Goal: Task Accomplishment & Management: Manage account settings

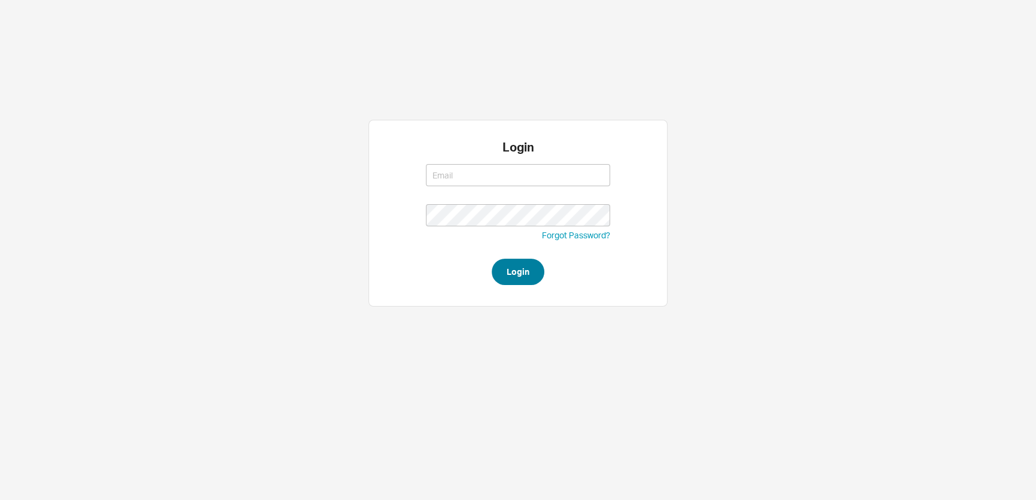
type input "[EMAIL_ADDRESS][DOMAIN_NAME]"
click at [508, 268] on button "Login" at bounding box center [518, 271] width 53 height 26
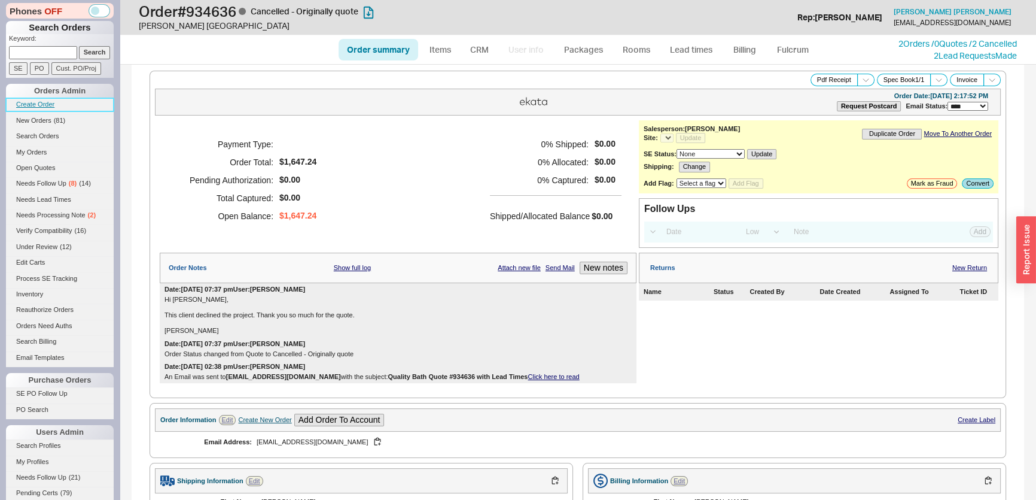
click at [51, 100] on link "Create Order" at bounding box center [60, 104] width 108 height 13
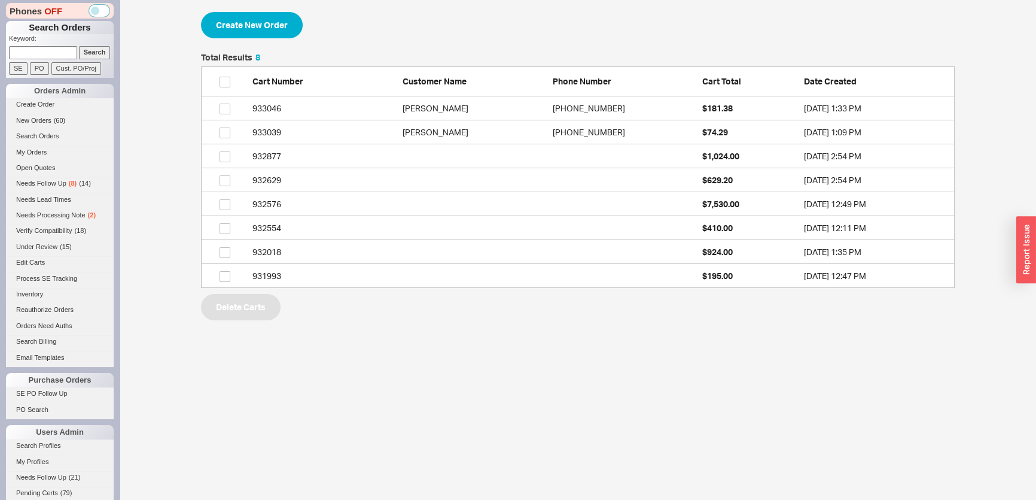
scroll to position [226, 745]
click at [261, 29] on button "Create New Order" at bounding box center [252, 25] width 102 height 26
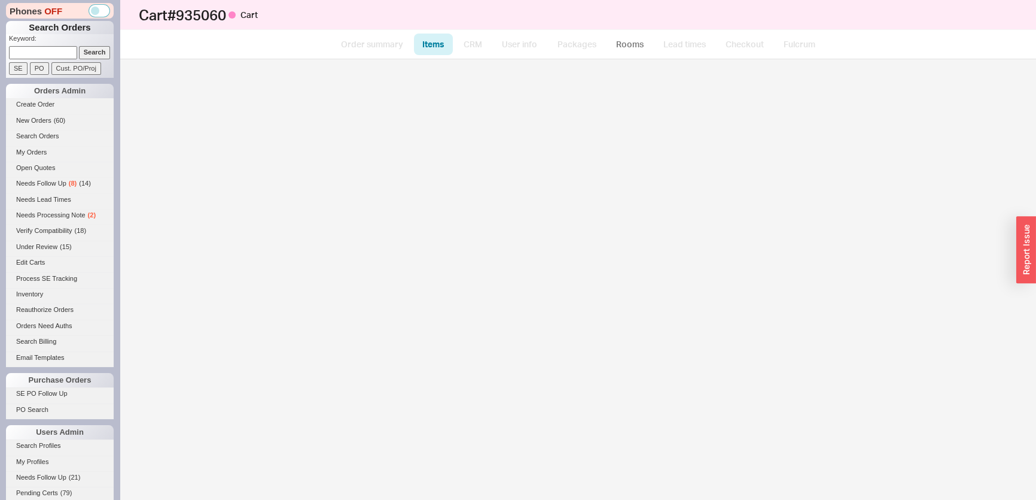
select select "3"
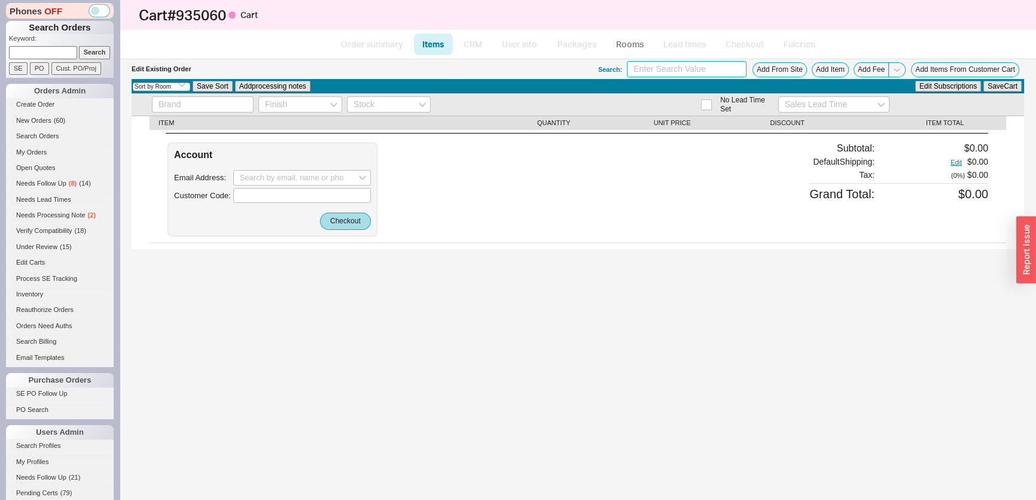
click at [698, 63] on input at bounding box center [687, 69] width 120 height 16
paste input "WSG3018"
type input "WSG3018"
drag, startPoint x: 903, startPoint y: 307, endPoint x: 410, endPoint y: 195, distance: 505.0
click at [901, 308] on div "Edit Existing Order Search: WSG3018 Add From Site Add Item Add Fee Add Items Fr…" at bounding box center [578, 279] width 916 height 440
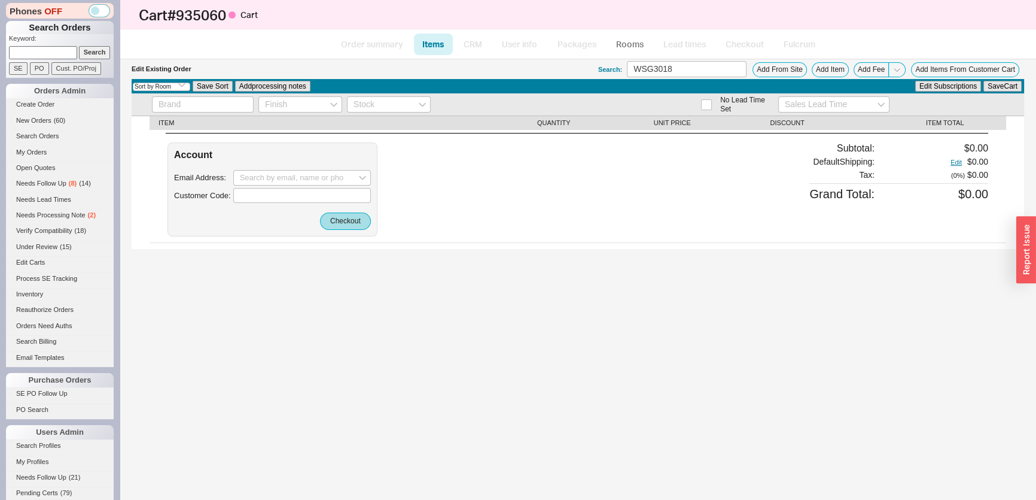
click at [33, 58] on input at bounding box center [43, 52] width 68 height 13
paste input "-908-0XW-X86?"
type input "-908-0XW-X86?"
click at [79, 46] on input "Search" at bounding box center [95, 52] width 32 height 13
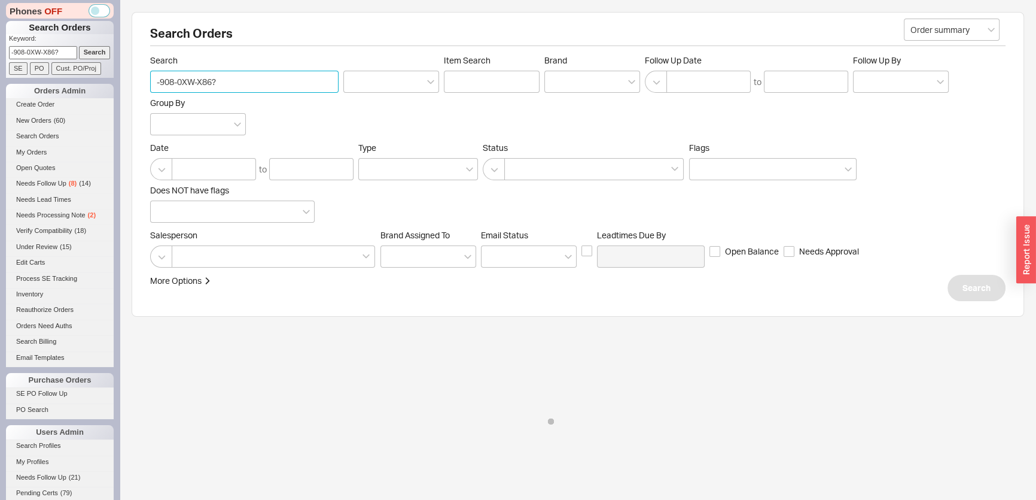
click at [154, 85] on input "-908-0XW-X86?" at bounding box center [244, 82] width 188 height 22
click at [258, 84] on input "qb-908-0XW-X86?" at bounding box center [244, 82] width 188 height 22
type input "qb-908-0XW-X86"
click button "Search" at bounding box center [977, 288] width 58 height 26
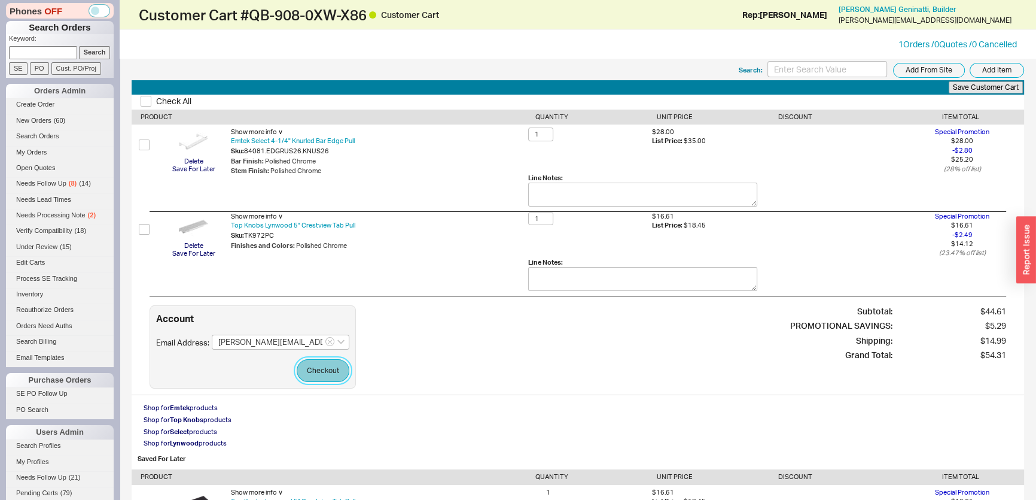
click at [327, 365] on button "Checkout" at bounding box center [323, 370] width 53 height 23
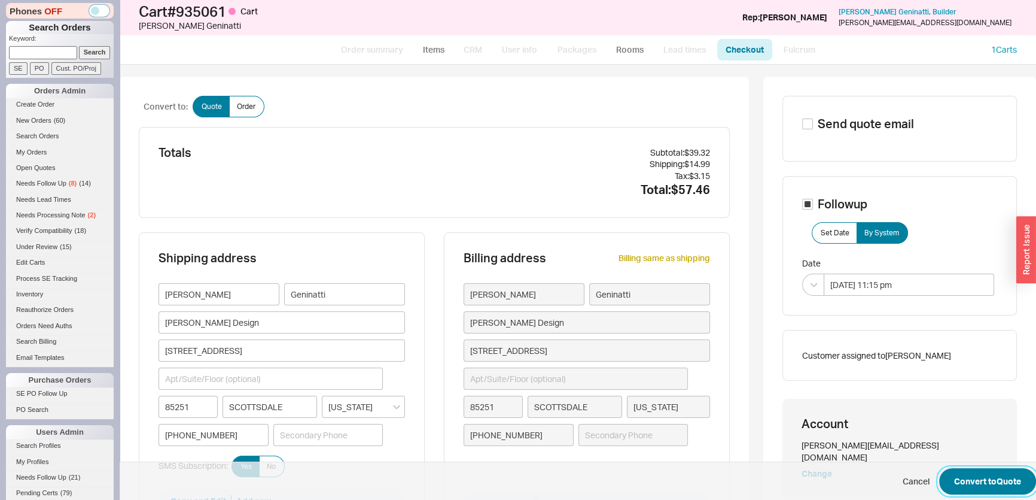
click at [983, 470] on button "Convert to Quote" at bounding box center [987, 481] width 97 height 26
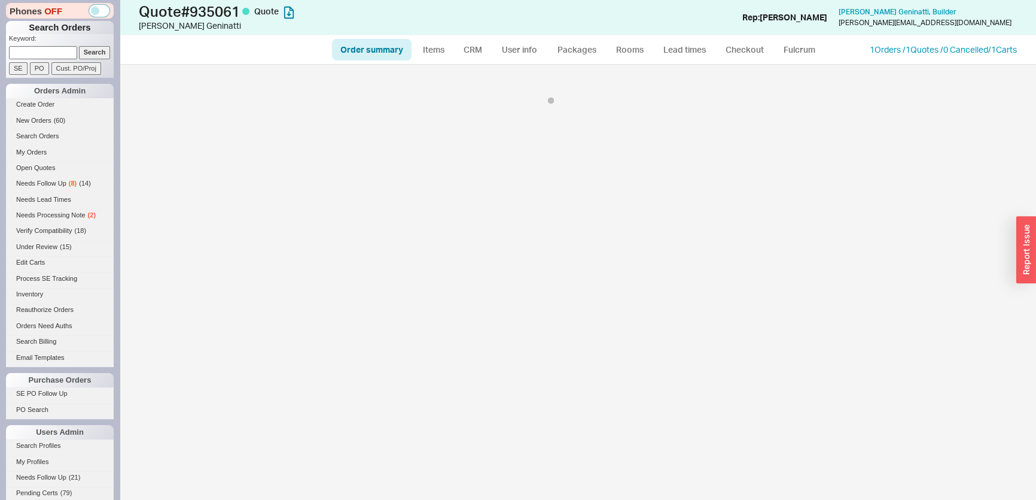
select select "*"
select select "3"
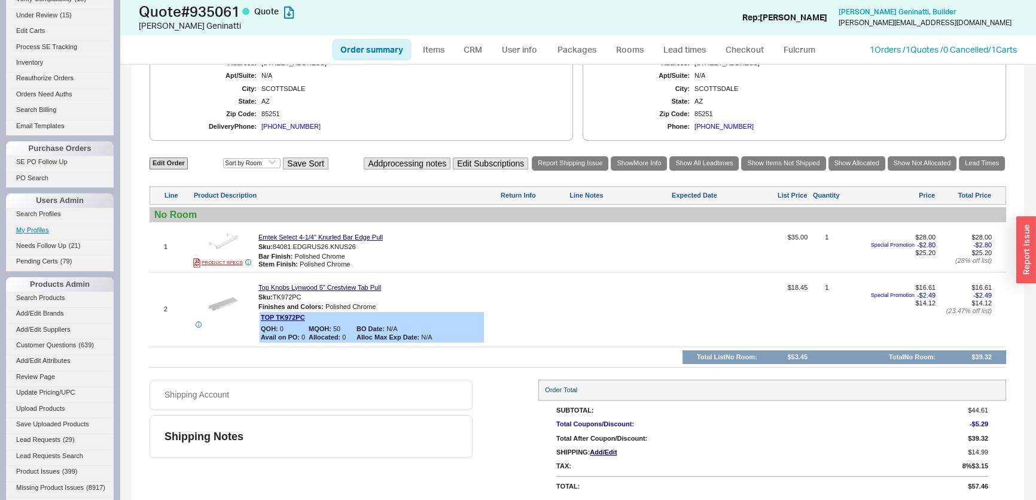
scroll to position [380, 0]
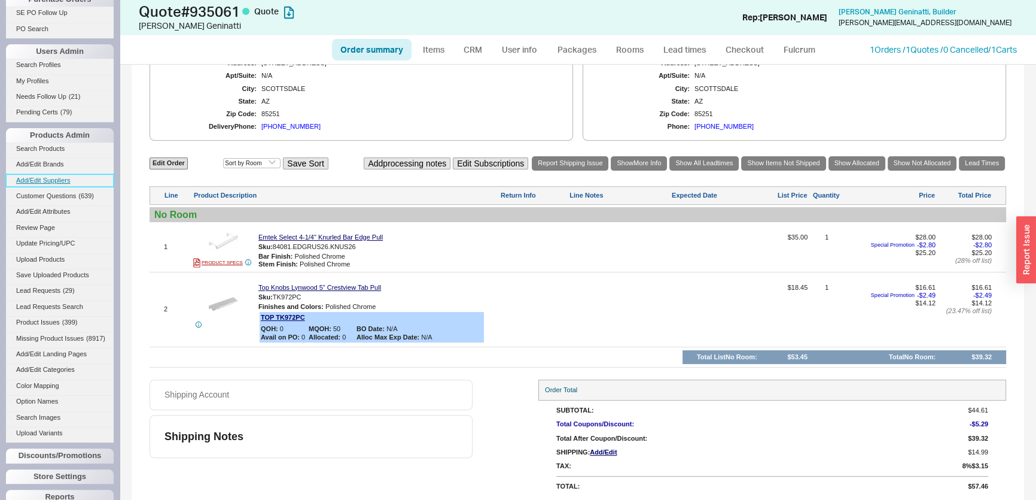
click at [59, 182] on link "Add/Edit Suppliers" at bounding box center [60, 180] width 108 height 13
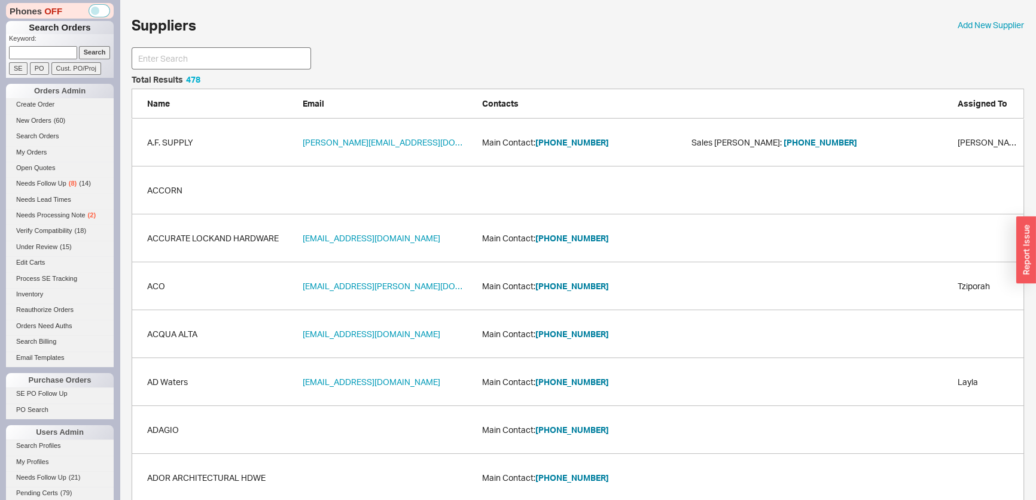
scroll to position [8, 8]
click at [234, 61] on input at bounding box center [221, 58] width 179 height 22
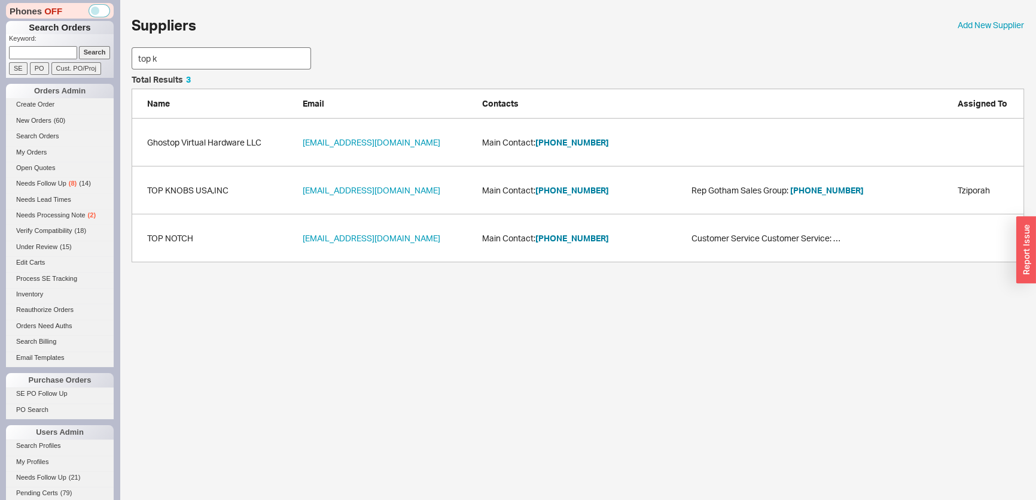
scroll to position [83, 884]
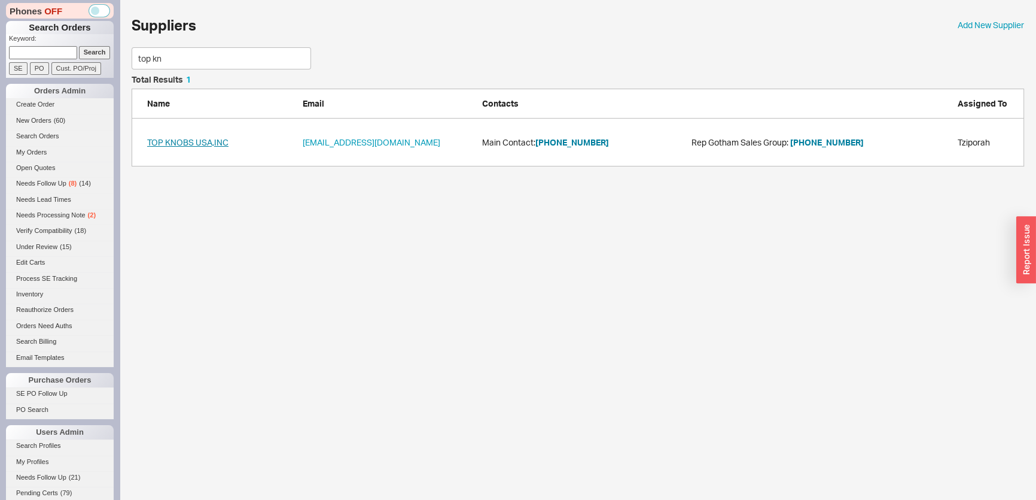
type input "top kn"
click at [173, 146] on link "TOP KNOBS USA,INC" at bounding box center [187, 142] width 81 height 12
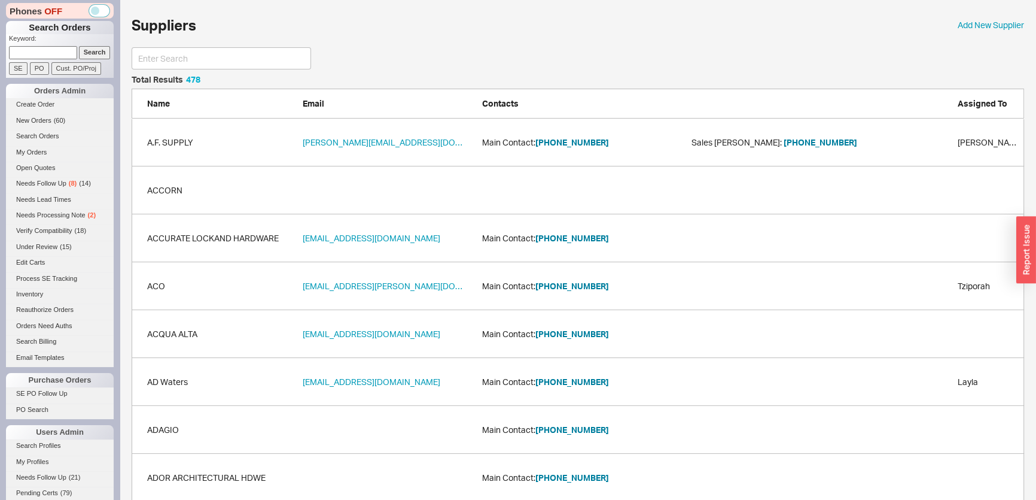
scroll to position [22910, 884]
select select "*"
select select "3"
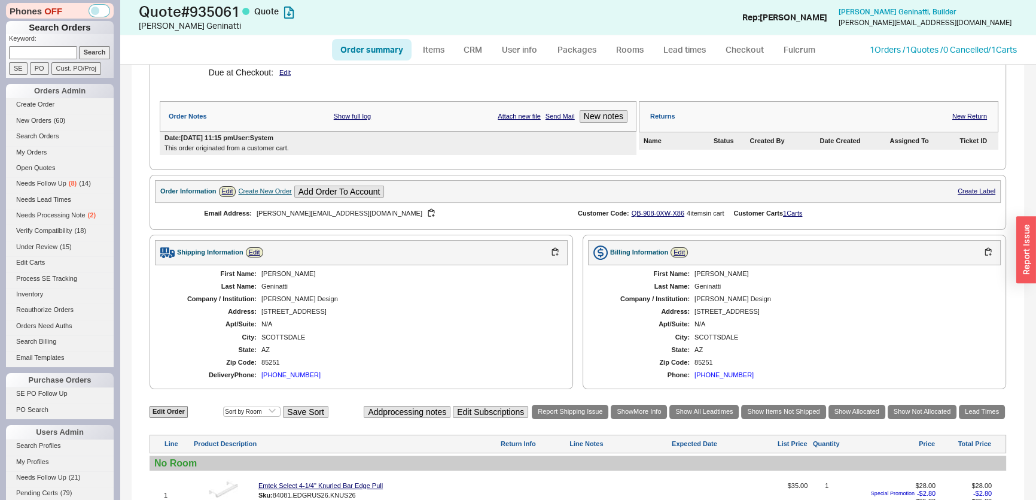
scroll to position [380, 0]
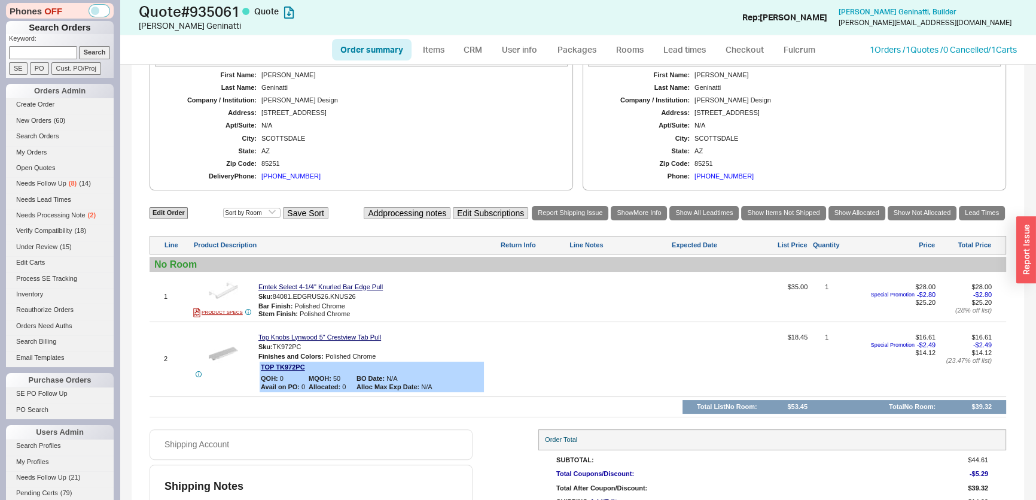
click at [44, 50] on input at bounding box center [43, 52] width 68 height 13
type input "934707"
click at [79, 46] on input "Search" at bounding box center [95, 52] width 32 height 13
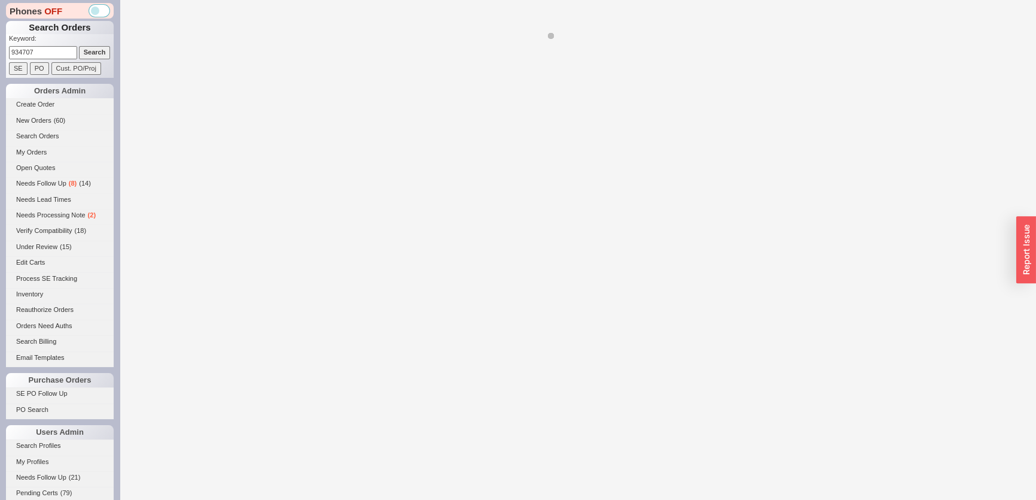
select select "*"
select select "LOW"
select select "3"
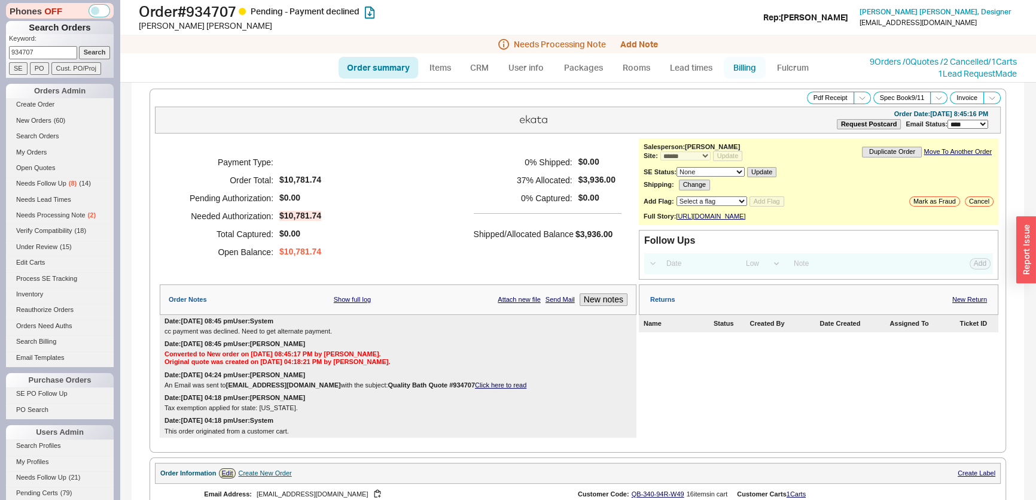
click at [749, 66] on link "Billing" at bounding box center [745, 68] width 42 height 22
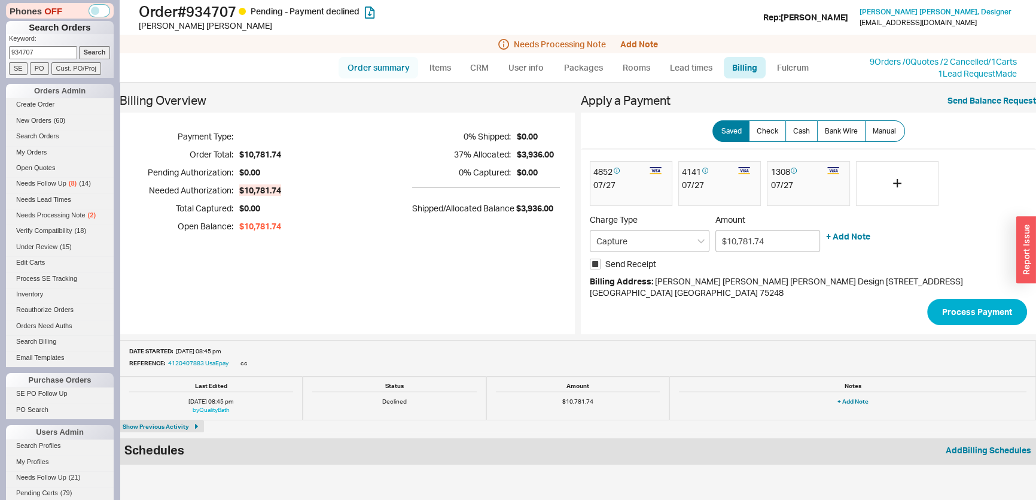
click at [380, 65] on link "Order summary" at bounding box center [379, 68] width 80 height 22
select select "*"
select select "LOW"
select select "3"
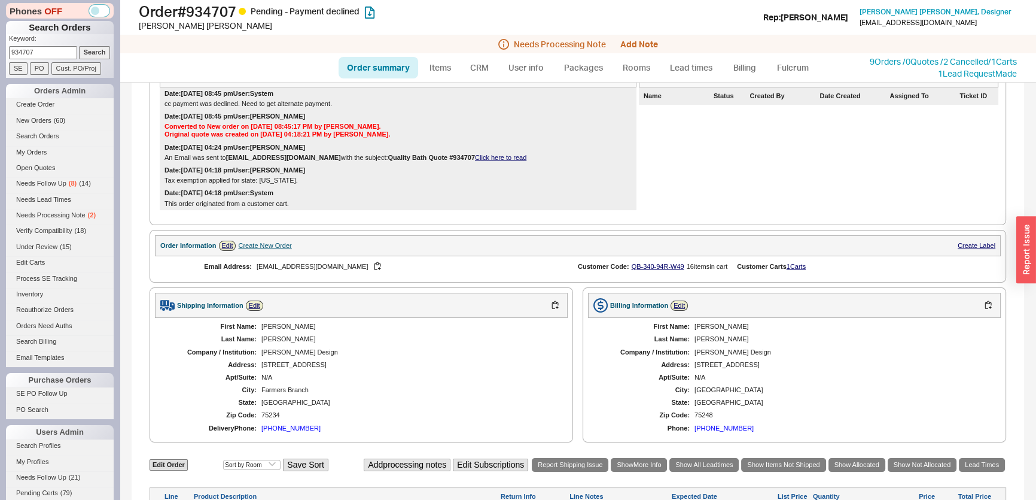
scroll to position [217, 0]
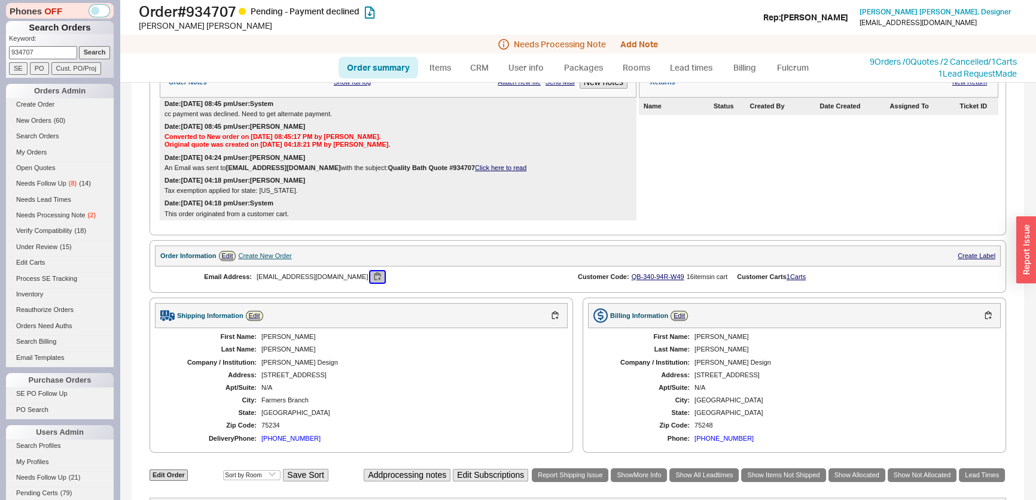
click at [370, 282] on button "button" at bounding box center [377, 276] width 14 height 11
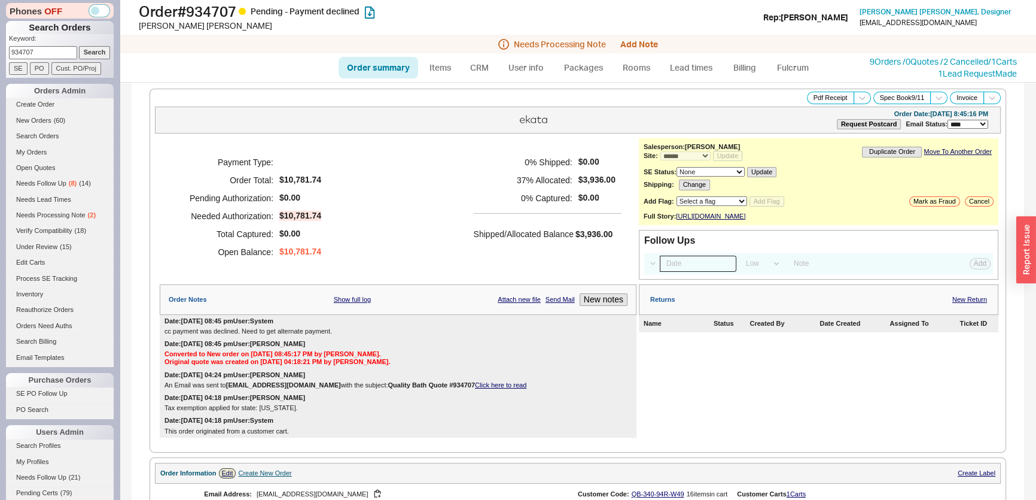
click at [705, 269] on input at bounding box center [698, 263] width 77 height 16
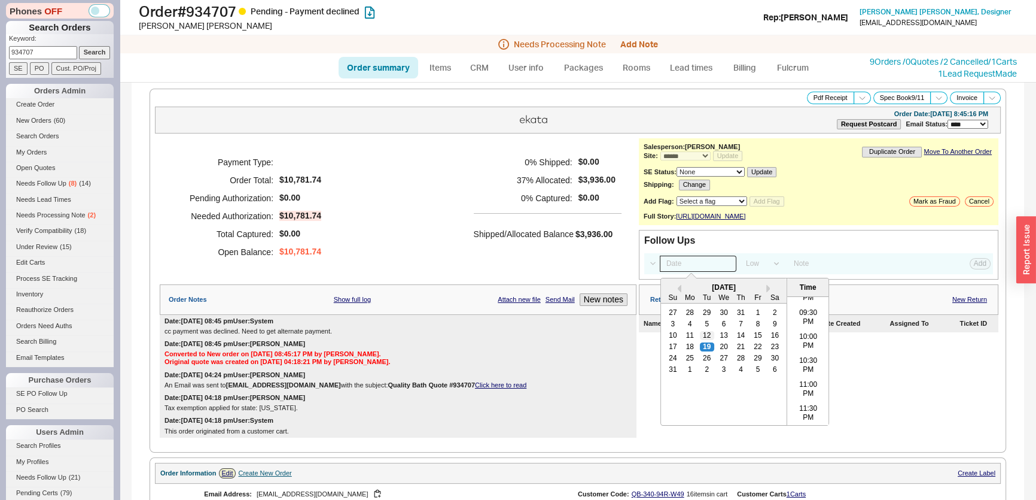
drag, startPoint x: 723, startPoint y: 354, endPoint x: 698, endPoint y: 341, distance: 28.1
click at [723, 351] on div "20" at bounding box center [724, 346] width 14 height 8
type input "08/20/25 12:00 am"
click at [583, 271] on div "Payment Type: Order Total: $10,781.74 Pending Authorization: $0.00 Needed Autho…" at bounding box center [398, 207] width 477 height 138
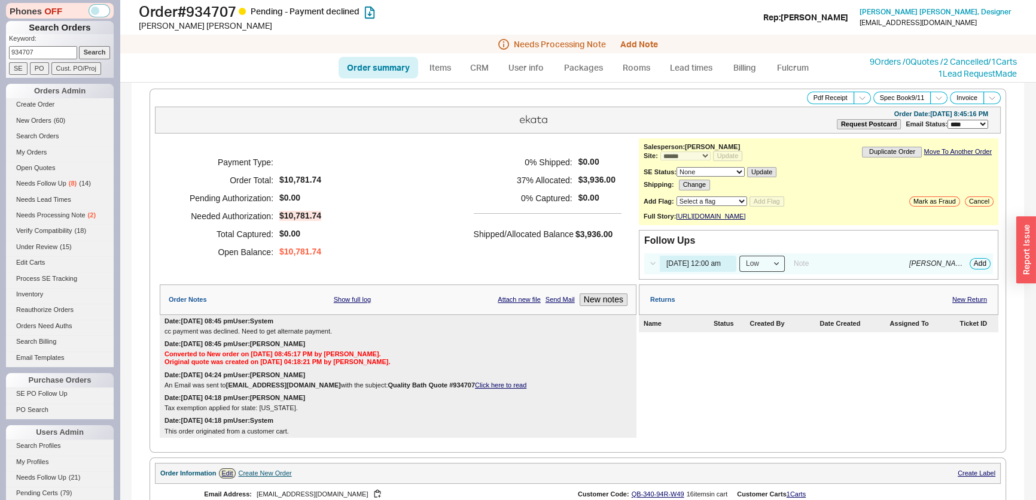
click at [772, 267] on select "High Medium Low" at bounding box center [761, 263] width 45 height 16
select select "HIGH"
click at [739, 262] on select "High Medium Low" at bounding box center [761, 263] width 45 height 16
click at [974, 269] on button "Add" at bounding box center [980, 263] width 21 height 11
select select "LOW"
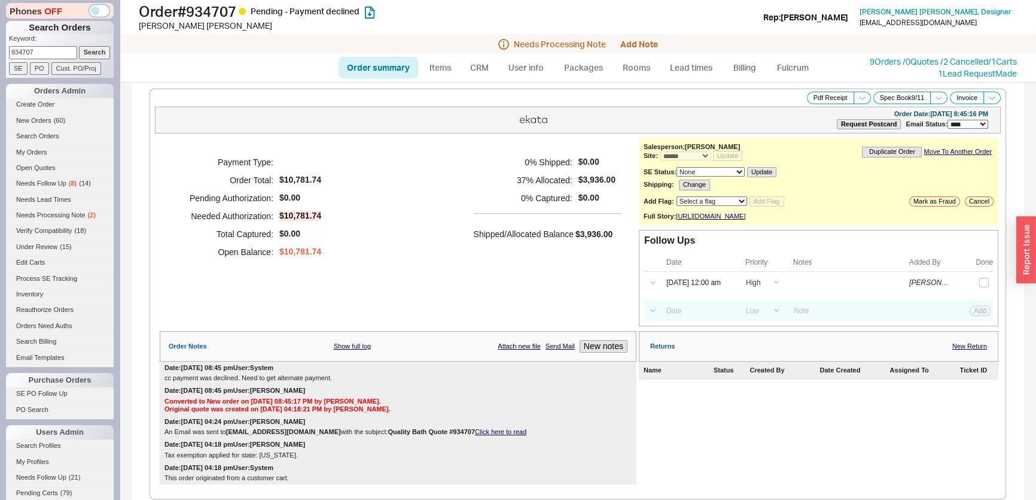
drag, startPoint x: 48, startPoint y: 57, endPoint x: 0, endPoint y: 55, distance: 47.9
click at [0, 55] on div "Phones OFF Search Orders Keyword: 934707 Search SE PO Cust. PO/Proj Orders Admi…" at bounding box center [60, 250] width 120 height 500
paste input "2574"
type input "932574"
click at [96, 51] on input "Search" at bounding box center [95, 52] width 32 height 13
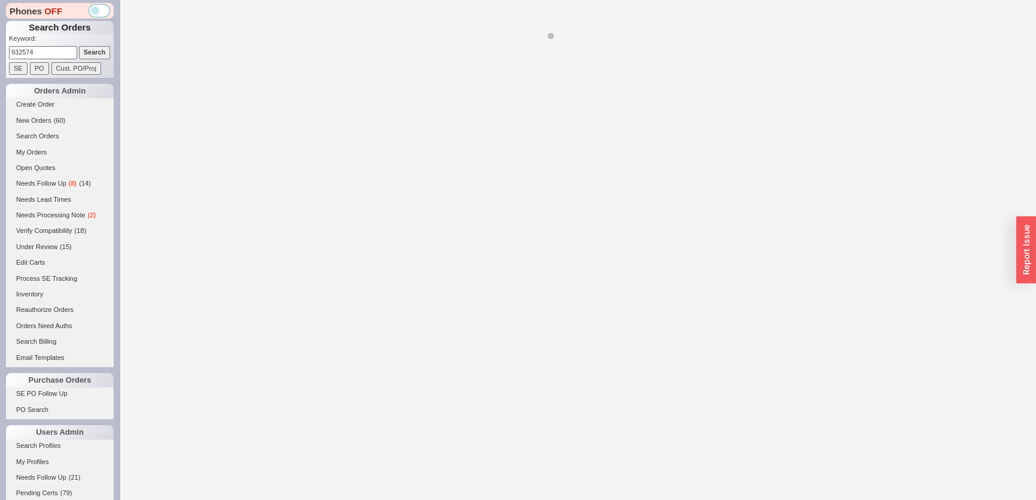
select select "*"
select select "LOW"
select select "3"
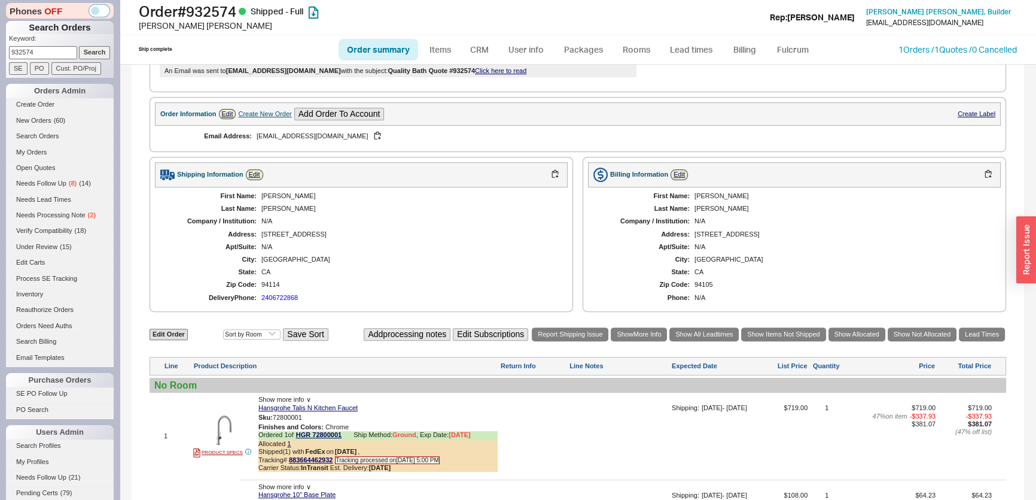
scroll to position [435, 0]
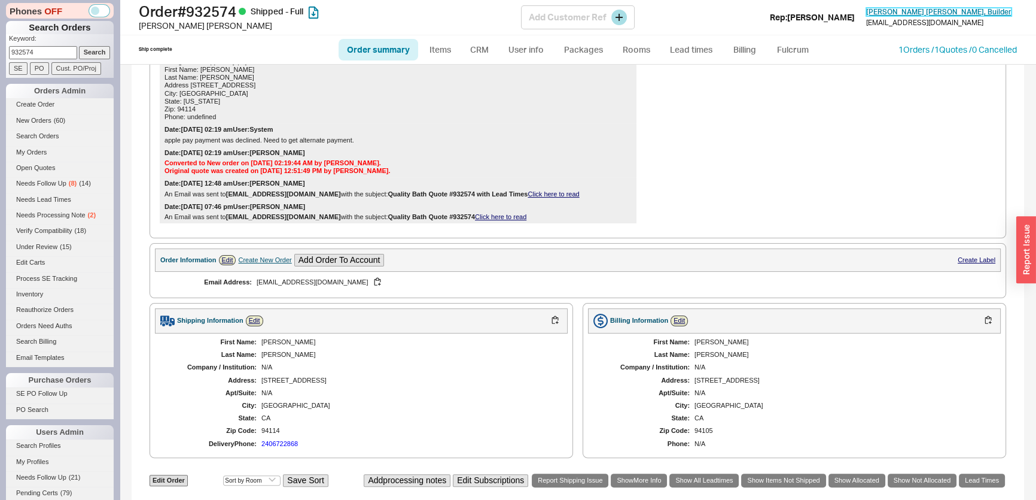
click at [969, 15] on span "Tristan McGuire , Builder" at bounding box center [938, 11] width 145 height 9
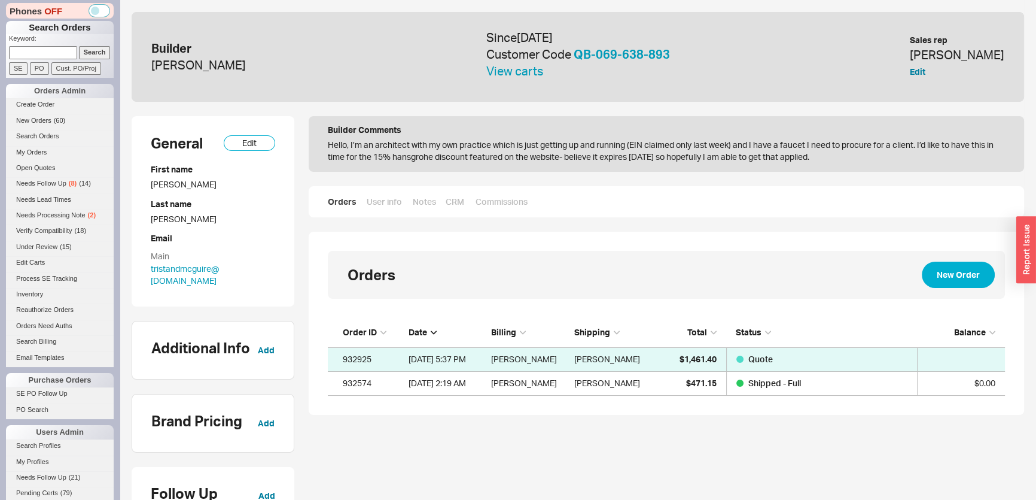
scroll to position [69, 669]
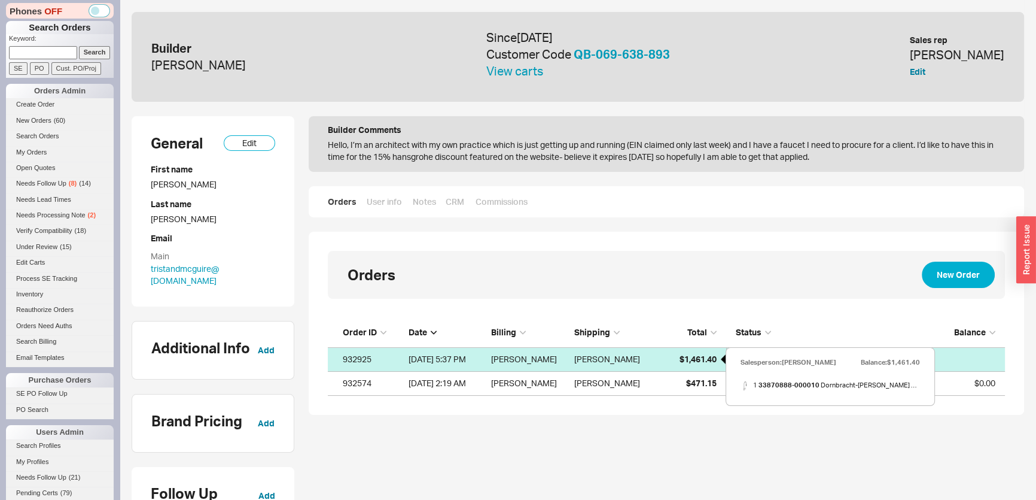
click at [694, 361] on span "$1,461.40" at bounding box center [698, 359] width 37 height 10
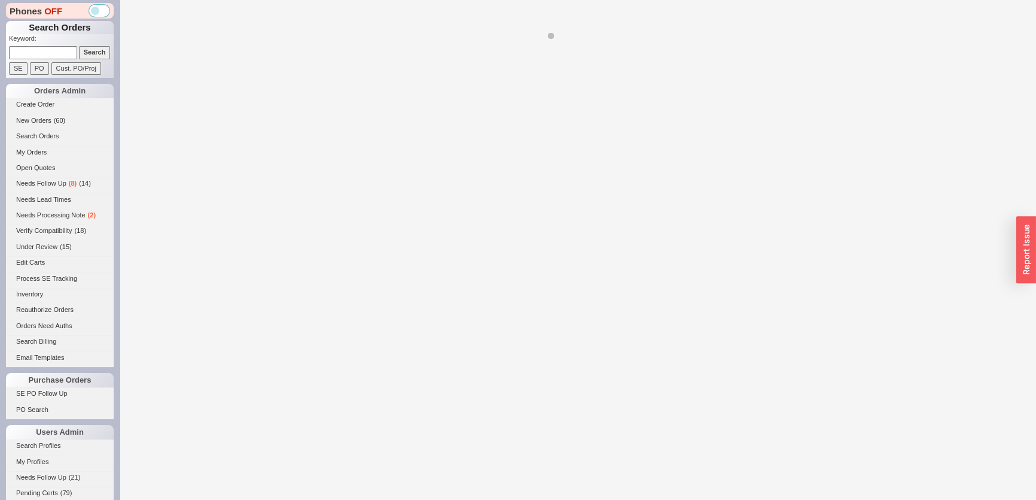
select select "*"
select select "LOW"
select select "3"
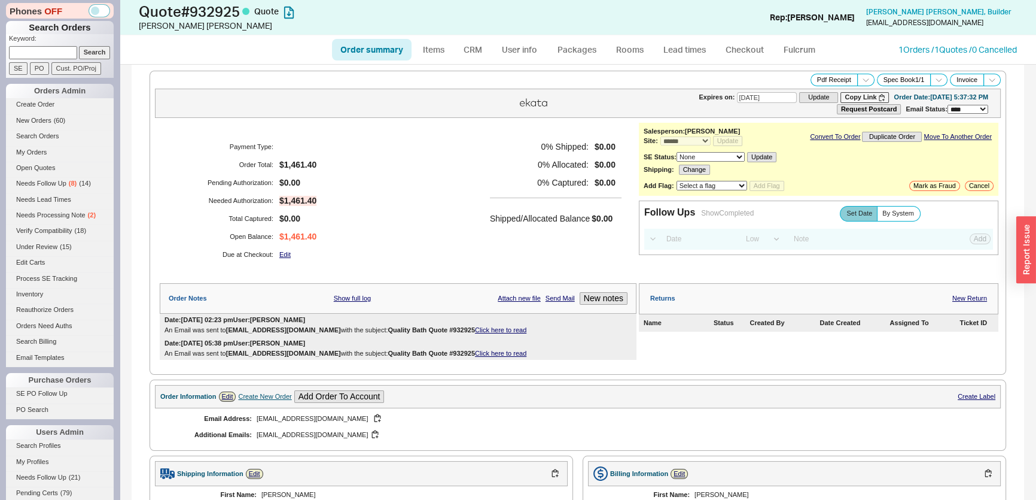
click at [43, 60] on form "Keyword: Search SE PO Cust. PO/Proj" at bounding box center [61, 54] width 105 height 41
click at [45, 54] on input at bounding box center [43, 52] width 68 height 13
paste input "jpress@pressinteriors.com"
type input "jpress@pressinteriors.com"
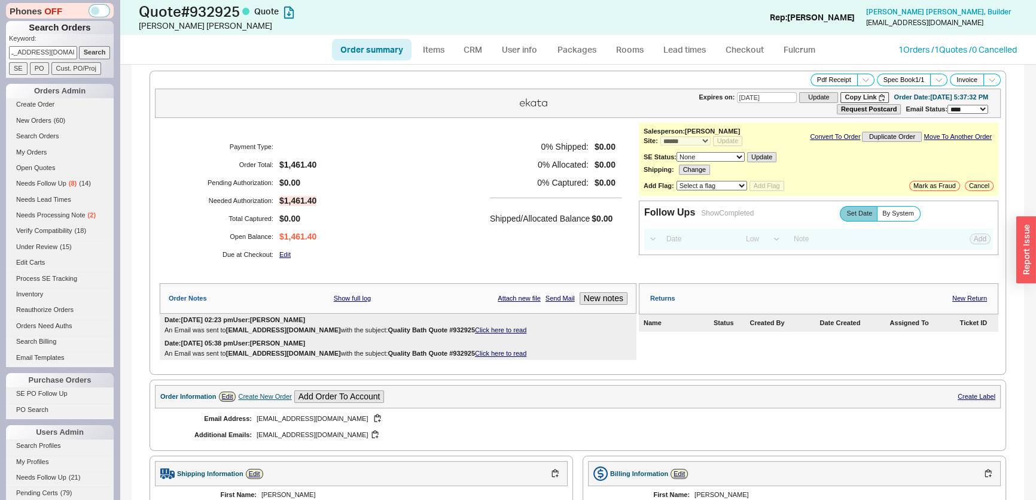
click at [99, 50] on input "Search" at bounding box center [95, 52] width 32 height 13
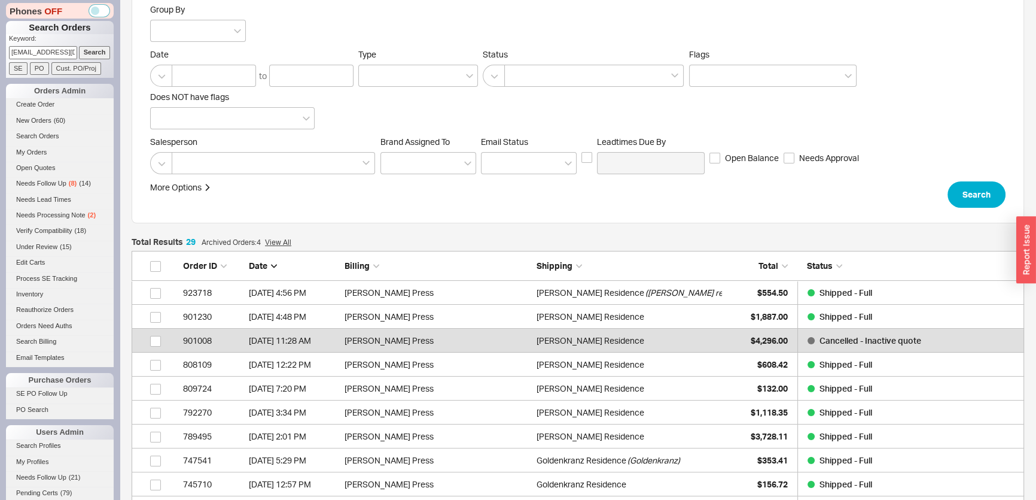
scroll to position [108, 0]
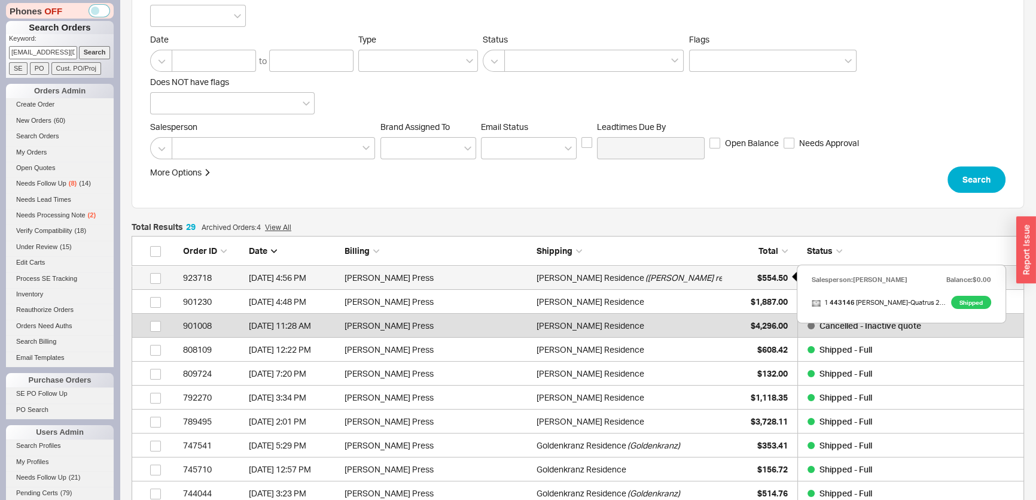
click at [751, 270] on div "$554.50" at bounding box center [758, 278] width 60 height 24
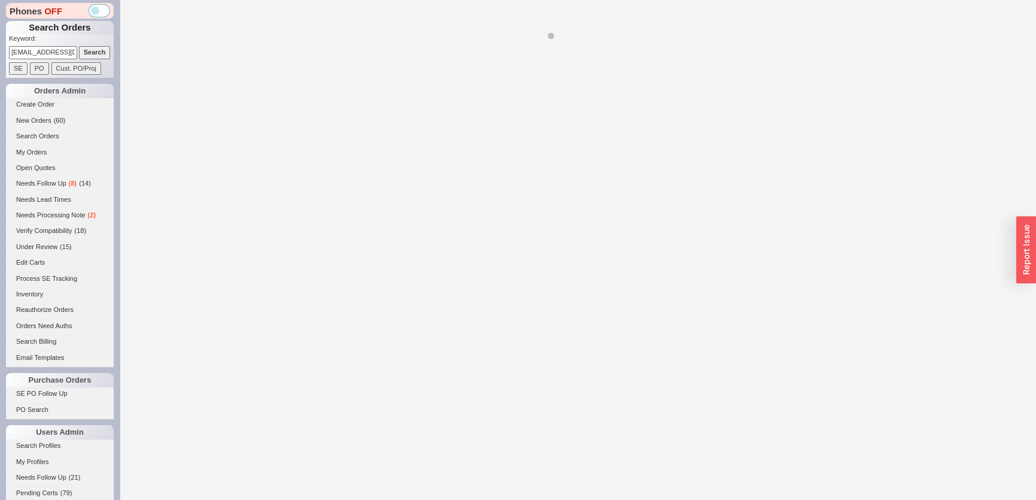
select select "*"
select select "LOW"
select select "3"
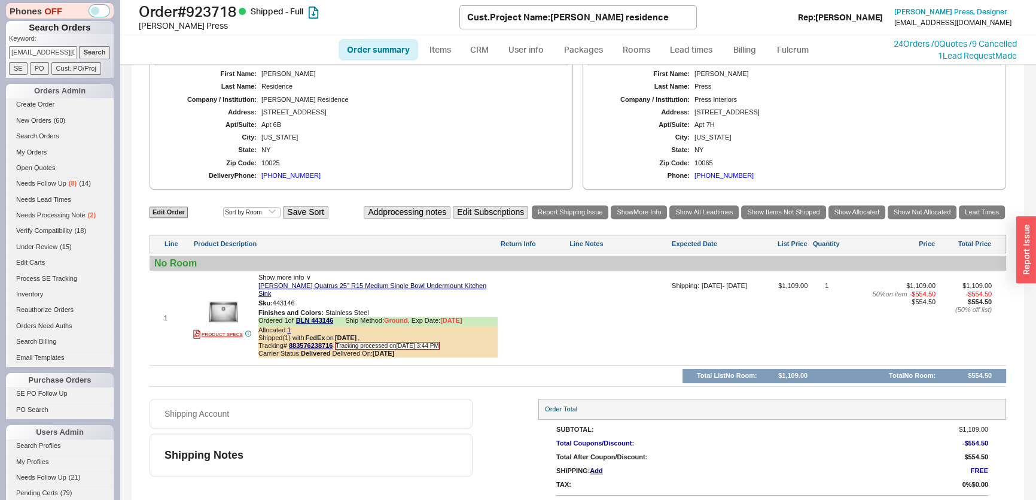
scroll to position [633, 0]
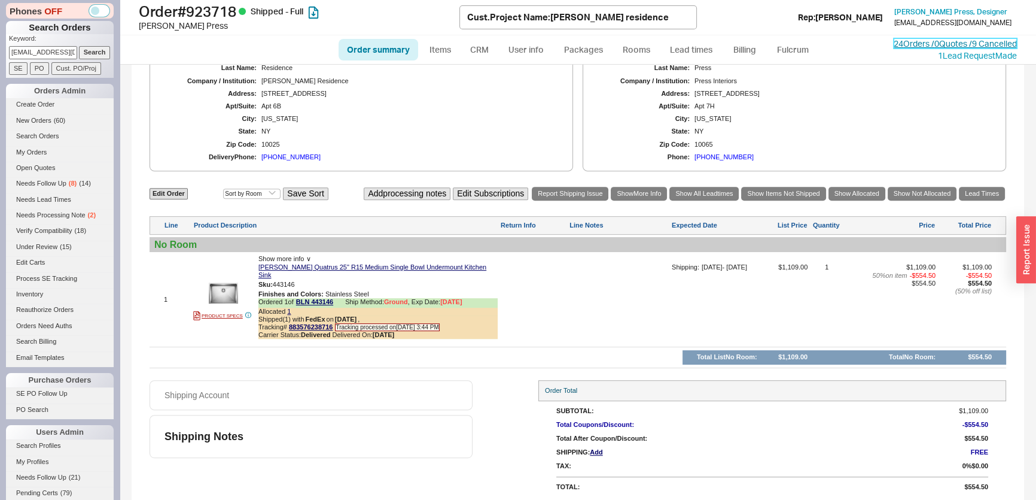
click at [939, 48] on link "24 Orders / 0 Quotes / 9 Cancelled" at bounding box center [955, 43] width 123 height 10
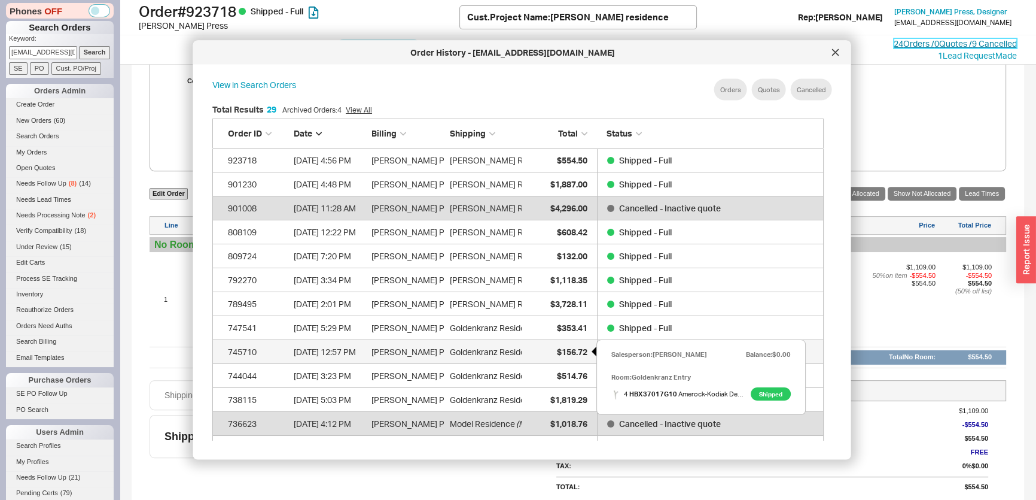
scroll to position [163, 0]
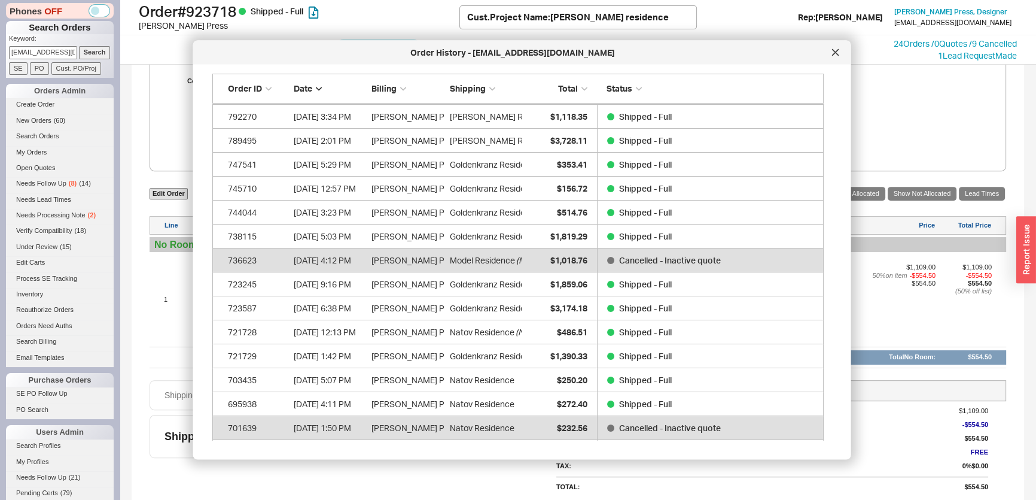
drag, startPoint x: 10, startPoint y: 56, endPoint x: 418, endPoint y: 66, distance: 407.5
click at [397, 69] on body "Phones OFF Search Orders Keyword: jpress@pressinteriors.com Search SE PO Cust. …" at bounding box center [518, 250] width 1036 height 500
type input "932847"
click at [79, 46] on input "Search" at bounding box center [95, 52] width 32 height 13
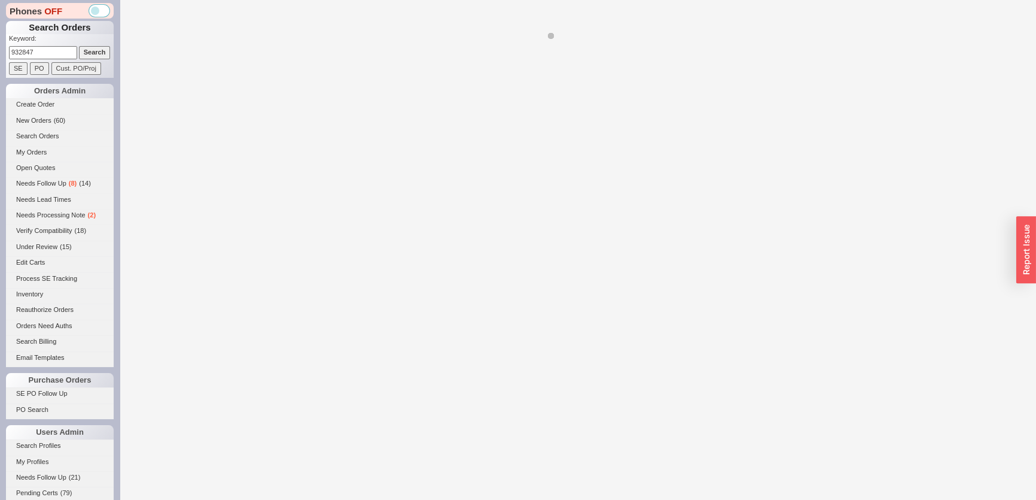
select select "*"
select select "LOW"
select select "3"
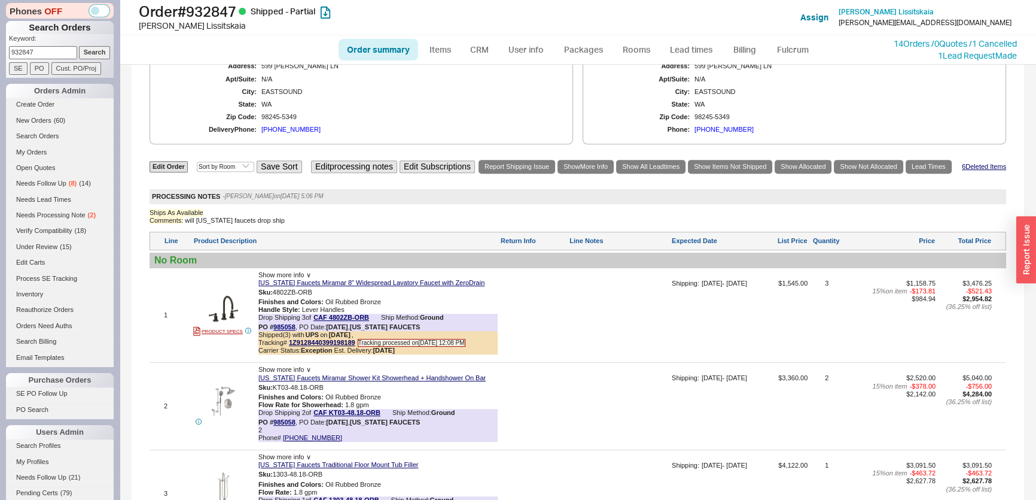
scroll to position [919, 0]
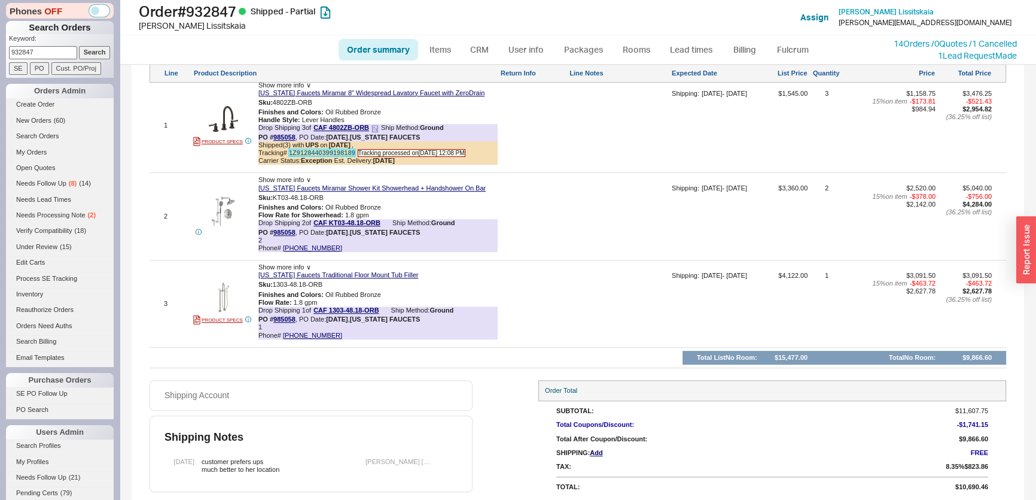
click at [318, 151] on link "1Z9128440399198189" at bounding box center [322, 152] width 66 height 7
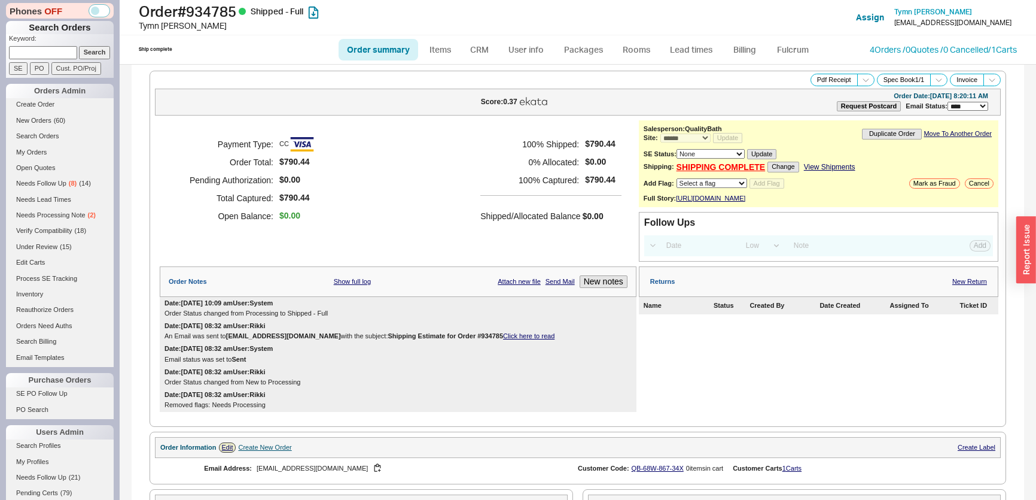
select select "*"
select select "LOW"
select select "3"
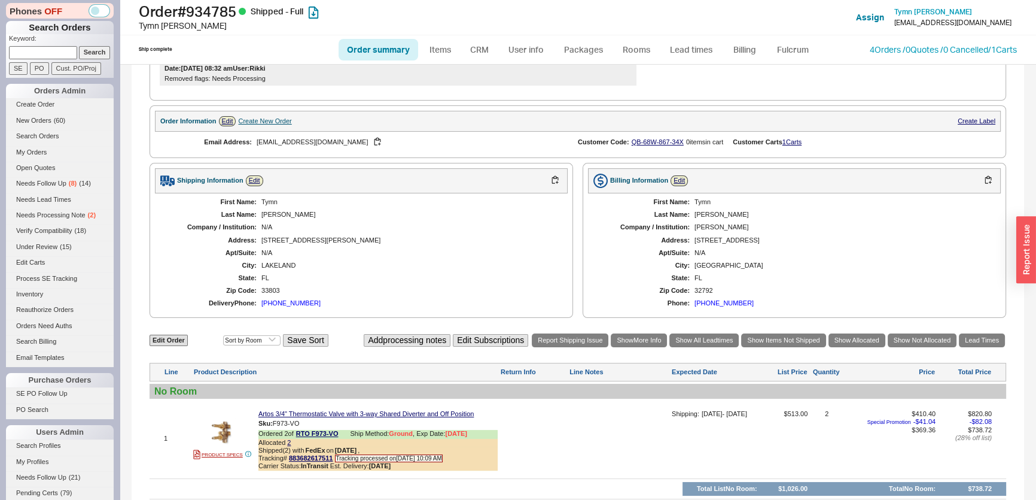
scroll to position [465, 0]
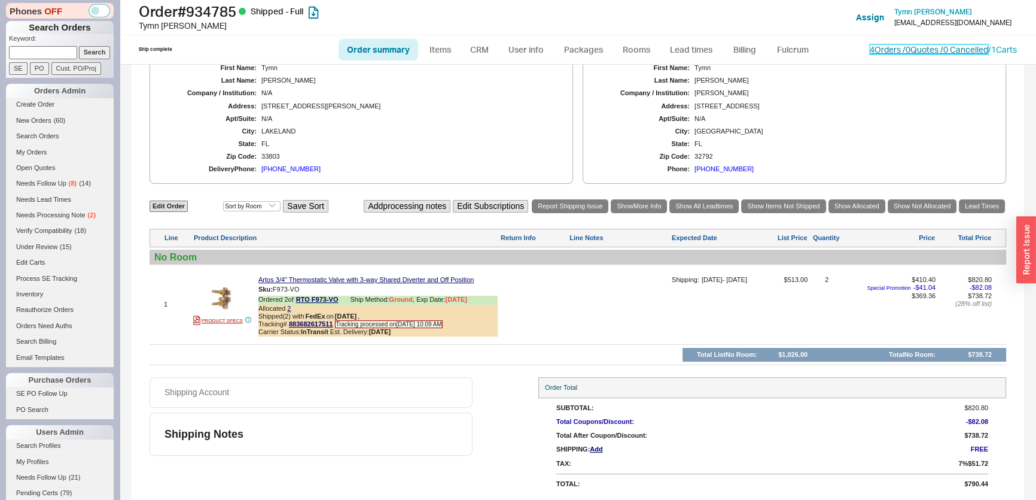
click at [933, 53] on link "4 Orders / 0 Quotes / 0 Cancelled" at bounding box center [929, 49] width 118 height 10
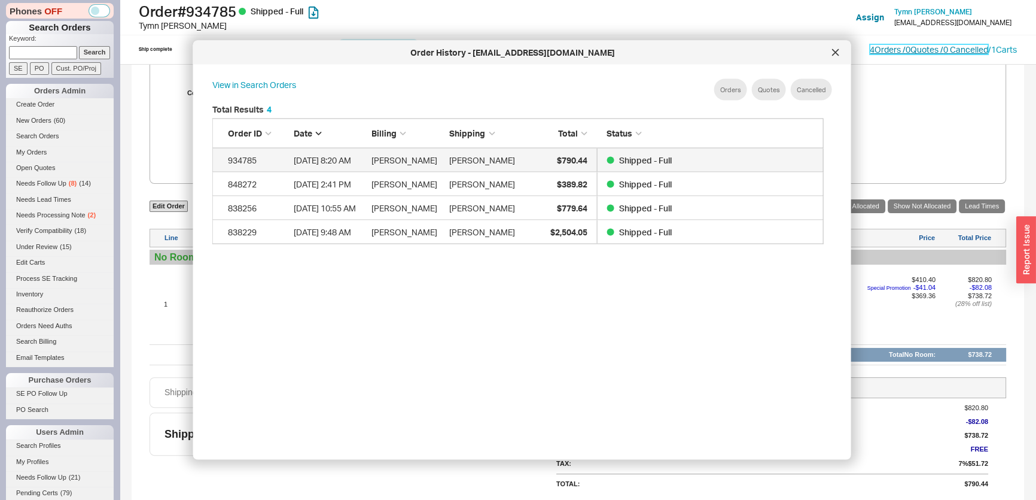
scroll to position [358, 622]
click at [844, 50] on div "Order History - tymnarmstrong@gmail.com" at bounding box center [522, 53] width 658 height 24
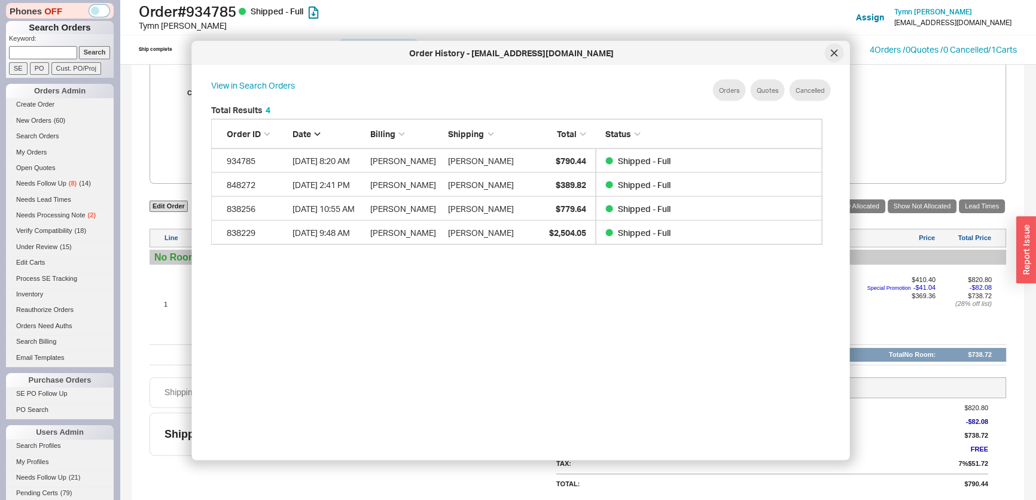
click at [841, 53] on div at bounding box center [834, 53] width 19 height 19
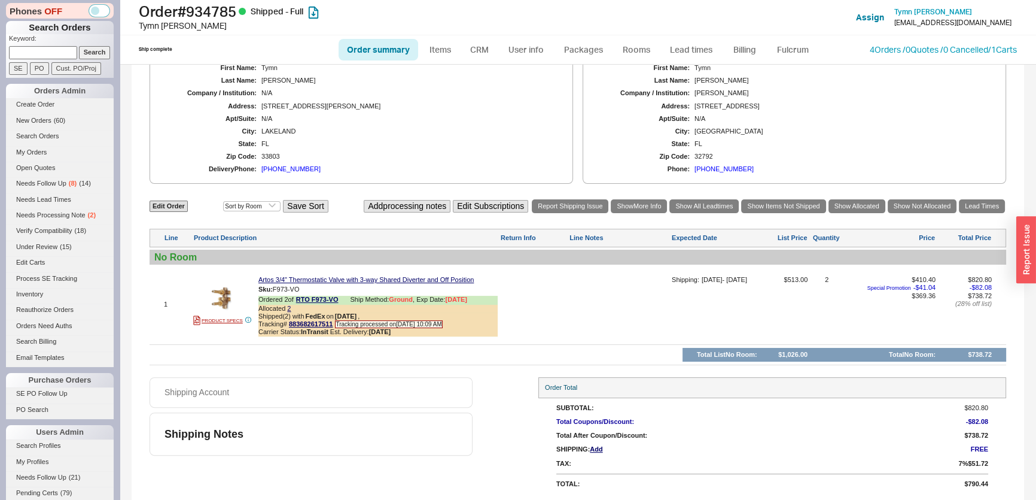
click at [29, 50] on input at bounding box center [43, 52] width 68 height 13
type input "934715"
click at [79, 46] on input "Search" at bounding box center [95, 52] width 32 height 13
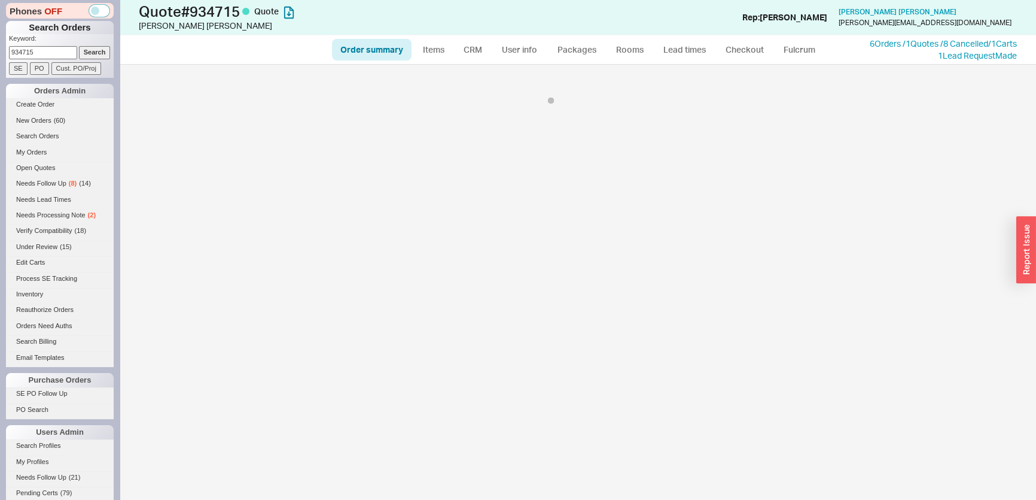
select select "*"
select select "3"
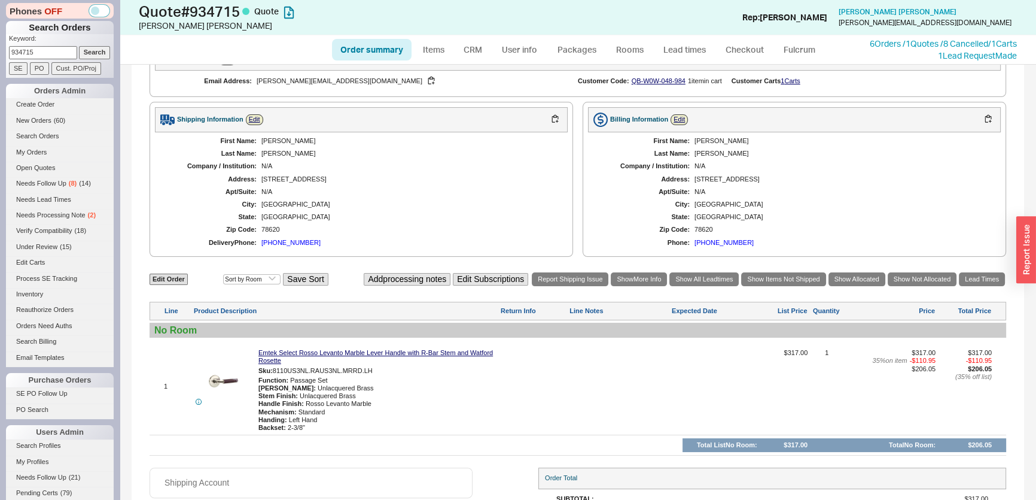
scroll to position [183, 0]
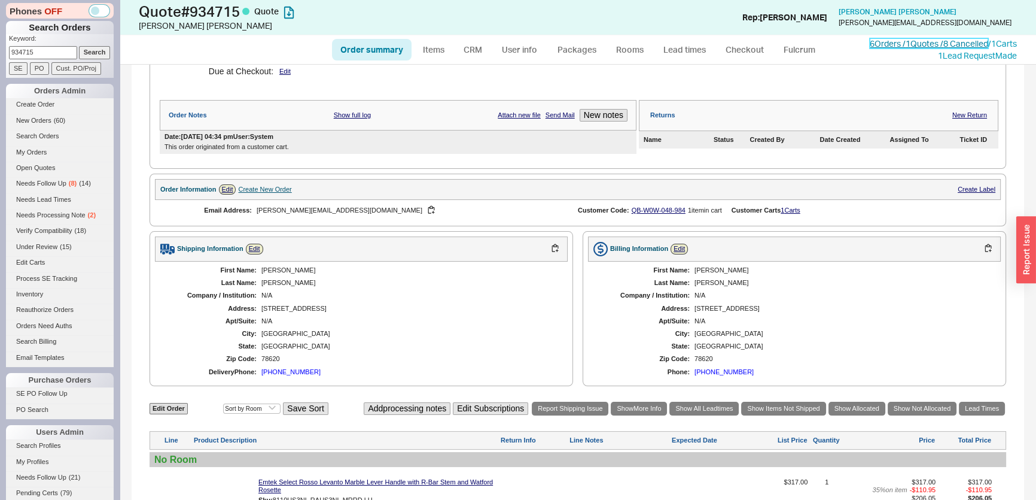
click at [891, 40] on link "6 Orders / 1 Quotes / 8 Cancelled" at bounding box center [929, 43] width 118 height 10
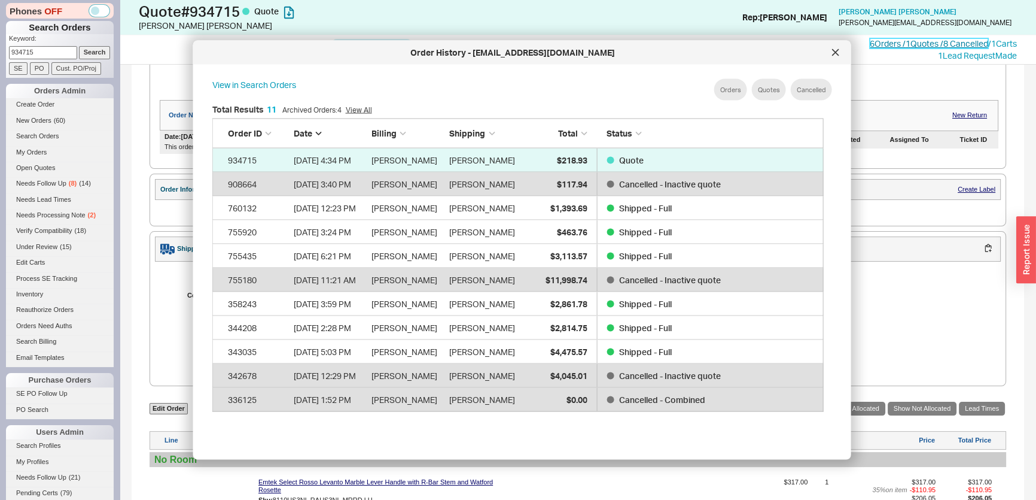
scroll to position [8, 8]
click at [935, 8] on span "Susana Kraglievich" at bounding box center [898, 11] width 118 height 9
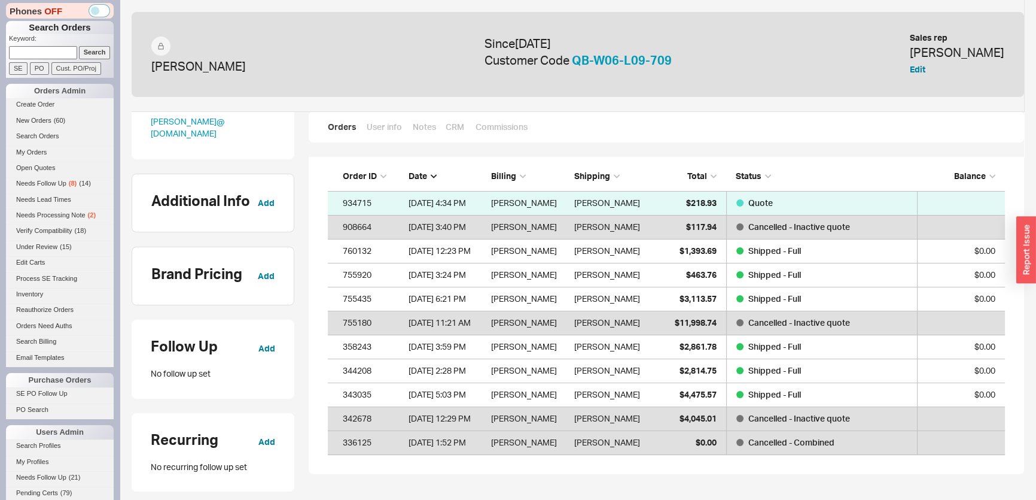
scroll to position [108, 0]
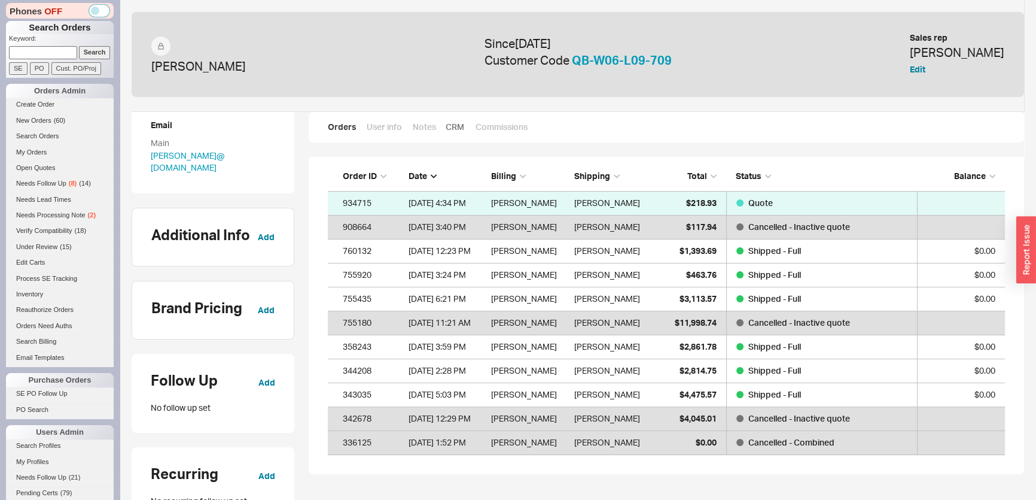
click at [447, 125] on link "CRM" at bounding box center [455, 127] width 19 height 12
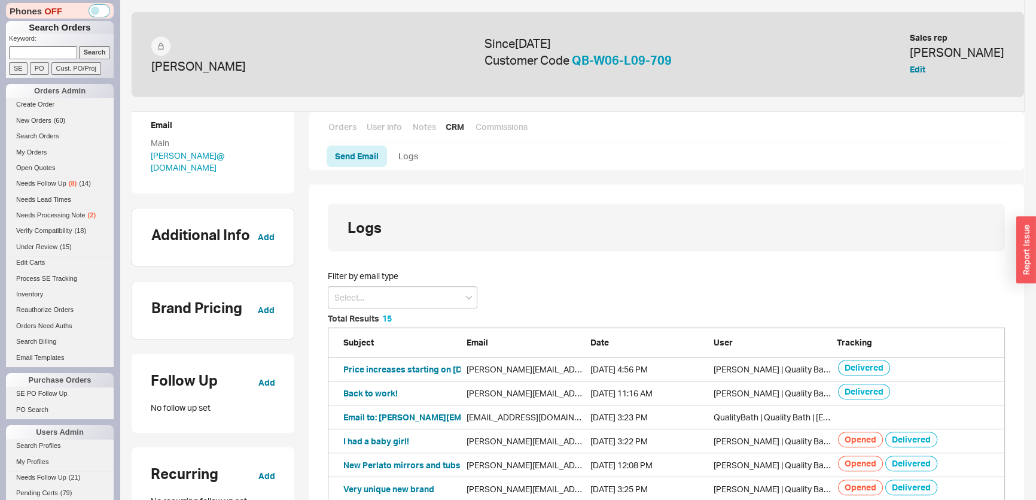
scroll to position [326, 0]
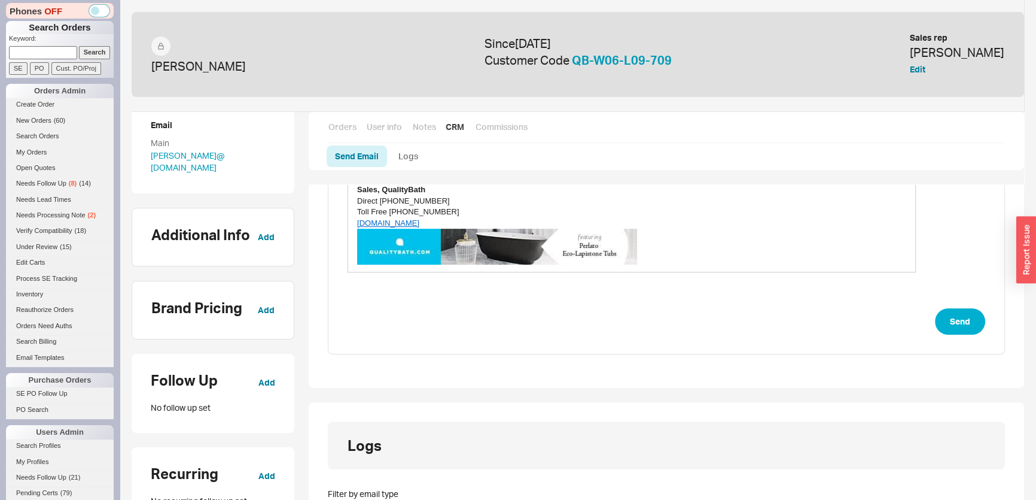
click at [352, 133] on div "Orders User info Notes CRM Commissions" at bounding box center [666, 132] width 677 height 22
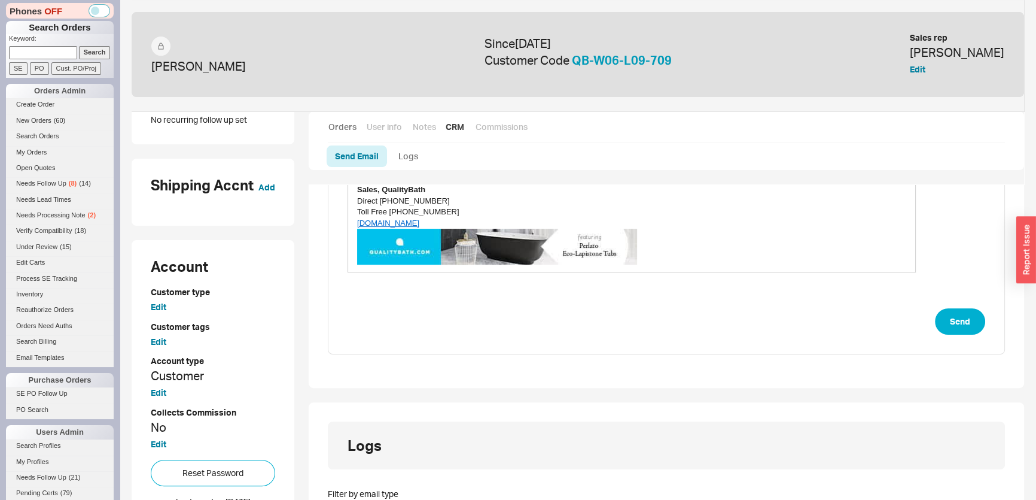
click at [337, 128] on link "Orders" at bounding box center [342, 127] width 29 height 12
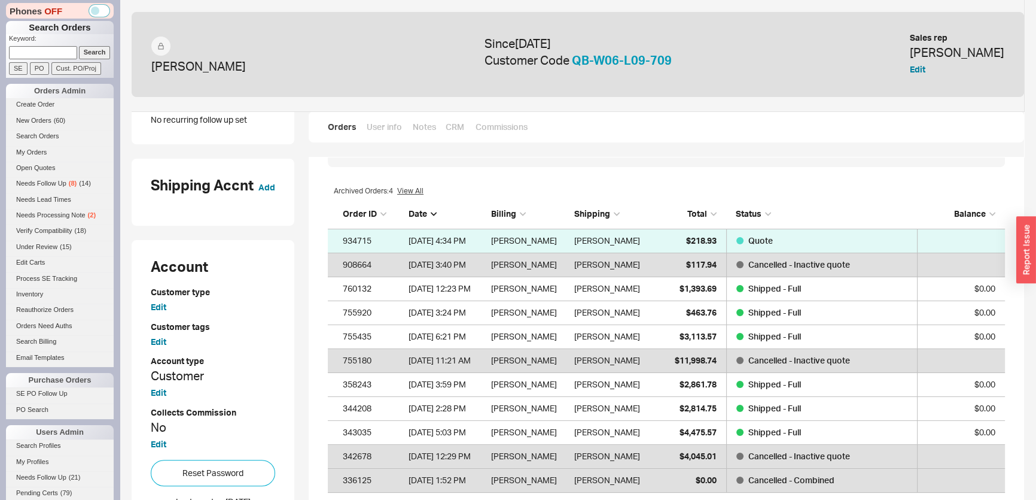
scroll to position [95, 0]
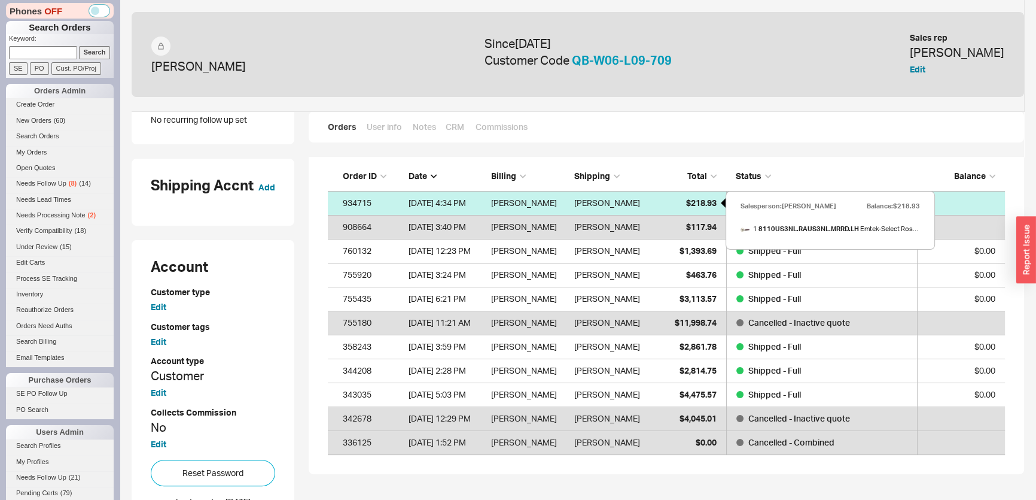
click at [711, 202] on span "$218.93" at bounding box center [701, 202] width 31 height 10
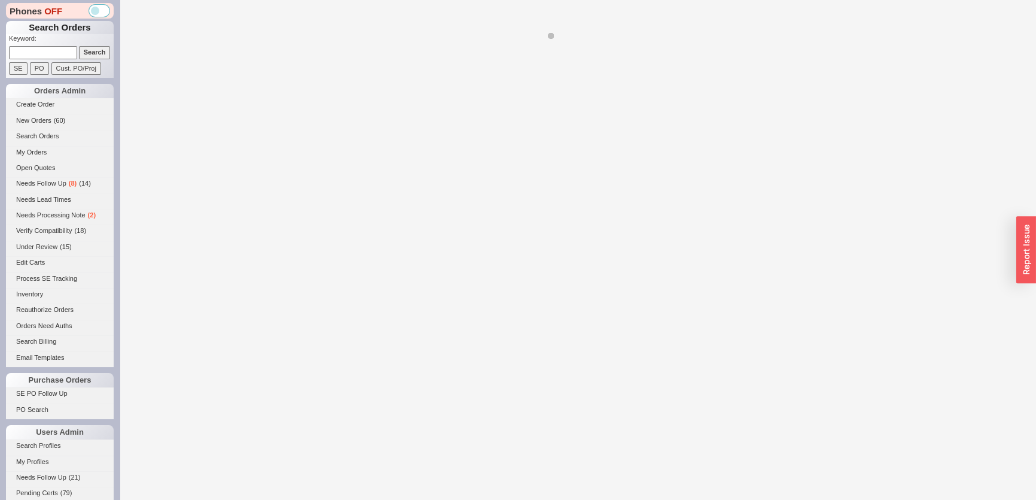
select select "*"
select select "3"
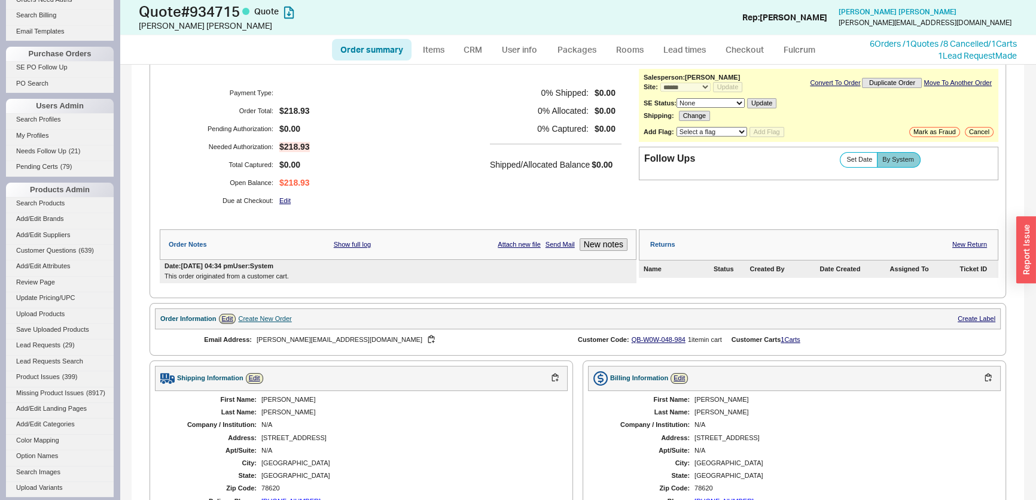
scroll to position [326, 0]
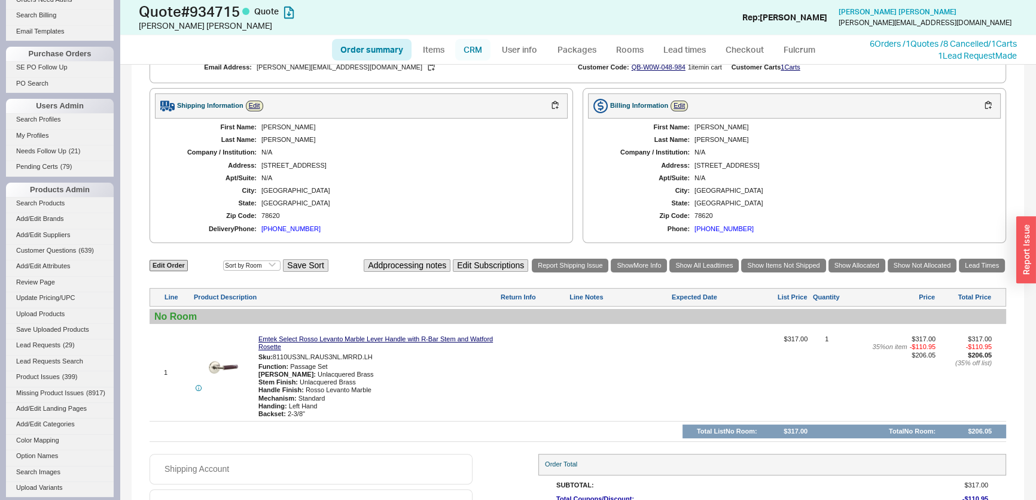
click at [468, 47] on link "CRM" at bounding box center [472, 50] width 35 height 22
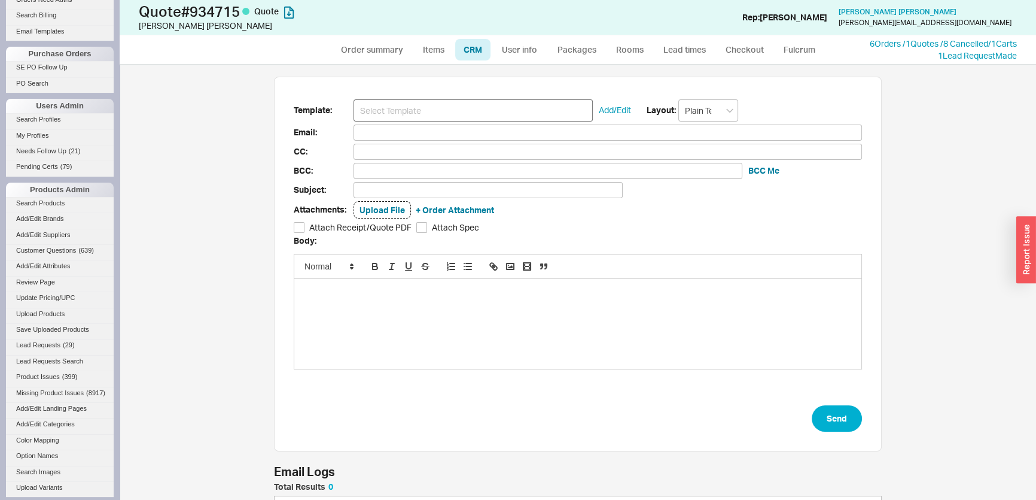
scroll to position [65, 599]
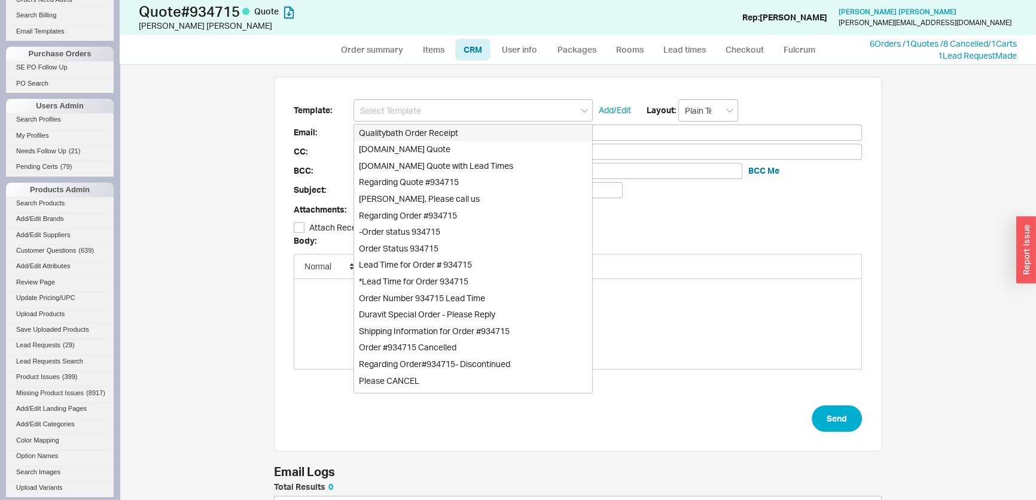
click at [422, 148] on div "[DOMAIN_NAME] Quote" at bounding box center [473, 149] width 238 height 17
type input "Receipt"
type input "susanakraglievich@gmail.com"
type input "Quality Bath Quote #934715"
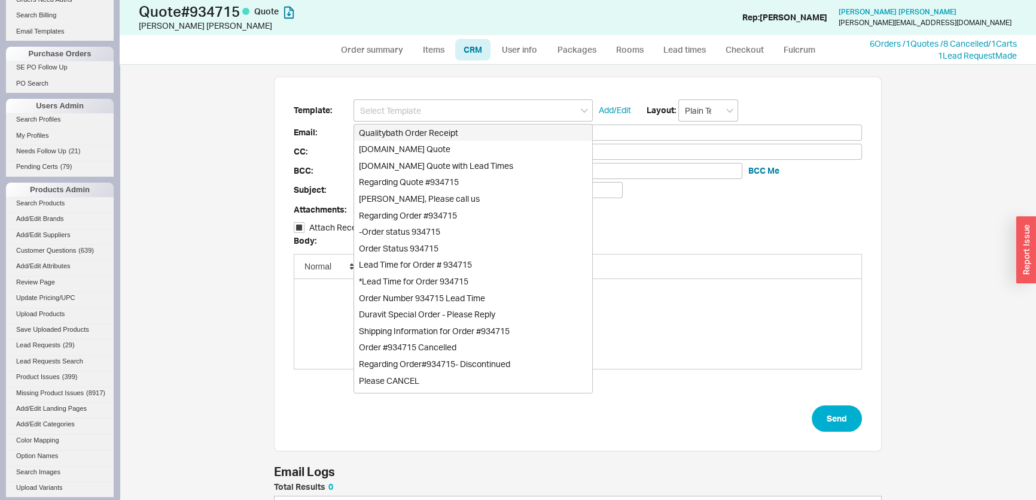
checkbox input "true"
type input "[DOMAIN_NAME] Quote"
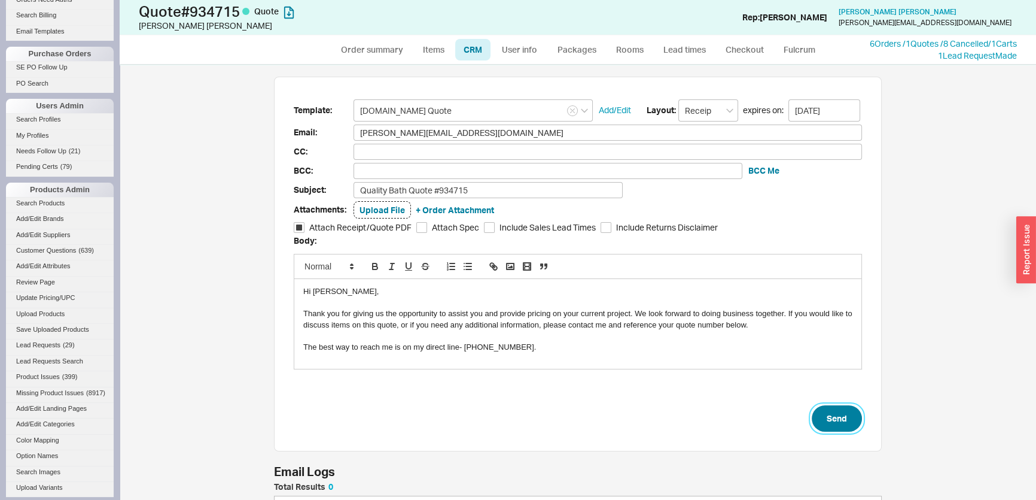
click at [815, 415] on button "Send" at bounding box center [837, 418] width 50 height 26
select select "*"
select select "3"
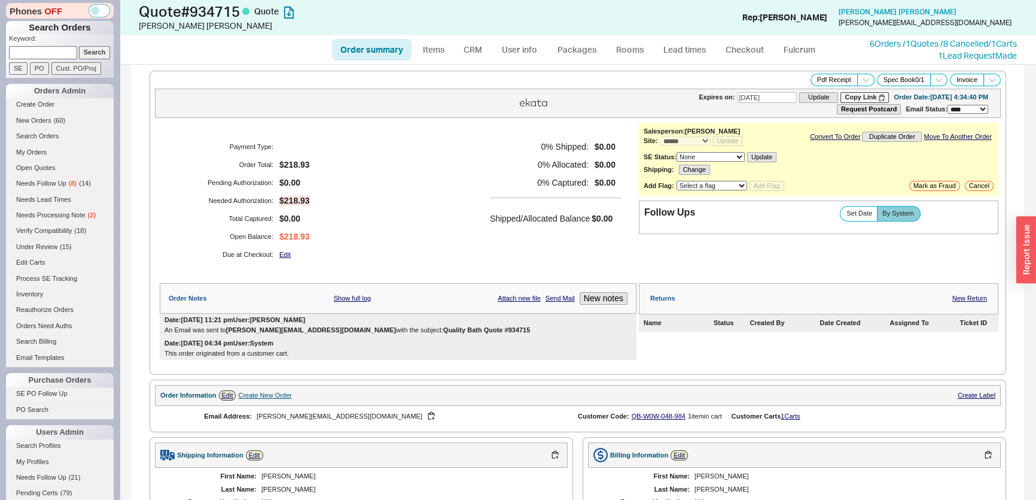
click at [57, 46] on input at bounding box center [43, 52] width 68 height 13
type input "933443"
click at [79, 46] on input "Search" at bounding box center [95, 52] width 32 height 13
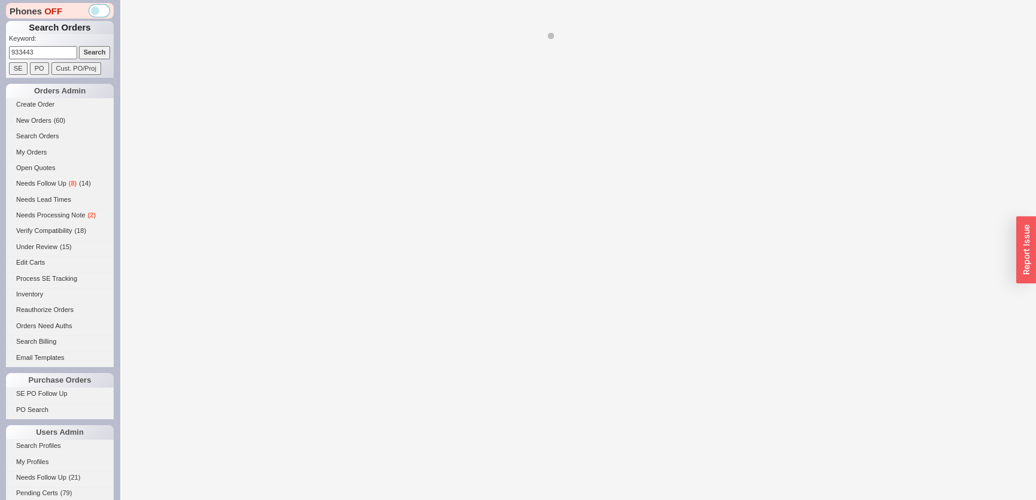
select select "*"
select select "3"
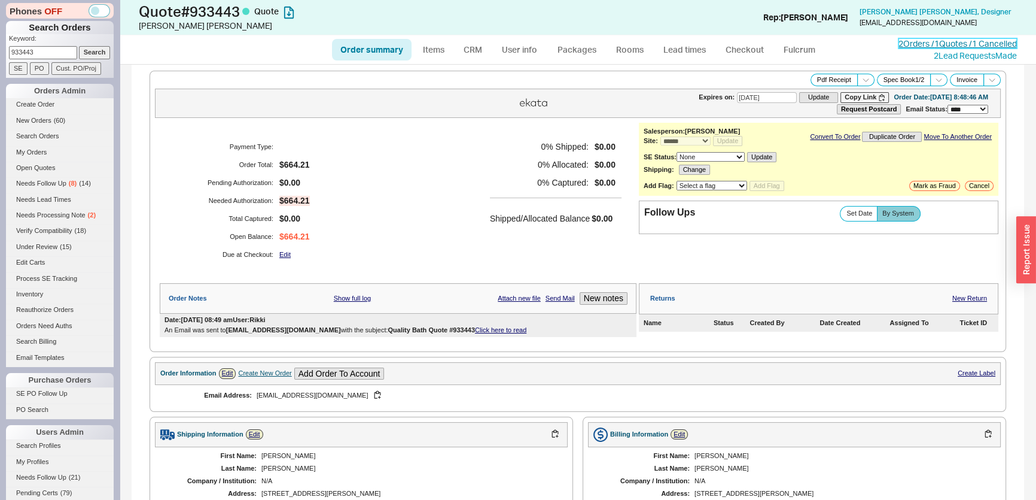
click at [955, 39] on link "2 Orders / 1 Quotes / 1 Cancelled" at bounding box center [958, 43] width 118 height 10
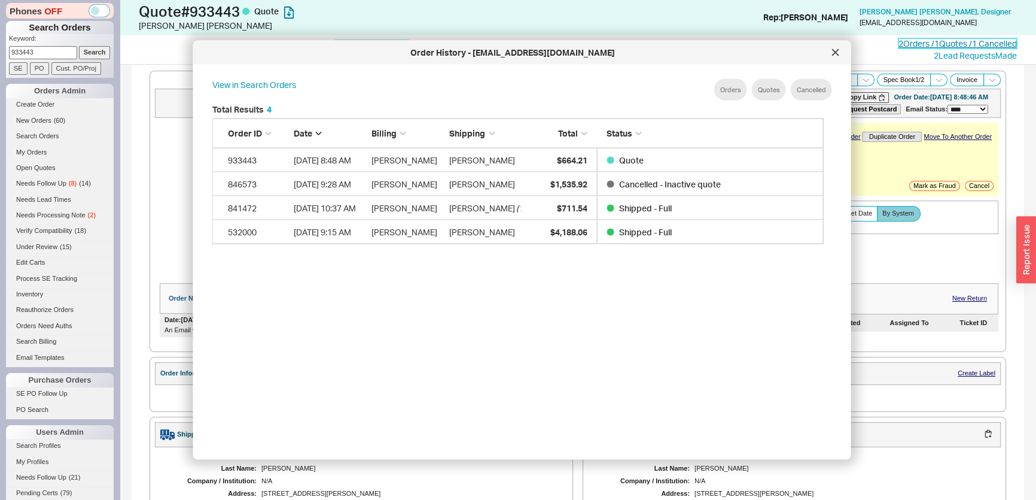
scroll to position [358, 622]
click at [839, 54] on div at bounding box center [835, 52] width 19 height 19
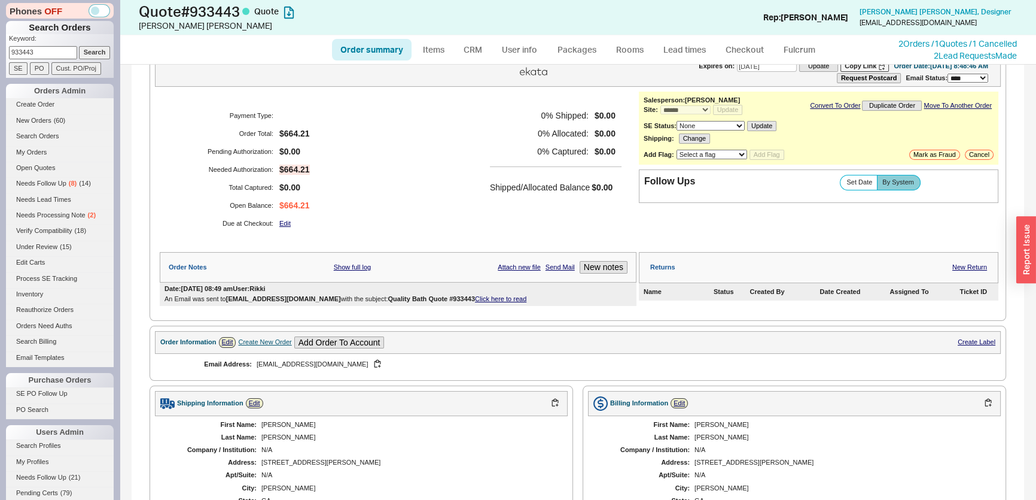
scroll to position [0, 0]
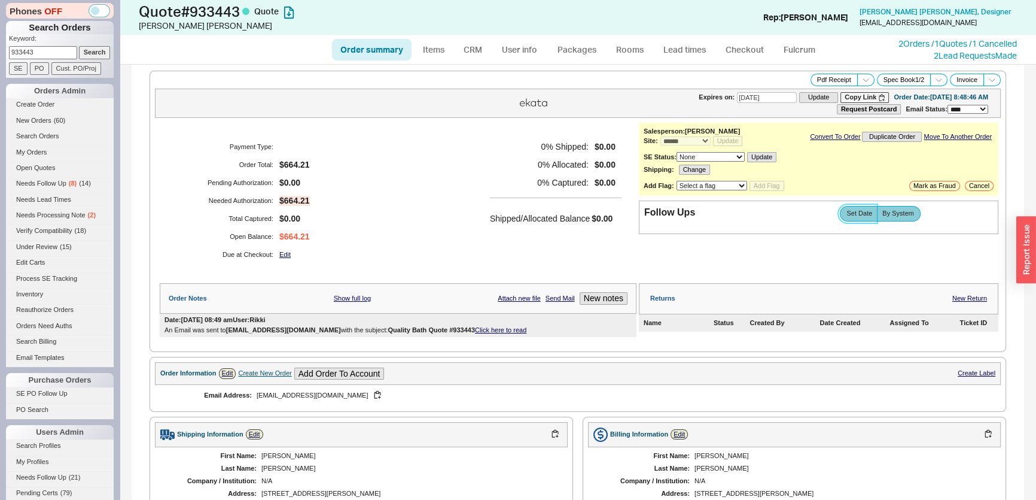
click at [863, 209] on span "Set Date" at bounding box center [859, 213] width 26 height 8
click at [0, 0] on input "Set Date" at bounding box center [0, 0] width 0 height 0
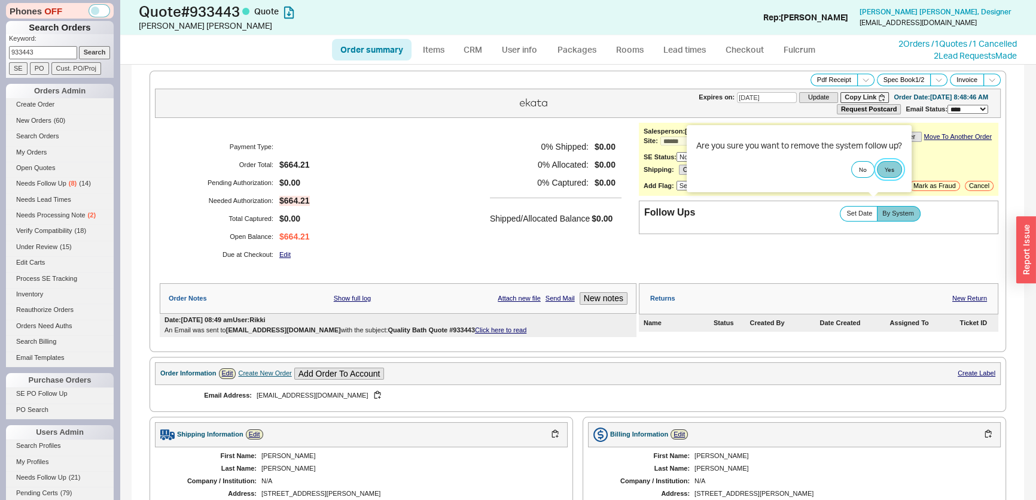
click at [897, 169] on button "Yes" at bounding box center [889, 169] width 25 height 17
select select "LOW"
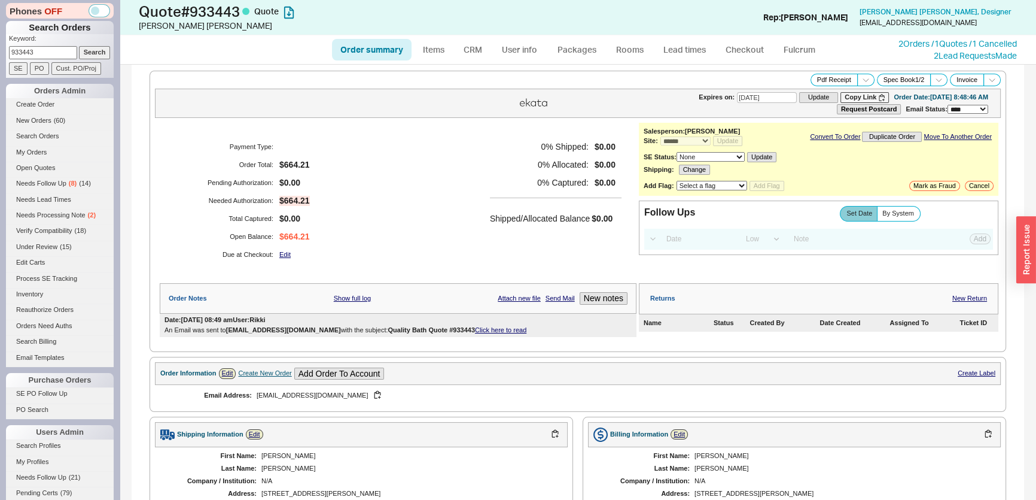
click at [680, 246] on div "Select a Date Now One hour One day Two Days One Month High Medium Low Low Add" at bounding box center [818, 239] width 349 height 21
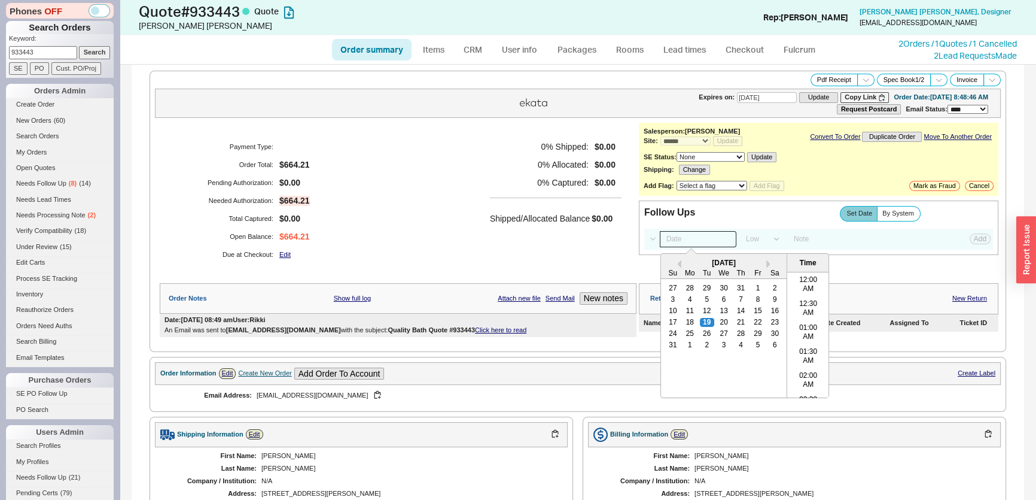
click at [682, 240] on input at bounding box center [698, 239] width 77 height 16
click at [512, 299] on link "Attach new file" at bounding box center [519, 298] width 43 height 8
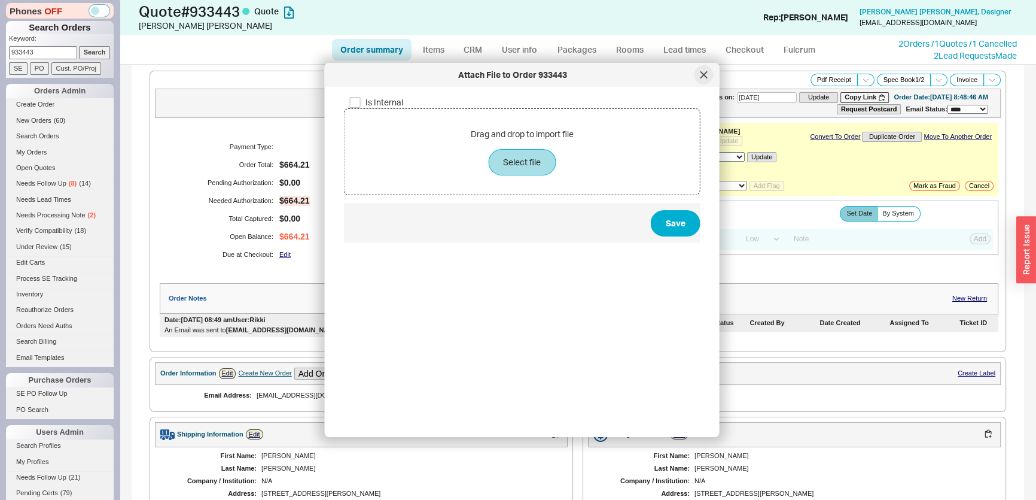
click at [703, 71] on icon at bounding box center [704, 74] width 7 height 7
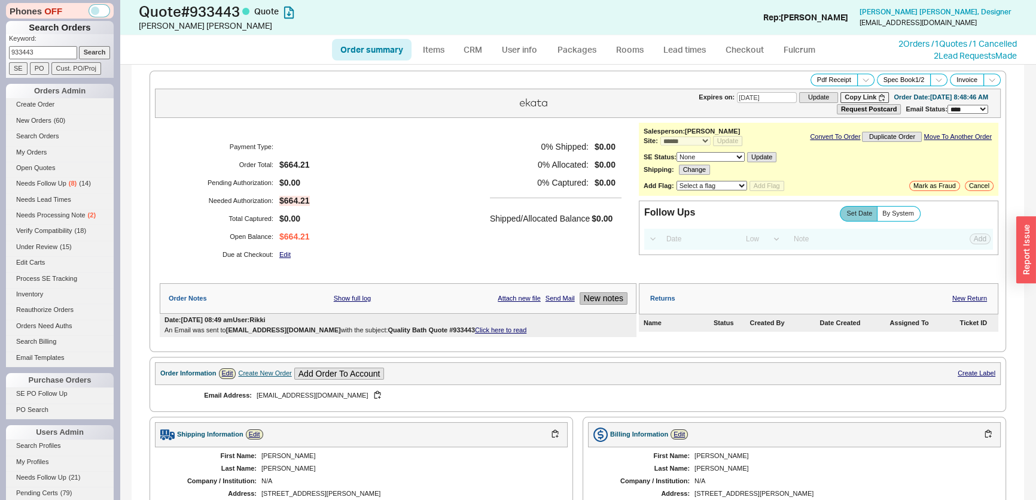
click at [595, 295] on button "New notes" at bounding box center [604, 298] width 48 height 13
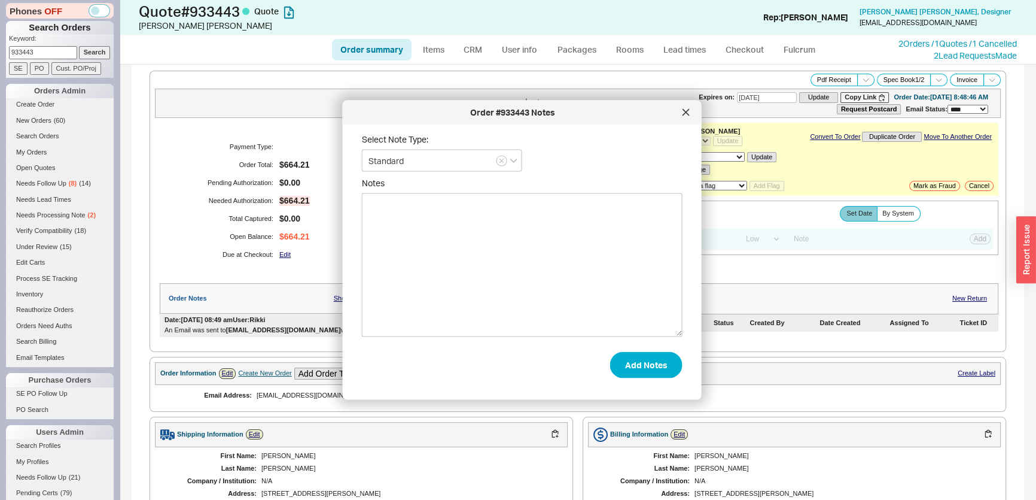
click at [586, 275] on textarea "Notes" at bounding box center [522, 265] width 321 height 144
type textarea "client decided no"
click at [644, 371] on button "Add Notes" at bounding box center [646, 364] width 72 height 26
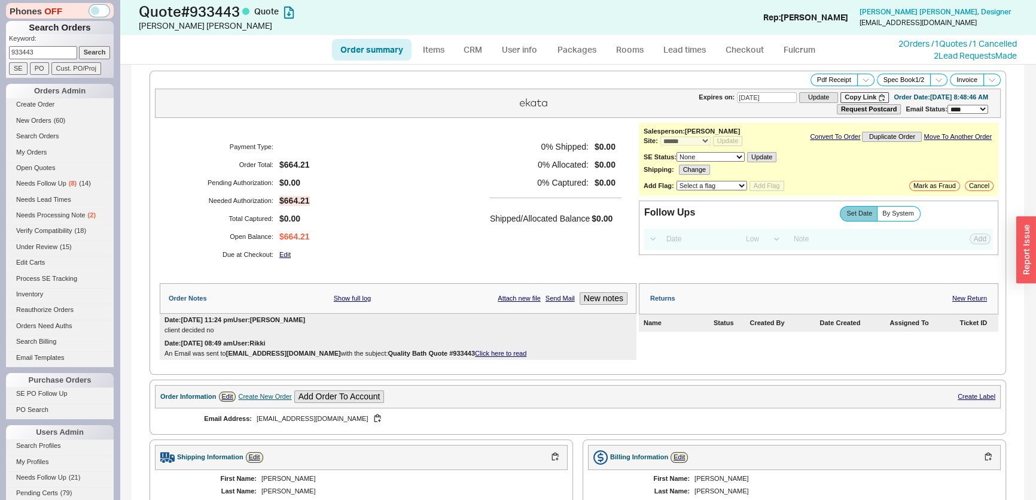
drag, startPoint x: 42, startPoint y: 54, endPoint x: 0, endPoint y: 43, distance: 43.2
click at [0, 43] on div "Phones OFF Search Orders Keyword: 933443 Search SE PO Cust. PO/Proj Orders Admi…" at bounding box center [60, 250] width 120 height 500
paste input "cate@cwg.design"
type input "cate@cwg.design"
click at [90, 48] on input "Search" at bounding box center [95, 52] width 32 height 13
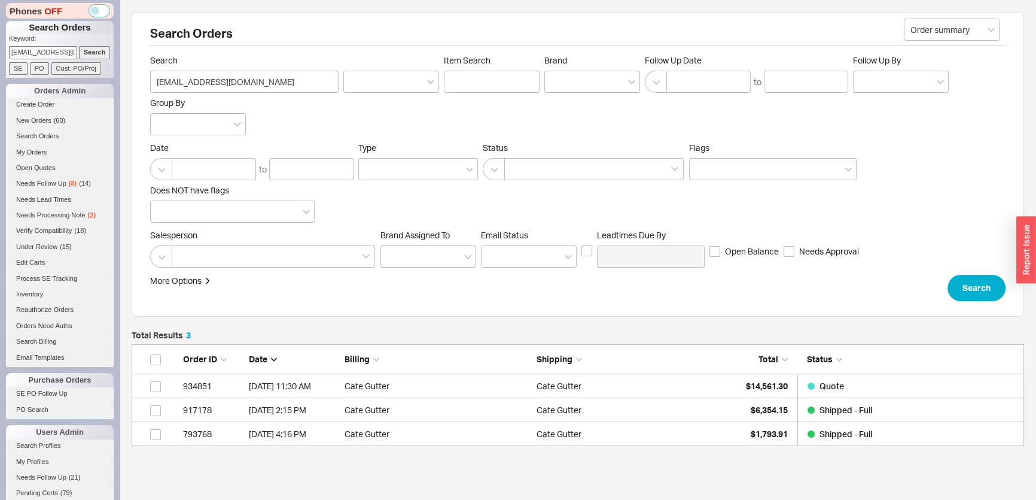
scroll to position [93, 884]
click at [765, 371] on div "Order ID Date Billing Shipping Total Status" at bounding box center [578, 359] width 893 height 30
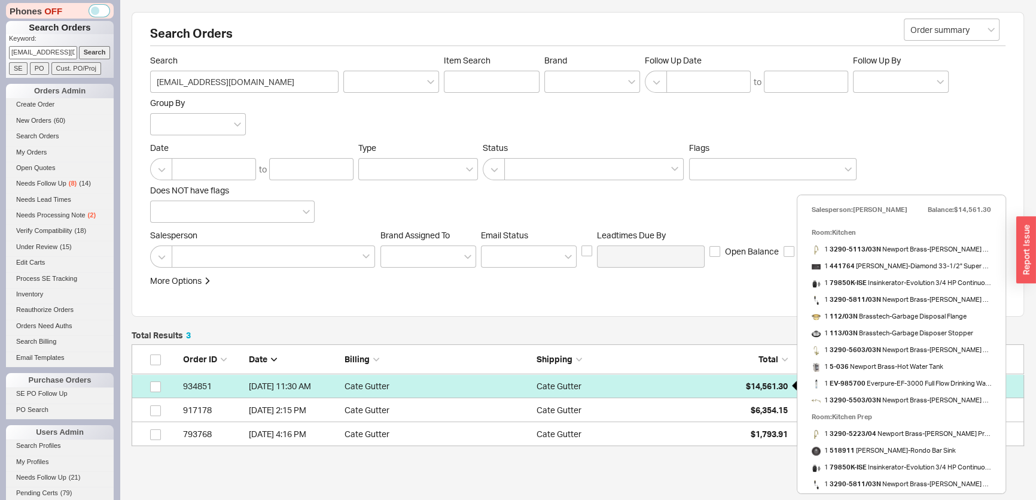
click at [760, 382] on span "$14,561.30" at bounding box center [767, 385] width 42 height 10
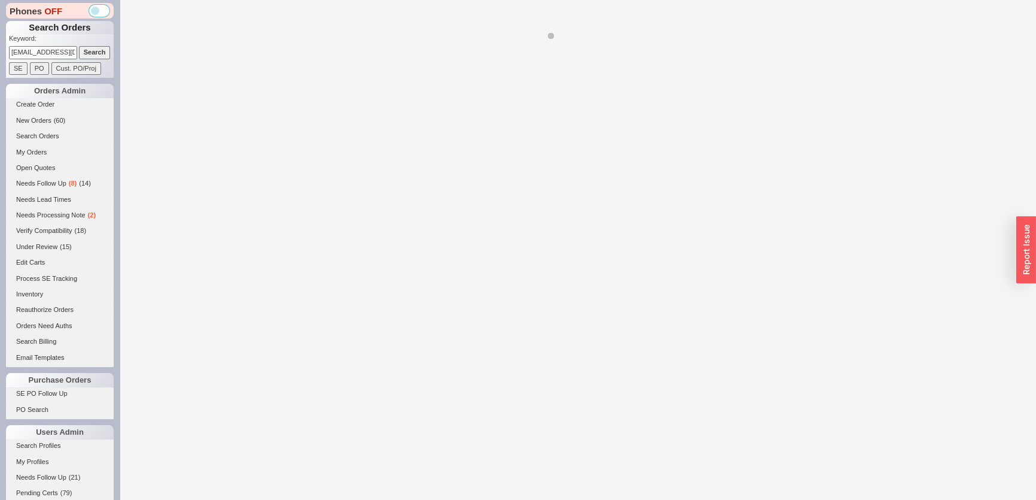
select select "*"
select select "LOW"
select select "3"
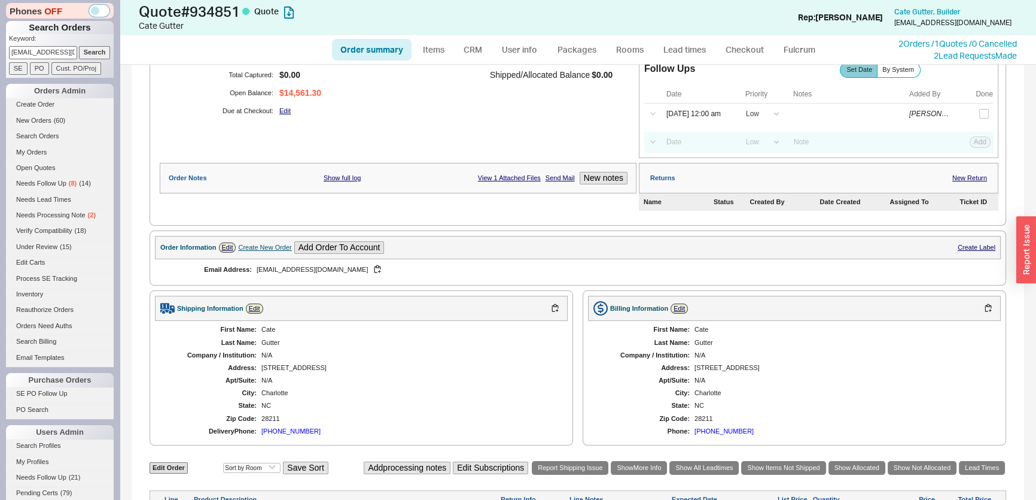
scroll to position [435, 0]
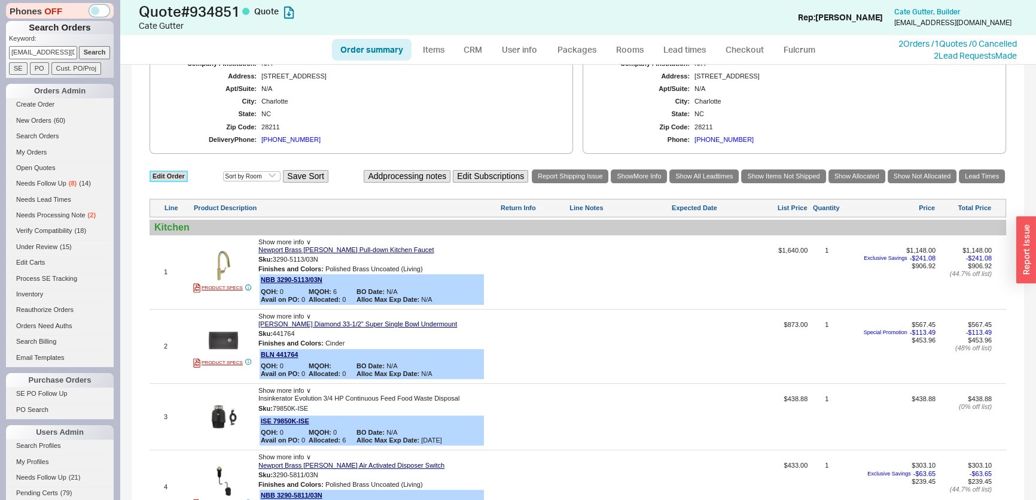
click at [184, 177] on link "Edit Order" at bounding box center [169, 175] width 38 height 11
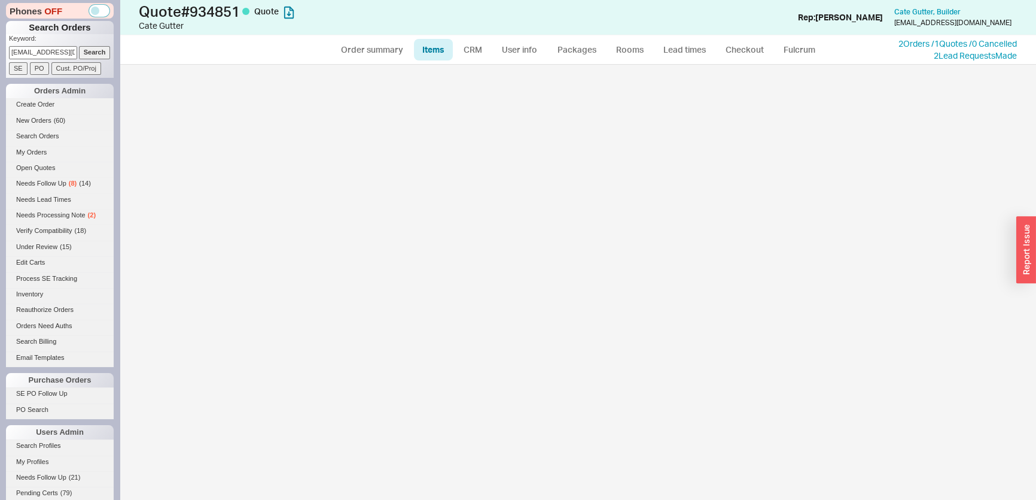
select select "3"
select select "ON_CHECKOUT_AGGREGATED"
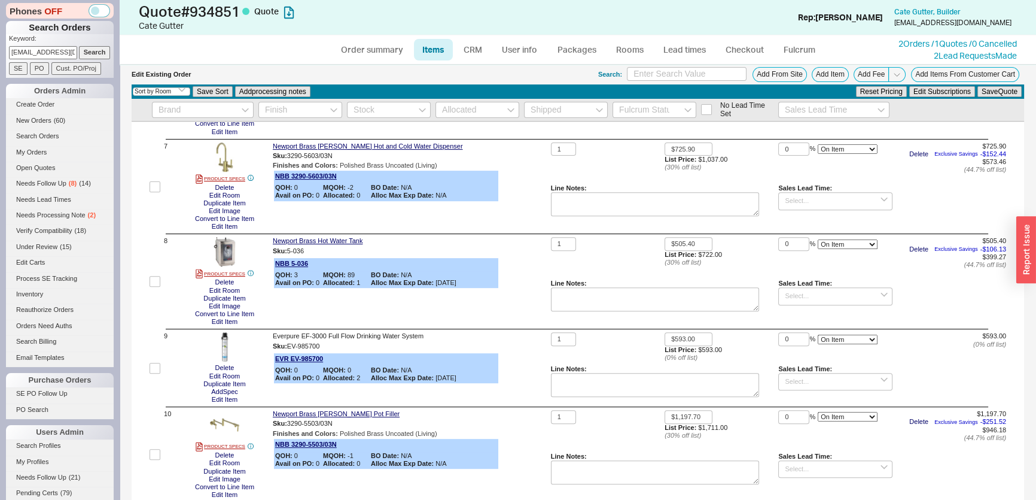
scroll to position [706, 0]
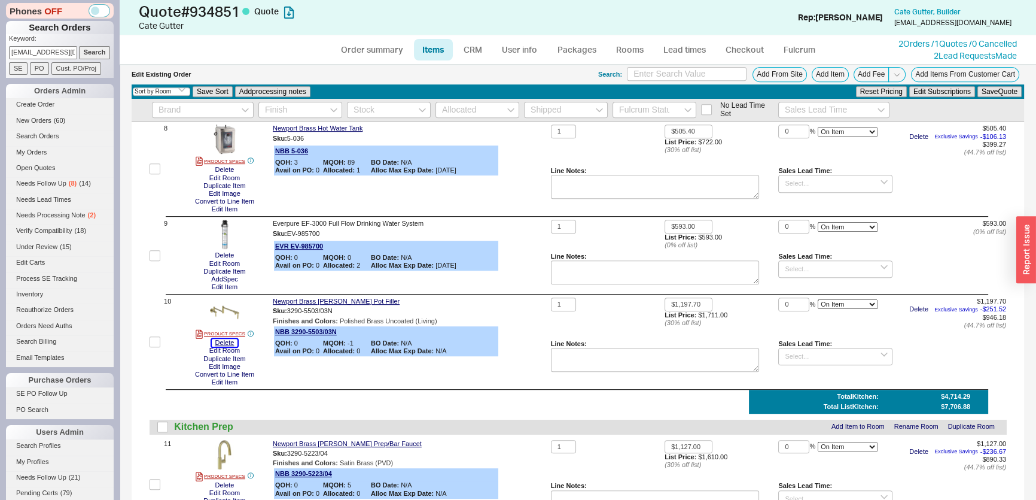
click at [227, 343] on button "Delete" at bounding box center [225, 343] width 26 height 8
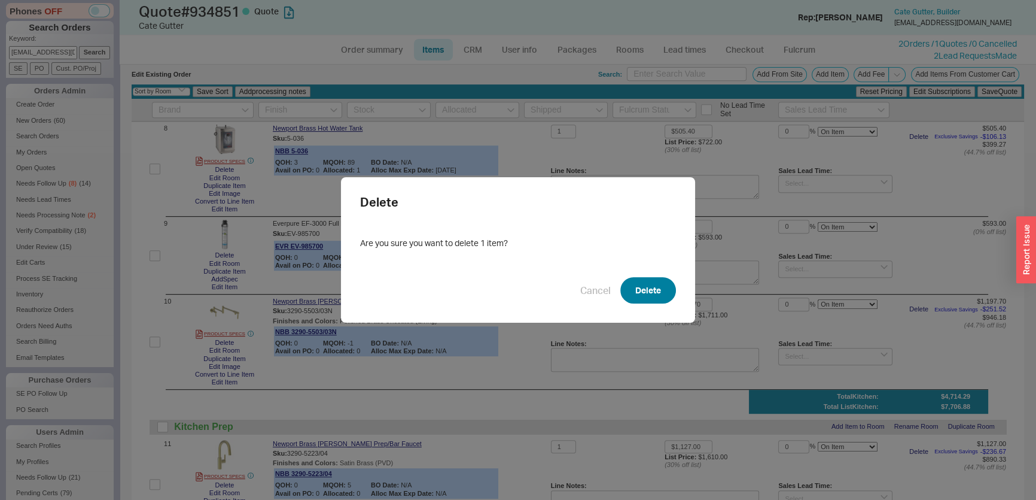
click at [640, 290] on button "Delete" at bounding box center [648, 290] width 56 height 26
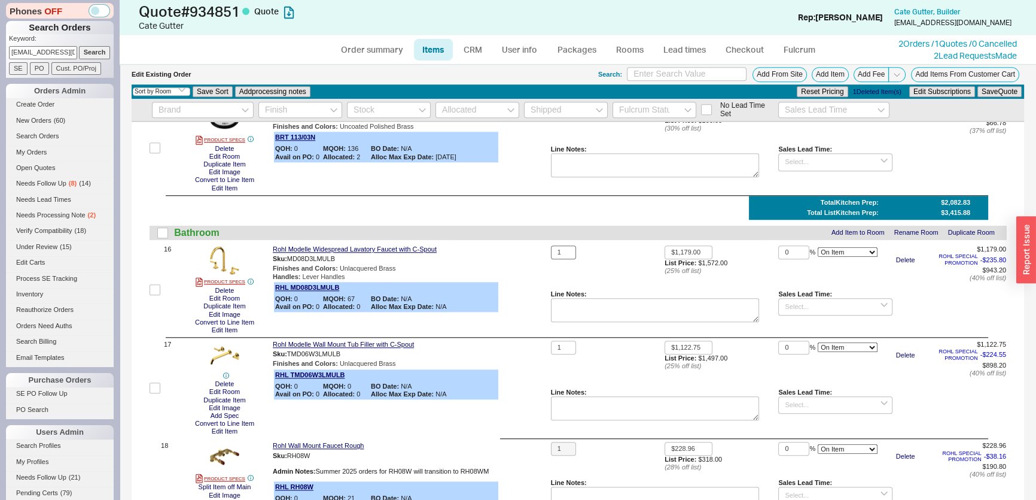
scroll to position [1414, 0]
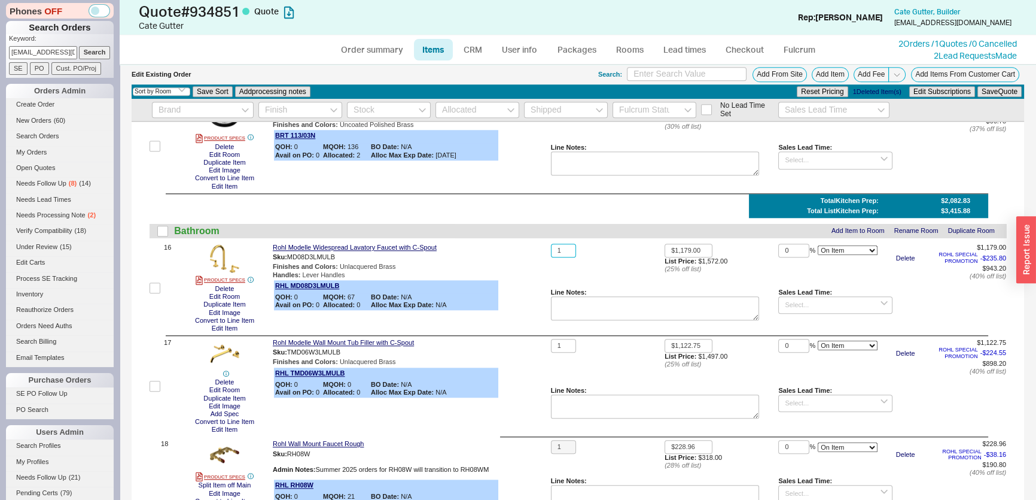
drag, startPoint x: 568, startPoint y: 254, endPoint x: 550, endPoint y: 254, distance: 17.9
click at [551, 254] on input "1" at bounding box center [563, 250] width 25 height 14
type input "2"
click at [994, 90] on button "Save Quote" at bounding box center [999, 91] width 44 height 11
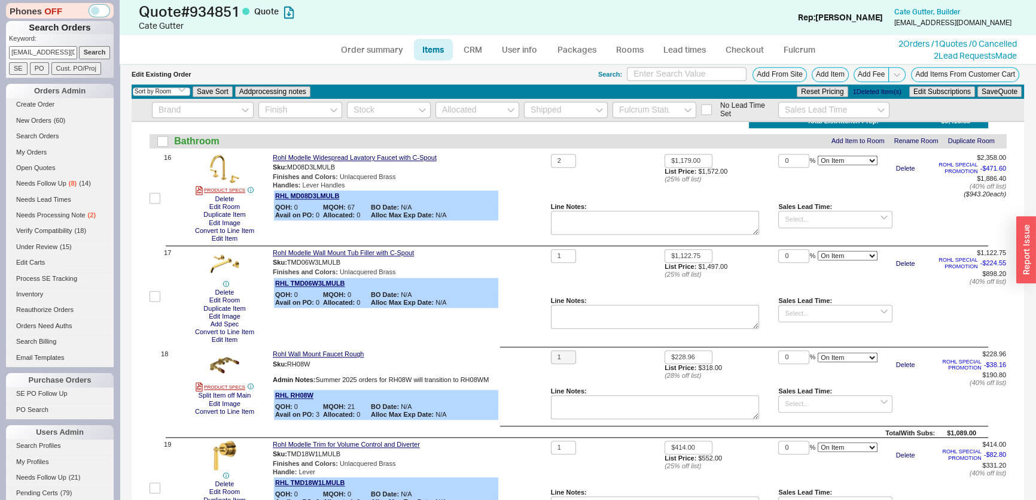
scroll to position [1631, 0]
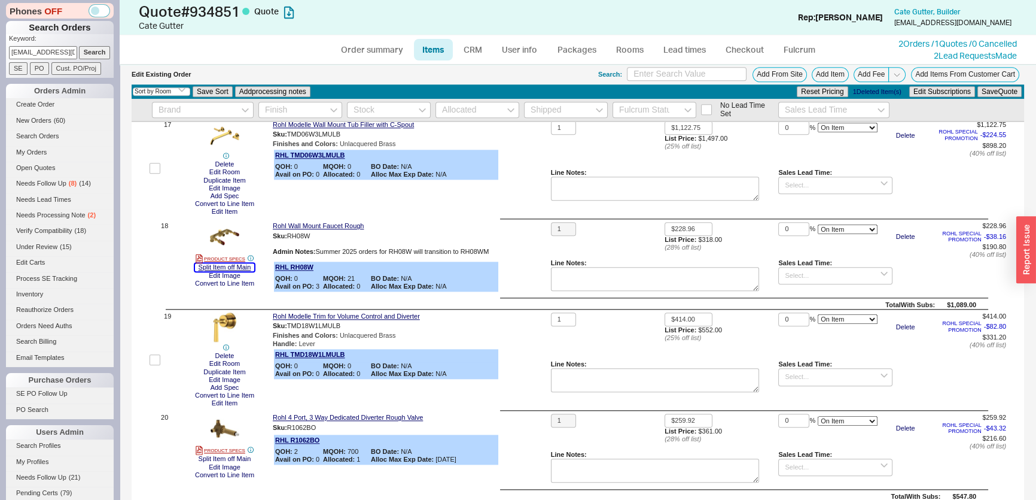
click at [232, 271] on button "Split Item off Main" at bounding box center [225, 267] width 60 height 8
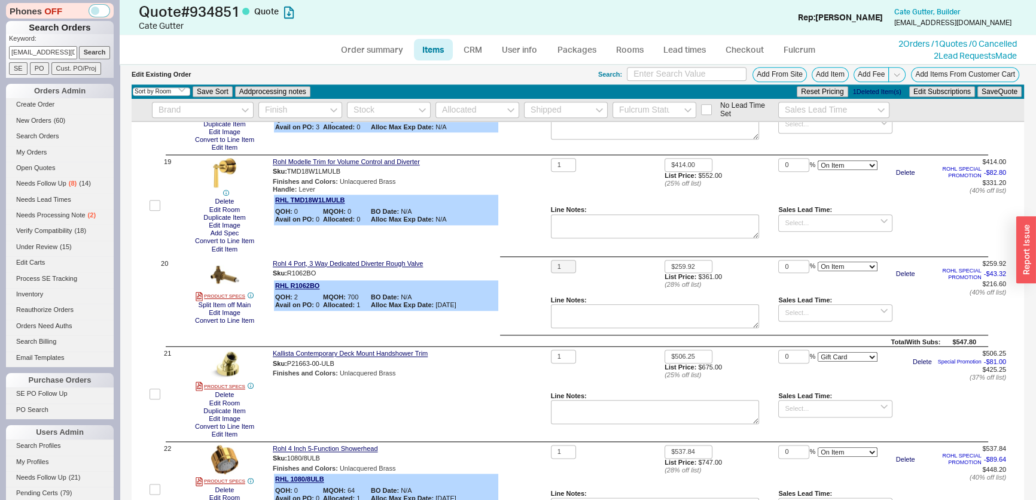
scroll to position [1795, 0]
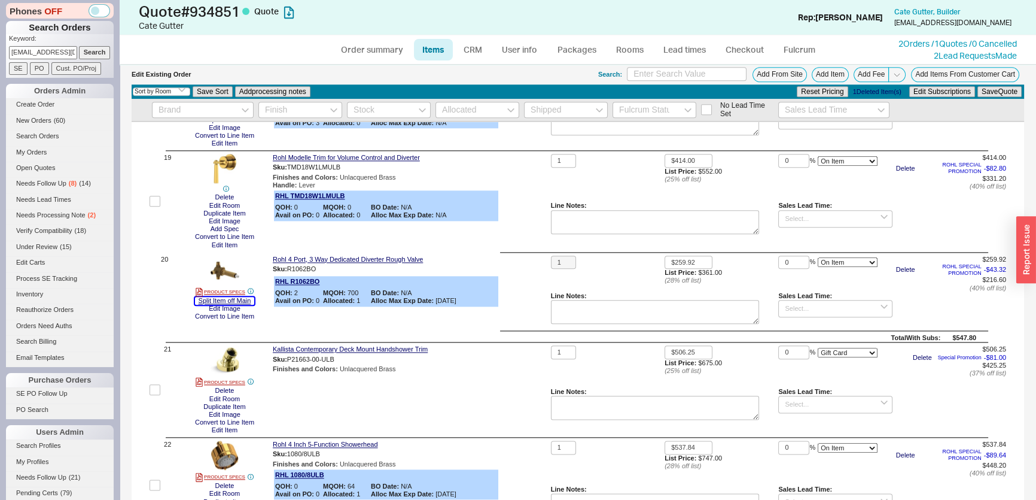
click at [233, 303] on button "Split Item off Main" at bounding box center [225, 301] width 60 height 8
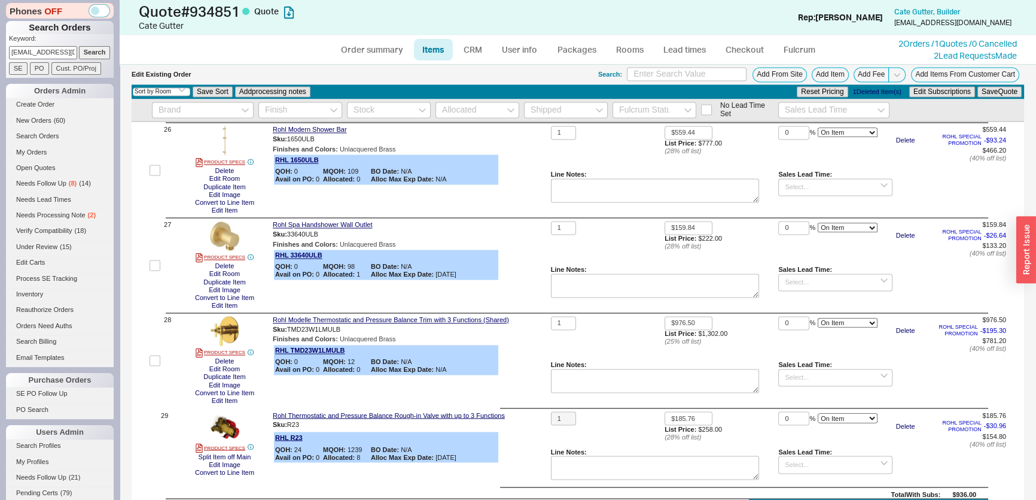
scroll to position [2501, 0]
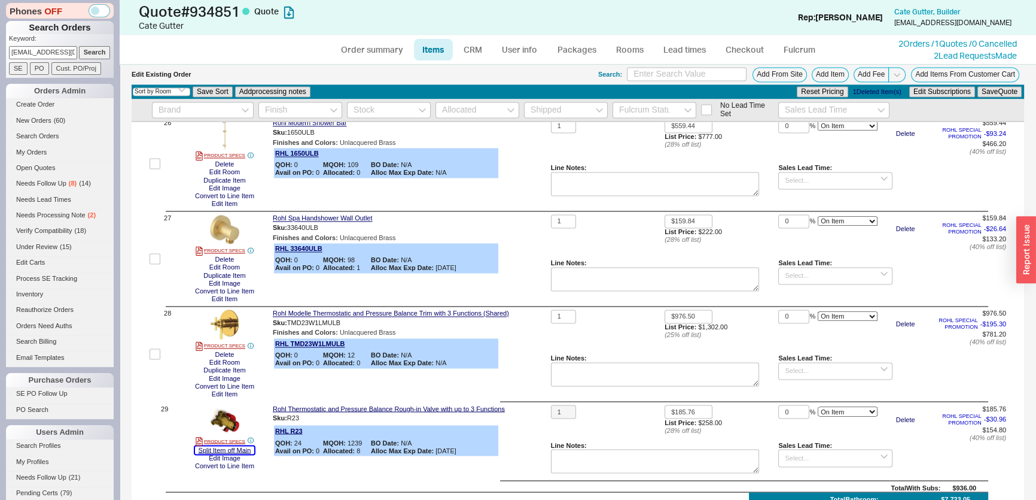
click at [239, 453] on button "Split Item off Main" at bounding box center [225, 450] width 60 height 8
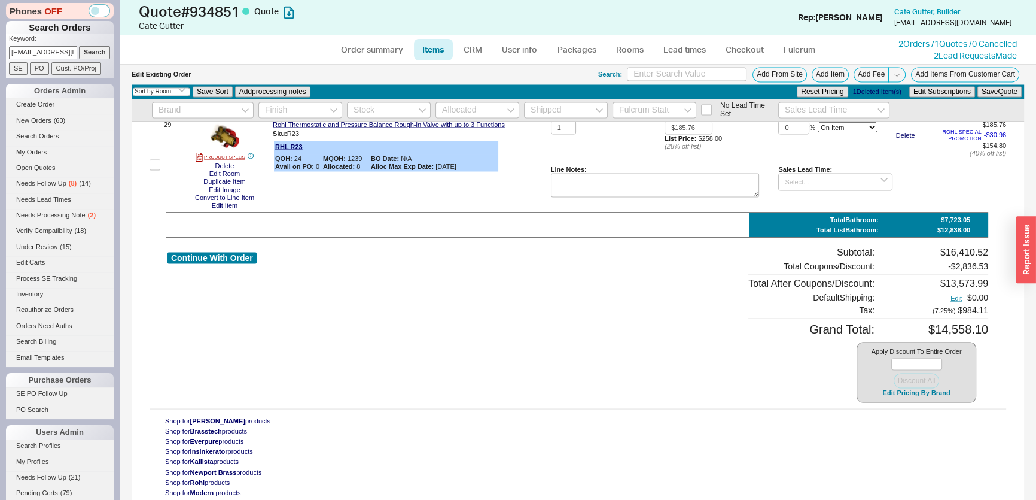
scroll to position [2847, 0]
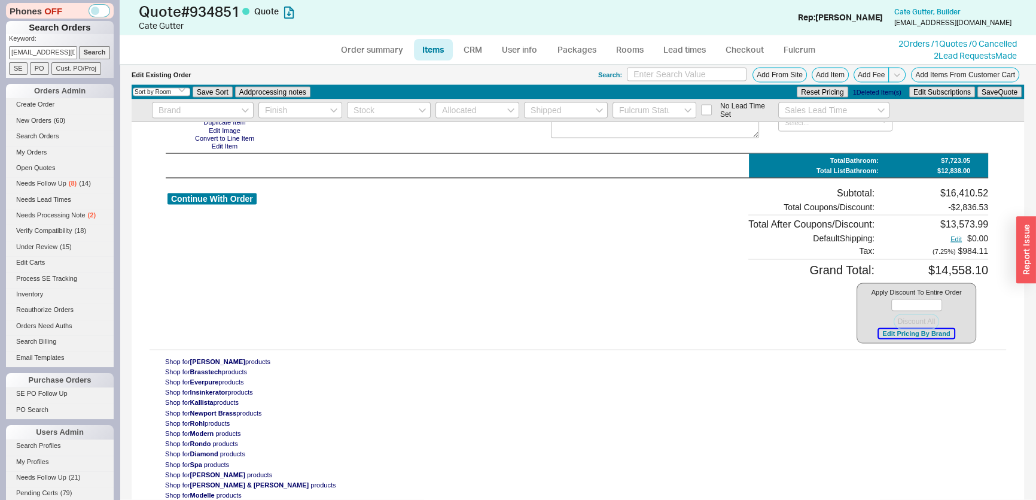
click at [924, 337] on button "Edit Pricing By Brand" at bounding box center [916, 332] width 75 height 9
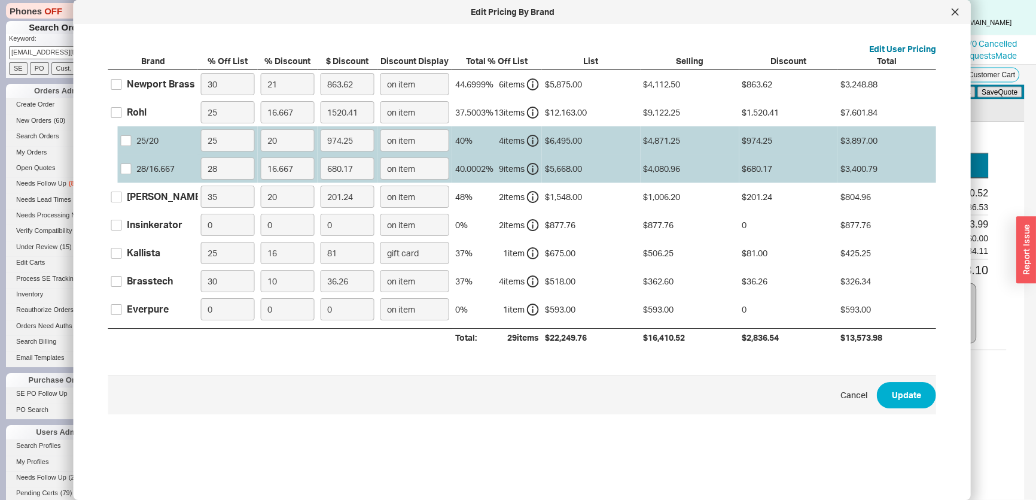
click at [127, 82] on div "Newport Brass" at bounding box center [161, 83] width 68 height 13
click at [122, 82] on input "Newport Brass" at bounding box center [116, 84] width 11 height 11
checkbox input "true"
click at [270, 82] on input "21" at bounding box center [288, 84] width 54 height 22
drag, startPoint x: 286, startPoint y: 84, endPoint x: 205, endPoint y: 81, distance: 81.4
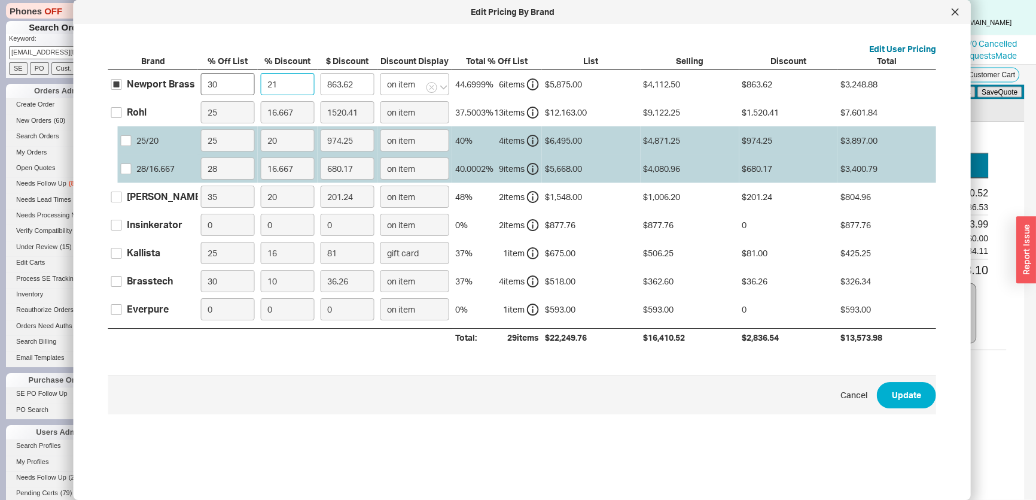
click at [0, 0] on div "Newport Brass 30 21 863.62 on item 44.6999 % 6 item s $5,875.00 $4,112.50 $863.…" at bounding box center [0, 0] width 0 height 0
type input "4"
type input "164.5"
type input "45"
type input "1850.62"
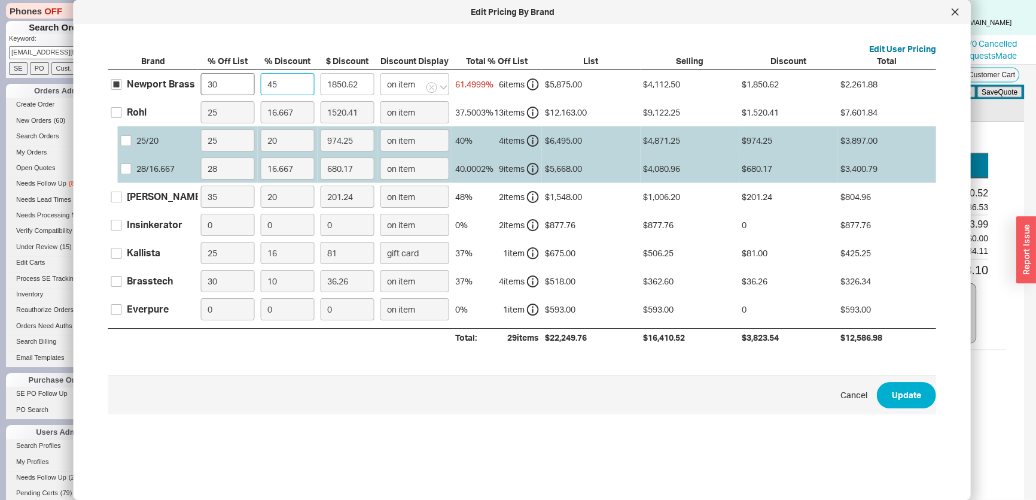
type input "45"
drag, startPoint x: 233, startPoint y: 83, endPoint x: 160, endPoint y: 81, distance: 73.0
click at [0, 0] on div "Newport Brass 30 45 1850.62 on item 61.4999 % 6 item s $5,875.00 $4,112.50 $1,8…" at bounding box center [0, 0] width 0 height 0
type input "0"
type input "2643.75"
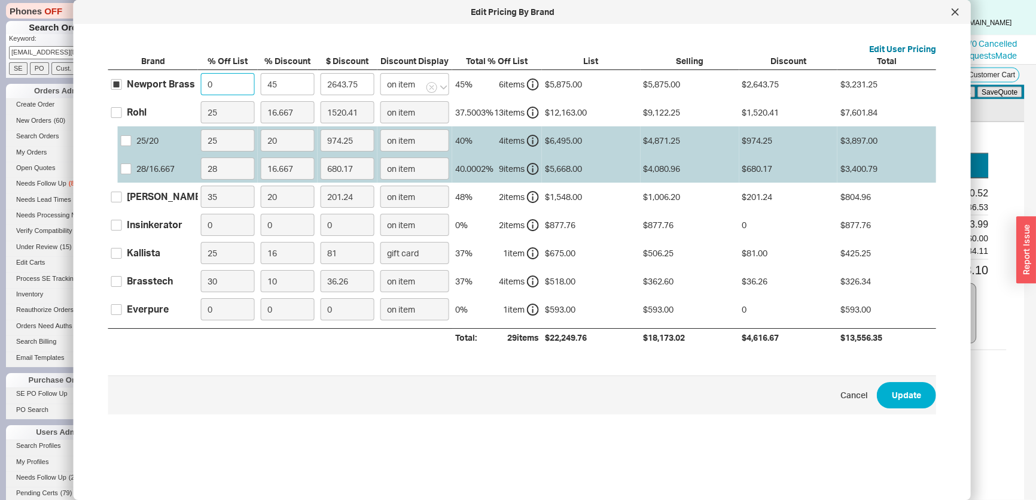
type input "0"
click at [124, 110] on label "Rohl" at bounding box center [128, 111] width 35 height 13
click at [122, 110] on input "Rohl" at bounding box center [116, 112] width 11 height 11
checkbox input "true"
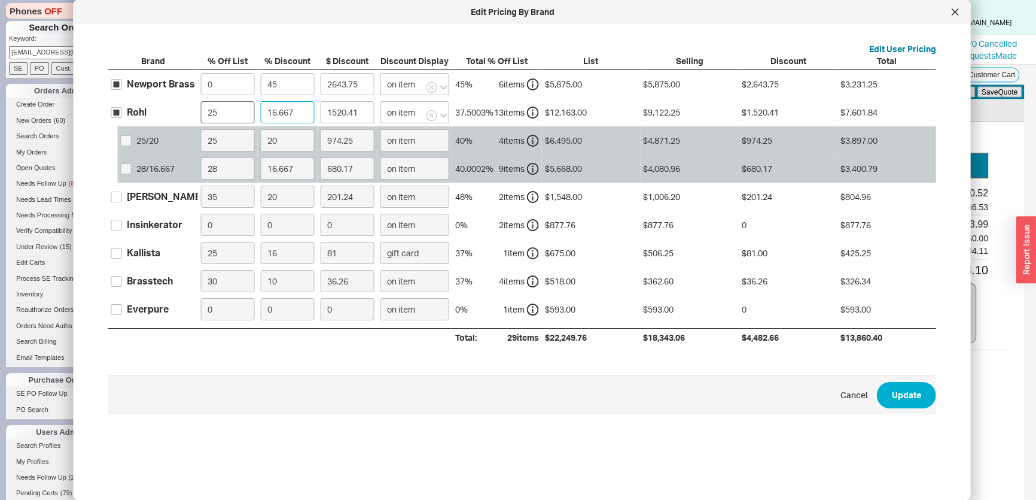
drag, startPoint x: 304, startPoint y: 108, endPoint x: 241, endPoint y: 108, distance: 63.4
click at [0, 0] on div "Rohl 25 16.667 1520.41 on item 37.5003 % 13 item s $12,163.00 $9,122.25 $1,520.…" at bounding box center [0, 0] width 0 height 0
type input "4"
type input "364.89"
type input "45"
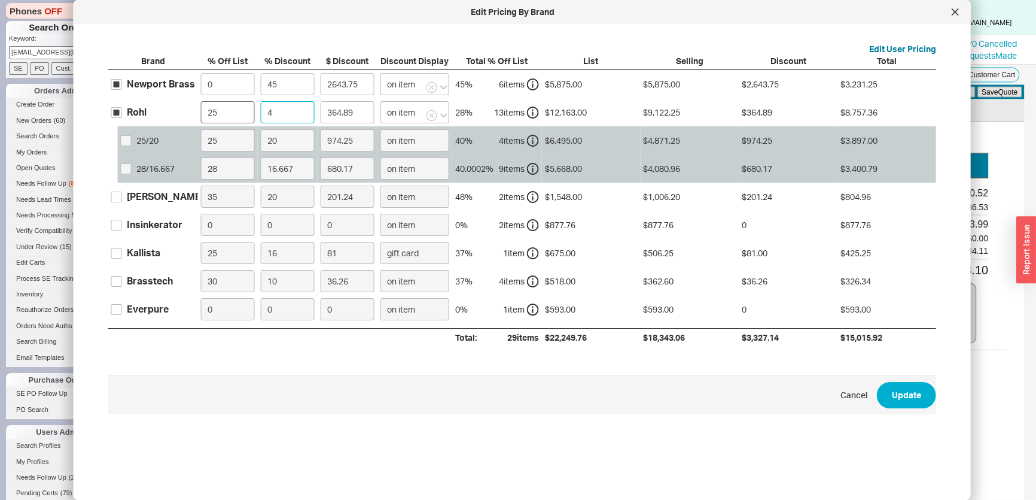
type input "4105.01"
type input "45"
drag, startPoint x: 227, startPoint y: 107, endPoint x: 167, endPoint y: 105, distance: 60.5
click at [0, 0] on div "Rohl 25 45 4105.01 on item 58.75 % 13 item s $12,163.00 $9,122.25 $4,105.01 $5,…" at bounding box center [0, 0] width 0 height 0
type input "0"
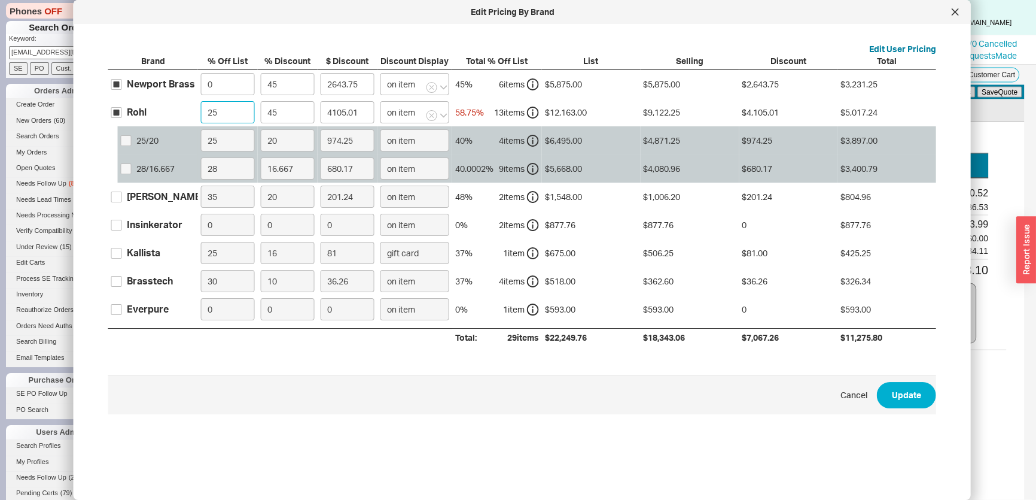
type input "5473.35"
type input "0"
click at [121, 249] on input "Kallista" at bounding box center [116, 253] width 11 height 11
checkbox input "true"
drag, startPoint x: 290, startPoint y: 251, endPoint x: 238, endPoint y: 250, distance: 52.0
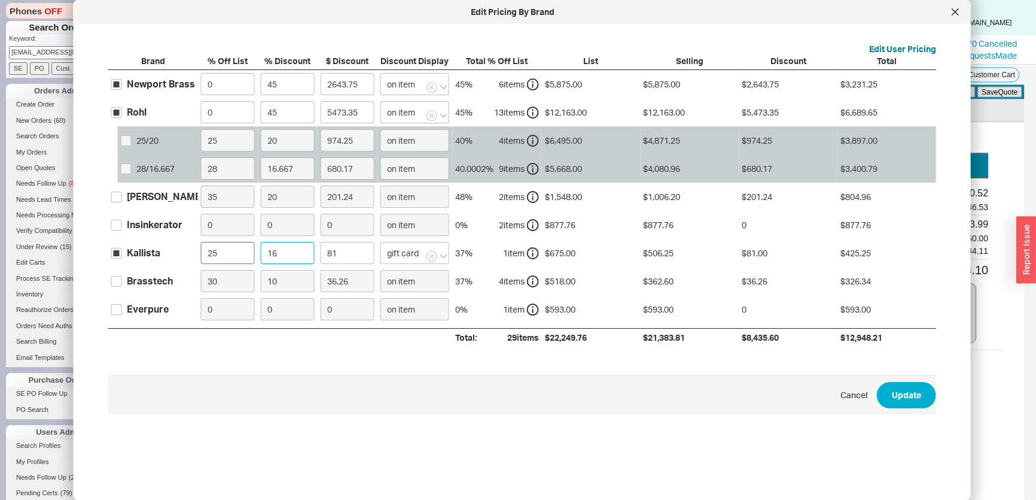
click at [0, 0] on div "Kallista 25 16 81 gift card 37 % 1 item $675.00 $506.25 $81.00 $425.25" at bounding box center [0, 0] width 0 height 0
type input "4"
type input "20.25"
type input "40"
type input "202.5"
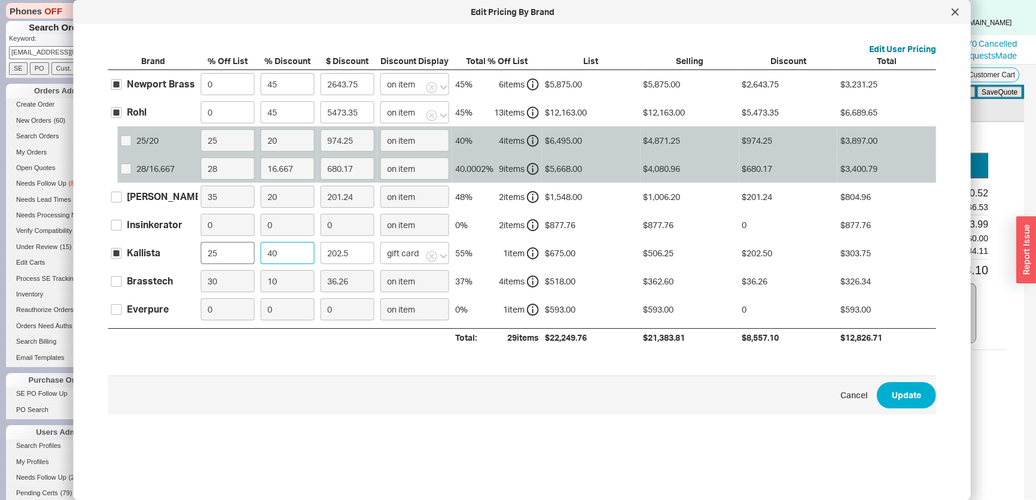
type input "40"
drag, startPoint x: 229, startPoint y: 251, endPoint x: 200, endPoint y: 255, distance: 29.0
click at [0, 0] on div "Kallista 25 40 202.5 gift card 55 % 1 item $675.00 $506.25 $202.50 $303.75" at bounding box center [0, 0] width 0 height 0
type input "0"
type input "270"
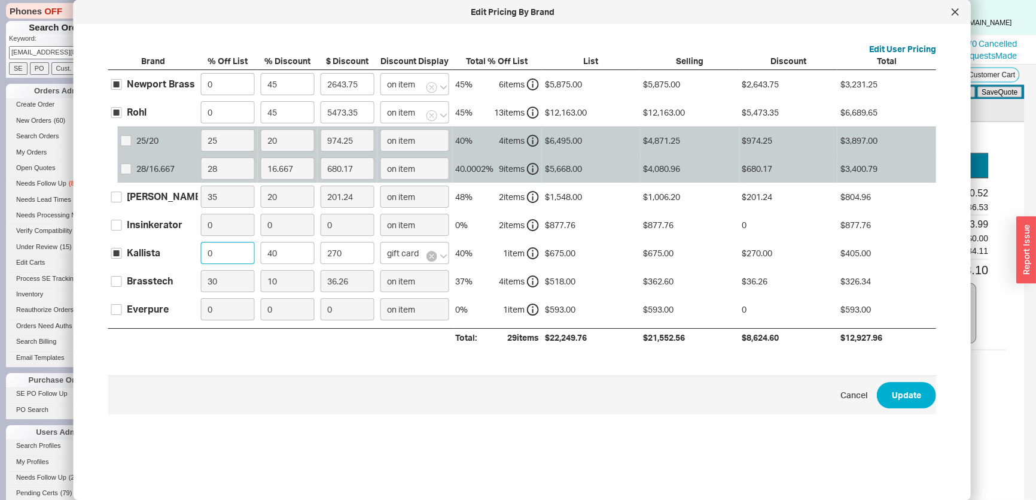
type input "0"
click at [427, 252] on button "button" at bounding box center [432, 256] width 11 height 11
click at [397, 256] on input at bounding box center [414, 253] width 69 height 22
click at [401, 277] on div "on item" at bounding box center [418, 278] width 74 height 22
type input "on item"
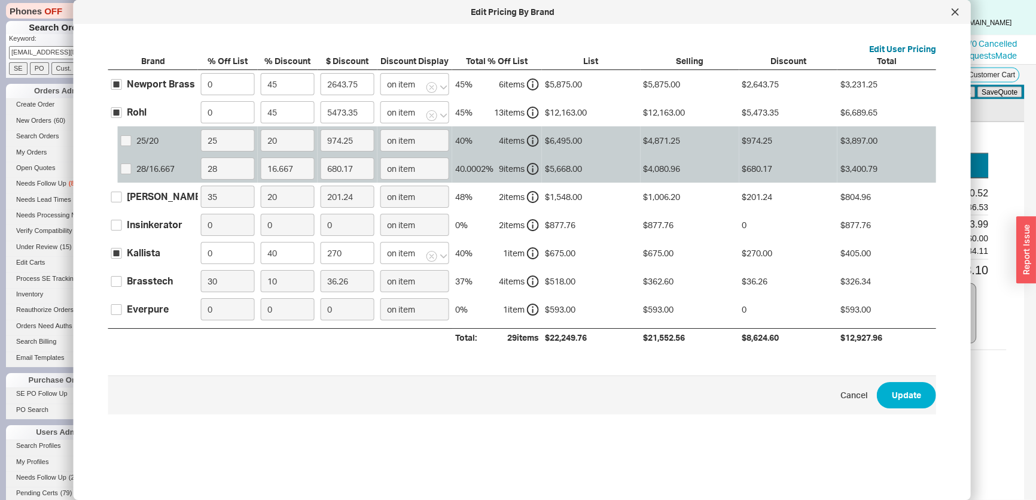
click at [123, 280] on label "Brasstech" at bounding box center [142, 280] width 62 height 13
click at [122, 280] on input "Brasstech" at bounding box center [116, 281] width 11 height 11
checkbox input "true"
drag, startPoint x: 279, startPoint y: 281, endPoint x: 238, endPoint y: 281, distance: 41.3
click at [0, 0] on div "Brasstech 30 10 36.26 on item 37 % 4 item s $518.00 $362.60 $36.26 $326.34" at bounding box center [0, 0] width 0 height 0
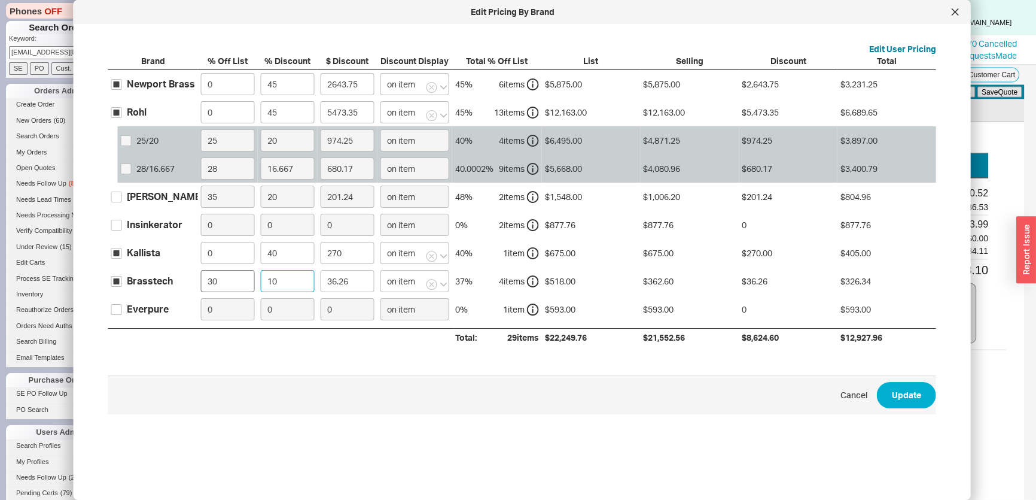
type input "4"
type input "14.5"
type input "45"
type input "163.17"
type input "45"
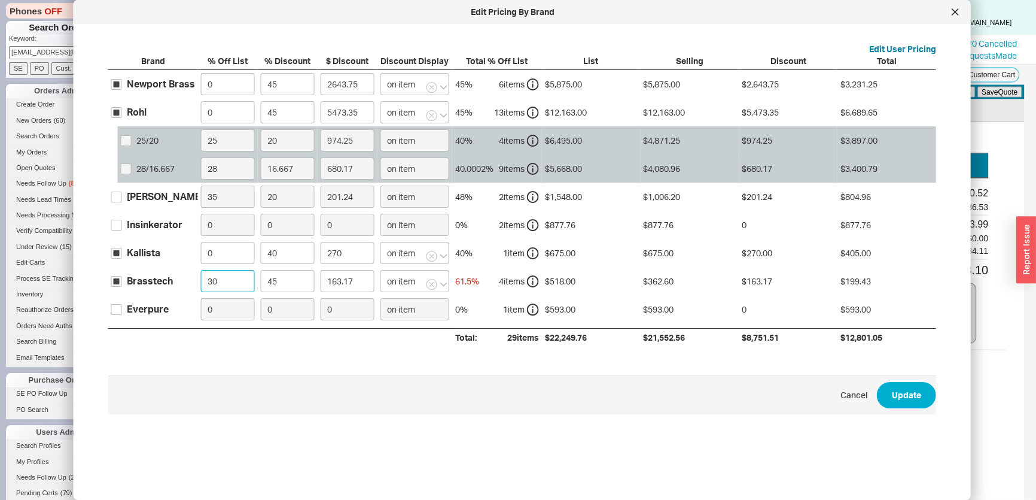
drag, startPoint x: 238, startPoint y: 281, endPoint x: 138, endPoint y: 279, distance: 99.9
click at [0, 0] on div "Brasstech 30 45 163.17 on item 61.5 % 4 item s $518.00 $362.60 $163.17 $199.43" at bounding box center [0, 0] width 0 height 0
type input "0"
type input "233.1"
type input "0"
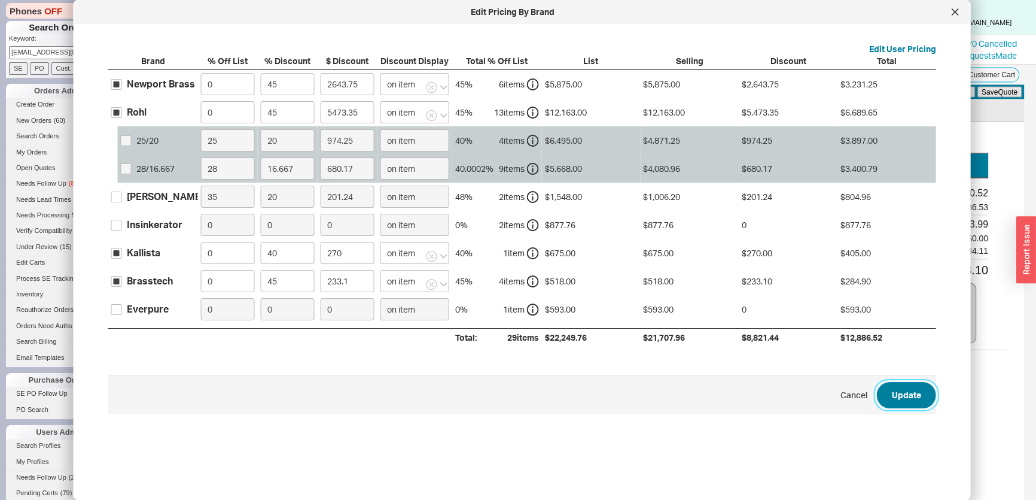
click at [907, 394] on button "Update" at bounding box center [906, 395] width 59 height 26
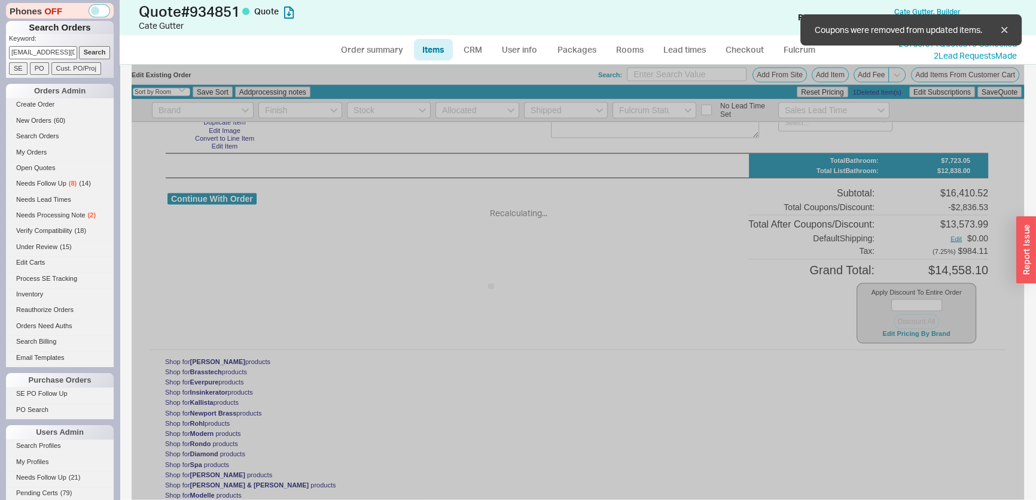
type input "$1,640.00"
type input "45"
type input "$433.00"
type input "45"
type input "$153.00"
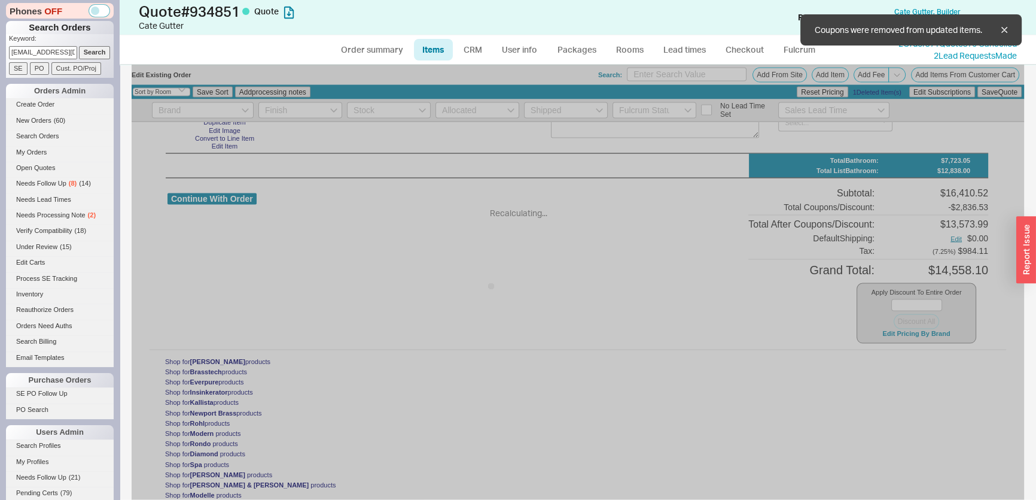
type input "45"
type input "$106.00"
type input "45"
type input "$1,037.00"
type input "45"
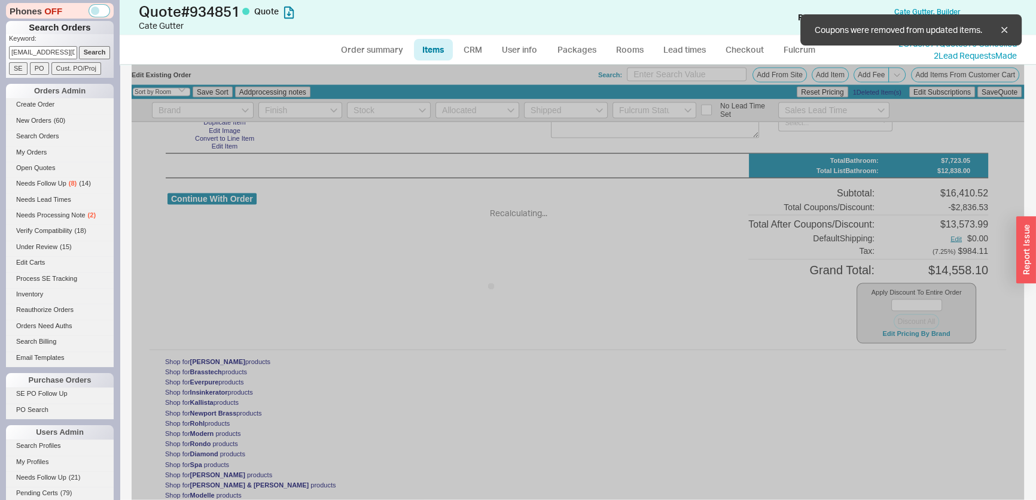
type input "$722.00"
type input "45"
type input "$1,610.00"
type input "45"
type input "$433.00"
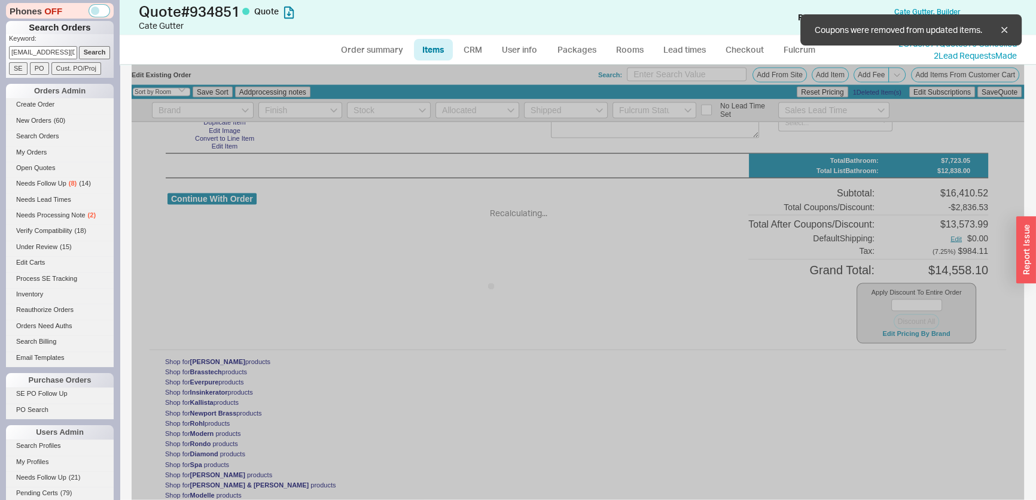
type input "45"
type input "$153.00"
type input "45"
type input "$106.00"
type input "45"
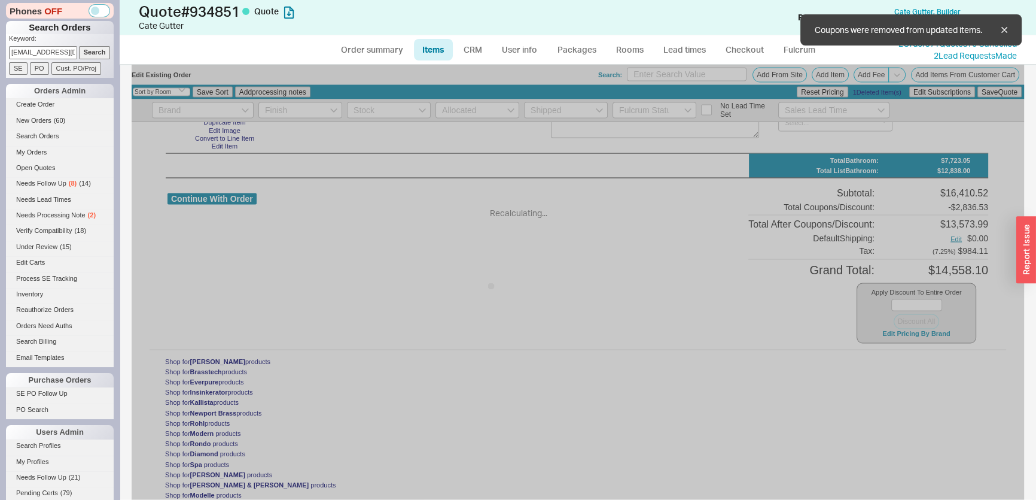
type input "$1,572.00"
type input "45"
type input "$1,497.00"
type input "45"
type input "$552.00"
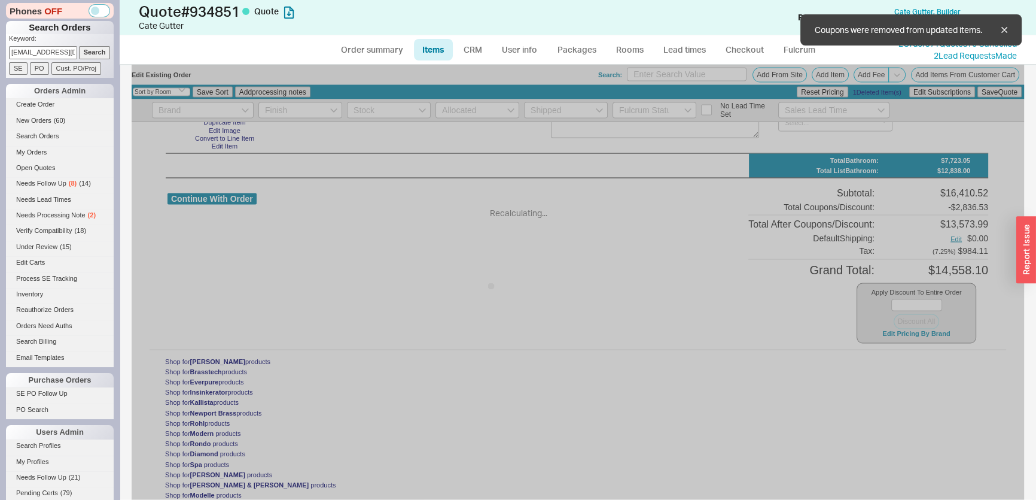
type input "45"
type input "$675.00"
type input "40"
select select "ON_ITEM"
type input "$747.00"
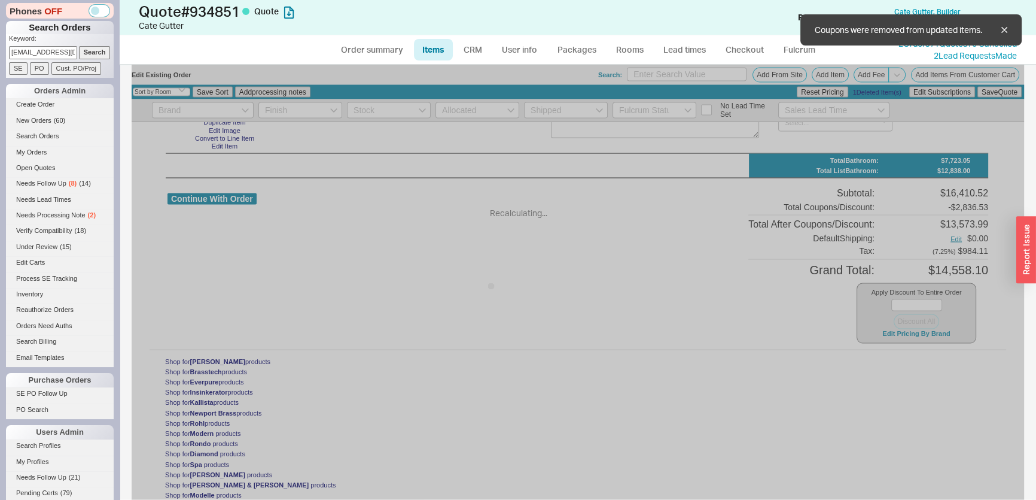
type input "45"
type input "$267.00"
type input "45"
type input "$1,137.00"
type input "45"
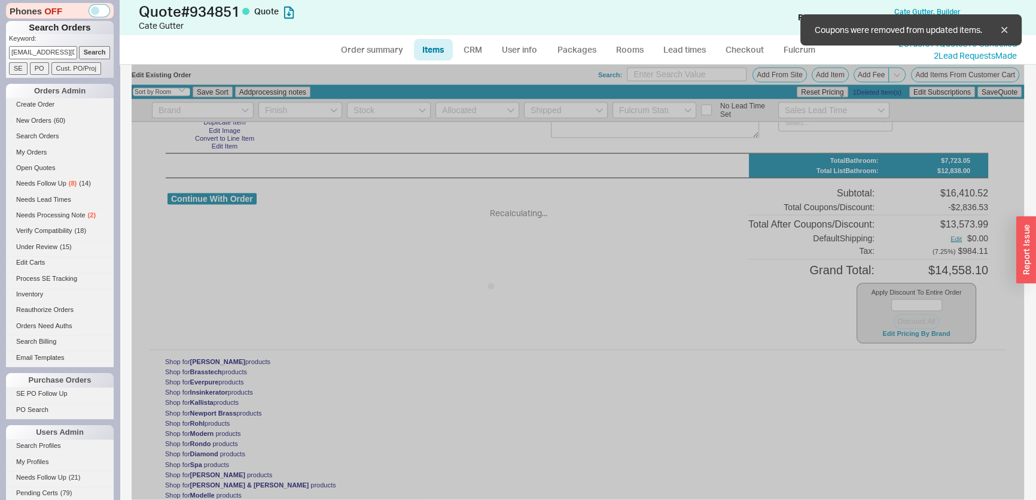
type input "$222.00"
type input "45"
type input "$777.00"
type input "45"
type input "$222.00"
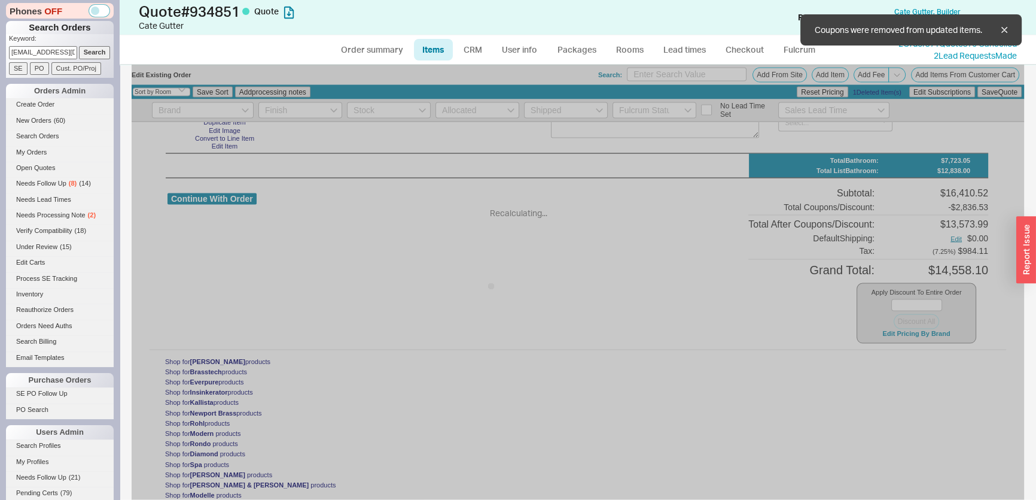
type input "45"
type input "$1,302.00"
type input "45"
type input "$318.00"
type input "45"
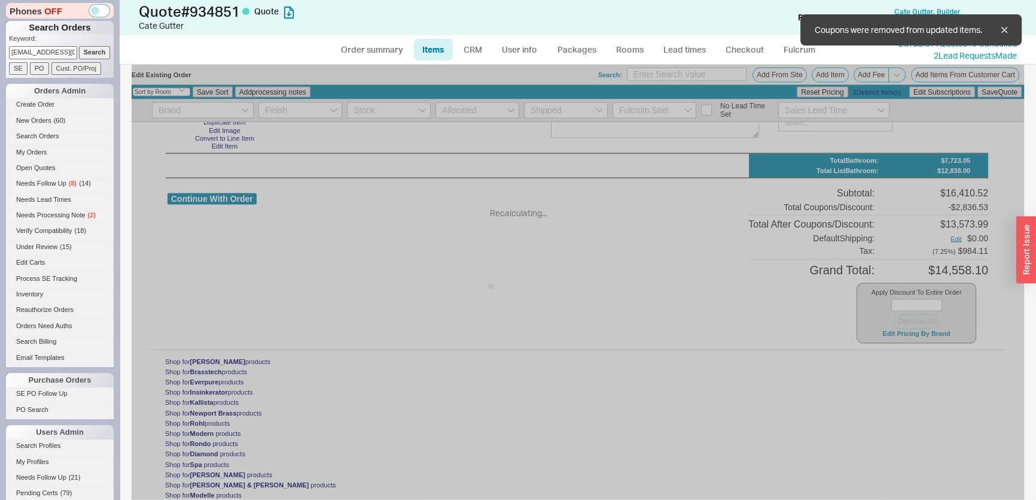
type input "$361.00"
type input "45"
type input "$258.00"
type input "45"
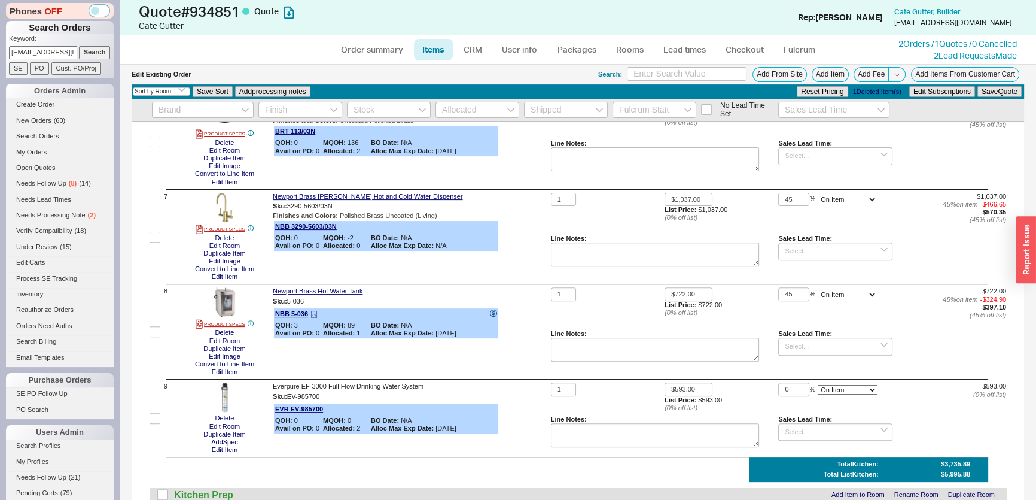
scroll to position [761, 0]
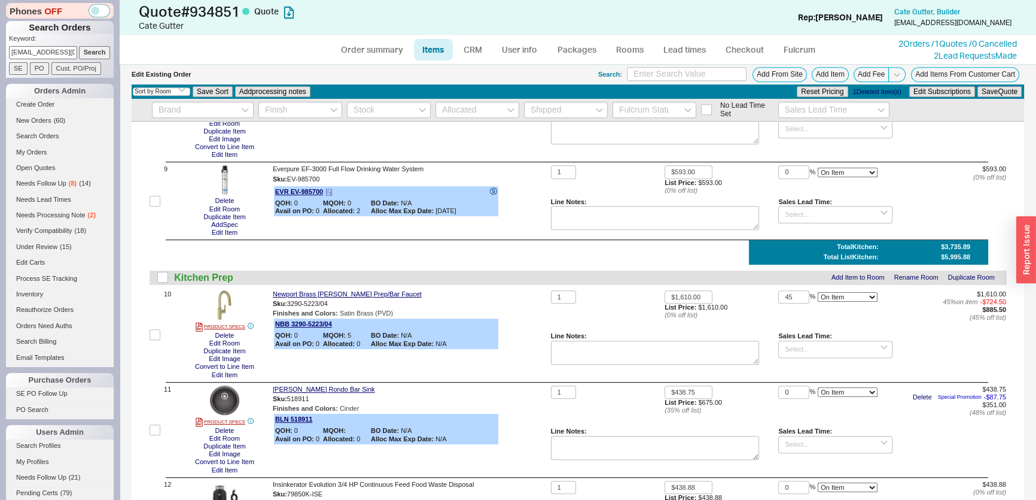
click at [490, 194] on icon at bounding box center [493, 190] width 7 height 7
drag, startPoint x: 770, startPoint y: 174, endPoint x: 741, endPoint y: 174, distance: 29.9
click at [741, 174] on div "1 $593.00 List Price: $593.00 ( 0 % off list) 0 % On Item On Bottom Gift Card $…" at bounding box center [778, 200] width 455 height 71
type input "30"
click at [1000, 89] on button "Save Quote" at bounding box center [999, 91] width 44 height 11
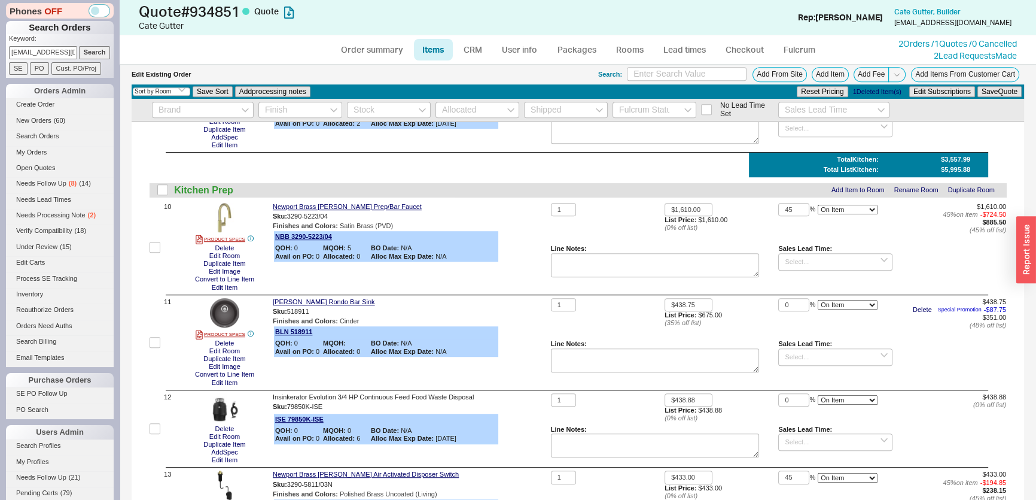
scroll to position [979, 0]
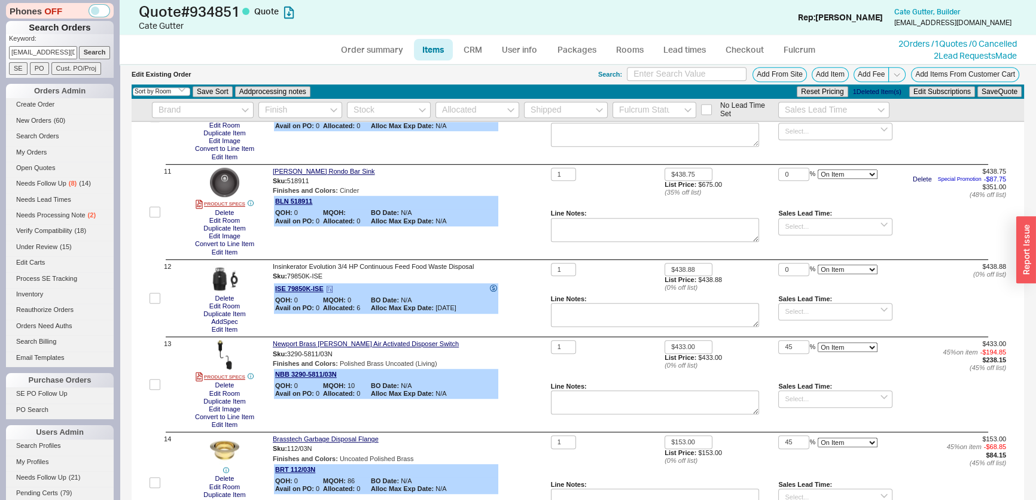
click at [493, 290] on icon at bounding box center [493, 287] width 3 height 5
click at [793, 266] on input "0" at bounding box center [793, 270] width 31 height 14
drag, startPoint x: 785, startPoint y: 273, endPoint x: 759, endPoint y: 269, distance: 27.2
click at [759, 269] on div "1 $438.88 List Price: $438.88 ( 0 % off list) 0 % On Item On Bottom Gift Card $…" at bounding box center [778, 298] width 455 height 71
type input "30"
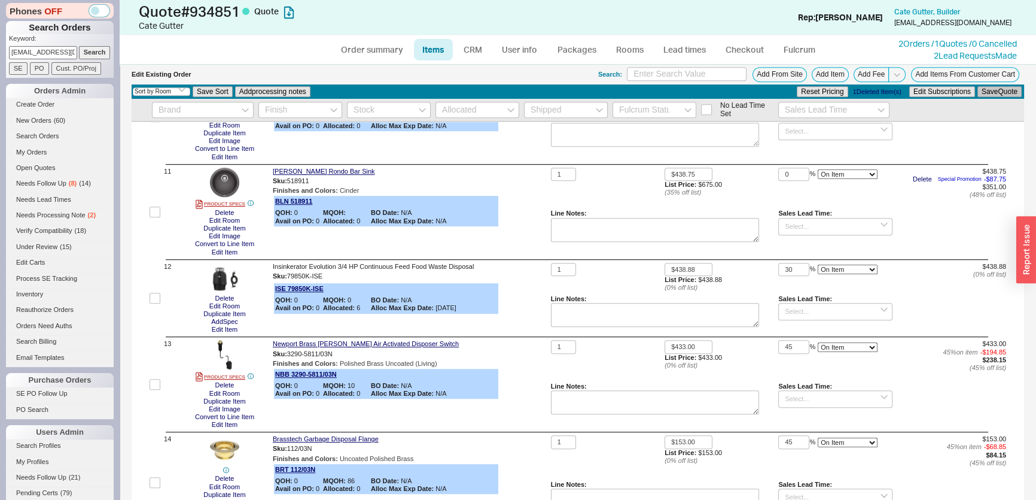
click at [992, 88] on button "Save Quote" at bounding box center [999, 91] width 44 height 11
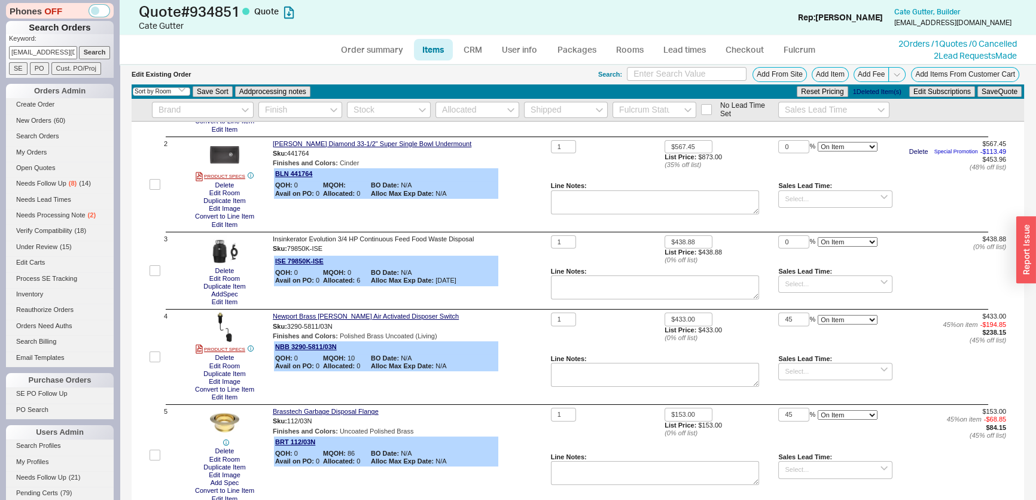
scroll to position [108, 0]
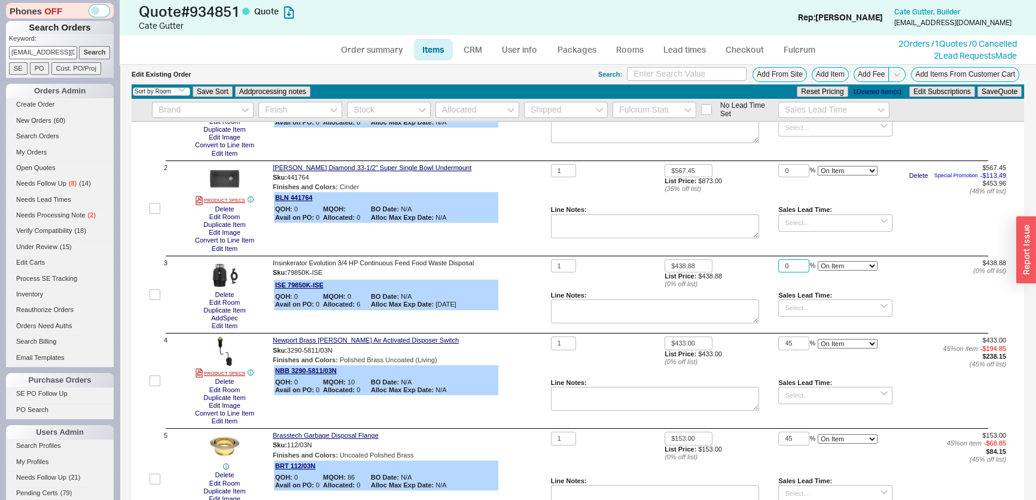
drag, startPoint x: 784, startPoint y: 265, endPoint x: 747, endPoint y: 265, distance: 36.5
click at [747, 265] on div "1 $438.88 List Price: $438.88 ( 0 % off list) 0 % On Item On Bottom Gift Card $…" at bounding box center [778, 294] width 455 height 71
type input "30"
click at [1003, 95] on button "Save Quote" at bounding box center [999, 91] width 44 height 11
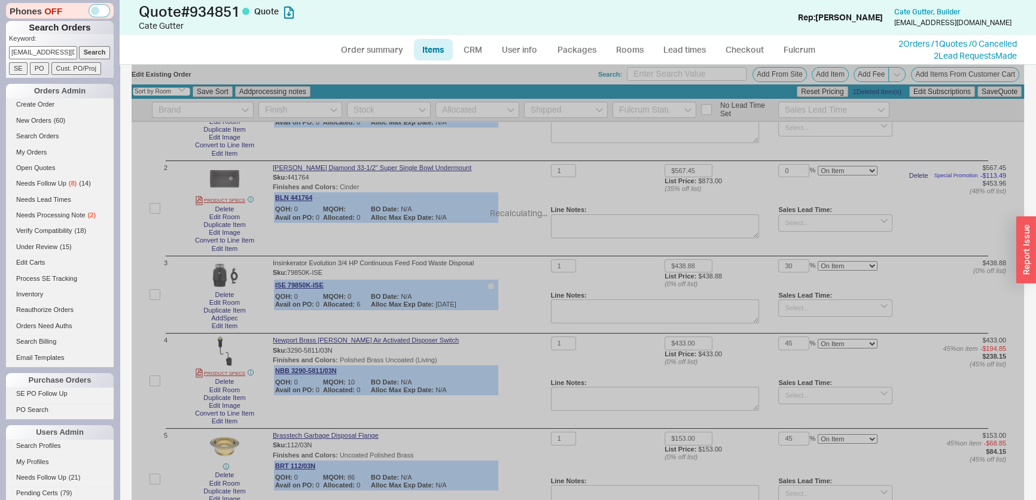
scroll to position [2847, 0]
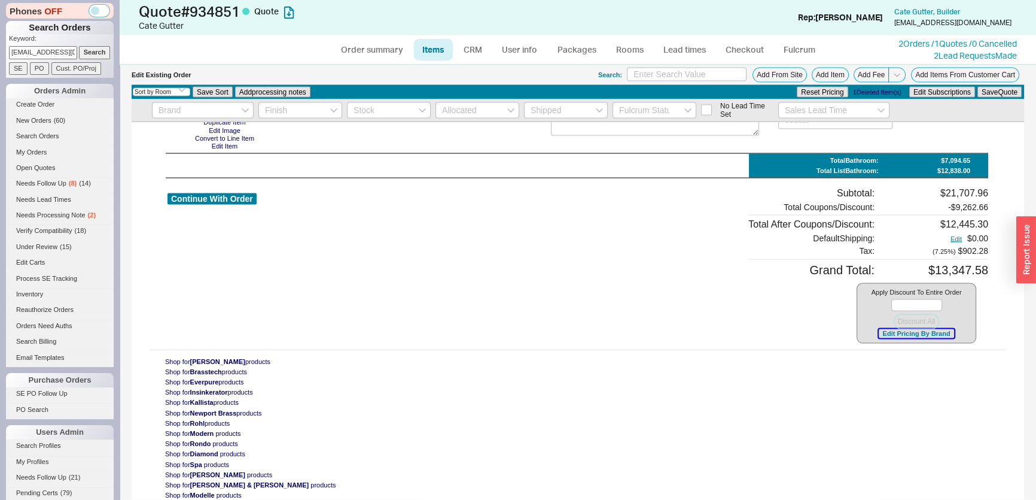
click at [900, 334] on button "Edit Pricing By Brand" at bounding box center [916, 332] width 75 height 9
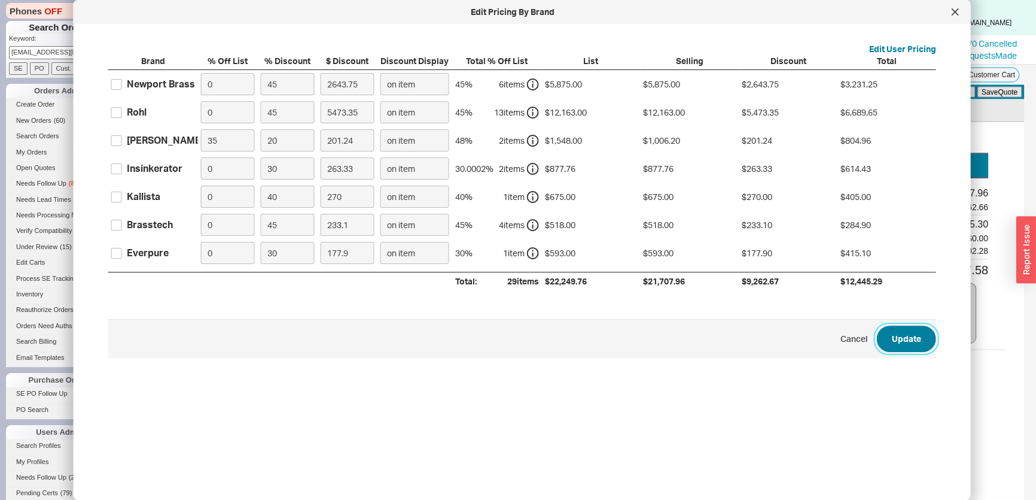
click at [901, 342] on button "Update" at bounding box center [906, 338] width 59 height 26
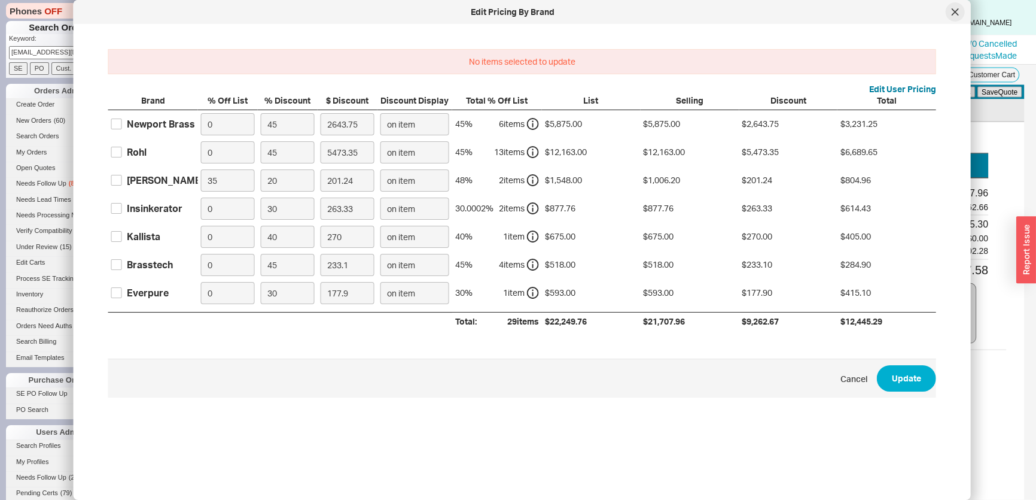
click at [957, 12] on icon at bounding box center [955, 11] width 7 height 7
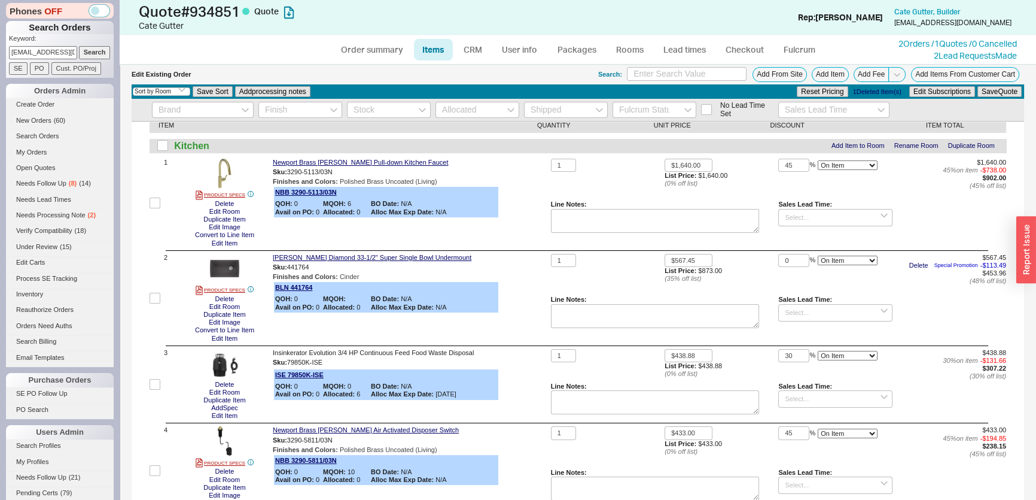
scroll to position [0, 0]
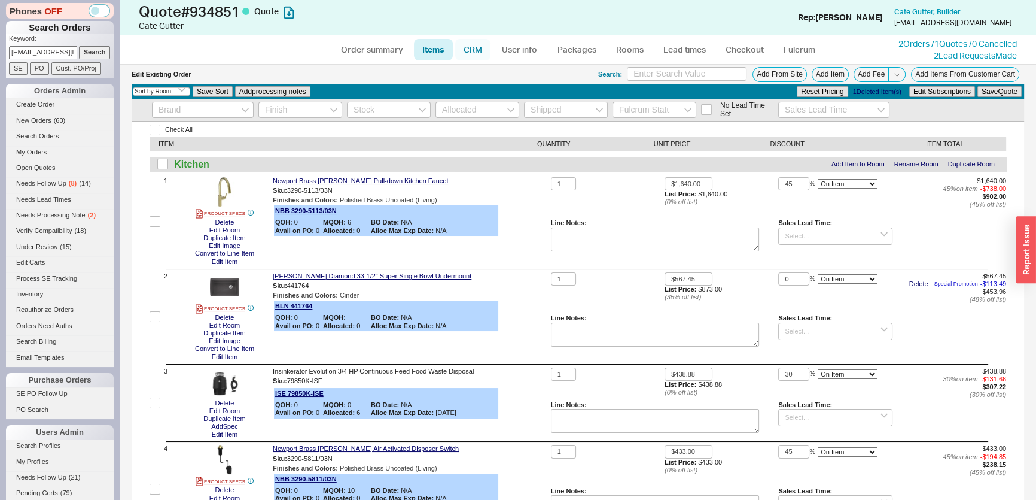
click at [481, 54] on link "CRM" at bounding box center [472, 50] width 35 height 22
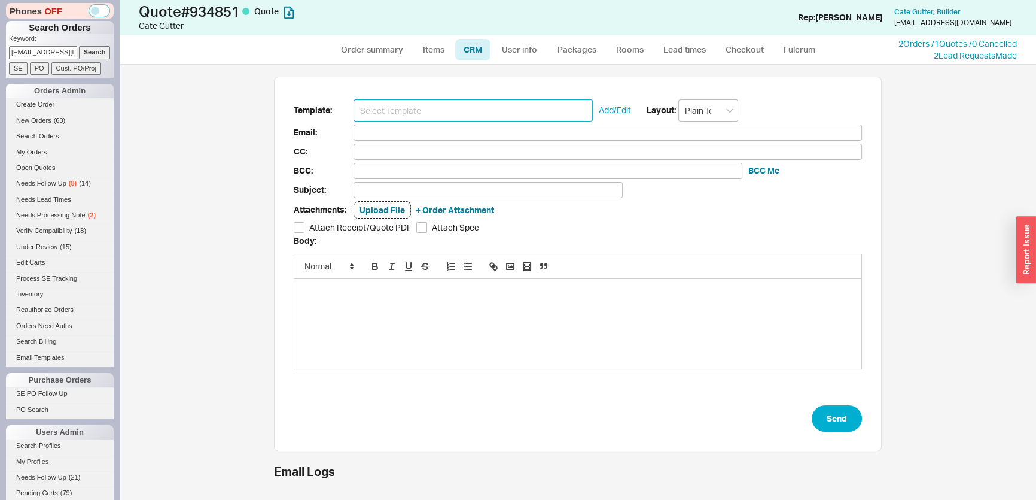
click at [413, 114] on input at bounding box center [473, 110] width 239 height 22
click at [416, 107] on input at bounding box center [473, 110] width 239 height 22
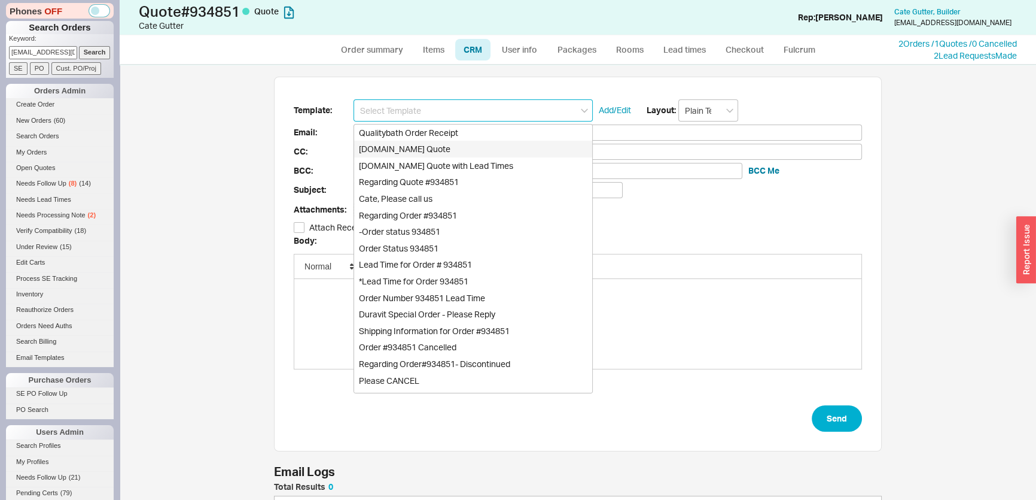
click at [418, 146] on div "Qualitybath.com Quote" at bounding box center [473, 149] width 238 height 17
type input "Receipt"
type input "cate@cwg.design"
type input "Quality Bath Quote #934851"
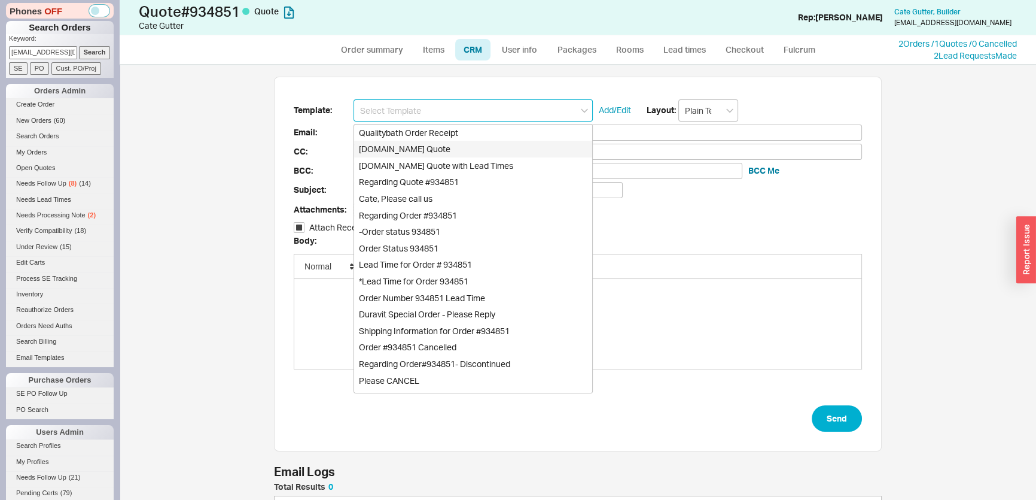
checkbox input "true"
type input "Qualitybath.com Quote"
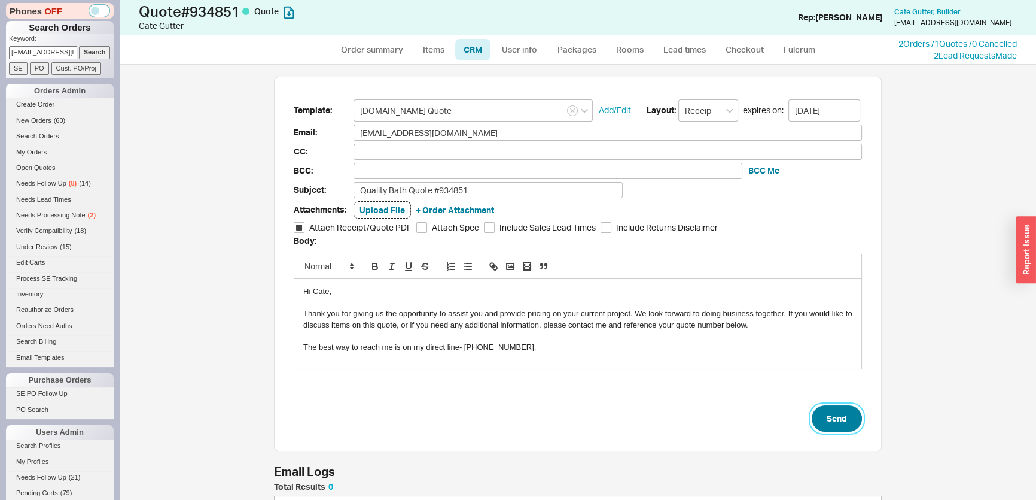
click at [851, 413] on button "Send" at bounding box center [837, 418] width 50 height 26
select select "*"
select select "LOW"
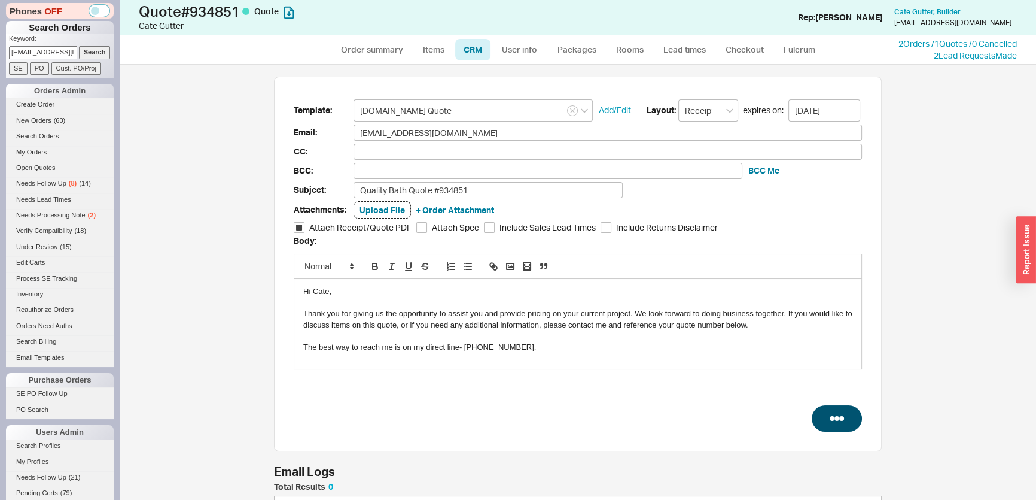
select select "3"
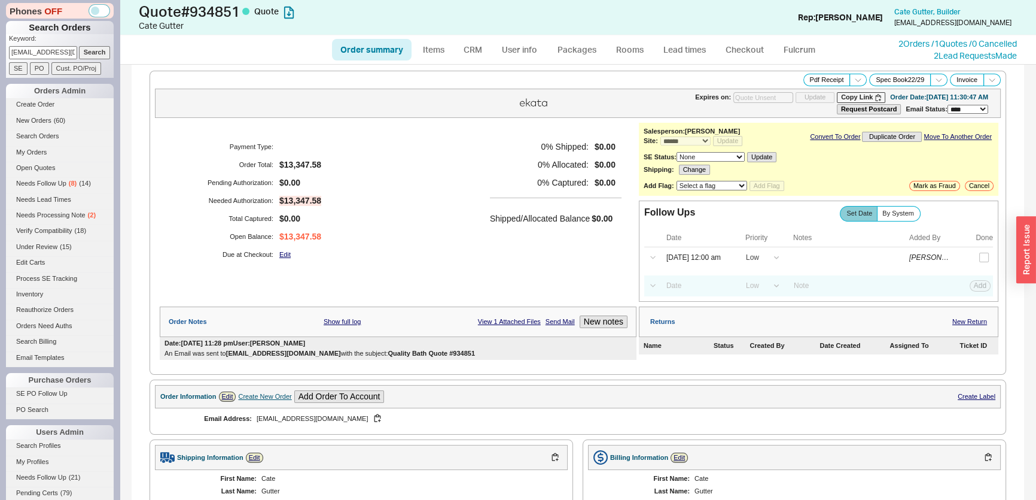
type input "09/02/2025"
click at [704, 249] on input "08/21/25 12:00 am" at bounding box center [698, 257] width 77 height 16
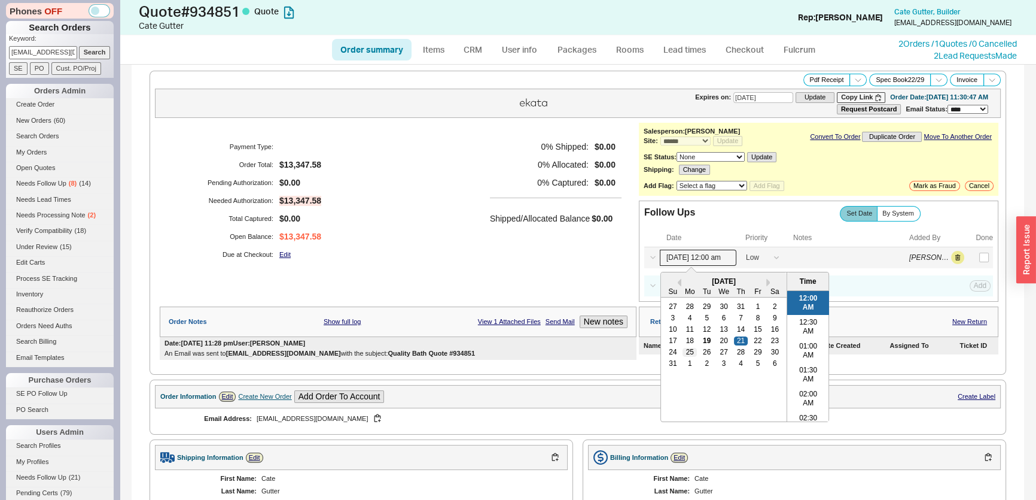
click at [684, 351] on div "25" at bounding box center [690, 352] width 14 height 8
type input "08/25/25 12:00 am"
click at [526, 247] on div "0 % Shipped: $0.00 0 % Allocated: $0.00 0 % Captured: $0.00 Shipped/Allocated B…" at bounding box center [556, 201] width 132 height 126
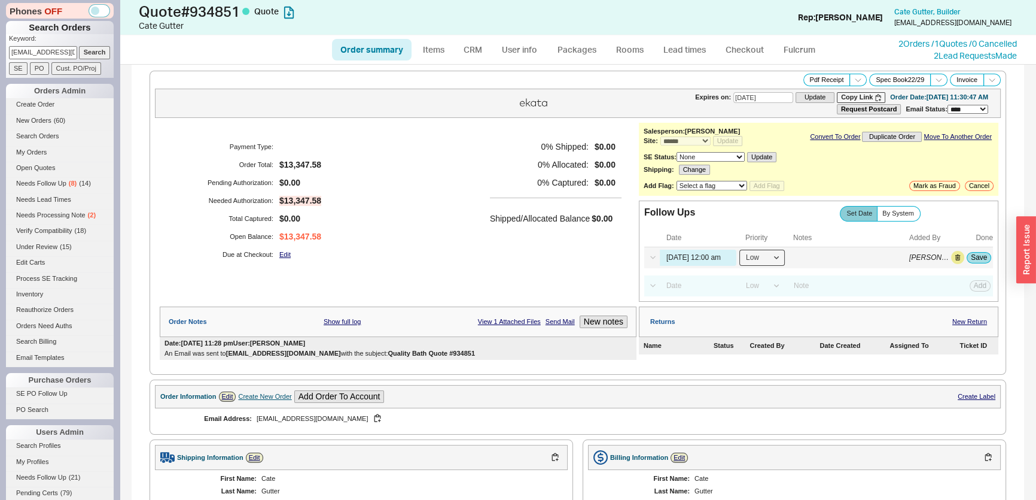
drag, startPoint x: 735, startPoint y: 257, endPoint x: 745, endPoint y: 258, distance: 9.6
click at [739, 257] on select "High Medium Low" at bounding box center [761, 257] width 45 height 16
select select "HIGH"
click at [739, 249] on select "High Medium Low" at bounding box center [761, 257] width 45 height 16
click at [976, 260] on button "Save" at bounding box center [979, 257] width 25 height 11
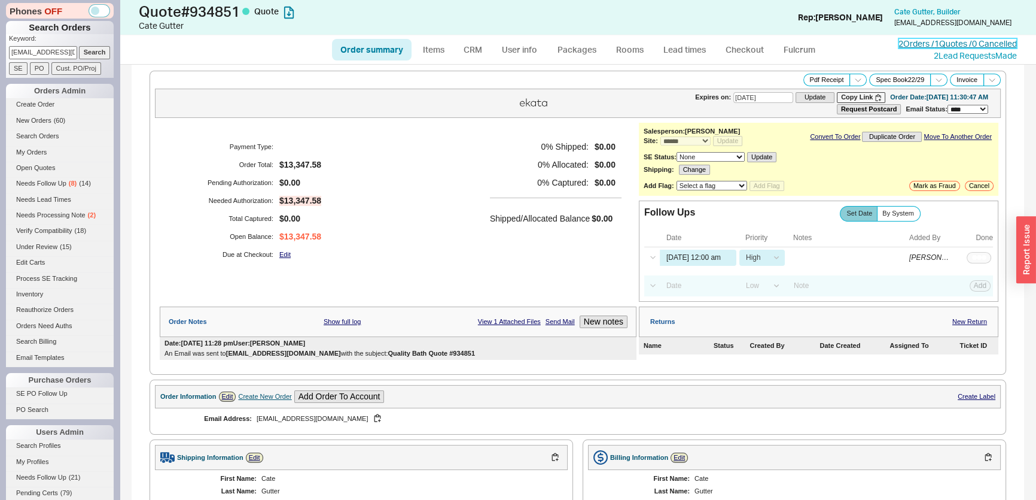
click at [930, 45] on link "2 Orders / 1 Quotes / 0 Cancelled" at bounding box center [958, 43] width 118 height 10
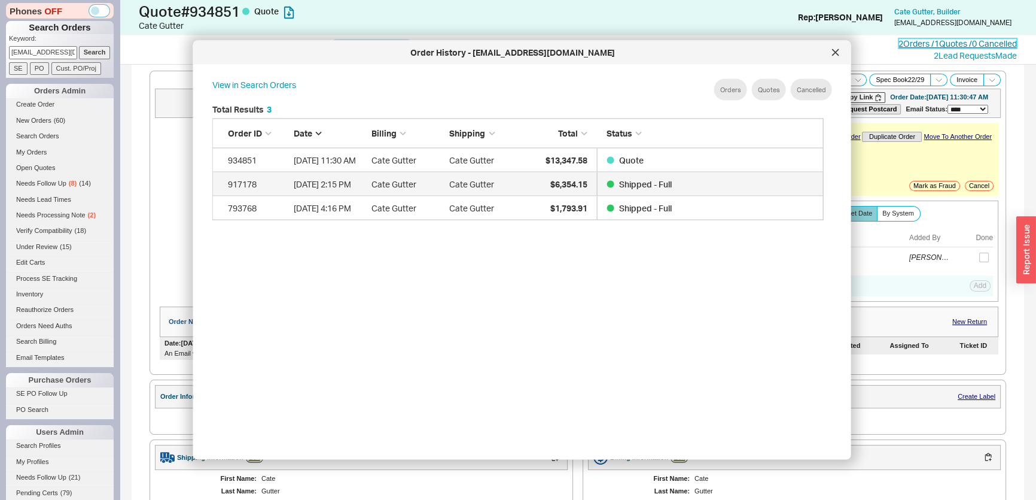
scroll to position [358, 622]
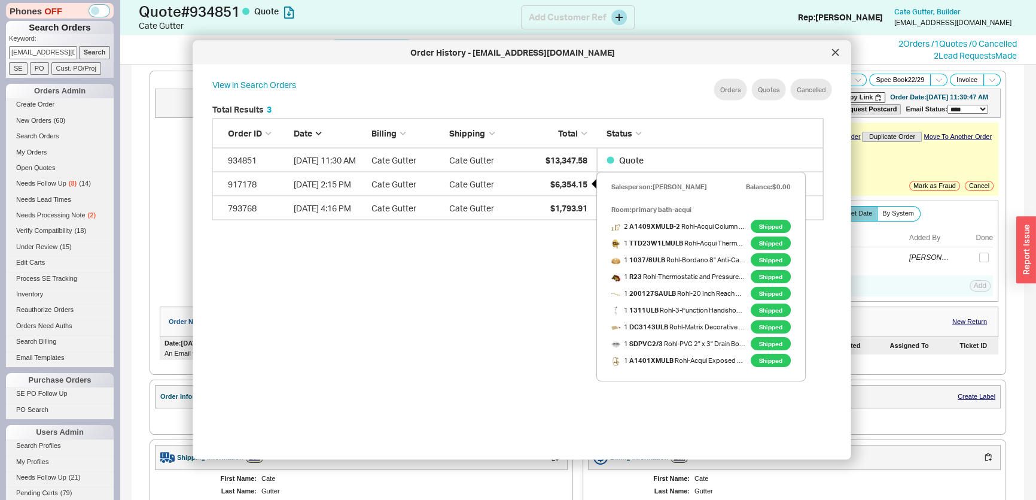
click at [556, 45] on div "Order History - cate@cwg.design" at bounding box center [522, 53] width 658 height 24
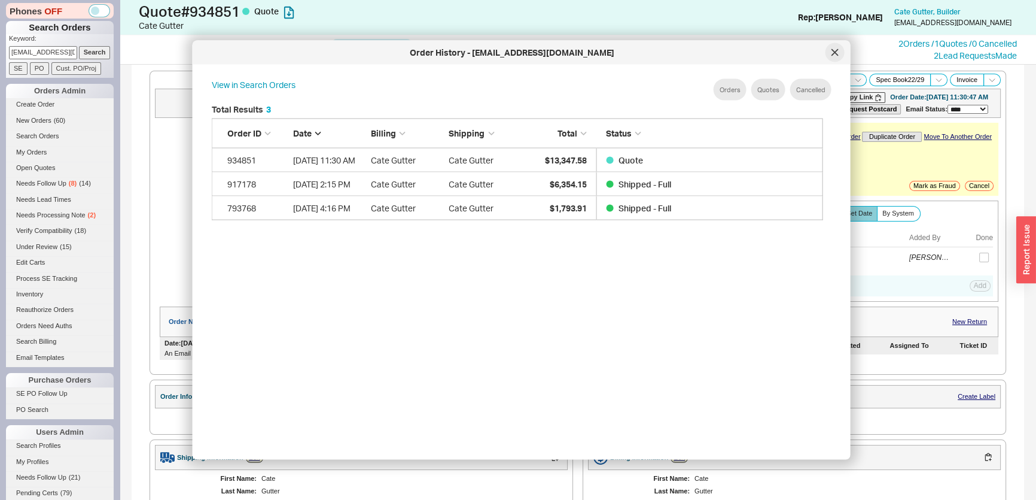
click at [830, 53] on div at bounding box center [835, 52] width 19 height 19
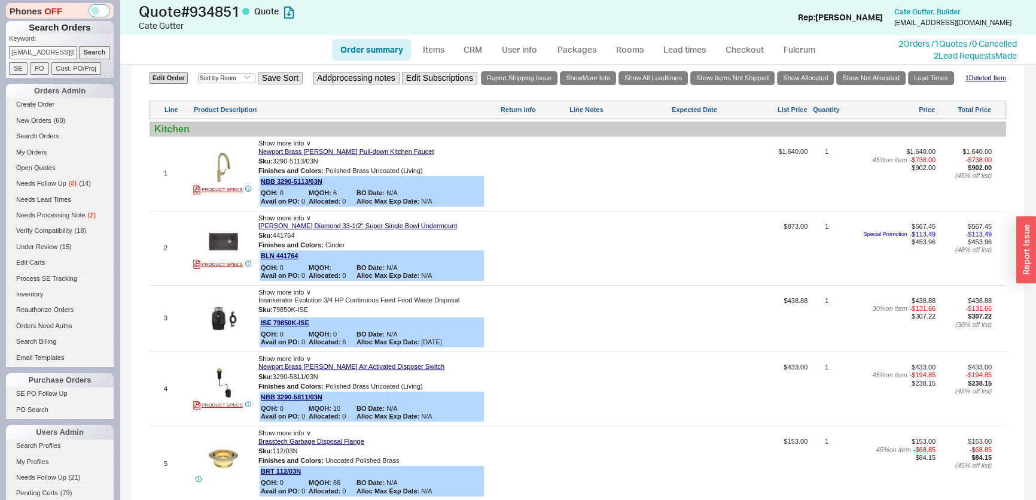
scroll to position [435, 0]
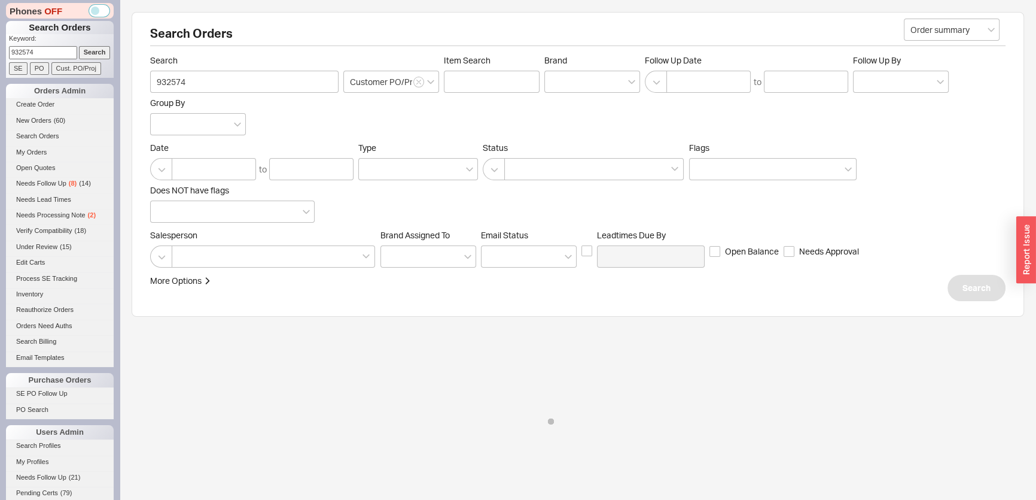
click at [0, 44] on div "Phones OFF Search Orders Keyword: 932574 Search SE PO Cust. PO/Proj Orders Admi…" at bounding box center [60, 250] width 120 height 500
type input "[PERSON_NAME][EMAIL_ADDRESS][PERSON_NAME][DOMAIN_NAME]"
click at [90, 54] on input "Search" at bounding box center [95, 52] width 32 height 13
type input "[PERSON_NAME][EMAIL_ADDRESS][PERSON_NAME][DOMAIN_NAME]"
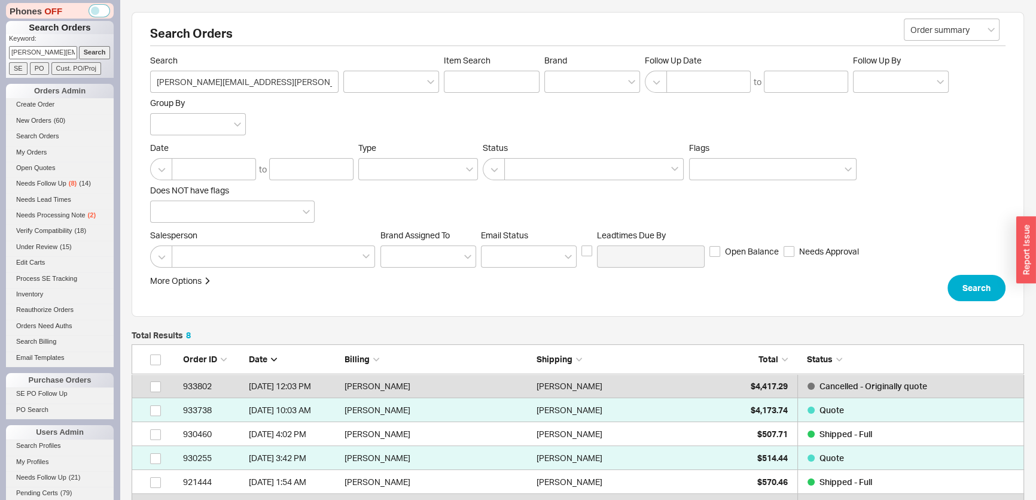
scroll to position [213, 884]
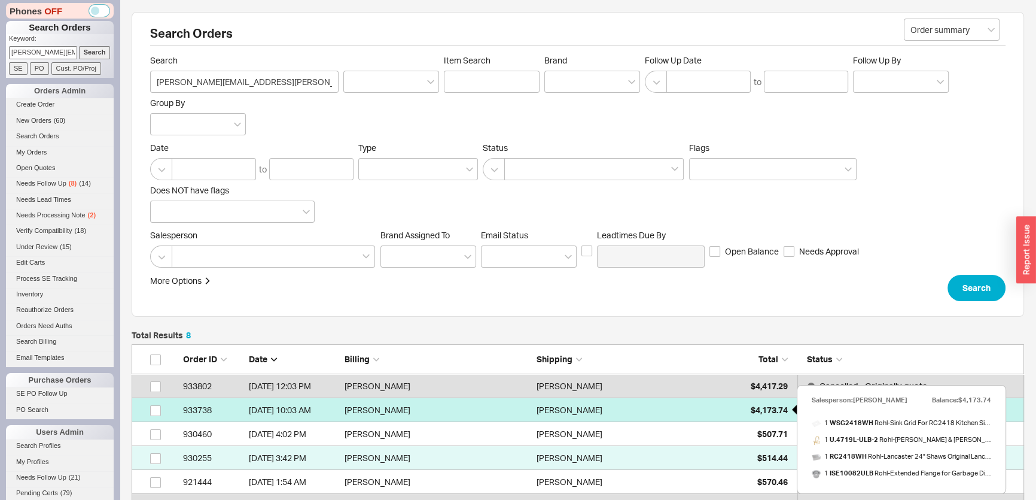
click at [732, 412] on div "$4,173.74" at bounding box center [758, 410] width 60 height 24
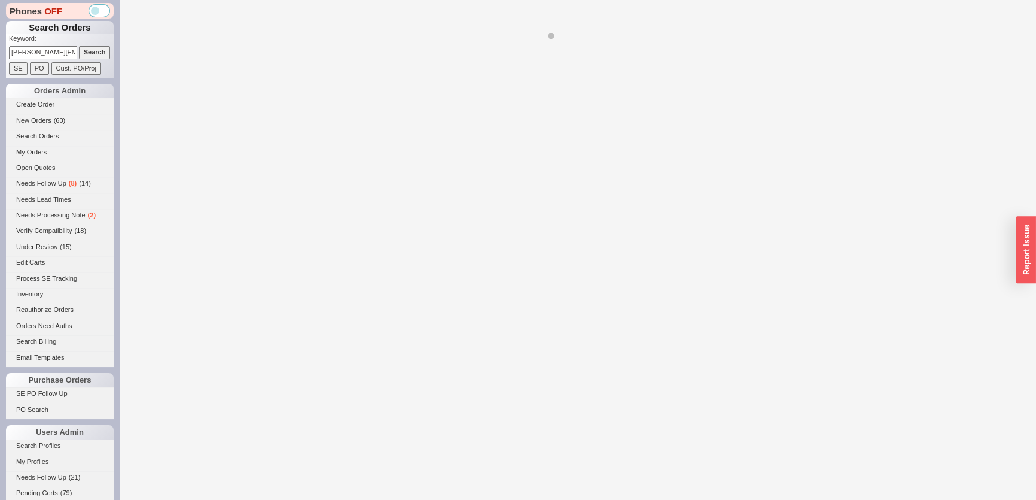
select select "*"
select select "LOW"
select select "3"
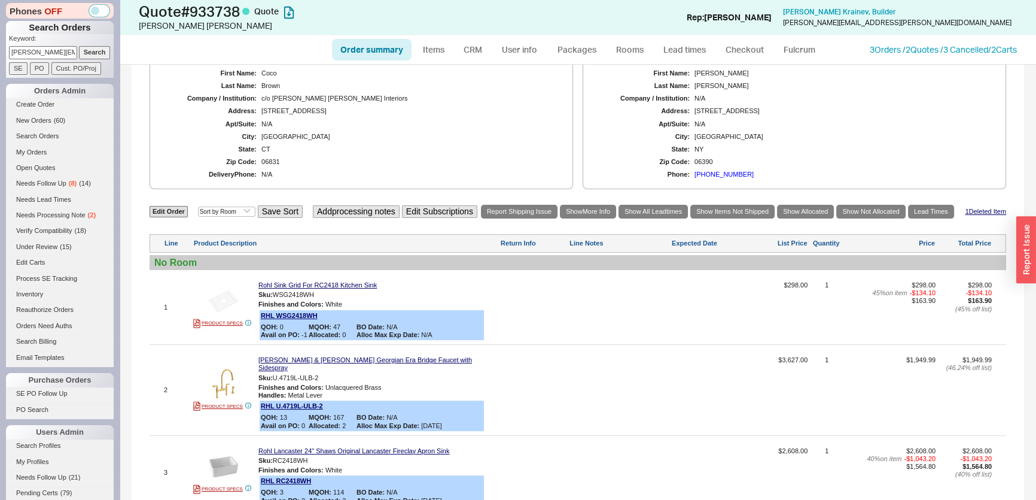
scroll to position [701, 0]
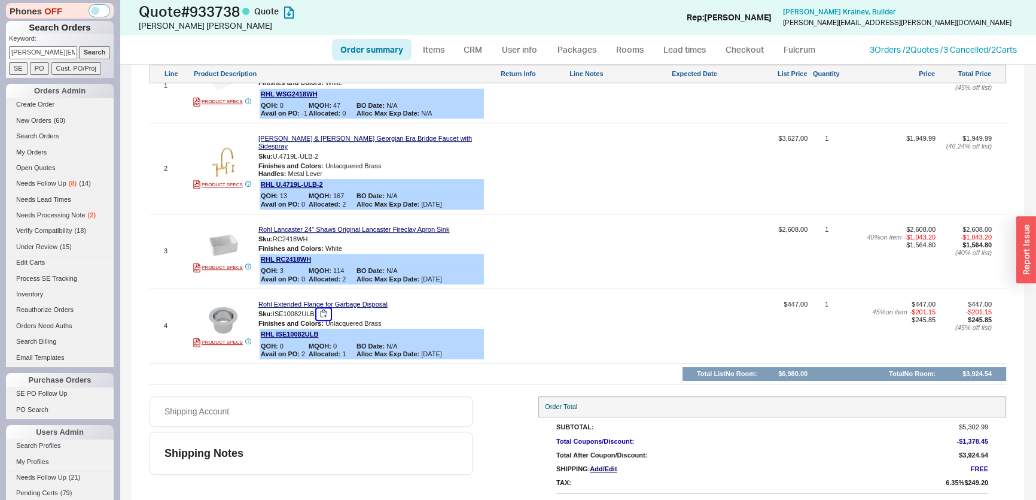
click at [327, 308] on button "button" at bounding box center [323, 313] width 14 height 11
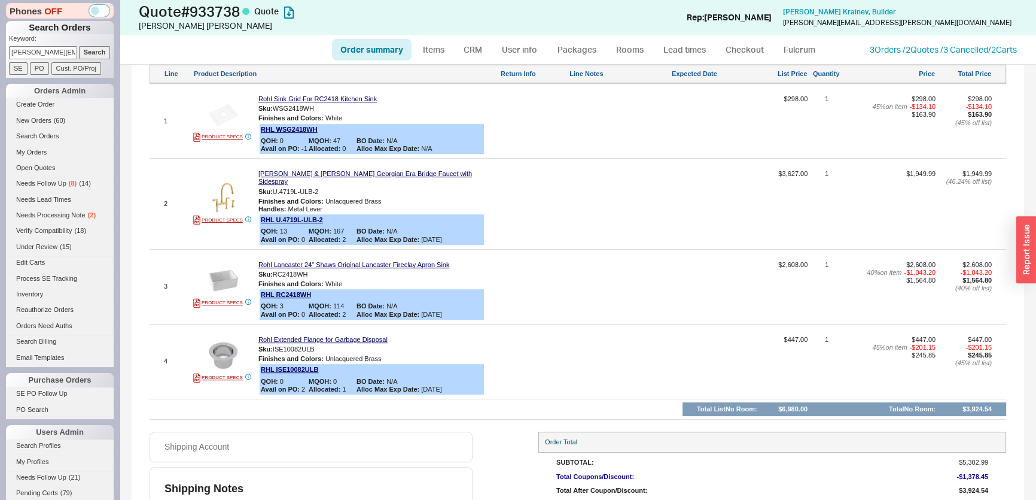
scroll to position [538, 0]
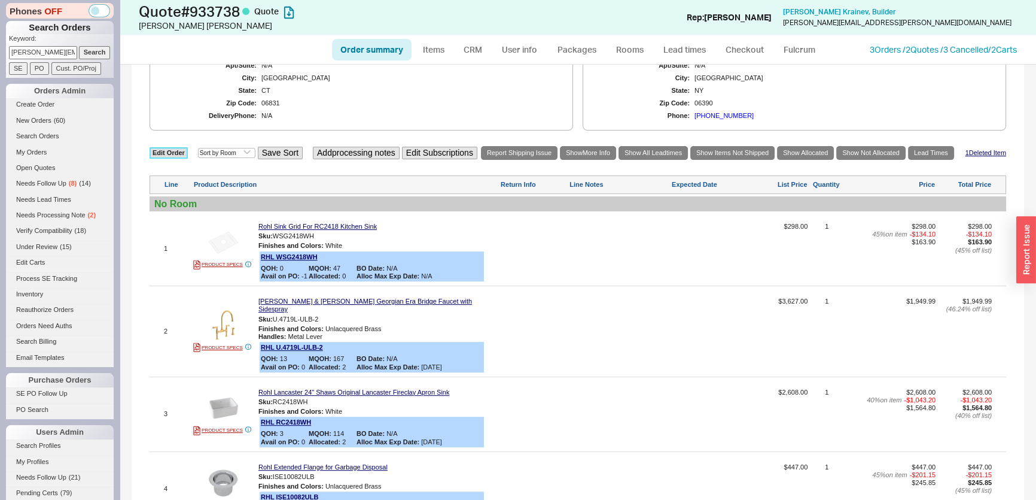
click at [174, 147] on link "Edit Order" at bounding box center [169, 152] width 38 height 11
select select "3"
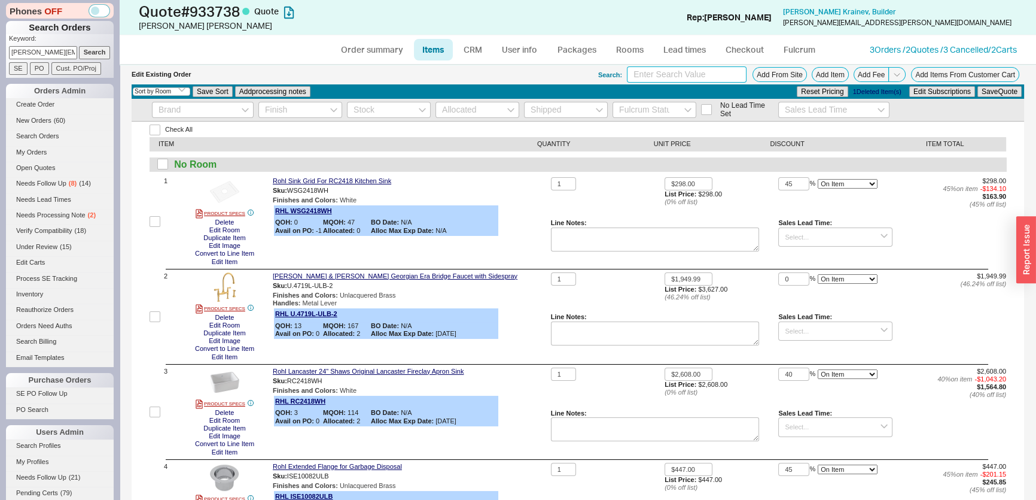
click at [671, 74] on input at bounding box center [687, 74] width 120 height 16
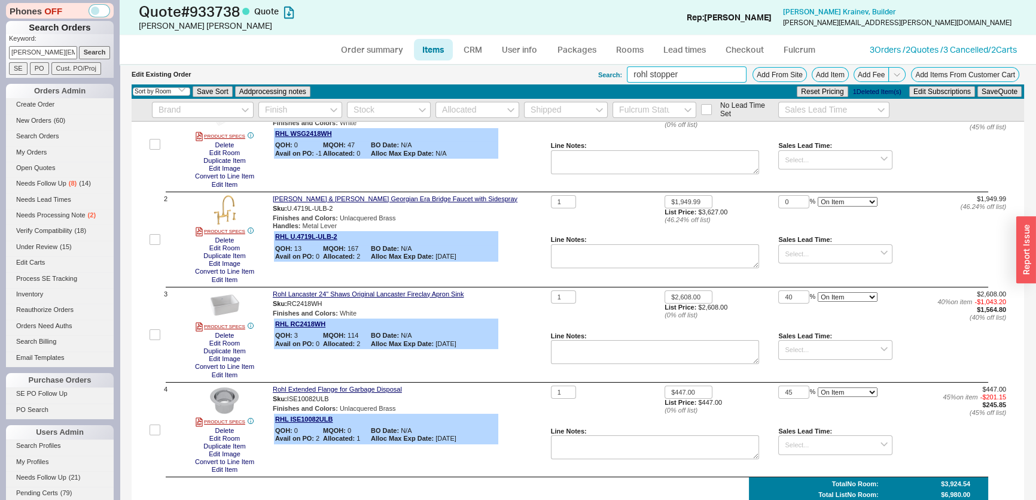
scroll to position [217, 0]
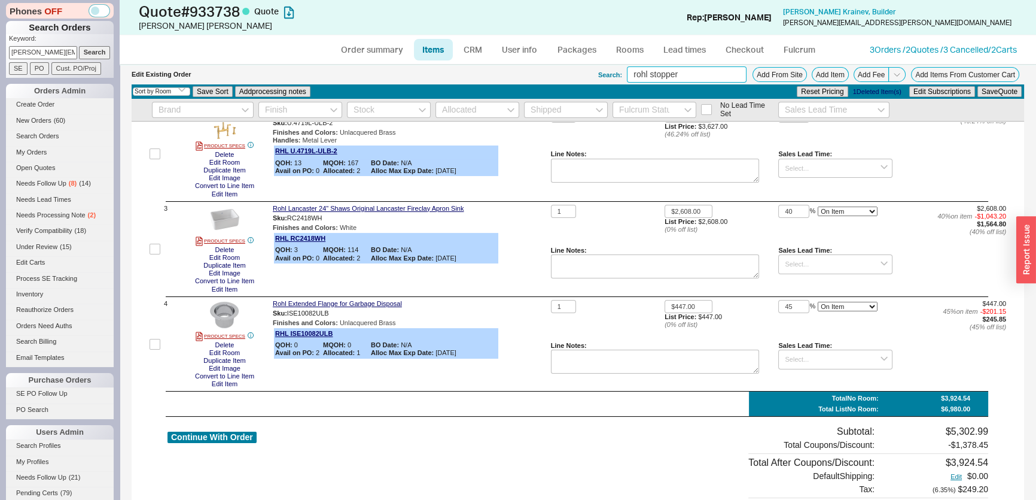
click at [680, 72] on input "rohl stopper" at bounding box center [687, 74] width 120 height 16
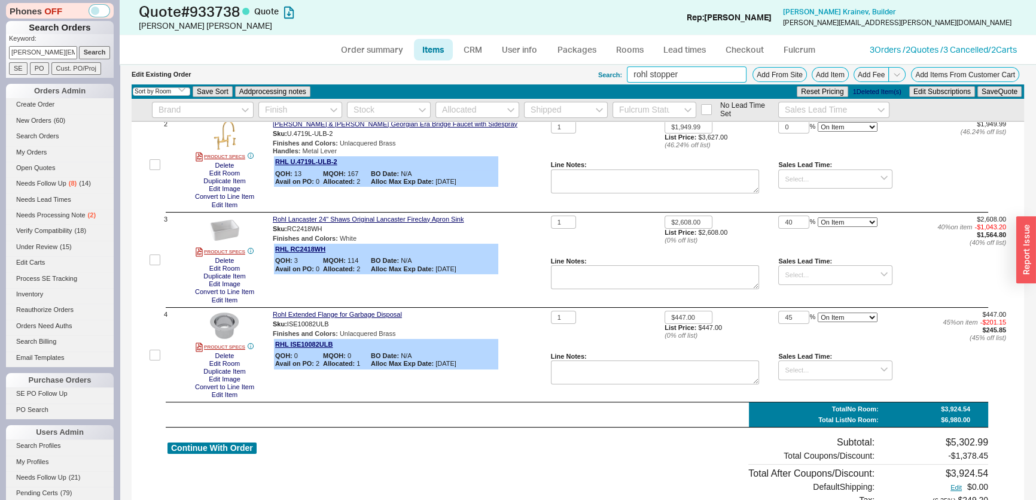
drag, startPoint x: 680, startPoint y: 72, endPoint x: 361, endPoint y: 74, distance: 319.4
click at [379, 72] on div "Edit Existing Order Search: rohl stopper Add From Site Add Item Add Fee Add Ite…" at bounding box center [578, 75] width 893 height 20
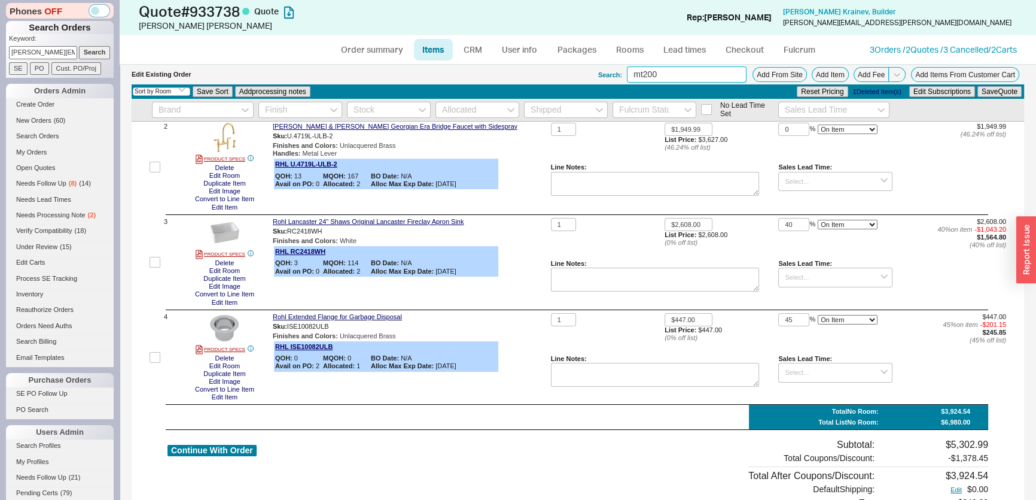
type input "mt200"
click at [868, 165] on div "Sales Lead Time:" at bounding box center [835, 167] width 114 height 8
drag, startPoint x: 9, startPoint y: 51, endPoint x: 143, endPoint y: 54, distance: 134.0
click at [143, 54] on div "Phones OFF Search Orders Keyword: zhanna.elise.interiors@gmail.com Search SE PO…" at bounding box center [518, 250] width 1036 height 500
paste input "stephanie@retreatinteriordesignstudio.com>"
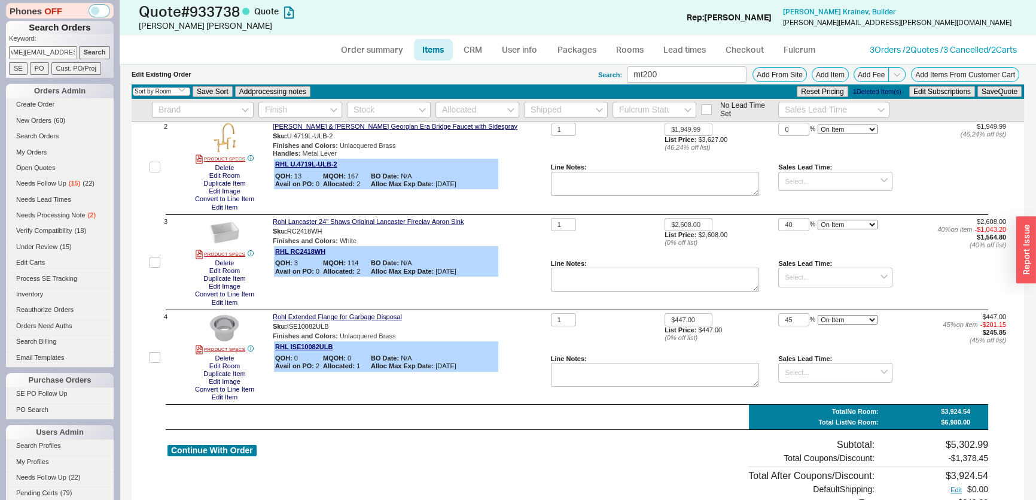
scroll to position [0, 72]
type input "stephanie@retreatinteriordesignstudio.com>"
click at [98, 55] on input "Search" at bounding box center [95, 52] width 32 height 13
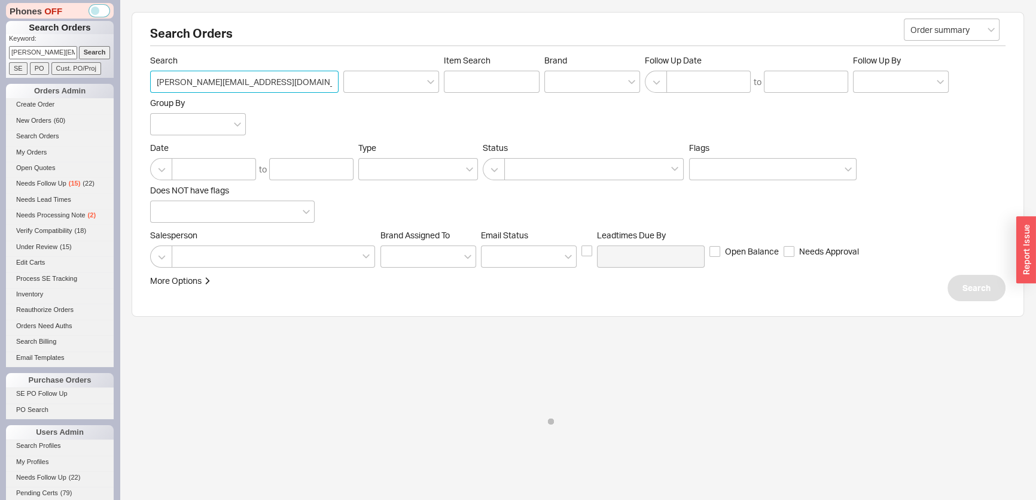
click at [325, 79] on input "stephanie@retreatinteriordesignstudio.com>" at bounding box center [244, 82] width 188 height 22
type input "stephanie@retreatinteriordesignstudio.com"
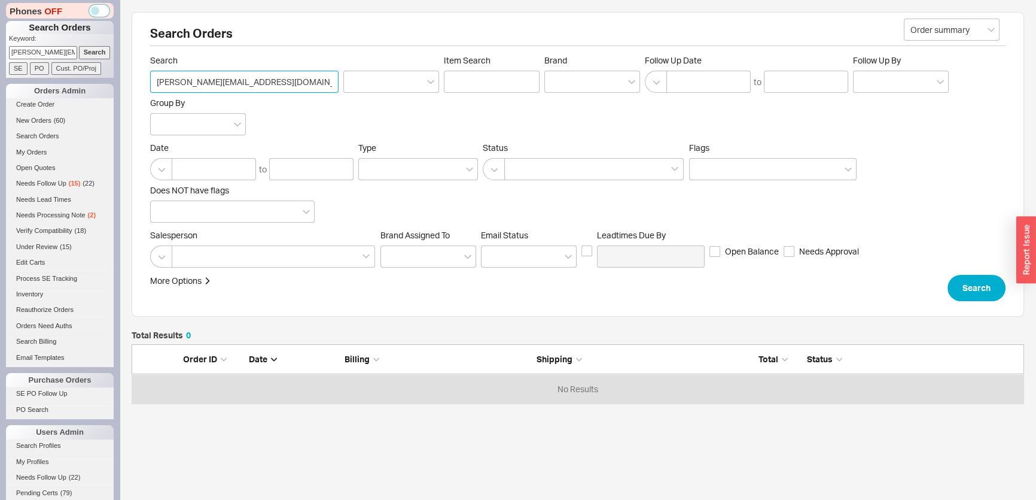
scroll to position [51, 884]
drag, startPoint x: 12, startPoint y: 53, endPoint x: 408, endPoint y: 77, distance: 396.7
click at [361, 75] on div "Phones OFF Search Orders Keyword: stephanie@retreatinteriordesignstudio.com> Se…" at bounding box center [518, 271] width 1036 height 542
type input "agne"
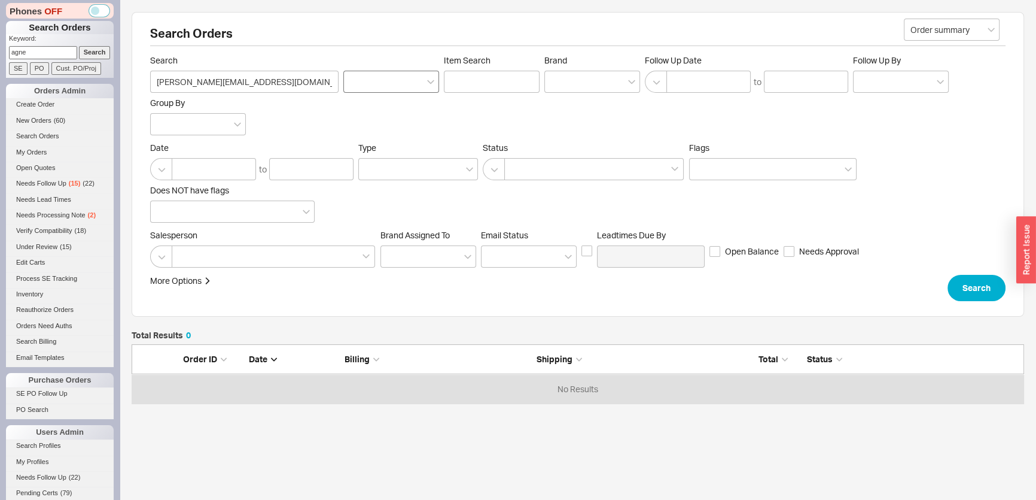
click at [79, 46] on input "Search" at bounding box center [95, 52] width 32 height 13
type input "agne"
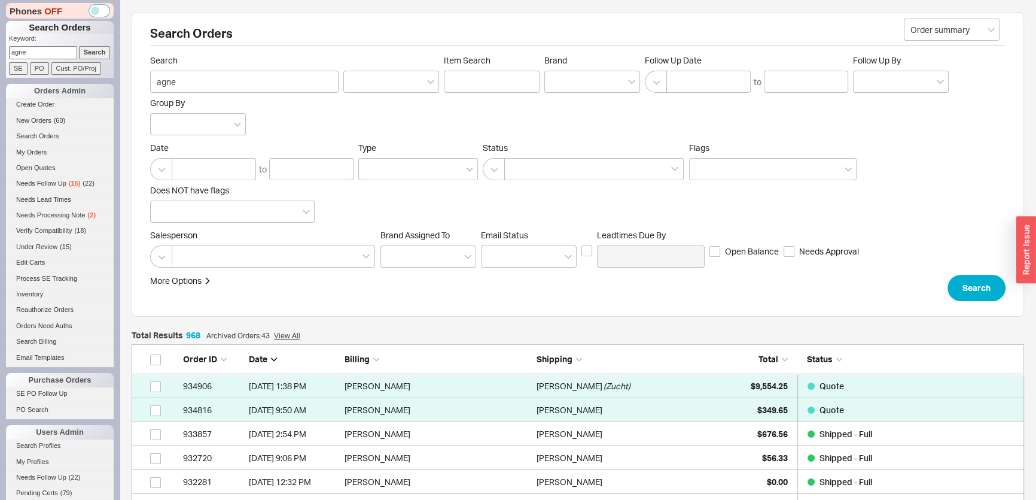
scroll to position [23184, 884]
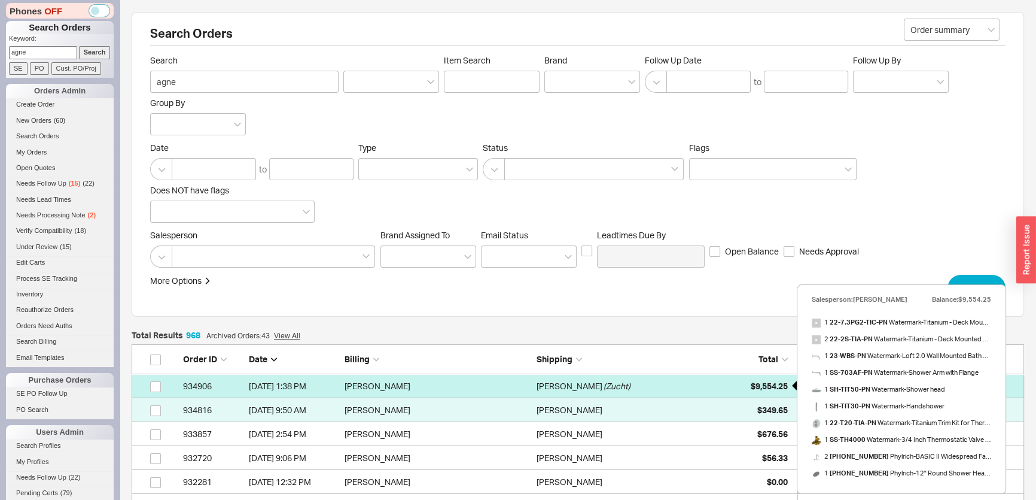
click at [741, 389] on div "$9,554.25" at bounding box center [758, 386] width 60 height 24
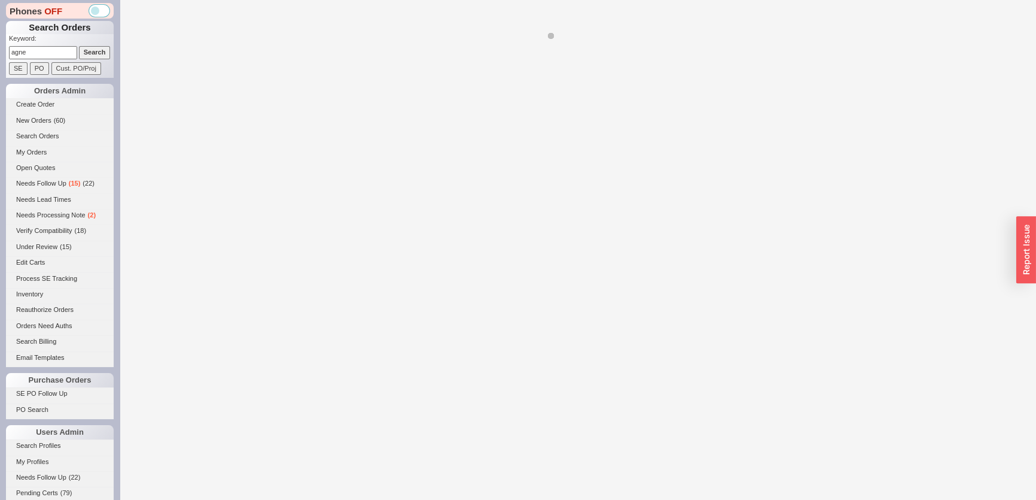
select select "*"
select select "LOW"
select select "3"
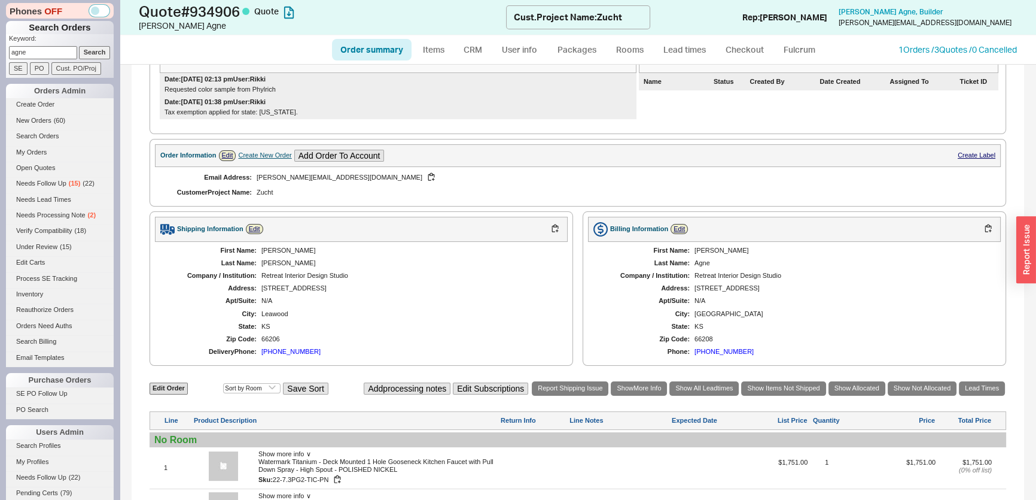
scroll to position [380, 0]
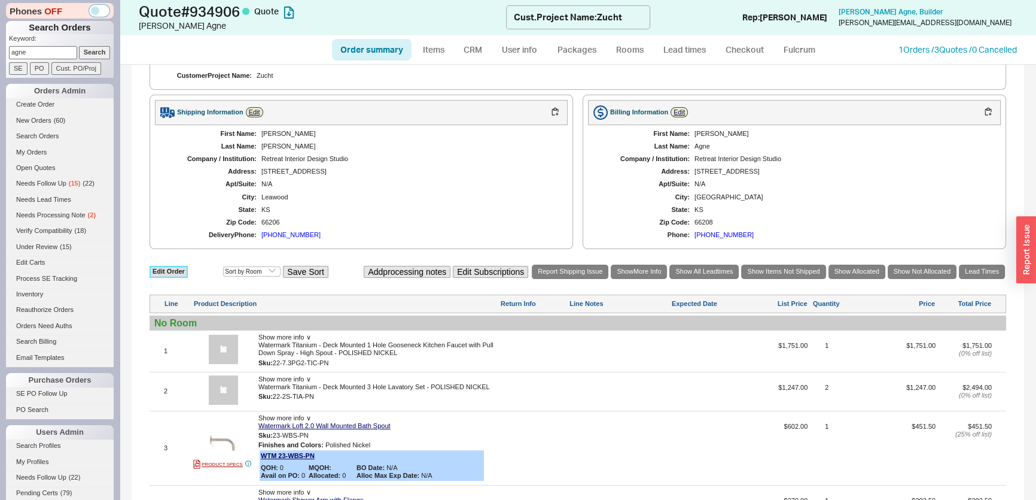
click at [181, 270] on link "Edit Order" at bounding box center [169, 271] width 38 height 11
select select "3"
select select "ON_CHECKOUT_AGGREGATED"
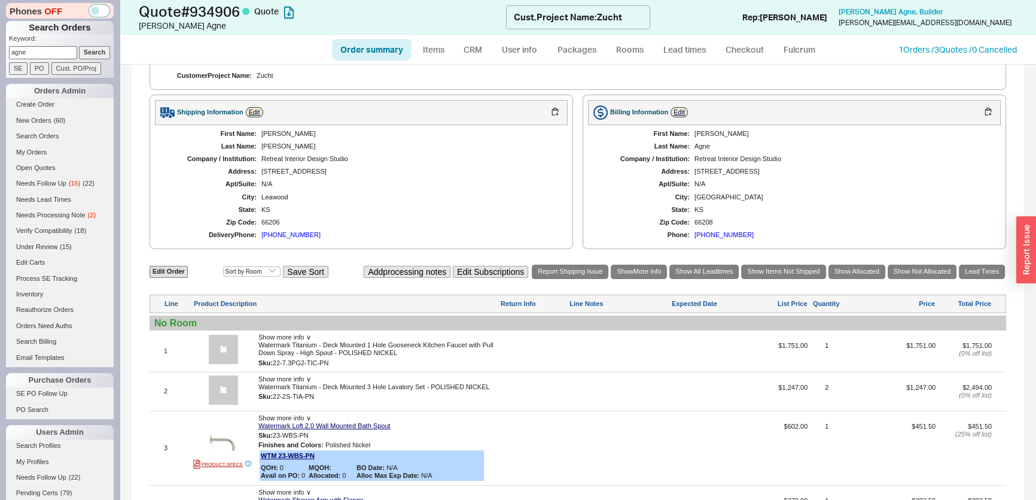
select select "ON_CHECKOUT_AGGREGATED"
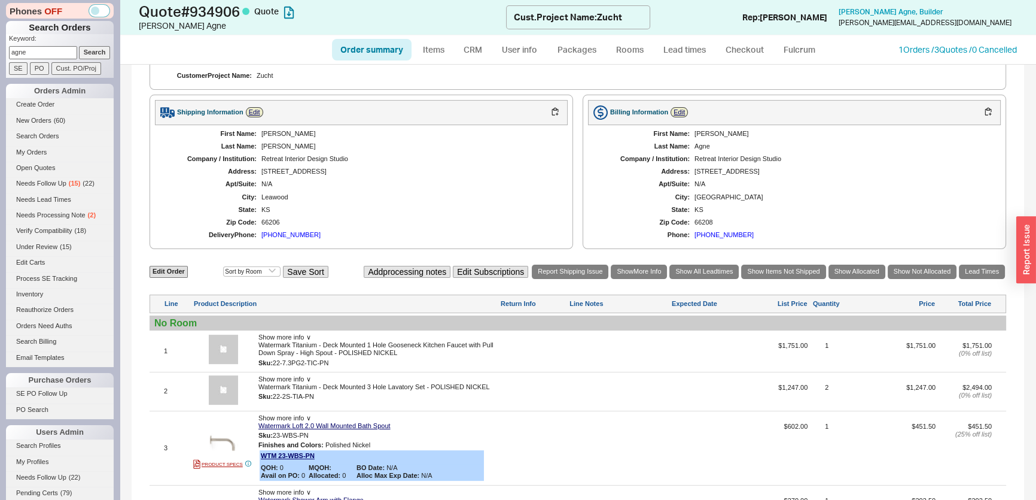
select select "ON_CHECKOUT_AGGREGATED"
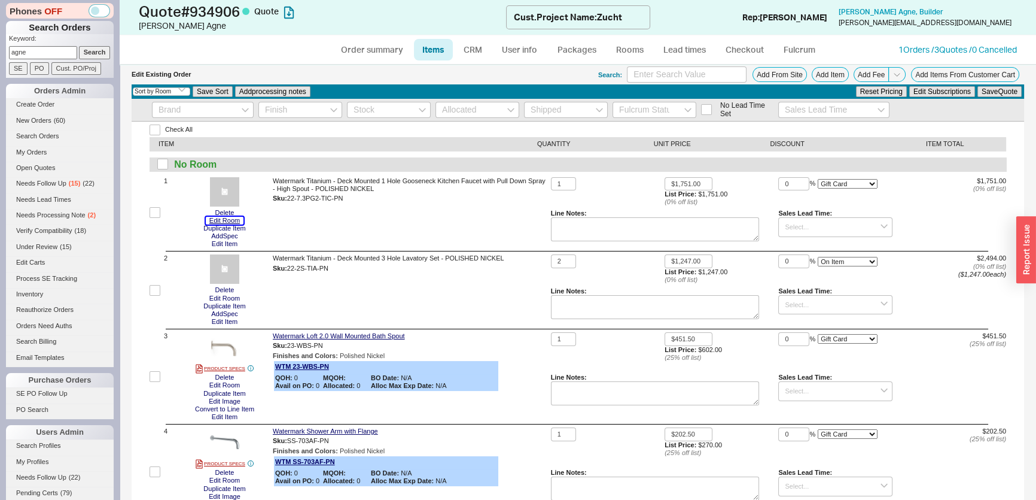
click at [239, 221] on button "Edit Room" at bounding box center [225, 221] width 38 height 8
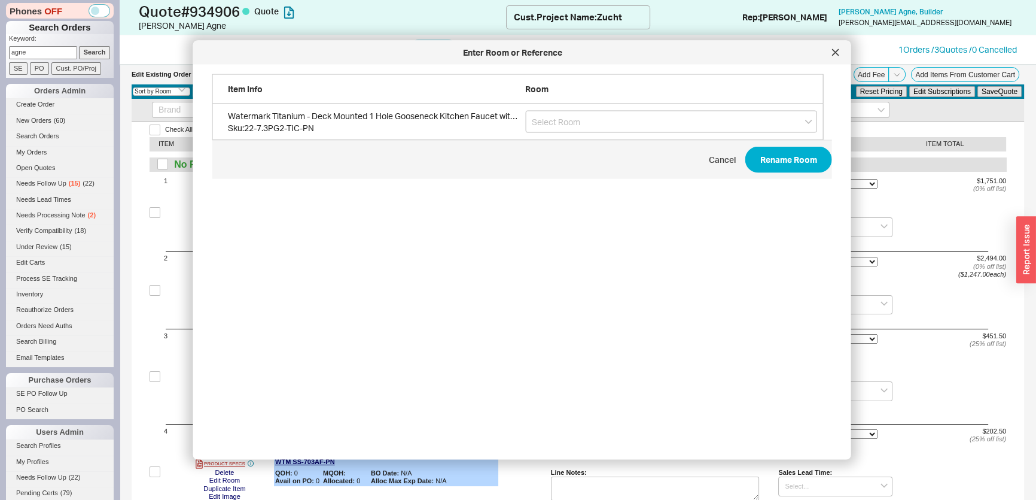
scroll to position [358, 622]
click at [530, 114] on input "grid" at bounding box center [671, 122] width 292 height 22
click at [569, 147] on icon "create option kitchen" at bounding box center [571, 146] width 79 height 10
type input "kitchen"
click at [768, 159] on button "Rename Room" at bounding box center [788, 160] width 87 height 26
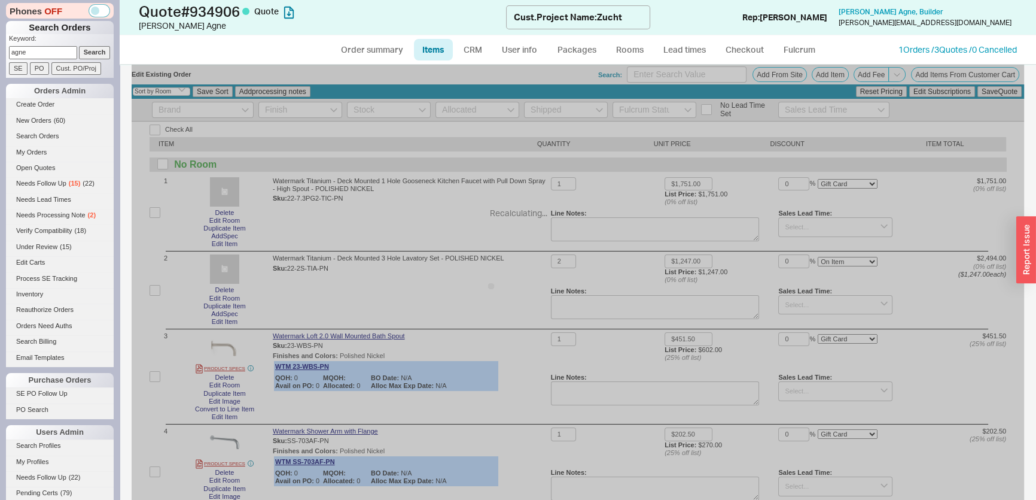
select select "ON_CHECKOUT_AGGREGATED"
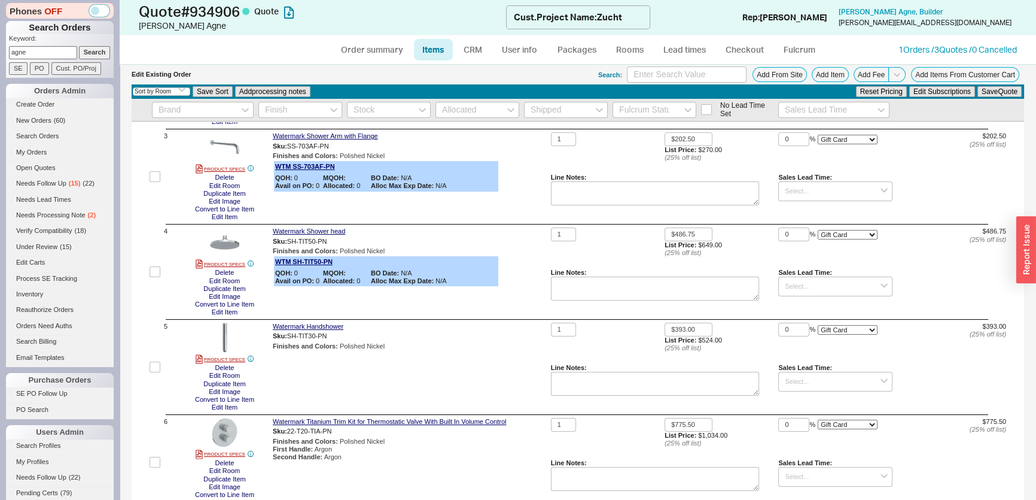
scroll to position [326, 0]
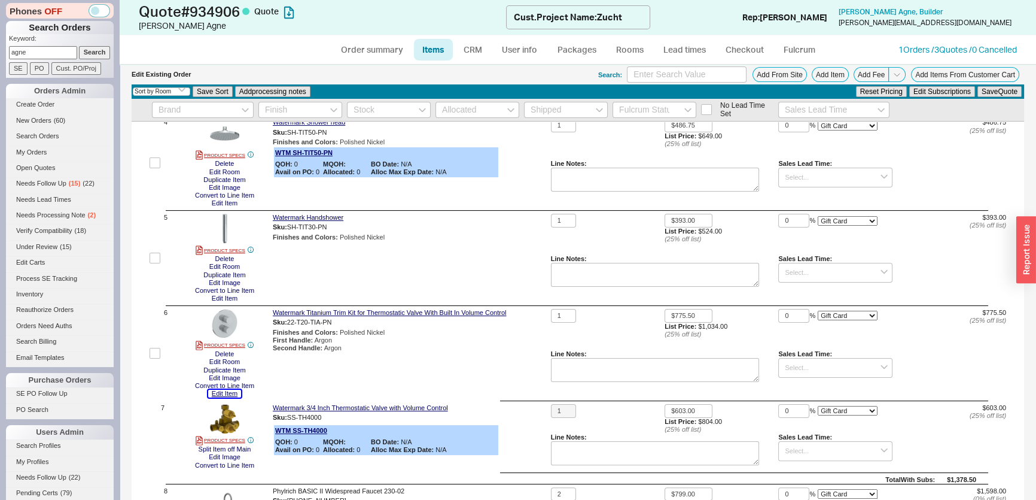
click at [233, 394] on button "Edit Item" at bounding box center [224, 393] width 33 height 8
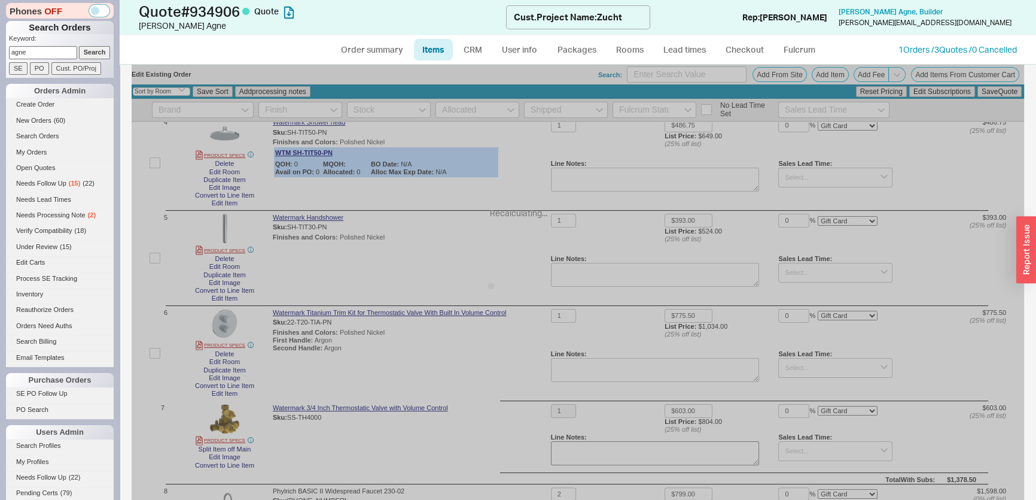
select select "ON_CHECKOUT_AGGREGATED"
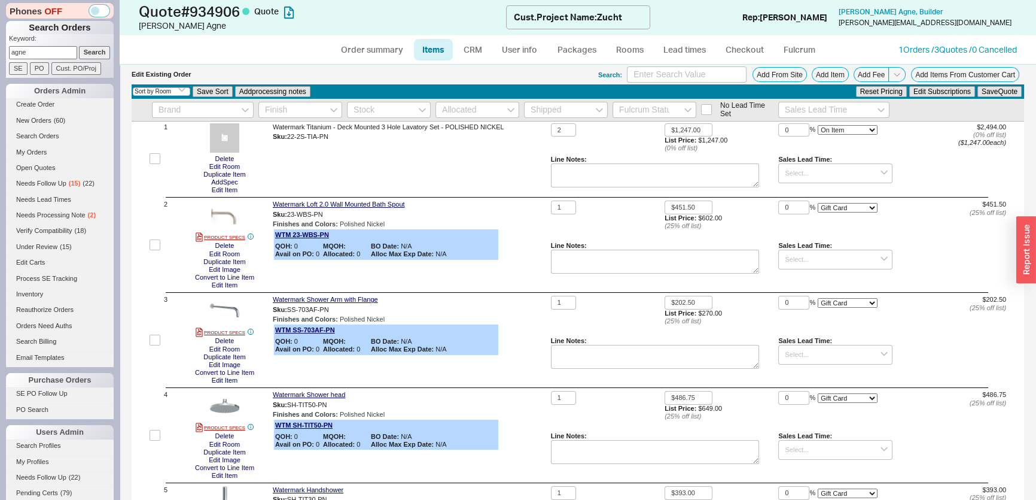
scroll to position [0, 0]
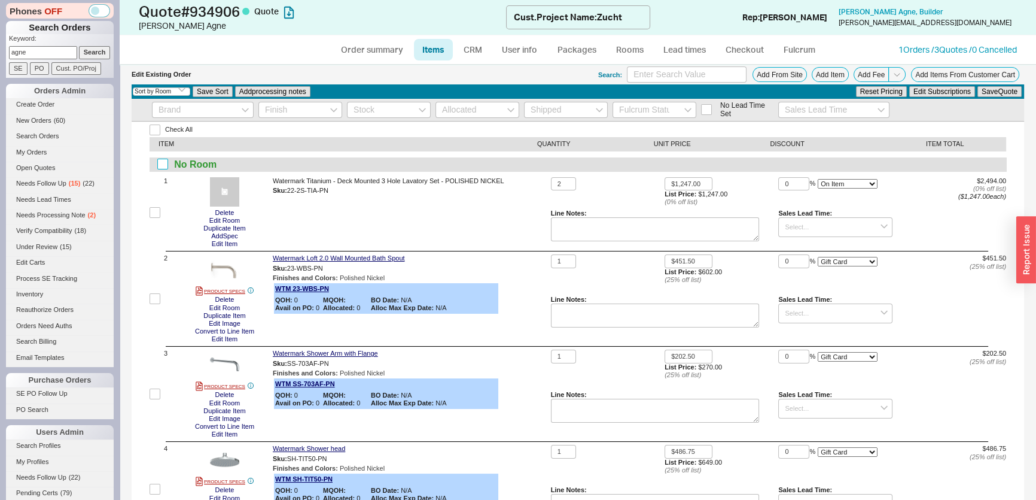
click at [164, 165] on input "checkbox" at bounding box center [162, 164] width 11 height 11
checkbox input "true"
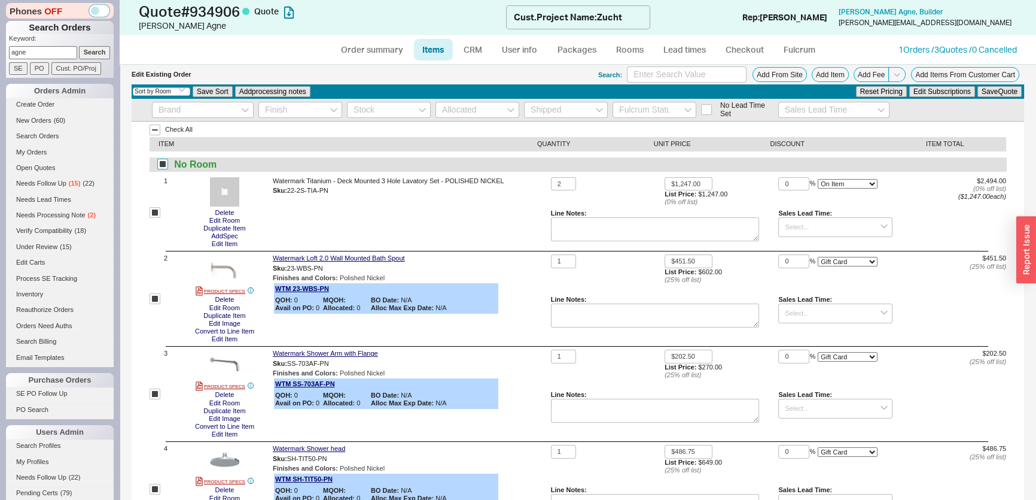
checkbox input "true"
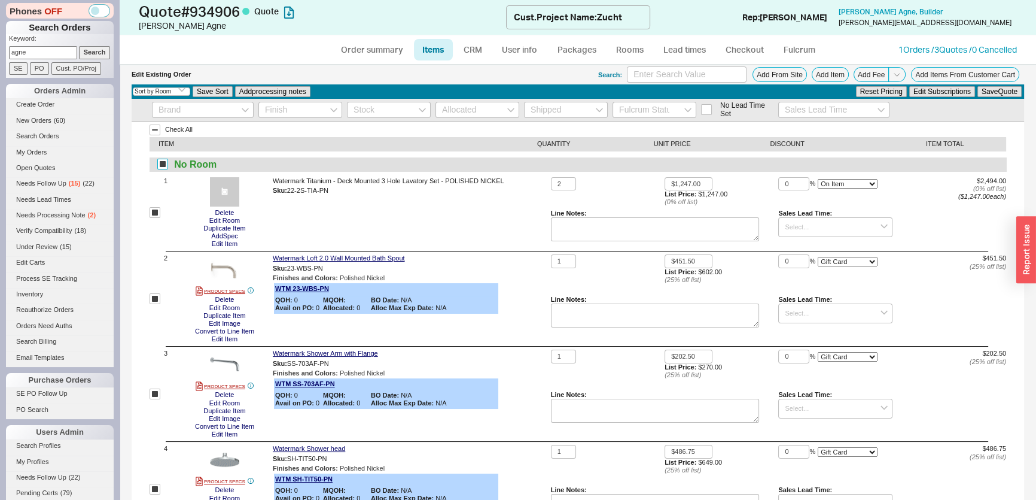
checkbox input "true"
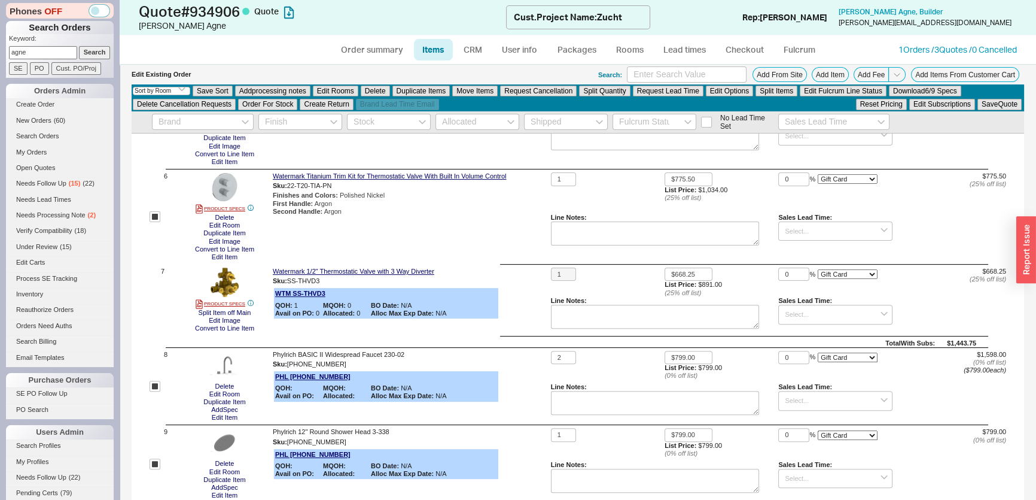
scroll to position [706, 0]
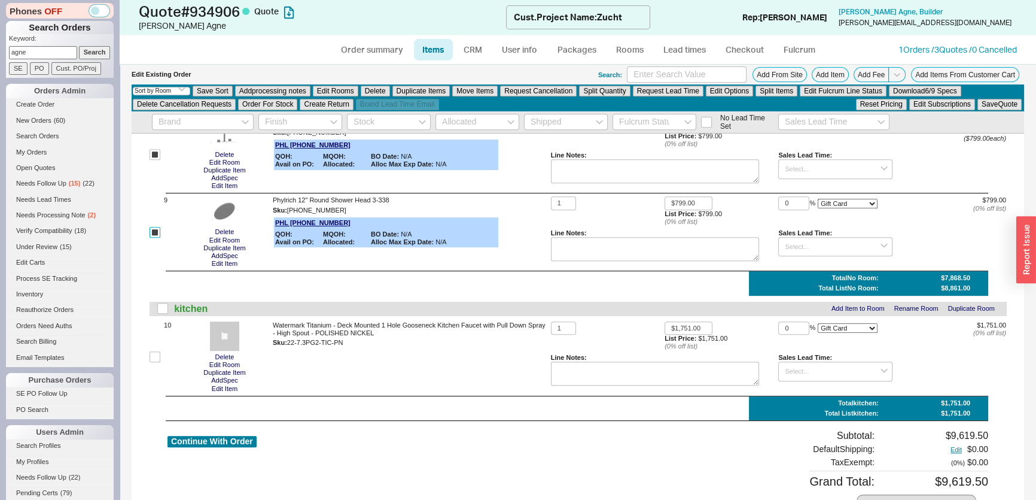
click at [155, 228] on input "checkbox" at bounding box center [155, 232] width 11 height 11
checkbox input "false"
click at [157, 160] on input "checkbox" at bounding box center [155, 154] width 11 height 11
checkbox input "false"
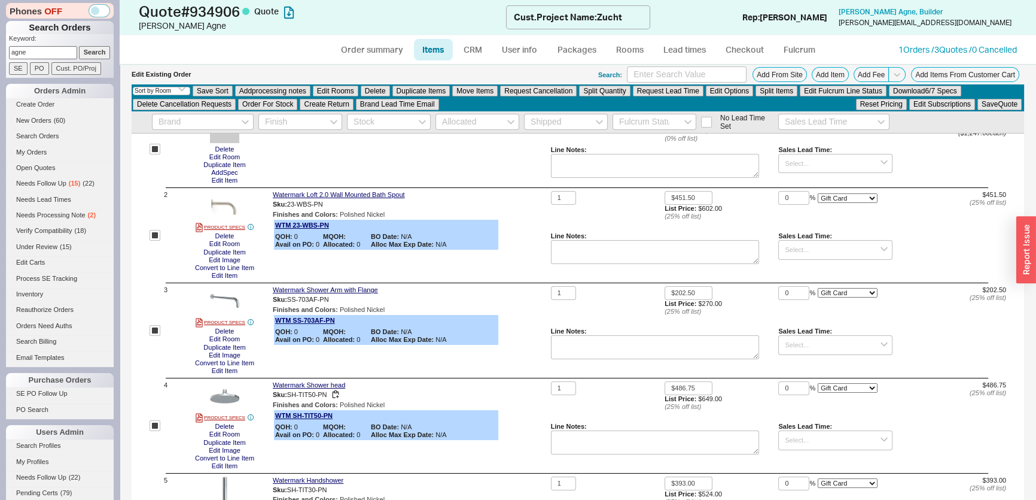
scroll to position [0, 0]
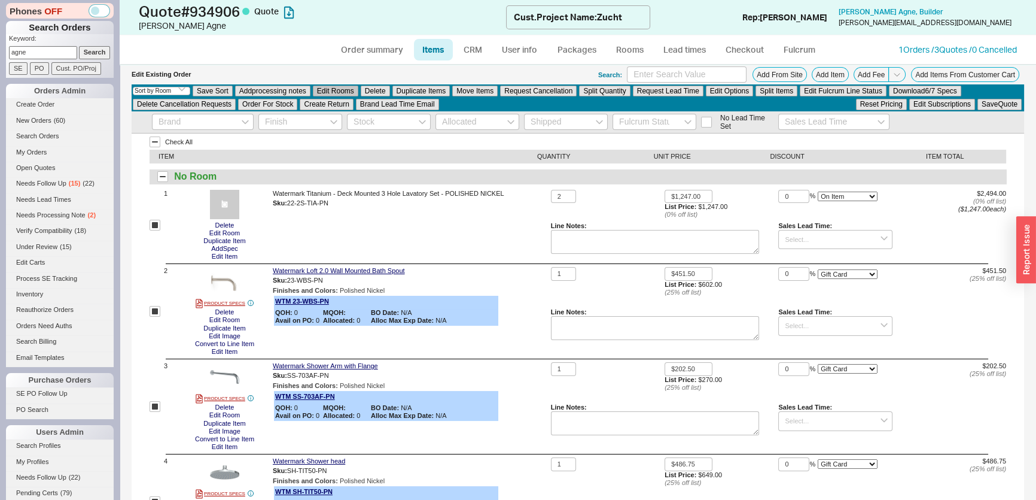
click at [352, 90] on button "Edit Rooms" at bounding box center [335, 91] width 45 height 11
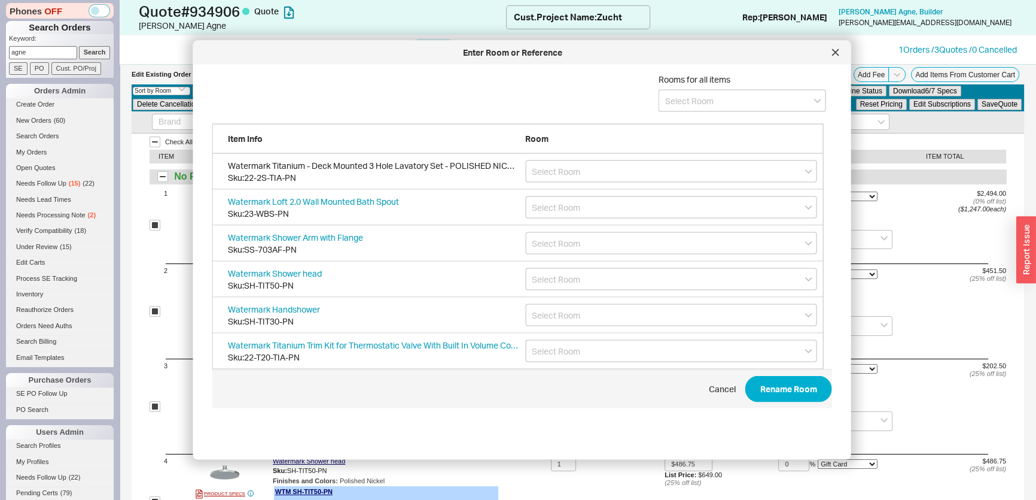
scroll to position [358, 622]
click at [646, 114] on div "Rooms for all items" at bounding box center [519, 99] width 614 height 50
click at [703, 108] on input at bounding box center [742, 101] width 167 height 22
type input "primary bath"
click at [702, 127] on icon "create option primary bath" at bounding box center [714, 125] width 99 height 10
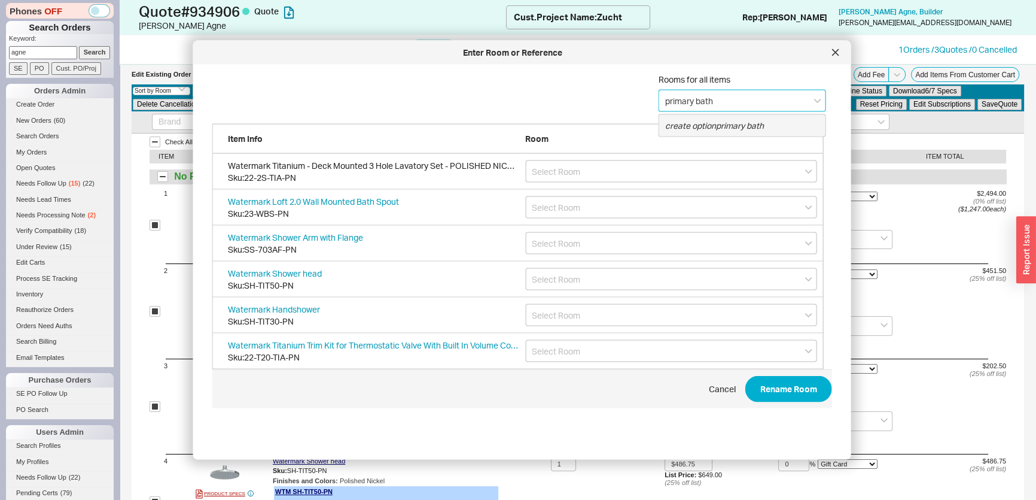
type input "primary bath"
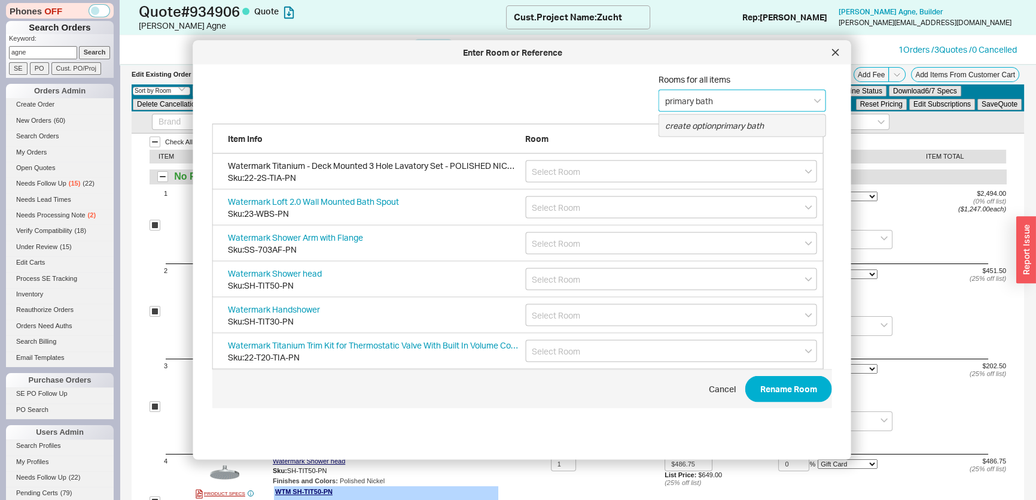
type input "primary bath"
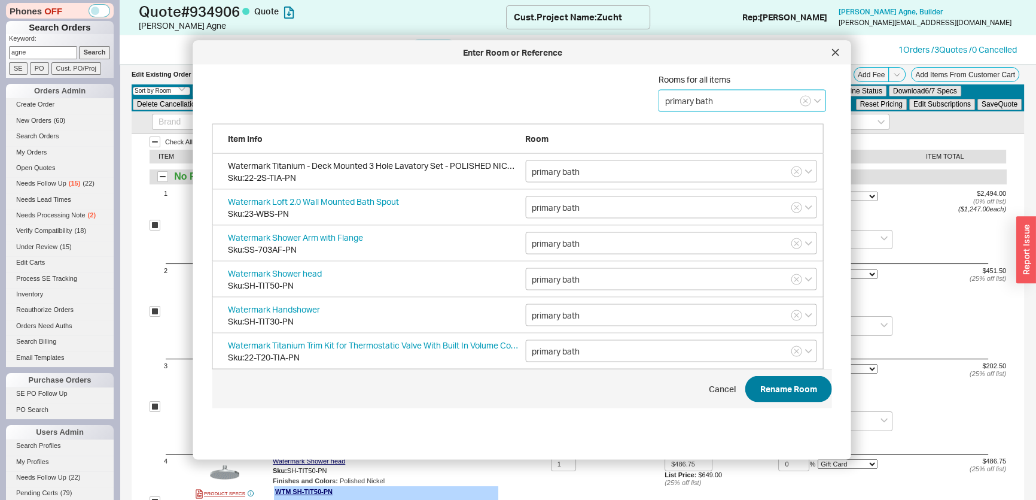
type input "primary bath"
click at [803, 383] on button "Rename Room" at bounding box center [788, 389] width 87 height 26
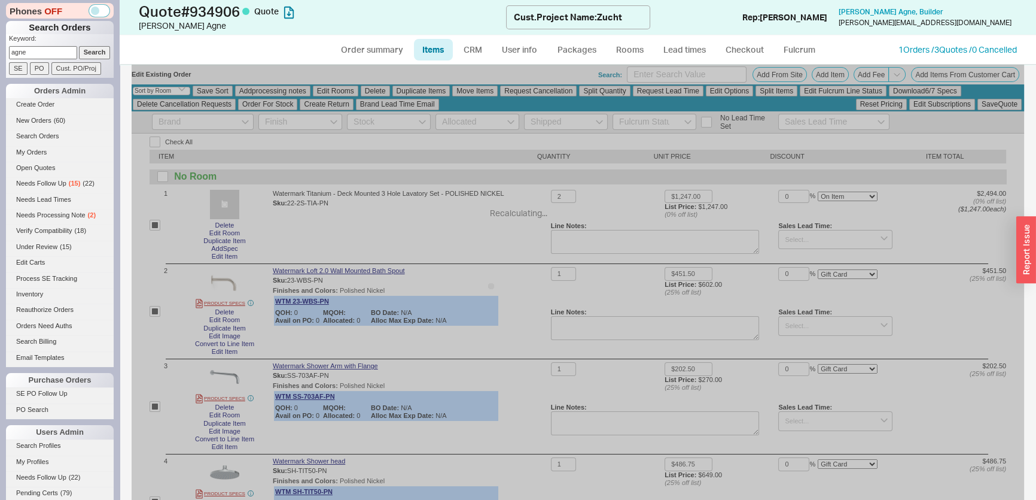
checkbox input "false"
select select "ON_CHECKOUT_AGGREGATED"
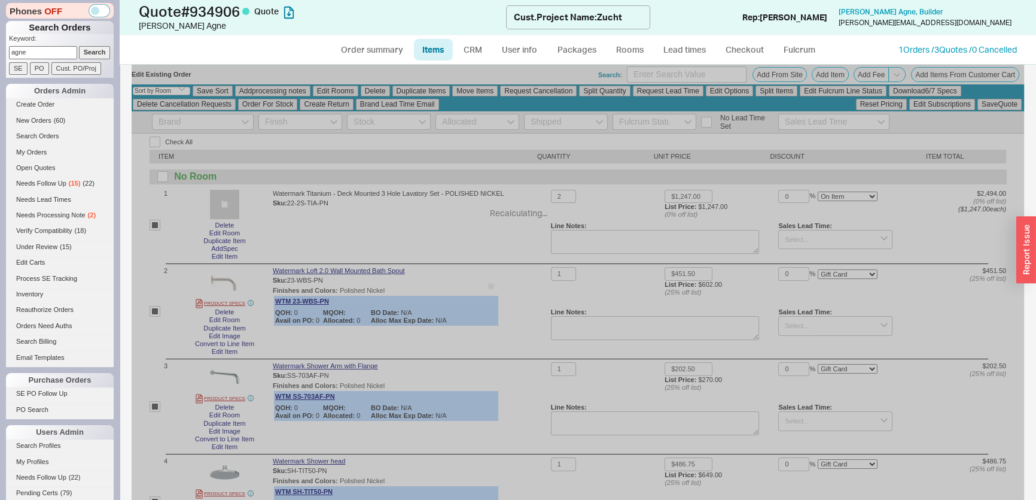
select select "ON_CHECKOUT_AGGREGATED"
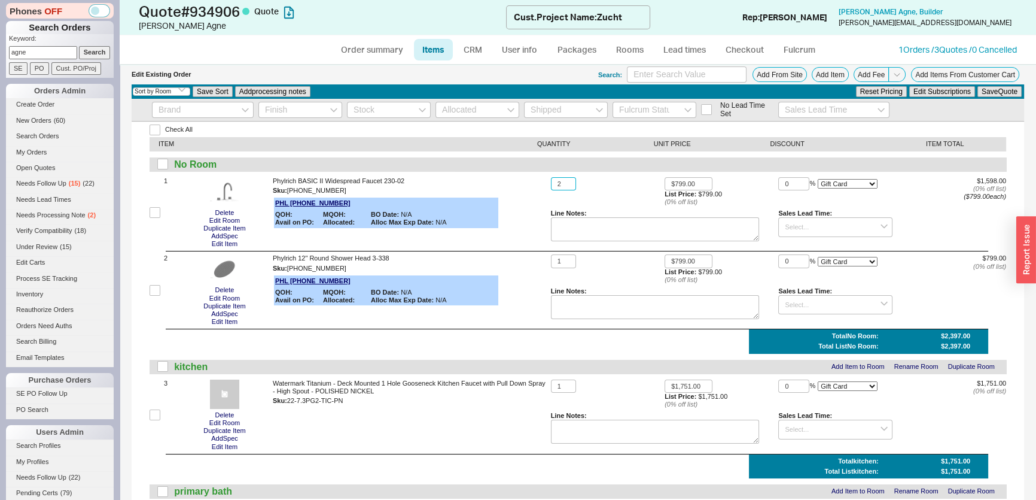
drag, startPoint x: 562, startPoint y: 183, endPoint x: 545, endPoint y: 183, distance: 16.7
click at [546, 183] on div "1 Delete Edit Room Duplicate Item Add Spec Edit Item Phylrich BASIC II Widespre…" at bounding box center [578, 212] width 857 height 71
click at [590, 228] on textarea at bounding box center [655, 229] width 209 height 24
click at [31, 166] on link "Open Quotes" at bounding box center [60, 168] width 108 height 13
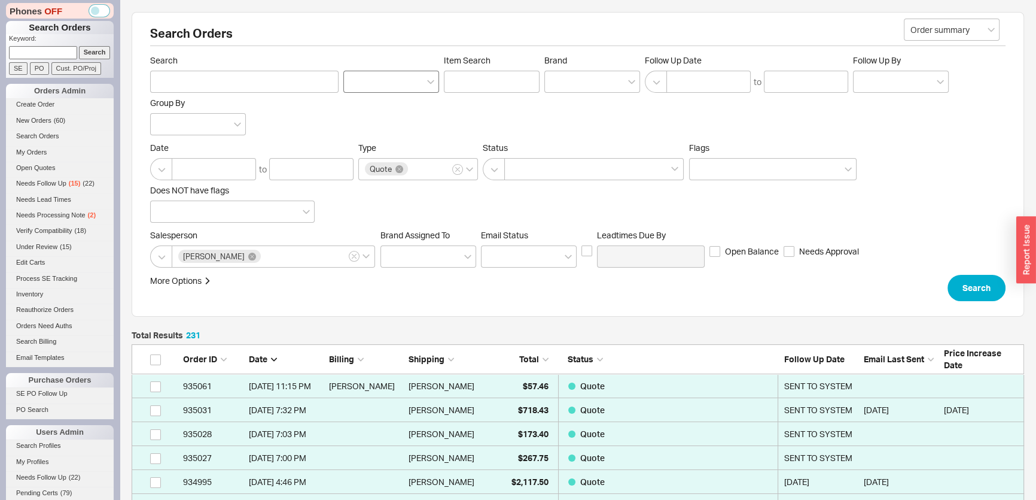
scroll to position [8, 8]
click at [628, 84] on div at bounding box center [592, 82] width 96 height 22
click at [559, 84] on input "Brand" at bounding box center [555, 82] width 8 height 14
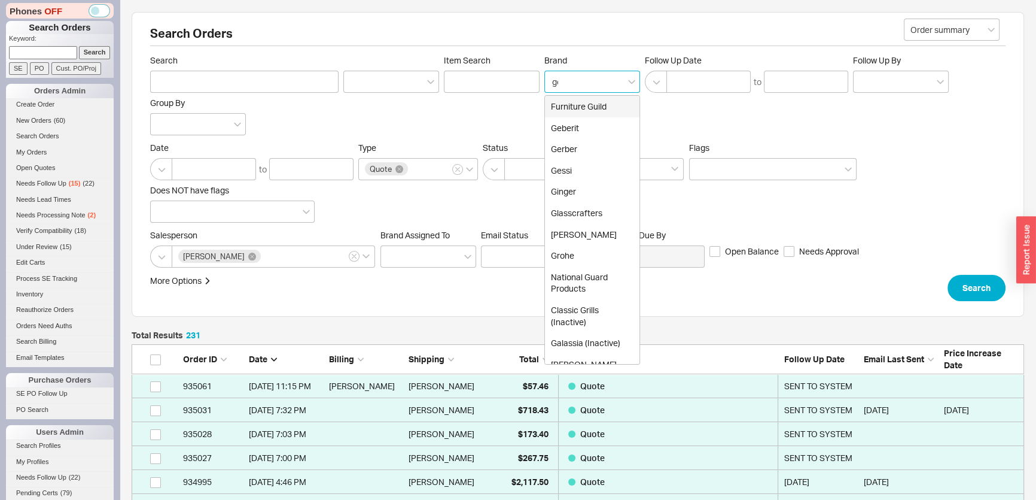
type input "ges"
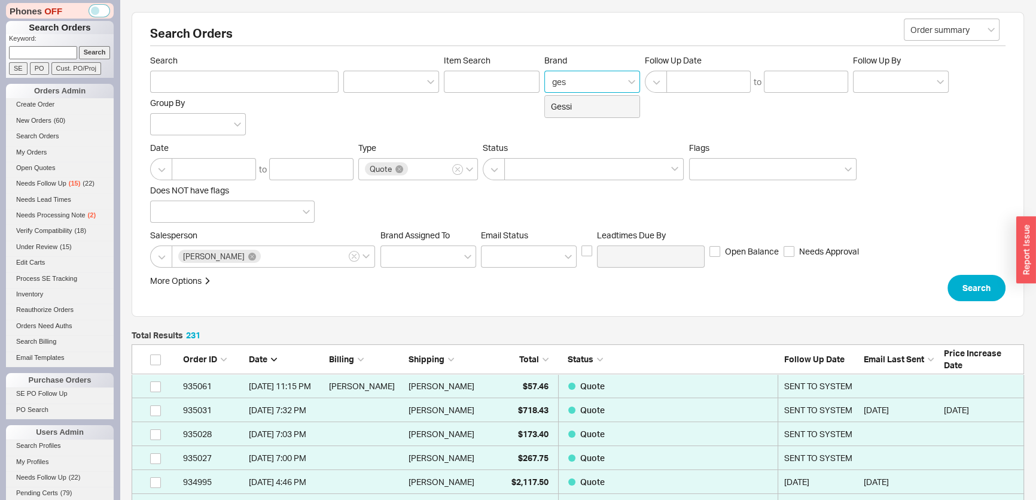
click at [553, 106] on div "Gessi" at bounding box center [592, 107] width 95 height 22
type input "Brand"
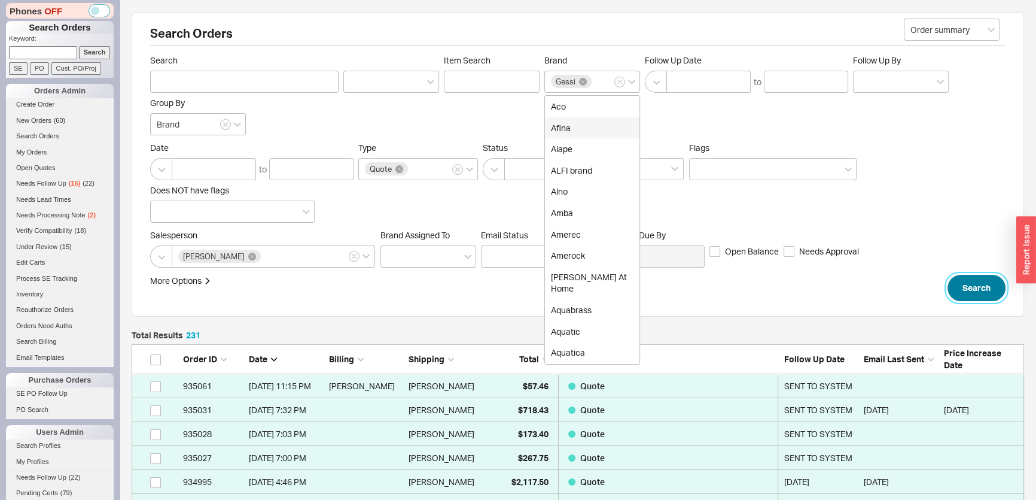
click at [966, 291] on button "Search" at bounding box center [977, 288] width 58 height 26
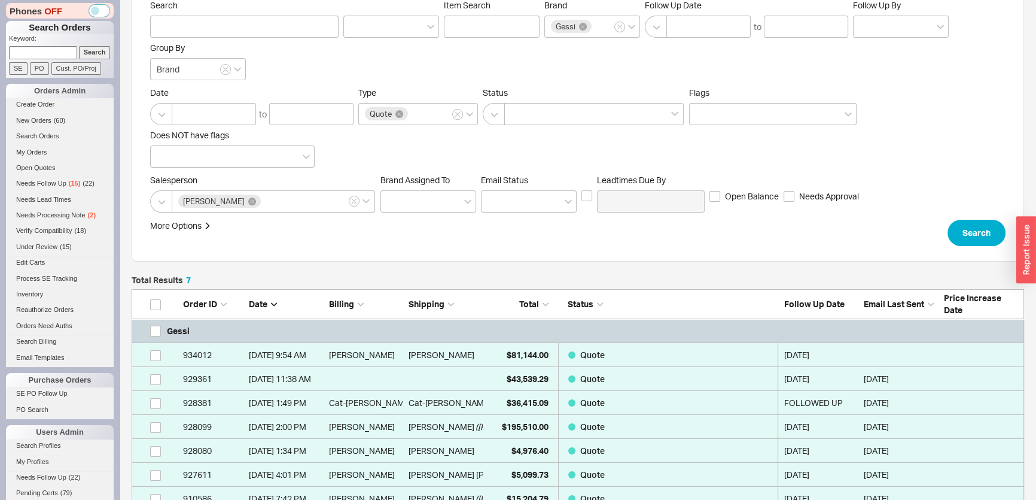
scroll to position [108, 0]
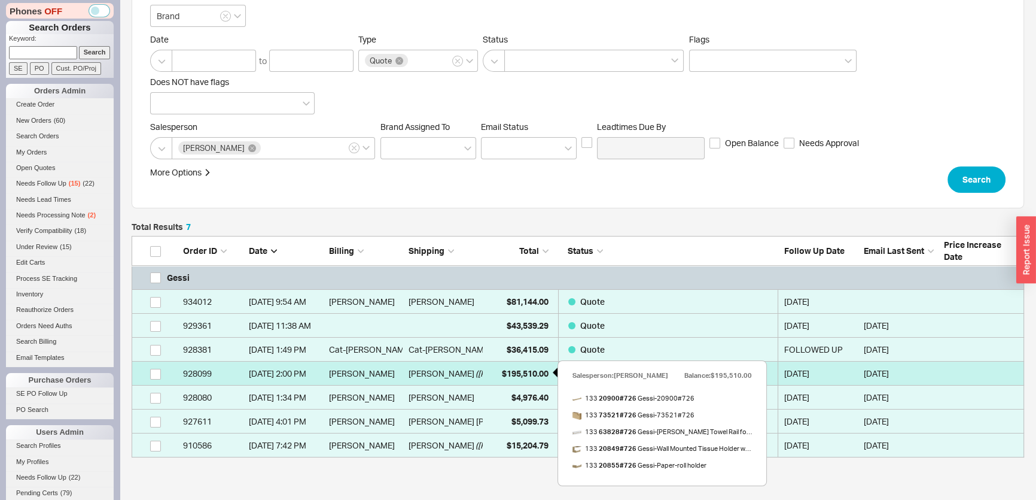
click at [523, 370] on span "$195,510.00" at bounding box center [525, 373] width 47 height 10
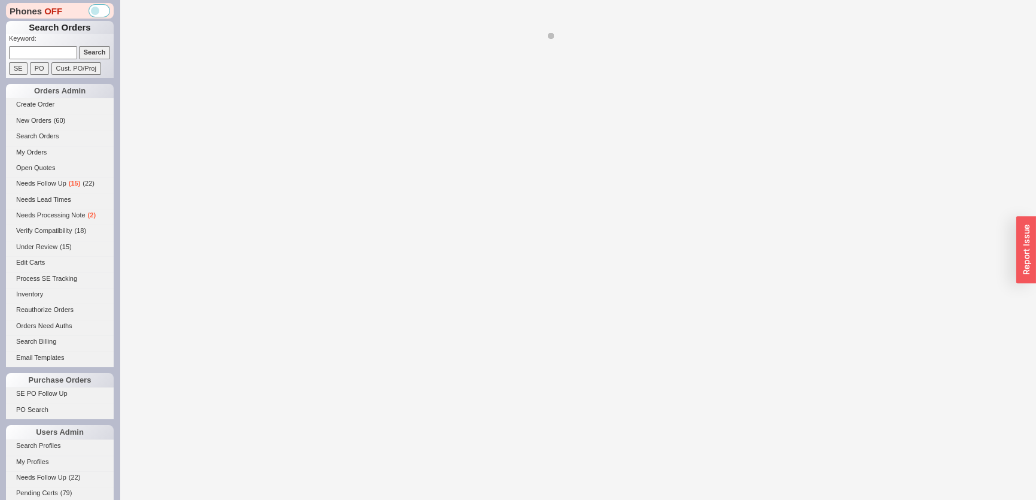
select select "*"
select select "MEDIUM"
select select "LOW"
select select "3"
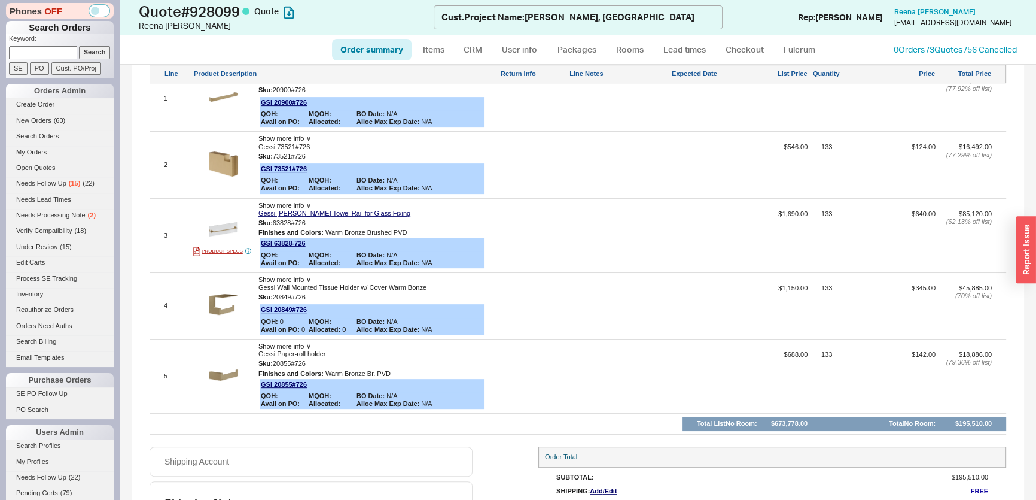
scroll to position [652, 0]
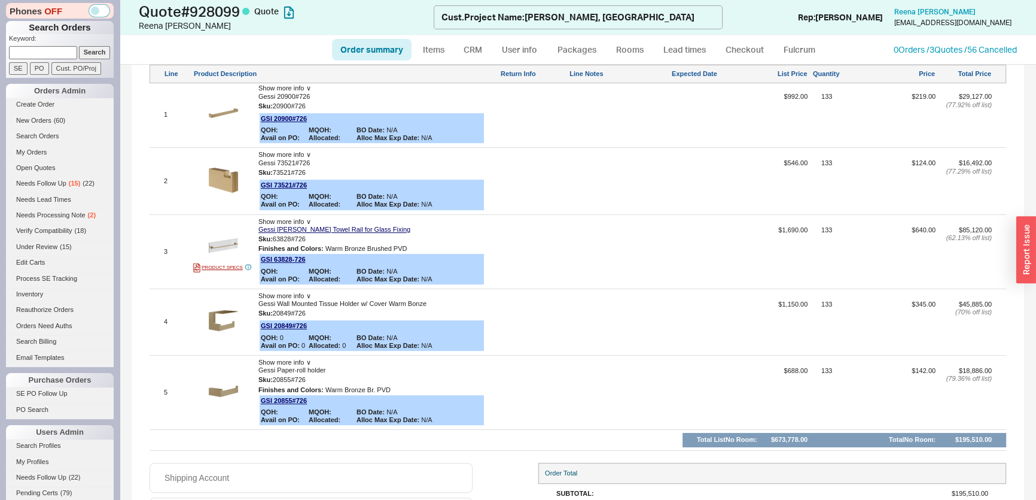
drag, startPoint x: 28, startPoint y: 47, endPoint x: 37, endPoint y: 50, distance: 9.7
click at [28, 47] on input at bounding box center [43, 52] width 68 height 13
paste input "reena@division10.com"
click at [86, 51] on input "Search" at bounding box center [95, 52] width 32 height 13
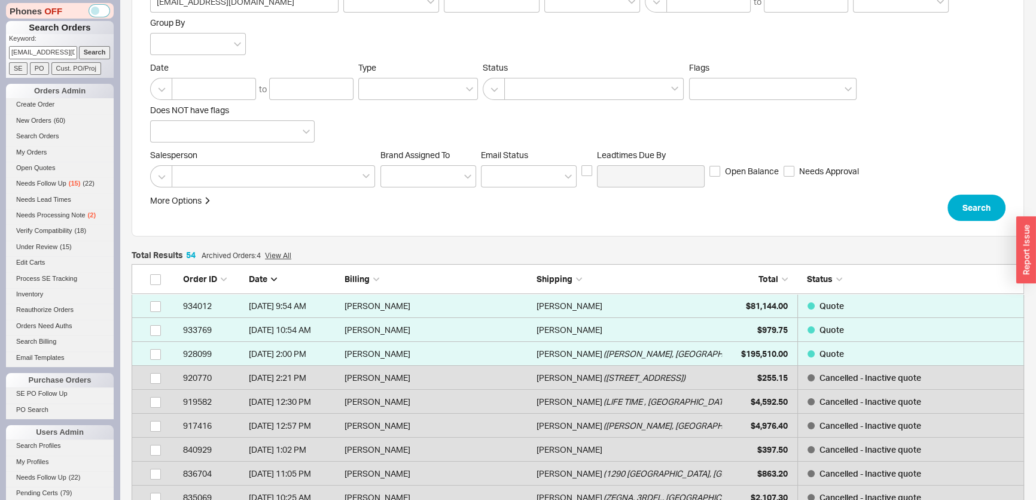
scroll to position [163, 0]
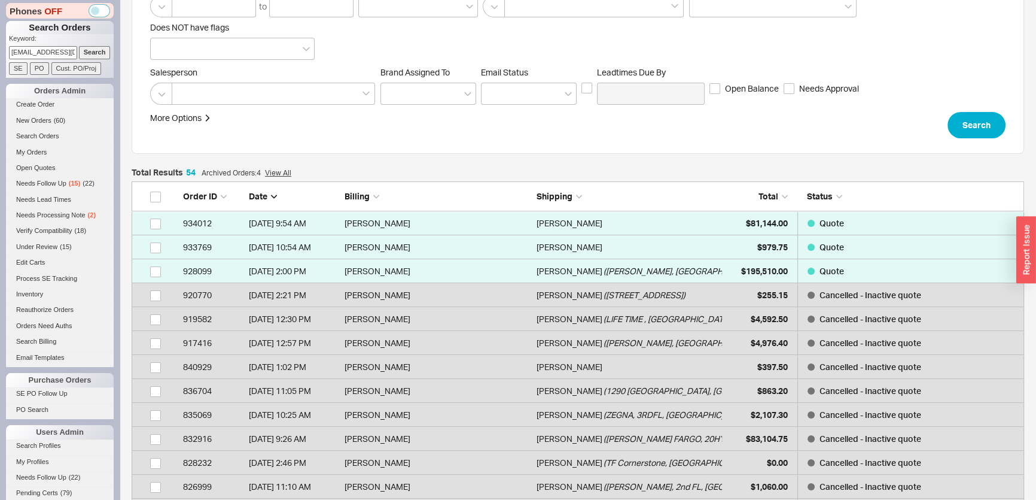
drag, startPoint x: 10, startPoint y: 51, endPoint x: 140, endPoint y: 52, distance: 130.4
paste input "christine@homeeditinteriors"
click at [71, 51] on input "christine@homeeditinteriors.com" at bounding box center [43, 52] width 68 height 13
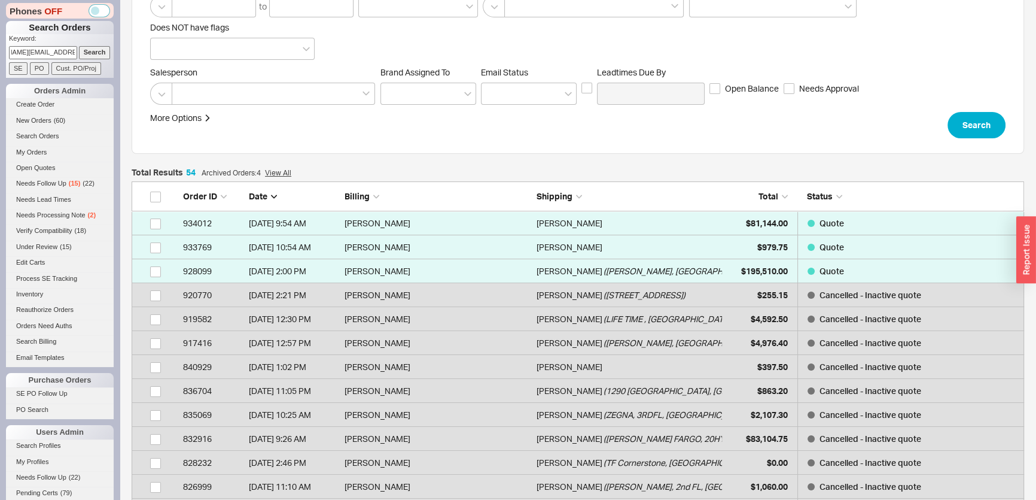
type input "christine@homeeditinteriors.com"
click at [90, 51] on input "Search" at bounding box center [95, 52] width 32 height 13
type input "christine@homeeditinteriors.com"
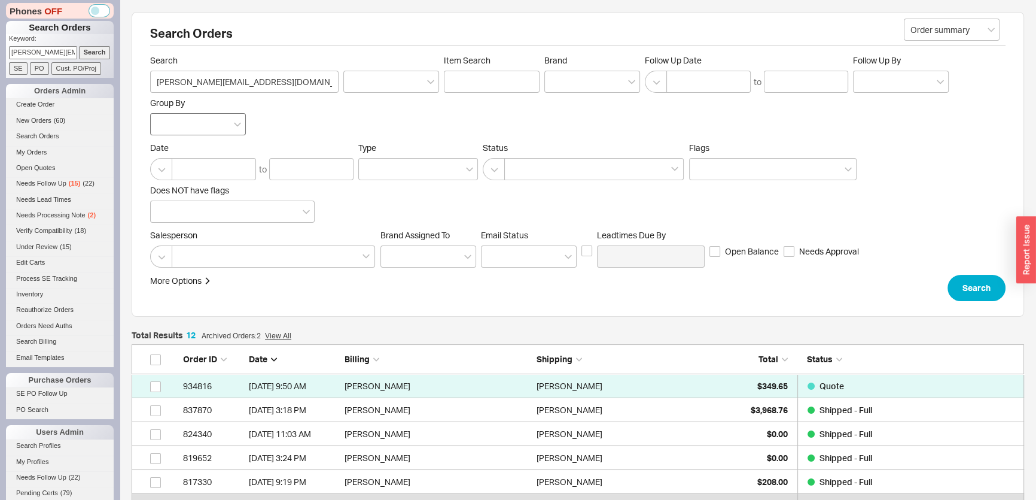
scroll to position [309, 884]
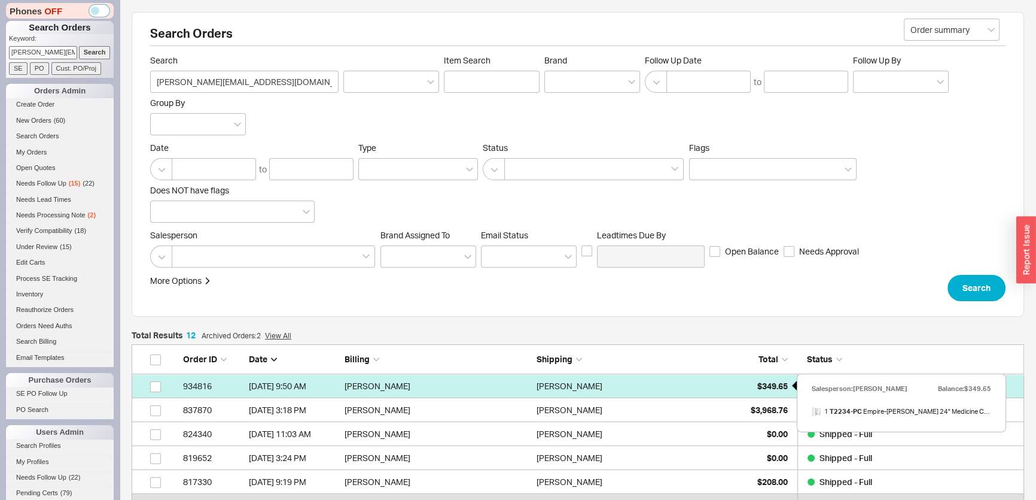
click at [732, 385] on div "$349.65" at bounding box center [758, 386] width 60 height 24
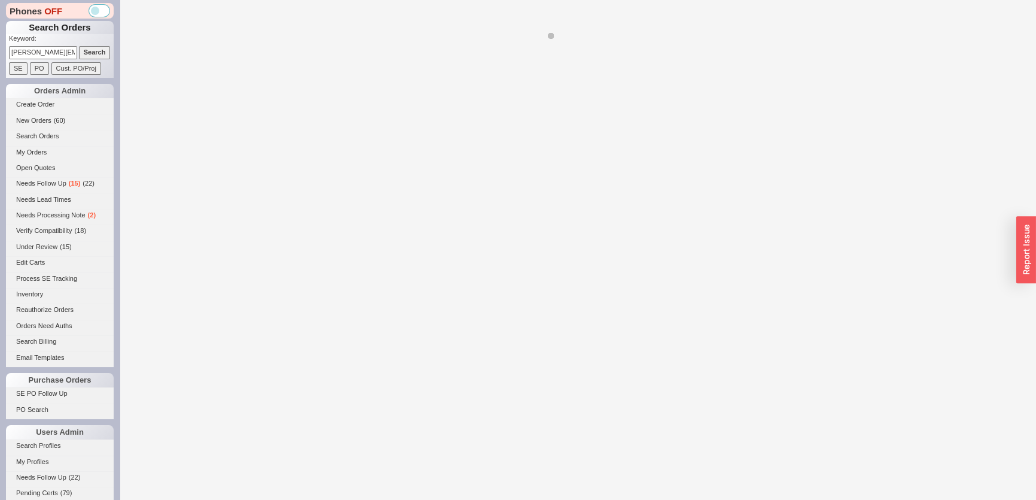
select select "*"
select select "3"
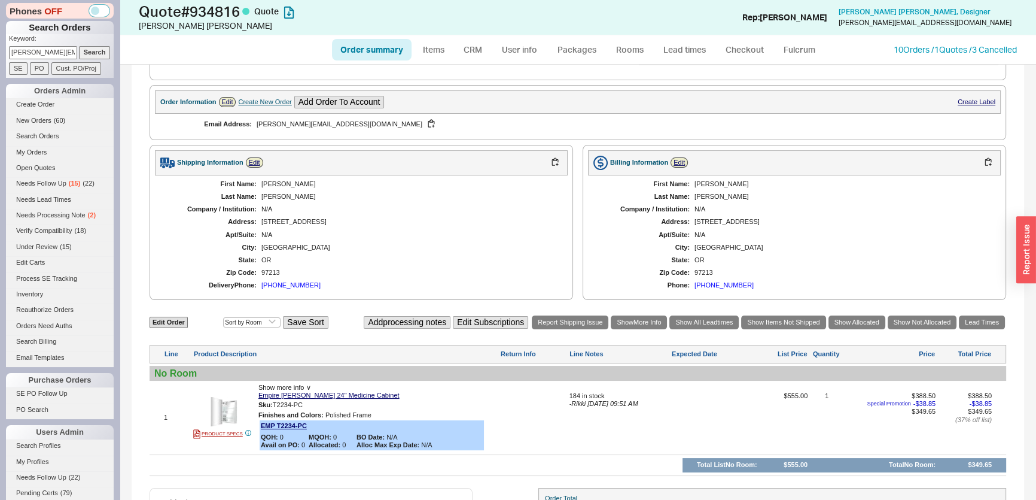
scroll to position [266, 0]
click at [970, 55] on div "Order summary Items CRM User info Packages Rooms Lead times Checkout Fulcrum 10…" at bounding box center [578, 49] width 916 height 29
click at [952, 49] on link "10 Orders / 1 Quotes / 3 Cancelled" at bounding box center [955, 49] width 123 height 10
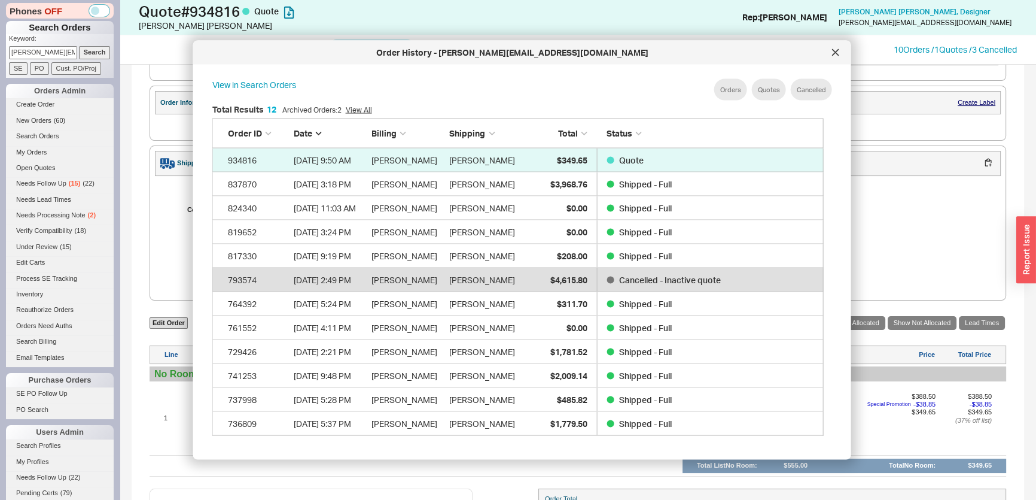
scroll to position [0, 37]
drag, startPoint x: 11, startPoint y: 54, endPoint x: 254, endPoint y: 63, distance: 243.0
click at [254, 63] on body "Phones OFF Search Orders Keyword: christine@homeeditinteriors.com Search SE PO …" at bounding box center [518, 250] width 1036 height 500
type input "934713om"
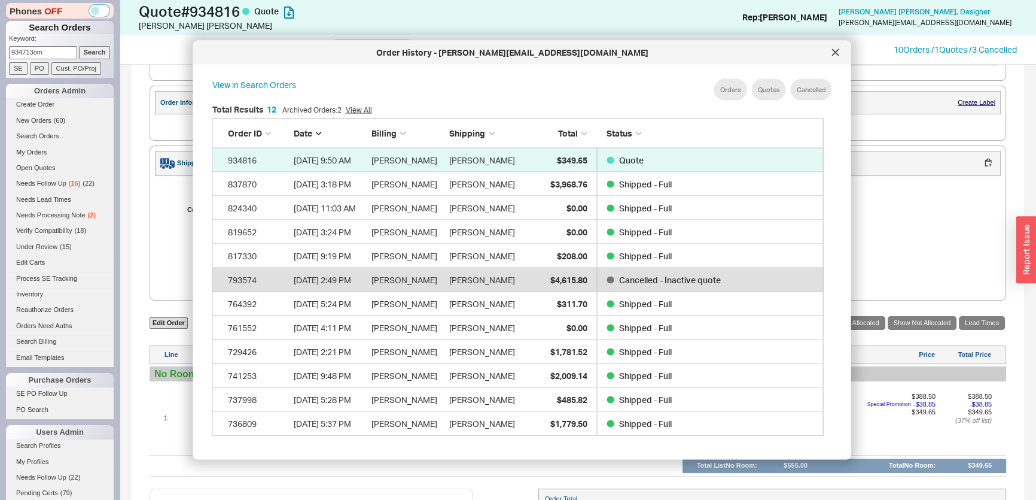
click at [79, 46] on input "Search" at bounding box center [95, 52] width 32 height 13
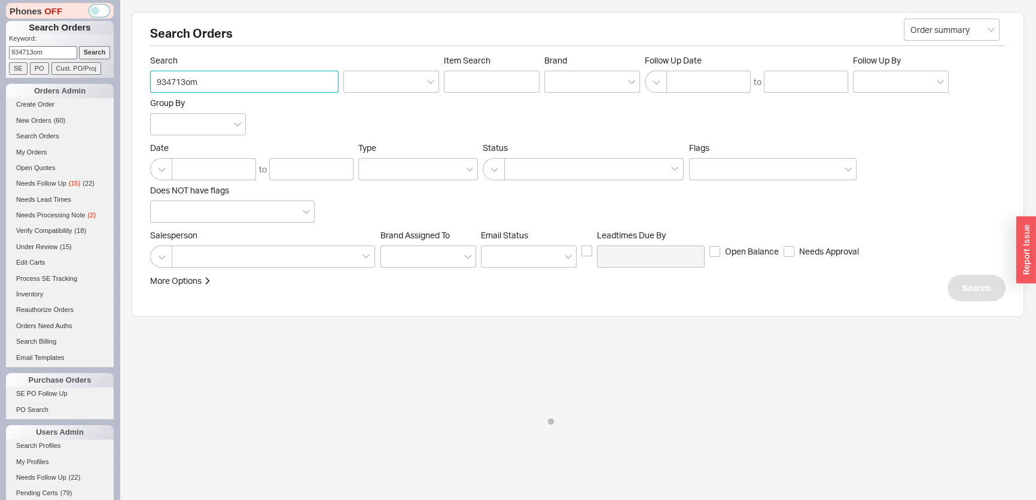
drag, startPoint x: 202, startPoint y: 71, endPoint x: 186, endPoint y: 78, distance: 16.9
click at [187, 77] on input "934713om" at bounding box center [244, 82] width 188 height 22
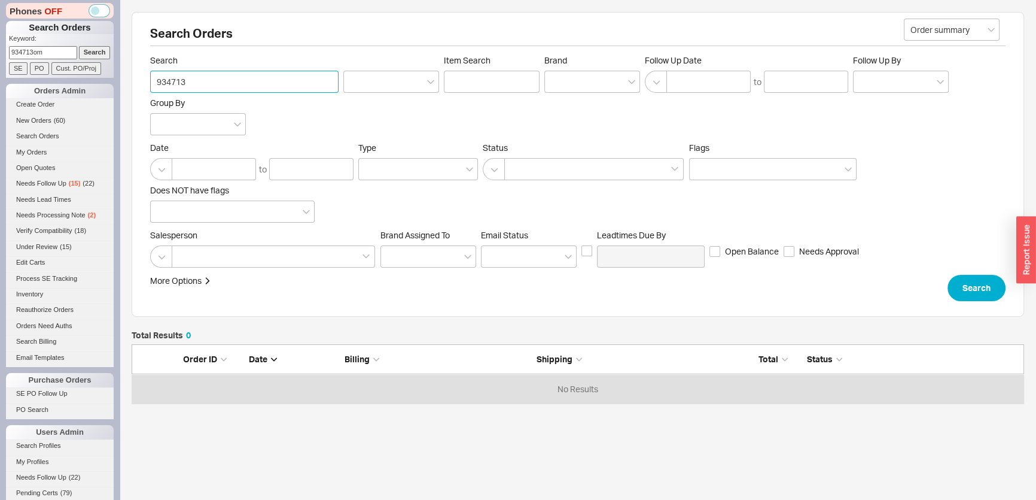
scroll to position [51, 884]
click at [93, 55] on input "Search" at bounding box center [95, 52] width 32 height 13
type input "934713om"
click at [56, 54] on input "934713om" at bounding box center [43, 52] width 68 height 13
type input "934713"
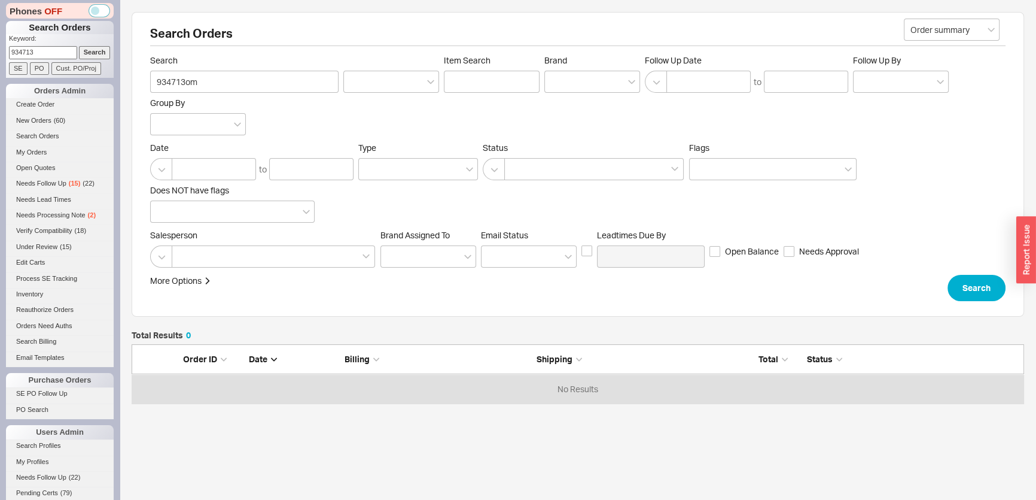
click at [79, 46] on input "Search" at bounding box center [95, 52] width 32 height 13
type input "934713"
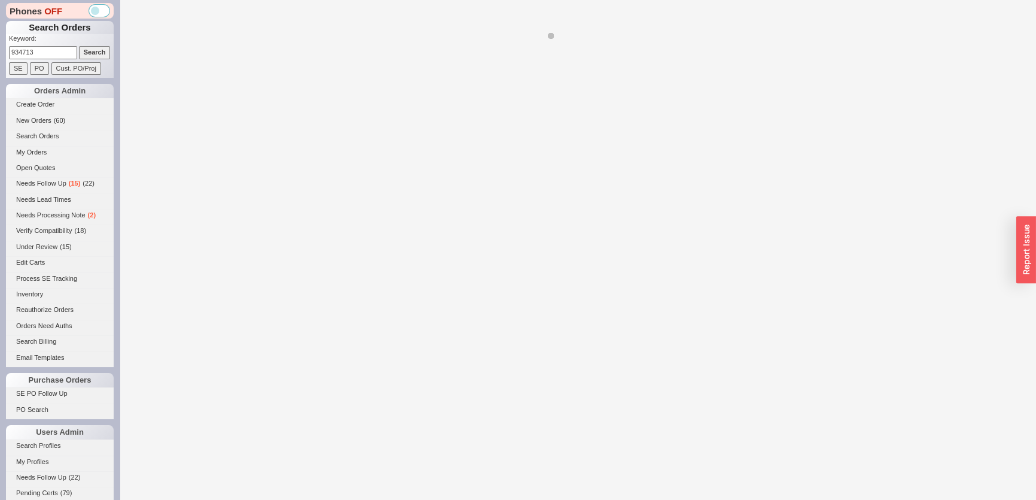
select select "*"
select select "LOW"
select select "3"
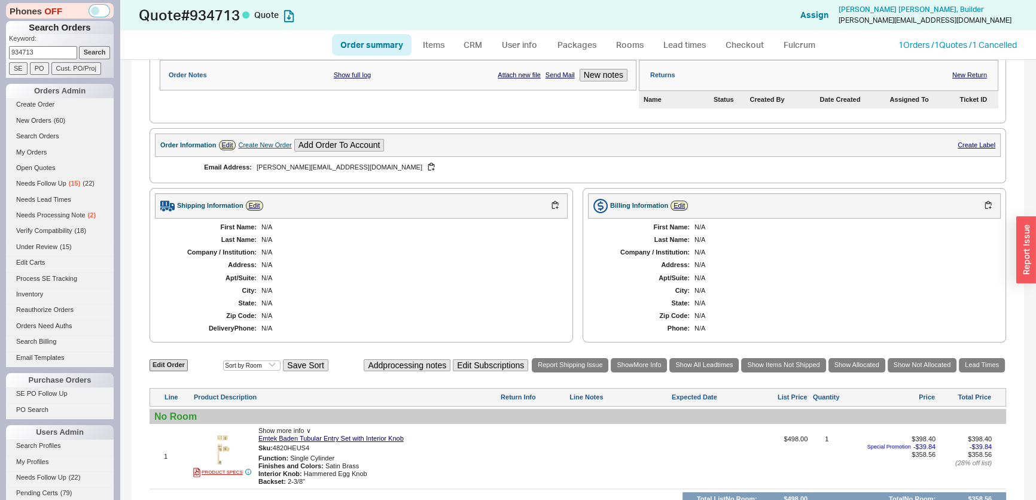
scroll to position [380, 0]
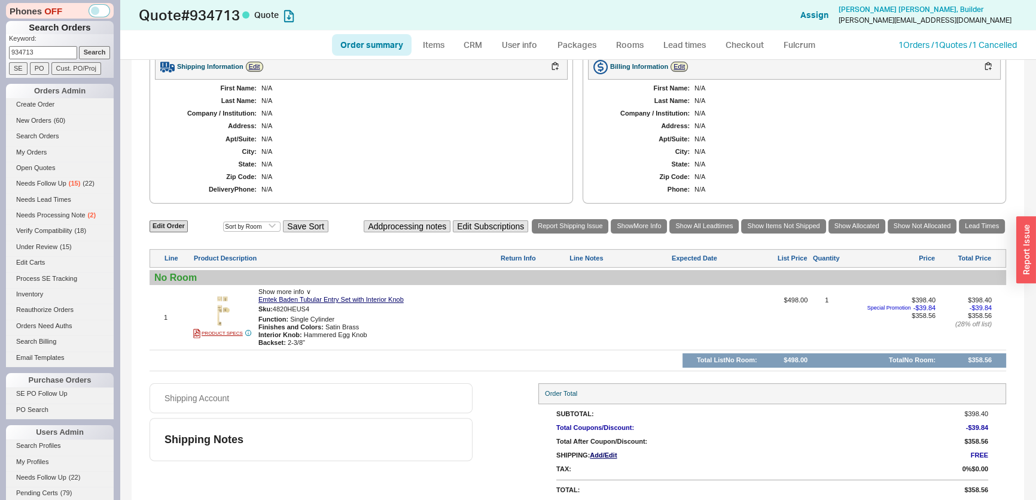
click at [937, 51] on div "Order summary Items CRM User info Packages Rooms Lead times Checkout Fulcrum 1 …" at bounding box center [578, 45] width 916 height 29
click at [936, 44] on link "1 Orders / 1 Quotes / 1 Cancelled" at bounding box center [958, 44] width 118 height 10
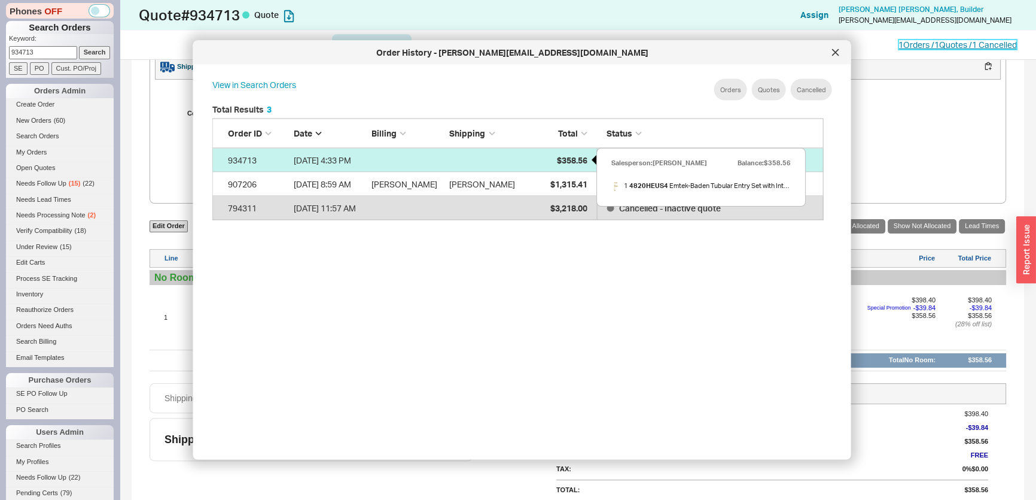
scroll to position [358, 622]
click at [575, 162] on span "$358.56" at bounding box center [571, 159] width 31 height 10
select select "*"
select select "LOW"
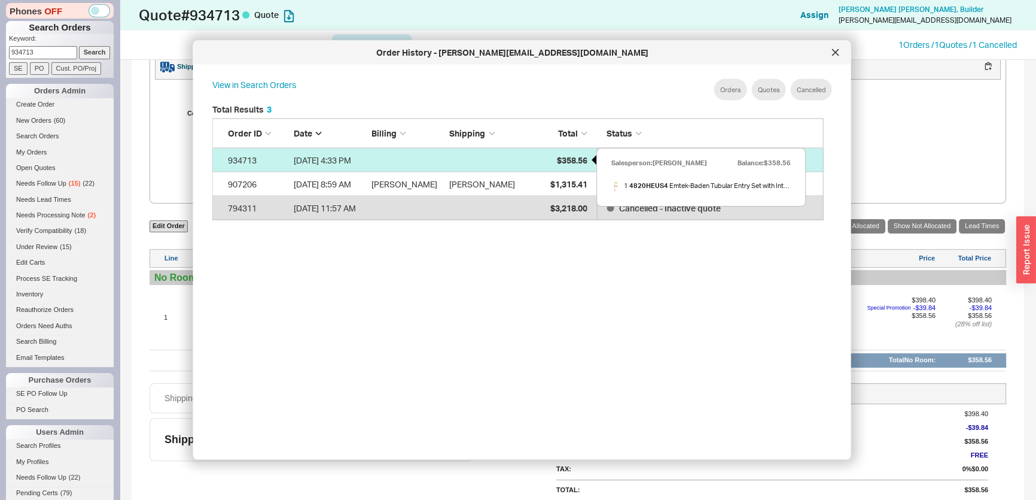
select select "LOW"
select select "3"
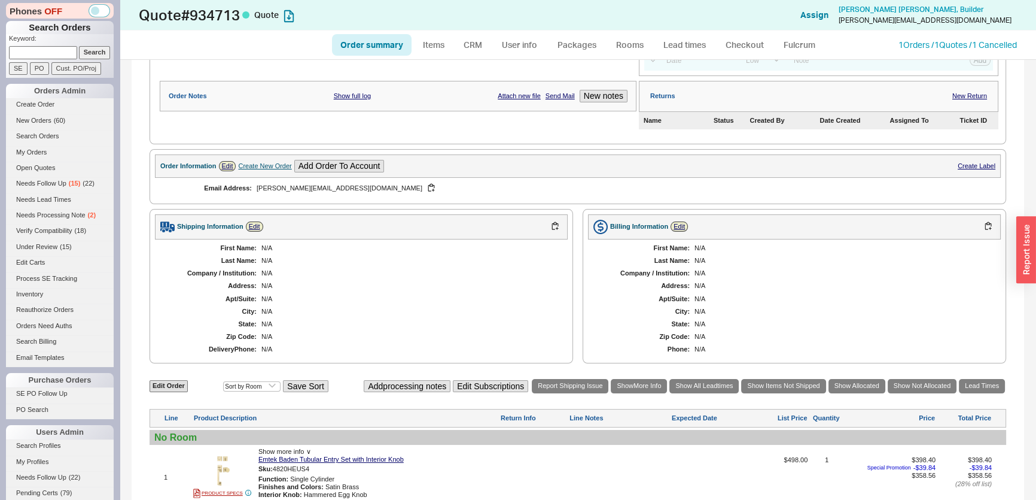
scroll to position [326, 0]
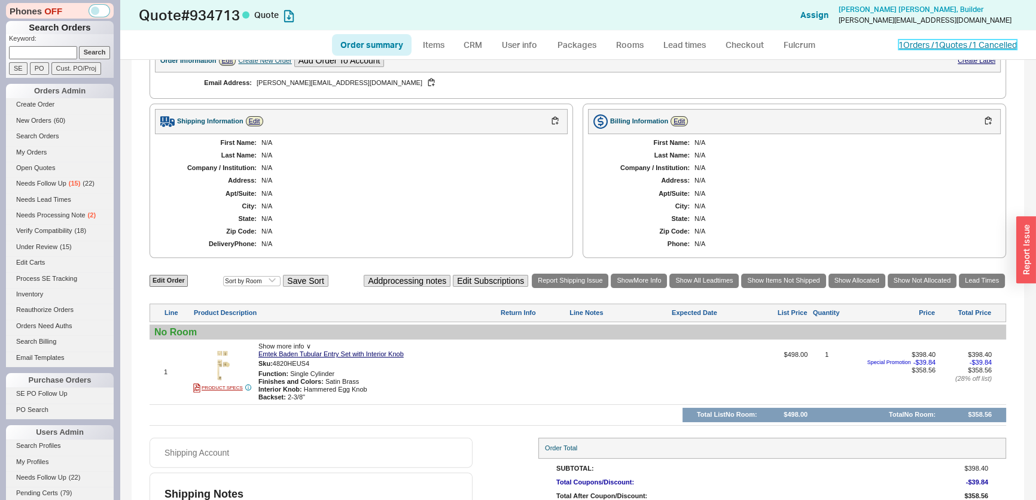
click at [931, 41] on link "1 Orders / 1 Quotes / 1 Cancelled" at bounding box center [958, 44] width 118 height 10
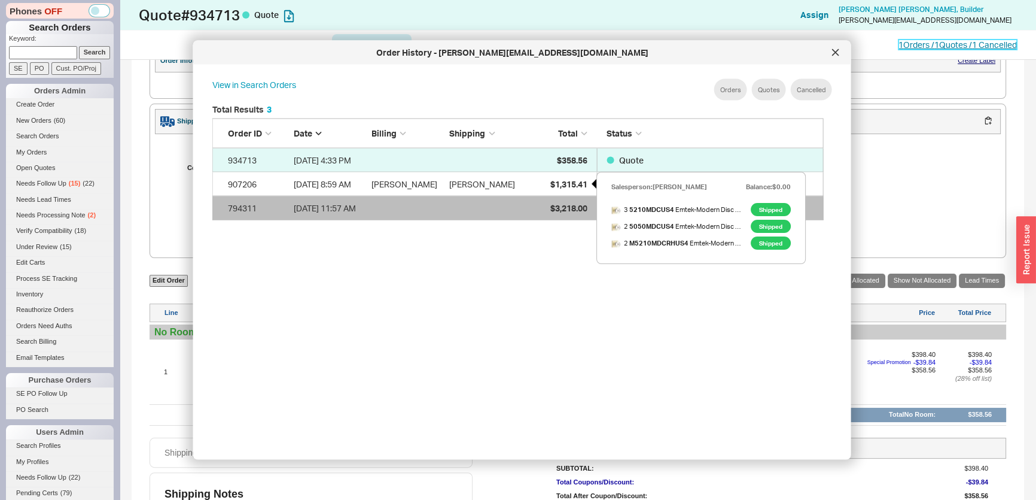
scroll to position [358, 622]
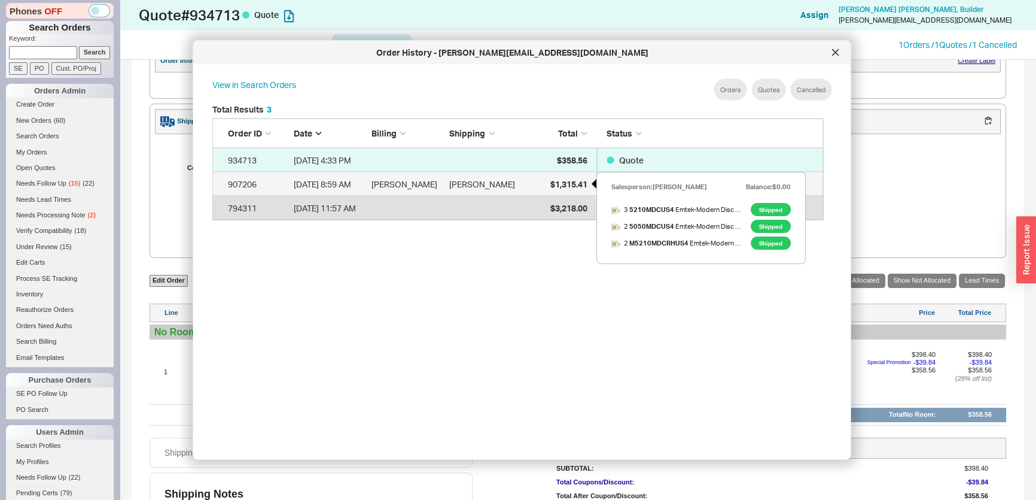
click at [558, 187] on span "$1,315.41" at bounding box center [568, 183] width 37 height 10
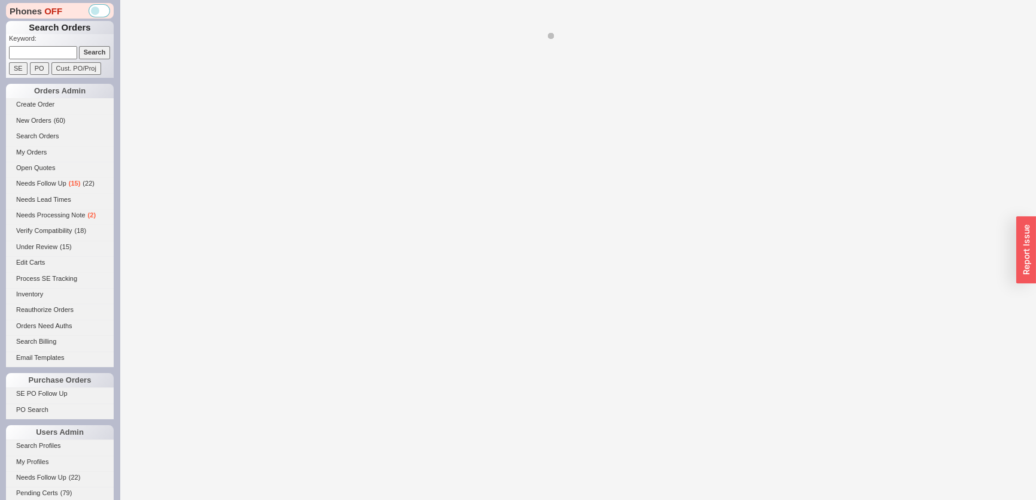
select select "*"
select select "LOW"
select select "3"
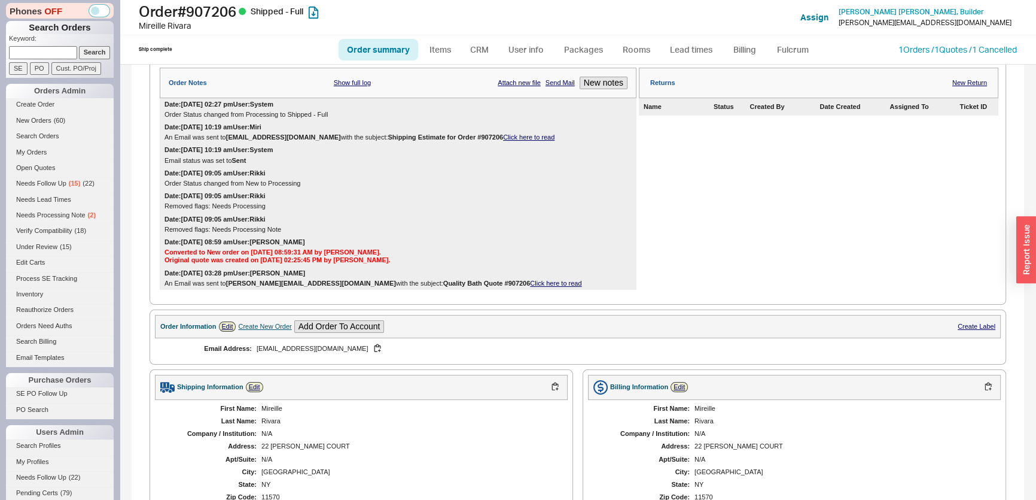
scroll to position [380, 0]
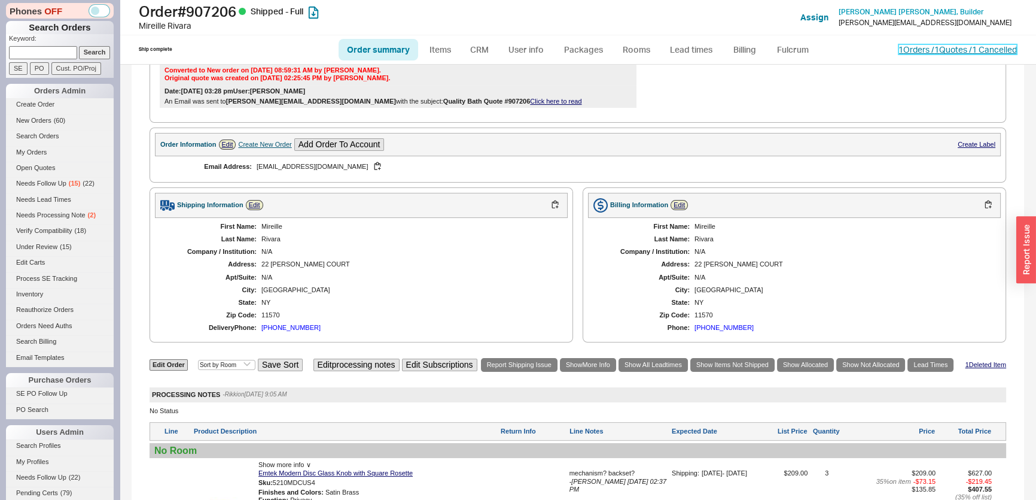
click at [954, 49] on link "1 Orders / 1 Quotes / 1 Cancelled" at bounding box center [958, 49] width 118 height 10
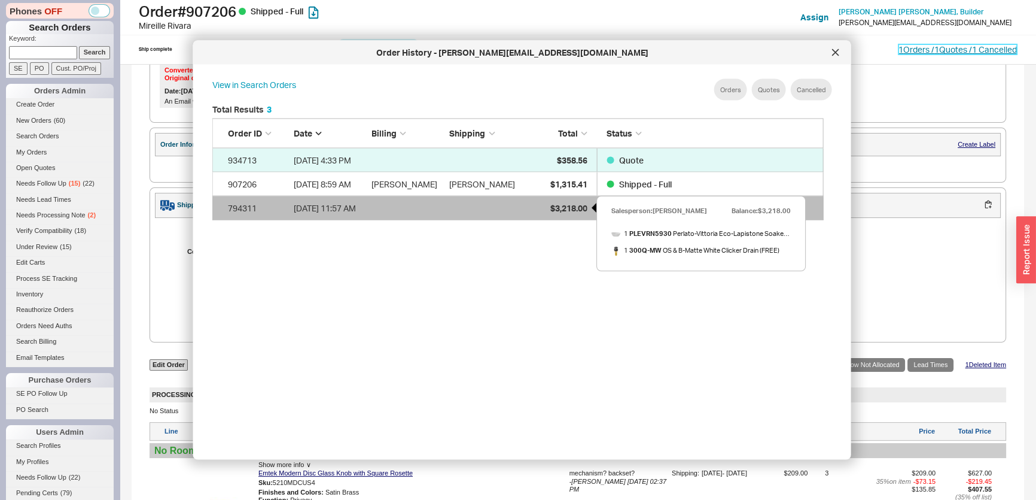
scroll to position [358, 622]
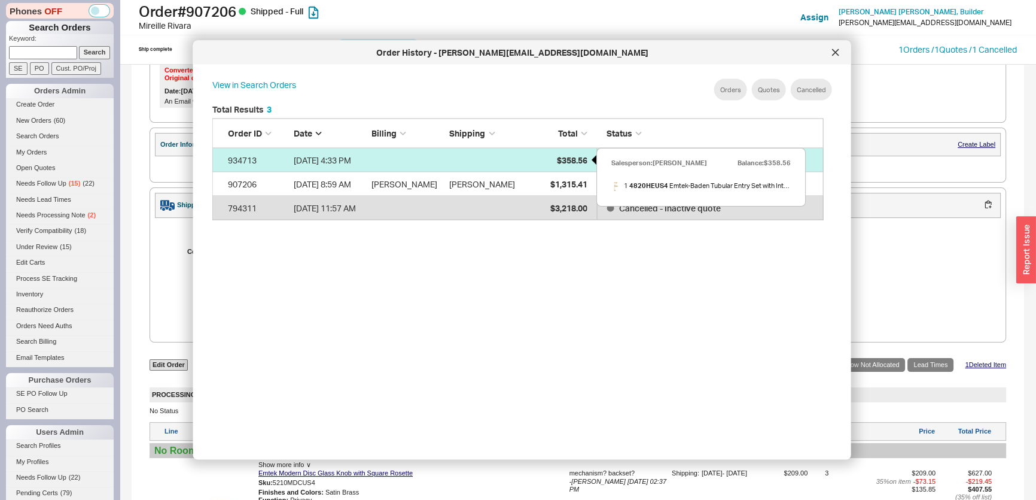
click at [540, 157] on div "$358.56" at bounding box center [557, 160] width 60 height 24
select select "*"
select select "LOW"
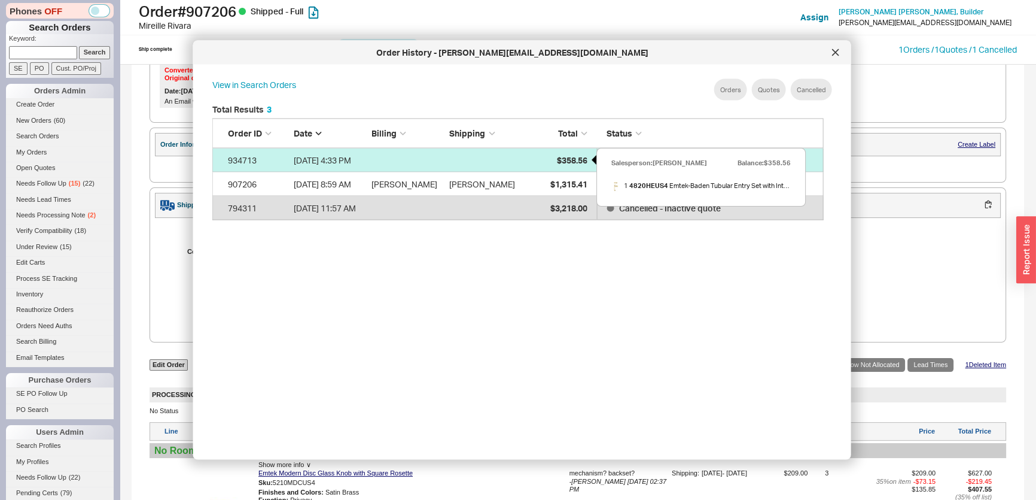
select select "3"
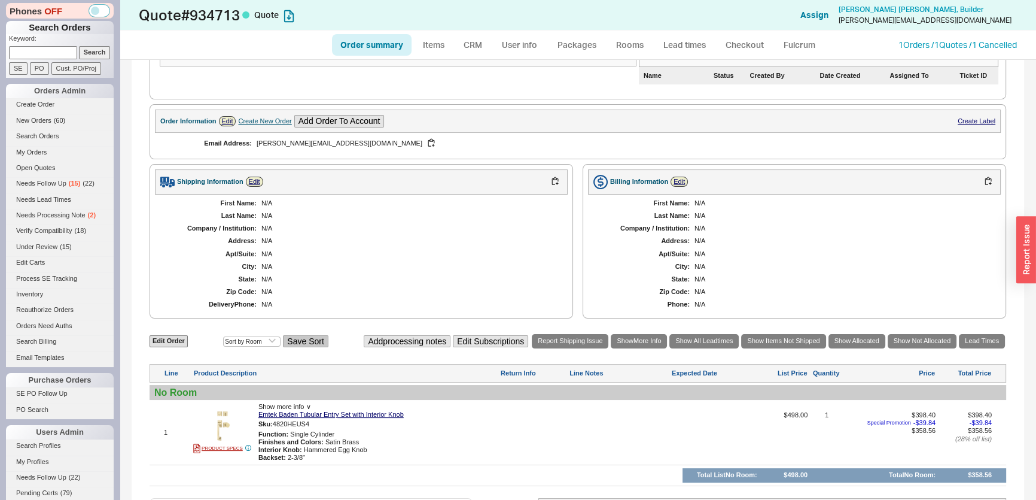
scroll to position [326, 0]
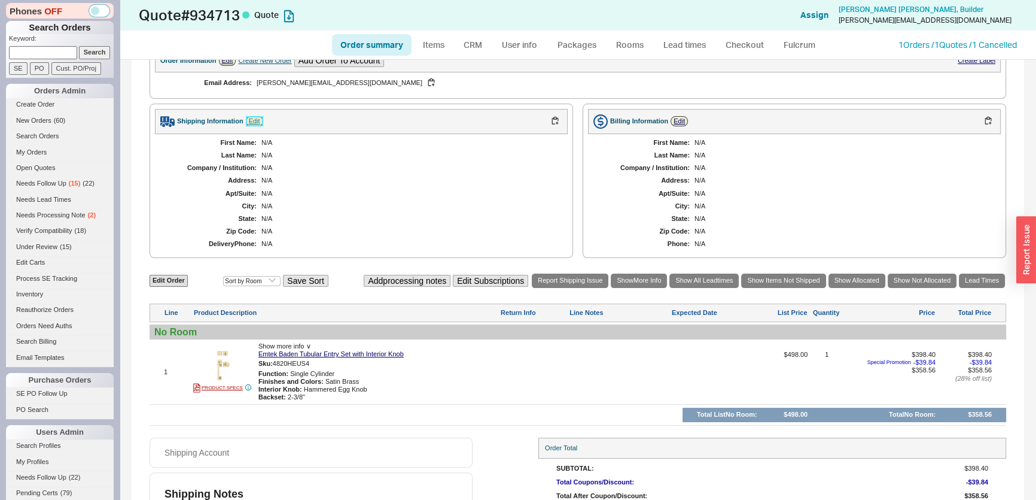
click at [248, 116] on link "Edit" at bounding box center [254, 121] width 17 height 10
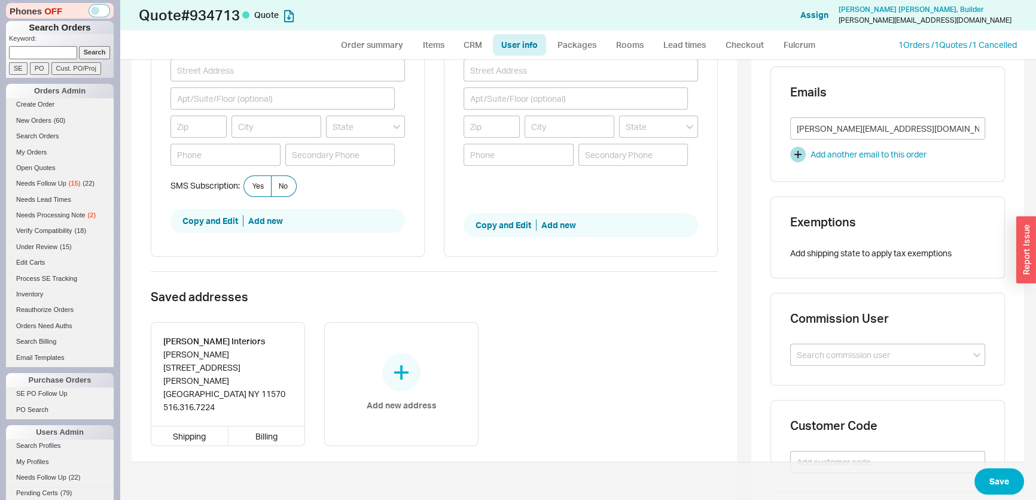
scroll to position [217, 0]
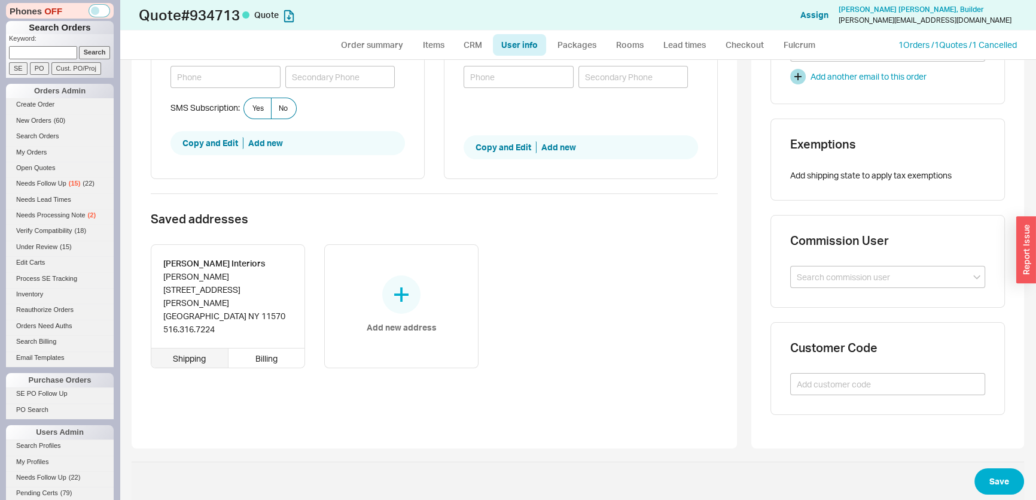
drag, startPoint x: 287, startPoint y: 337, endPoint x: 206, endPoint y: 340, distance: 80.8
click at [287, 348] on div "Billing" at bounding box center [267, 357] width 77 height 19
type input "Nicole"
type input "Hoenig"
type input "Nicole Hoenig Interiors"
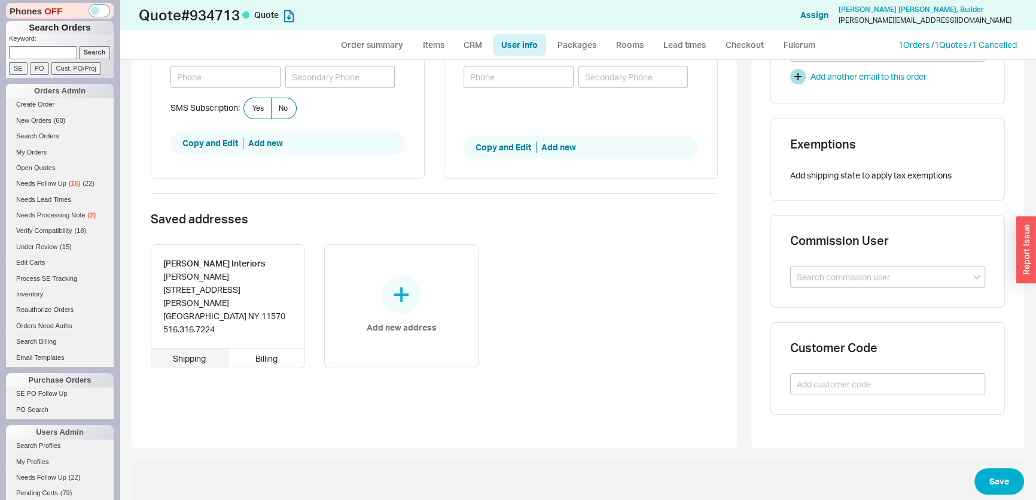
type input "54 Vanderveer Court"
type input "11570"
type input "ROCKVILLE CENTRE"
type input "New York"
type input "516.316.7224"
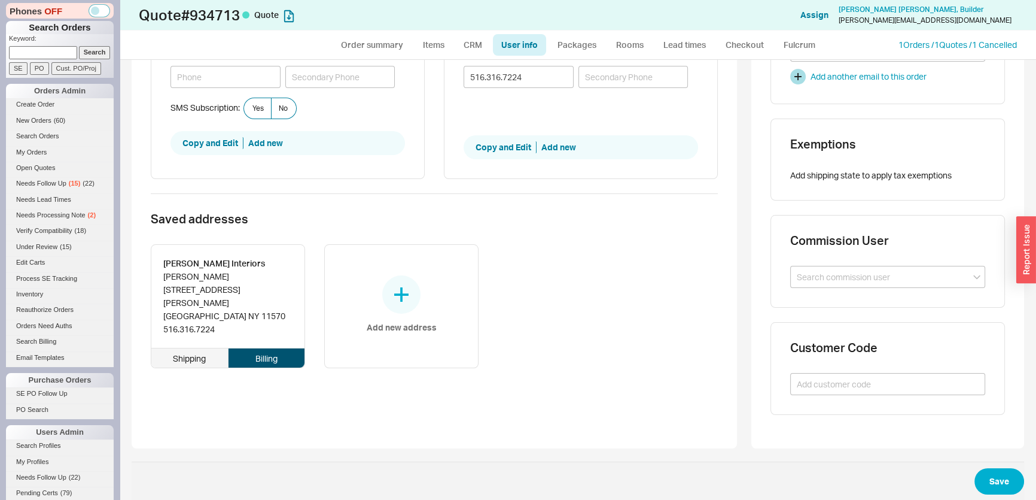
click at [206, 348] on div "Shipping" at bounding box center [189, 357] width 77 height 19
type input "Nicole"
type input "Hoenig"
type input "Nicole Hoenig Interiors"
type input "54 Vanderveer Court"
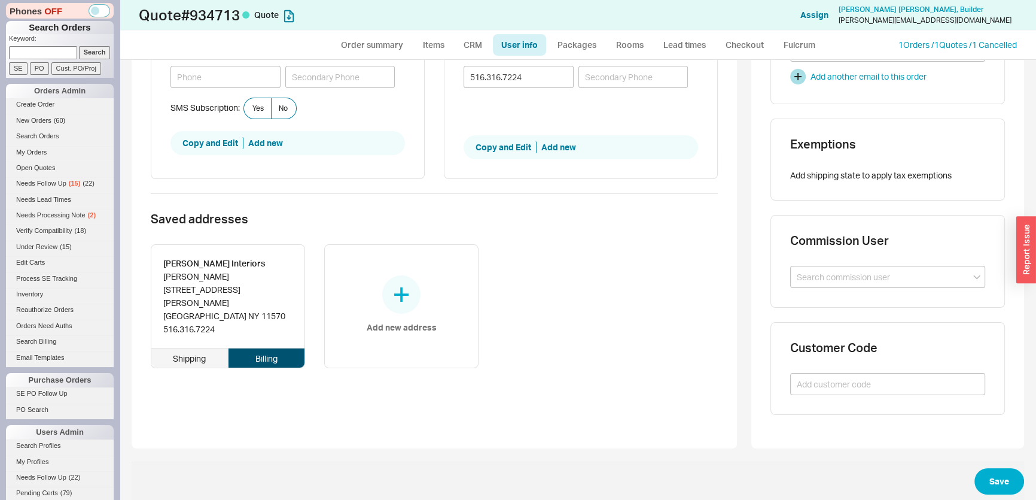
type input "11570"
type input "ROCKVILLE CENTRE"
type input "New York"
type input "516.316.7224"
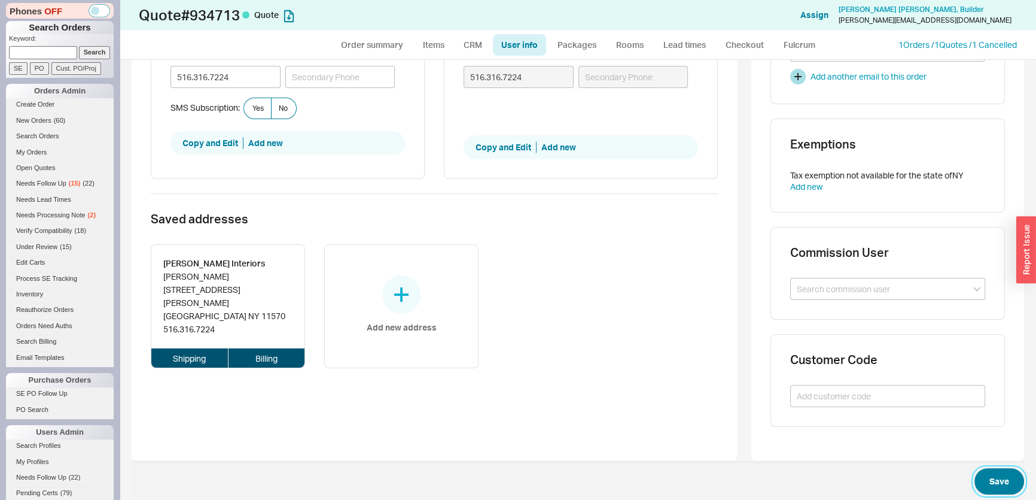
click at [997, 471] on button "Save" at bounding box center [999, 481] width 50 height 26
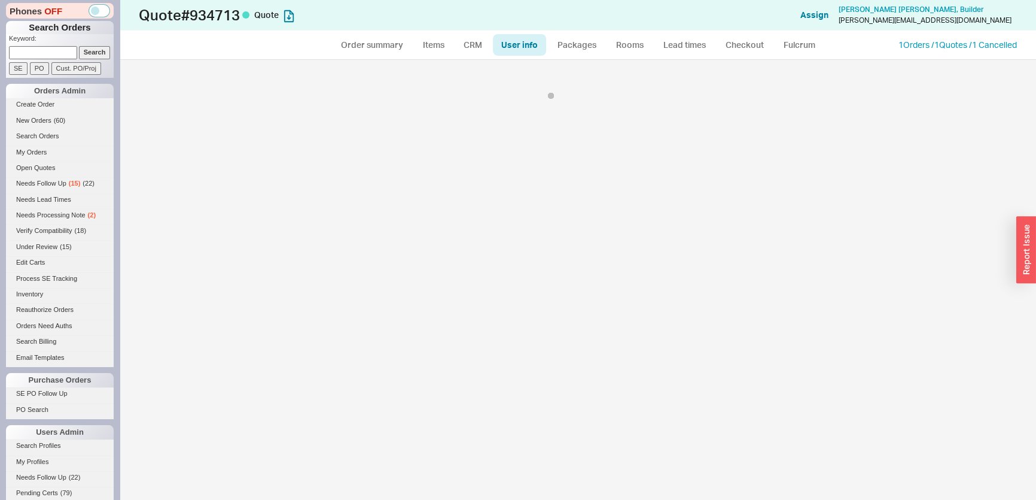
scroll to position [0, 0]
select select "*"
select select "LOW"
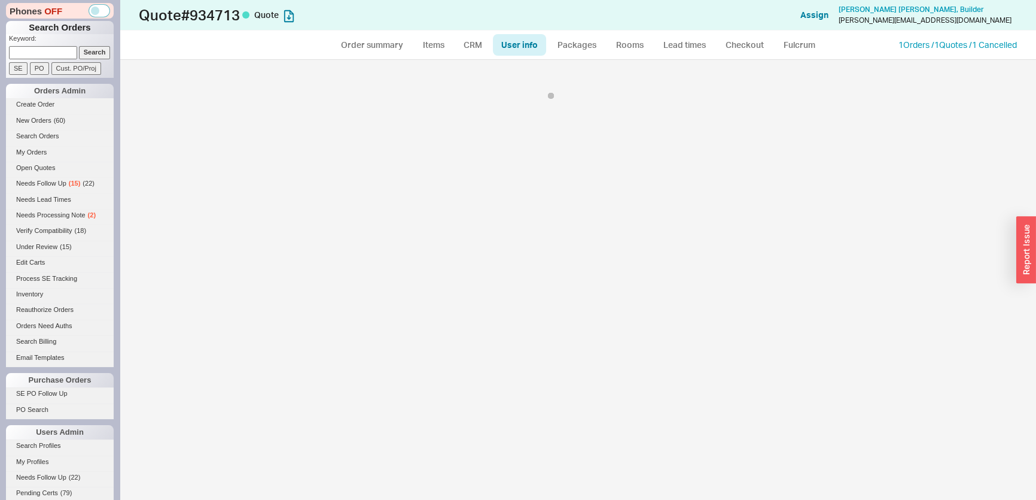
select select "3"
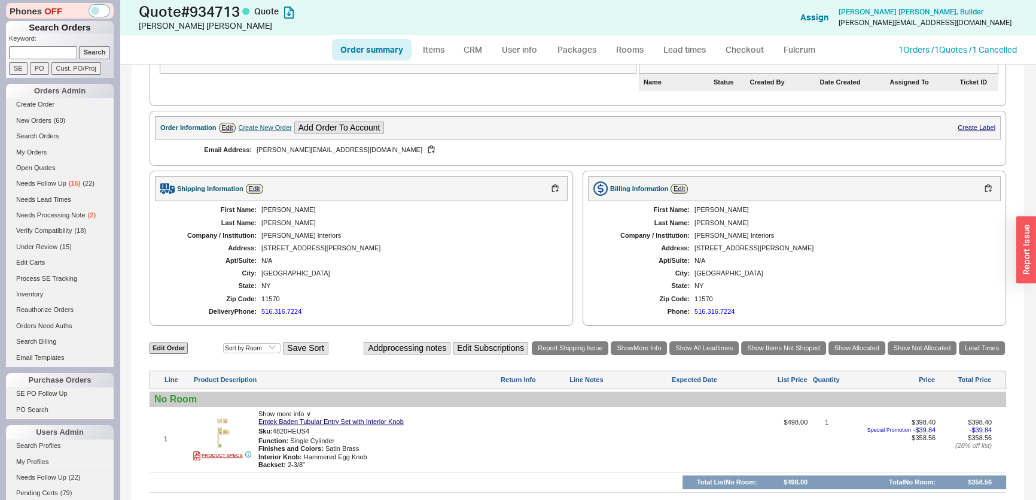
scroll to position [326, 0]
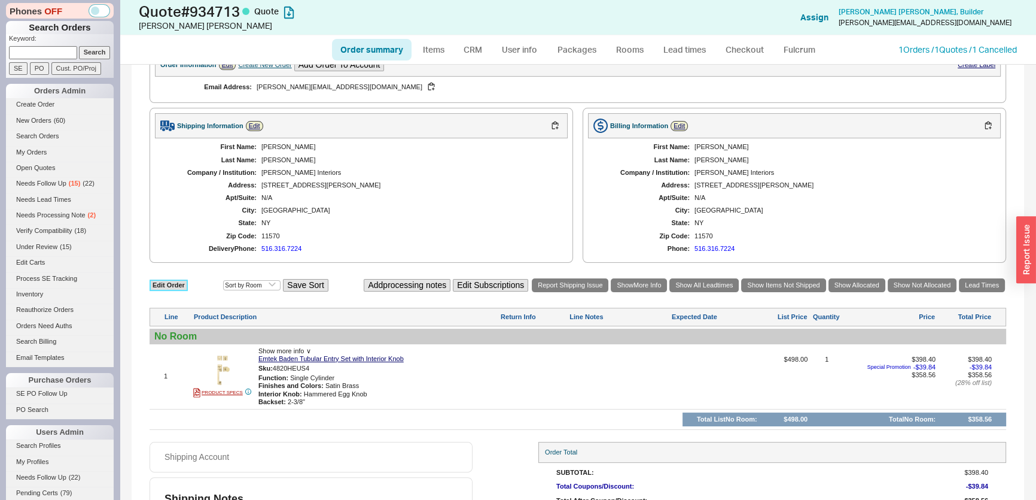
click at [180, 280] on link "Edit Order" at bounding box center [169, 284] width 38 height 11
select select "3"
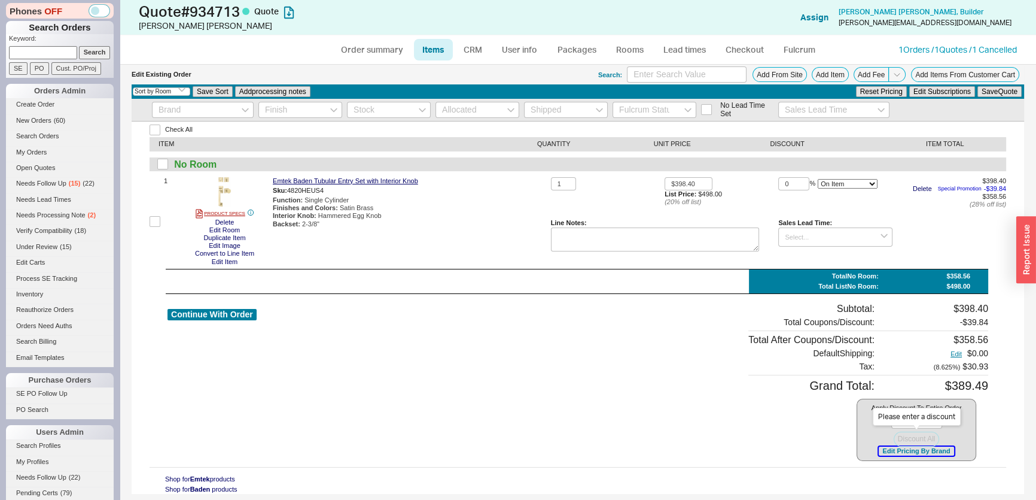
click at [897, 447] on button "Edit Pricing By Brand" at bounding box center [916, 450] width 75 height 9
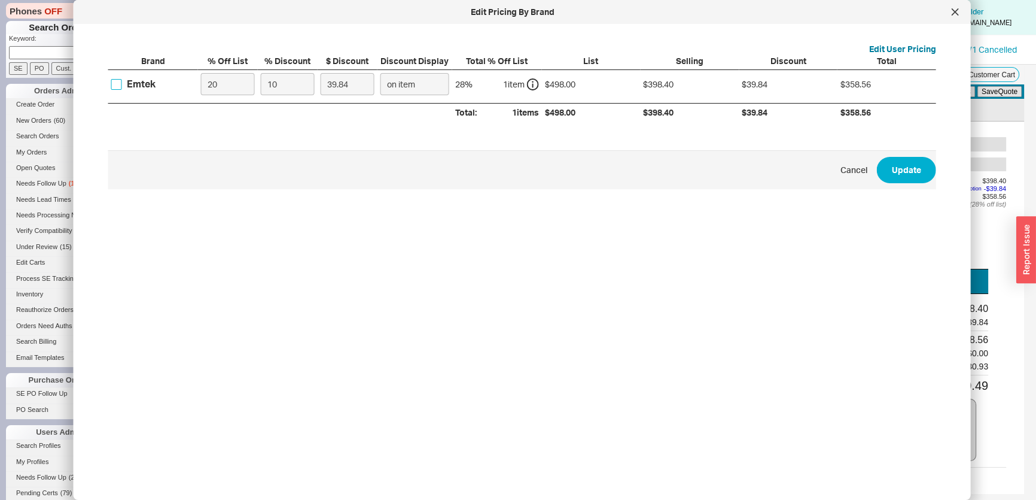
click at [111, 87] on input "Emtek" at bounding box center [116, 84] width 11 height 11
checkbox input "true"
drag, startPoint x: 288, startPoint y: 82, endPoint x: 239, endPoint y: 81, distance: 49.7
click at [0, 0] on div "Emtek 20 10 39.84 on item 28 % 1 item $498.00 $398.40 $39.84 $358.56" at bounding box center [0, 0] width 0 height 0
type input "3"
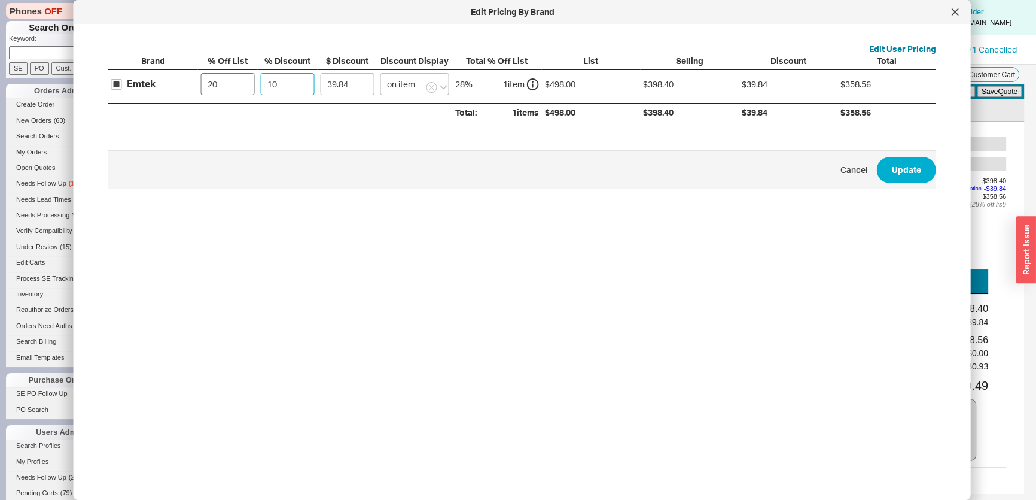
type input "11.95"
type input "35"
type input "139.44"
type input "35"
drag, startPoint x: 233, startPoint y: 78, endPoint x: 199, endPoint y: 86, distance: 34.4
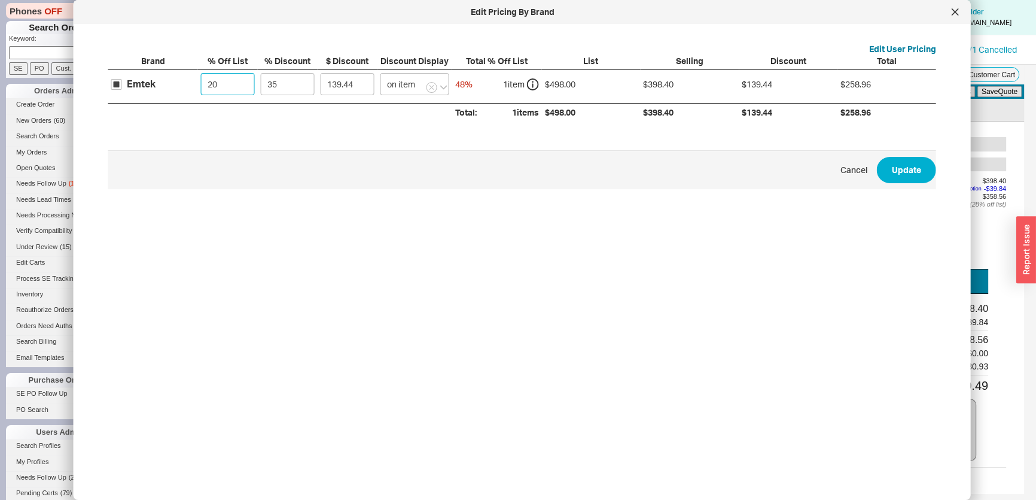
click at [0, 0] on div "Emtek 20 35 139.44 on item 48 % 1 item $498.00 $398.40 $139.44 $258.96" at bounding box center [0, 0] width 0 height 0
type input "0"
type input "174.3"
type input "0"
click at [900, 154] on span "Cancel Update" at bounding box center [522, 169] width 828 height 39
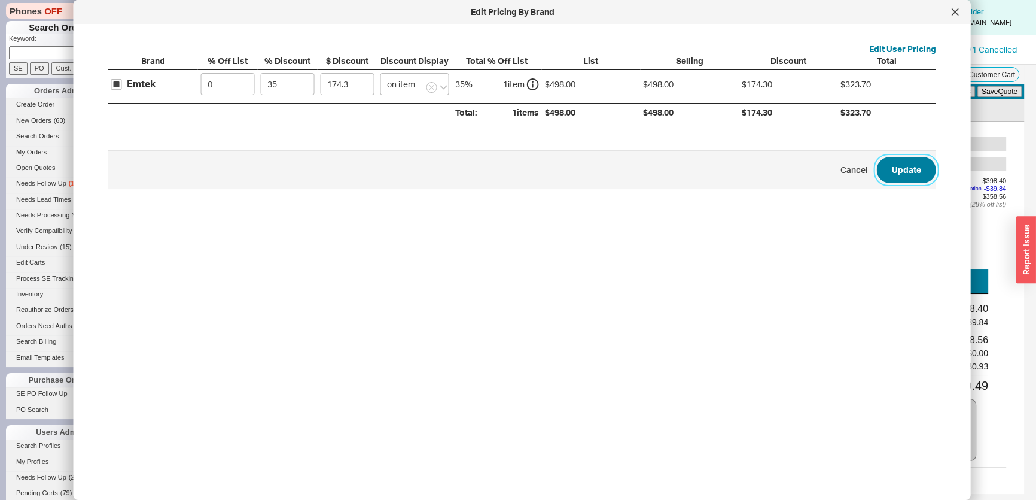
click at [896, 168] on button "Update" at bounding box center [906, 170] width 59 height 26
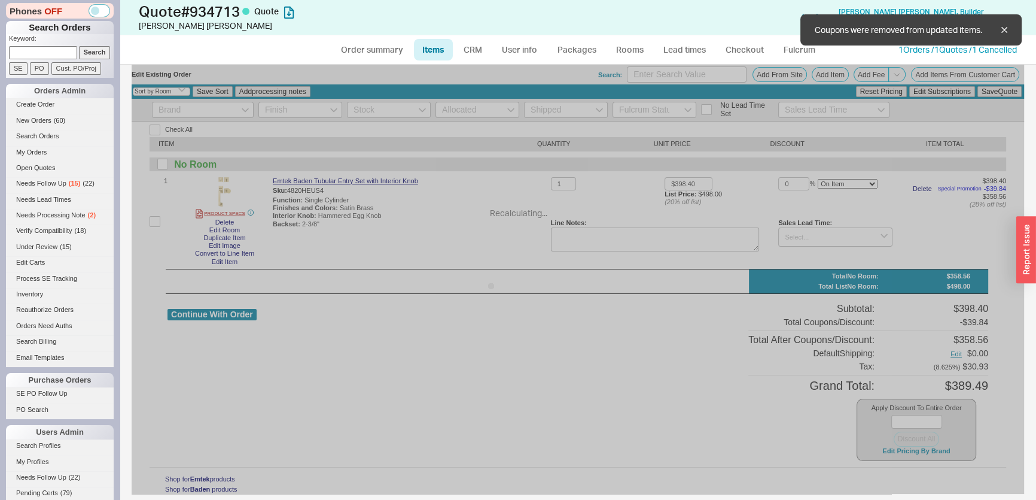
type input "$498.00"
type input "35"
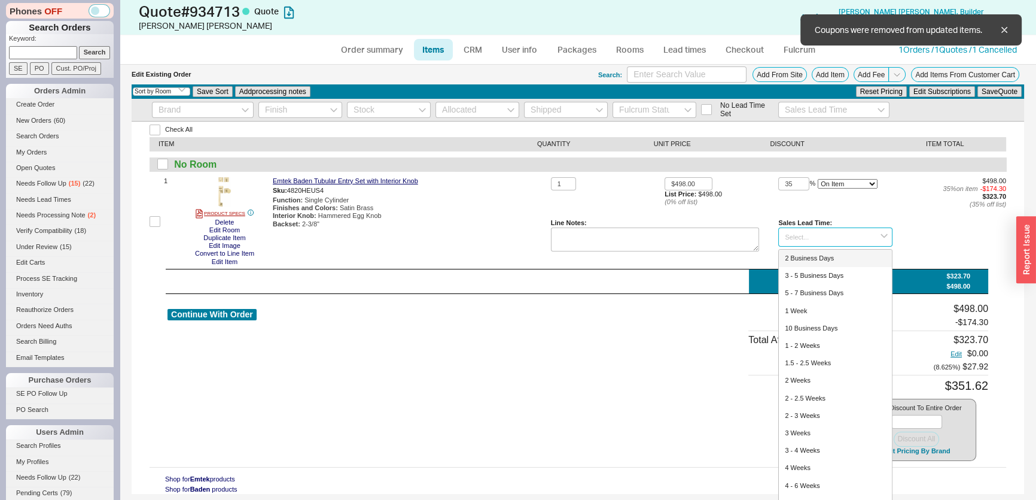
click at [806, 239] on input at bounding box center [835, 237] width 114 height 20
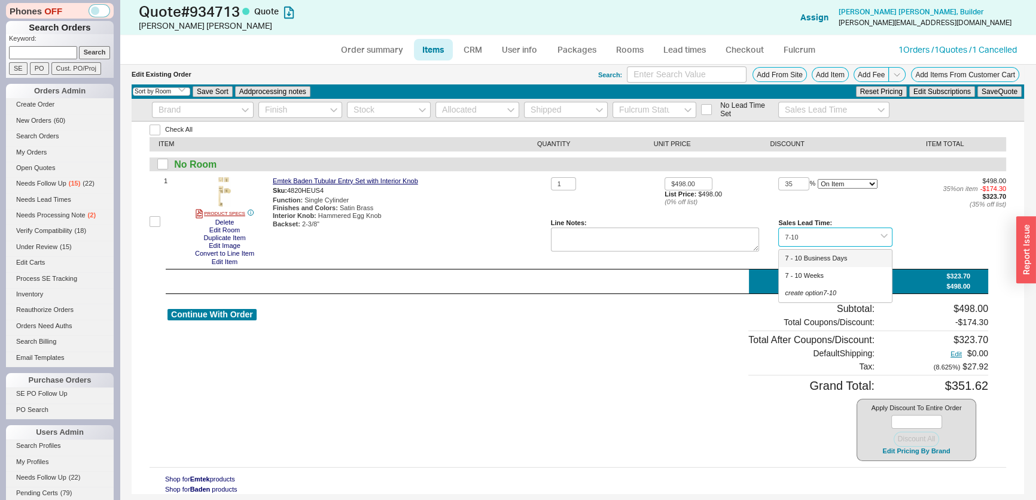
click at [827, 259] on div "7 - 10 Business Days" at bounding box center [835, 257] width 112 height 17
type input "7 - 10 Business Days"
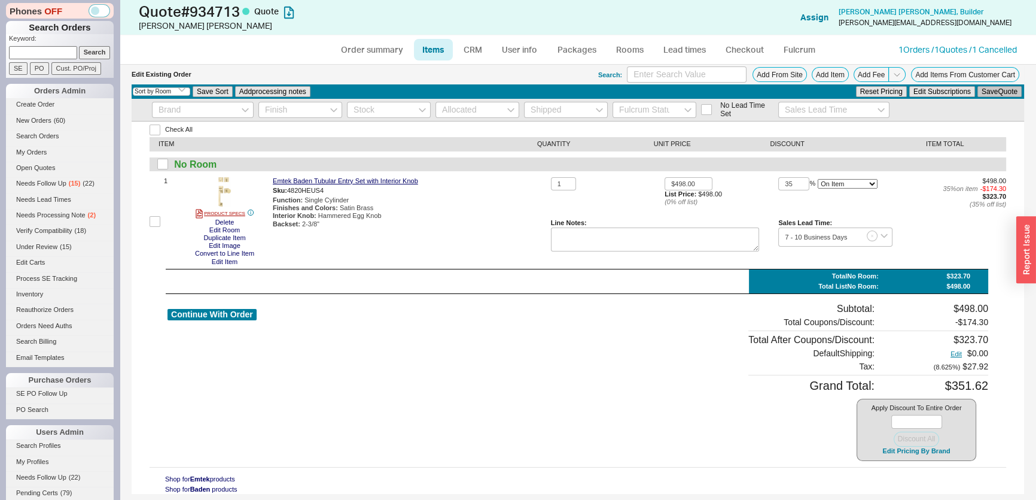
click at [1005, 92] on button "Save Quote" at bounding box center [999, 91] width 44 height 11
click at [457, 50] on link "CRM" at bounding box center [472, 50] width 35 height 22
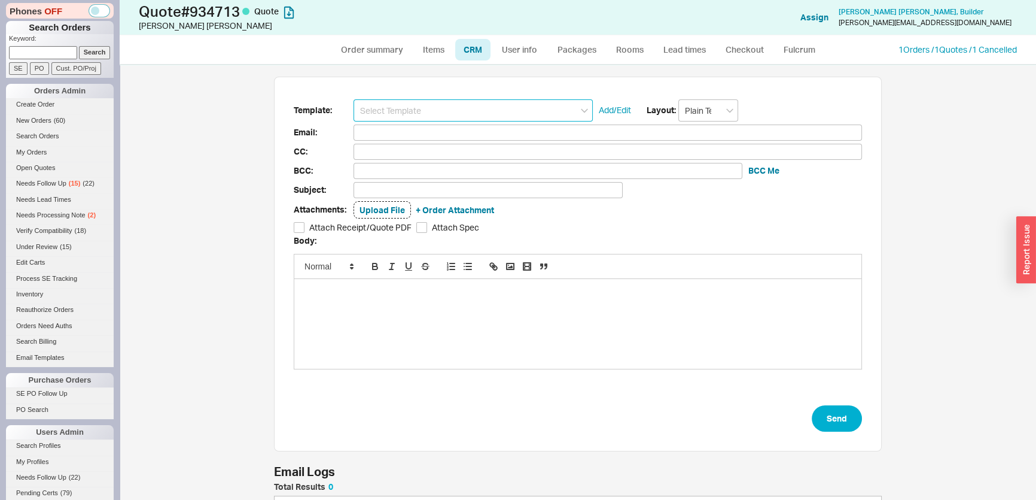
scroll to position [65, 599]
click at [428, 104] on input at bounding box center [473, 110] width 239 height 22
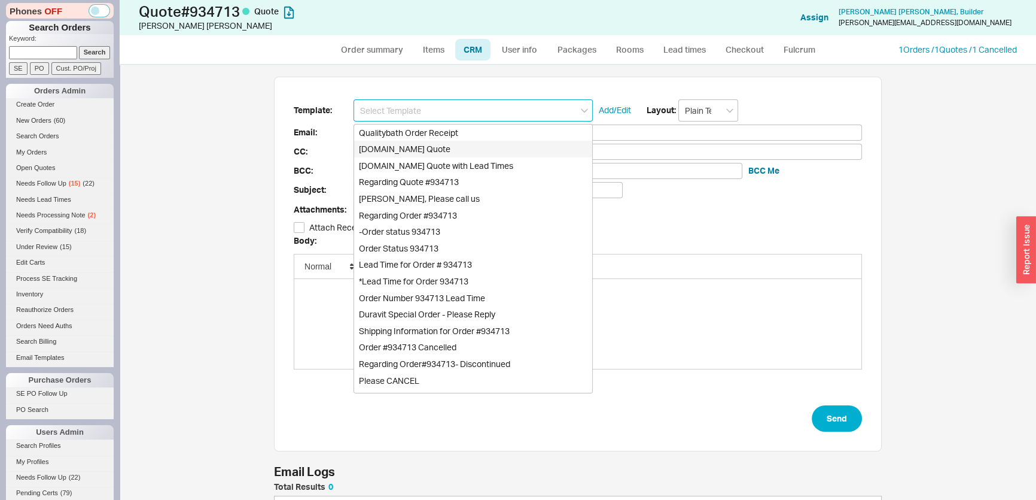
click at [421, 145] on div "[DOMAIN_NAME] Quote" at bounding box center [473, 149] width 238 height 17
type input "Receipt"
type input "nicole@nicolehoenig.com"
type input "Quality Bath Quote #934713"
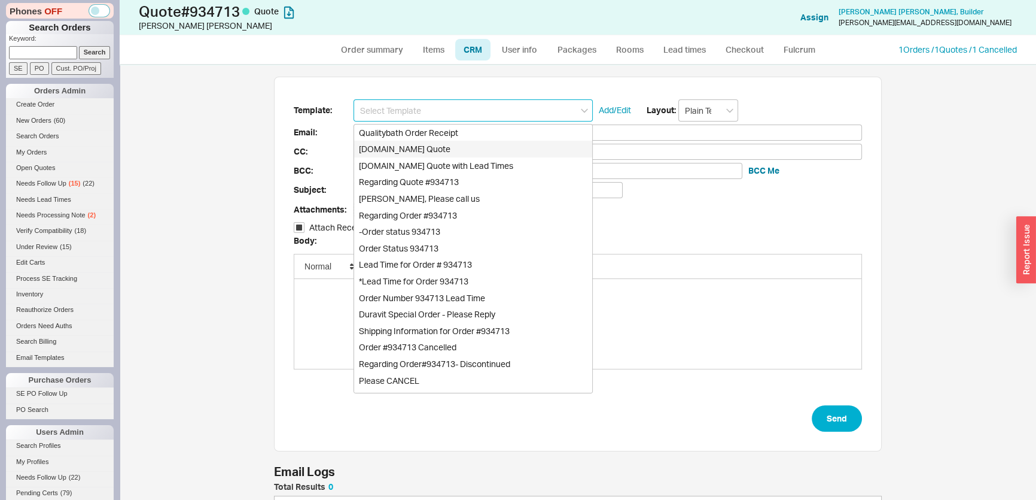
checkbox input "true"
type input "[DOMAIN_NAME] Quote"
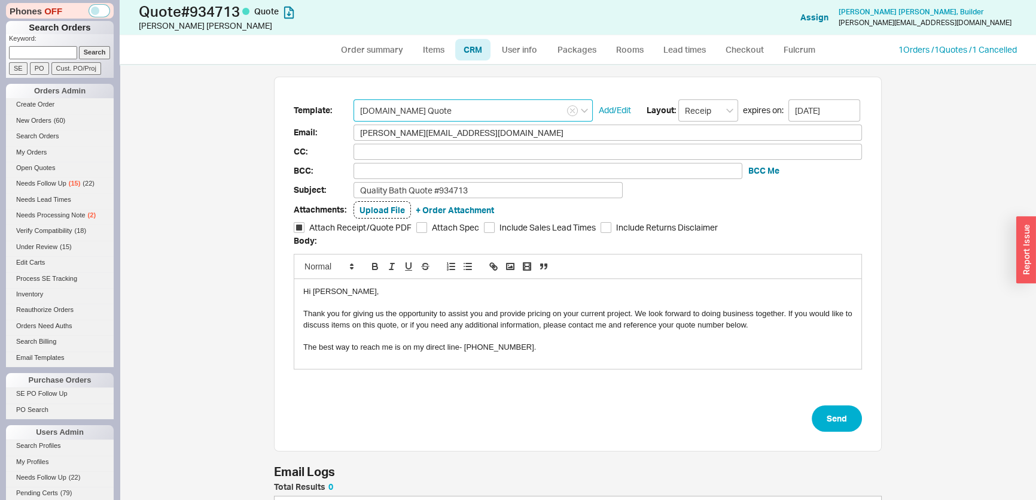
click at [514, 115] on input "[DOMAIN_NAME] Quote" at bounding box center [473, 110] width 239 height 22
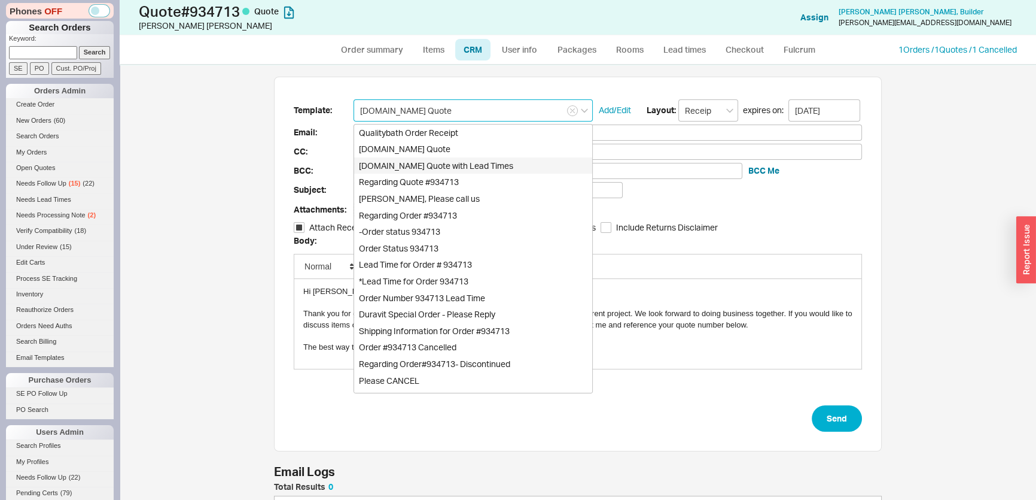
click at [500, 162] on div "[DOMAIN_NAME] Quote with Lead Times" at bounding box center [473, 165] width 238 height 17
type input "Quality Bath Quote #934713 with Lead Times"
type input "[DOMAIN_NAME] Quote with Lead Times"
checkbox input "true"
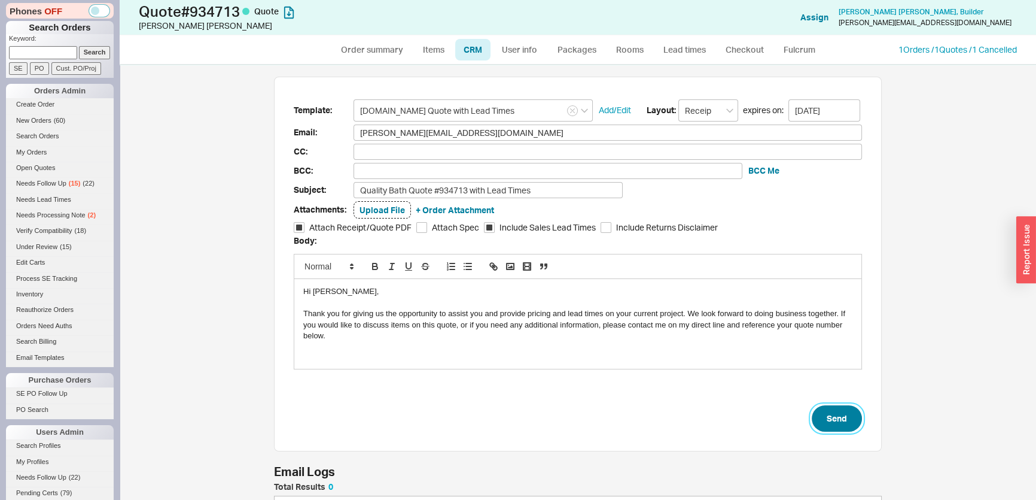
click at [821, 421] on button "Send" at bounding box center [837, 418] width 50 height 26
select select "*"
select select "LOW"
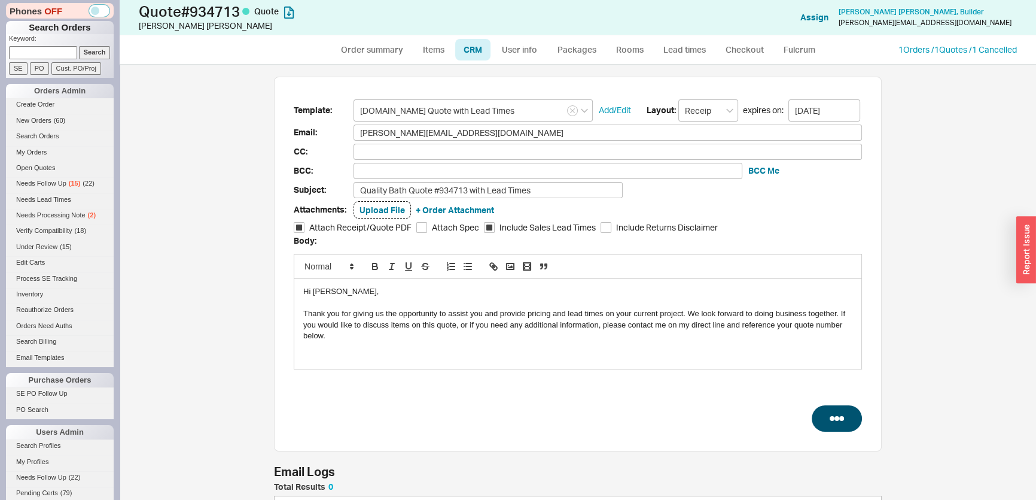
select select "3"
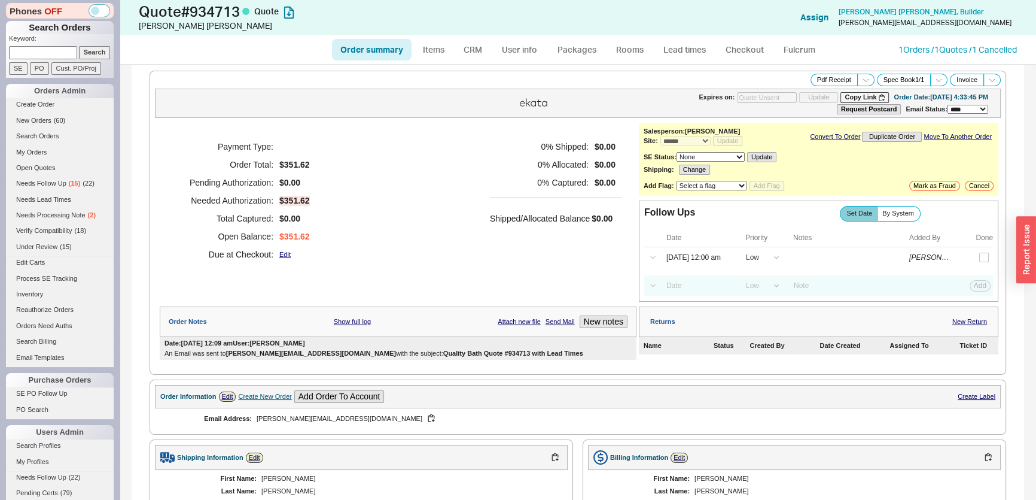
type input "[DATE]"
click at [60, 46] on input at bounding box center [43, 52] width 68 height 13
paste input "morgan@cecebarfieldinc.com"
type input "morgan@cecebarfieldinc.com"
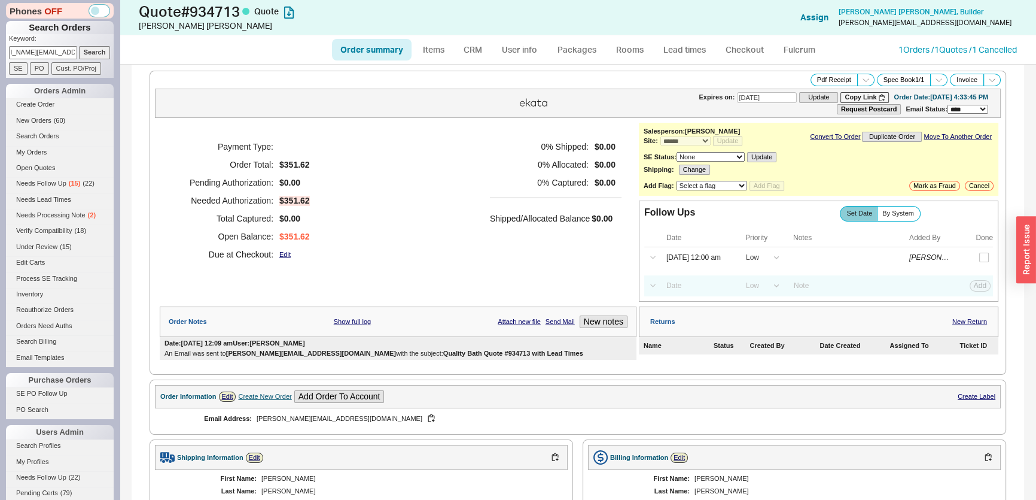
click at [85, 51] on input "Search" at bounding box center [95, 52] width 32 height 13
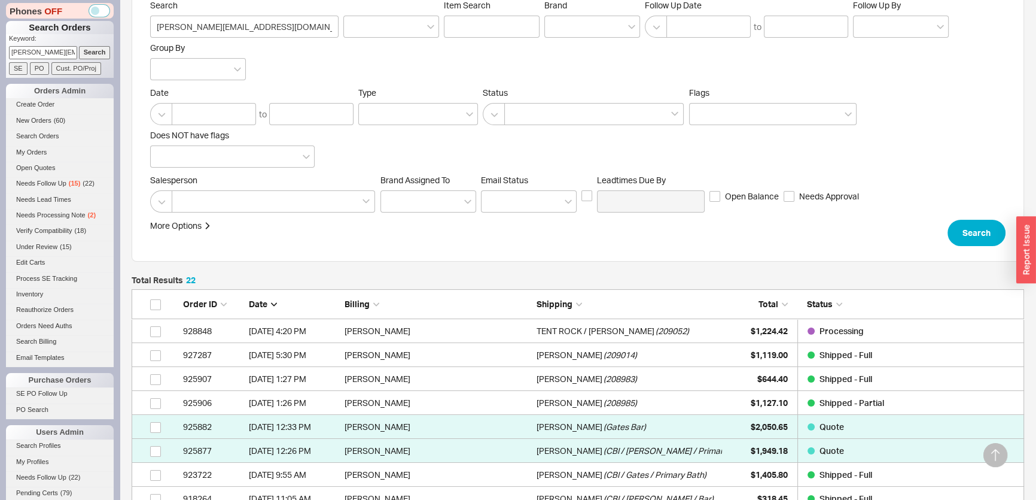
scroll to position [217, 0]
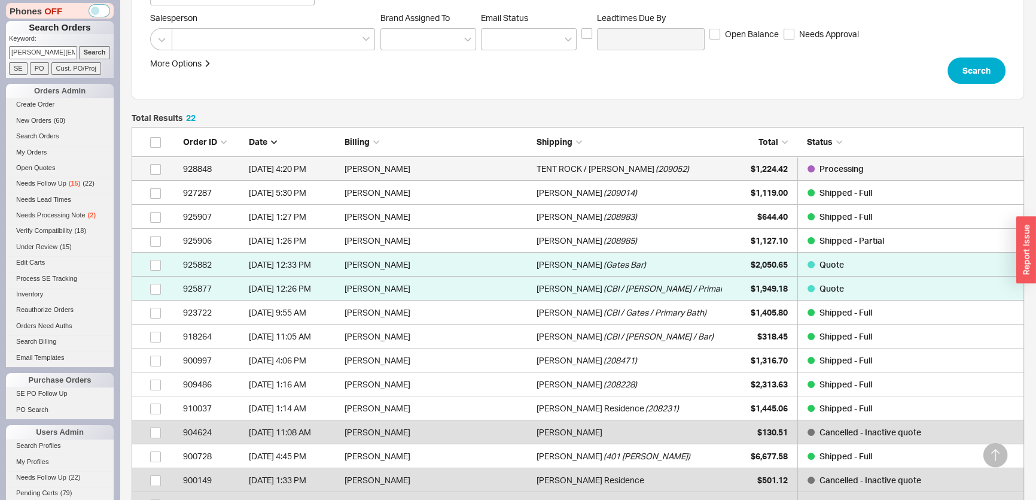
click at [677, 169] on div "TENT ROCK / FOOTE ( 209052 )" at bounding box center [630, 169] width 186 height 24
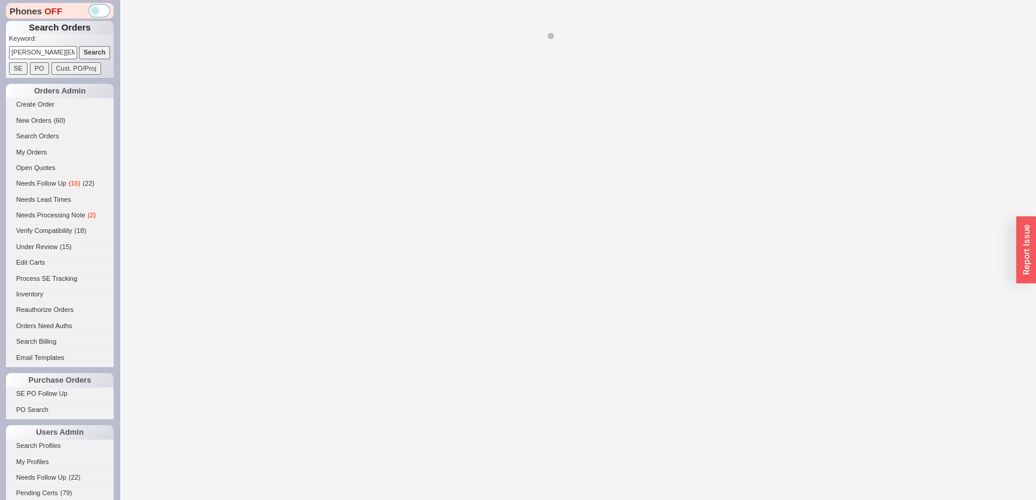
select select "**"
select select "LOW"
select select "3"
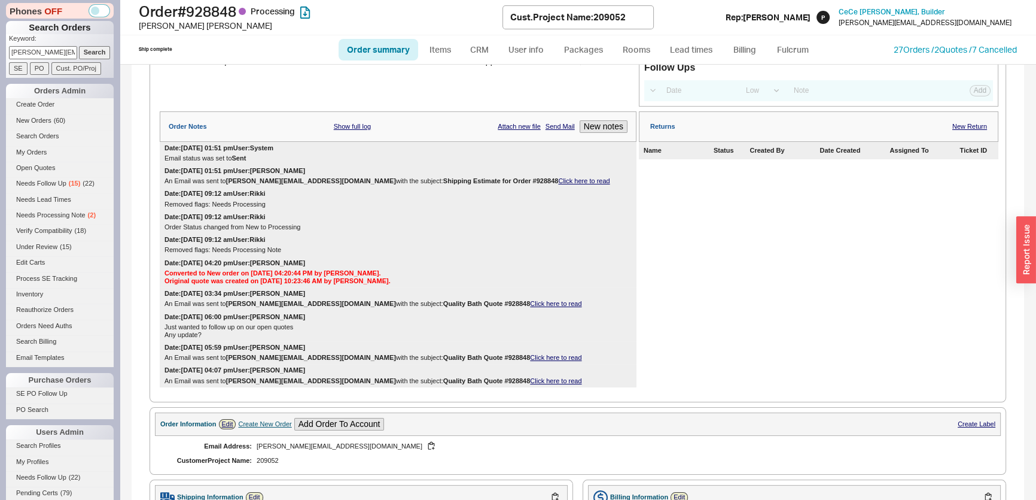
scroll to position [326, 0]
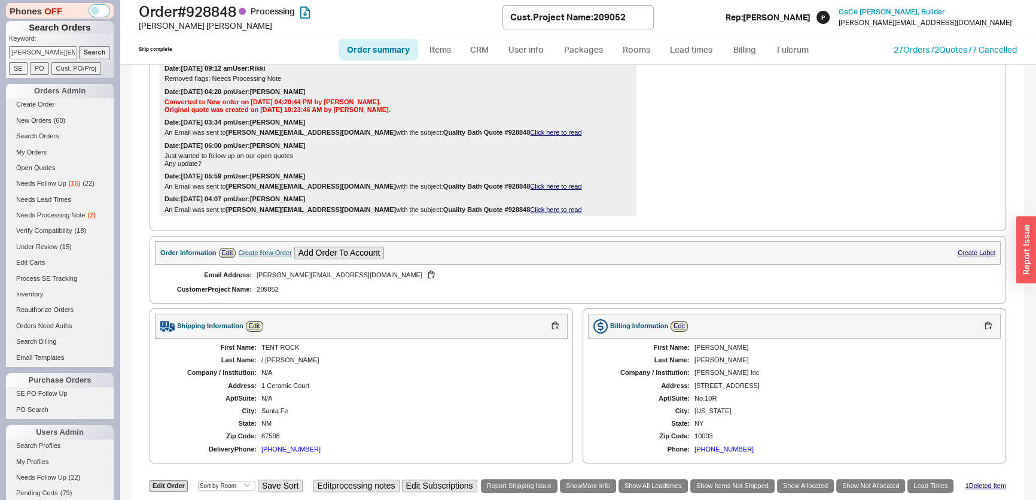
click at [249, 257] on div "Create New Order" at bounding box center [264, 253] width 53 height 8
select select "Project Name"
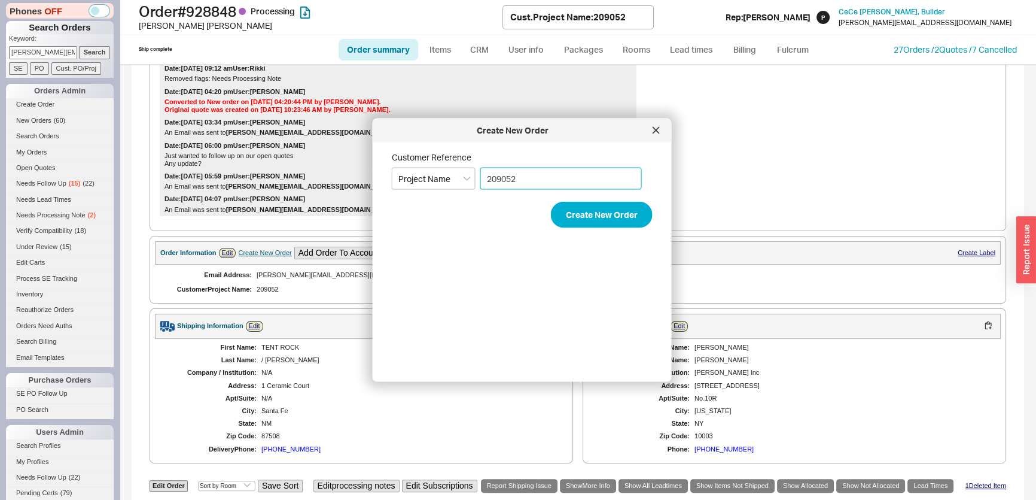
drag, startPoint x: 548, startPoint y: 181, endPoint x: 375, endPoint y: 181, distance: 172.9
click at [375, 181] on div "Create New Order Customer Reference Select an option PO Number Project Name 209…" at bounding box center [522, 249] width 299 height 263
paste input ": U.692"
drag, startPoint x: 537, startPoint y: 182, endPoint x: 418, endPoint y: 180, distance: 119.1
click at [418, 180] on div "Customer Reference Select an option PO Number Project Name : U.6922" at bounding box center [522, 171] width 261 height 38
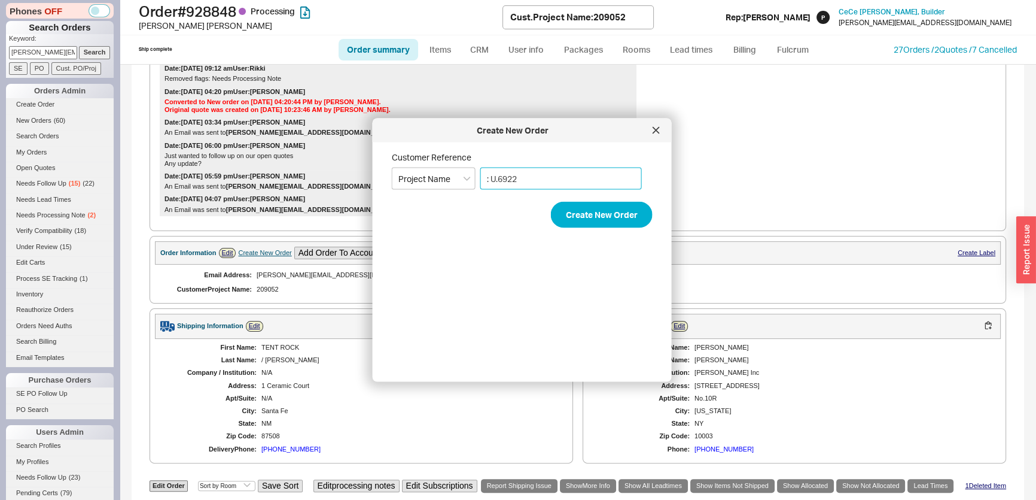
paste input "CBI / Foote / Guest Suite Bath"
type input "CBI / Foote / Guest Suite Bath"
click at [590, 221] on button "Create New Order" at bounding box center [602, 215] width 102 height 26
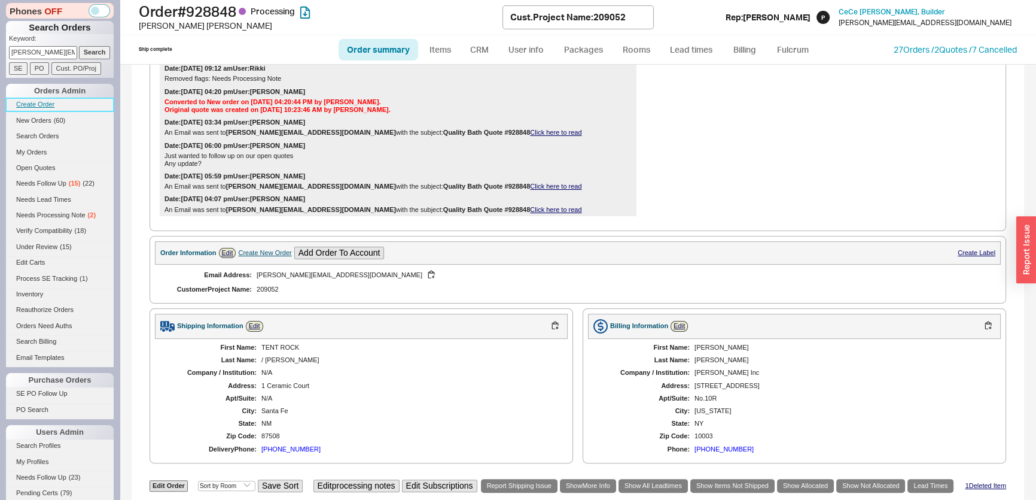
click at [57, 105] on link "Create Order" at bounding box center [60, 104] width 108 height 13
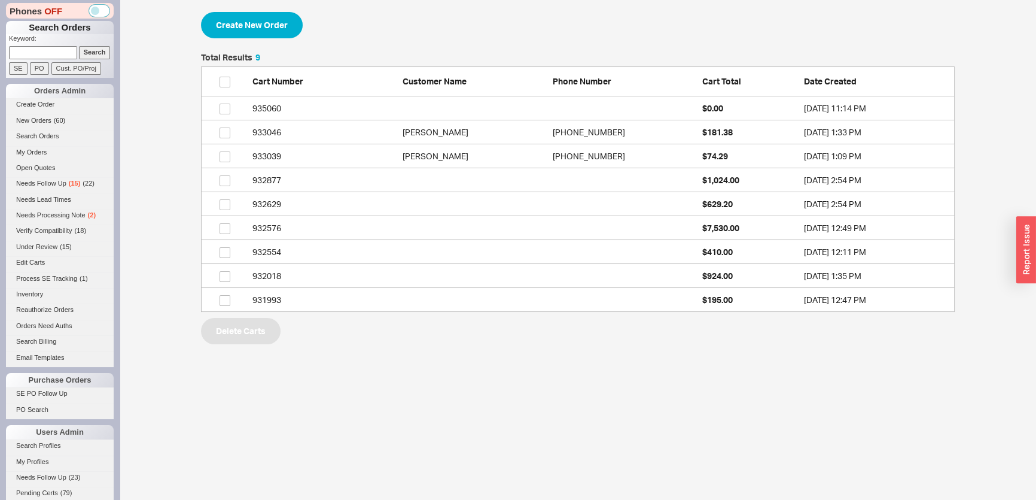
scroll to position [250, 745]
click at [17, 51] on input at bounding box center [43, 52] width 68 height 13
type input "bral"
click at [79, 46] on input "Search" at bounding box center [95, 52] width 32 height 13
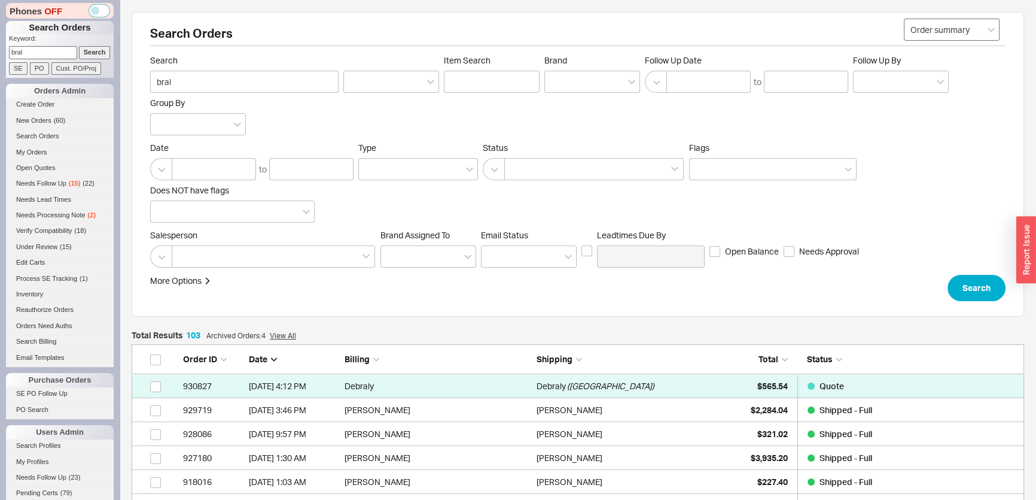
scroll to position [2486, 884]
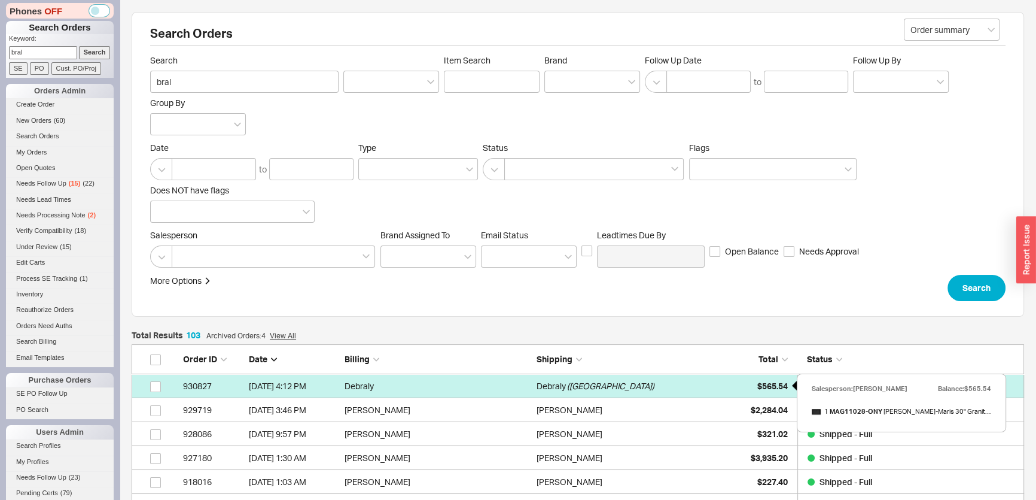
click at [751, 381] on div "$565.54" at bounding box center [758, 386] width 60 height 24
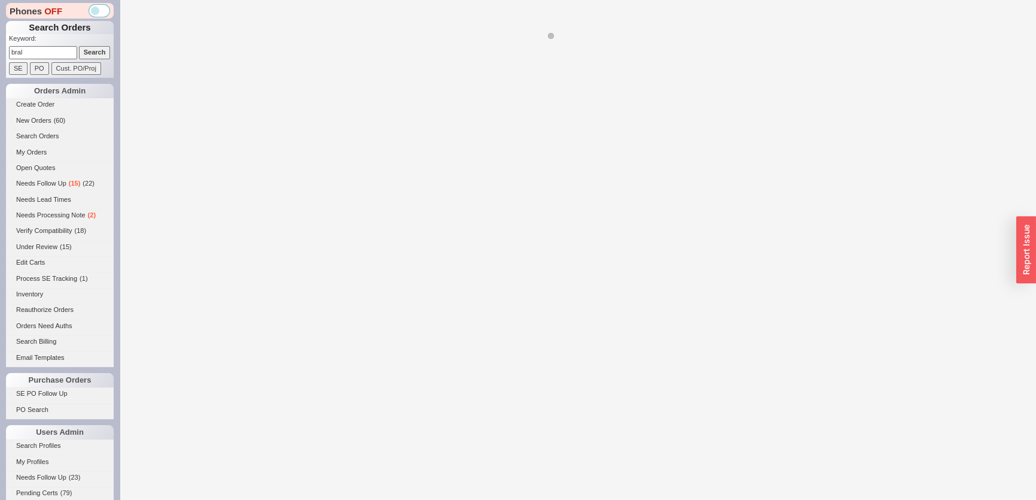
select select "*"
select select "3"
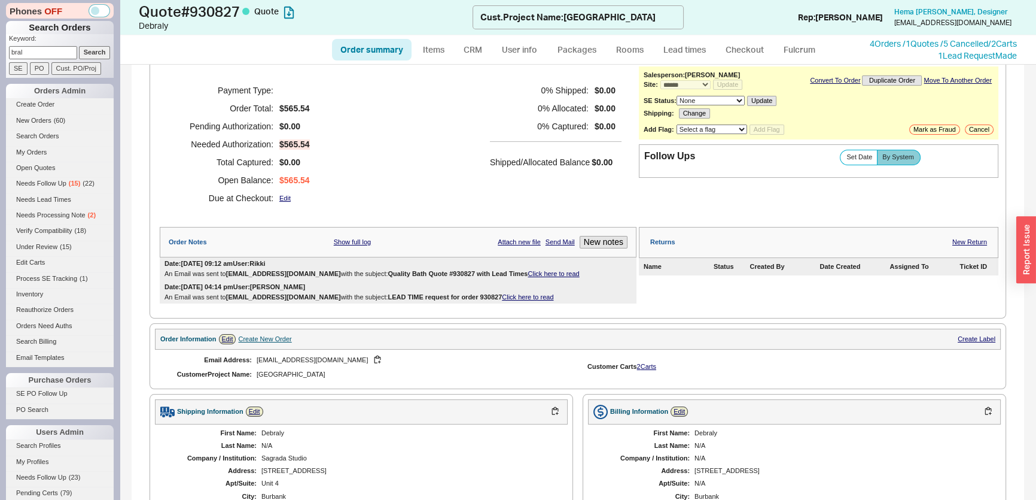
scroll to position [54, 0]
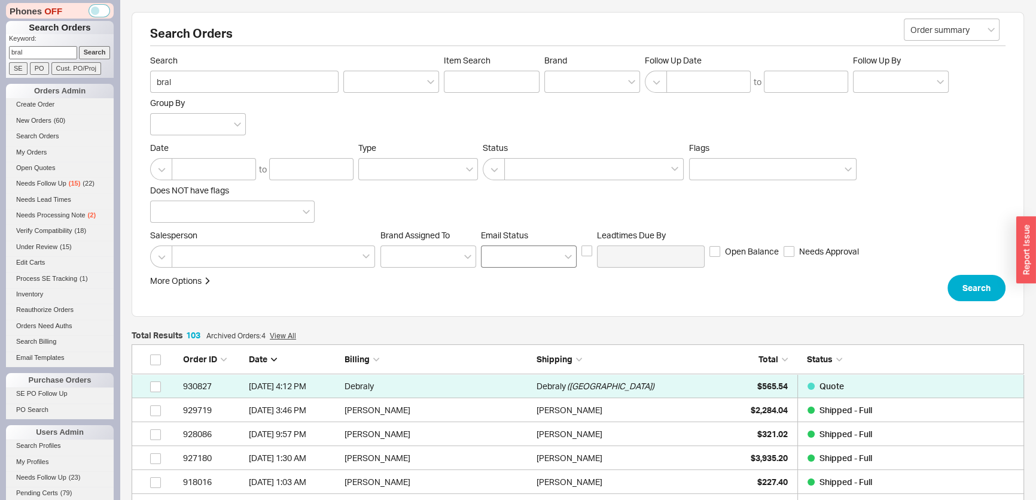
scroll to position [2486, 884]
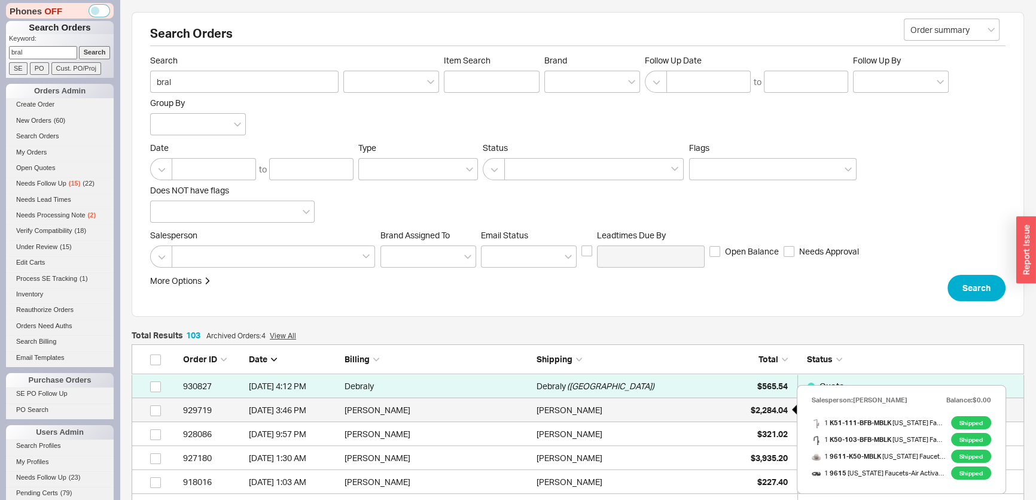
click at [745, 413] on div "$2,284.04" at bounding box center [758, 410] width 60 height 24
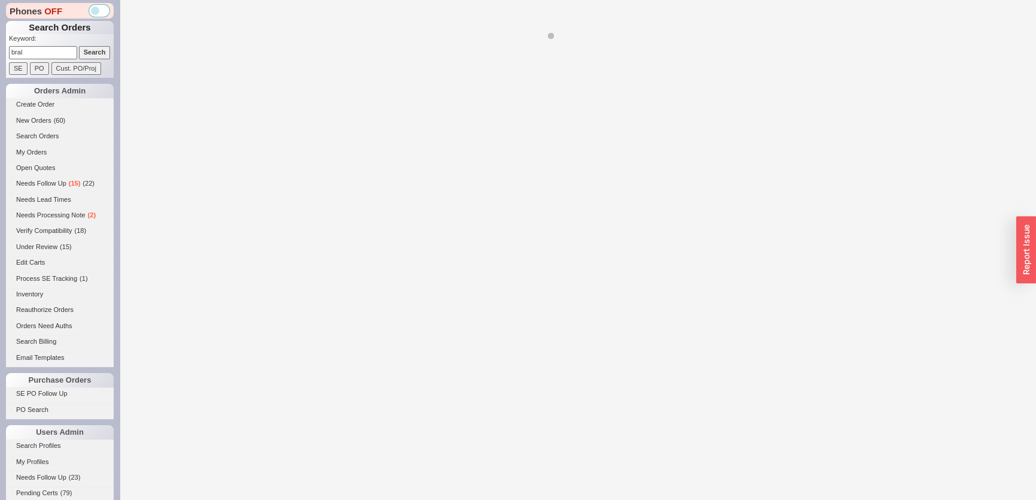
select select "*"
select select "LOW"
select select "3"
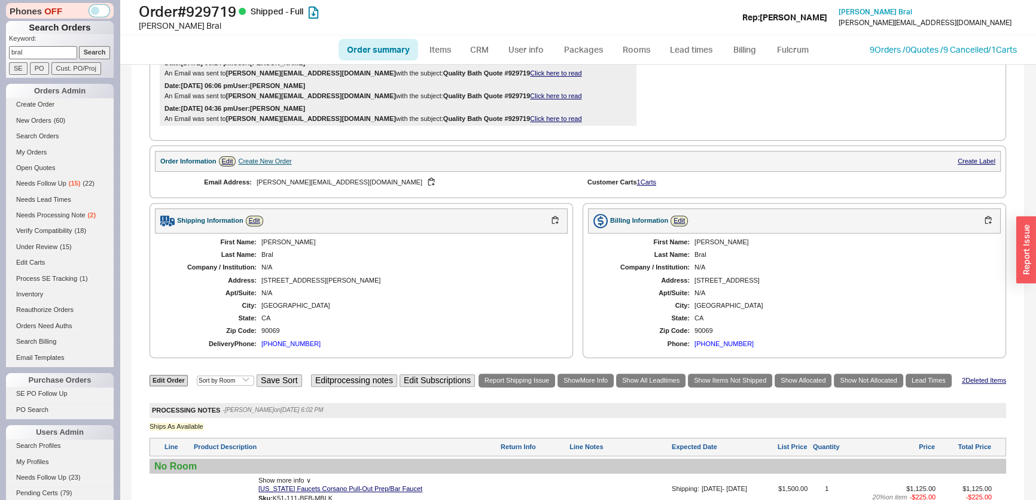
scroll to position [598, 0]
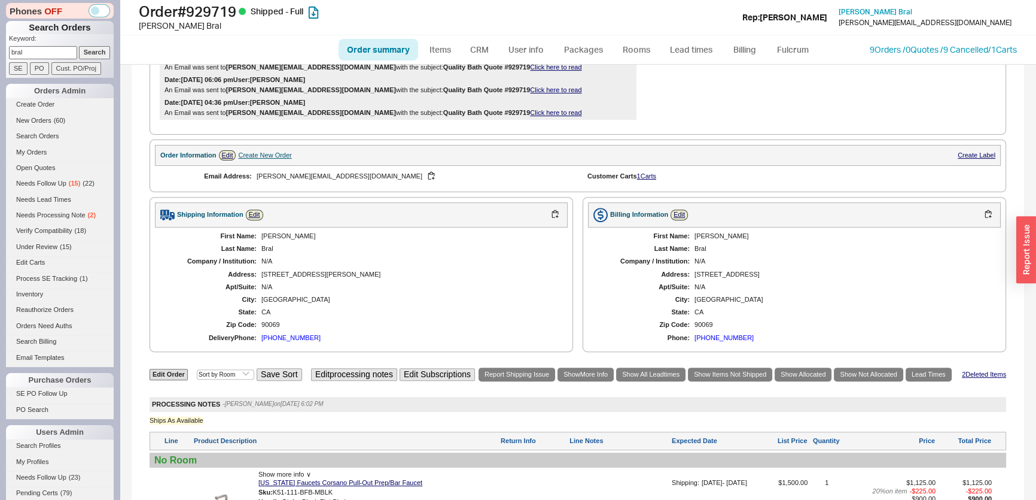
click at [260, 157] on div "Create New Order" at bounding box center [264, 155] width 53 height 8
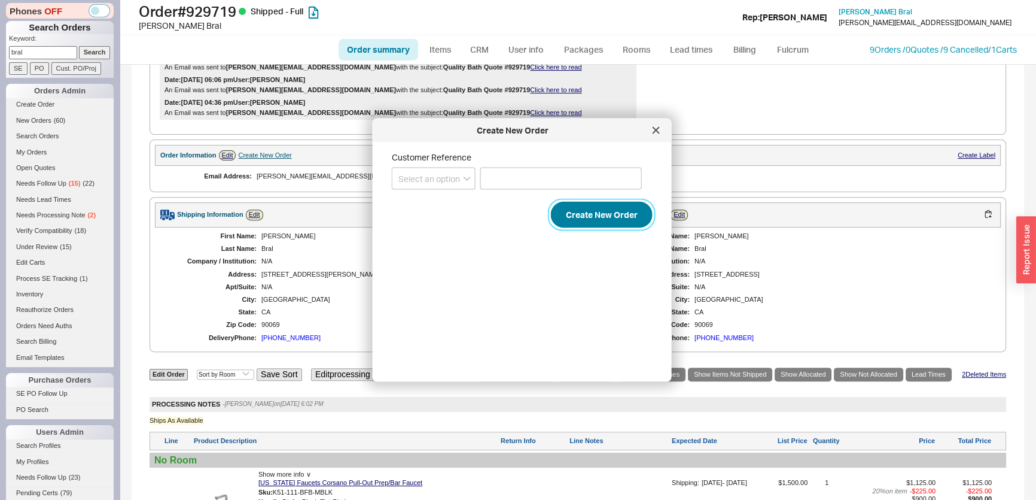
click at [600, 215] on button "Create New Order" at bounding box center [602, 215] width 102 height 26
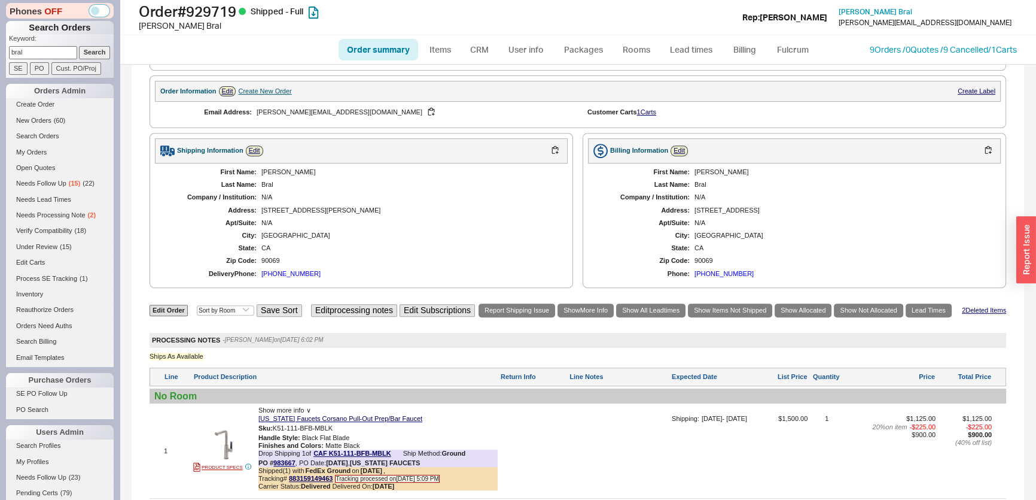
scroll to position [761, 0]
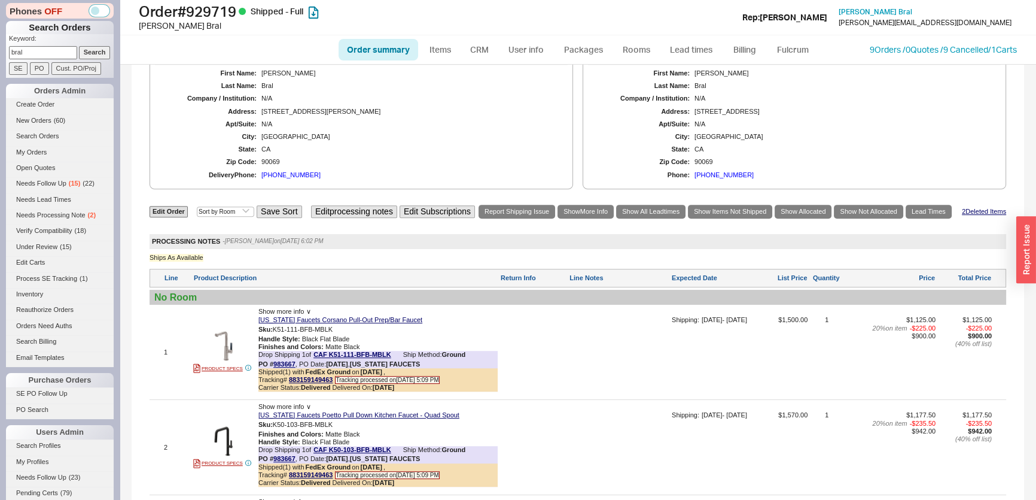
click at [907, 55] on div "Order summary Items CRM User info Packages Rooms Lead times Billing Fulcrum 9 O…" at bounding box center [578, 49] width 916 height 29
click at [907, 46] on link "9 Orders / 0 Quotes / 9 Cancelled" at bounding box center [929, 49] width 118 height 10
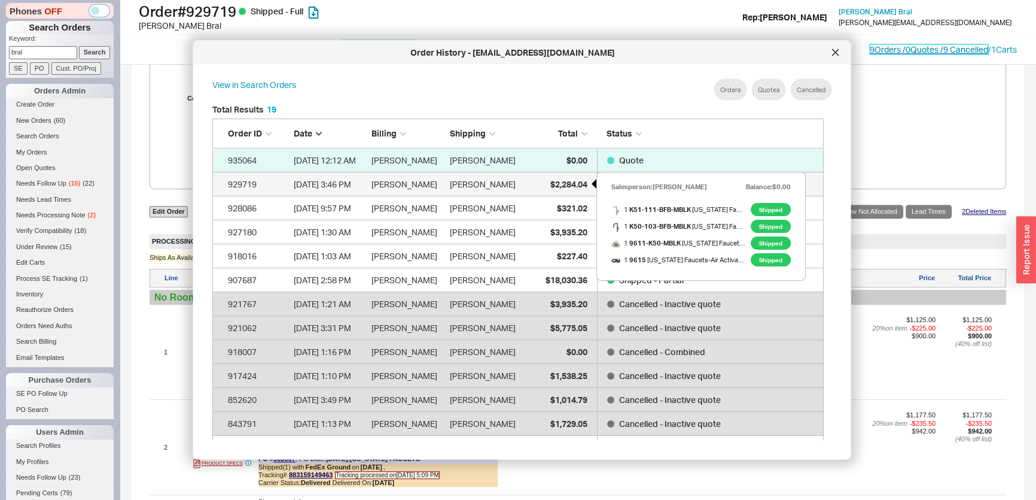
scroll to position [358, 622]
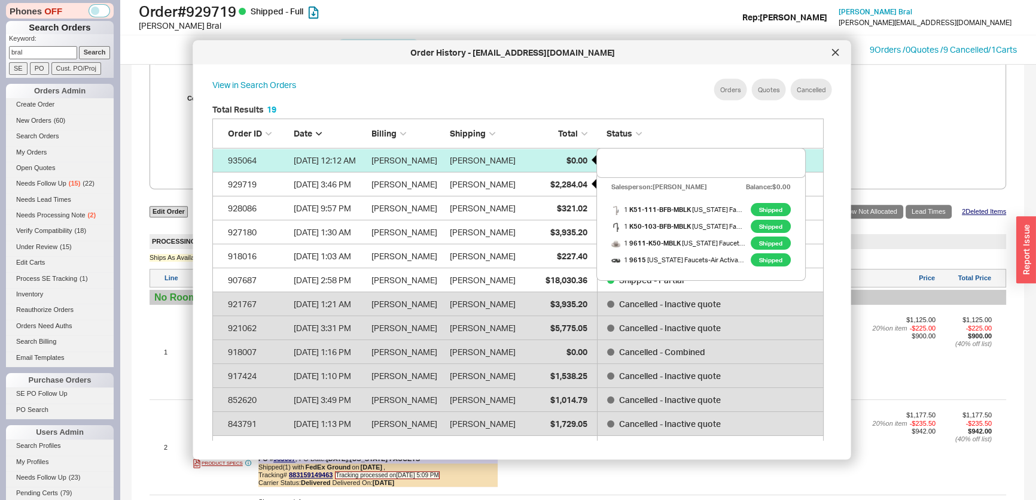
click at [534, 165] on div "$0.00" at bounding box center [557, 160] width 60 height 24
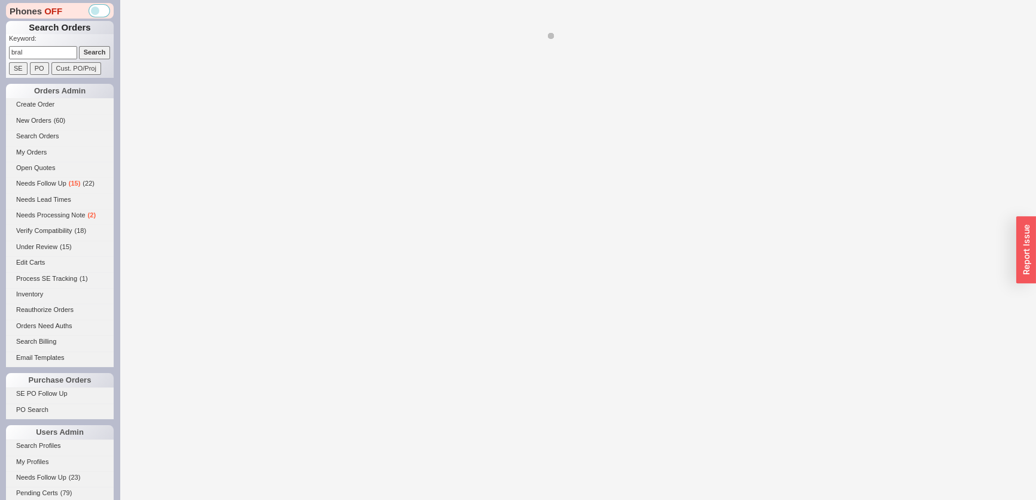
select select "*"
select select "LOW"
select select "3"
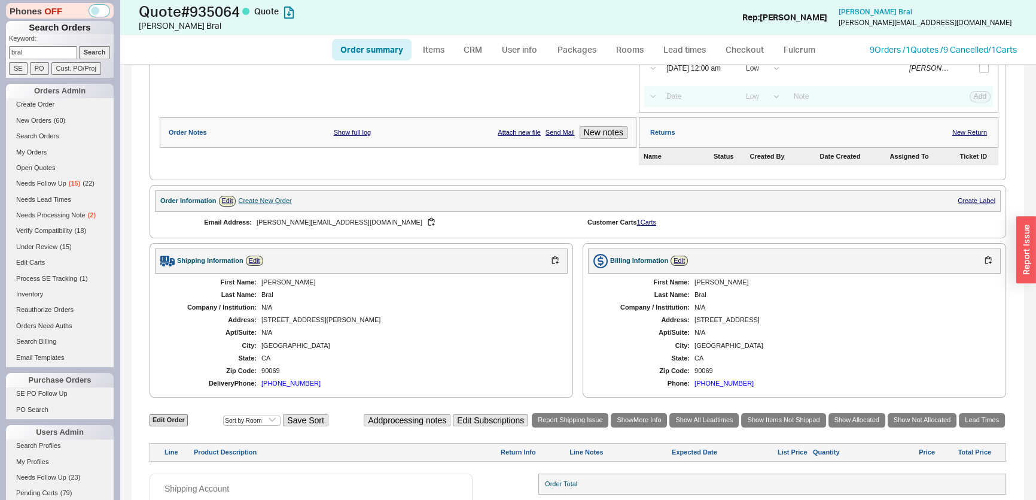
scroll to position [254, 0]
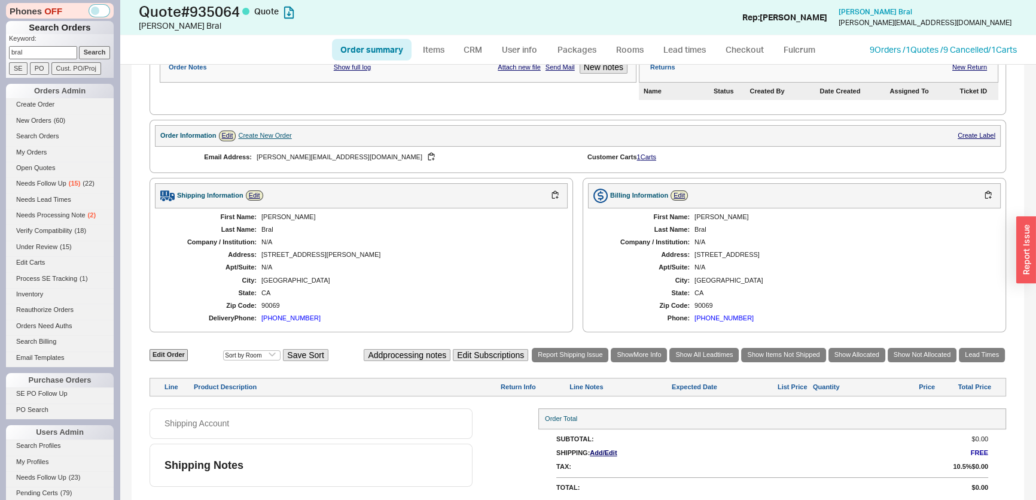
click at [172, 361] on div "Edit Order Select an option Sort by Brand Sort by Room Save Sort Add processing…" at bounding box center [578, 370] width 857 height 49
click at [178, 352] on link "Edit Order" at bounding box center [169, 354] width 38 height 11
select select "3"
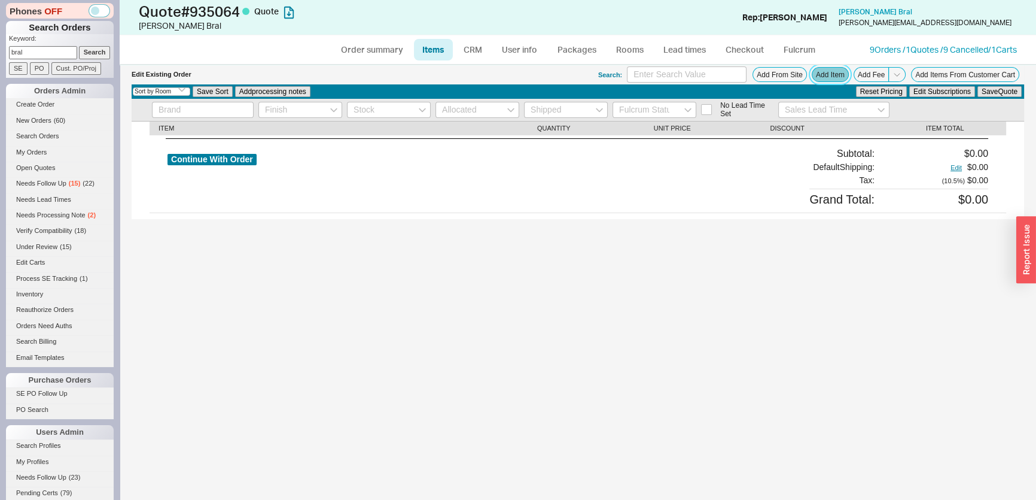
click at [823, 77] on button "Add Item" at bounding box center [830, 74] width 37 height 15
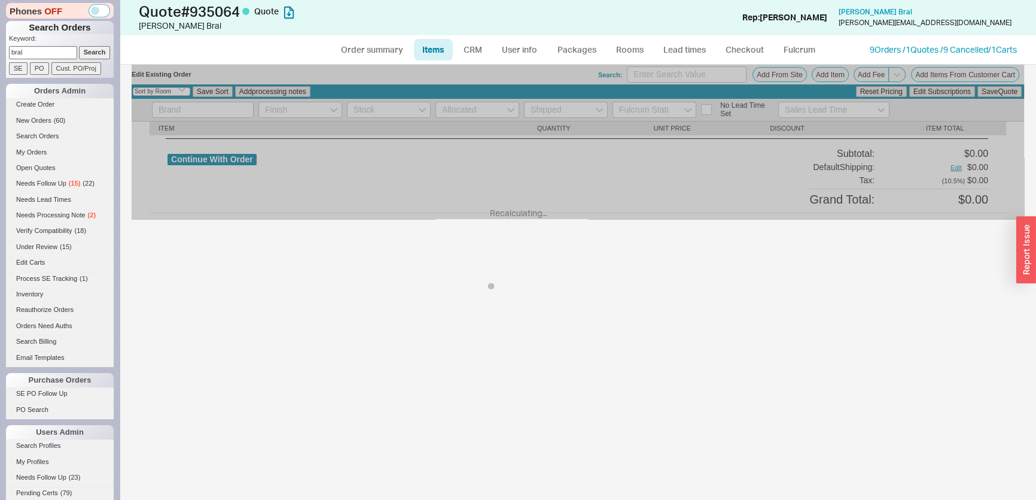
click at [199, 372] on div "Recalculating... Edit Existing Order Search: Add From Site Add Item Add Fee Add…" at bounding box center [578, 282] width 916 height 435
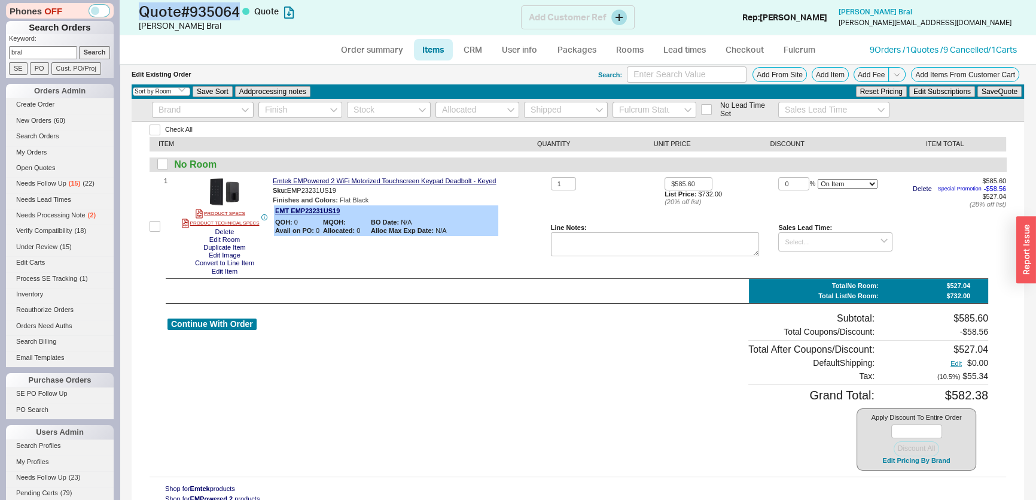
drag, startPoint x: 246, startPoint y: 15, endPoint x: 141, endPoint y: 10, distance: 106.0
click at [141, 10] on h1 "Quote # 935064 Quote" at bounding box center [330, 11] width 382 height 17
copy h1 "Quote # 935064"
drag, startPoint x: 30, startPoint y: 50, endPoint x: 0, endPoint y: 48, distance: 30.0
click at [0, 48] on div "Phones OFF Search Orders Keyword: bral Search SE PO Cust. PO/Proj Orders Admin …" at bounding box center [60, 250] width 120 height 500
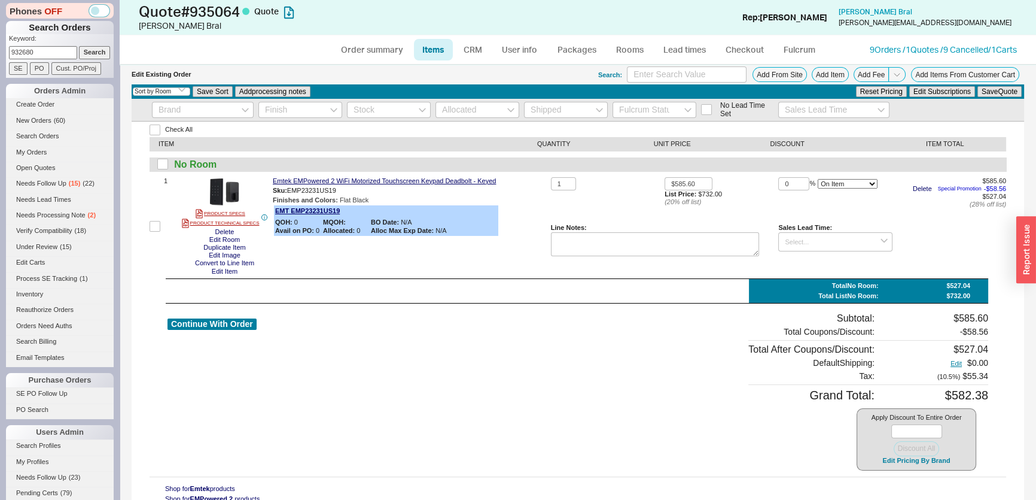
type input "932680"
click at [79, 46] on input "Search" at bounding box center [95, 52] width 32 height 13
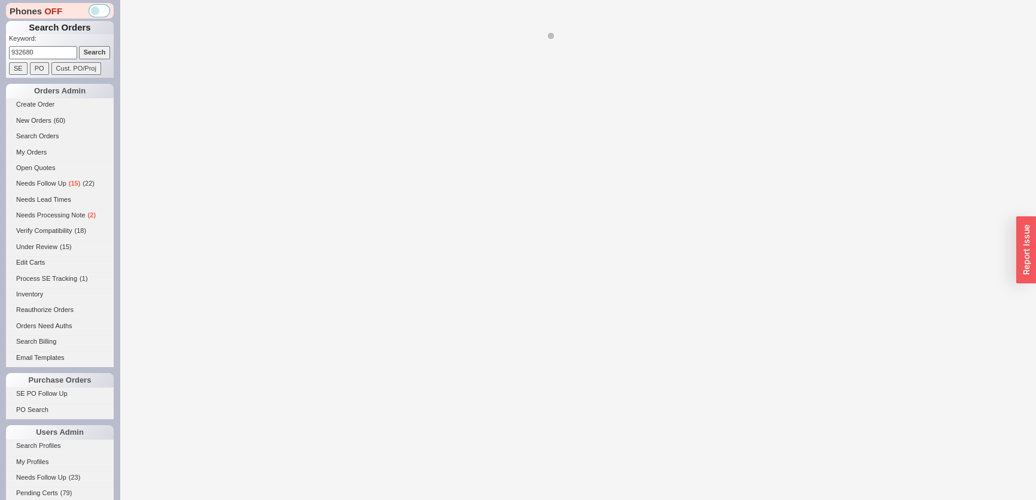
select select "*"
select select "**"
select select "LOW"
select select "3"
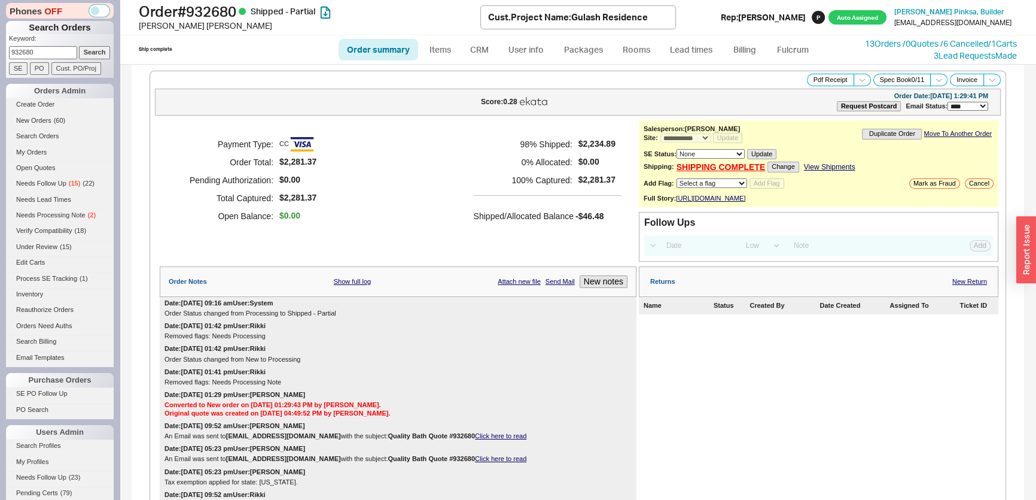
drag, startPoint x: 63, startPoint y: 51, endPoint x: 0, endPoint y: 62, distance: 63.7
click at [0, 59] on div "Phones OFF Search Orders Keyword: 932680 Search SE PO Cust. PO/Proj Orders Admi…" at bounding box center [60, 250] width 120 height 500
type input "931305"
click at [79, 46] on input "Search" at bounding box center [95, 52] width 32 height 13
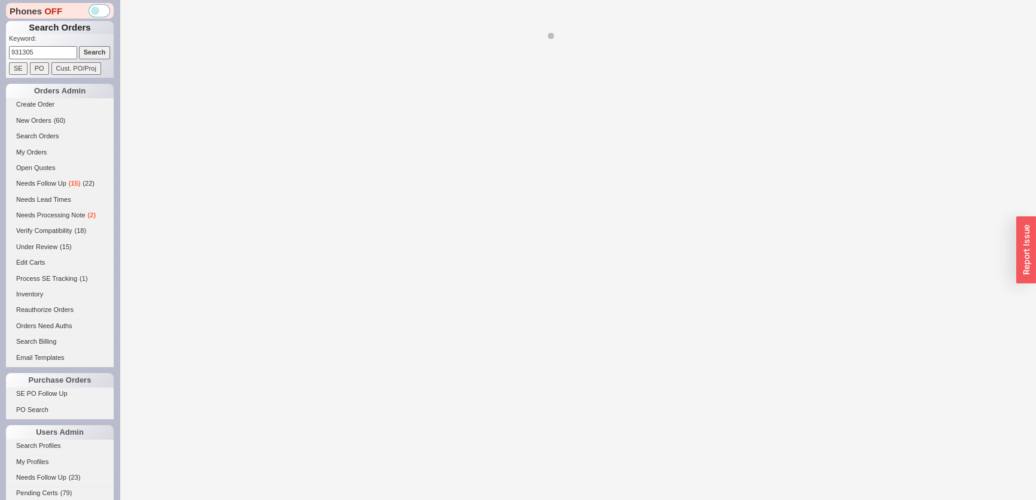
select select "*"
select select "MEDIUM"
select select "LOW"
select select "3"
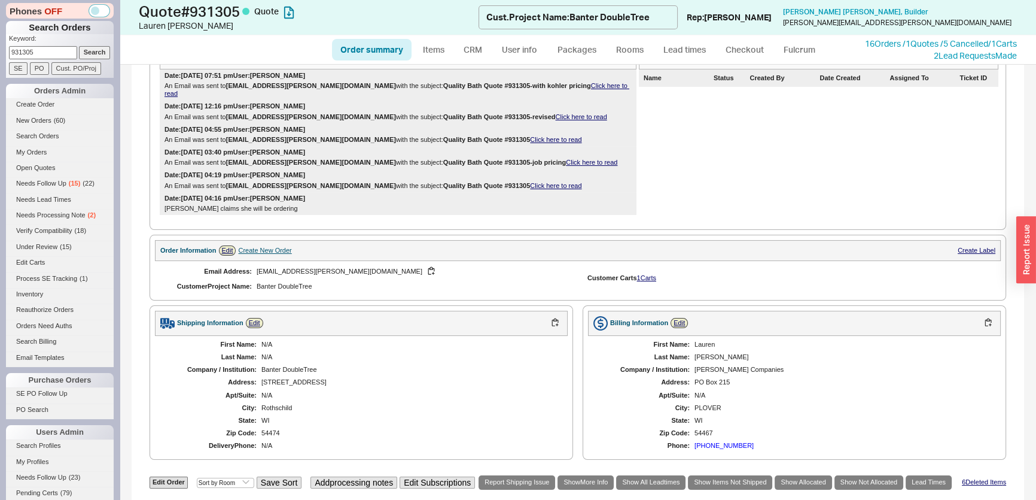
scroll to position [435, 0]
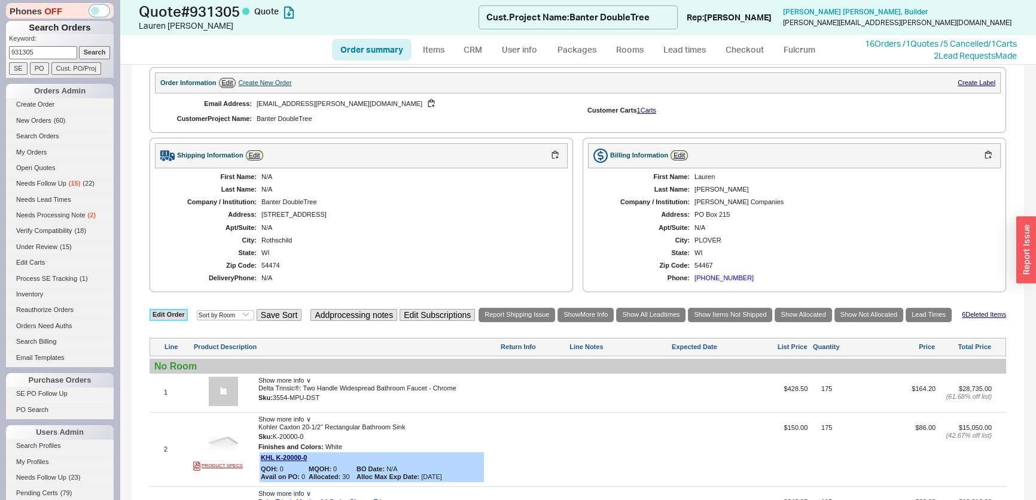
click at [166, 309] on link "Edit Order" at bounding box center [169, 314] width 38 height 11
select select "3"
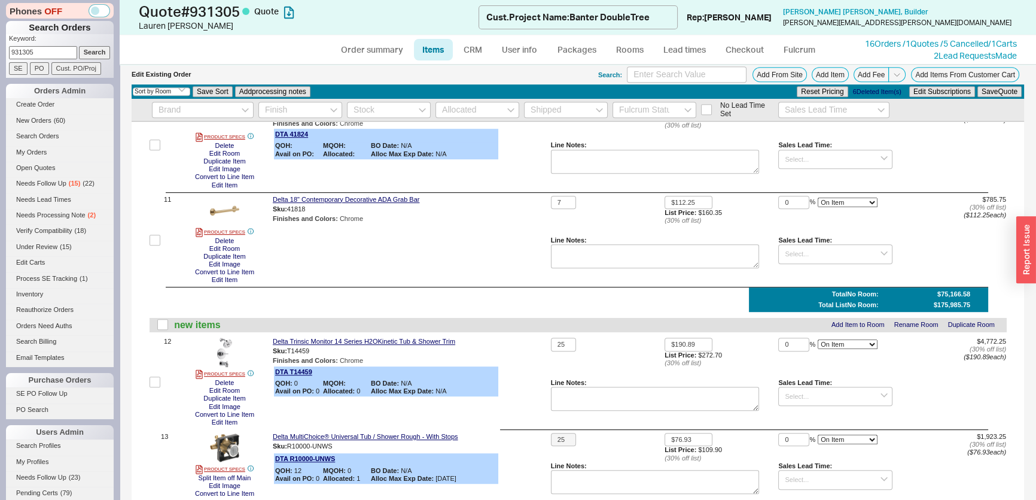
scroll to position [979, 0]
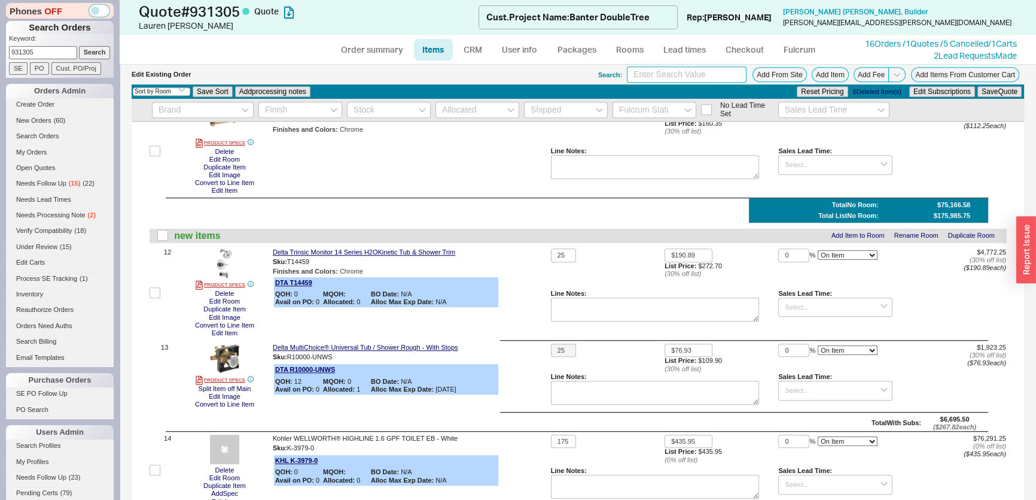
click at [637, 77] on input at bounding box center [687, 74] width 120 height 16
type input "trinsic showr"
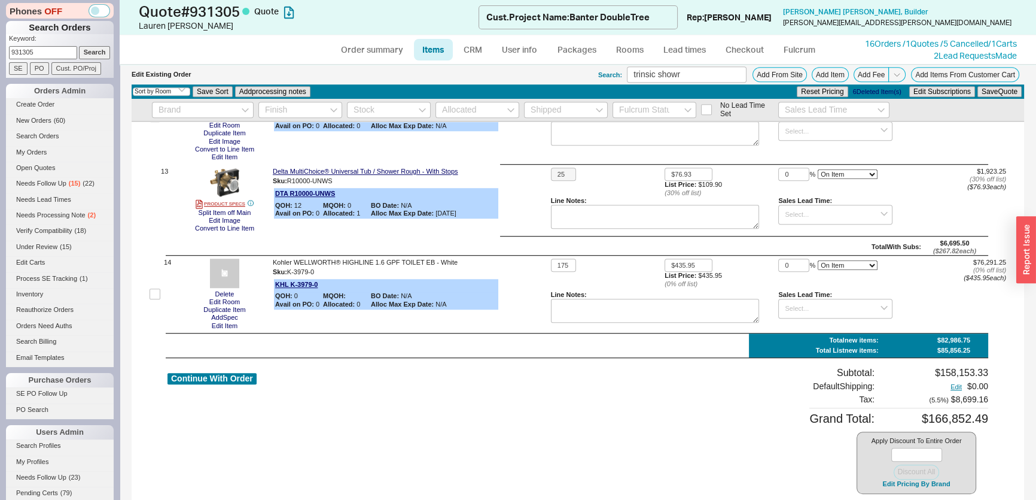
scroll to position [1213, 0]
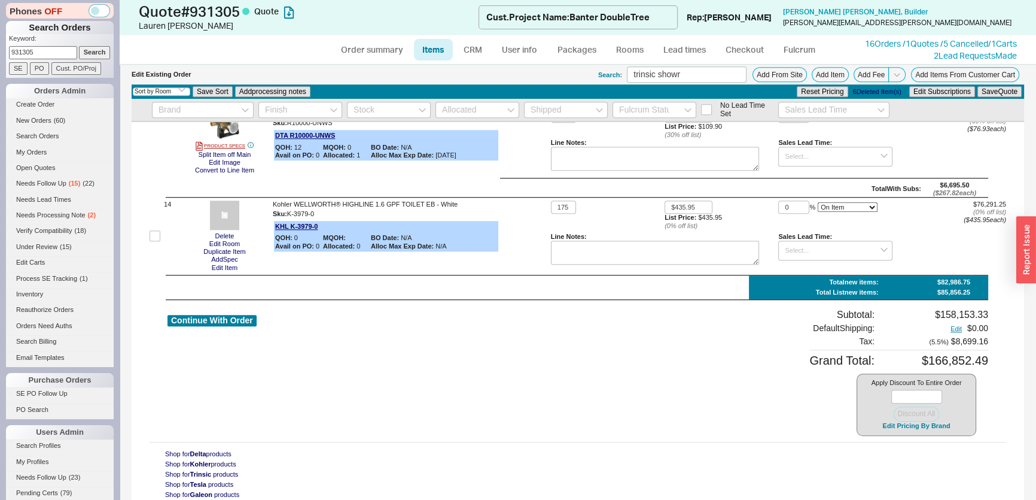
click at [712, 410] on div "Continue With Order Subtotal: $158,153.33 Default Shipping: Edit $0.00 Tax : ( …" at bounding box center [577, 372] width 821 height 127
drag, startPoint x: 40, startPoint y: 49, endPoint x: 9, endPoint y: 49, distance: 31.1
click at [0, 49] on div "Phones OFF Search Orders Keyword: 931305 Search SE PO Cust. PO/Proj Orders Admi…" at bounding box center [60, 250] width 120 height 500
paste input "anash@lindsaylaine.com"
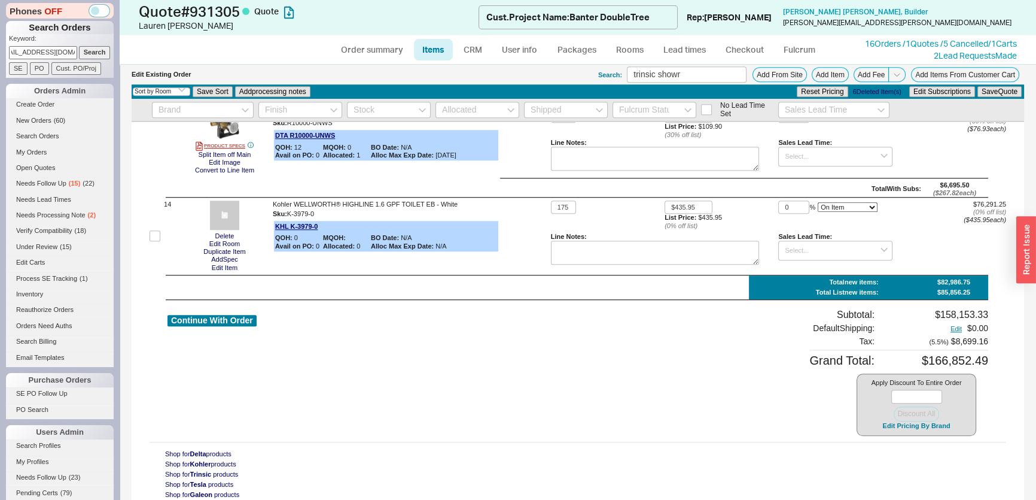
click at [92, 50] on input "Search" at bounding box center [95, 52] width 32 height 13
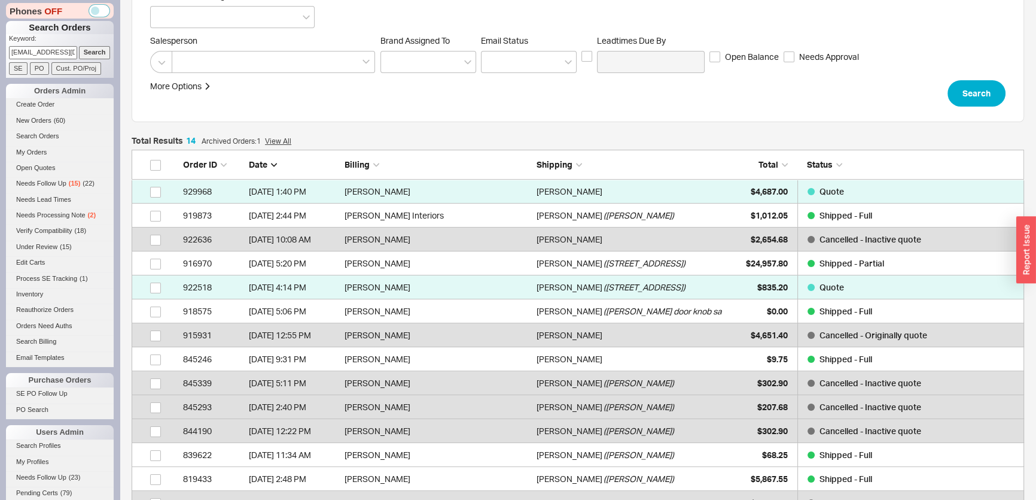
scroll to position [217, 0]
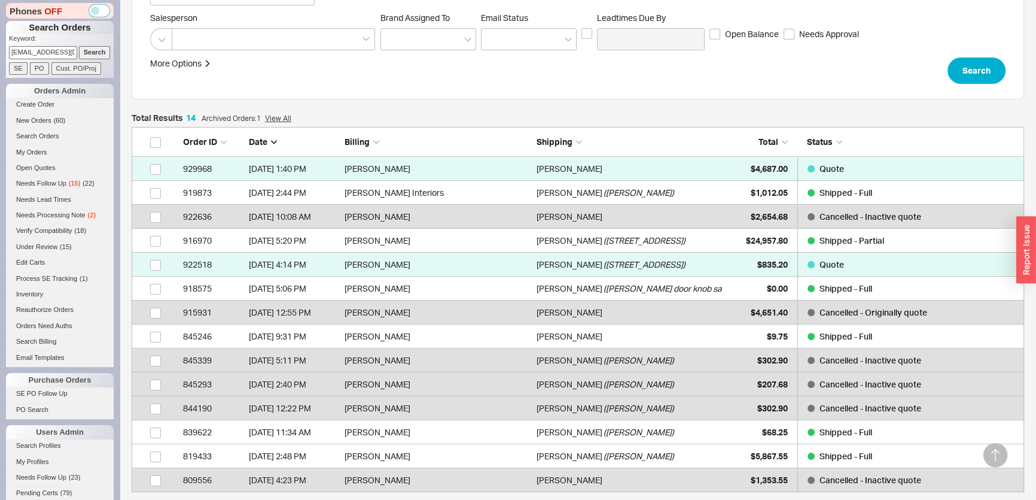
drag, startPoint x: 10, startPoint y: 54, endPoint x: 329, endPoint y: 92, distance: 321.6
click at [329, 92] on div "Phones OFF Search Orders Keyword: anash@lindsaylaine.com Search SE PO Cust. PO/…" at bounding box center [518, 206] width 1036 height 847
type input "917420"
click at [79, 46] on input "Search" at bounding box center [95, 52] width 32 height 13
type input "917420"
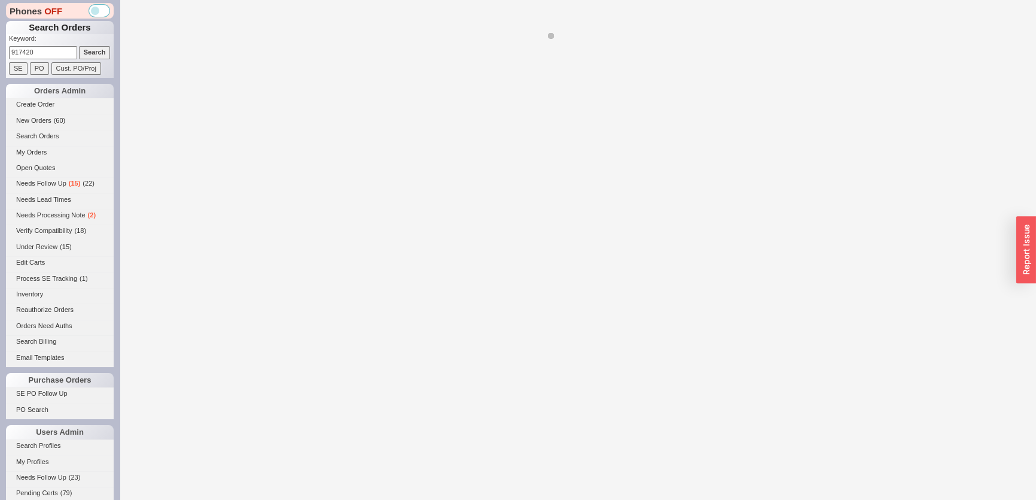
select select "**"
select select "LOW"
select select "3"
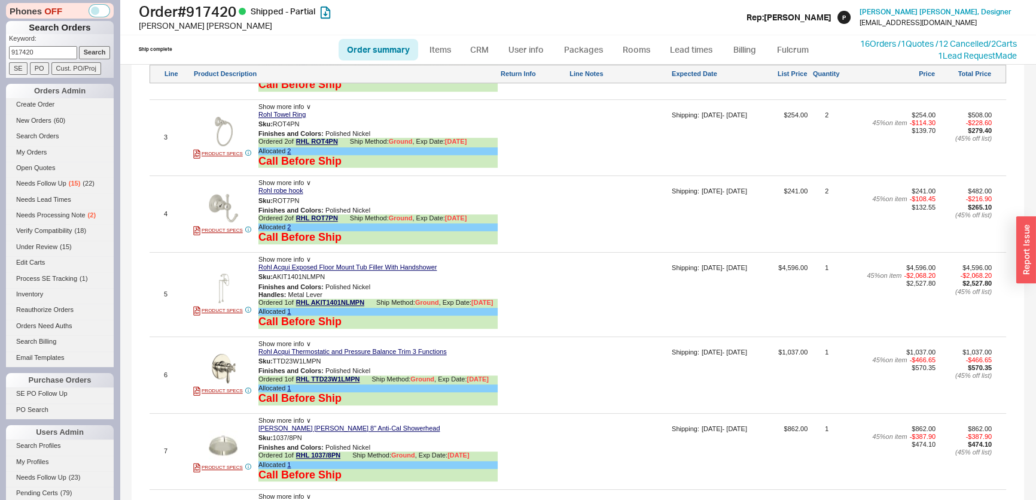
scroll to position [765, 0]
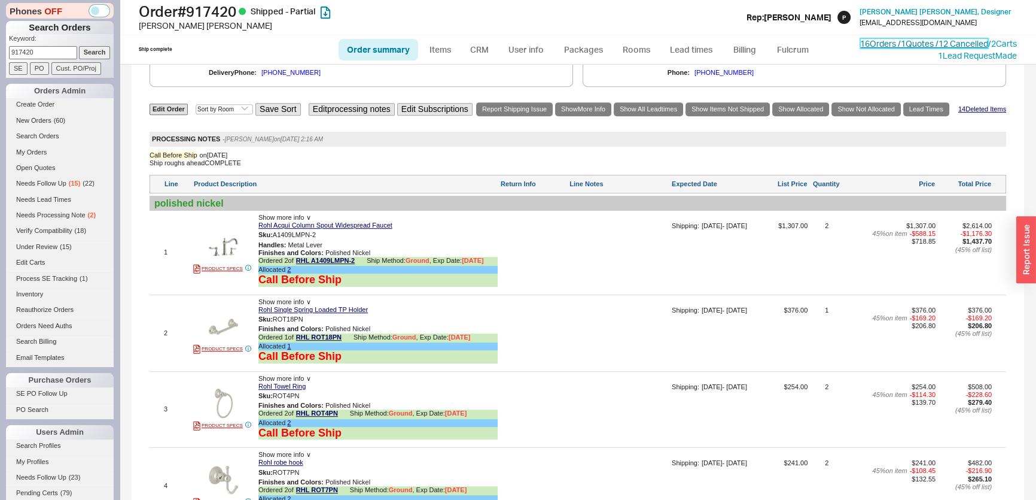
click at [934, 38] on link "16 Orders / 1 Quotes / 12 Cancelled" at bounding box center [924, 43] width 128 height 10
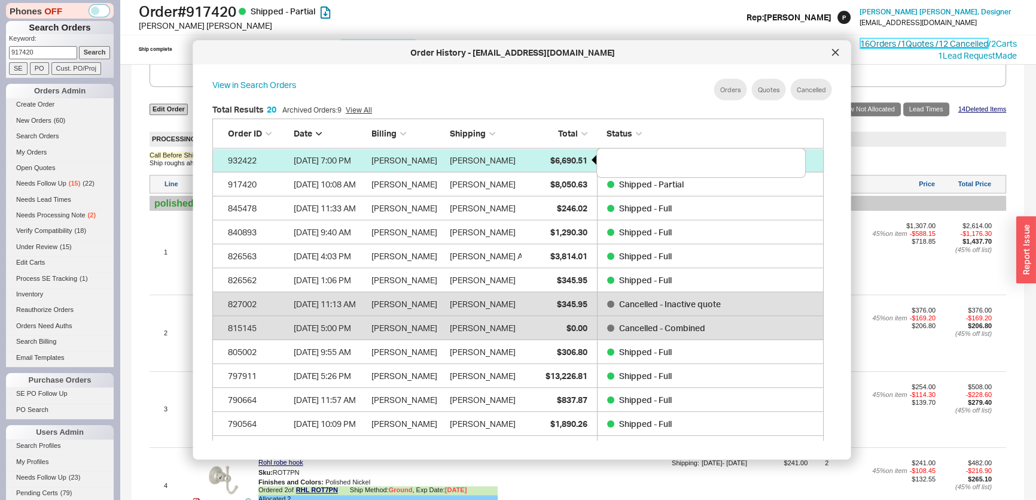
scroll to position [500, 603]
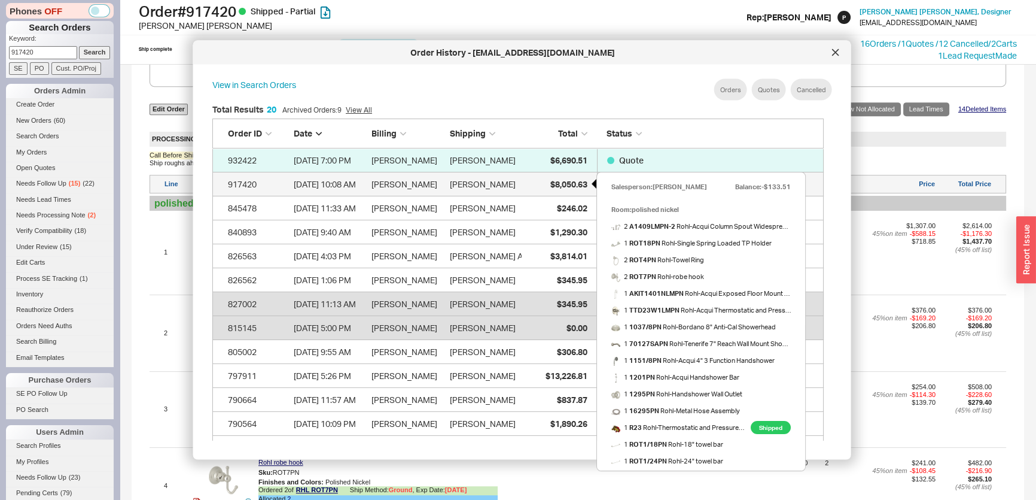
click at [546, 184] on div "$8,050.63" at bounding box center [557, 184] width 60 height 24
select select "**"
select select "LOW"
select select "3"
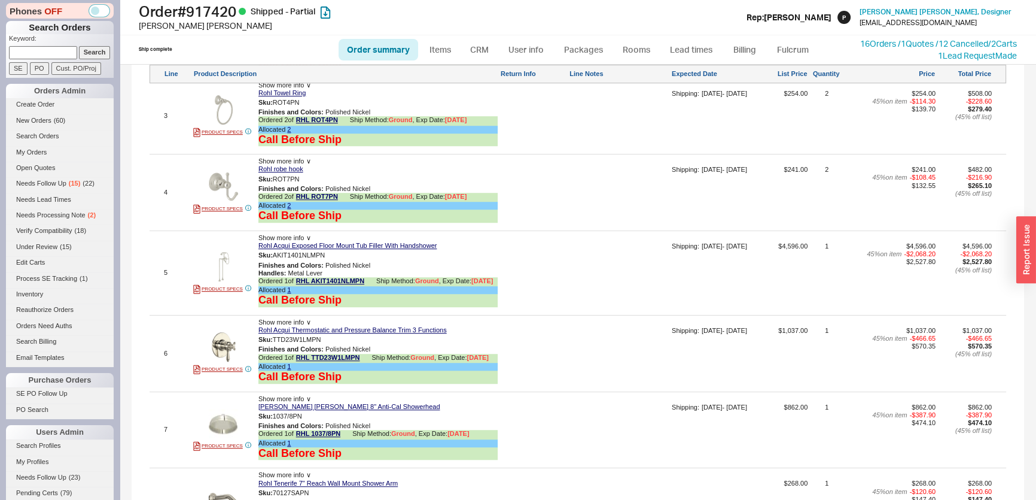
scroll to position [1142, 0]
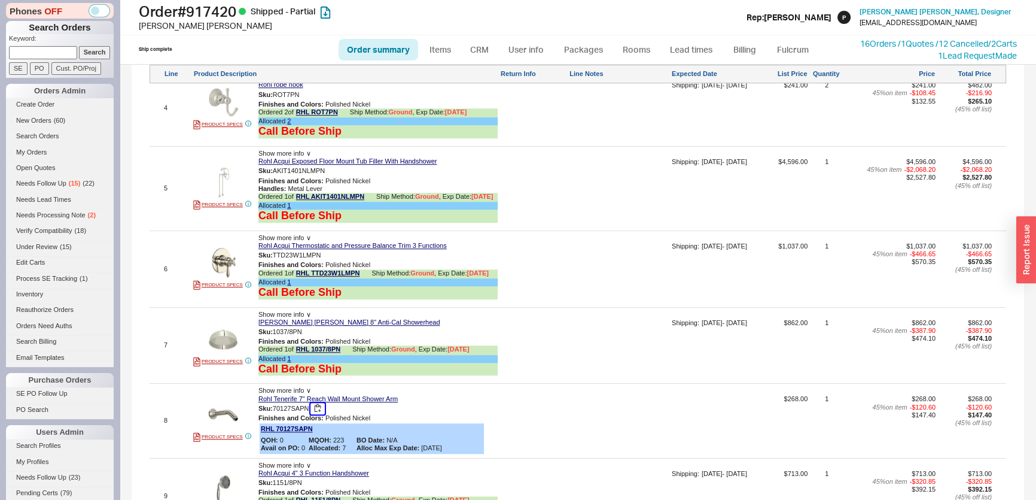
click at [324, 410] on button "button" at bounding box center [317, 408] width 14 height 11
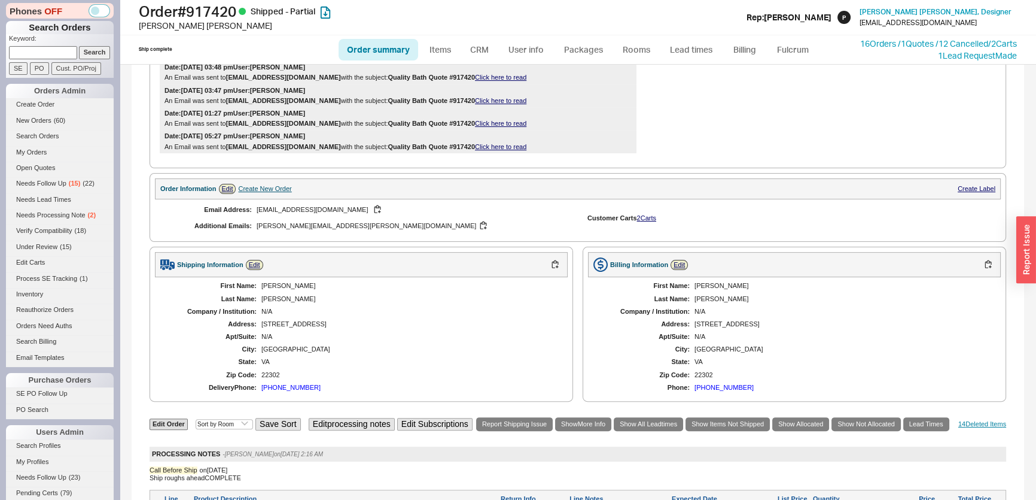
scroll to position [544, 0]
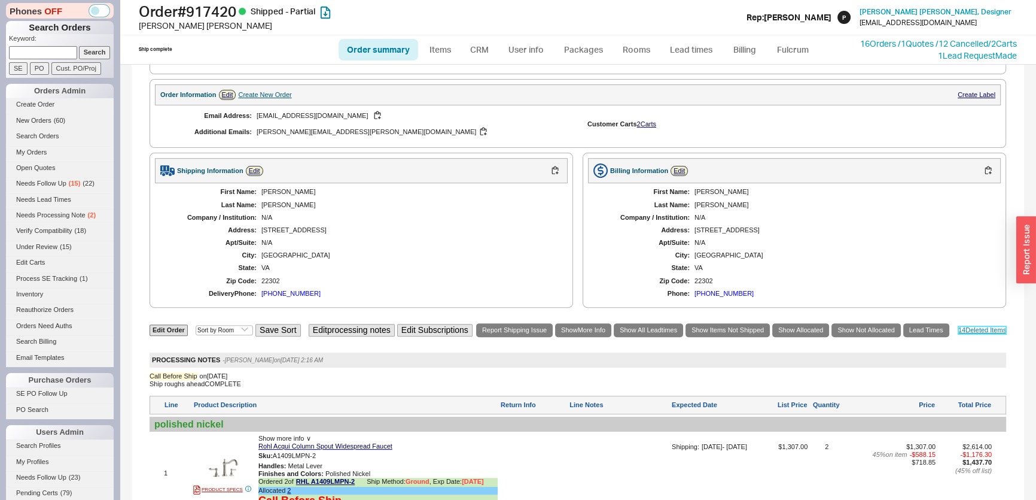
click at [967, 331] on link "14 Deleted Item s" at bounding box center [982, 330] width 48 height 8
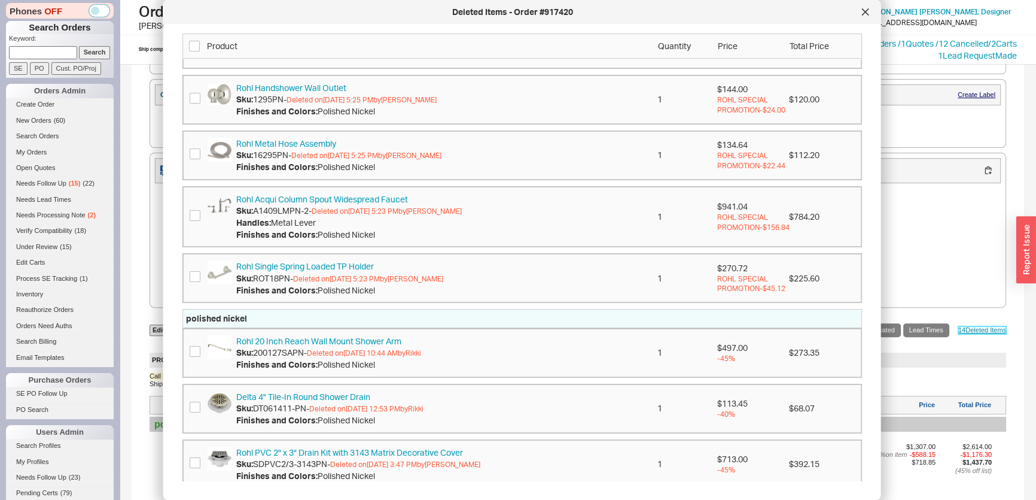
scroll to position [272, 0]
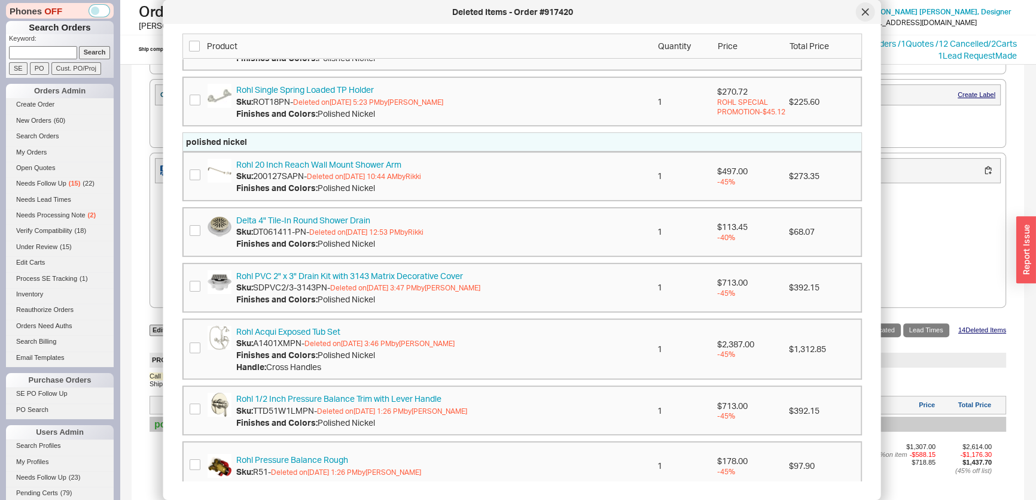
click at [862, 15] on icon at bounding box center [865, 12] width 6 height 6
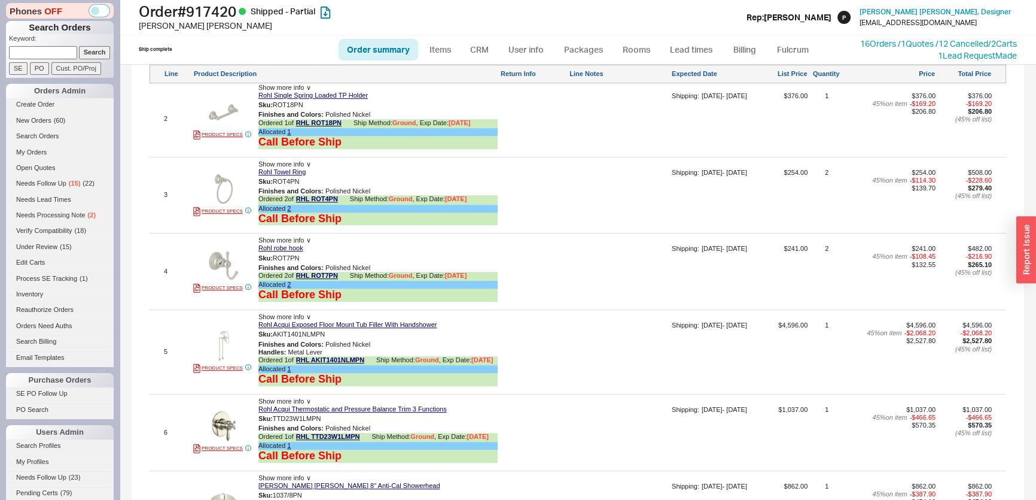
scroll to position [1250, 0]
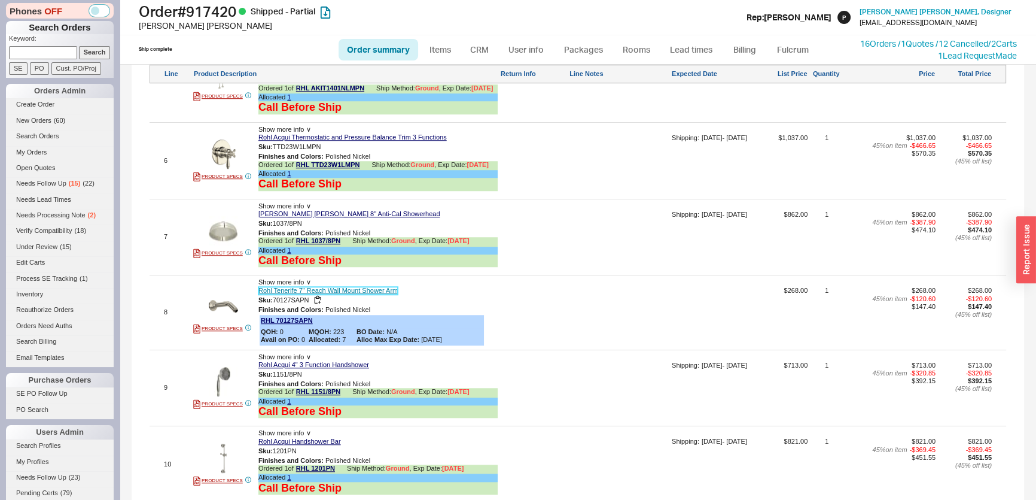
click at [291, 293] on link "Rohl Tenerife 7" Reach Wall Mount Shower Arm" at bounding box center [327, 291] width 139 height 8
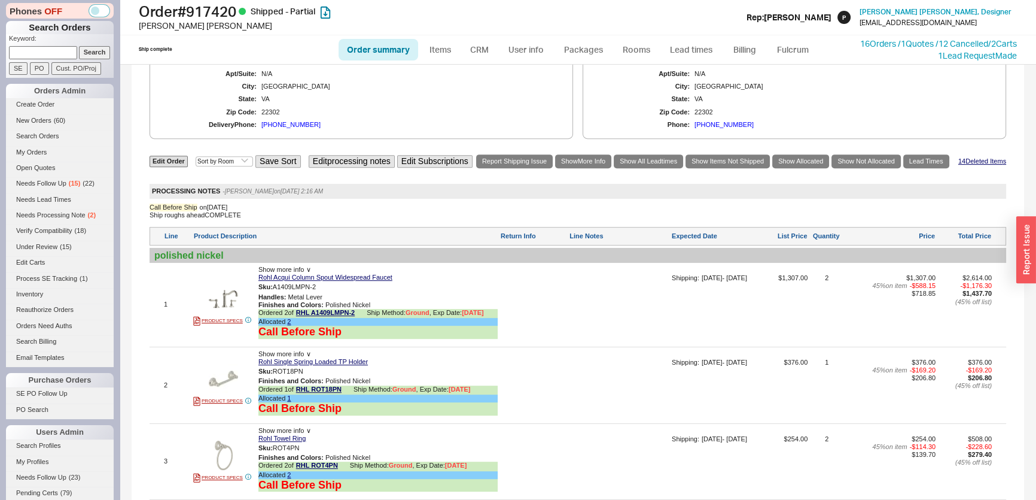
scroll to position [544, 0]
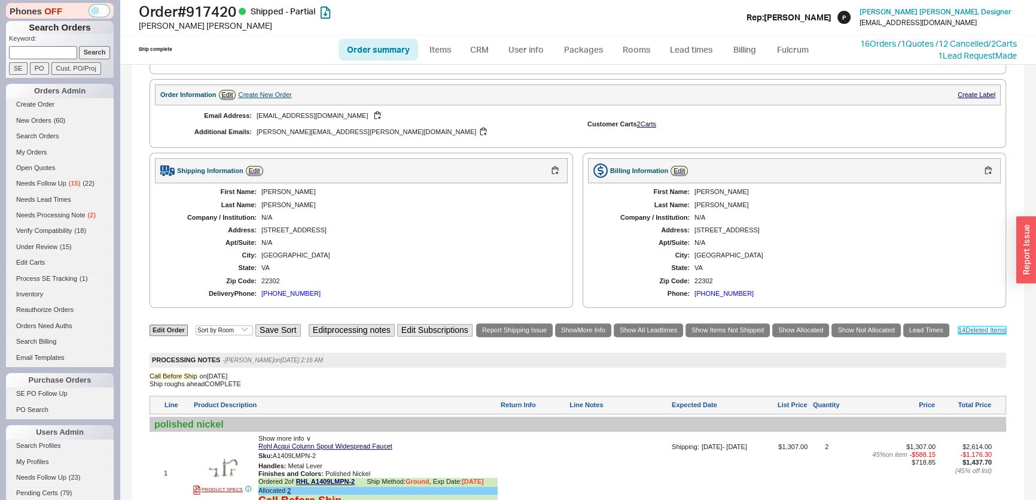
click at [976, 334] on link "14 Deleted Item s" at bounding box center [982, 330] width 48 height 8
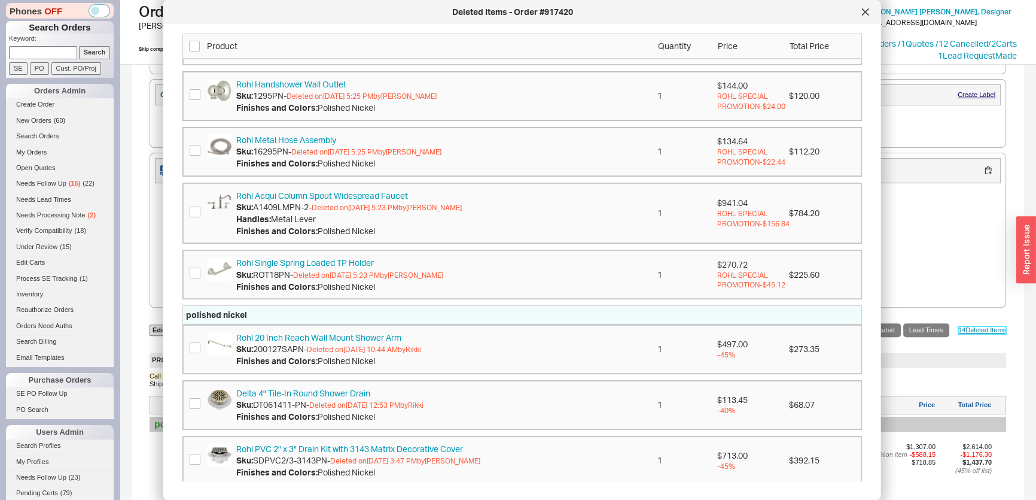
scroll to position [217, 0]
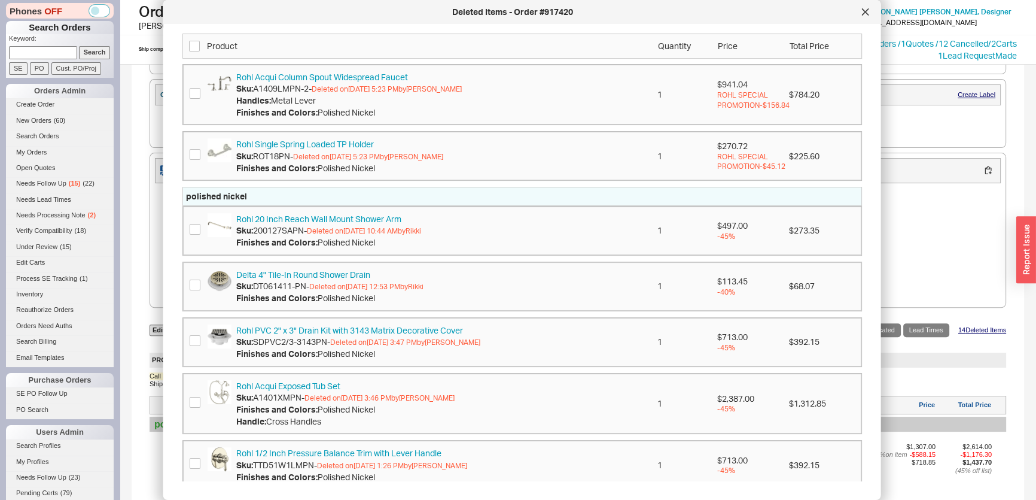
click at [40, 47] on input at bounding box center [43, 52] width 68 height 13
paste input "christine@homeeditinteriors.com"
type input "christine@homeeditinteriors.com"
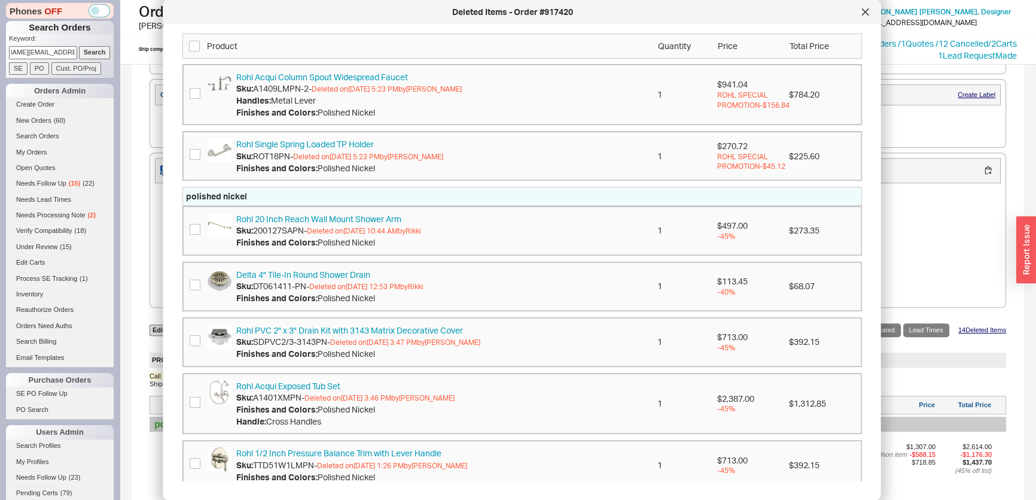
click at [87, 54] on input "Search" at bounding box center [95, 52] width 32 height 13
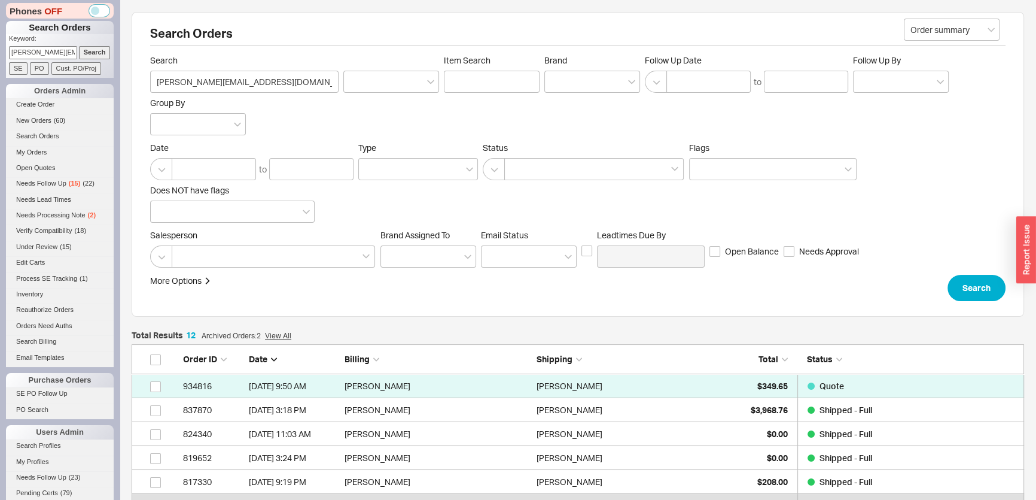
scroll to position [309, 884]
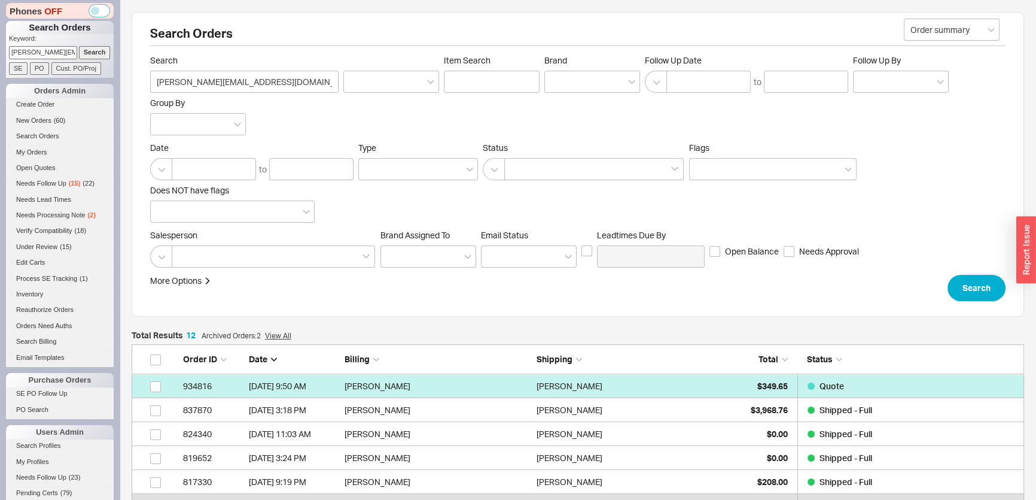
click at [741, 383] on div "$349.65" at bounding box center [758, 386] width 60 height 24
select select "*"
select select "3"
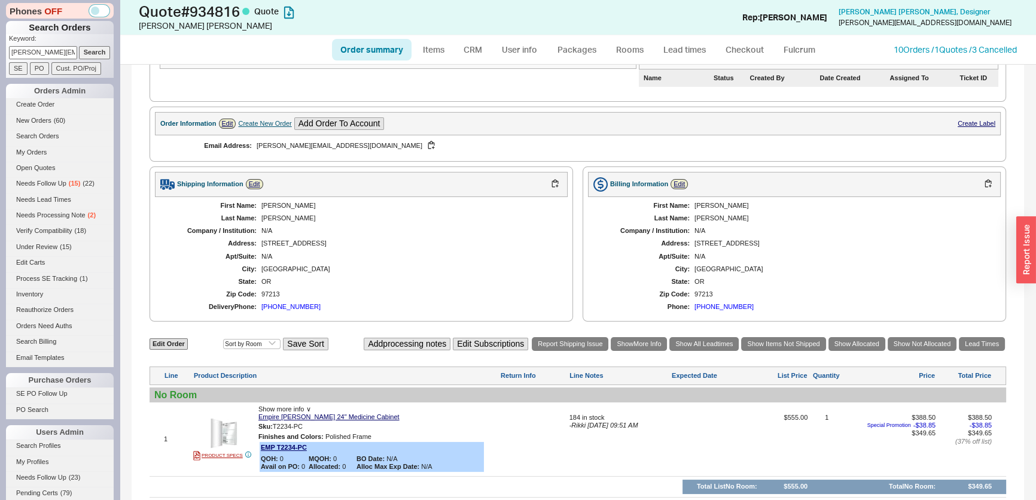
scroll to position [374, 0]
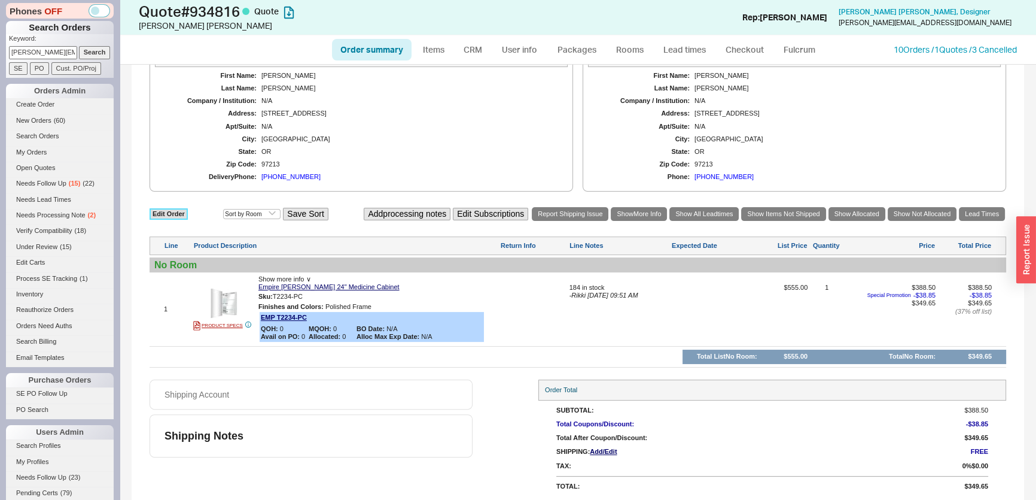
click at [184, 215] on link "Edit Order" at bounding box center [169, 213] width 38 height 11
select select "3"
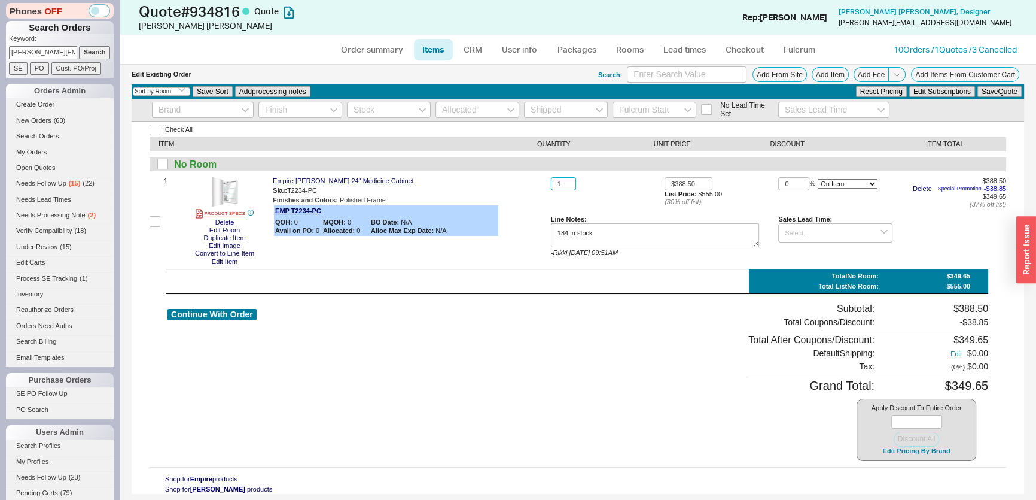
drag, startPoint x: 567, startPoint y: 182, endPoint x: 546, endPoint y: 182, distance: 20.9
click at [552, 182] on input "1" at bounding box center [563, 184] width 25 height 14
type input "4"
drag, startPoint x: 702, startPoint y: 181, endPoint x: 582, endPoint y: 179, distance: 119.7
click at [582, 179] on div "4 $388.50 List Price: $555.00 ( 30 % off list) 0 % On Item On Bottom Gift Card …" at bounding box center [778, 221] width 455 height 89
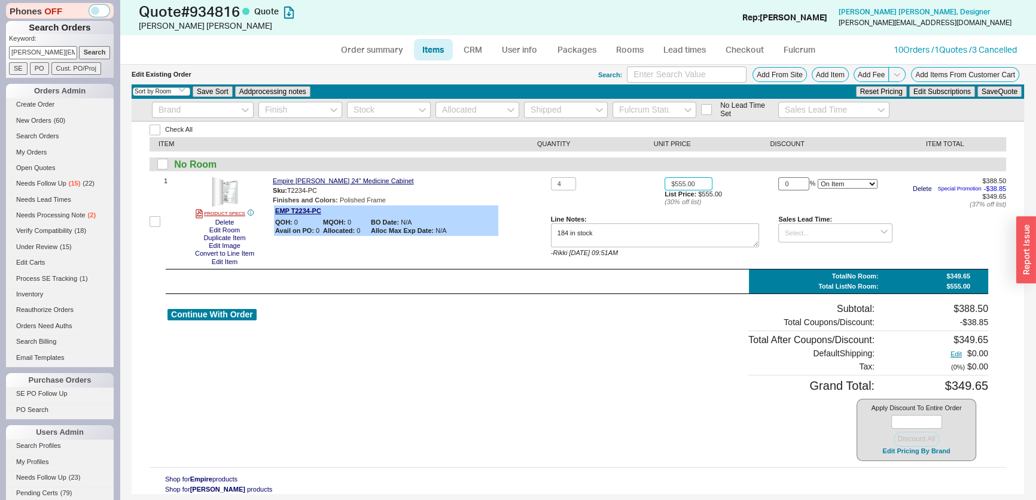
type input "$555.00"
drag, startPoint x: 794, startPoint y: 182, endPoint x: 701, endPoint y: 182, distance: 93.3
click at [723, 182] on div "4 $555.00 List Price: $555.00 ( 30 % off list) 0 % On Item On Bottom Gift Card …" at bounding box center [778, 221] width 455 height 89
type input "40"
click at [994, 92] on button "Save Quote" at bounding box center [999, 91] width 44 height 11
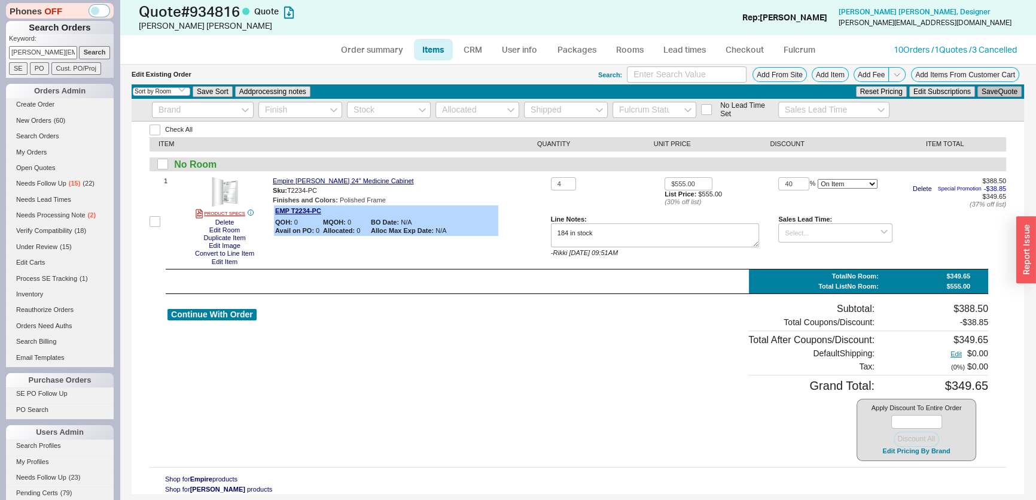
type textarea "184 in stock"
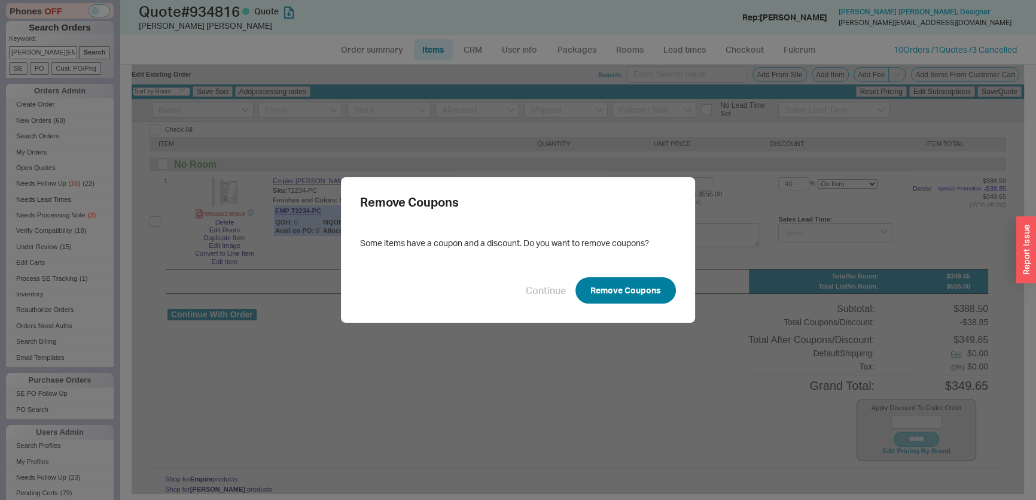
click at [593, 286] on button "Remove Coupons" at bounding box center [625, 290] width 100 height 26
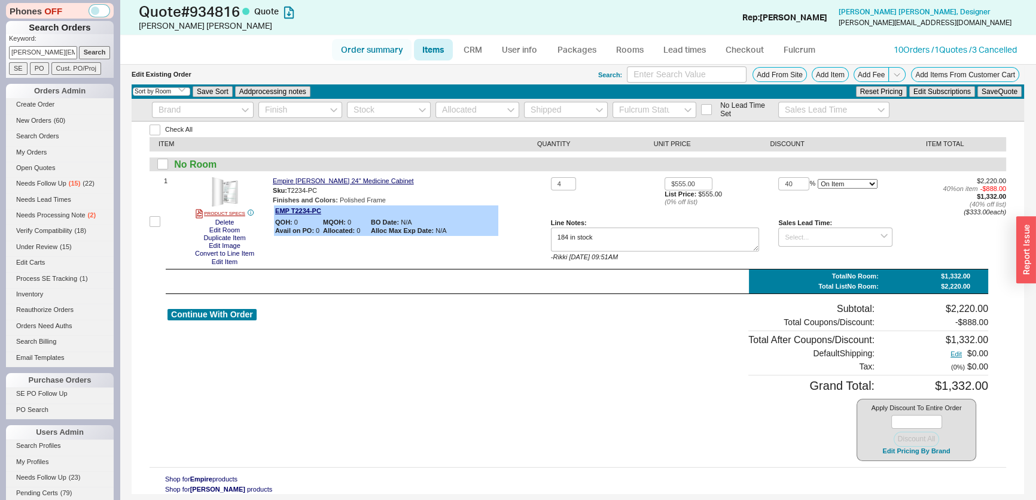
click at [383, 48] on link "Order summary" at bounding box center [372, 50] width 80 height 22
select select "*"
select select "3"
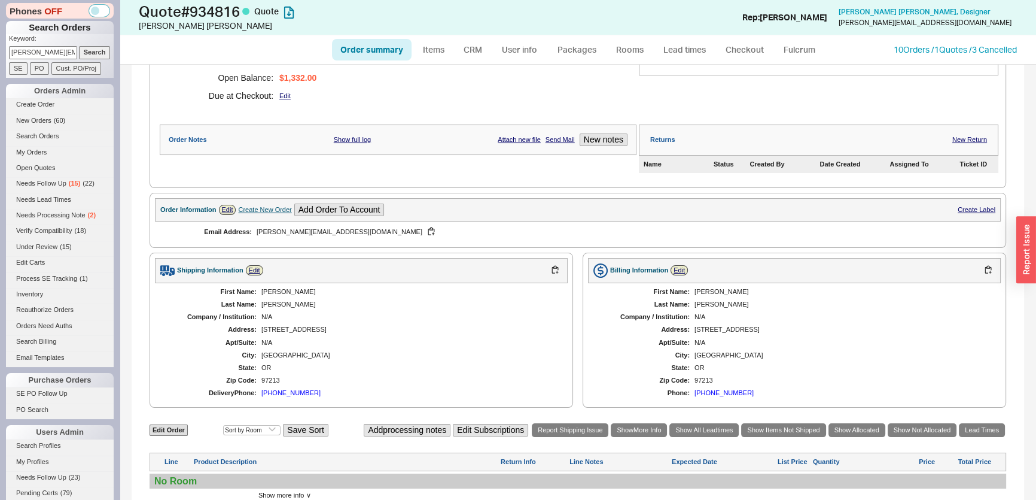
scroll to position [272, 0]
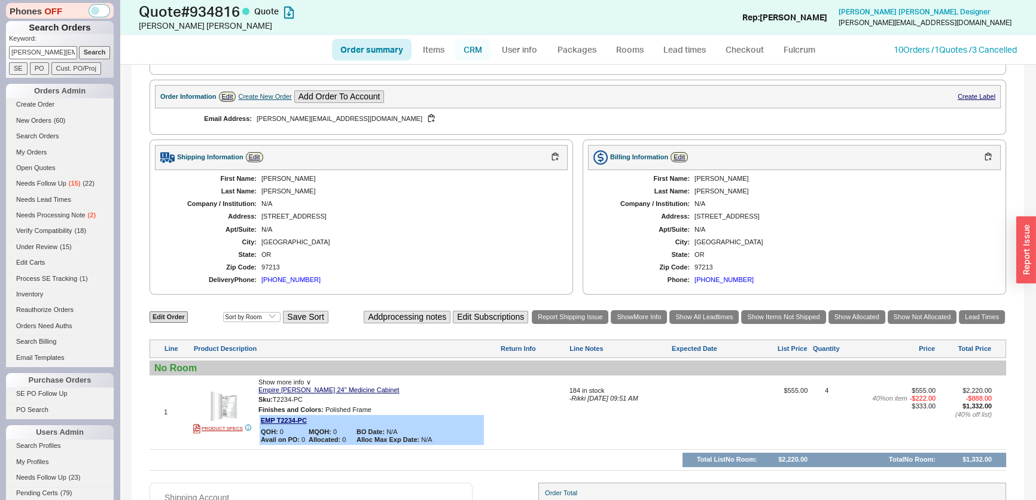
click at [466, 48] on link "CRM" at bounding box center [472, 50] width 35 height 22
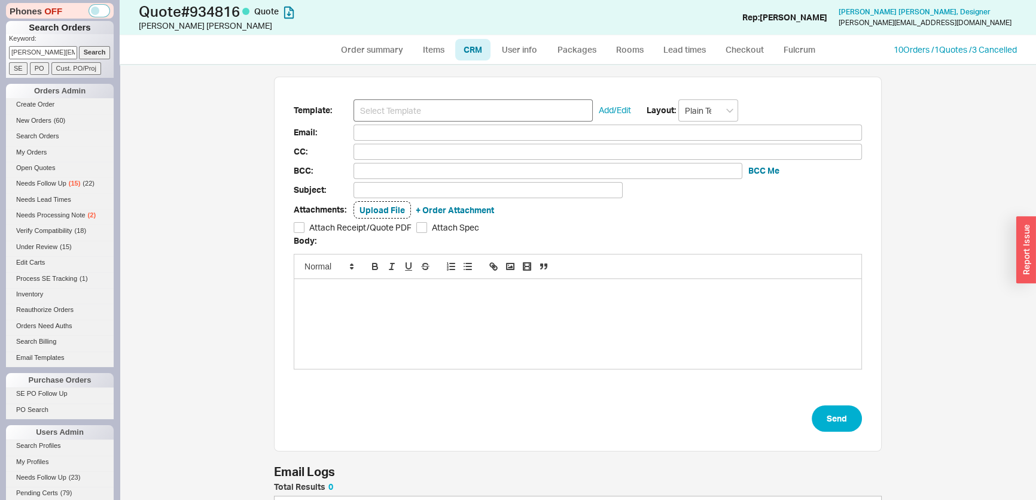
scroll to position [65, 599]
click at [437, 105] on input at bounding box center [473, 110] width 239 height 22
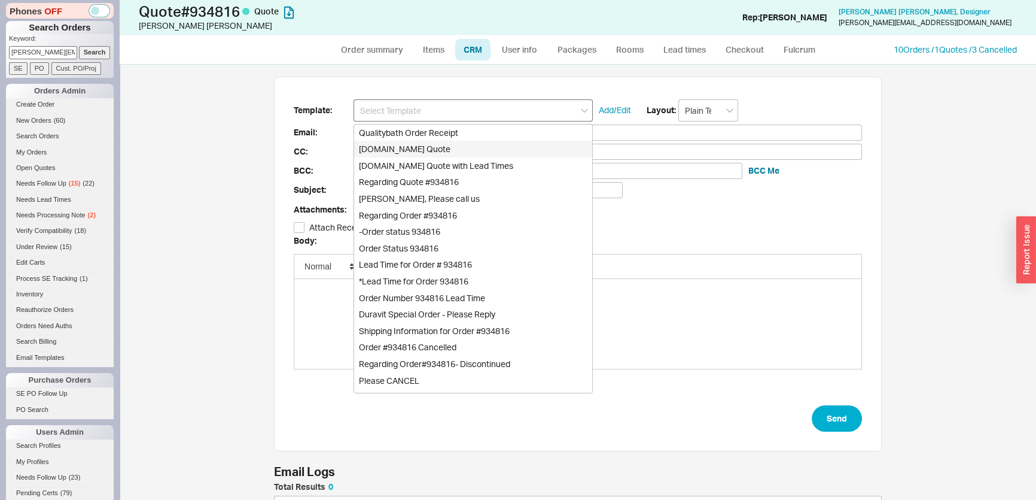
click at [428, 152] on div "Qualitybath.com Quote" at bounding box center [473, 149] width 238 height 17
type input "Receipt"
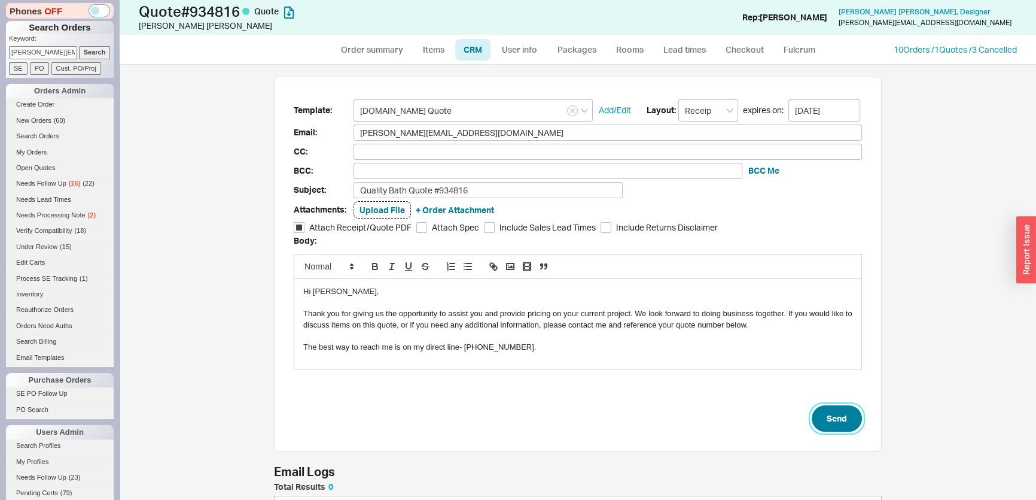
click at [836, 422] on button "Send" at bounding box center [837, 418] width 50 height 26
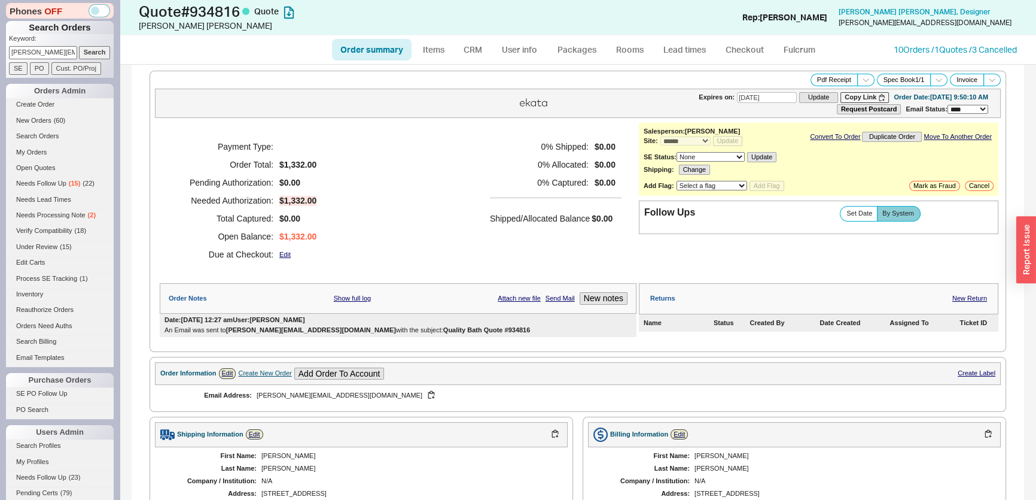
drag, startPoint x: 9, startPoint y: 50, endPoint x: 317, endPoint y: 84, distance: 310.0
click at [307, 87] on div "Phones OFF Search Orders Keyword: christine@homeeditinteriors.com Search SE PO …" at bounding box center [518, 250] width 1036 height 500
click at [79, 46] on input "Search" at bounding box center [95, 52] width 32 height 13
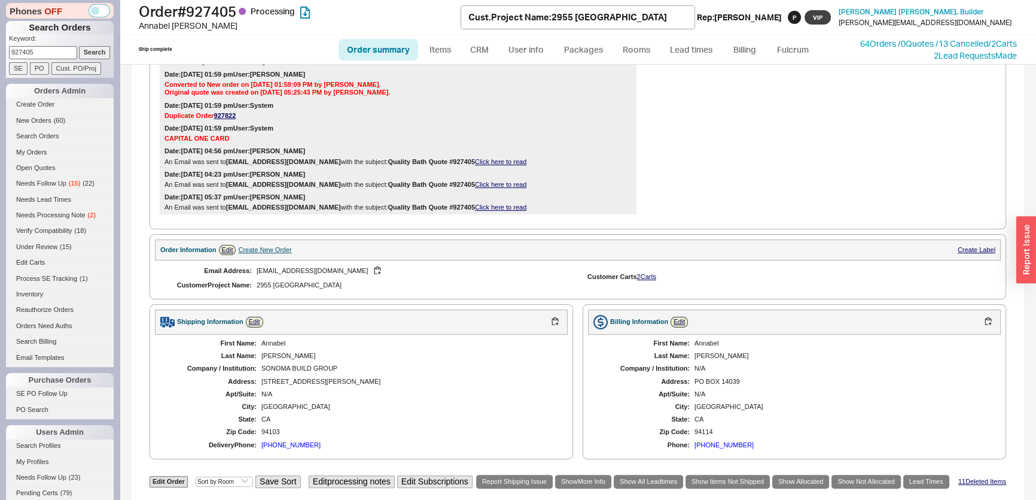
scroll to position [761, 0]
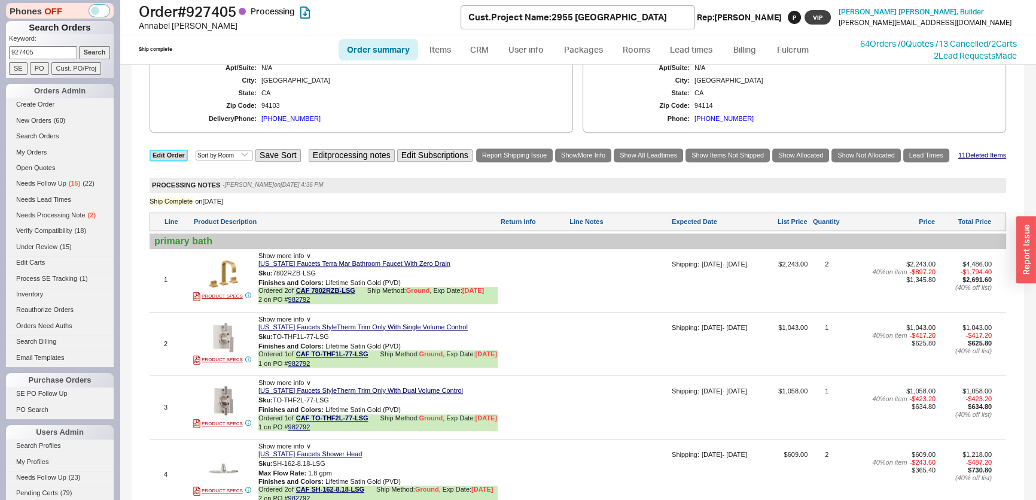
click at [178, 160] on link "Edit Order" at bounding box center [169, 155] width 38 height 11
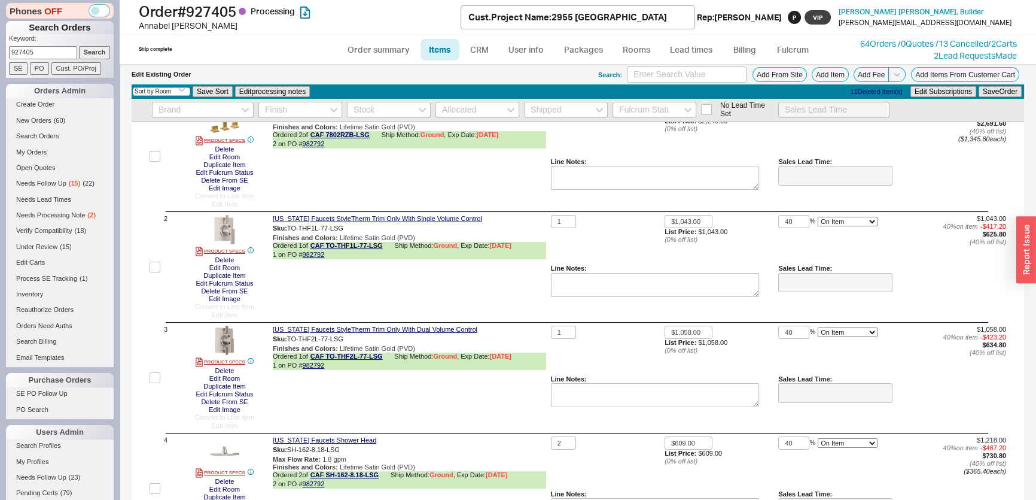
scroll to position [217, 0]
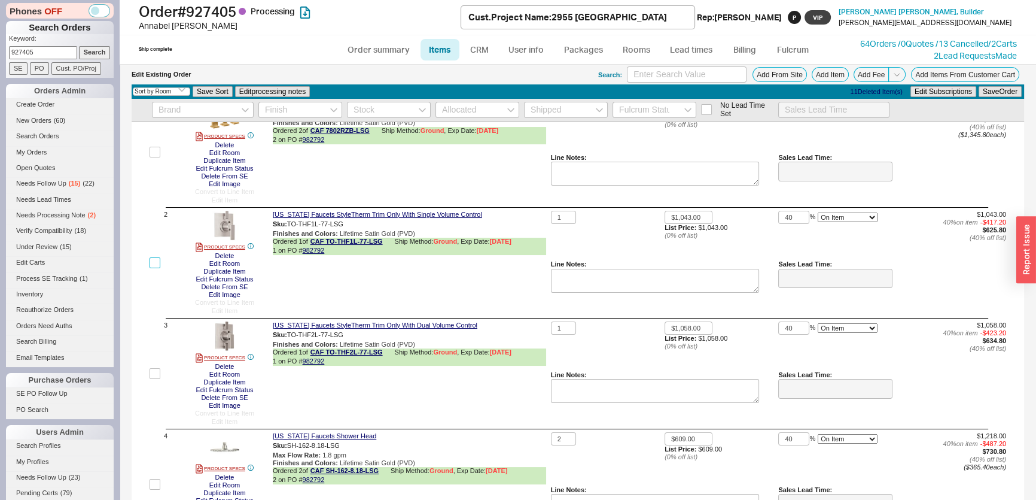
click at [160, 257] on input "checkbox" at bounding box center [155, 262] width 11 height 11
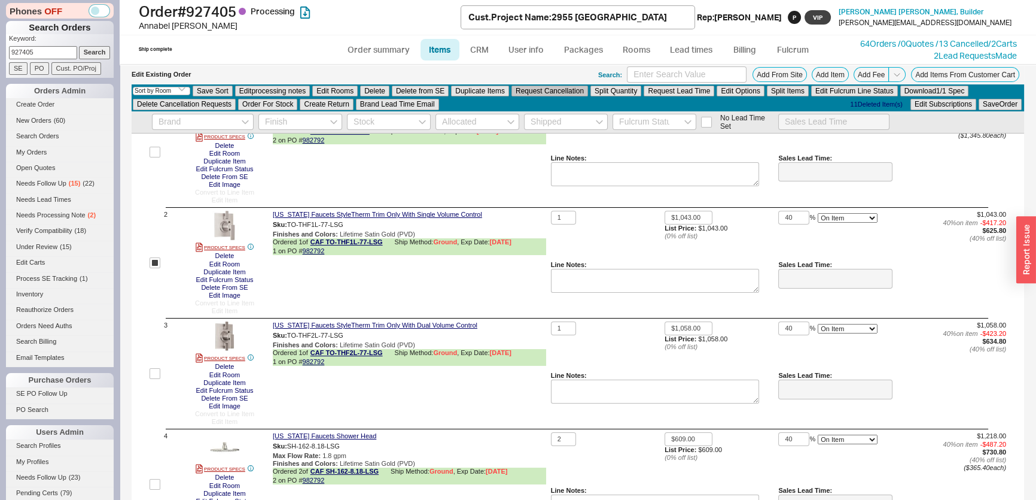
click at [545, 90] on button "Request Cancellation" at bounding box center [549, 91] width 77 height 11
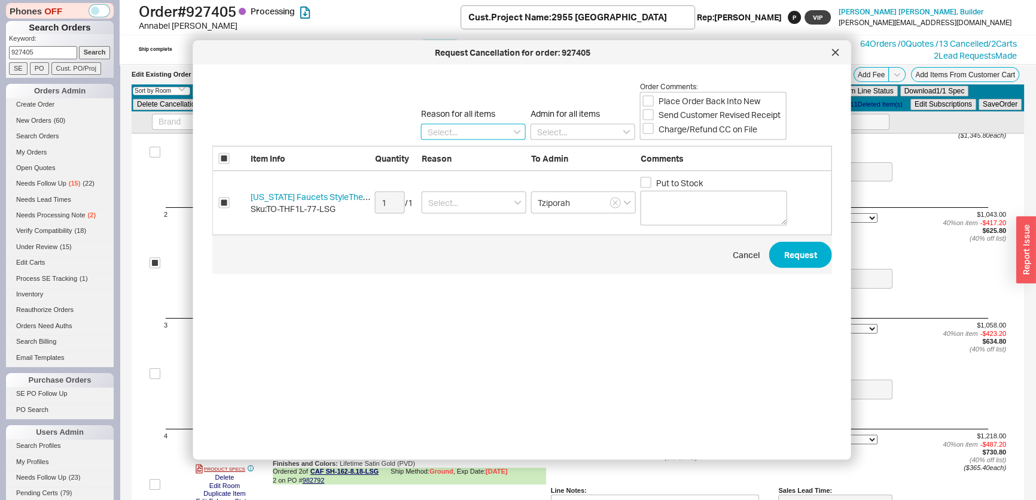
click at [485, 131] on input at bounding box center [473, 131] width 105 height 16
click at [485, 164] on div "Ordered By Mistake" at bounding box center [473, 175] width 103 height 22
click at [645, 102] on input "Place Order Back Into New" at bounding box center [648, 100] width 11 height 11
click at [647, 115] on input "Send Customer Revised Receipt" at bounding box center [648, 114] width 11 height 11
click at [647, 128] on input "Charge/Refund CC on File" at bounding box center [648, 128] width 11 height 11
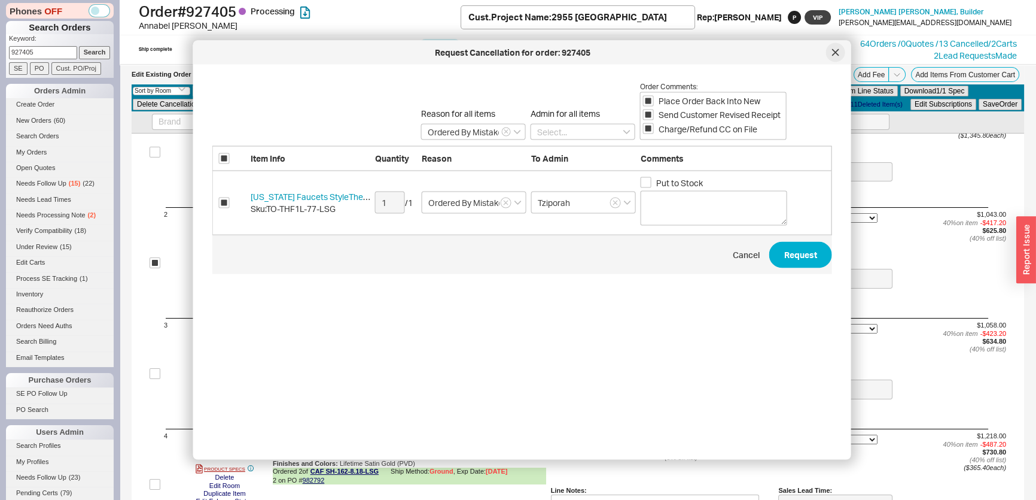
click at [835, 57] on div at bounding box center [835, 52] width 19 height 19
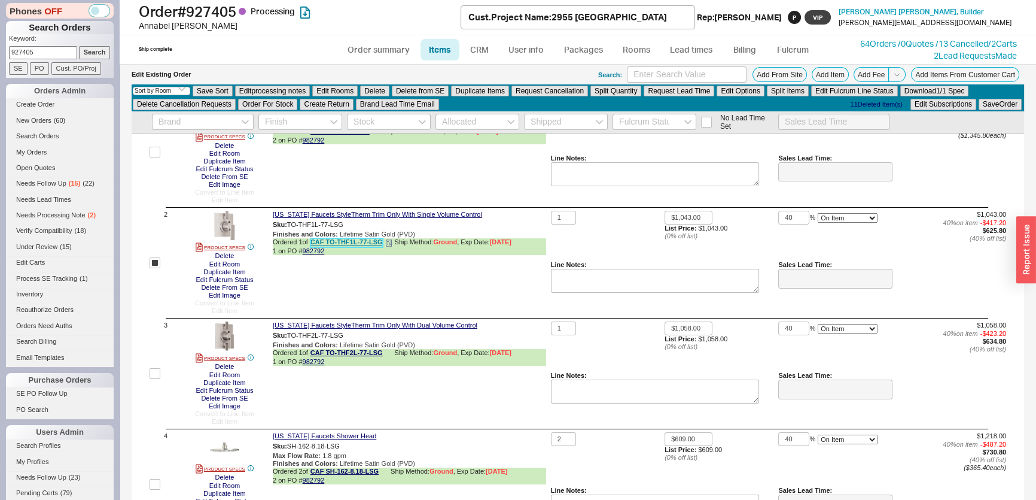
click at [363, 241] on link "CAF TO-THF1L-77-LSG" at bounding box center [346, 242] width 72 height 9
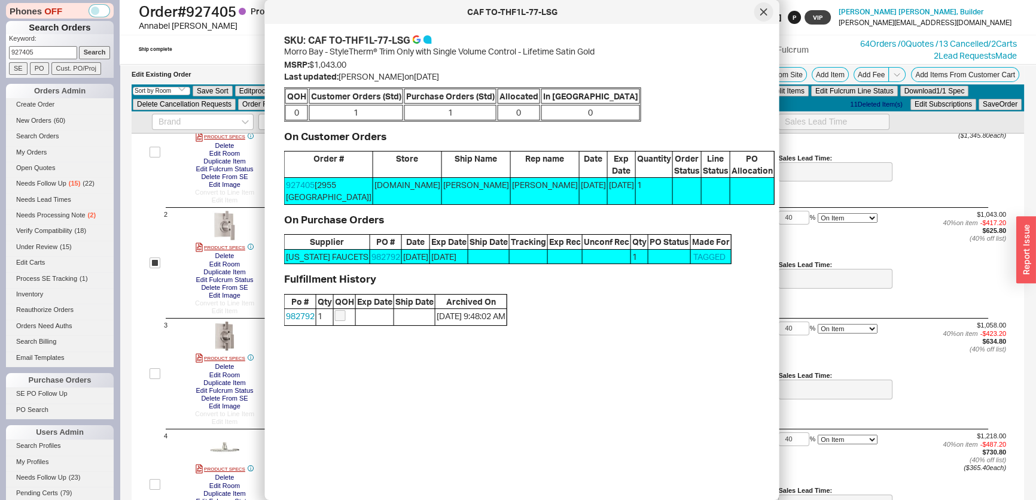
click at [762, 14] on icon at bounding box center [763, 11] width 7 height 7
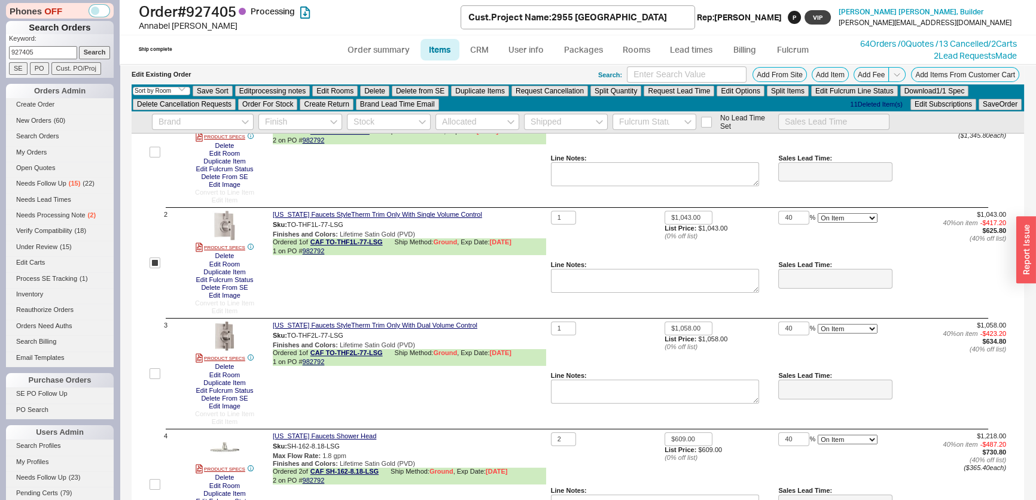
click at [361, 60] on ul "Order summary Items CRM User info Packages Rooms Lead times Billing Fulcrum" at bounding box center [578, 49] width 488 height 29
click at [363, 53] on link "Order summary" at bounding box center [379, 50] width 80 height 22
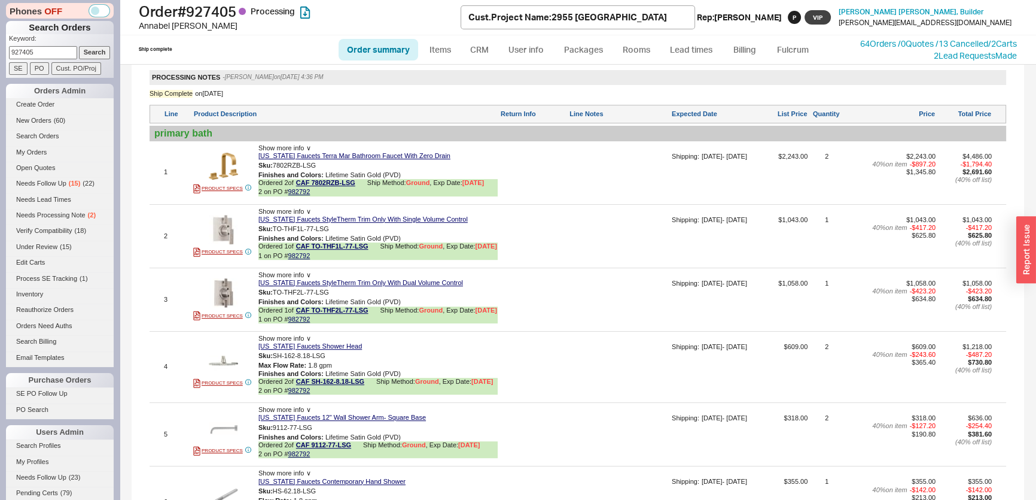
scroll to position [815, 0]
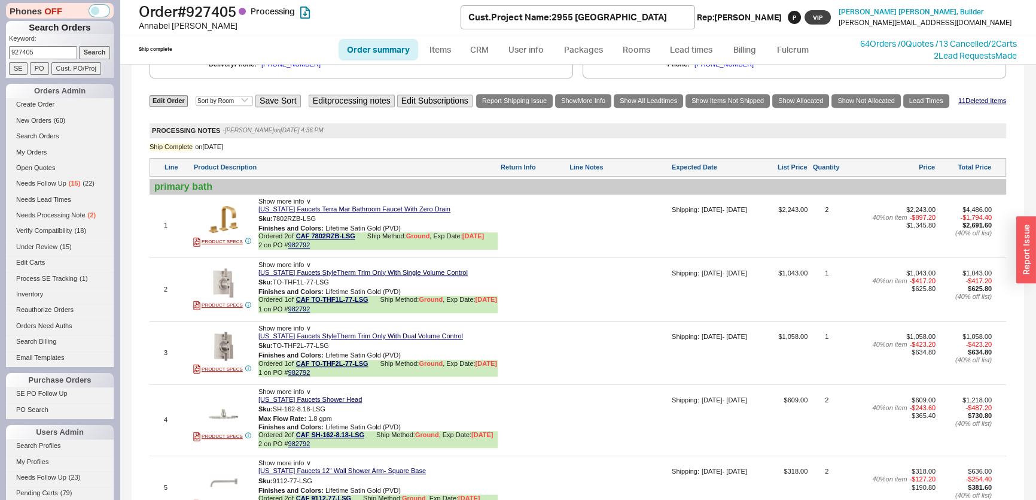
drag, startPoint x: 29, startPoint y: 56, endPoint x: 0, endPoint y: 47, distance: 30.3
click at [0, 47] on div "Phones OFF Search Orders Keyword: 927405 Search SE PO Cust. PO/Proj Orders Admi…" at bounding box center [60, 250] width 120 height 500
drag, startPoint x: 39, startPoint y: 47, endPoint x: 0, endPoint y: 47, distance: 39.5
click at [0, 47] on div "Phones OFF Search Orders Keyword: 927405 Search SE PO Cust. PO/Proj Orders Admi…" at bounding box center [60, 250] width 120 height 500
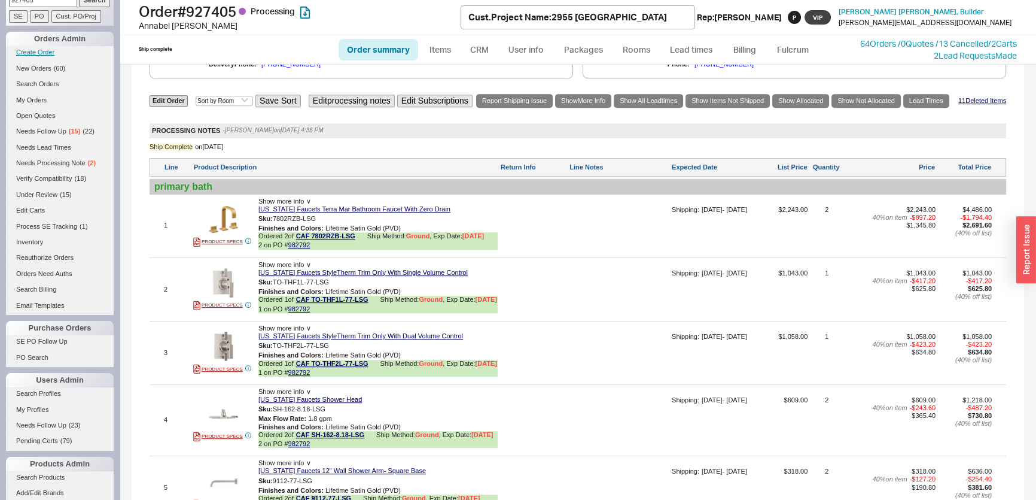
paste input "34821"
click at [85, 9] on input "Search" at bounding box center [95, 4] width 32 height 13
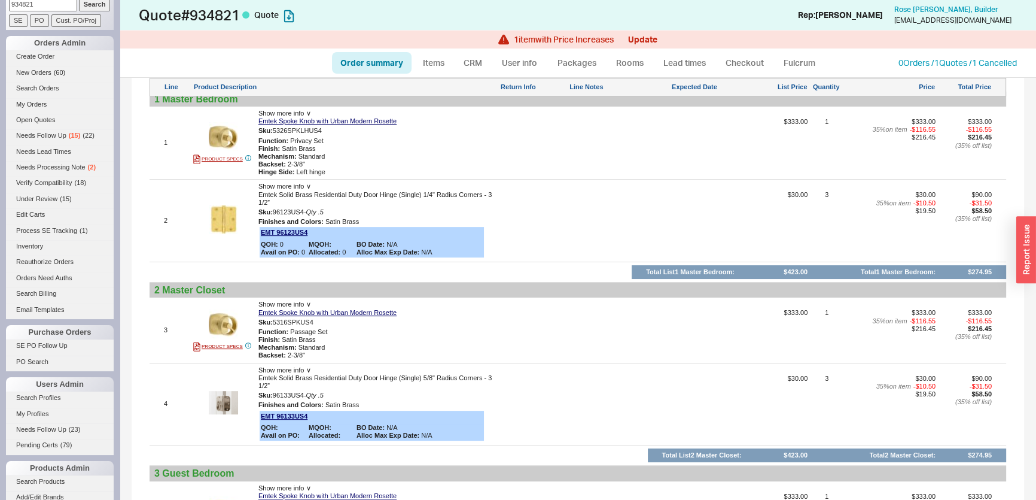
scroll to position [272, 0]
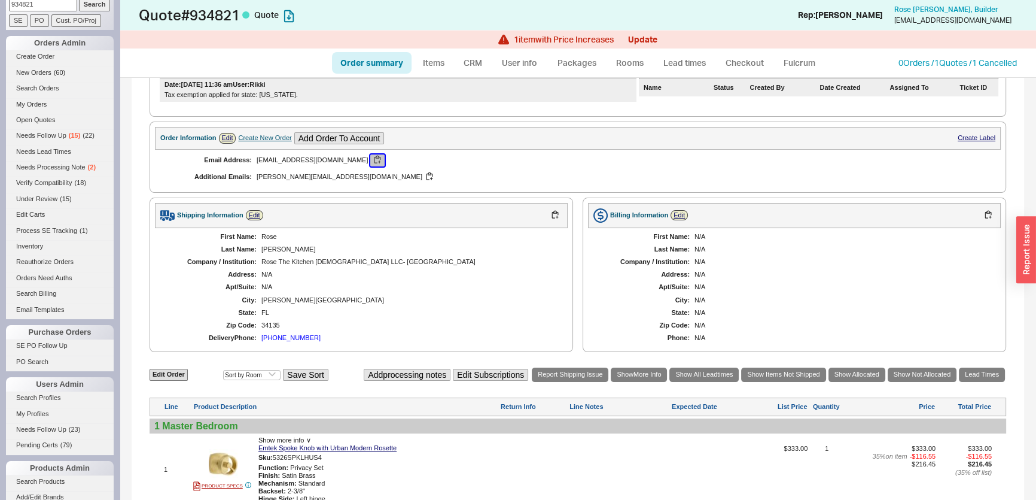
click at [370, 159] on button "button" at bounding box center [377, 159] width 14 height 11
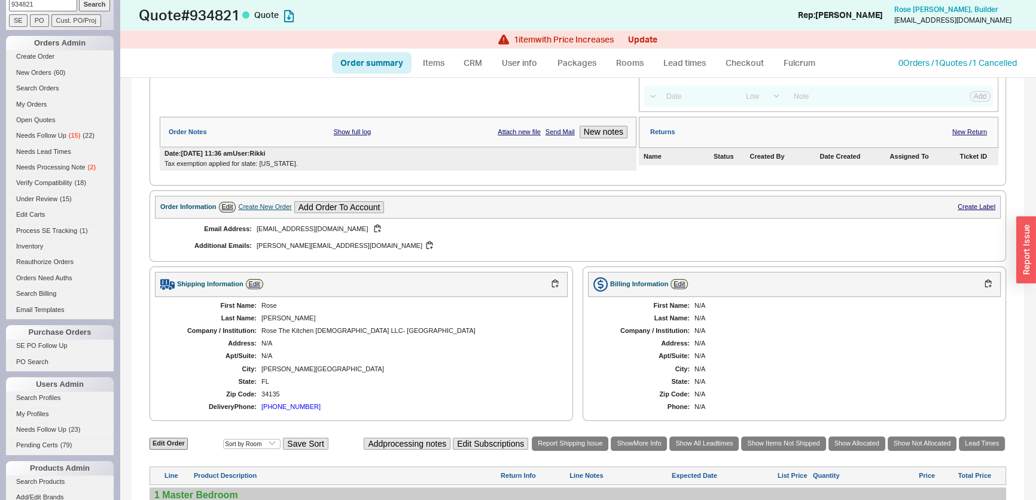
scroll to position [163, 0]
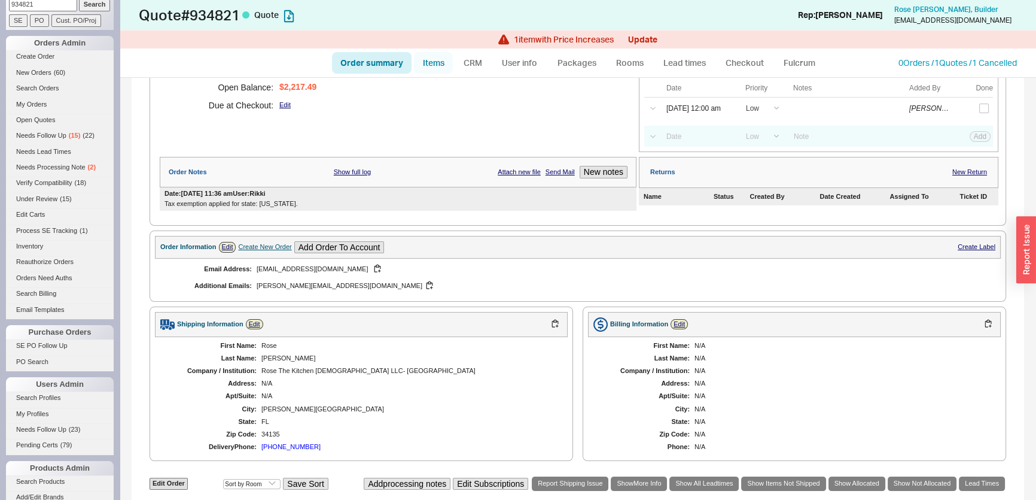
click at [425, 65] on link "Items" at bounding box center [433, 63] width 39 height 22
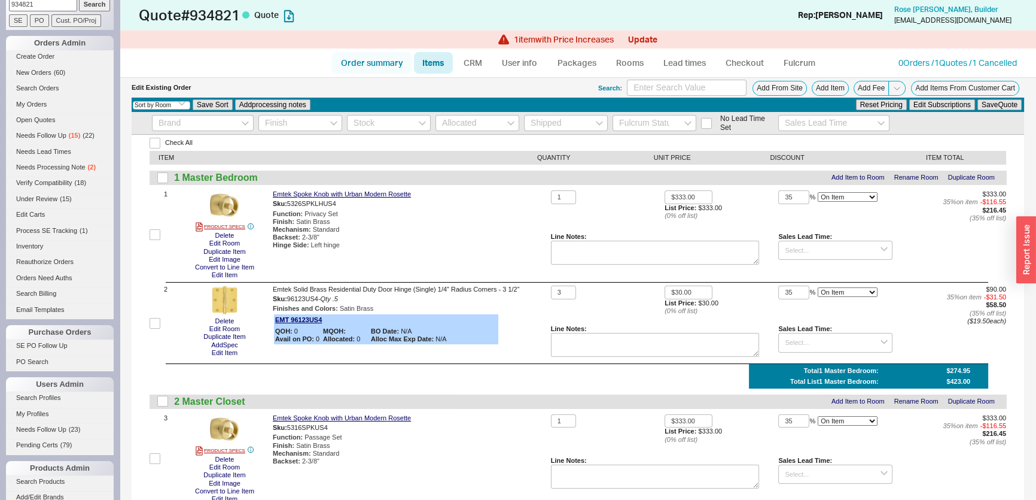
click at [380, 68] on link "Order summary" at bounding box center [372, 63] width 80 height 22
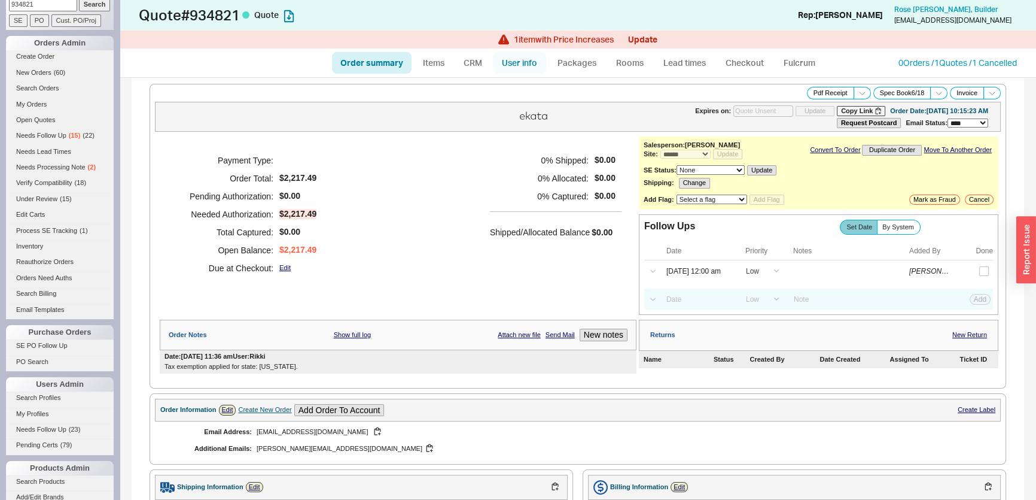
click at [507, 60] on link "User info" at bounding box center [519, 63] width 53 height 22
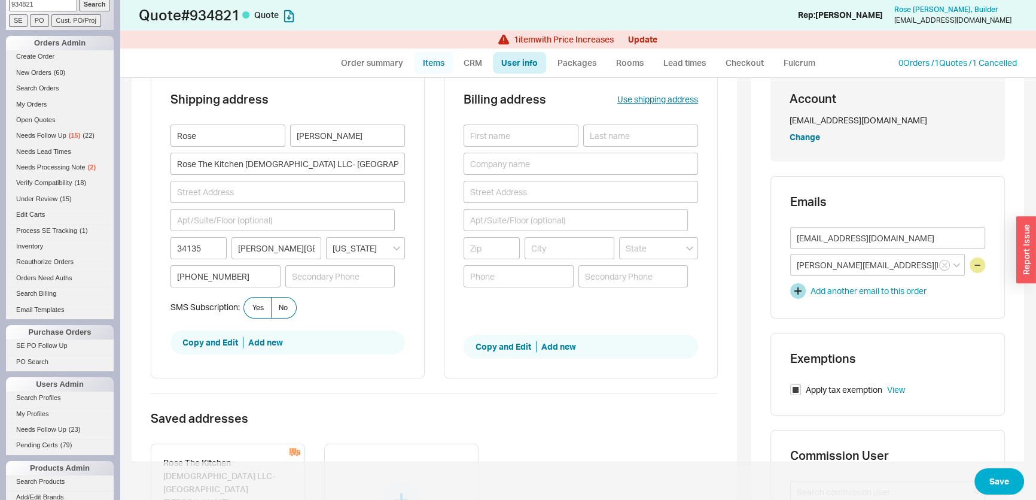
scroll to position [54, 0]
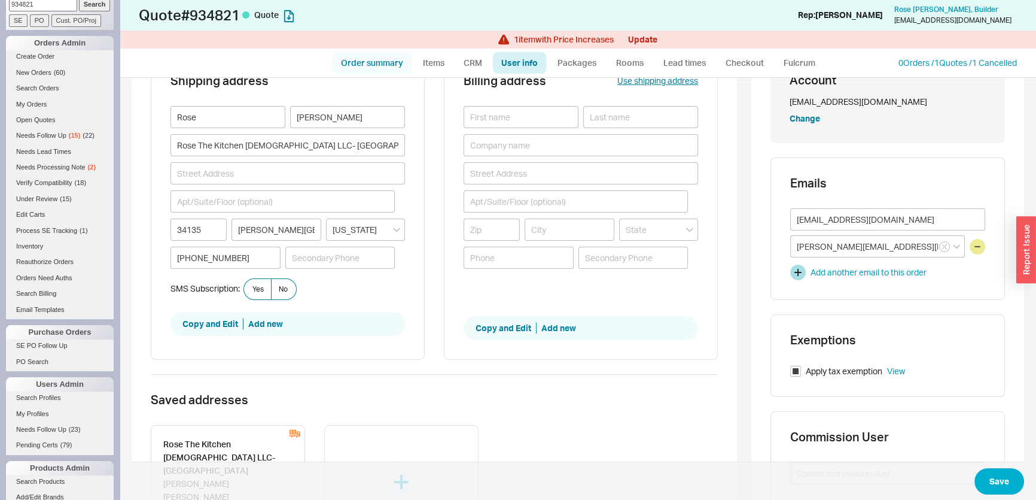
click at [386, 56] on link "Order summary" at bounding box center [372, 63] width 80 height 22
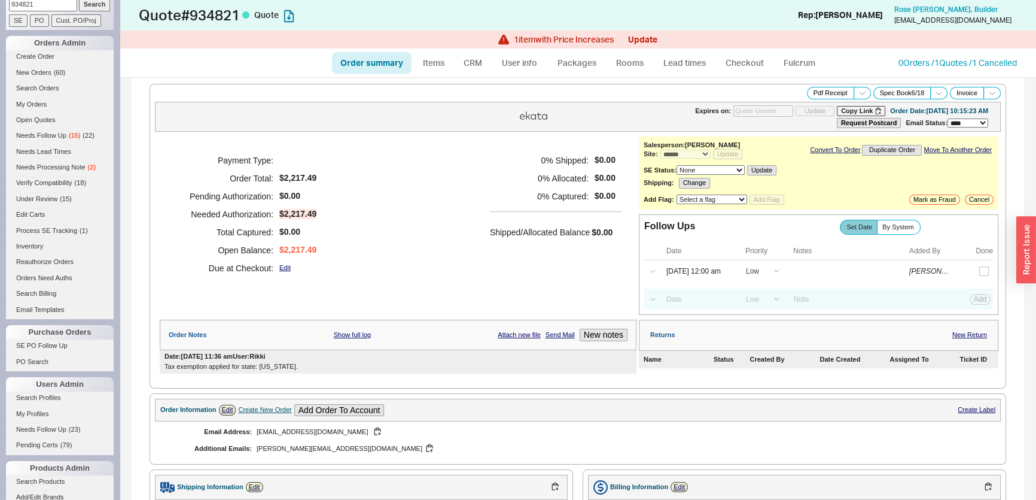
scroll to position [326, 0]
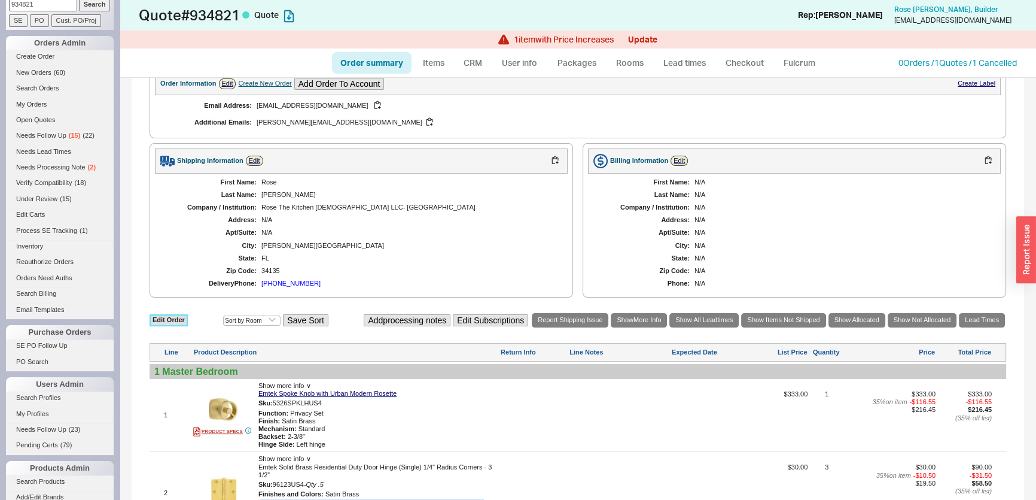
click at [176, 316] on link "Edit Order" at bounding box center [169, 319] width 38 height 11
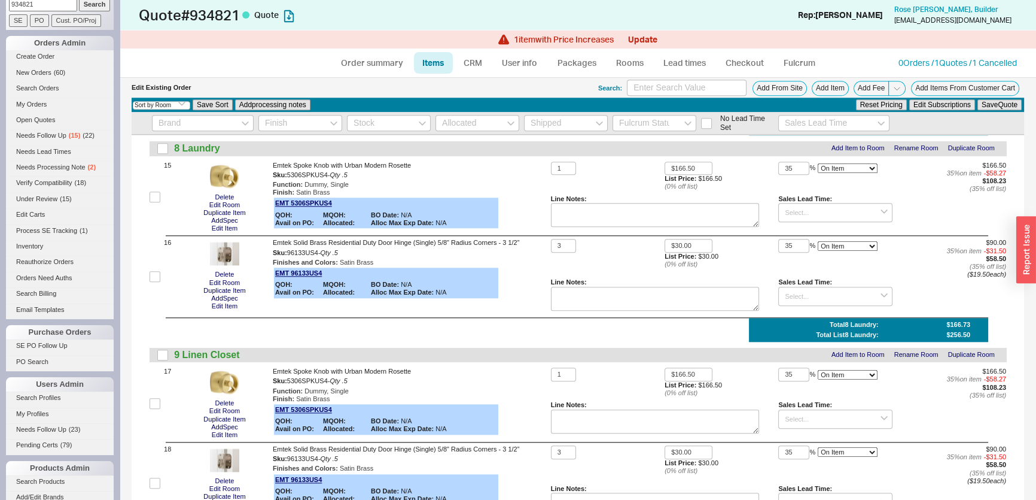
scroll to position [1836, 0]
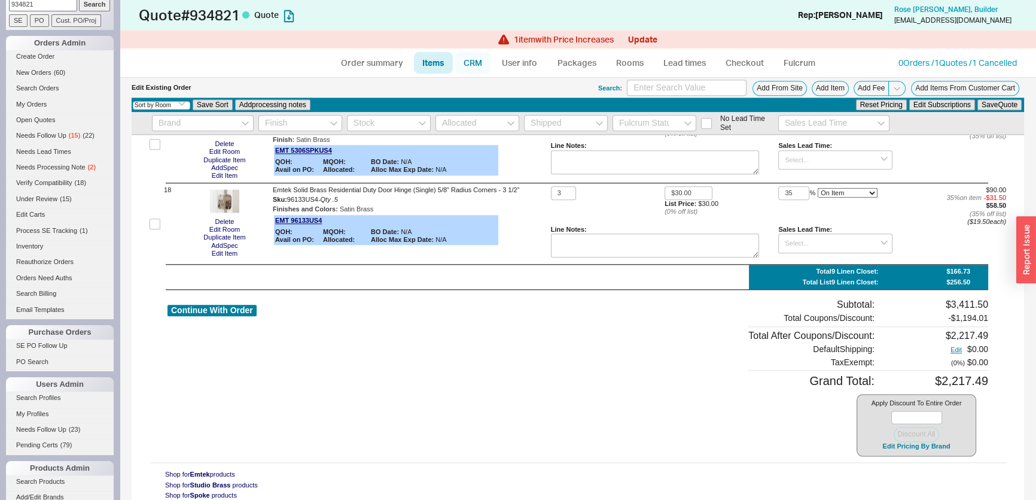
click at [474, 58] on link "CRM" at bounding box center [472, 63] width 35 height 22
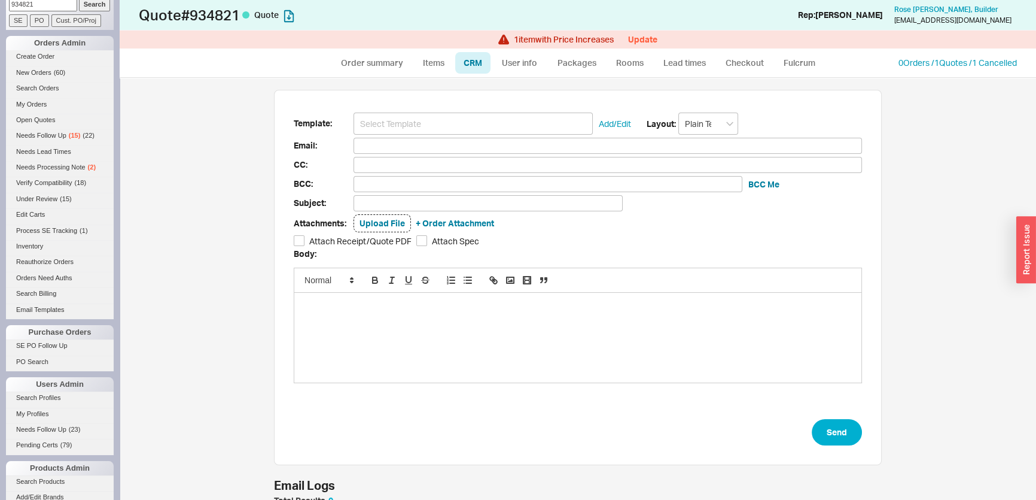
scroll to position [65, 599]
click at [639, 41] on button "Update" at bounding box center [642, 40] width 29 height 10
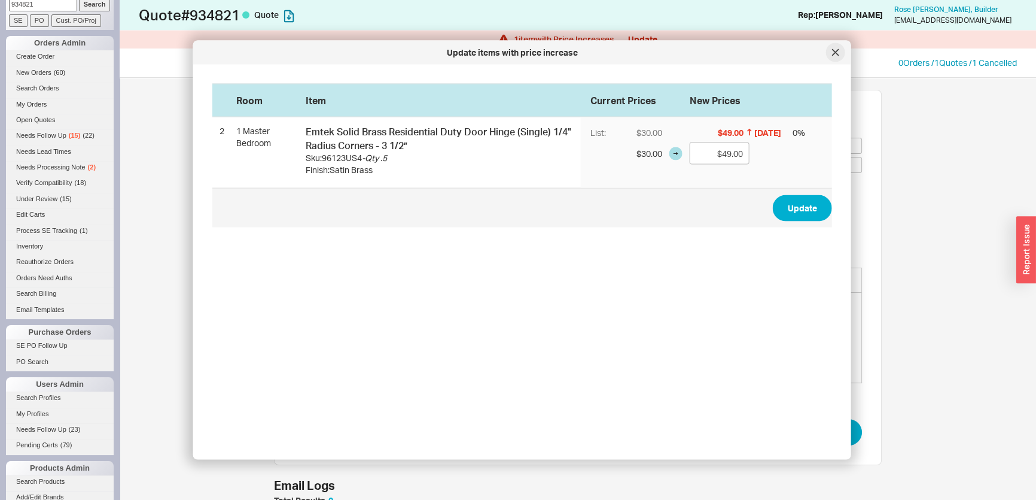
click at [832, 47] on div at bounding box center [835, 52] width 19 height 19
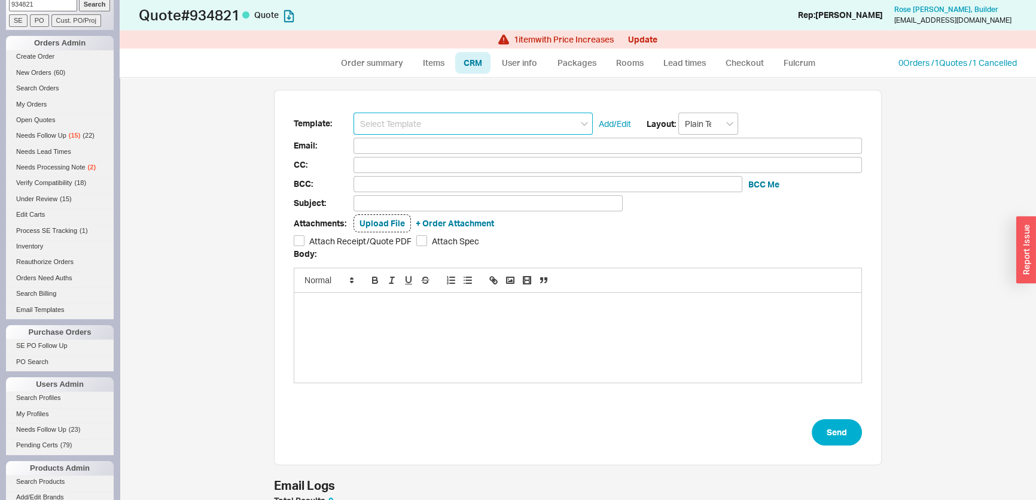
click at [467, 114] on input at bounding box center [473, 123] width 239 height 22
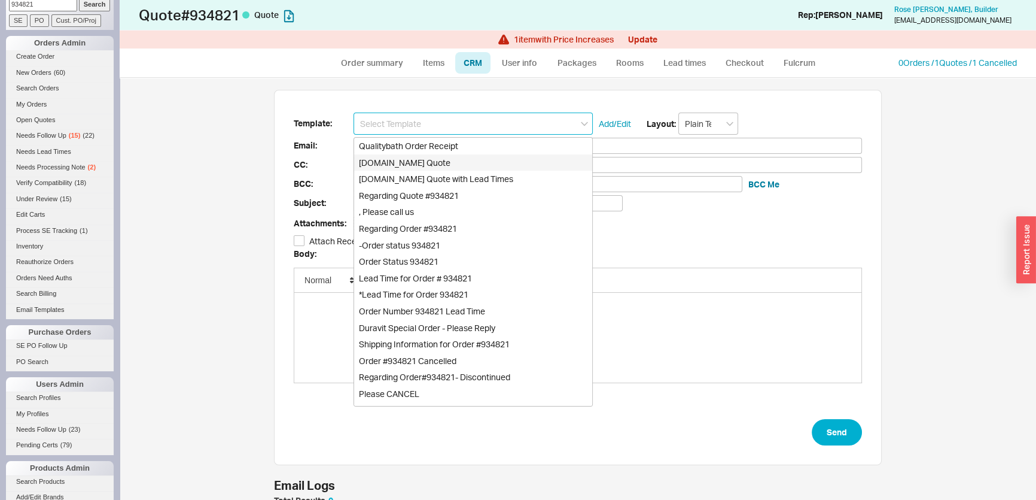
click at [454, 155] on div "[DOMAIN_NAME] Quote" at bounding box center [473, 162] width 238 height 17
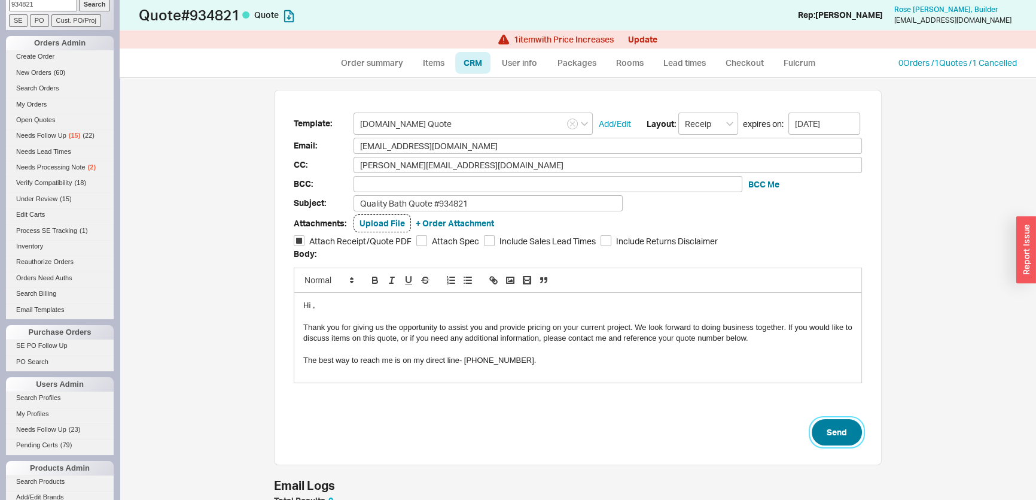
click at [833, 422] on button "Send" at bounding box center [837, 432] width 50 height 26
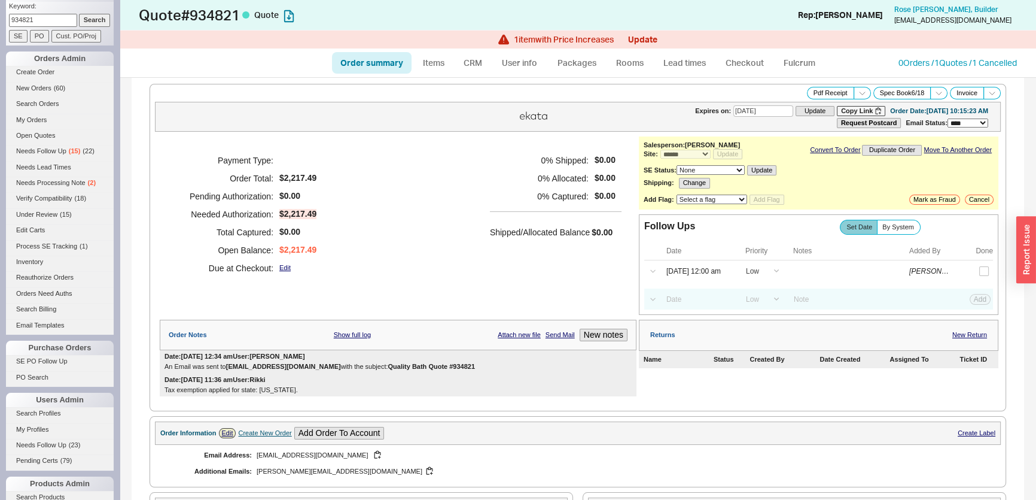
drag, startPoint x: 42, startPoint y: 10, endPoint x: 0, endPoint y: 7, distance: 41.9
click at [0, 7] on div "Phones OFF Search Orders Keyword: 934821 Search SE PO Cust. PO/Proj Orders Admi…" at bounding box center [60, 250] width 120 height 500
paste input "beomjun.kim@wakstudio.com"
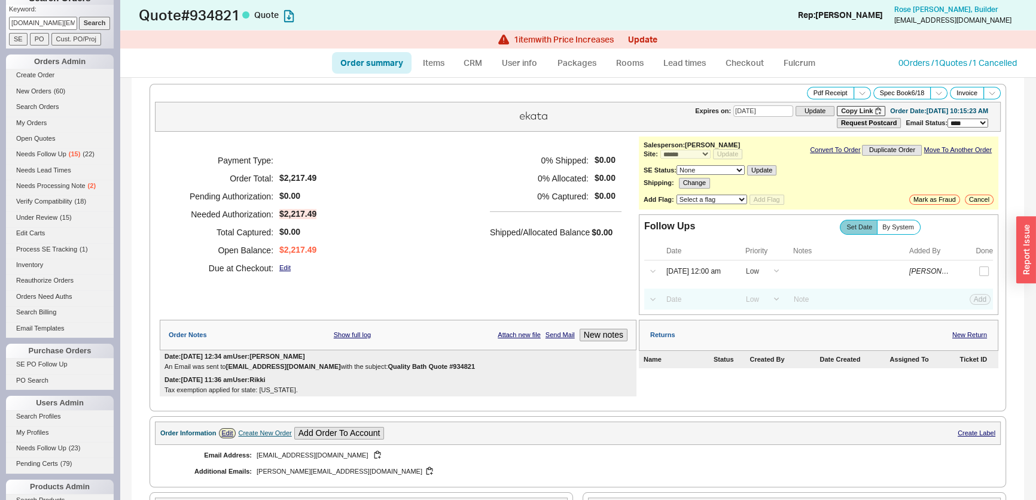
click at [84, 23] on input "Search" at bounding box center [95, 23] width 32 height 13
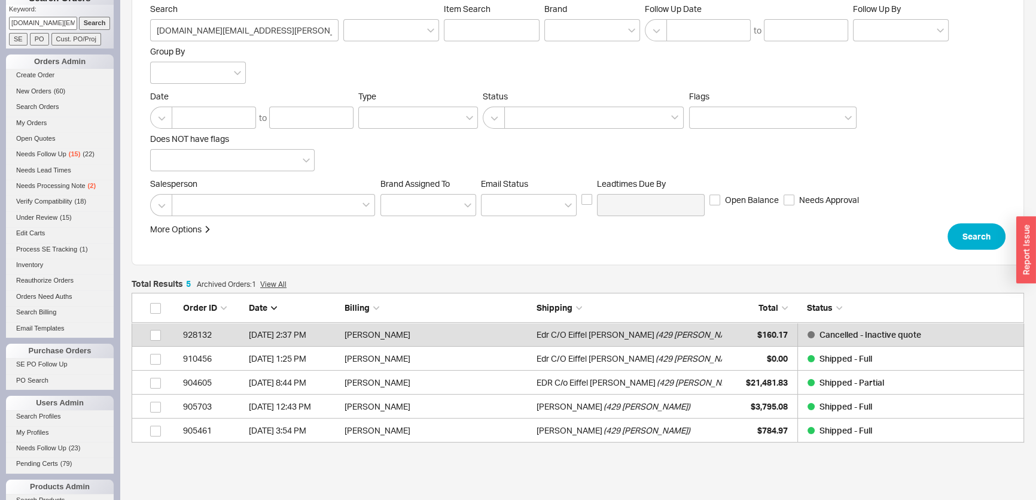
scroll to position [108, 0]
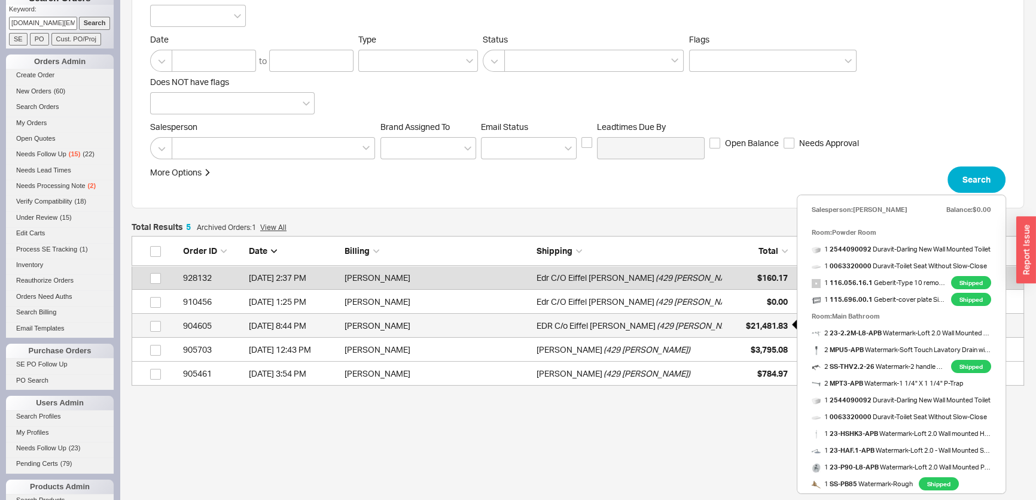
click at [759, 317] on div "$21,481.83" at bounding box center [758, 325] width 60 height 24
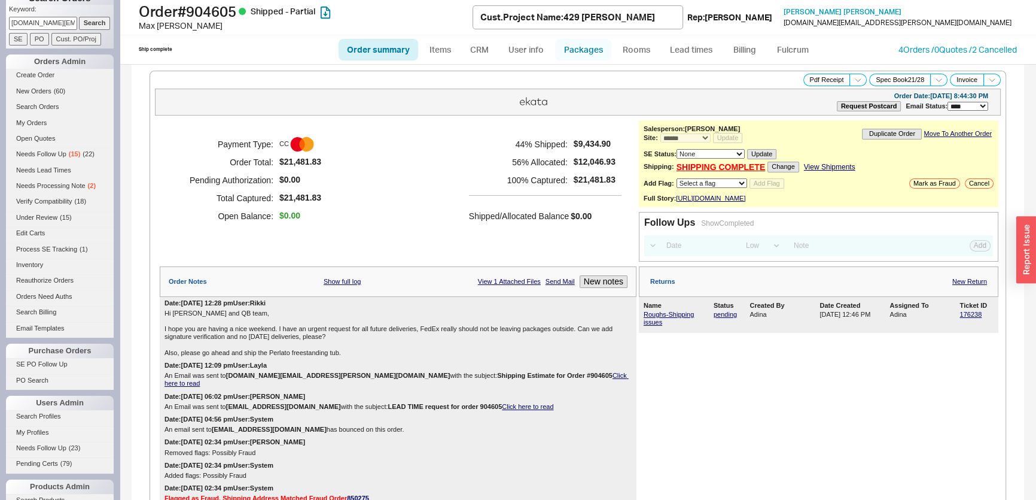
click at [568, 56] on link "Packages" at bounding box center [583, 50] width 56 height 22
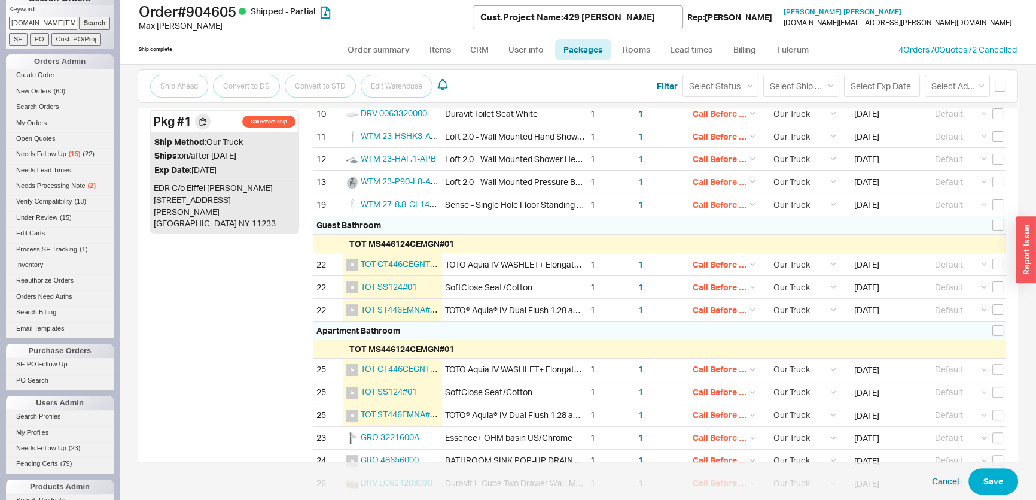
scroll to position [554, 0]
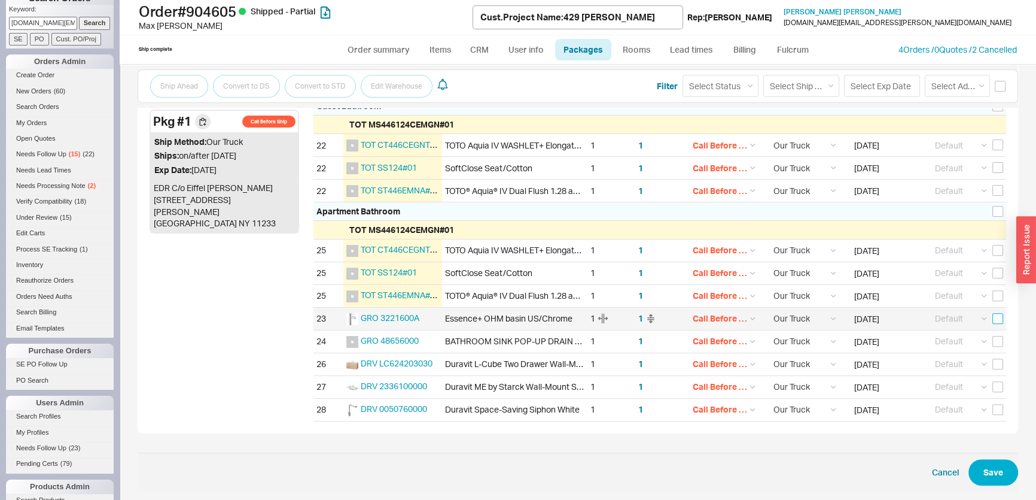
click at [992, 317] on input "checkbox" at bounding box center [997, 318] width 11 height 11
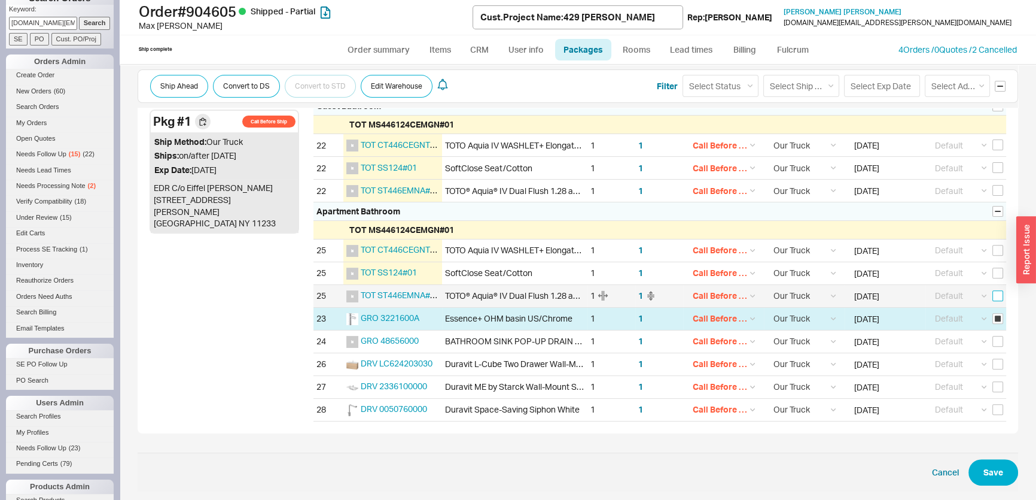
click at [992, 293] on input "checkbox" at bounding box center [997, 295] width 11 height 11
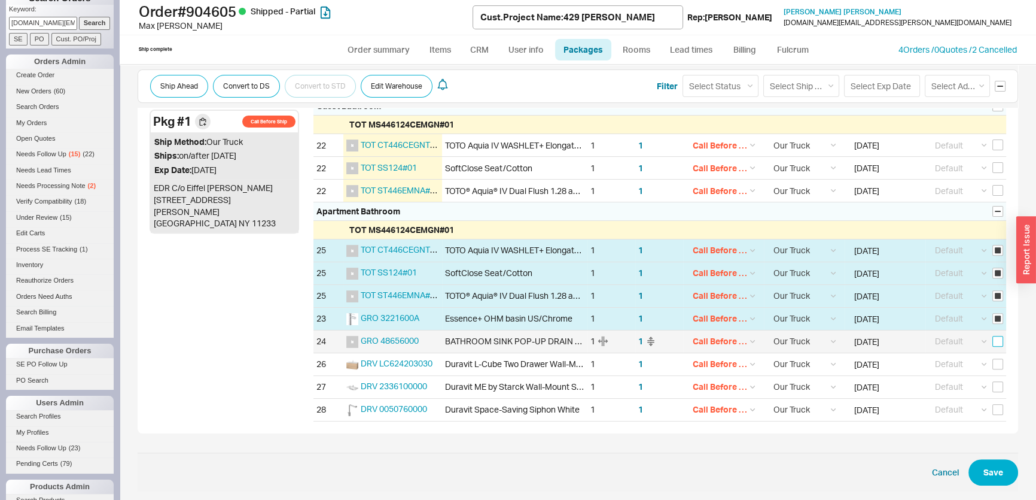
click at [992, 337] on input "checkbox" at bounding box center [997, 341] width 11 height 11
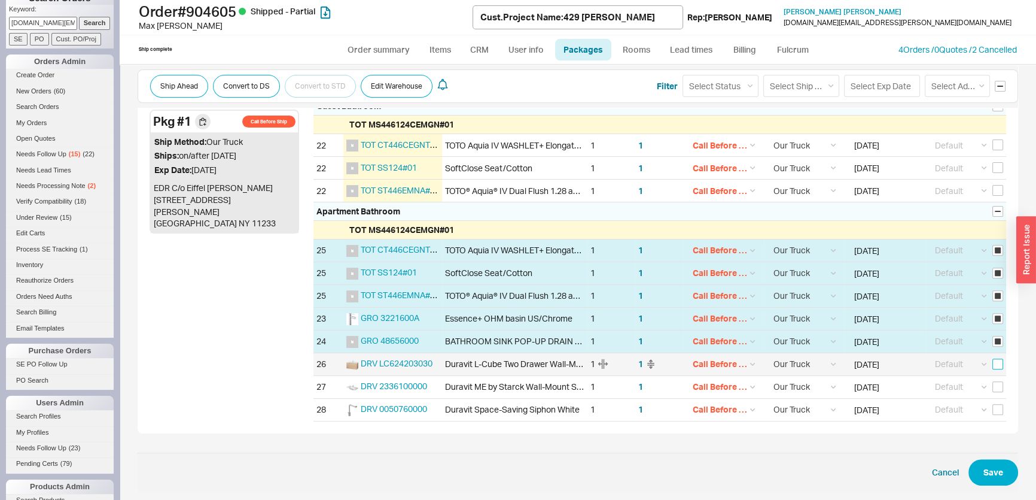
click at [994, 361] on input "checkbox" at bounding box center [997, 363] width 11 height 11
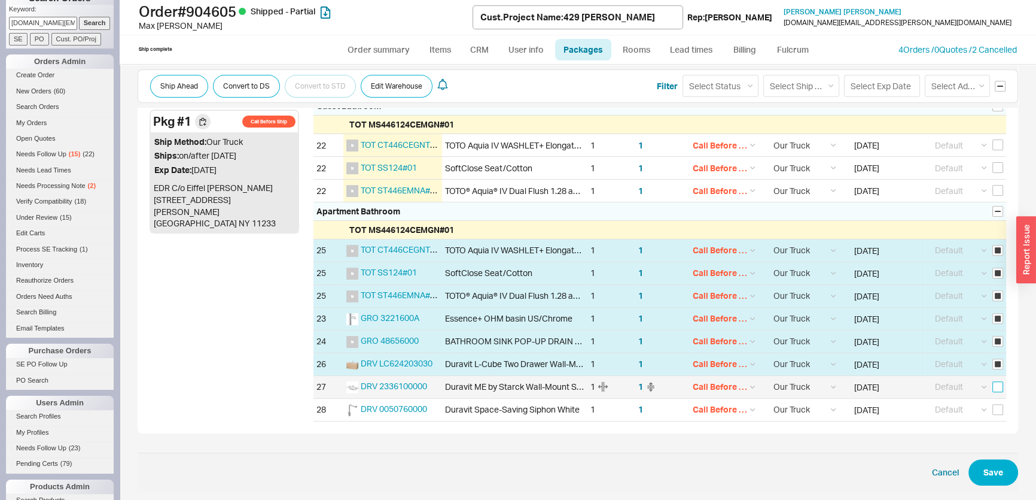
click at [993, 382] on input "checkbox" at bounding box center [997, 386] width 11 height 11
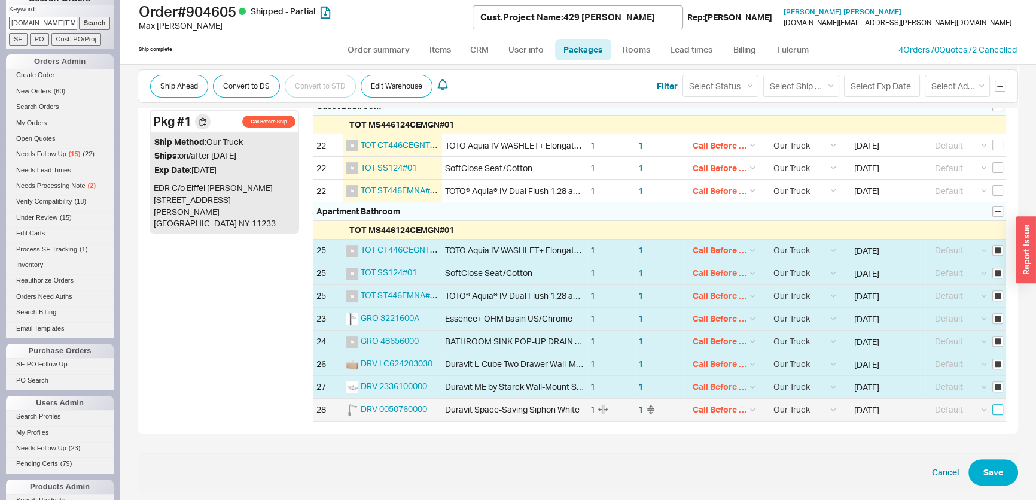
click at [992, 409] on input "checkbox" at bounding box center [997, 409] width 11 height 11
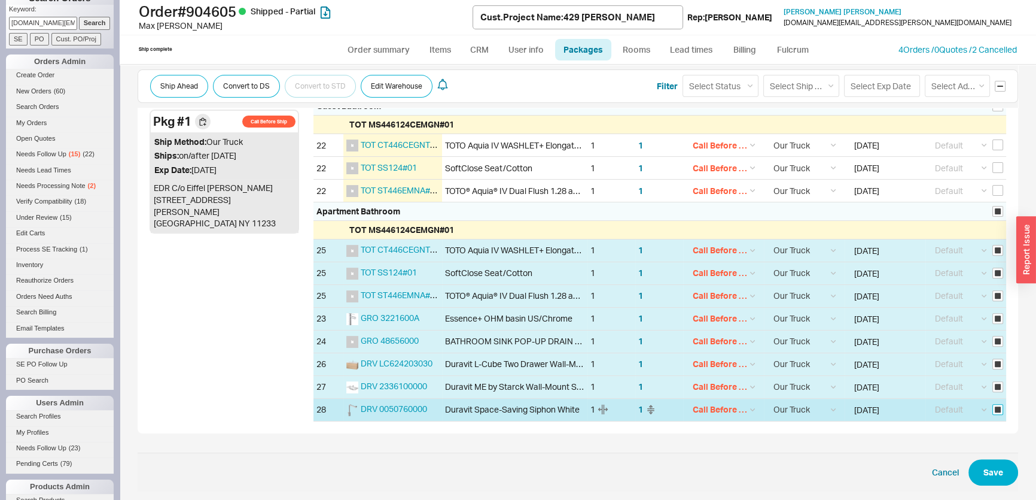
click at [992, 404] on input "checkbox" at bounding box center [997, 409] width 11 height 11
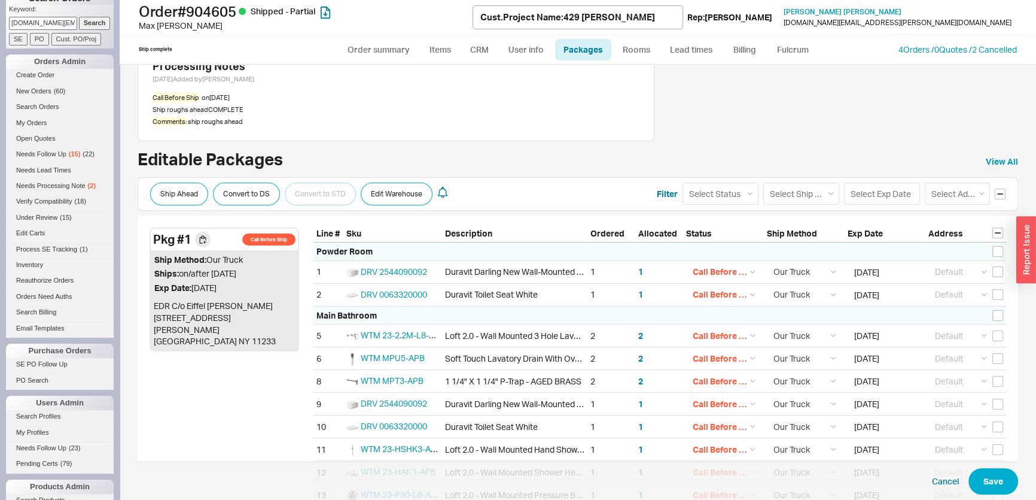
scroll to position [119, 0]
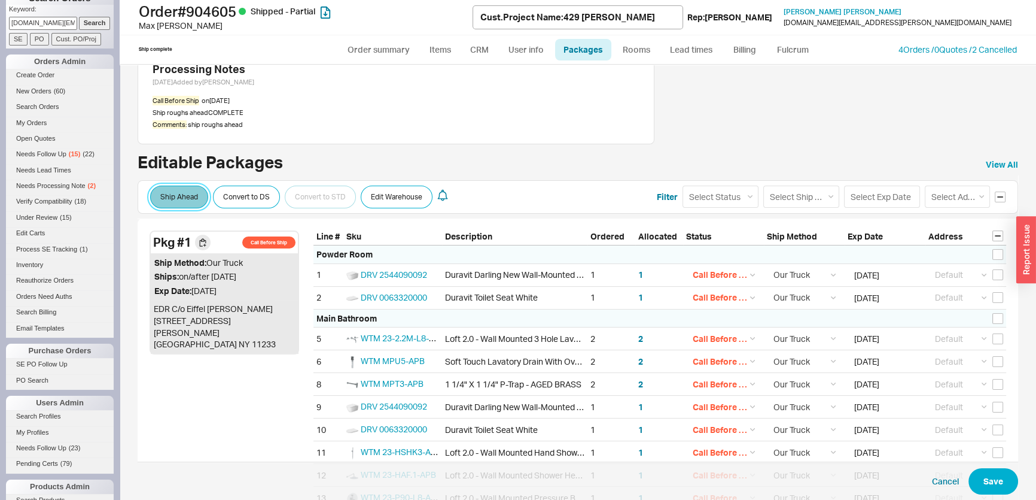
click at [194, 197] on button "Ship Ahead" at bounding box center [179, 196] width 58 height 23
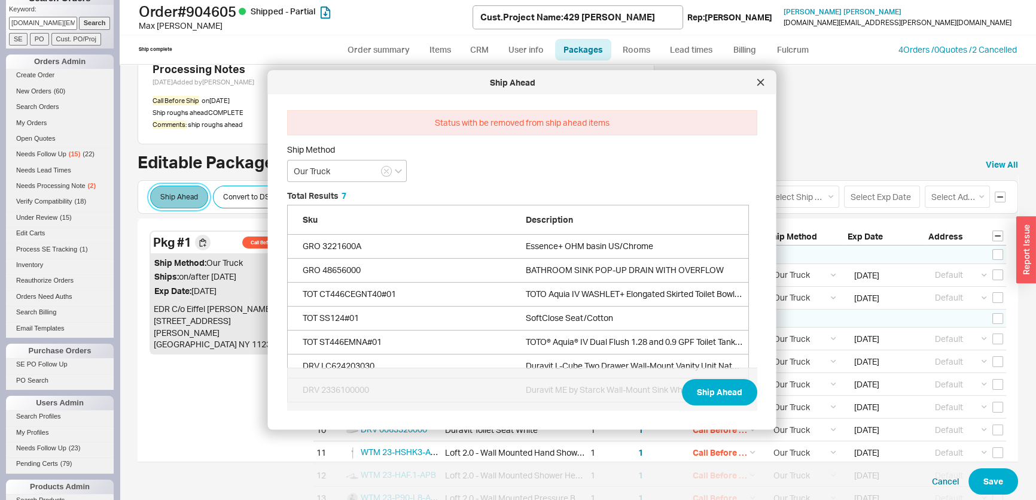
scroll to position [298, 473]
click at [713, 385] on button "Ship Ahead" at bounding box center [719, 392] width 75 height 26
click at [724, 400] on button "Ship Ahead" at bounding box center [719, 392] width 75 height 26
click at [392, 38] on ul "Order summary Items CRM User info Packages Rooms Lead times Billing Fulcrum" at bounding box center [578, 49] width 488 height 29
click at [394, 42] on link "Order summary" at bounding box center [379, 50] width 80 height 22
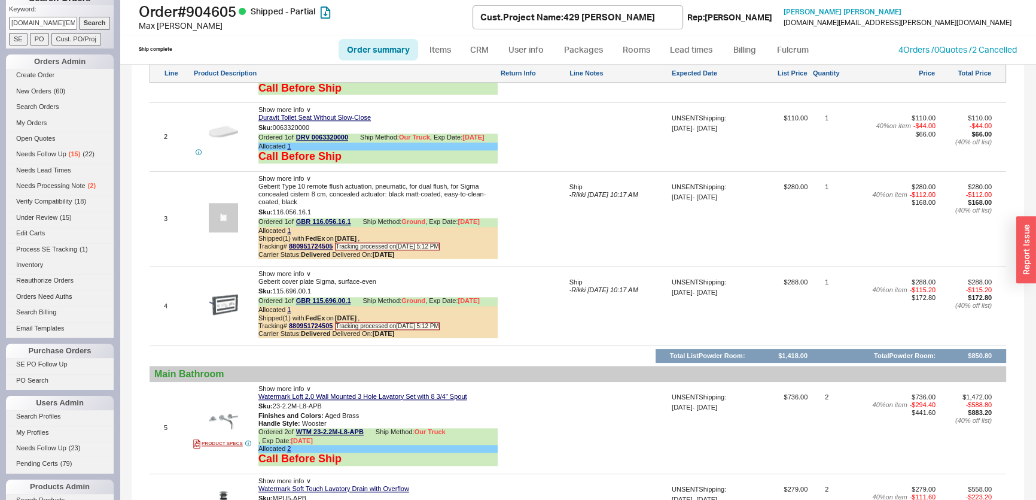
scroll to position [1686, 0]
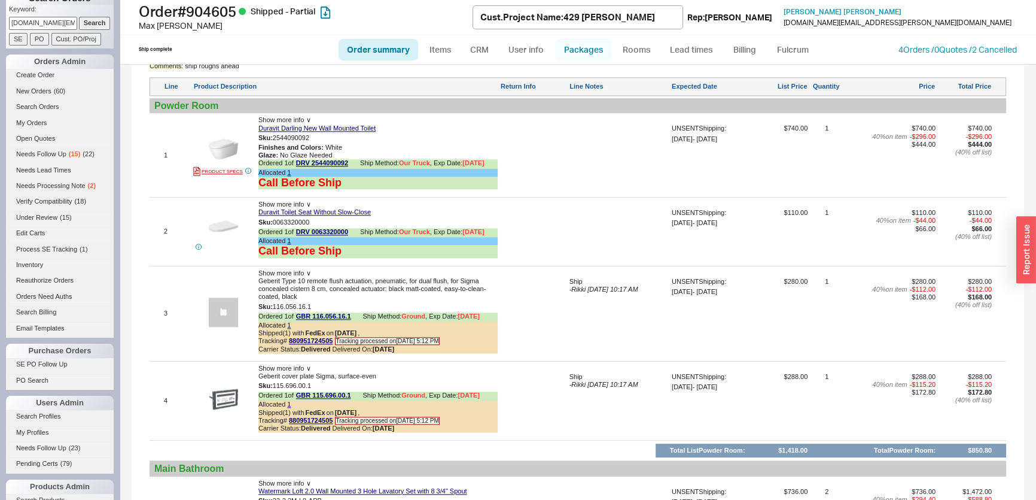
click at [565, 56] on link "Packages" at bounding box center [583, 50] width 56 height 22
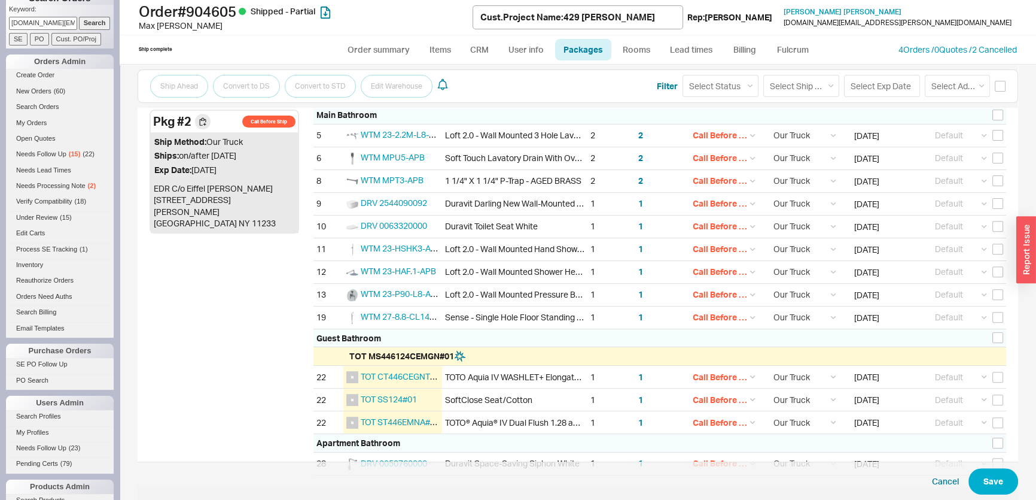
scroll to position [622, 0]
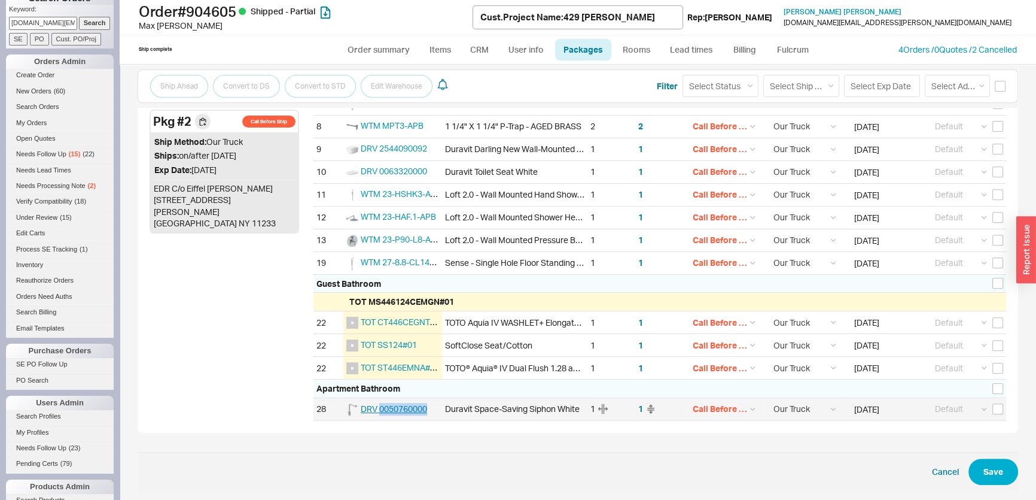
drag, startPoint x: 435, startPoint y: 406, endPoint x: 379, endPoint y: 405, distance: 56.2
click at [379, 405] on div "DRV 0050760000" at bounding box center [392, 409] width 99 height 22
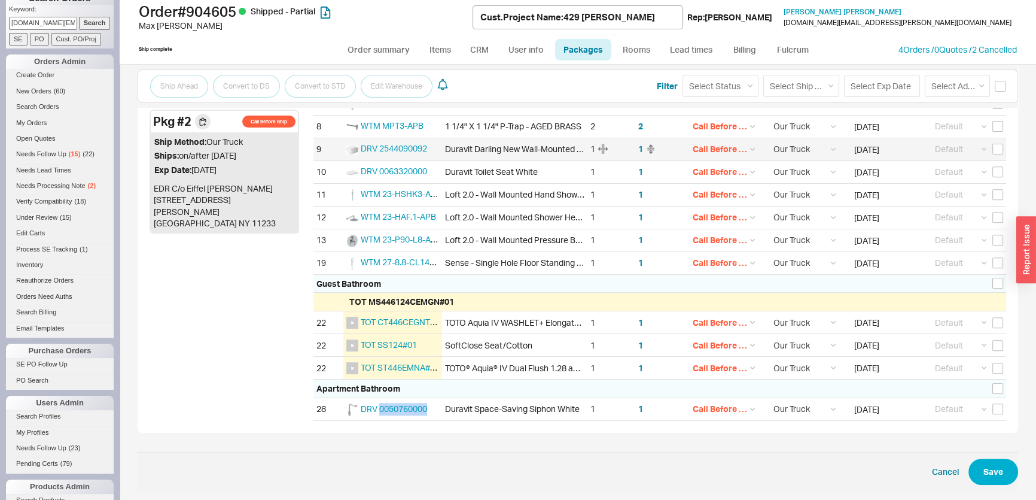
copy span "0050760000"
click at [385, 39] on link "Order summary" at bounding box center [379, 50] width 80 height 22
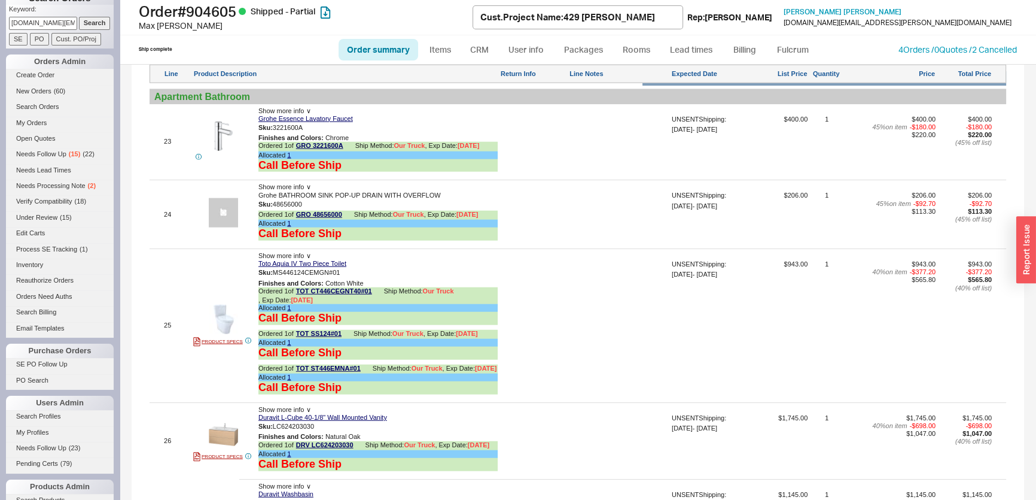
scroll to position [3965, 0]
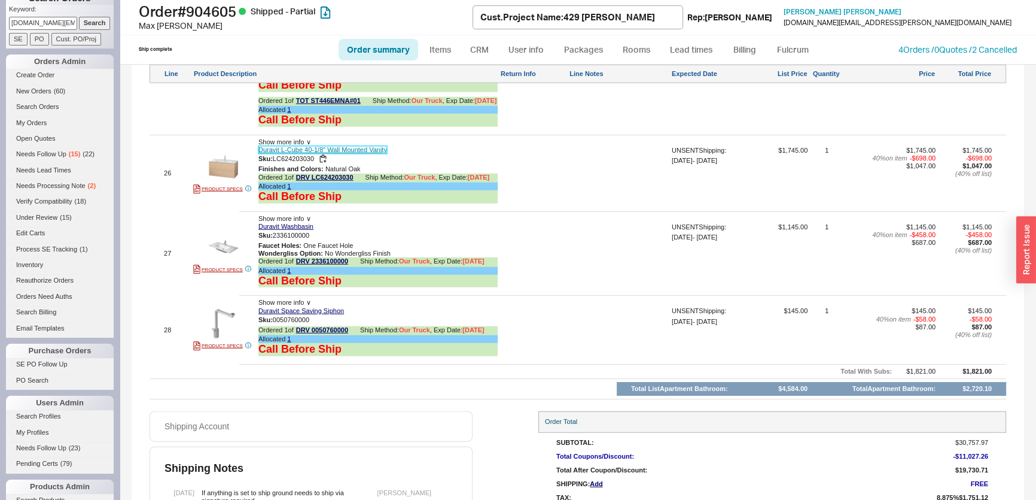
click at [336, 146] on link "Duravit L-Cube 40-1/8" Wall Mounted Vanity" at bounding box center [322, 150] width 129 height 8
drag, startPoint x: 9, startPoint y: 25, endPoint x: 134, endPoint y: 25, distance: 125.0
click at [133, 25] on div "Phones OFF Search Orders Keyword: beomjun.kim@wakstudio.com Search SE PO Cust. …" at bounding box center [518, 250] width 1036 height 500
paste input "maritza.capiro@gmail"
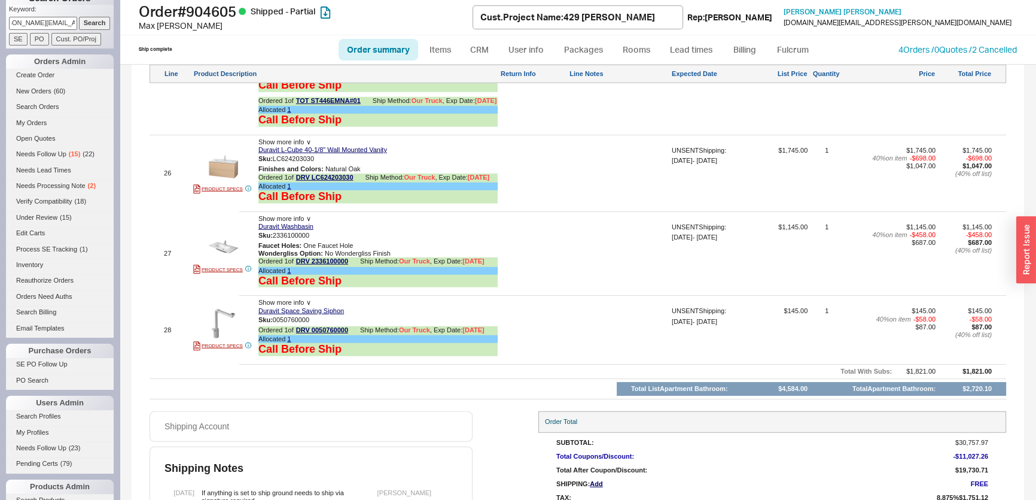
click at [83, 23] on input "Search" at bounding box center [95, 23] width 32 height 13
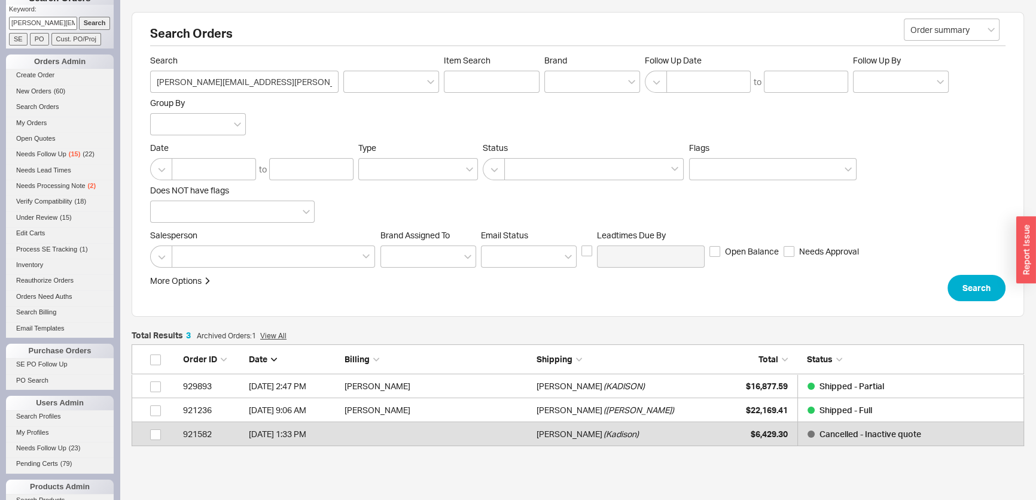
scroll to position [93, 884]
click at [696, 385] on div "Chris Kadison ( KADISON )" at bounding box center [630, 386] width 186 height 24
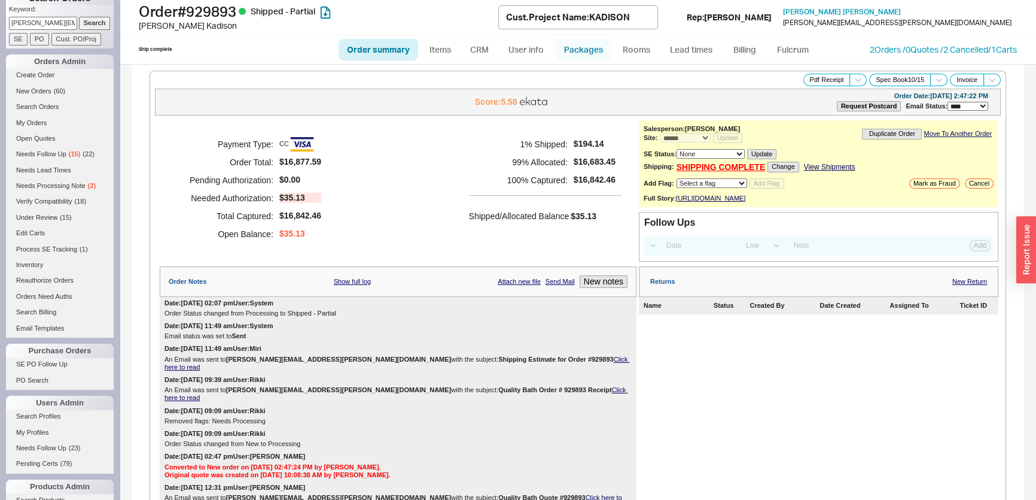
click at [598, 52] on link "Packages" at bounding box center [583, 50] width 56 height 22
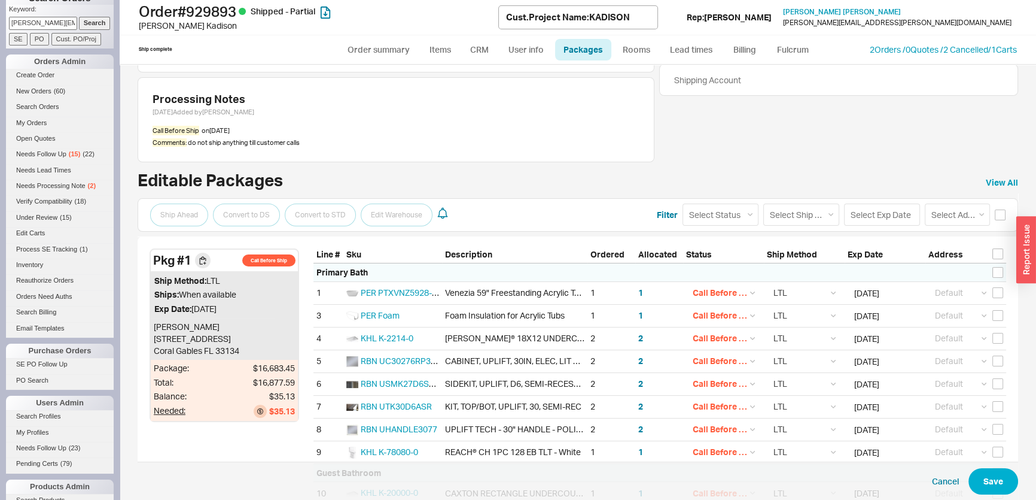
scroll to position [46, 0]
click at [986, 179] on link "View All" at bounding box center [1002, 184] width 32 height 12
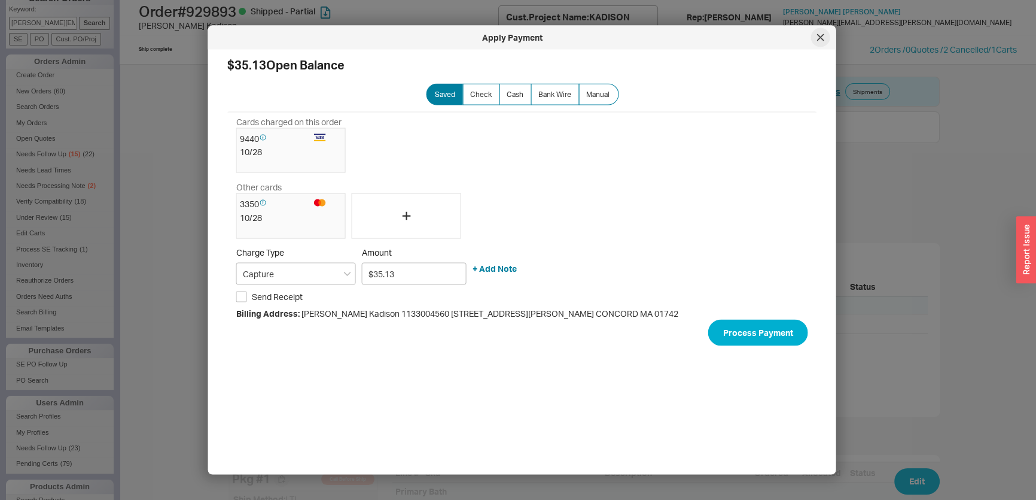
click at [822, 39] on icon at bounding box center [820, 37] width 6 height 6
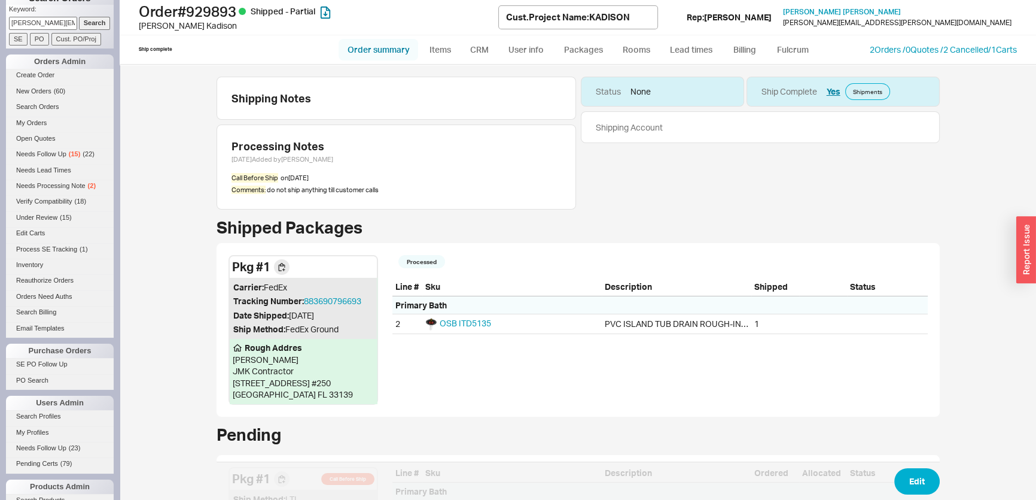
click at [361, 51] on link "Order summary" at bounding box center [379, 50] width 80 height 22
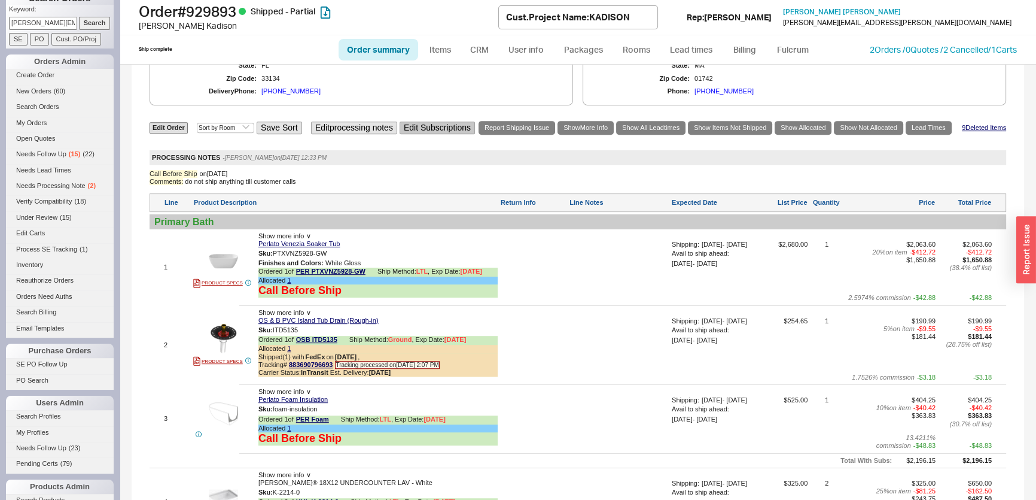
scroll to position [776, 0]
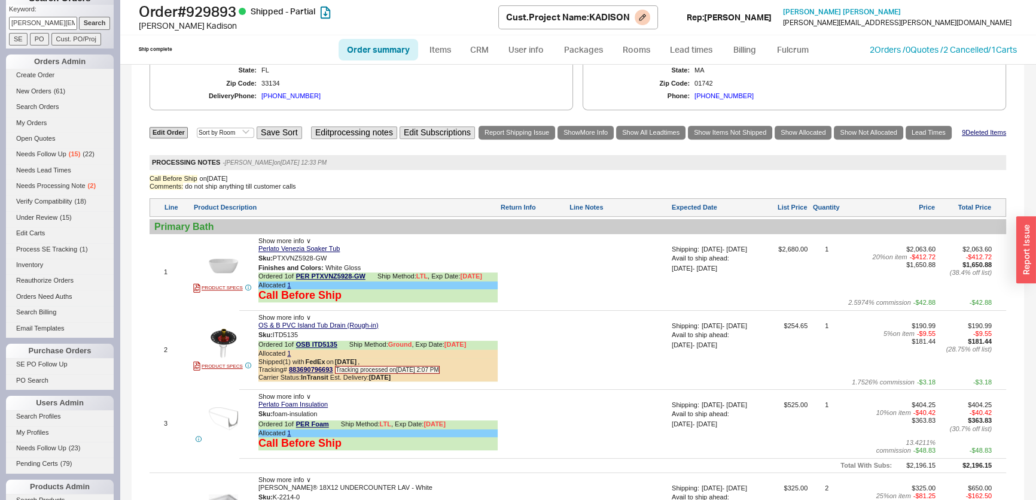
drag, startPoint x: 11, startPoint y: 22, endPoint x: 499, endPoint y: 20, distance: 487.5
click at [438, 20] on div "Phones OFF Search Orders Keyword: maritza.capiro@gmail.com Search SE PO Cust. P…" at bounding box center [518, 250] width 1036 height 500
click at [79, 17] on input "Search" at bounding box center [95, 23] width 32 height 13
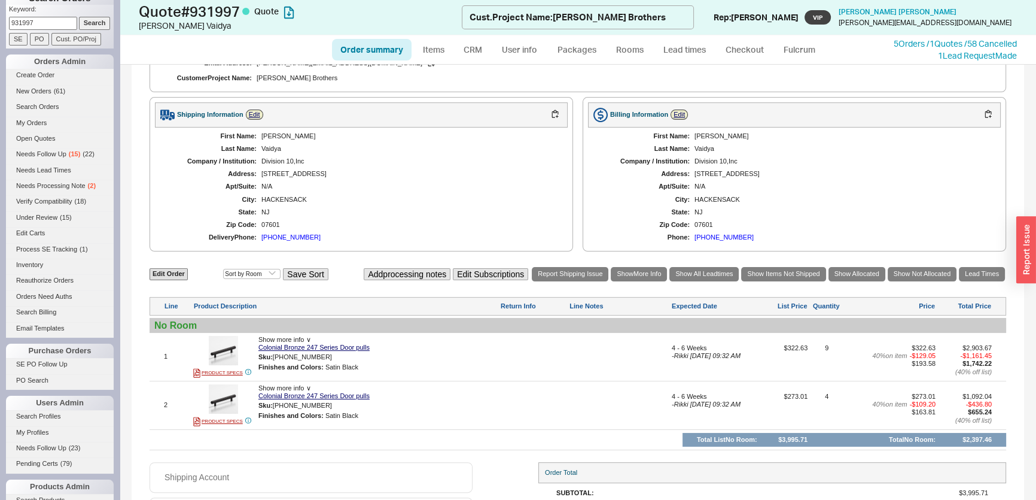
scroll to position [507, 0]
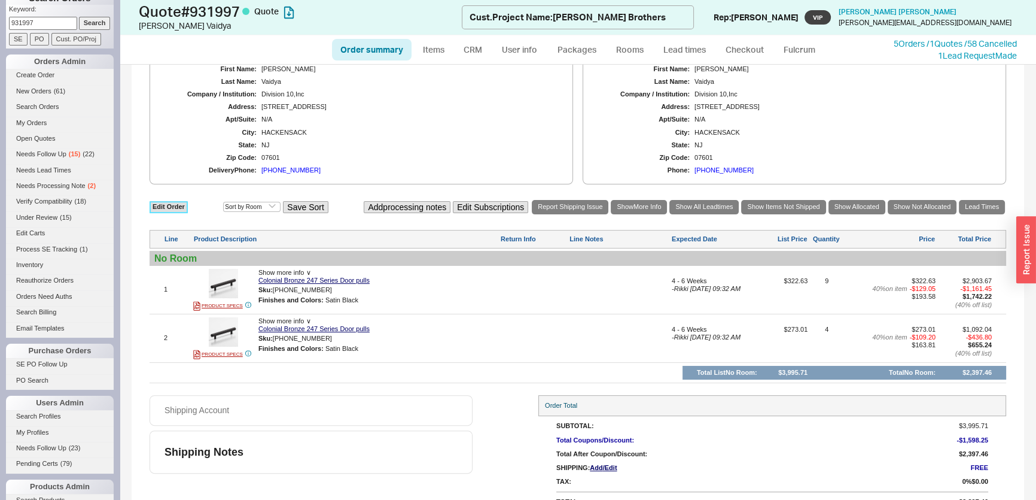
click at [179, 201] on link "Edit Order" at bounding box center [169, 206] width 38 height 11
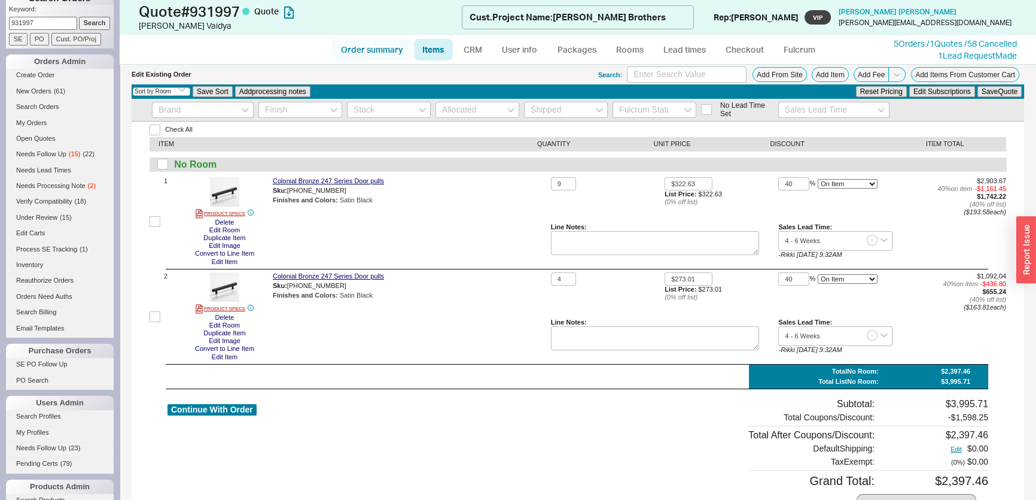
click at [373, 48] on link "Order summary" at bounding box center [372, 50] width 80 height 22
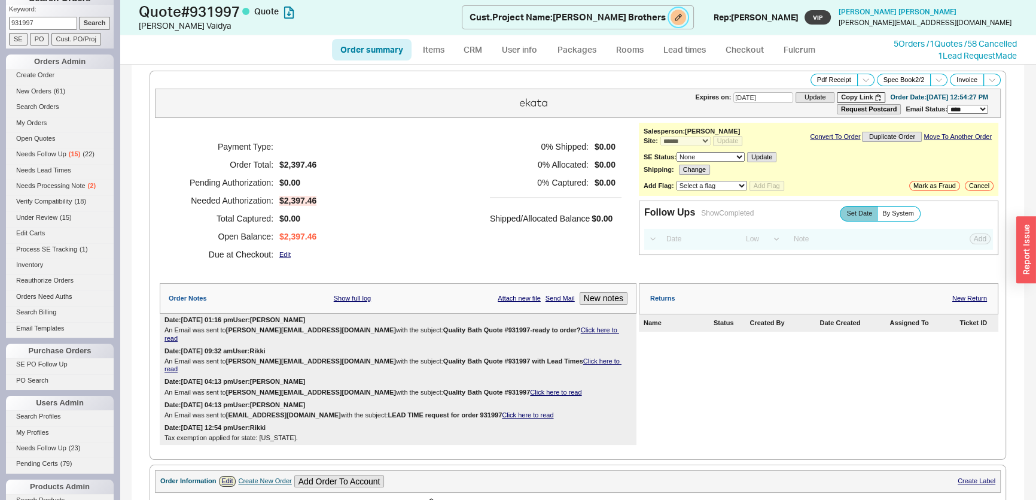
click at [671, 19] on button at bounding box center [679, 18] width 16 height 16
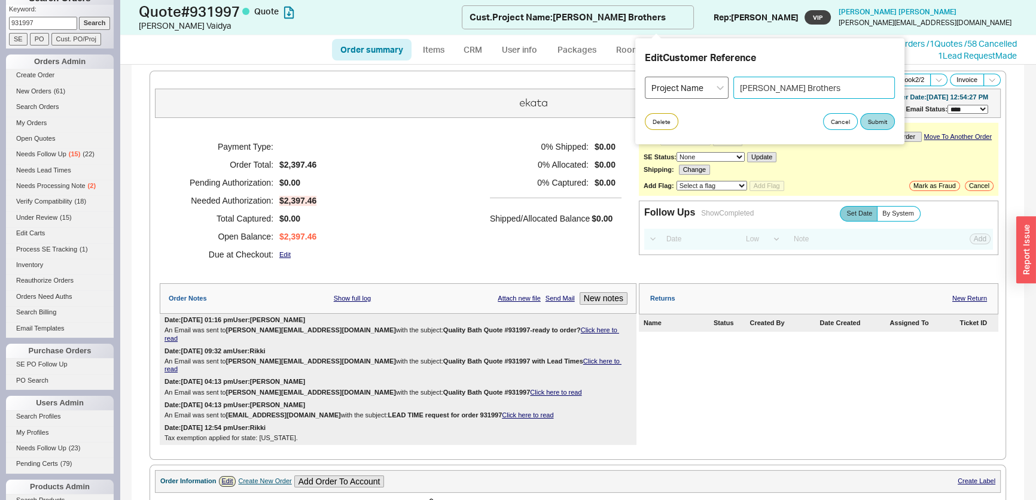
drag, startPoint x: 828, startPoint y: 86, endPoint x: 665, endPoint y: 81, distance: 162.8
click at [665, 81] on div "Select an option PO Number Project Name Fisher Brothers" at bounding box center [770, 88] width 250 height 22
paste input "P0325158-14"
click at [887, 117] on button "Submit" at bounding box center [877, 121] width 35 height 17
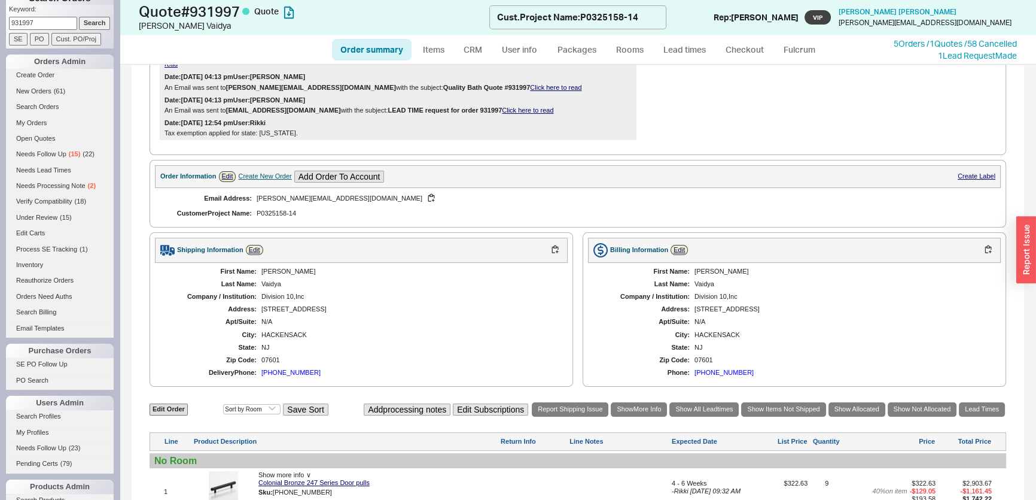
scroll to position [326, 0]
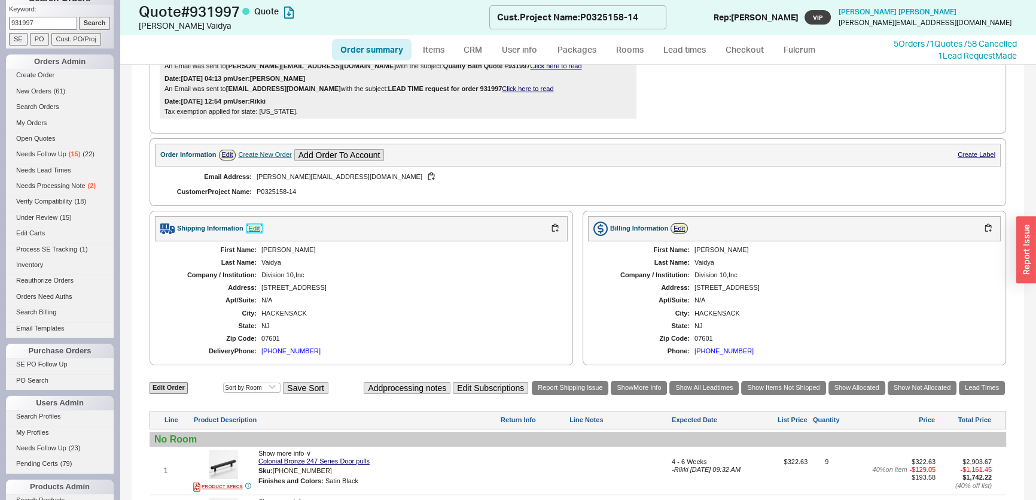
click at [250, 223] on link "Edit" at bounding box center [254, 228] width 17 height 10
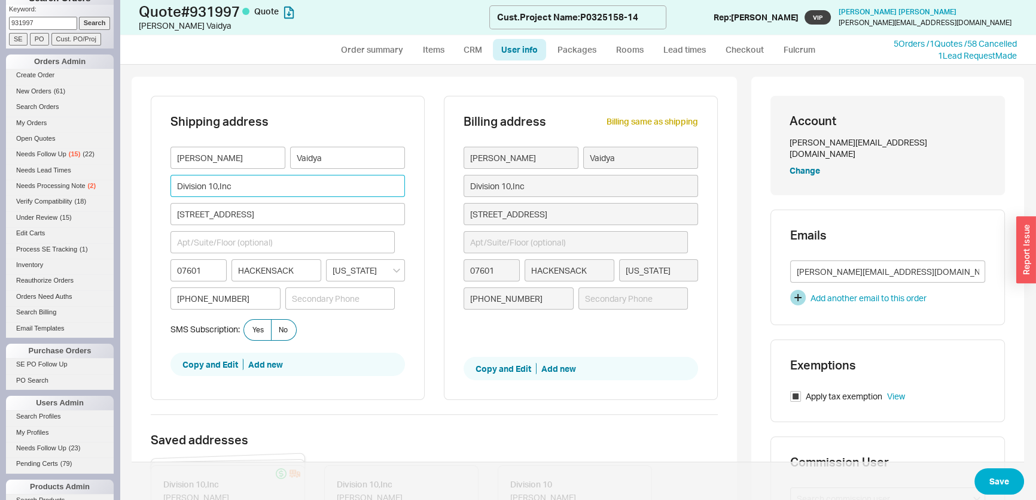
click at [278, 193] on input "Division 10,Inc" at bounding box center [287, 186] width 234 height 22
paste input "Tag: Fisher Brothers"
click at [984, 469] on button "Save" at bounding box center [999, 481] width 50 height 26
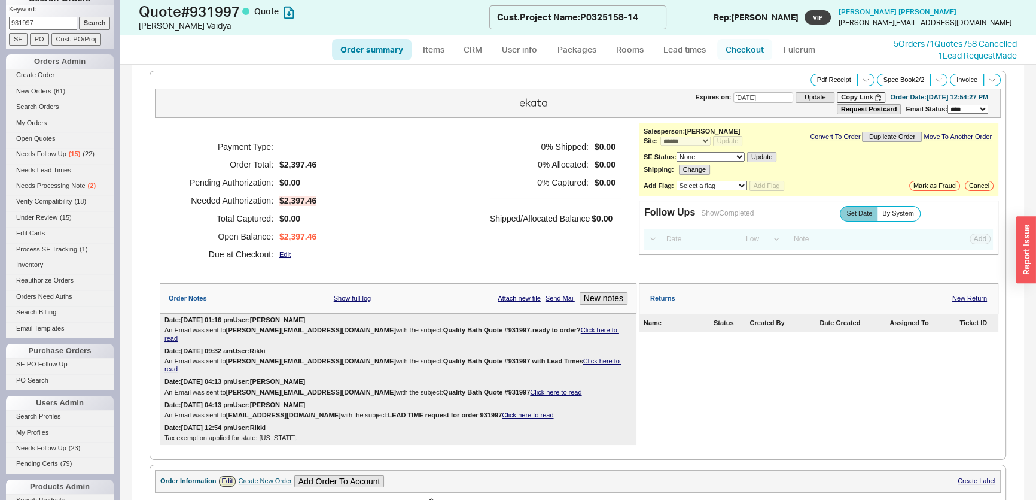
click at [749, 57] on link "Checkout" at bounding box center [744, 50] width 55 height 22
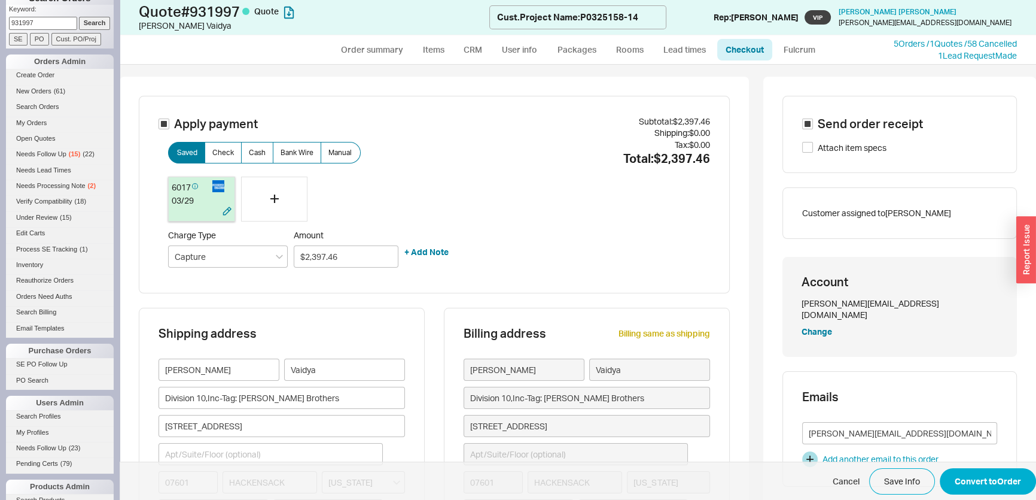
click at [205, 211] on div at bounding box center [191, 212] width 39 height 12
click at [1006, 488] on button "Convert to Order" at bounding box center [988, 481] width 96 height 26
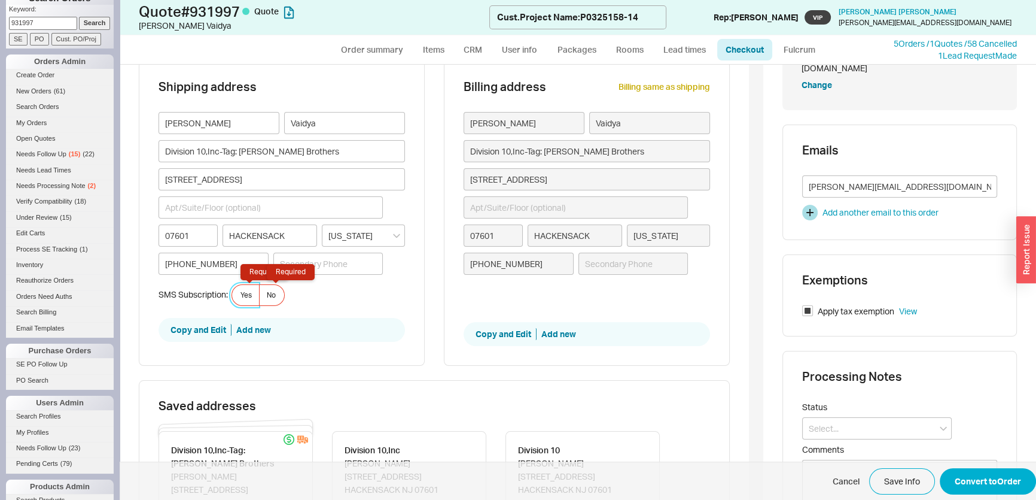
scroll to position [263, 0]
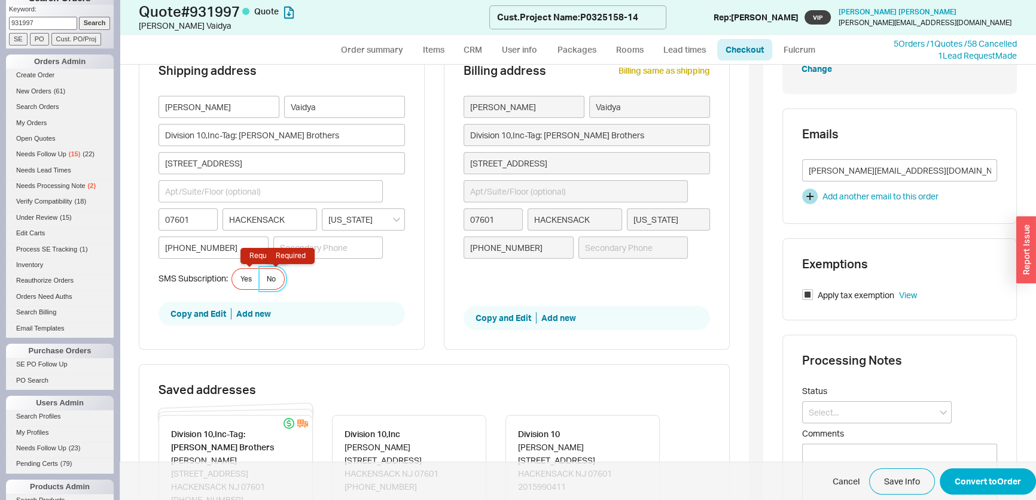
click at [275, 270] on label "No Required" at bounding box center [272, 279] width 26 height 22
click at [0, 0] on input "No Required" at bounding box center [0, 0] width 0 height 0
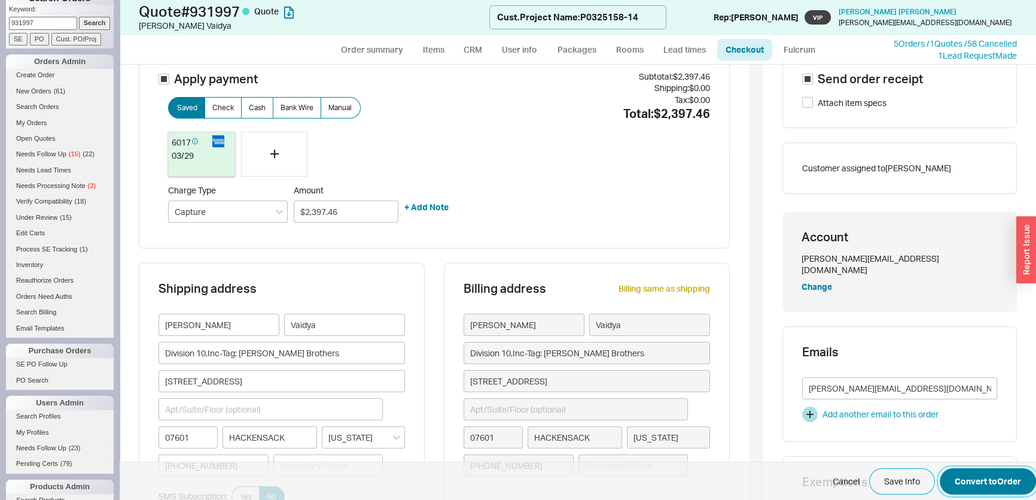
click at [993, 470] on button "Convert to Order" at bounding box center [988, 481] width 96 height 26
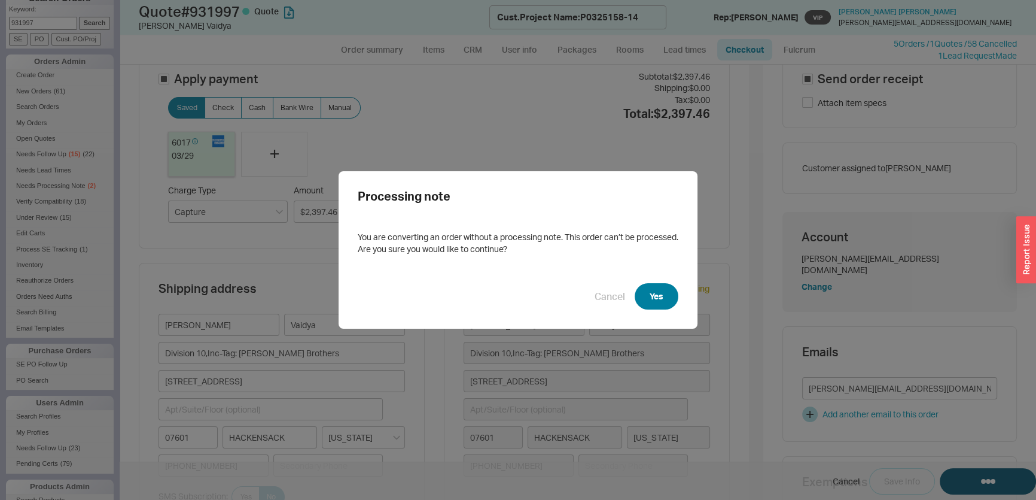
click at [653, 300] on button "Yes" at bounding box center [657, 296] width 44 height 26
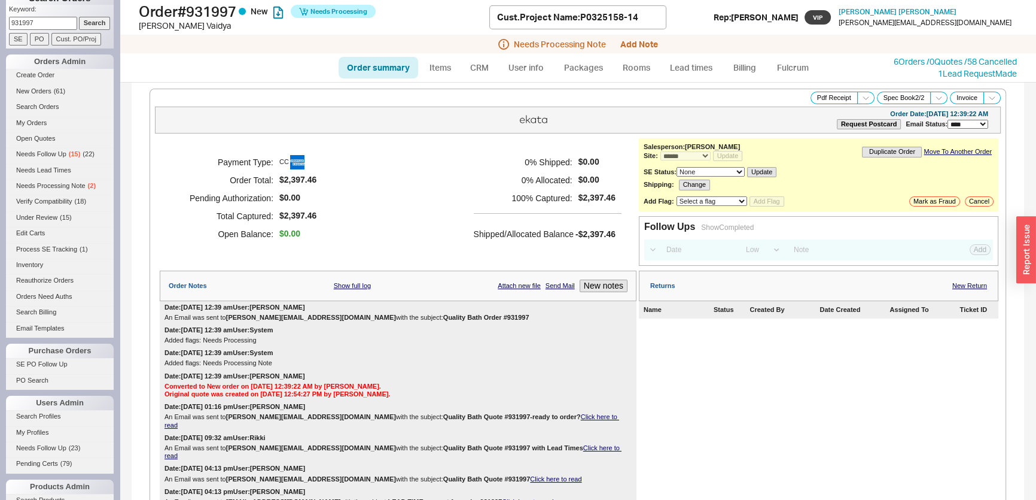
drag, startPoint x: 40, startPoint y: 22, endPoint x: 0, endPoint y: 22, distance: 40.1
click at [0, 22] on div "Phones OFF Search Orders Keyword: 931997 Search SE PO Cust. PO/Proj Orders Admi…" at bounding box center [60, 250] width 120 height 500
paste input "erikstrandberg100@gmail.com"
click at [96, 22] on input "Search" at bounding box center [95, 23] width 32 height 13
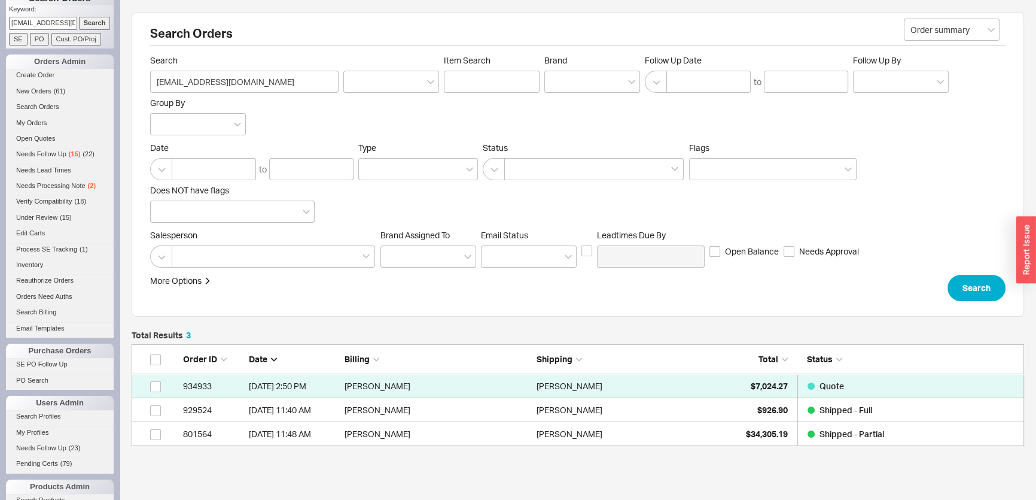
scroll to position [84, 0]
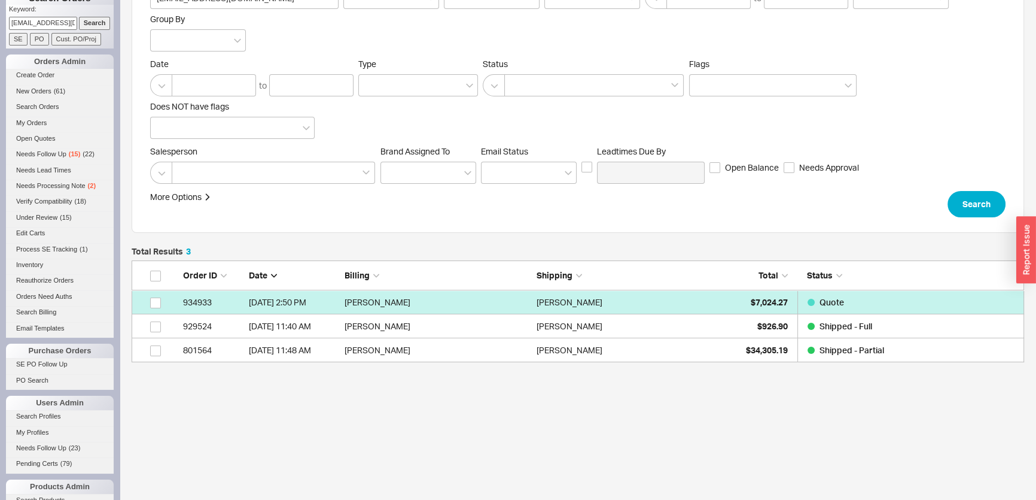
click at [675, 300] on div "Erik Strandberg" at bounding box center [630, 302] width 186 height 24
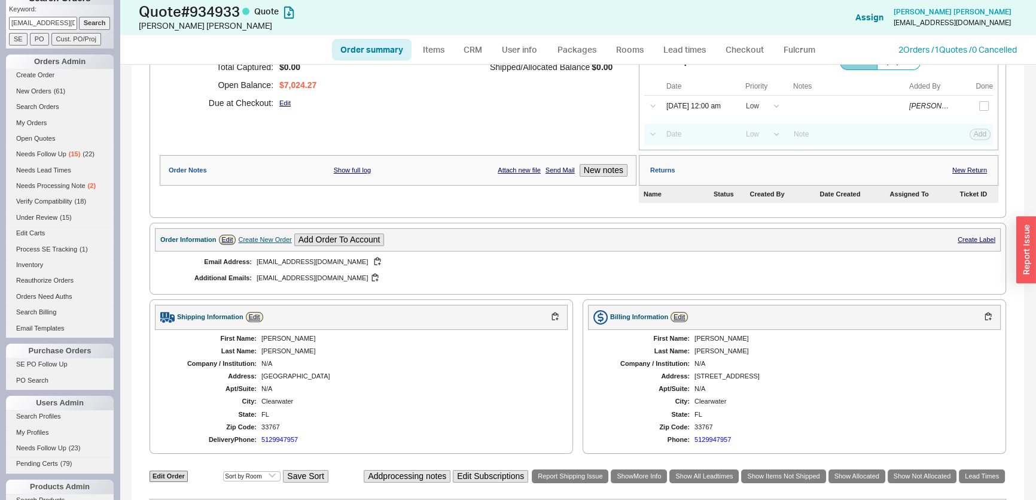
scroll to position [326, 0]
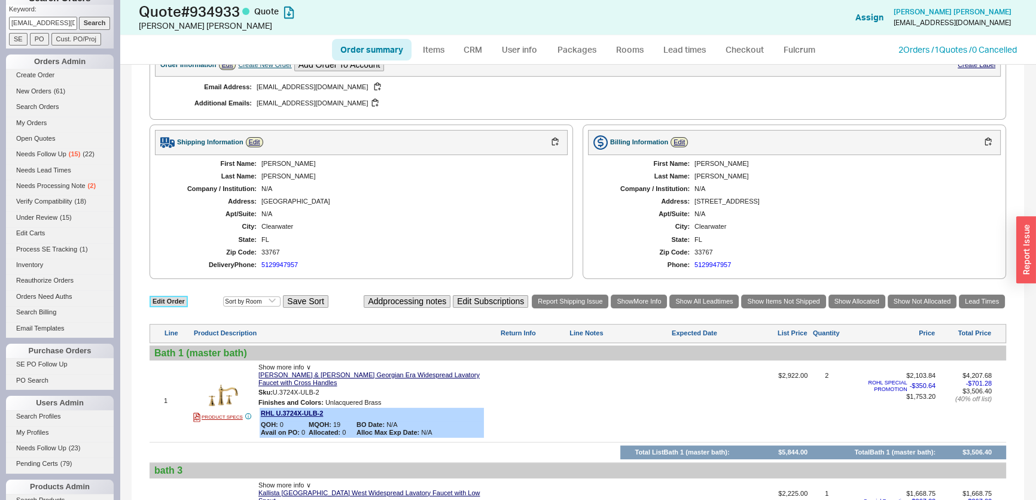
click at [181, 296] on link "Edit Order" at bounding box center [169, 301] width 38 height 11
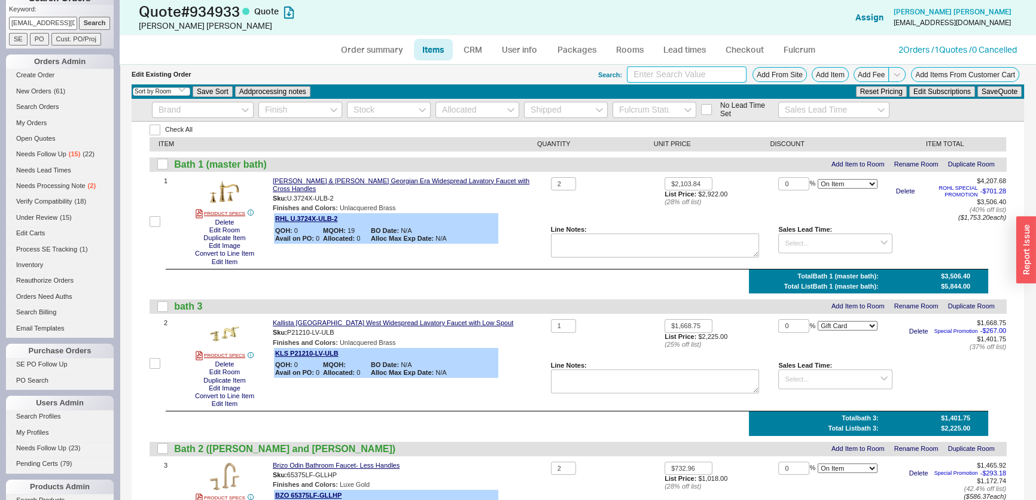
click at [663, 78] on input at bounding box center [687, 74] width 120 height 16
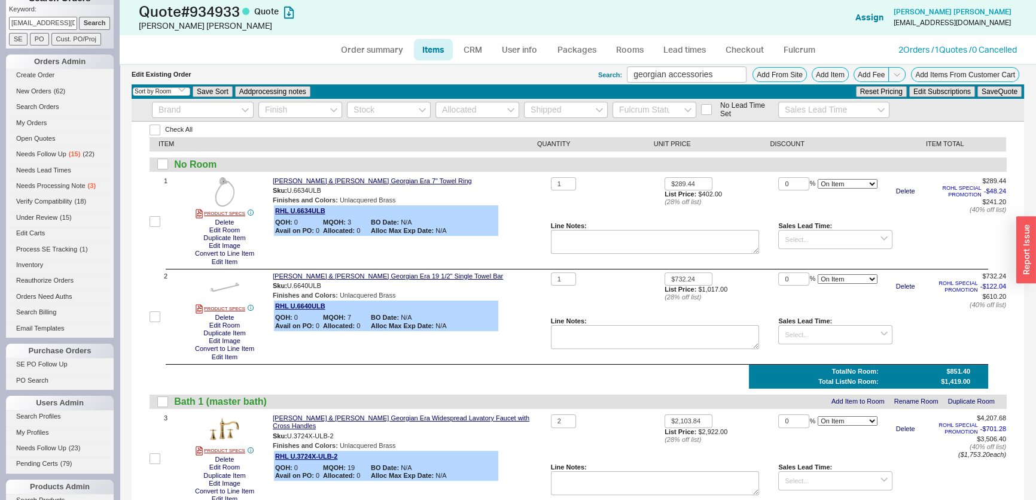
drag, startPoint x: 788, startPoint y: 318, endPoint x: 781, endPoint y: 321, distance: 7.8
click at [788, 318] on div "Sales Lead Time:" at bounding box center [835, 321] width 114 height 8
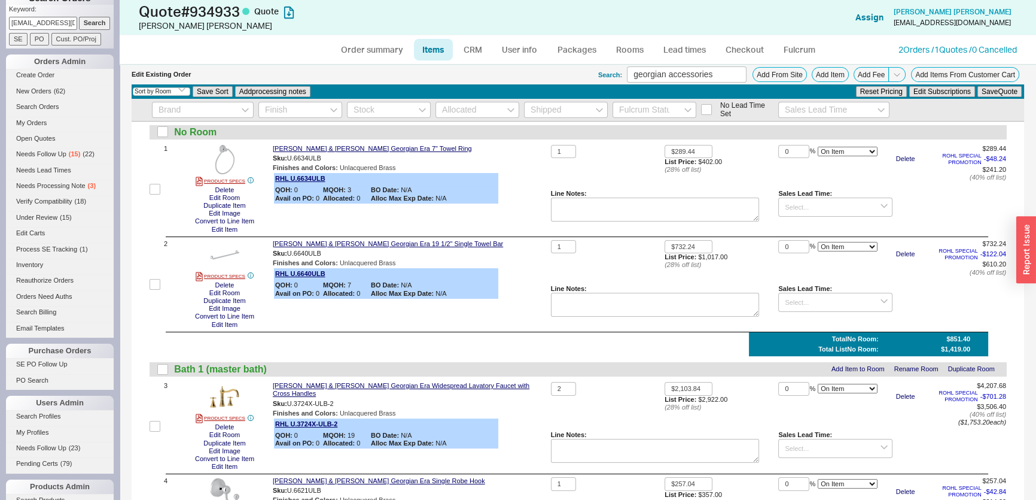
scroll to position [163, 0]
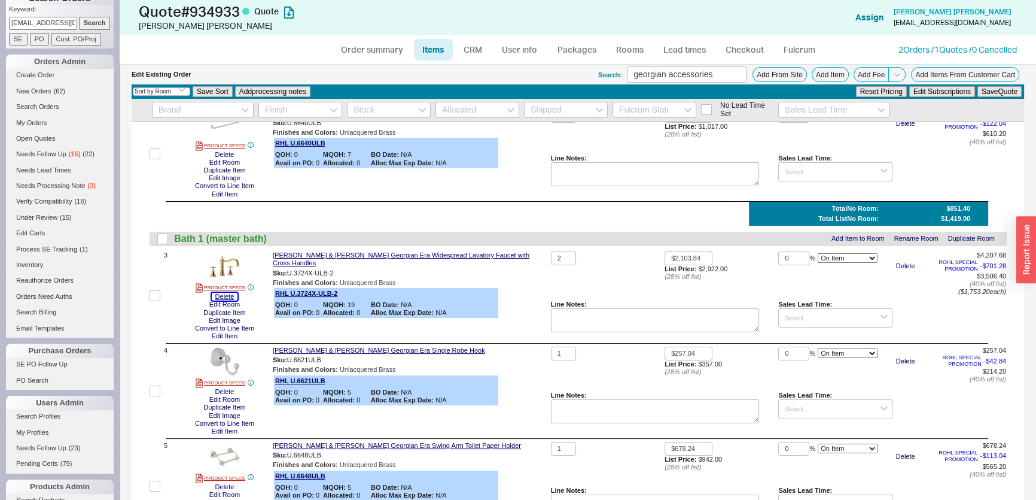
click at [233, 295] on button "Delete" at bounding box center [225, 297] width 26 height 8
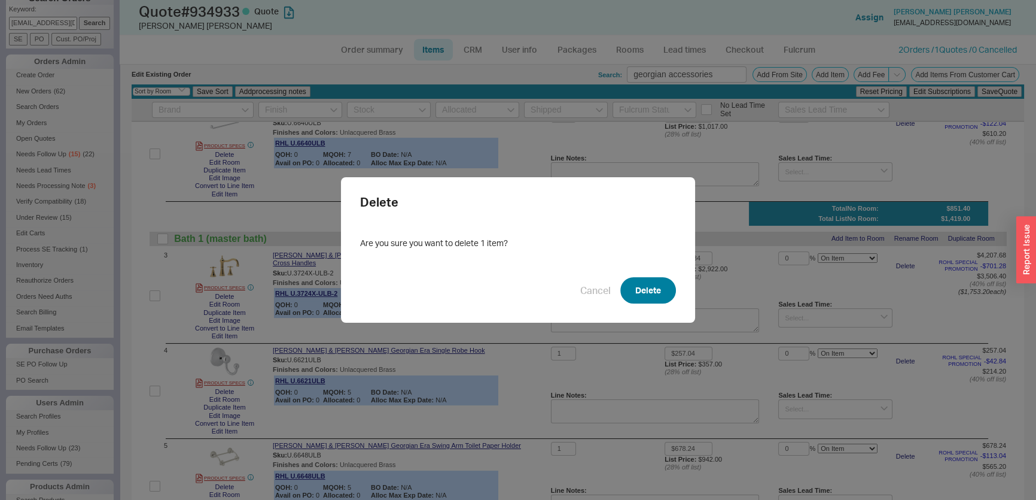
click at [638, 288] on button "Delete" at bounding box center [648, 290] width 56 height 26
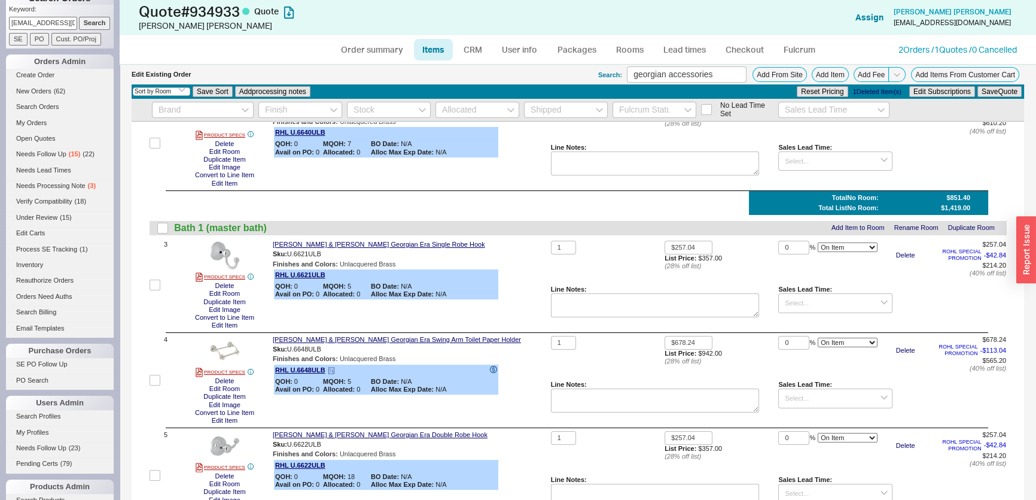
scroll to position [0, 0]
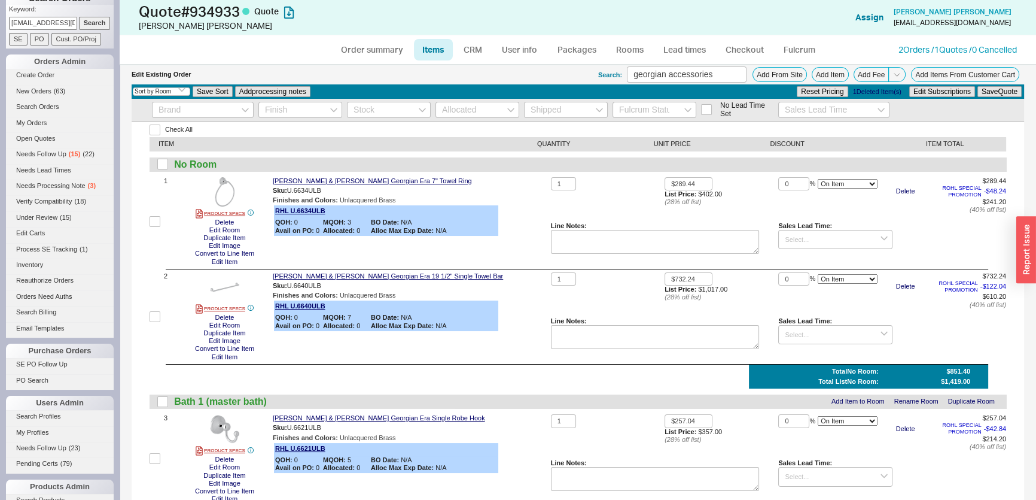
click at [166, 169] on div "No Room" at bounding box center [578, 164] width 857 height 14
click at [167, 166] on input "checkbox" at bounding box center [162, 164] width 11 height 11
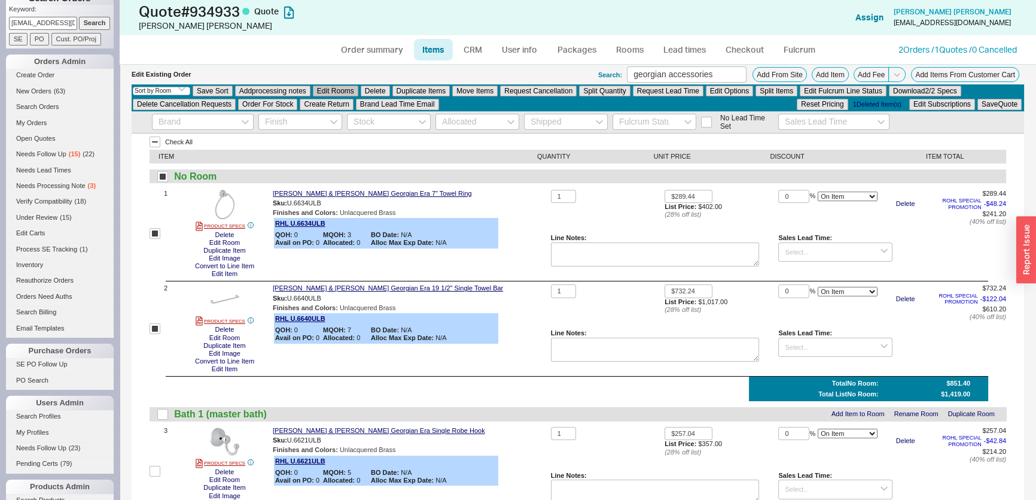
click at [345, 91] on button "Edit Rooms" at bounding box center [335, 91] width 45 height 11
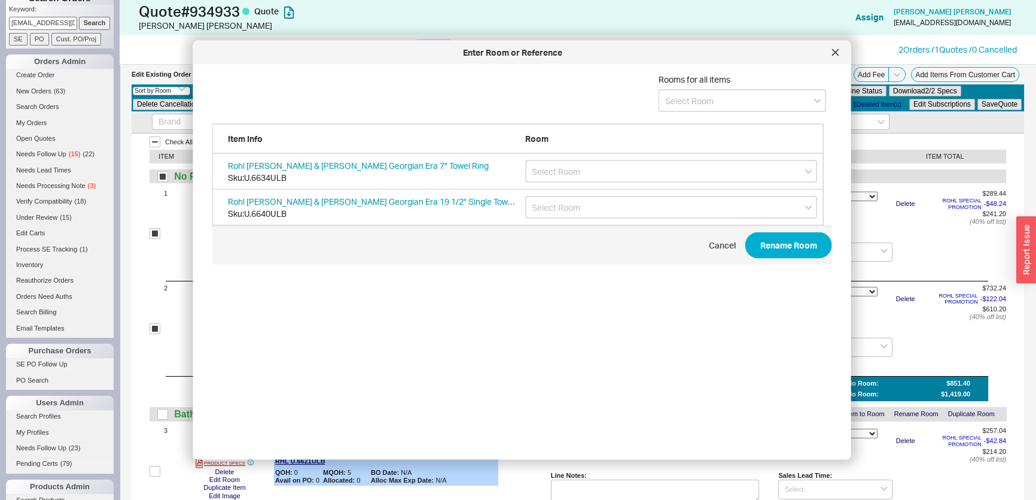
scroll to position [358, 622]
click at [660, 109] on input at bounding box center [742, 101] width 167 height 22
click at [671, 132] on div "Bath 1 (master bath)" at bounding box center [742, 126] width 166 height 22
click at [793, 237] on button "Rename Room" at bounding box center [788, 245] width 87 height 26
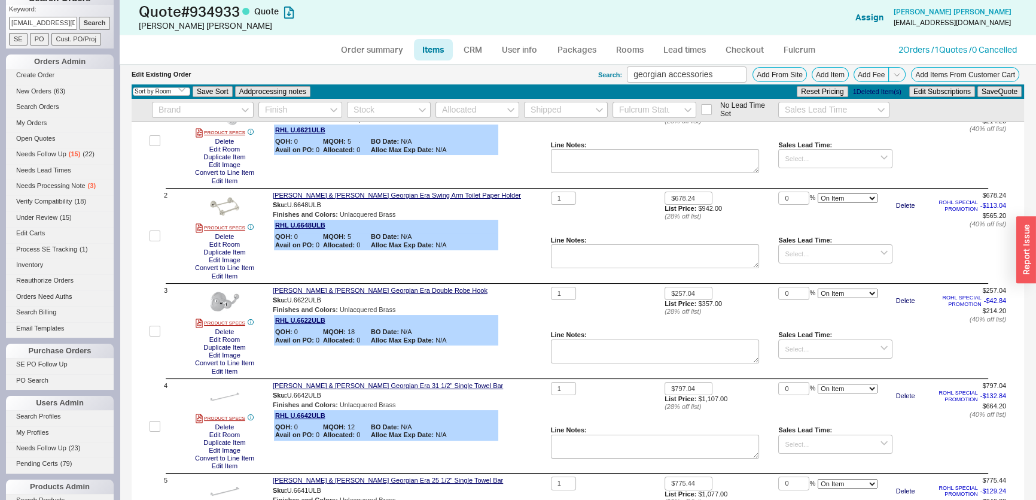
scroll to position [217, 0]
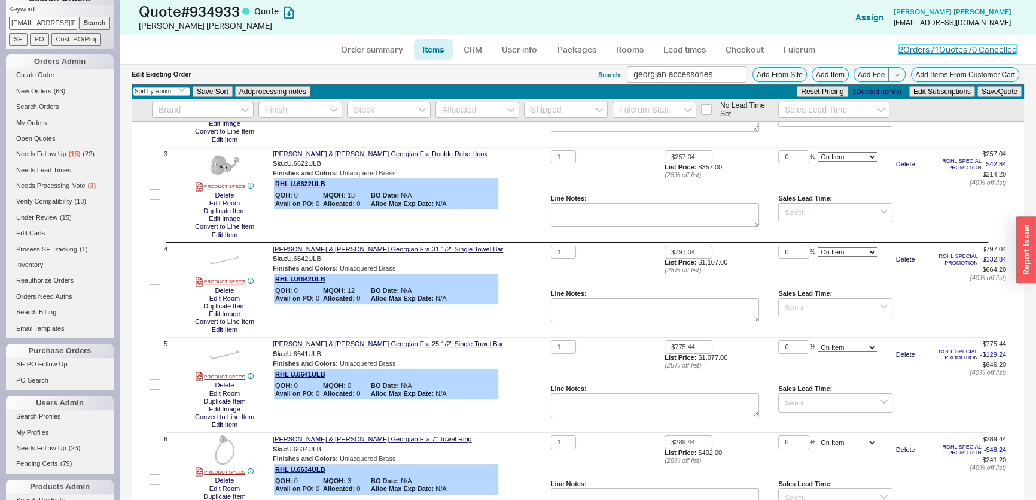
click at [928, 45] on link "2 Orders / 1 Quotes / 0 Cancelled" at bounding box center [958, 49] width 118 height 10
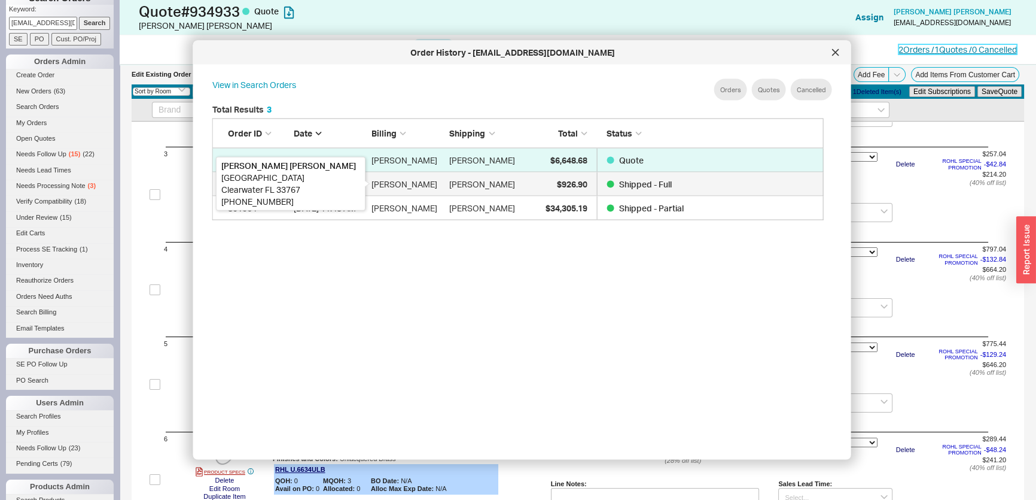
scroll to position [358, 622]
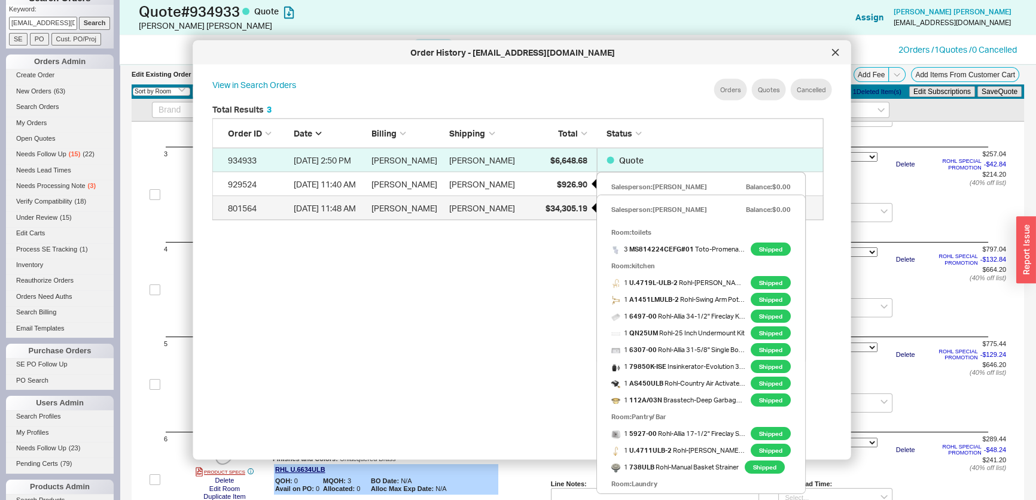
click at [574, 205] on span "$34,305.19" at bounding box center [566, 207] width 42 height 10
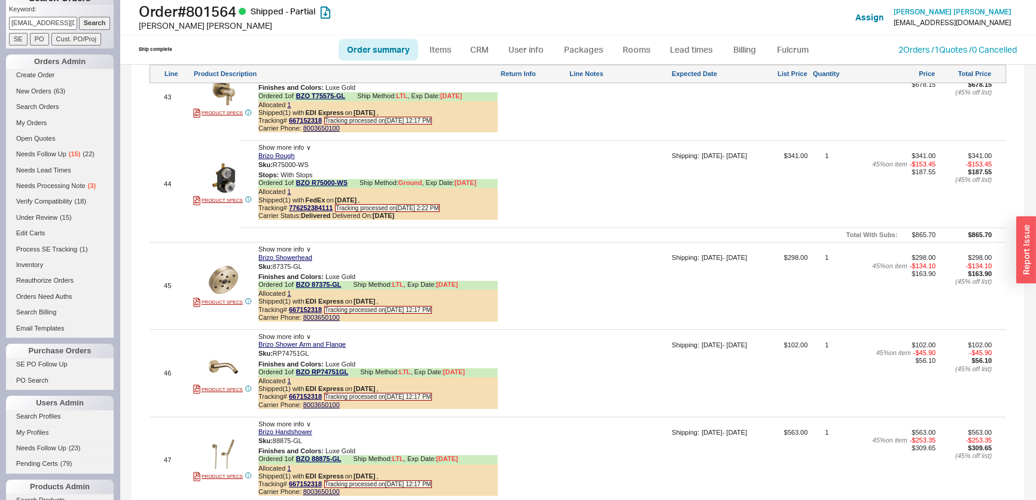
scroll to position [5234, 0]
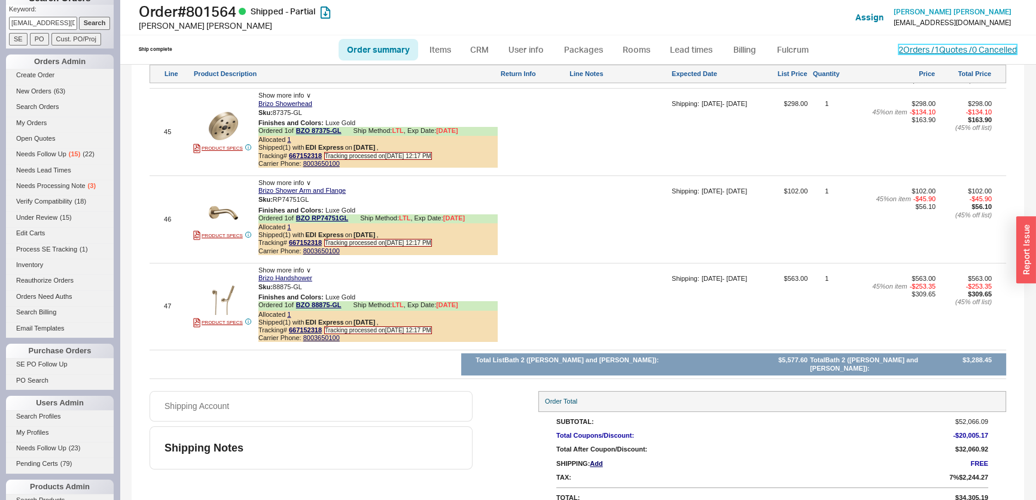
drag, startPoint x: 924, startPoint y: 45, endPoint x: 916, endPoint y: 50, distance: 8.3
click at [923, 46] on link "2 Orders / 1 Quotes / 0 Cancelled" at bounding box center [958, 49] width 118 height 10
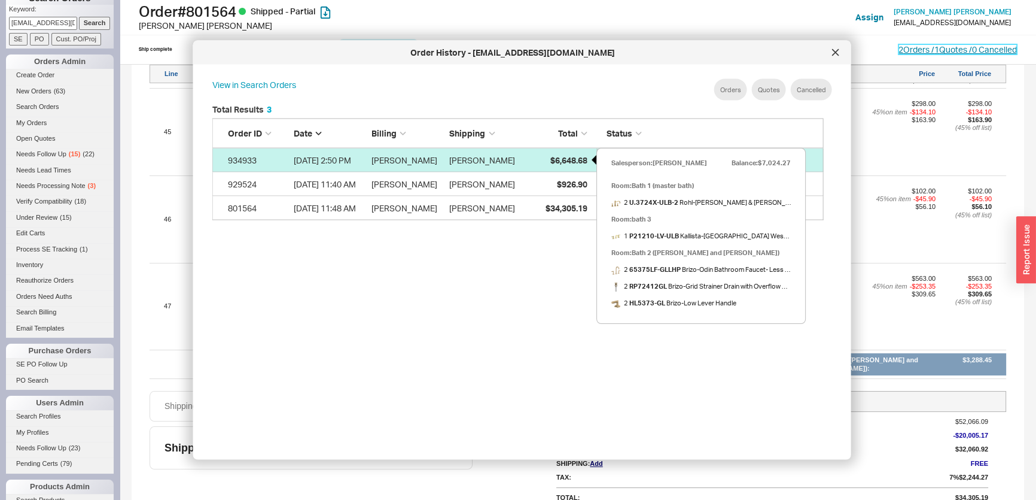
scroll to position [358, 622]
click at [534, 154] on div "$6,648.68" at bounding box center [557, 160] width 60 height 24
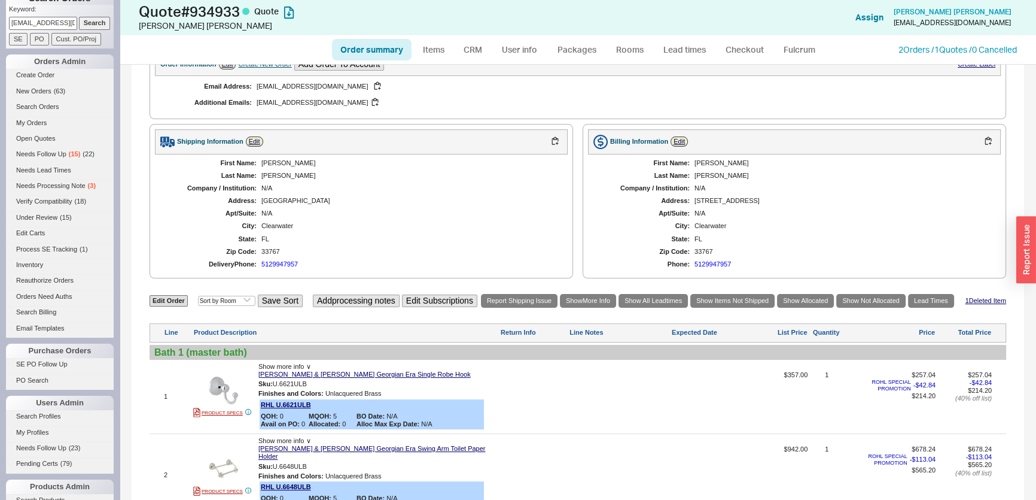
scroll to position [380, 0]
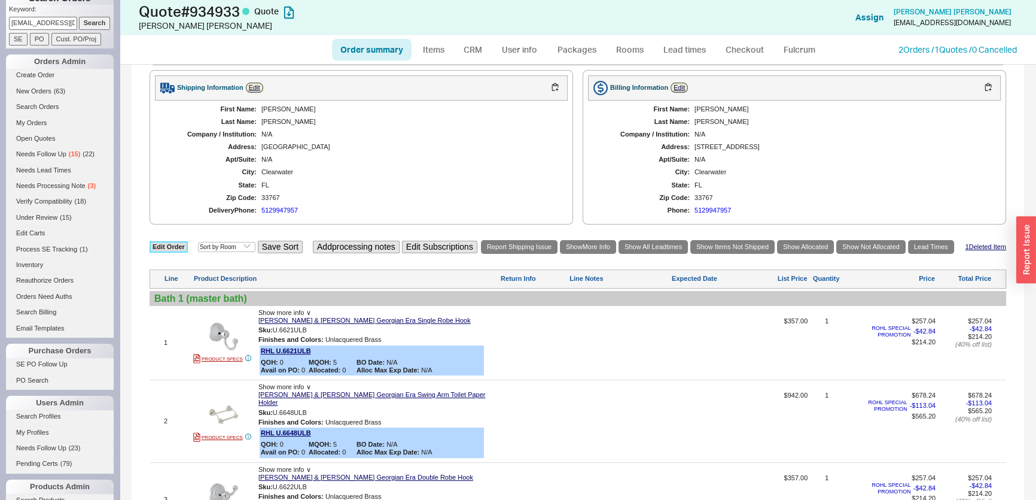
click at [167, 241] on link "Edit Order" at bounding box center [169, 246] width 38 height 11
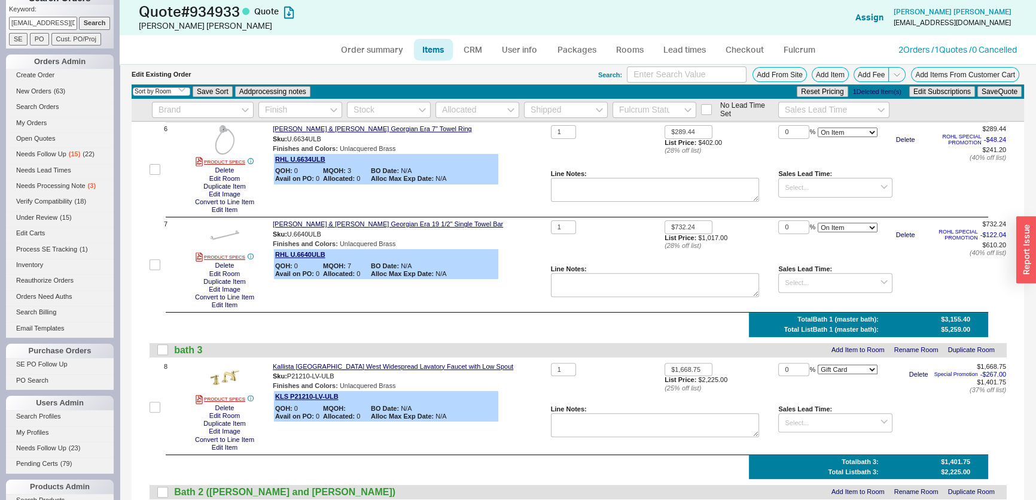
scroll to position [652, 0]
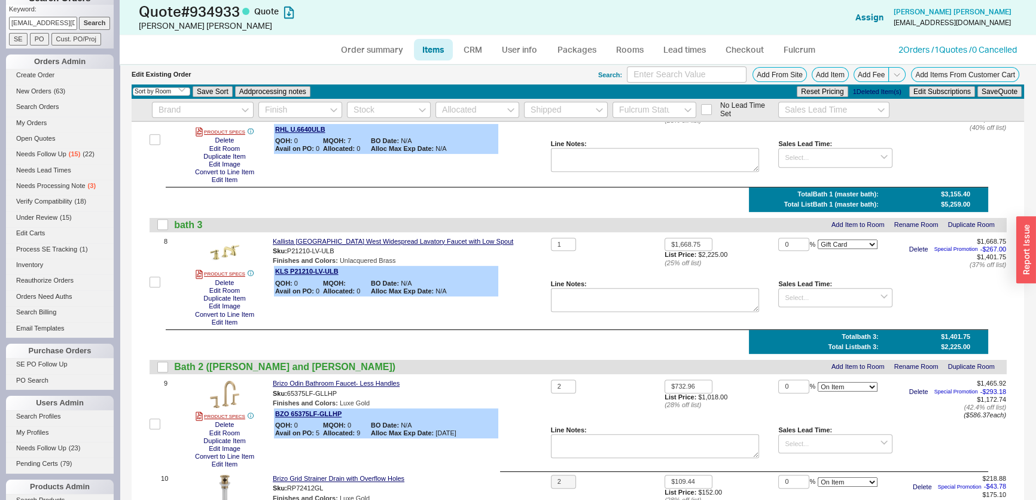
click at [680, 84] on div "Select an option Sort by Brand Sort by Room Save Sort Add processing notes Rese…" at bounding box center [578, 91] width 893 height 14
click at [676, 74] on input at bounding box center [687, 74] width 120 height 16
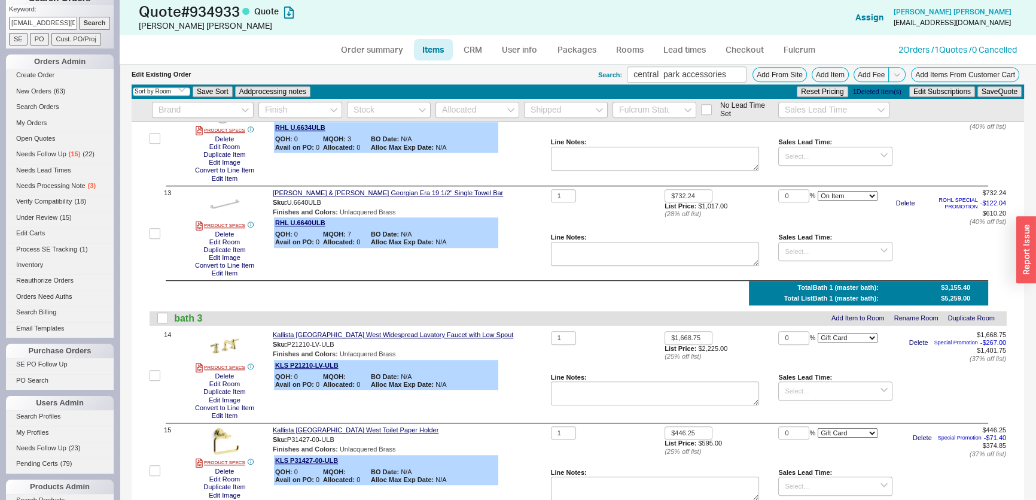
scroll to position [1271, 0]
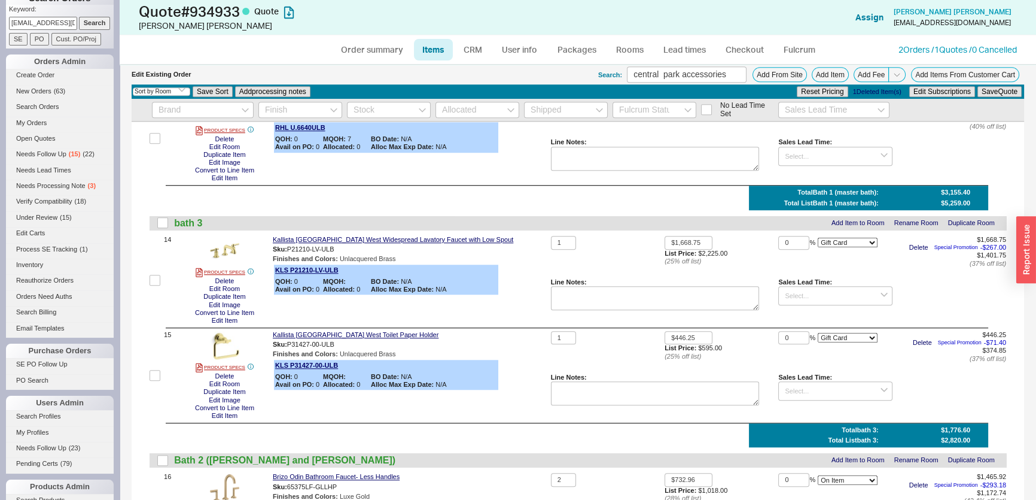
click at [885, 320] on div "Sales Lead Time:" at bounding box center [835, 301] width 114 height 46
click at [229, 282] on button "Delete" at bounding box center [225, 281] width 26 height 8
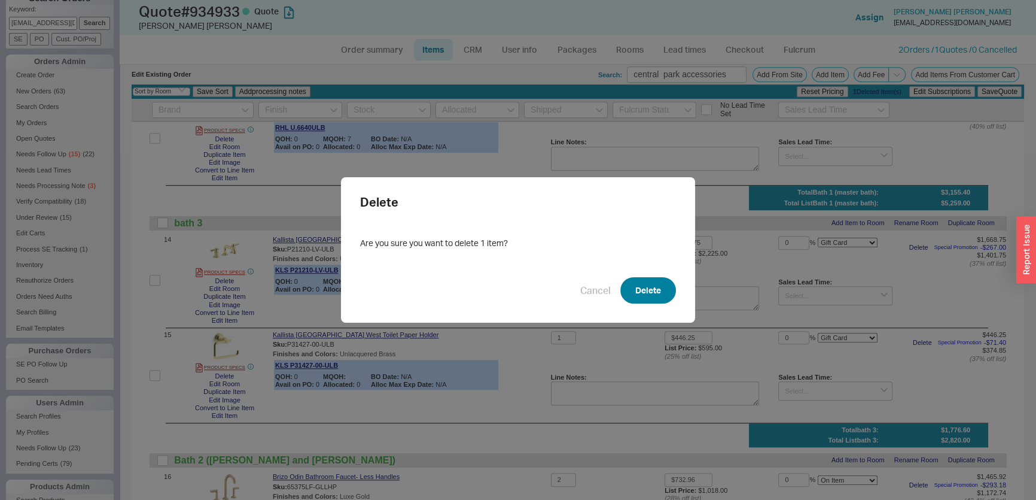
click at [645, 287] on button "Delete" at bounding box center [648, 290] width 56 height 26
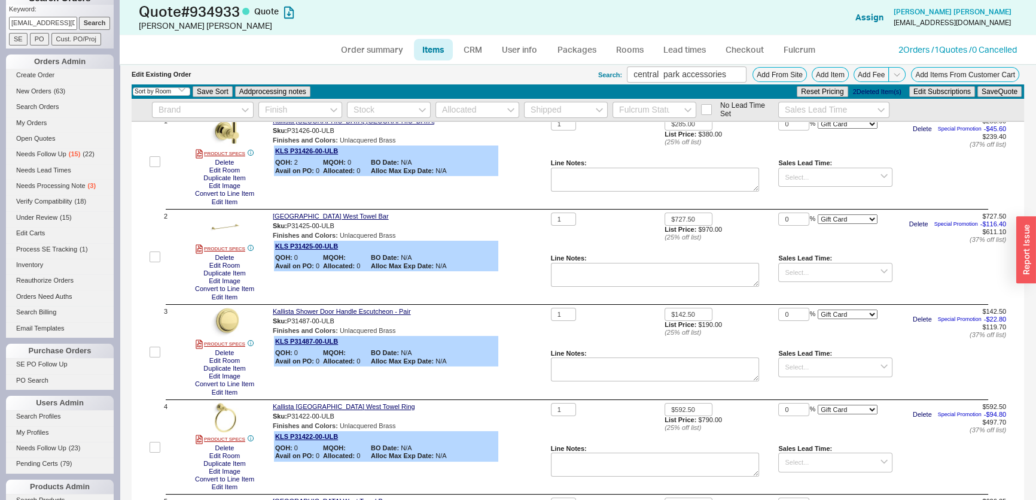
scroll to position [0, 0]
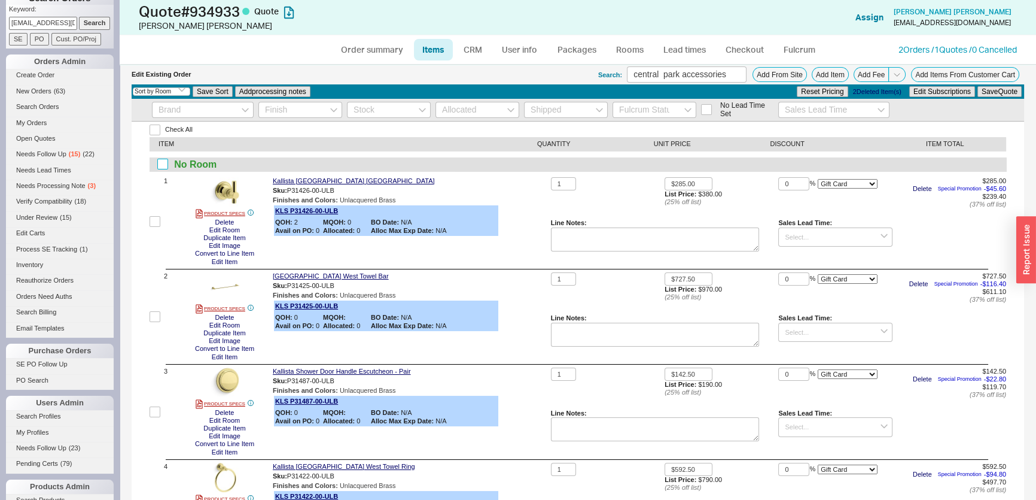
click at [161, 163] on input "checkbox" at bounding box center [162, 164] width 11 height 11
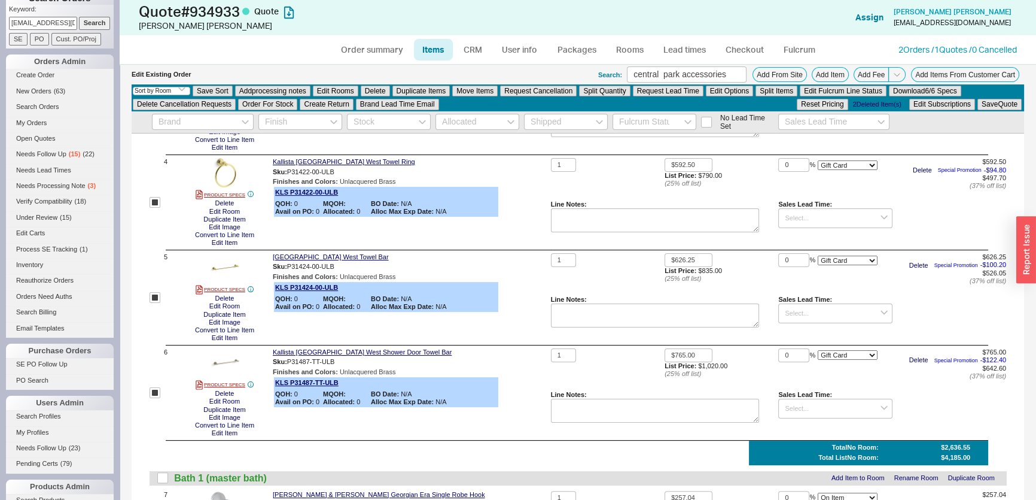
scroll to position [326, 0]
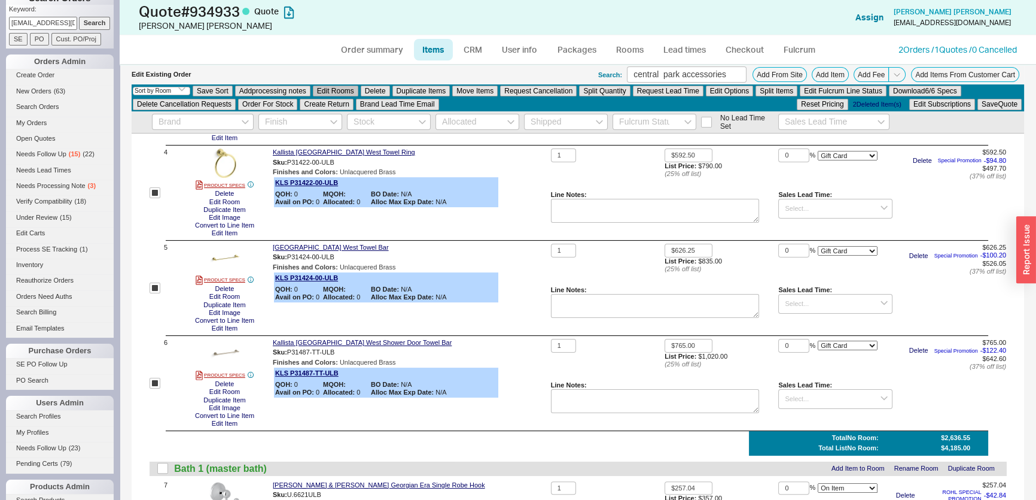
click at [339, 92] on button "Edit Rooms" at bounding box center [335, 91] width 45 height 11
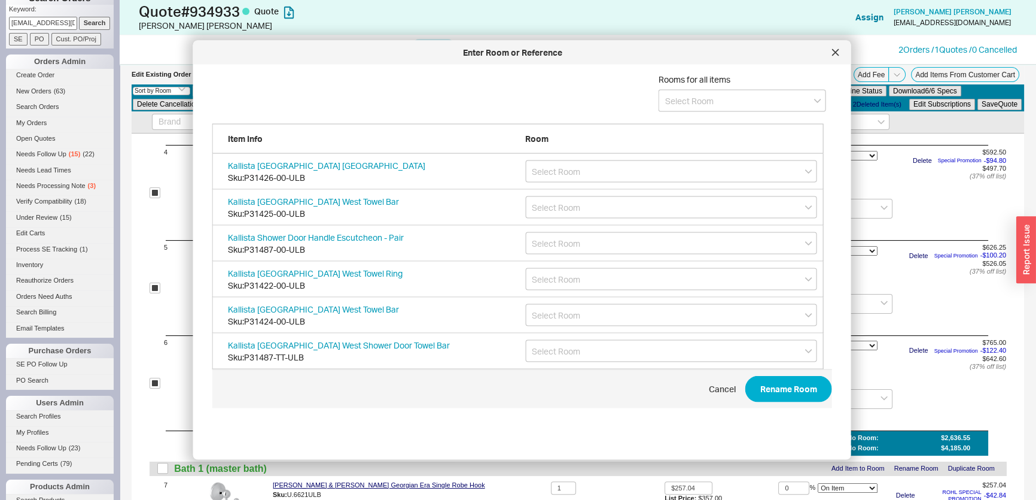
scroll to position [358, 622]
click at [680, 98] on input at bounding box center [742, 101] width 167 height 22
click at [675, 149] on div "bath 3" at bounding box center [742, 147] width 166 height 22
click at [759, 395] on button "Rename Room" at bounding box center [788, 389] width 87 height 26
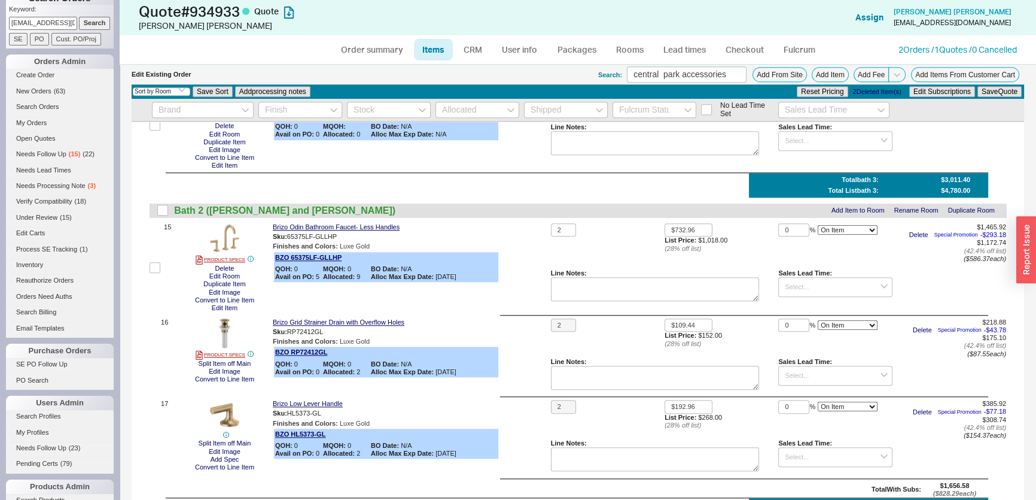
scroll to position [1359, 0]
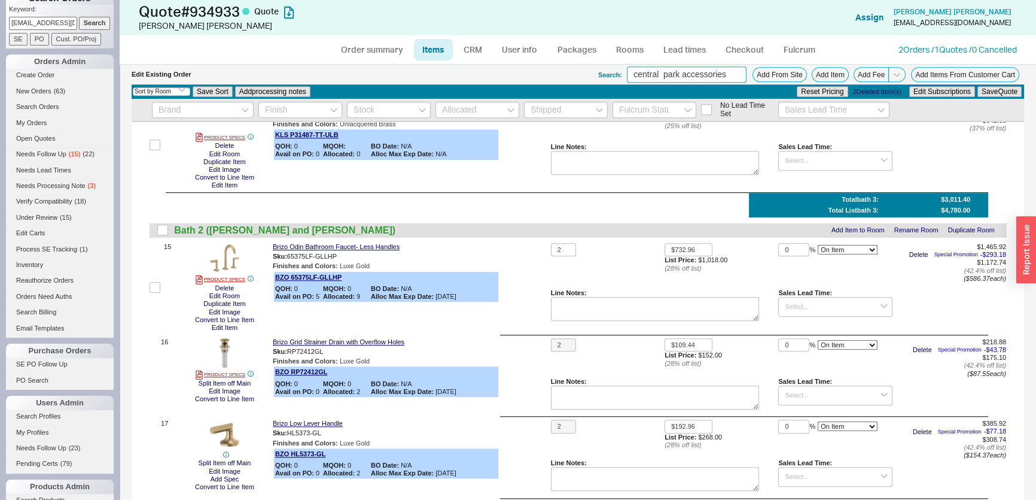
click at [671, 73] on input "central park accessories" at bounding box center [687, 74] width 120 height 16
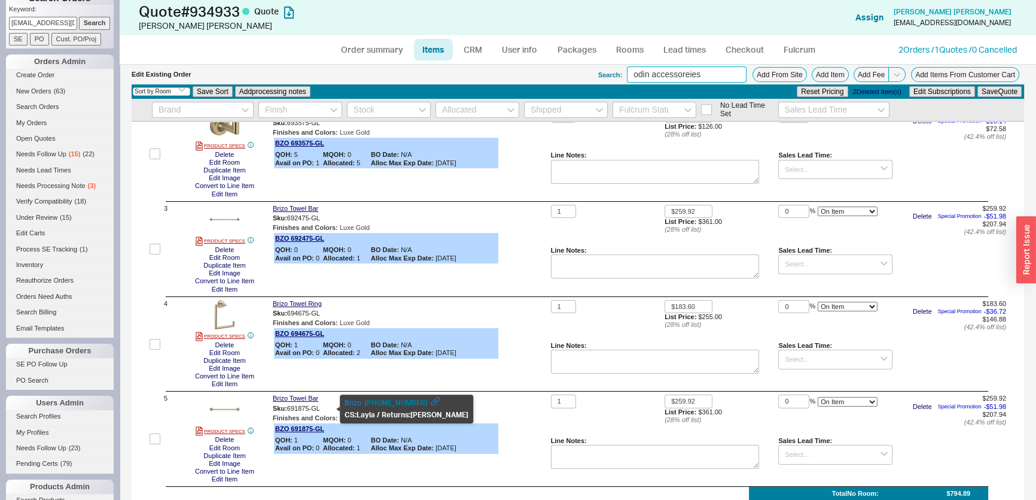
scroll to position [0, 0]
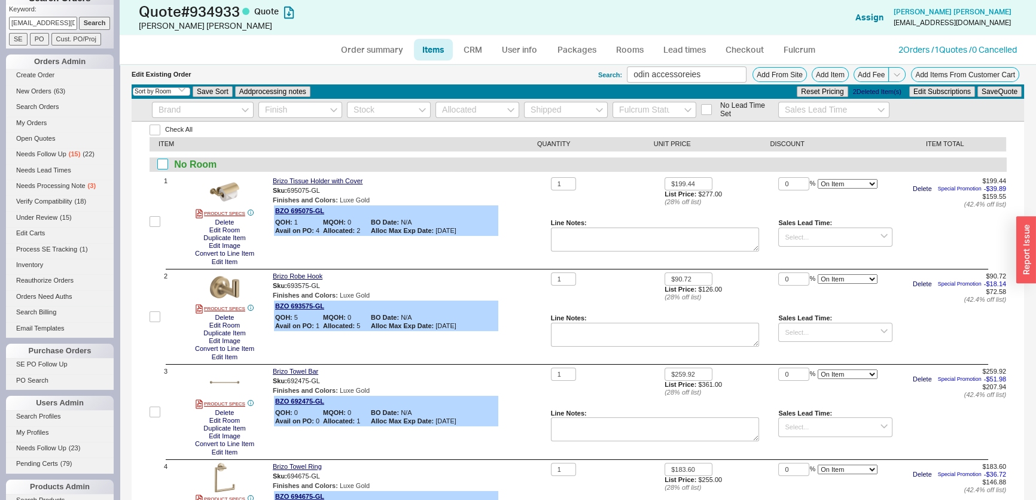
click at [163, 160] on input "checkbox" at bounding box center [162, 164] width 11 height 11
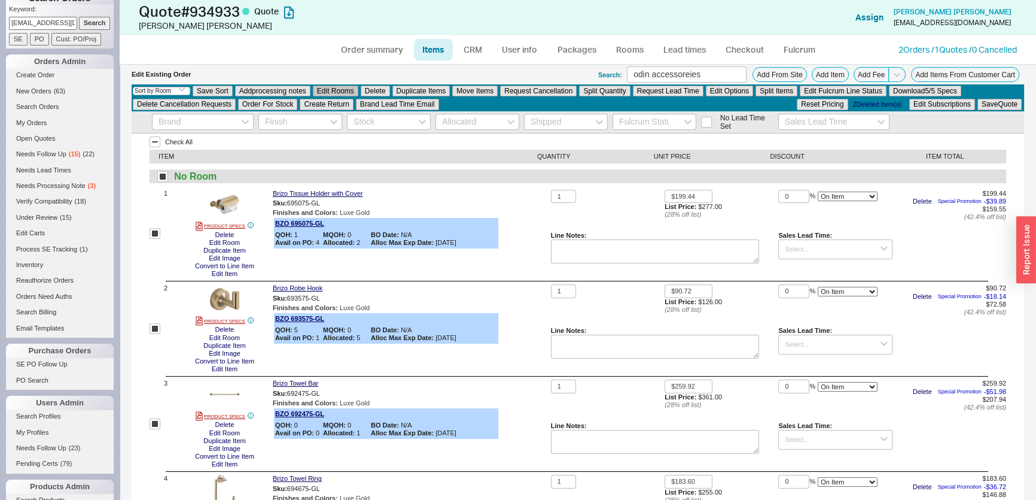
click at [349, 87] on button "Edit Rooms" at bounding box center [335, 91] width 45 height 11
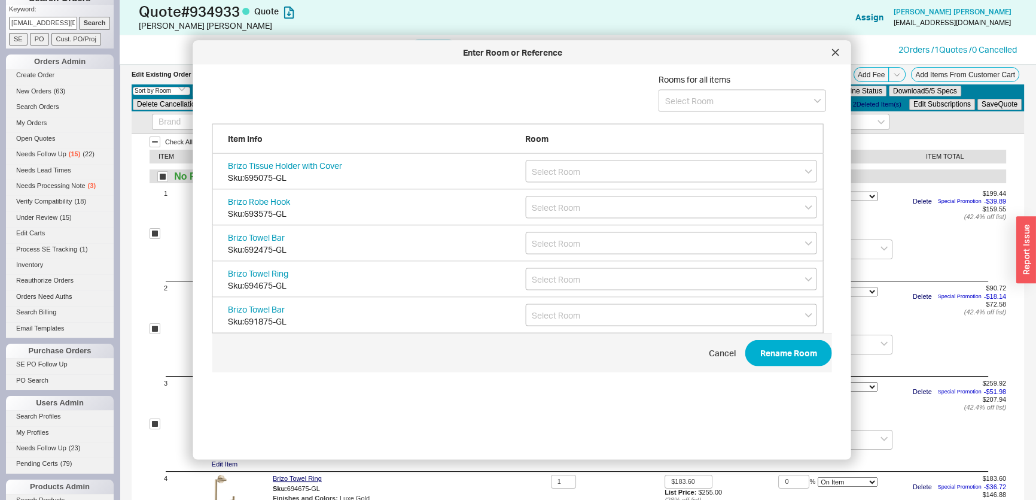
scroll to position [358, 622]
click at [646, 106] on div "Rooms for all items" at bounding box center [519, 99] width 614 height 50
click at [665, 105] on input at bounding box center [742, 101] width 167 height 22
click at [671, 168] on div "Bath 2 (jack and Jill bath)" at bounding box center [742, 173] width 166 height 33
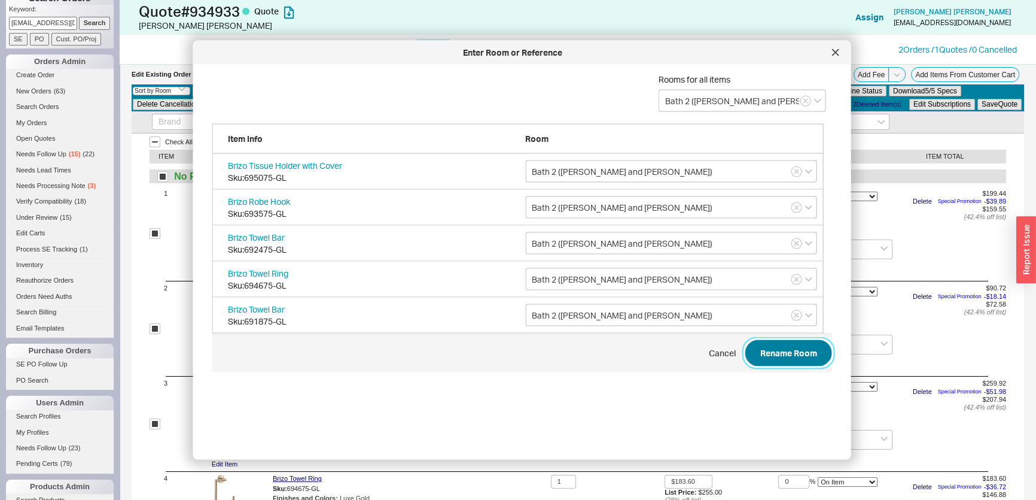
click at [767, 348] on button "Rename Room" at bounding box center [788, 353] width 87 height 26
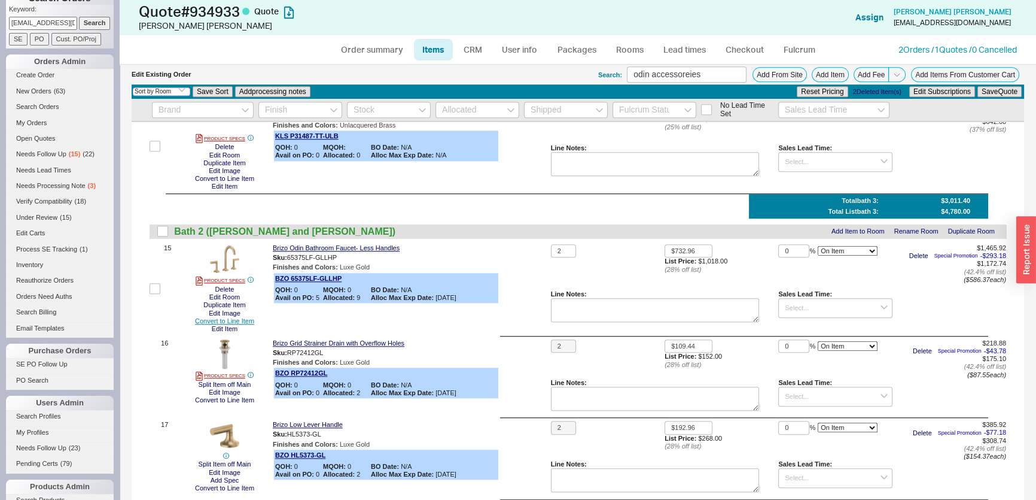
scroll to position [1359, 0]
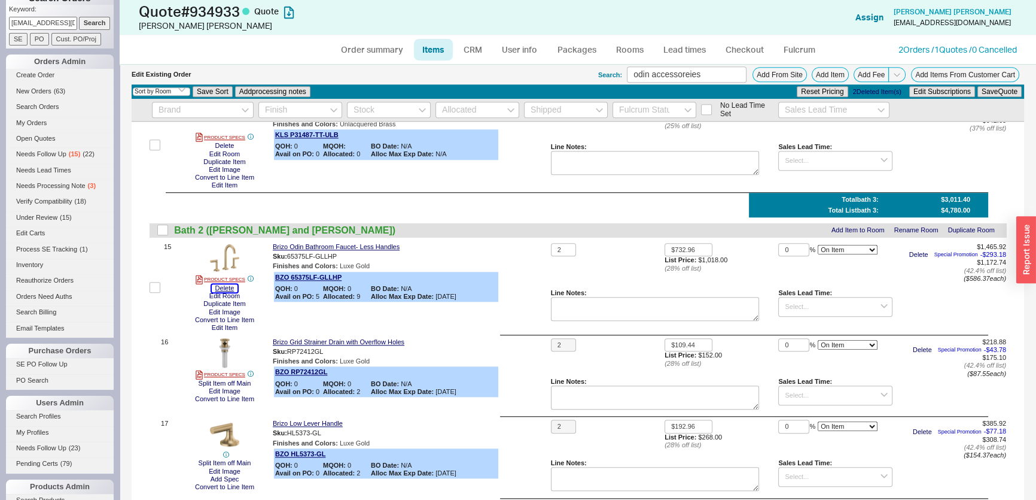
click at [227, 290] on button "Delete" at bounding box center [225, 288] width 26 height 8
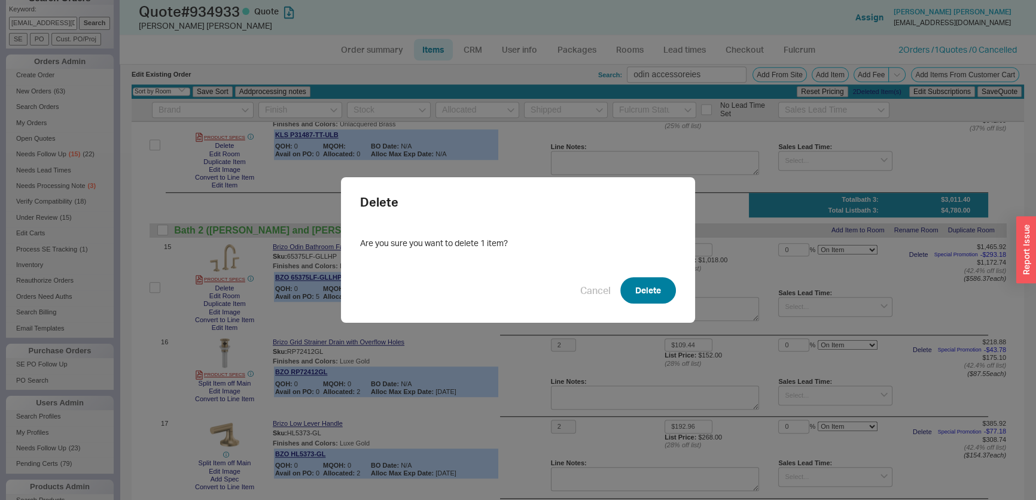
click at [622, 291] on button "Delete" at bounding box center [648, 290] width 56 height 26
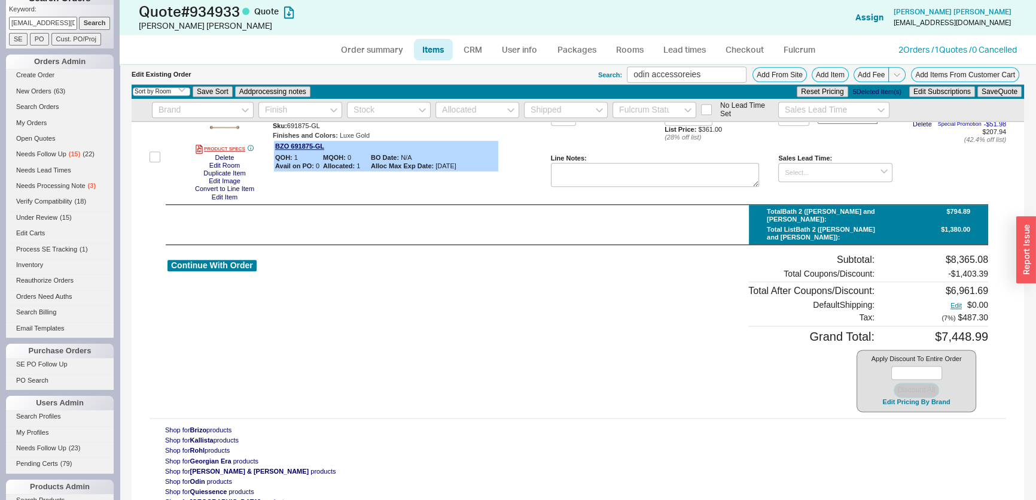
scroll to position [1871, 0]
click at [893, 397] on button "Edit Pricing By Brand" at bounding box center [916, 401] width 75 height 9
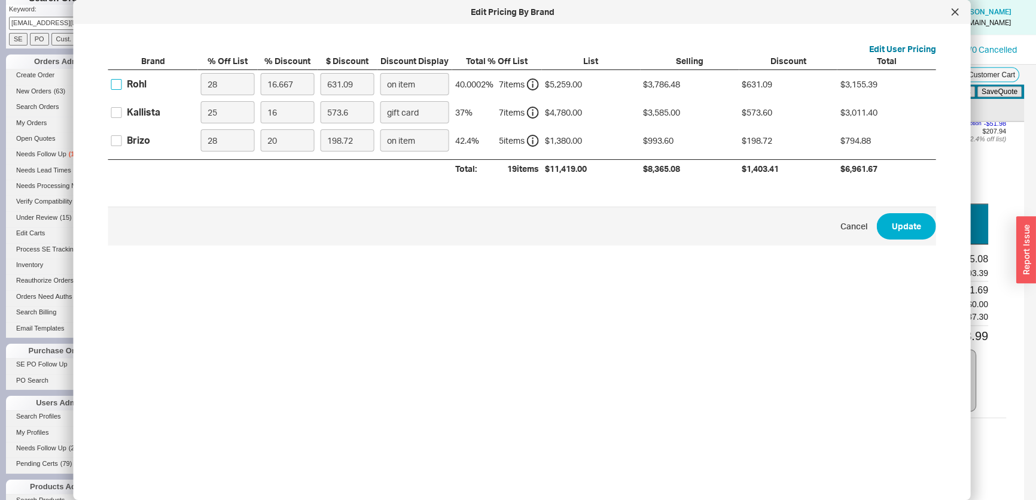
click at [117, 84] on input "Rohl" at bounding box center [116, 84] width 11 height 11
click at [120, 108] on input "Kallista" at bounding box center [116, 112] width 11 height 11
click at [114, 144] on input "Brizo" at bounding box center [116, 140] width 11 height 11
drag, startPoint x: 318, startPoint y: 144, endPoint x: 265, endPoint y: 143, distance: 52.6
click at [0, 0] on div "Brizo 28 20 198.72 on item 42.4 % 5 item s $1,380.00 $993.60 $198.72 $794.88" at bounding box center [0, 0] width 0 height 0
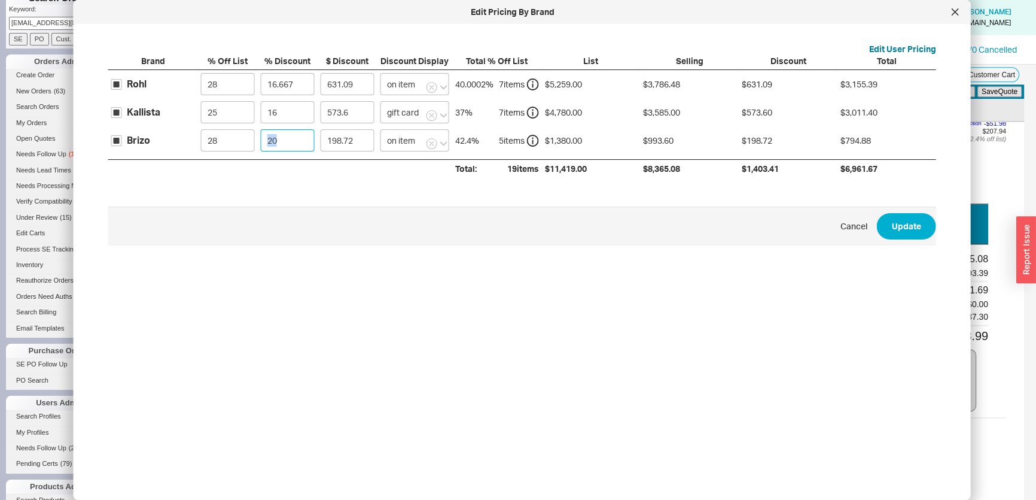
click at [305, 149] on input "20" at bounding box center [288, 140] width 54 height 22
click at [0, 0] on div "Brizo 28 20 198.72 on item 42.4 % 5 item s $1,380.00 $993.60 $198.72 $794.88" at bounding box center [0, 0] width 0 height 0
drag, startPoint x: 198, startPoint y: 135, endPoint x: 211, endPoint y: 125, distance: 16.2
click at [0, 0] on div "Brizo 28 45 447.12 on item 60.4 % 5 item s $1,380.00 $993.60 $447.12 $546.48" at bounding box center [0, 0] width 0 height 0
drag, startPoint x: 239, startPoint y: 114, endPoint x: 174, endPoint y: 111, distance: 65.3
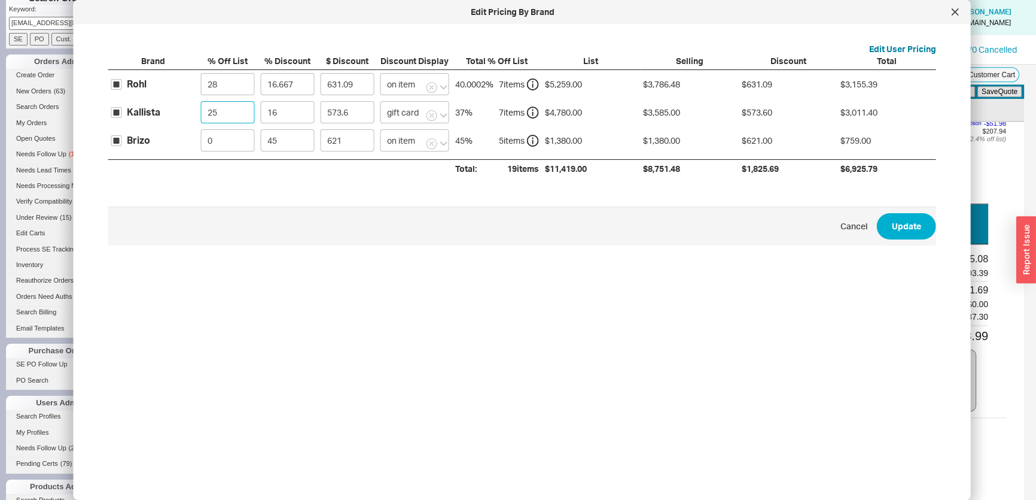
click at [0, 0] on div "Kallista 25 16 573.6 gift card 37 % 7 item s $4,780.00 $3,585.00 $573.60 $3,011…" at bounding box center [0, 0] width 0 height 0
click at [0, 0] on div "Kallista 0 16 764.8 gift card 16 % 7 item s $4,780.00 $4,780.00 $764.80 $4,015.…" at bounding box center [0, 0] width 0 height 0
click at [405, 120] on input "gift card" at bounding box center [414, 112] width 69 height 22
click at [401, 132] on div "on item" at bounding box center [418, 137] width 74 height 22
drag, startPoint x: 229, startPoint y: 82, endPoint x: 189, endPoint y: 81, distance: 40.1
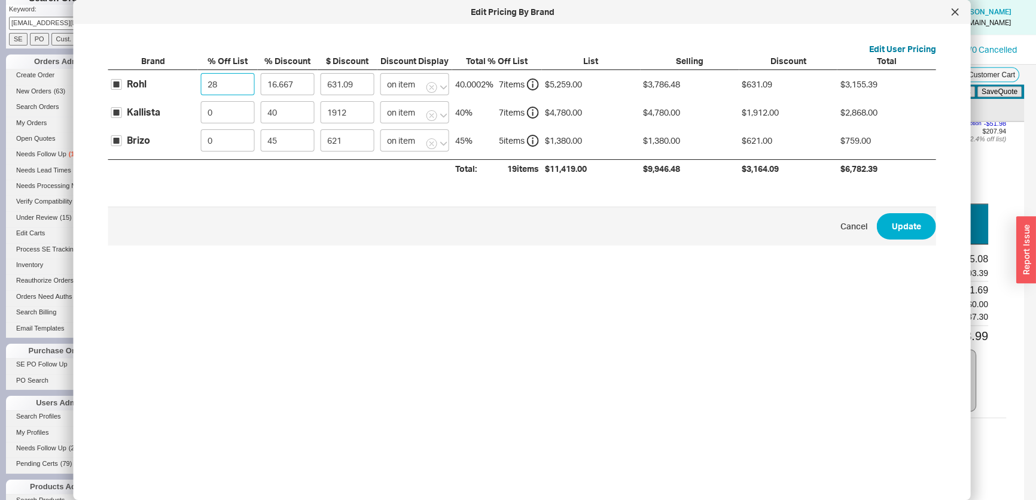
click at [0, 0] on div "Rohl 28 16.667 631.09 on item 40.0002 % 7 item s $5,259.00 $3,786.48 $631.09 $3…" at bounding box center [0, 0] width 0 height 0
click at [287, 83] on input "16.667" at bounding box center [288, 84] width 54 height 22
drag, startPoint x: 303, startPoint y: 84, endPoint x: 197, endPoint y: 81, distance: 105.3
click at [0, 0] on div "Rohl 0 16.667 876.52 on item 16.667 % 7 item s $5,259.00 $5,259.00 $876.52 $4,3…" at bounding box center [0, 0] width 0 height 0
click at [885, 233] on button "Update" at bounding box center [906, 226] width 59 height 26
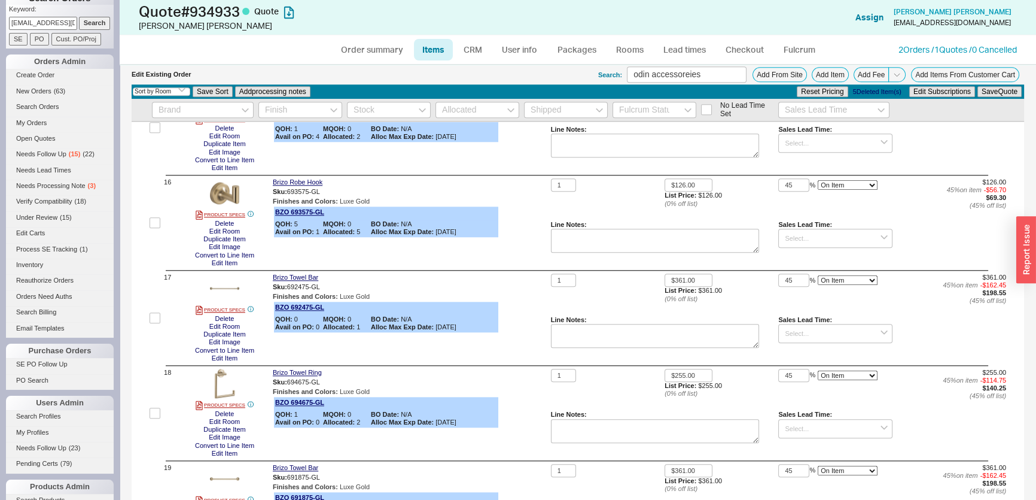
scroll to position [1327, 0]
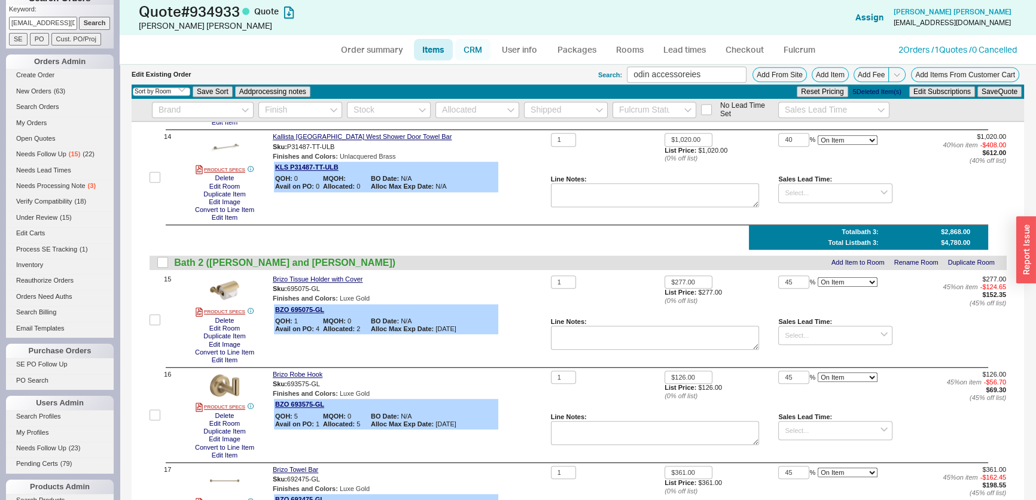
click at [474, 53] on link "CRM" at bounding box center [472, 50] width 35 height 22
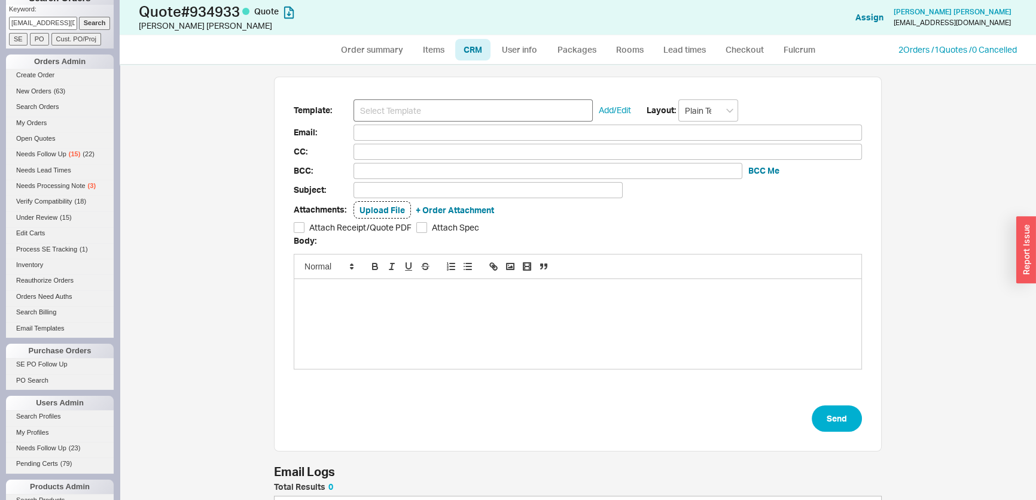
scroll to position [65, 599]
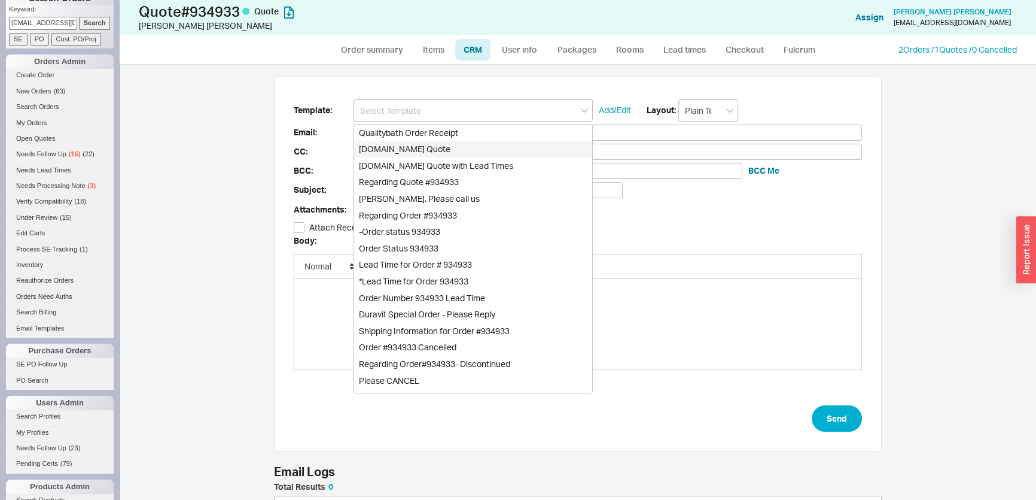
click at [444, 151] on div "Qualitybath.com Quote" at bounding box center [473, 149] width 238 height 17
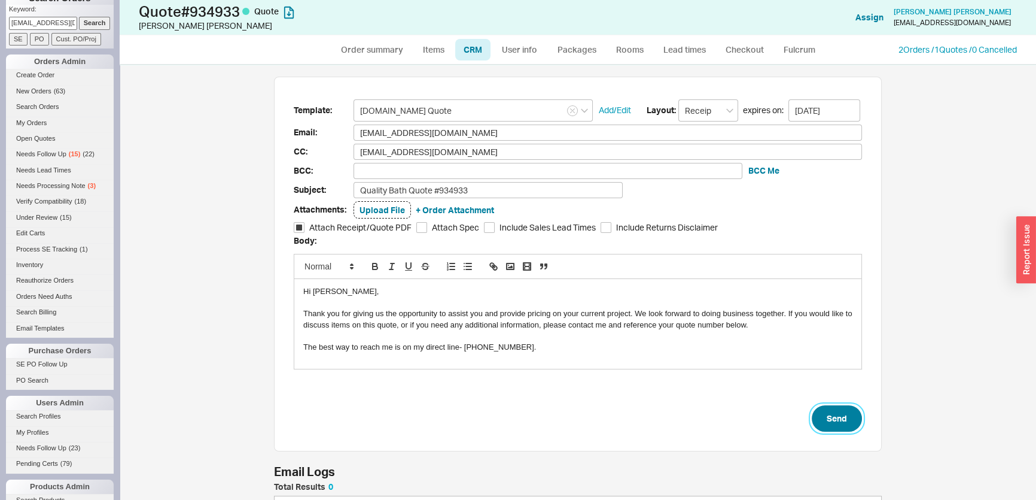
click at [815, 411] on button "Send" at bounding box center [837, 418] width 50 height 26
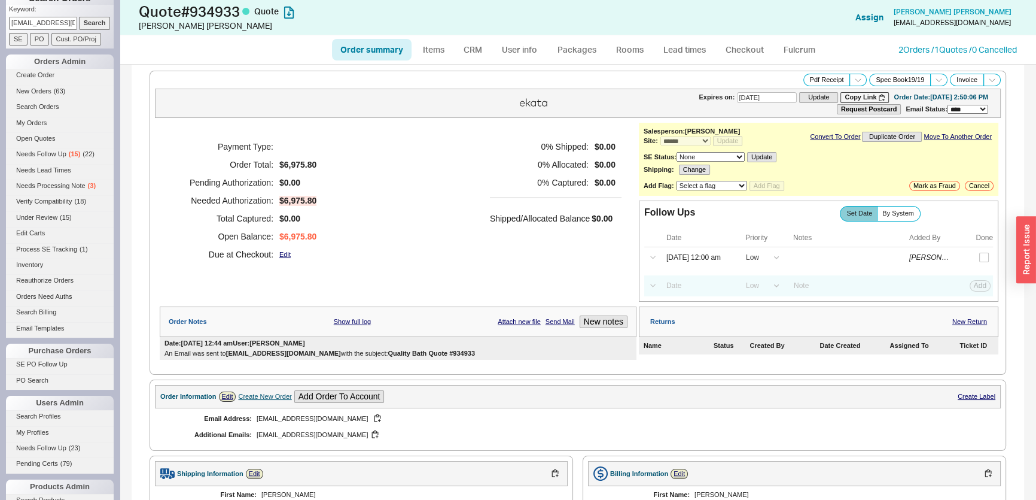
scroll to position [0, 31]
drag, startPoint x: 24, startPoint y: 27, endPoint x: 114, endPoint y: 28, distance: 89.7
click at [114, 28] on div "Phones OFF Search Orders Keyword: erikstrandberg100@gmail.com Search SE PO Cust…" at bounding box center [60, 250] width 120 height 500
paste input "920328"
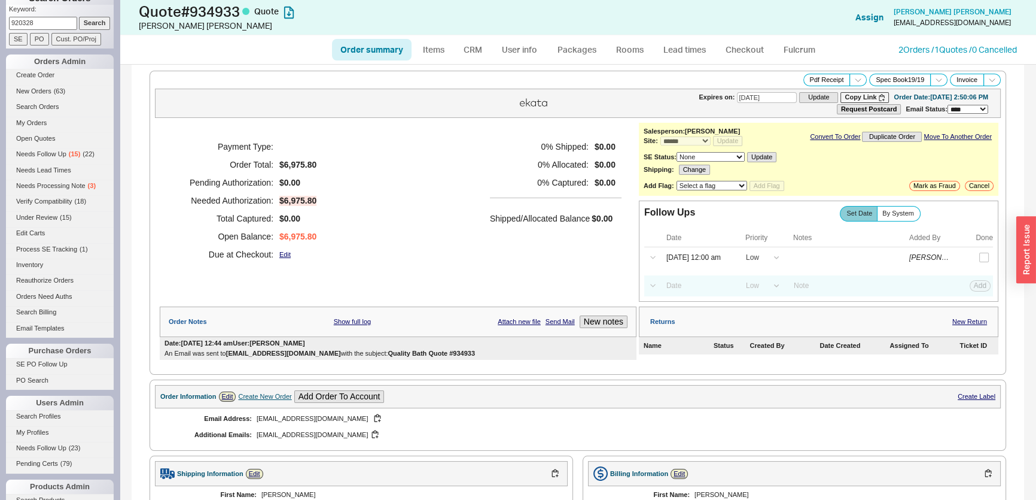
click at [98, 25] on input "Search" at bounding box center [95, 23] width 32 height 13
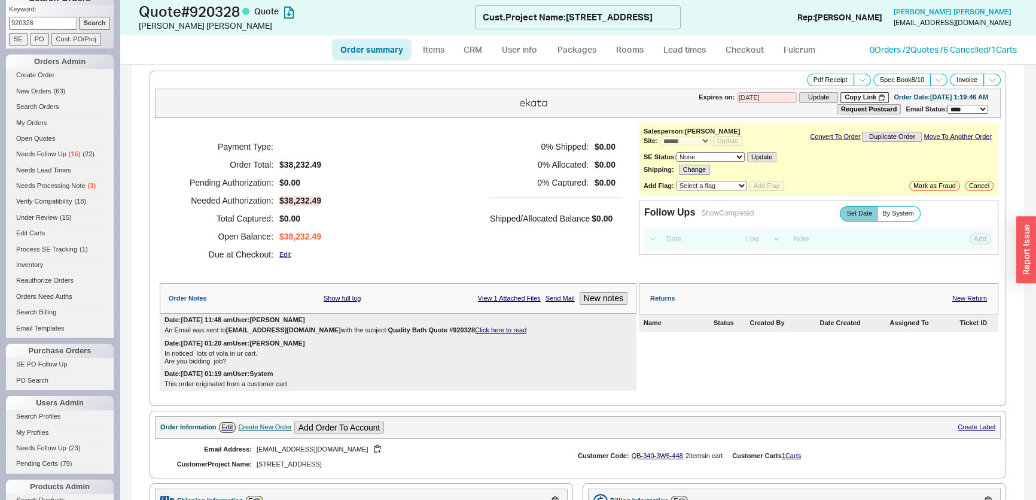
click at [921, 56] on div "Order summary Items CRM User info Packages Rooms Lead times Checkout Fulcrum 0 …" at bounding box center [578, 49] width 916 height 29
click at [921, 51] on link "0 Orders / 2 Quotes / 6 Cancelled" at bounding box center [929, 49] width 118 height 10
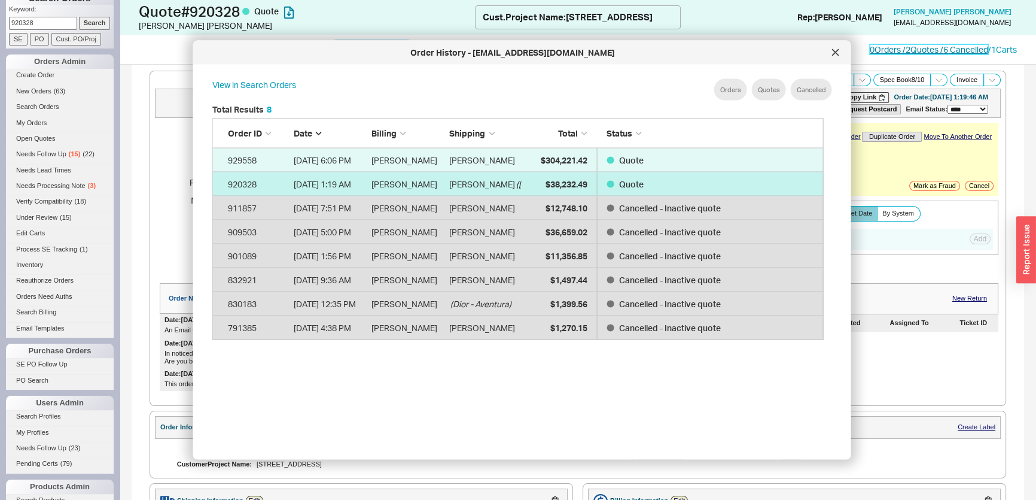
scroll to position [358, 622]
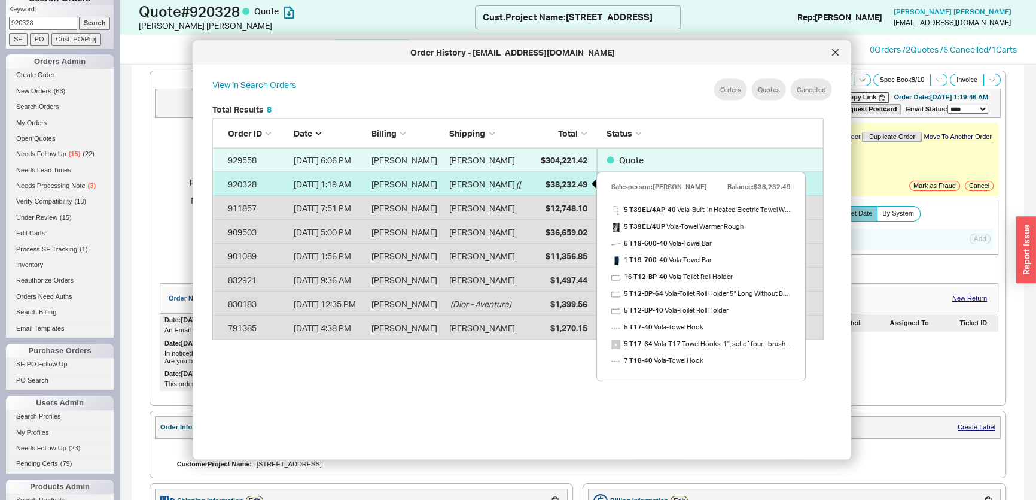
click at [545, 182] on span "$38,232.49" at bounding box center [566, 183] width 42 height 10
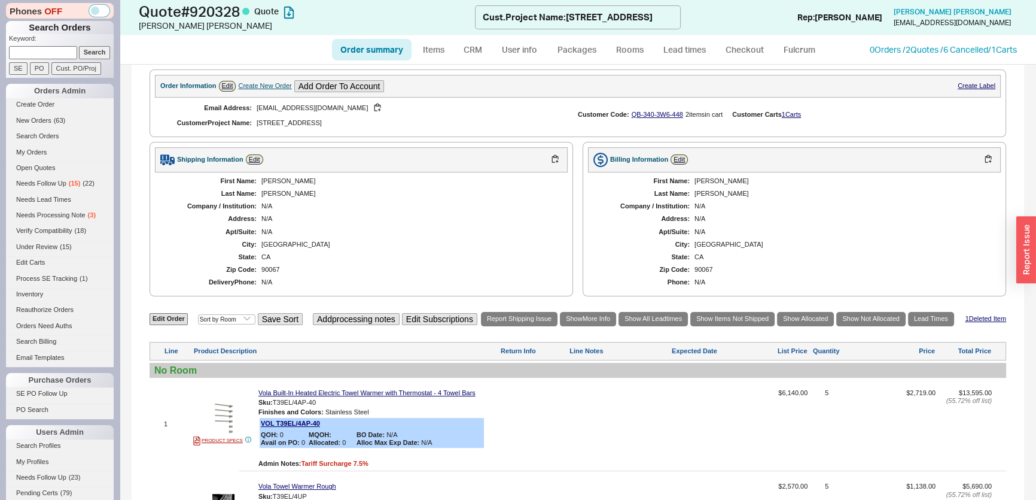
scroll to position [326, 0]
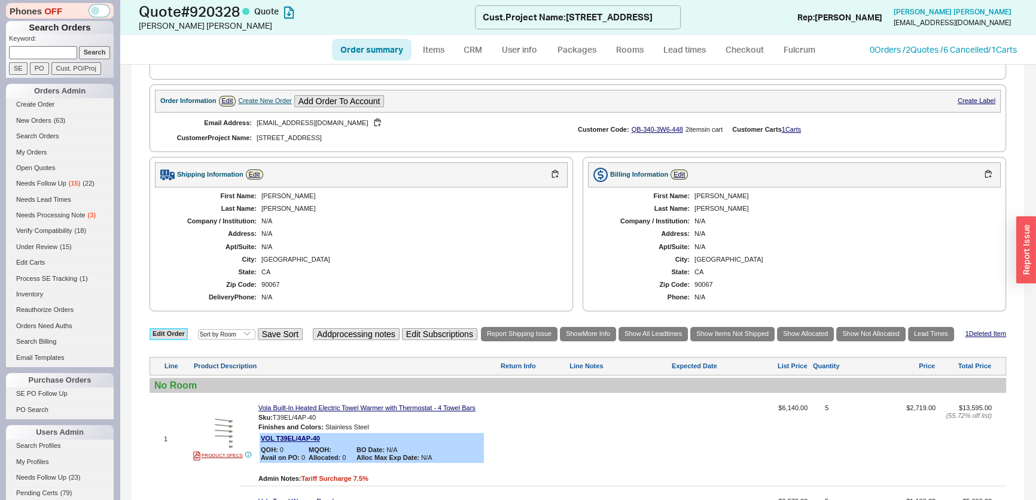
click at [174, 331] on link "Edit Order" at bounding box center [169, 333] width 38 height 11
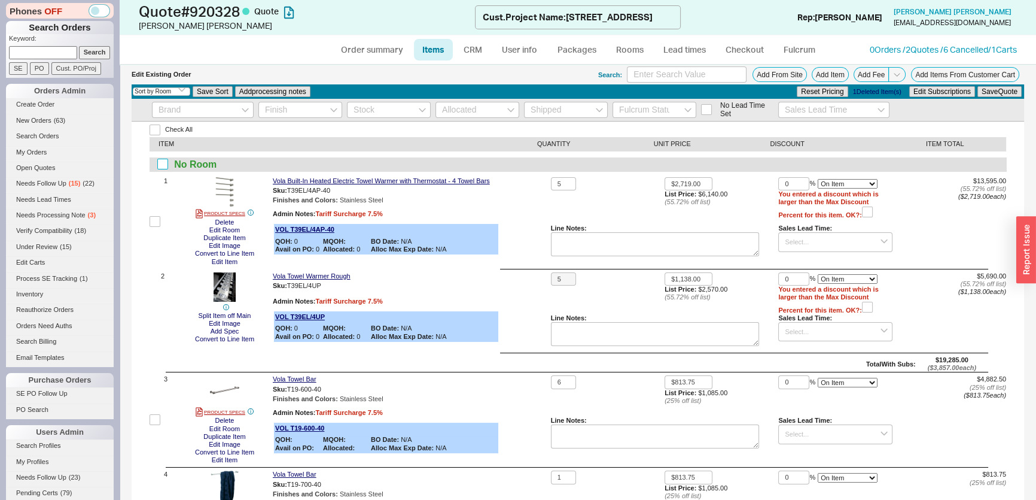
click at [167, 165] on input "checkbox" at bounding box center [162, 164] width 11 height 11
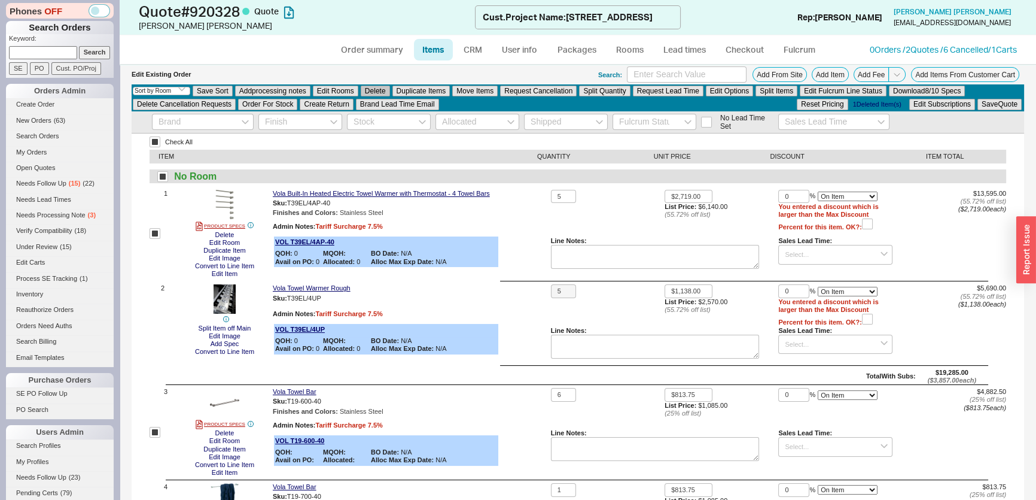
click at [380, 92] on button "Delete" at bounding box center [375, 91] width 29 height 11
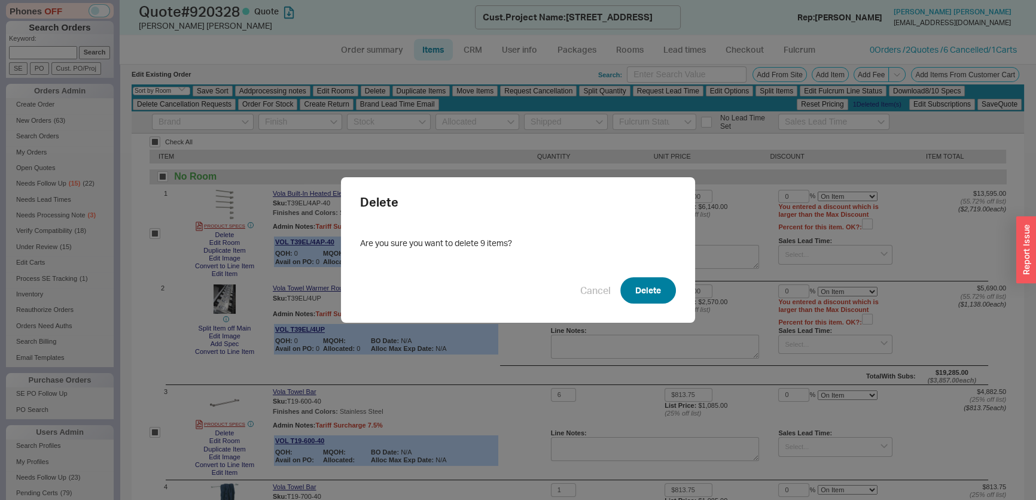
click at [658, 290] on button "Delete" at bounding box center [648, 290] width 56 height 26
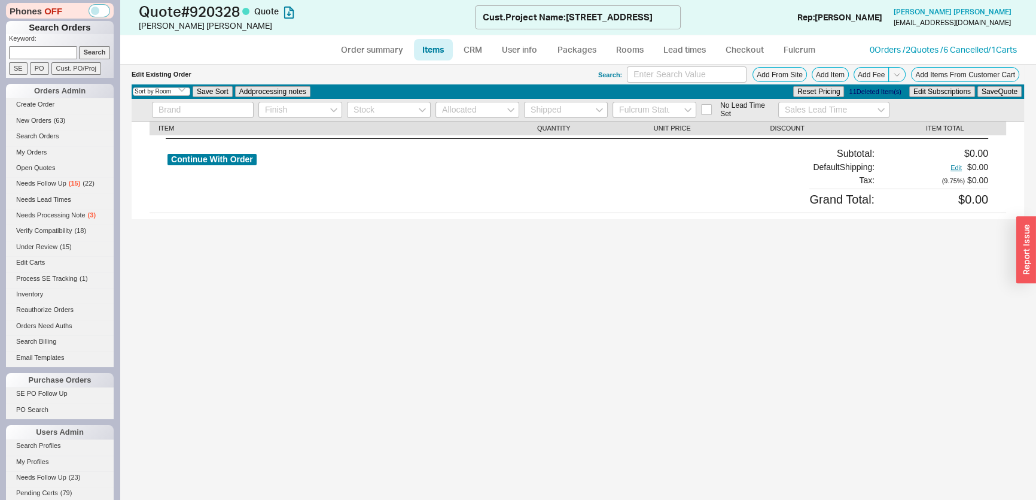
click at [38, 47] on input at bounding box center [43, 52] width 68 height 13
paste input "karoline.carlson@gmail.com"
click at [96, 51] on input "Search" at bounding box center [95, 52] width 32 height 13
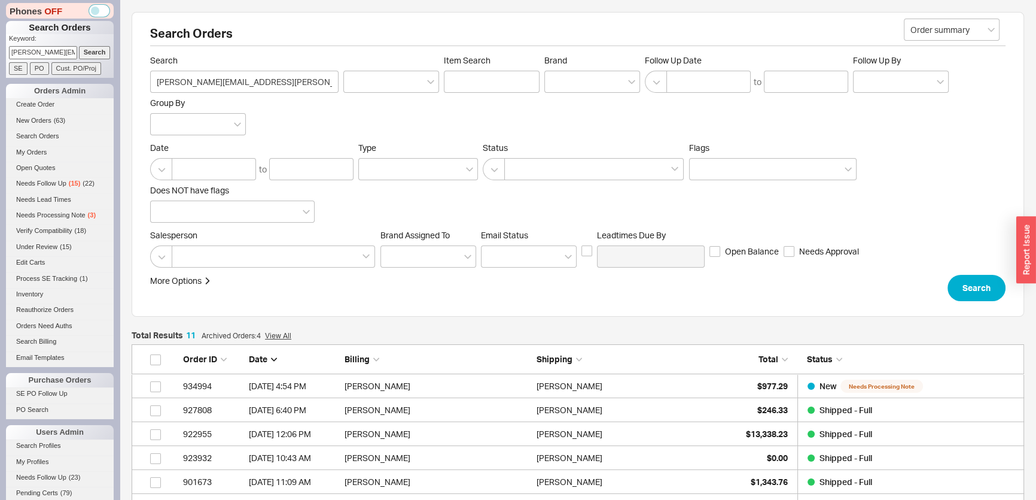
scroll to position [285, 884]
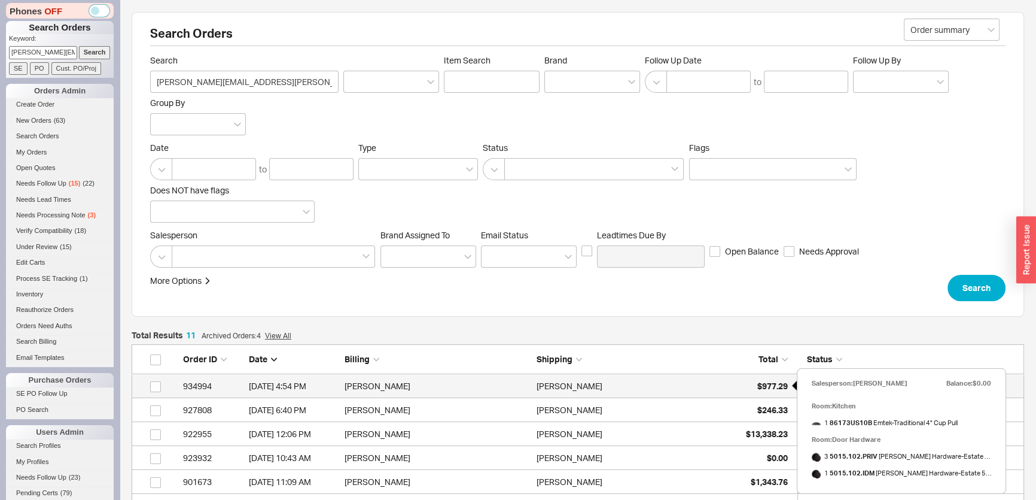
click at [773, 387] on span "$977.29" at bounding box center [772, 385] width 31 height 10
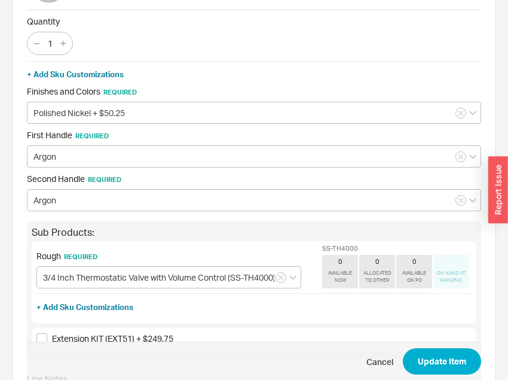
scroll to position [163, 0]
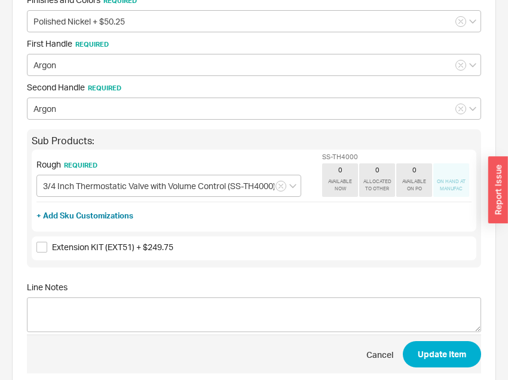
click at [86, 122] on div "+ Add Sku Customizations Finishes and Colors Required Polished Nickel + $50.25 …" at bounding box center [254, 118] width 455 height 298
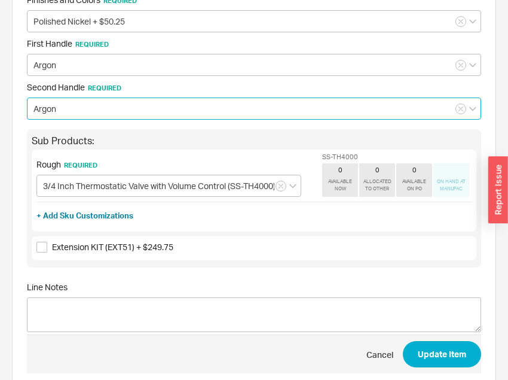
click at [84, 112] on input "Argon" at bounding box center [254, 109] width 455 height 22
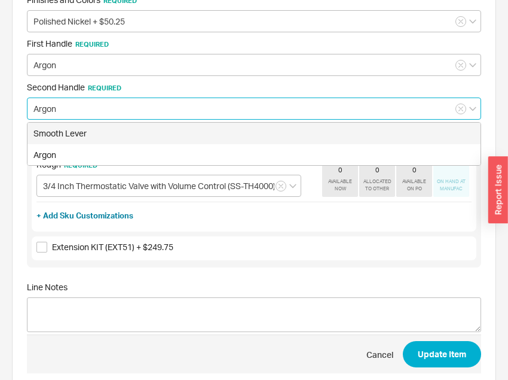
click at [90, 112] on input "Argon" at bounding box center [254, 109] width 455 height 22
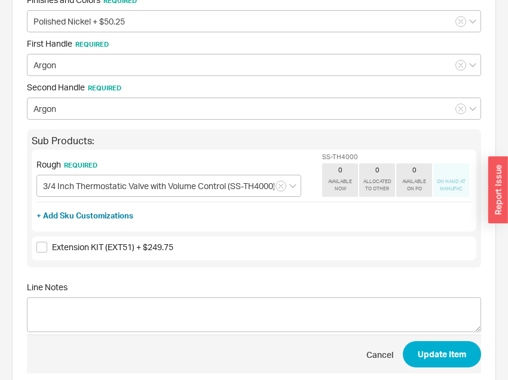
click at [96, 170] on div "Rough Required 3/4 Inch Thermostatic Valve with Volume Control (SS-TH4000) + $6…" at bounding box center [168, 178] width 265 height 38
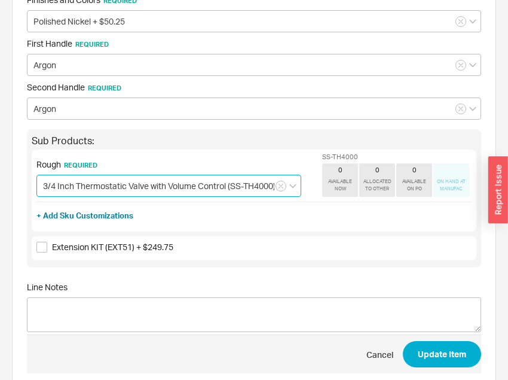
click at [98, 182] on input "3/4 Inch Thermostatic Valve with Volume Control (SS-TH4000) + $603.00" at bounding box center [168, 186] width 265 height 22
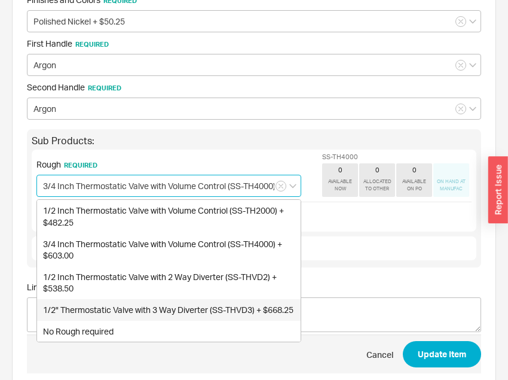
click at [129, 309] on div "1/2" Thermostatic Valve with 3 Way Diverter (SS-THVD3) + $668.25" at bounding box center [169, 310] width 264 height 22
type input "1/2" Thermostatic Valve with 3 Way Diverter (SS-THVD3) + $668.25"
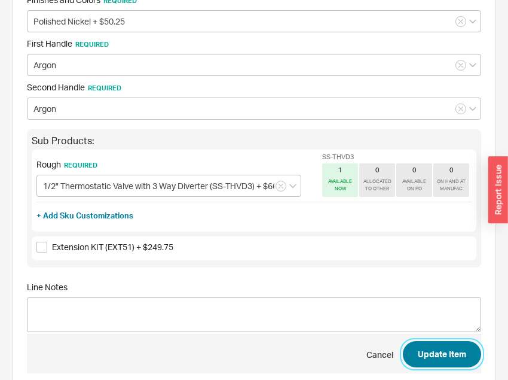
click at [419, 357] on button "Update Item" at bounding box center [442, 354] width 78 height 26
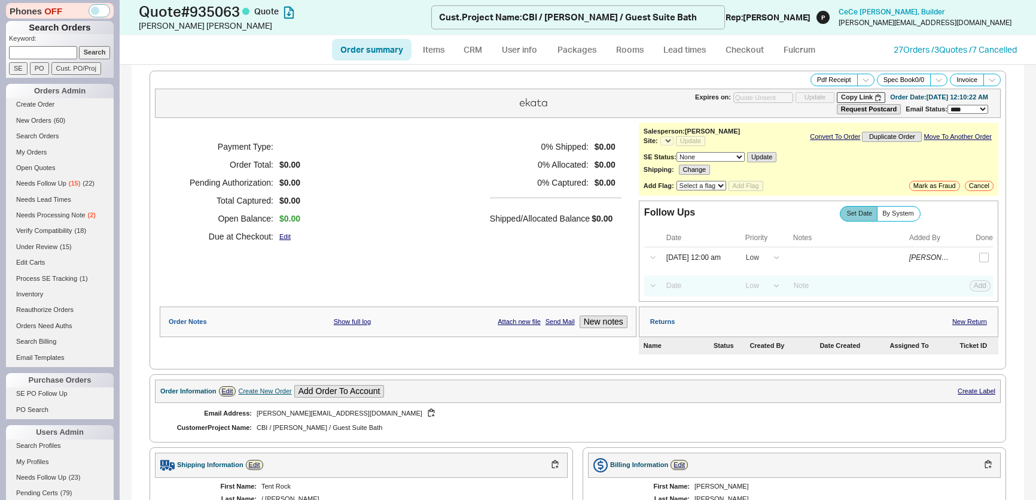
select select "*"
select select "LOW"
select select "3"
select select "*"
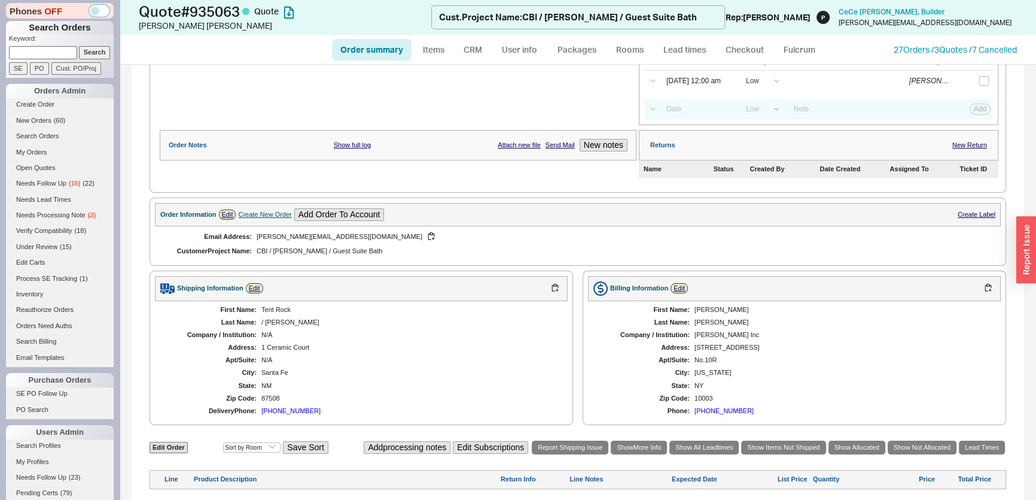
scroll to position [269, 0]
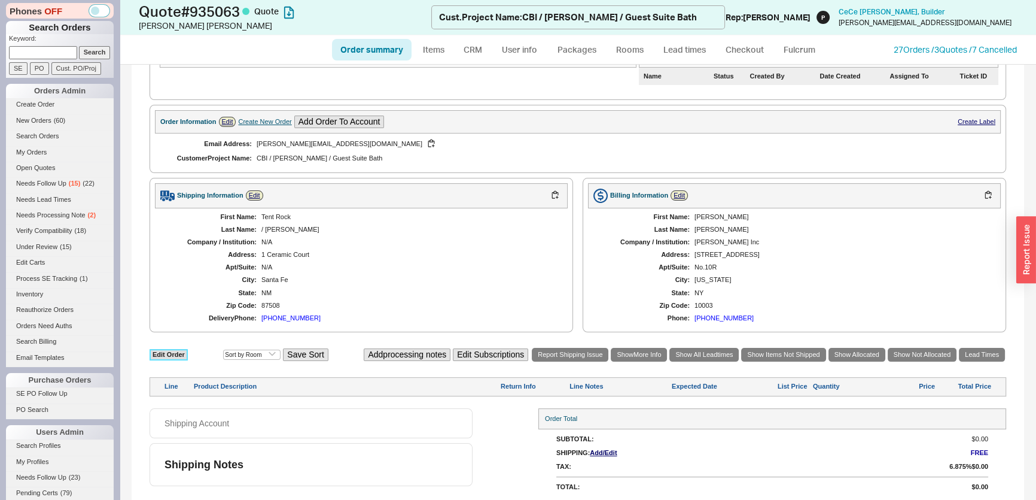
click at [180, 354] on link "Edit Order" at bounding box center [169, 354] width 38 height 11
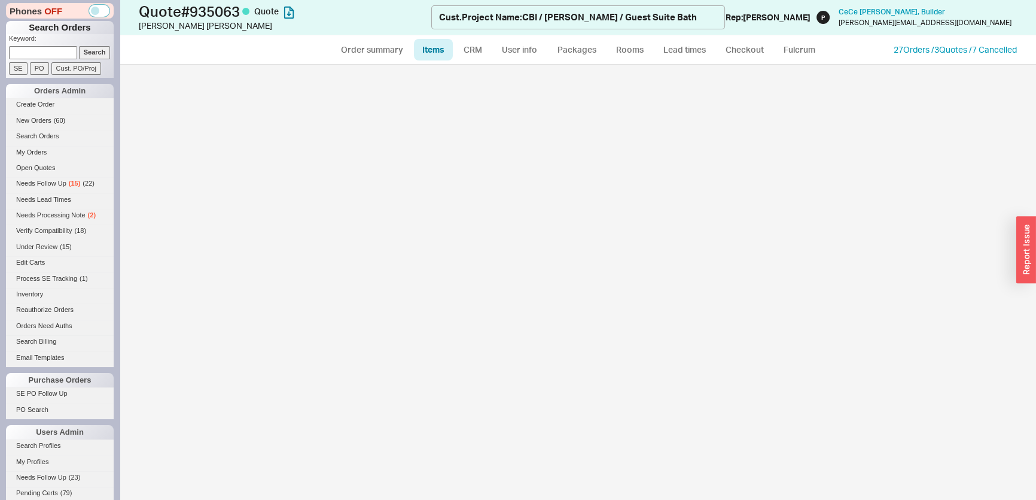
select select "3"
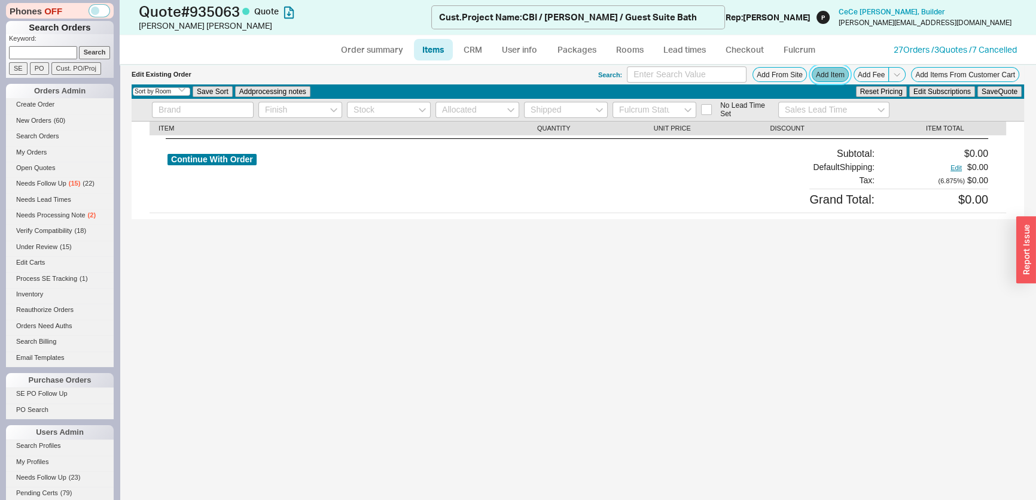
click at [826, 78] on button "Add Item" at bounding box center [830, 74] width 37 height 15
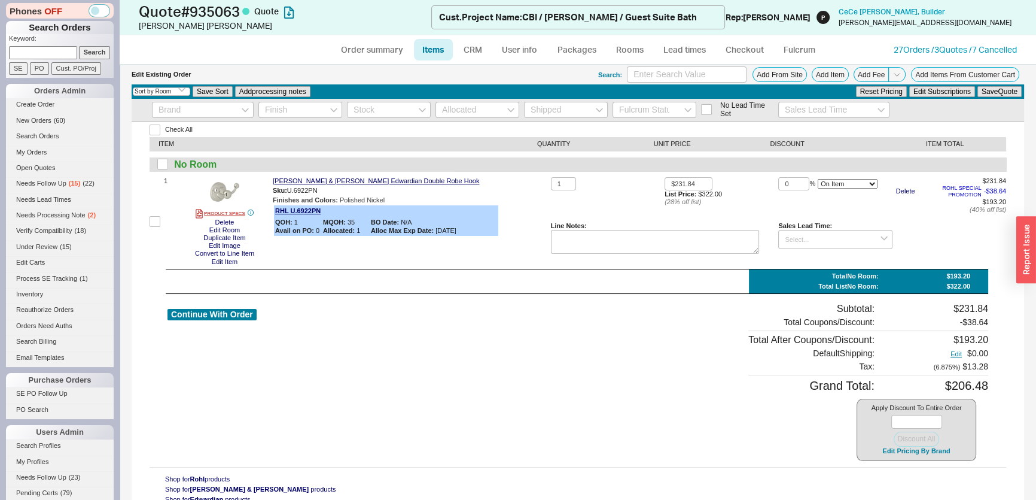
click at [891, 428] on div "Apply Discount To Entire Order Discount All Edit Pricing By Brand" at bounding box center [917, 429] width 120 height 62
drag, startPoint x: 565, startPoint y: 188, endPoint x: 556, endPoint y: 188, distance: 9.6
click at [556, 188] on input "1" at bounding box center [563, 184] width 25 height 14
drag, startPoint x: 540, startPoint y: 178, endPoint x: 473, endPoint y: 178, distance: 67.0
click at [474, 178] on div "1 PRODUCT SPECS Delete Edit Room Duplicate Item Edit Image Convert to Line Item…" at bounding box center [578, 221] width 857 height 89
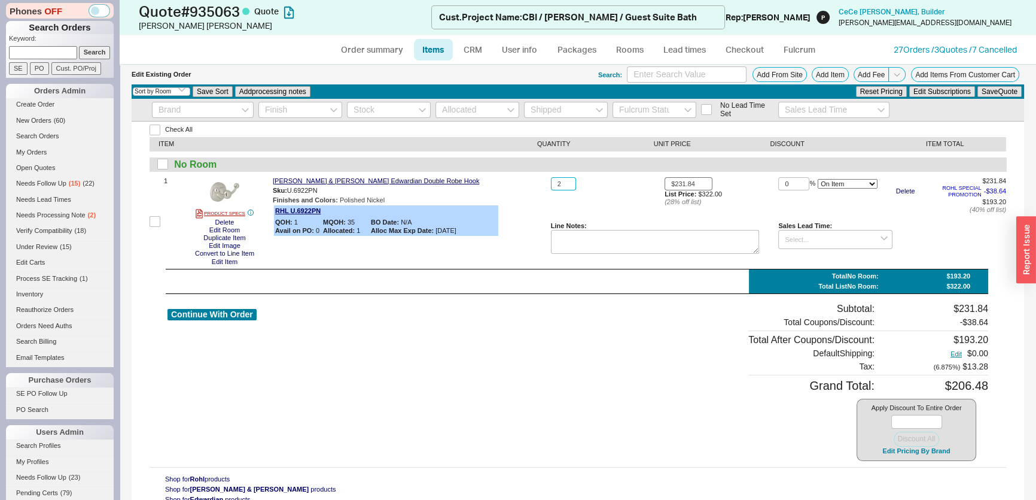
type input "2"
drag, startPoint x: 702, startPoint y: 184, endPoint x: 626, endPoint y: 184, distance: 76.0
click at [627, 184] on div "2 $231.84 List Price: $322.00 ( 28 % off list) 0 % On Item On Bottom Gift Card …" at bounding box center [778, 221] width 455 height 89
type input "$322.00"
drag, startPoint x: 782, startPoint y: 182, endPoint x: 758, endPoint y: 182, distance: 23.9
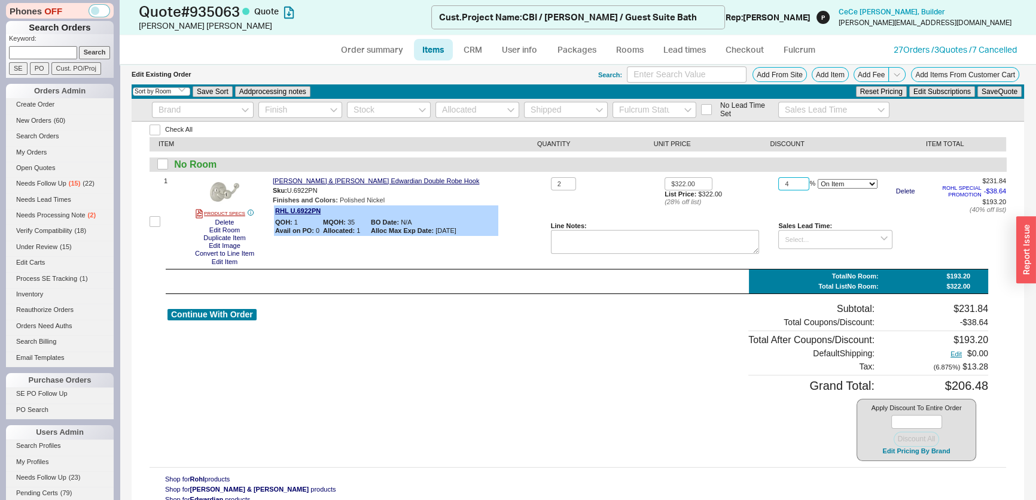
click at [763, 182] on div "2 $322.00 List Price: $322.00 ( 28 % off list) 4 % On Item On Bottom Gift Card …" at bounding box center [778, 221] width 455 height 89
drag, startPoint x: 788, startPoint y: 179, endPoint x: 712, endPoint y: 179, distance: 76.6
click at [712, 179] on div "2 $322.00 List Price: $322.00 ( 28 % off list) 5 % On Item On Bottom Gift Card …" at bounding box center [778, 221] width 455 height 89
type input "45"
click at [977, 93] on button "Save Quote" at bounding box center [999, 91] width 44 height 11
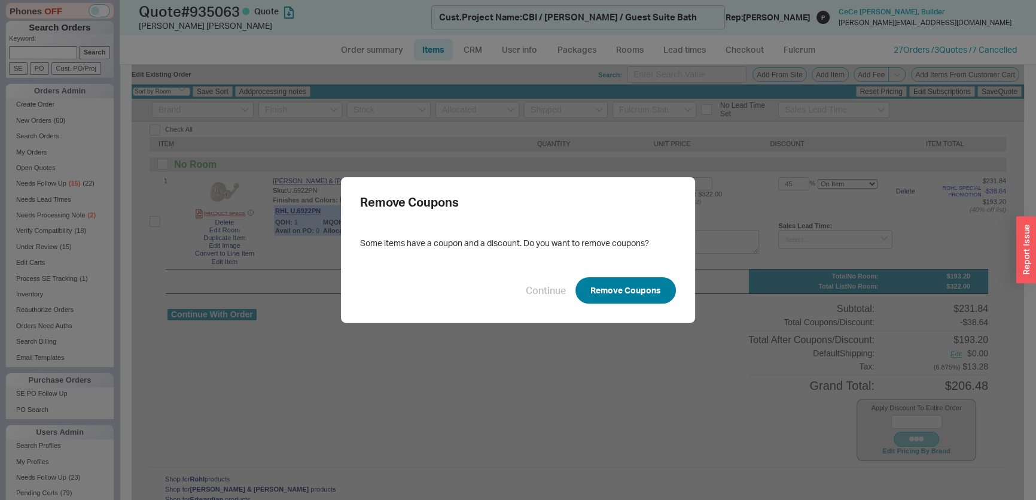
click at [610, 290] on button "Remove Coupons" at bounding box center [625, 290] width 100 height 26
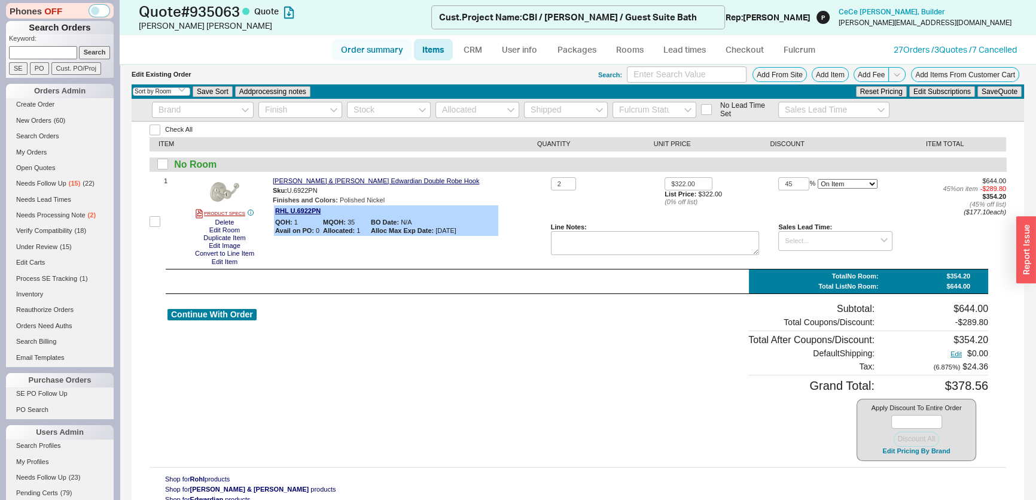
click at [366, 51] on link "Order summary" at bounding box center [372, 50] width 80 height 22
select select "*"
select select "LOW"
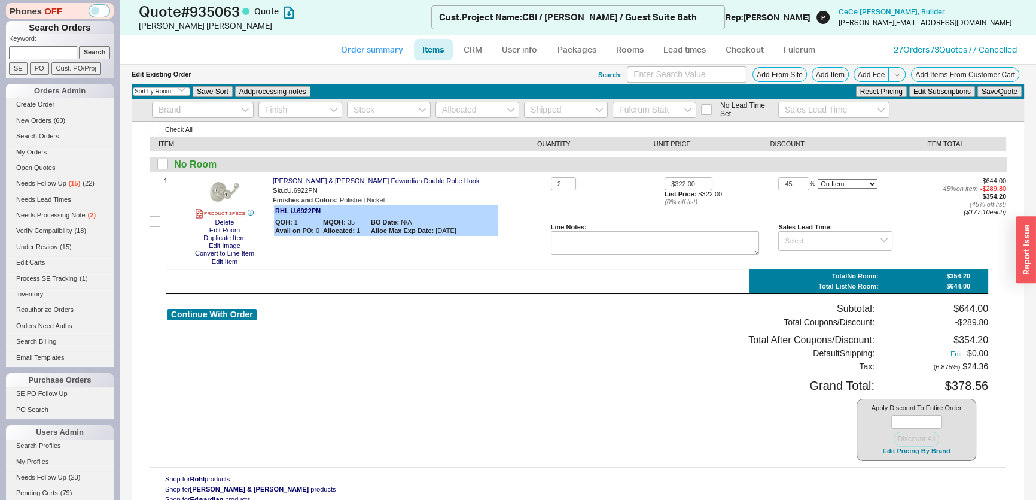
select select "3"
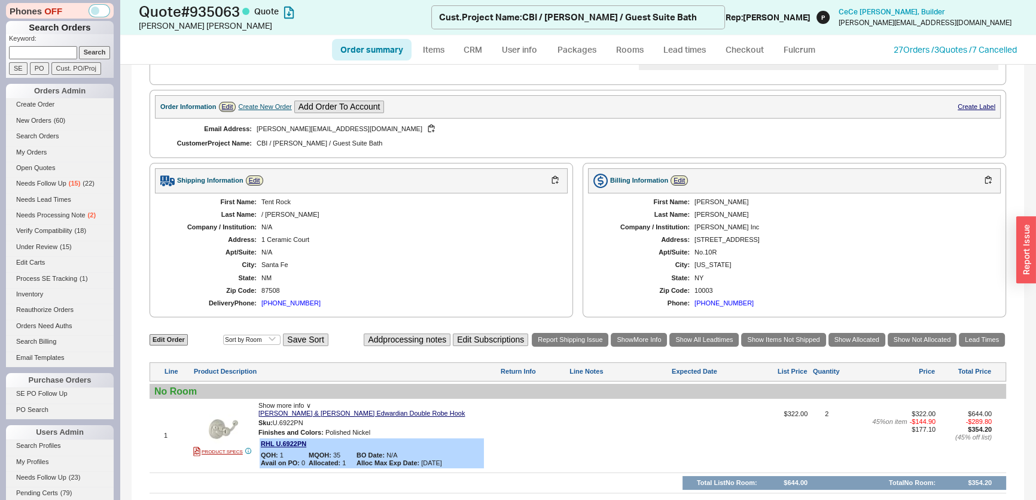
scroll to position [326, 0]
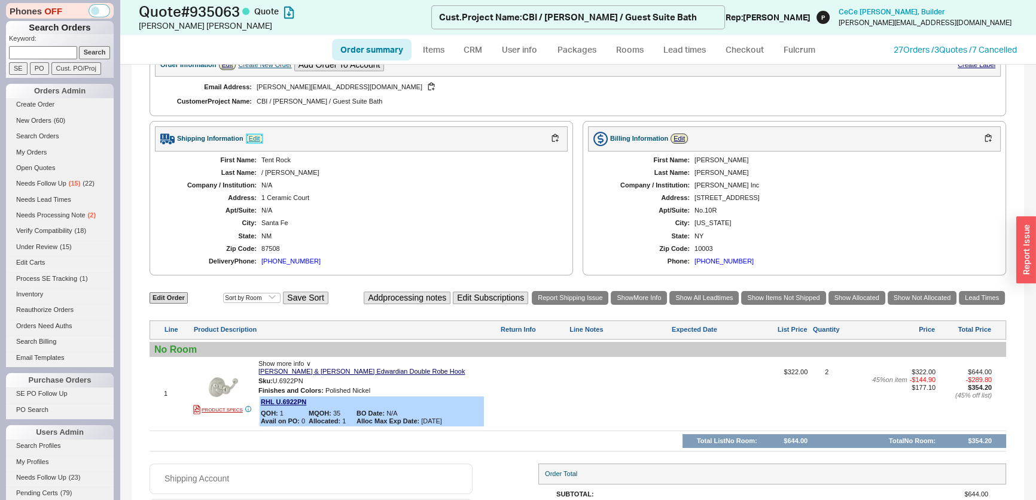
click at [252, 138] on link "Edit" at bounding box center [254, 138] width 17 height 10
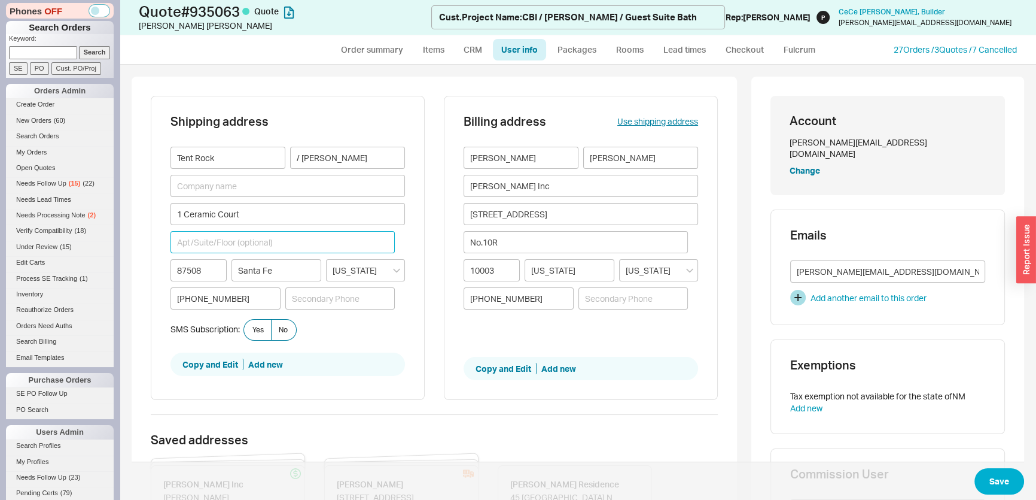
click at [245, 244] on input at bounding box center [282, 242] width 224 height 22
paste input "Sidemark: [PERSON_NAME]"
type input "Sidemark: [PERSON_NAME]"
drag, startPoint x: 268, startPoint y: 244, endPoint x: 123, endPoint y: 217, distance: 147.4
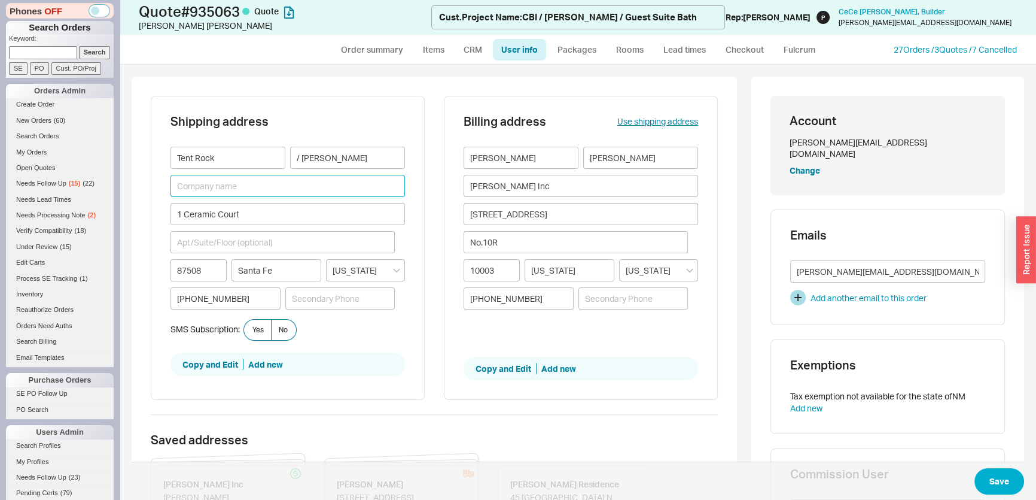
click at [211, 188] on input at bounding box center [287, 186] width 234 height 22
paste input "Sidemark: [PERSON_NAME]"
type input "Sidemark: [PERSON_NAME]"
click at [1006, 480] on button "Save" at bounding box center [999, 481] width 50 height 26
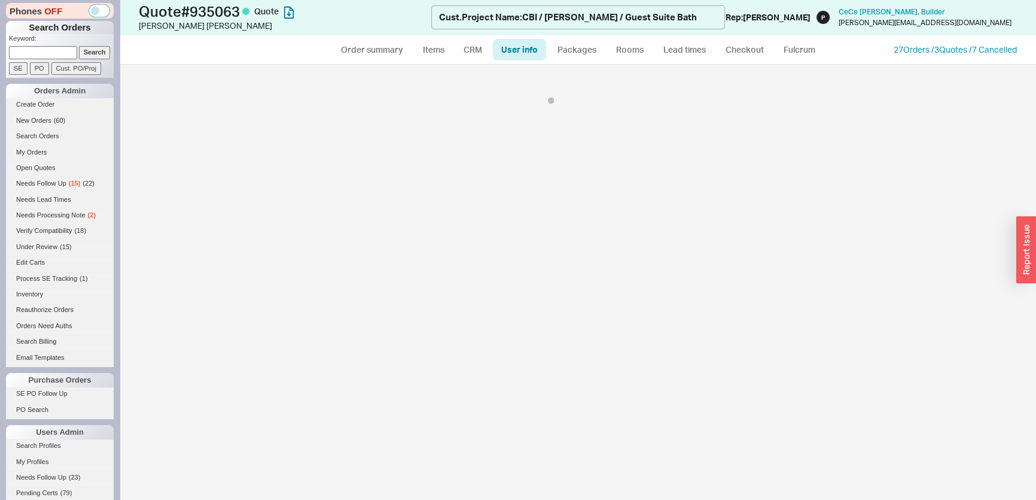
select select "*"
select select "LOW"
select select "3"
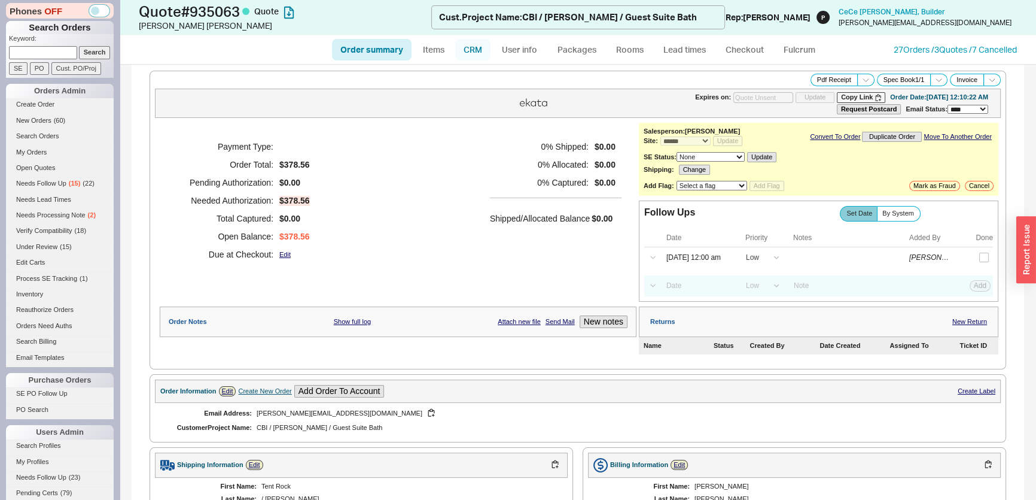
click at [482, 54] on link "CRM" at bounding box center [472, 50] width 35 height 22
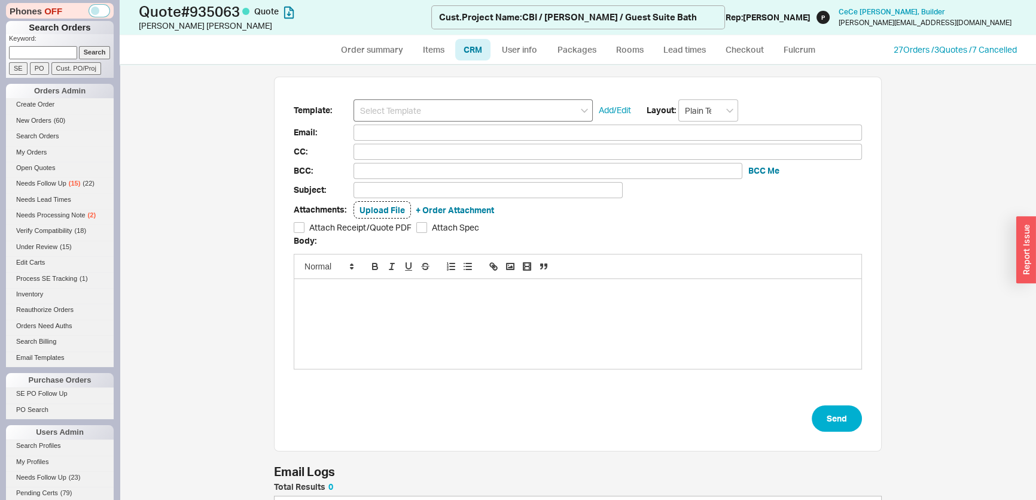
scroll to position [65, 599]
click at [448, 114] on input at bounding box center [473, 110] width 239 height 22
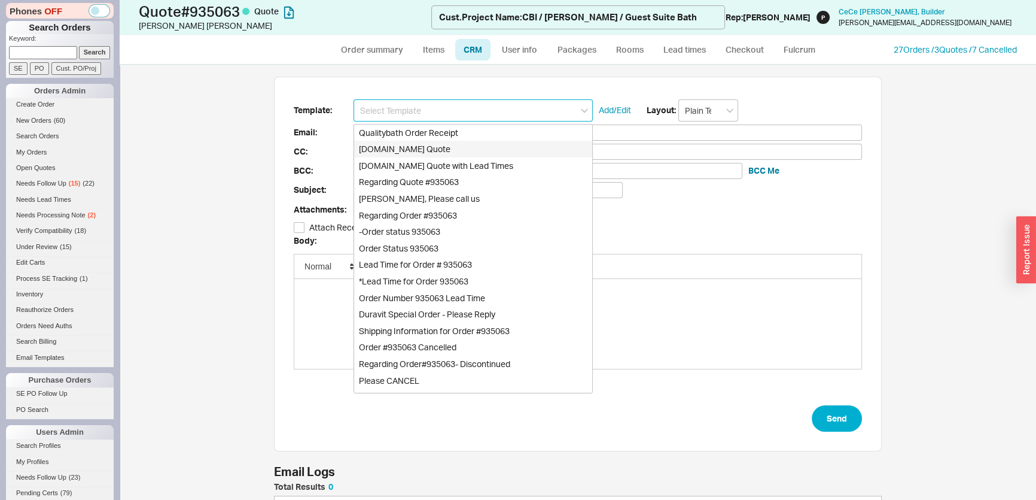
click at [451, 143] on div "[DOMAIN_NAME] Quote" at bounding box center [473, 149] width 238 height 17
type input "Receipt"
type input "[PERSON_NAME][EMAIL_ADDRESS][DOMAIN_NAME]"
type input "Quality Bath Quote #935063"
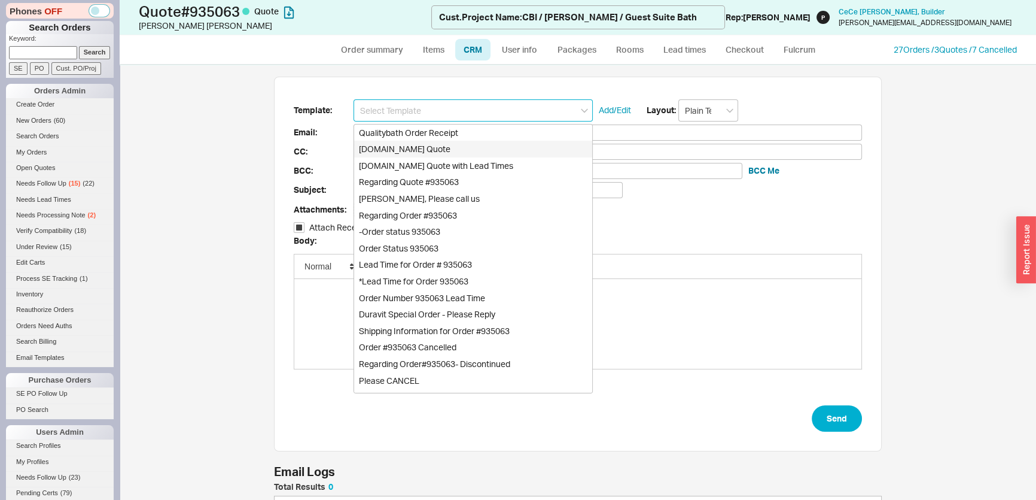
checkbox input "true"
type input "[DOMAIN_NAME] Quote"
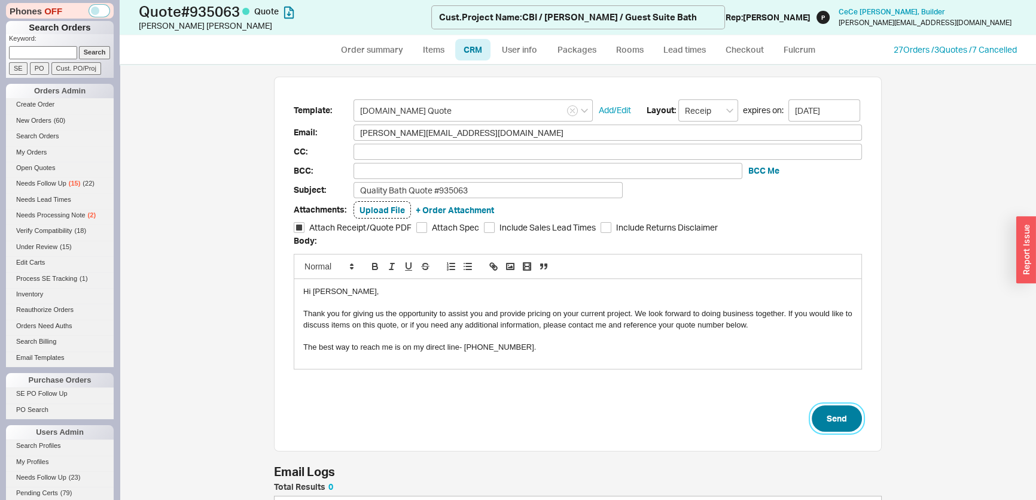
click at [843, 406] on button "Send" at bounding box center [837, 418] width 50 height 26
select select "*"
select select "LOW"
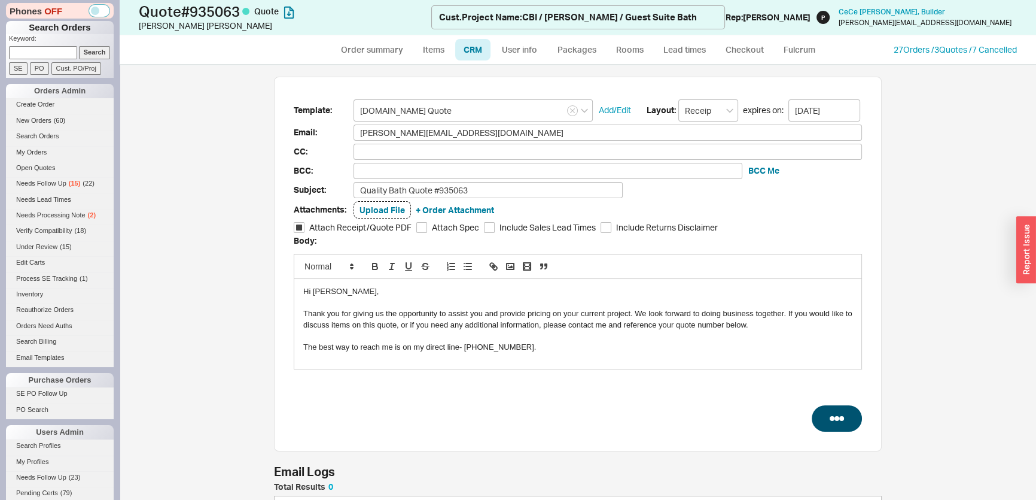
select select "3"
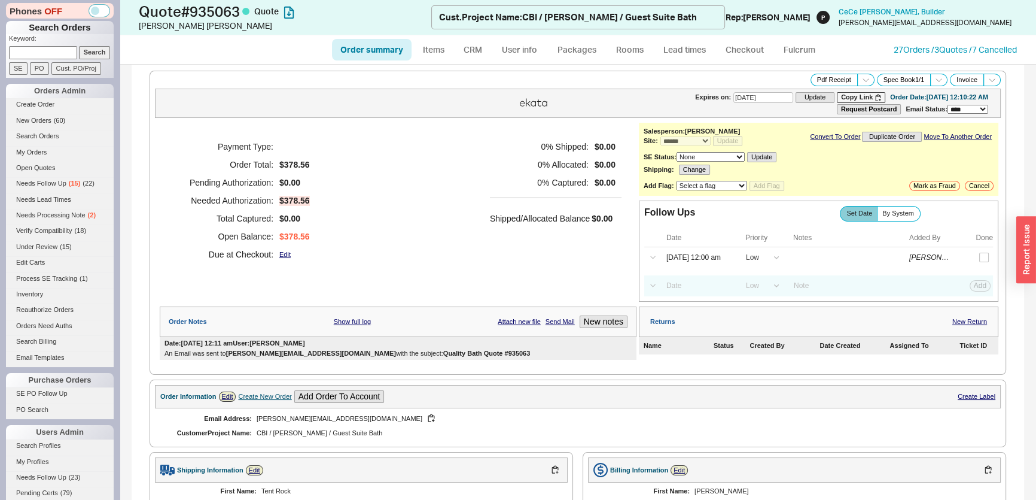
click at [17, 56] on input at bounding box center [43, 52] width 68 height 13
paste input "[PERSON_NAME][EMAIL_ADDRESS][DOMAIN_NAME]"
type input "[PERSON_NAME][EMAIL_ADDRESS][DOMAIN_NAME]"
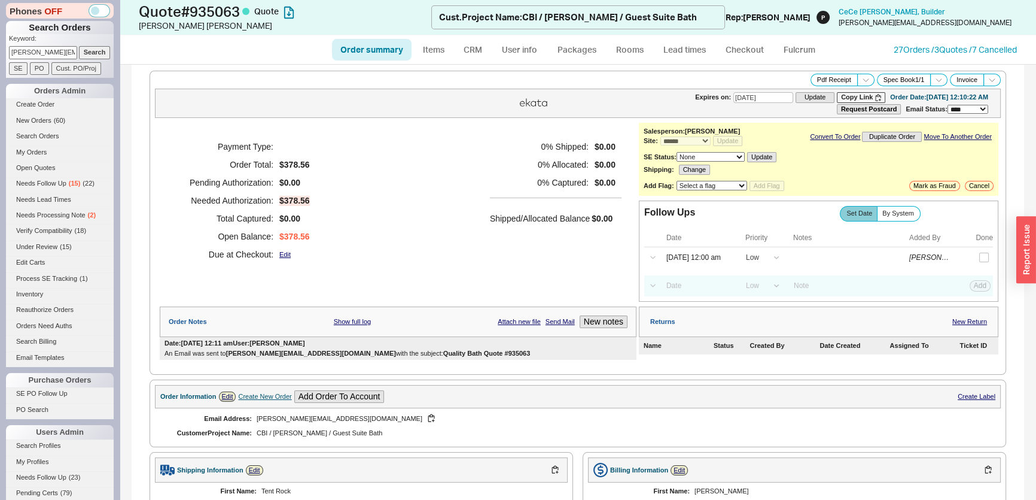
click at [109, 56] on div "Phones OFF Search Orders Keyword: [EMAIL_ADDRESS][DOMAIN_NAME] Search SE PO Cus…" at bounding box center [60, 250] width 120 height 500
click at [87, 53] on input "Search" at bounding box center [95, 52] width 32 height 13
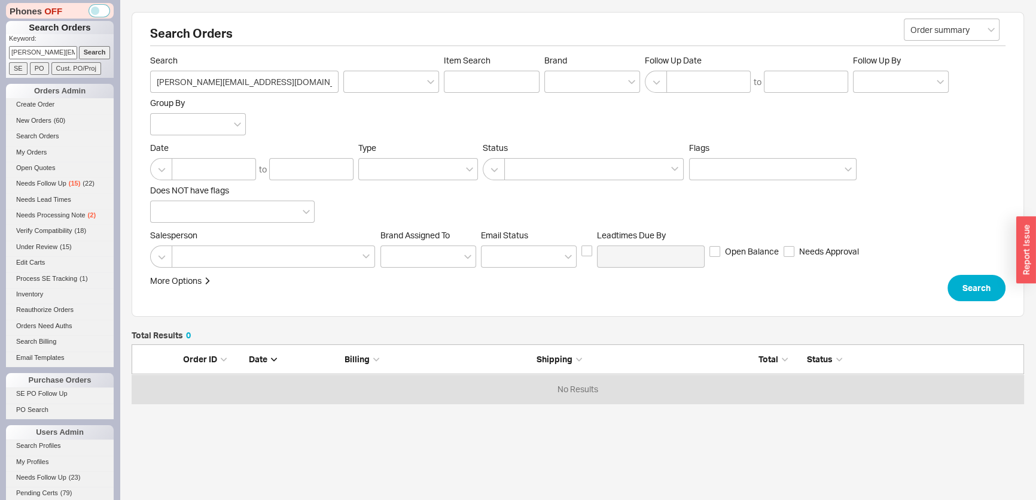
scroll to position [51, 884]
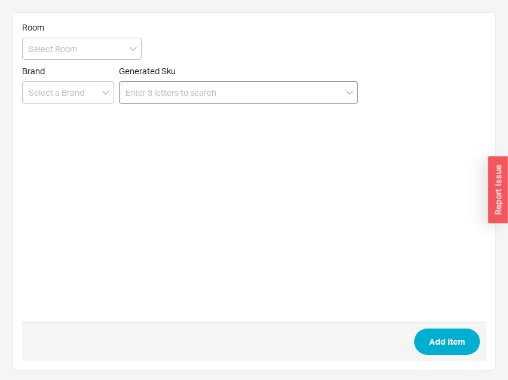
drag, startPoint x: 0, startPoint y: 0, endPoint x: 267, endPoint y: 92, distance: 282.8
click at [267, 92] on input at bounding box center [238, 92] width 239 height 22
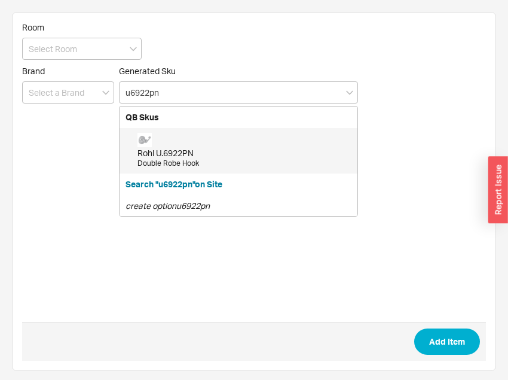
click at [226, 156] on div "Rohl U.6922PN" at bounding box center [245, 153] width 214 height 12
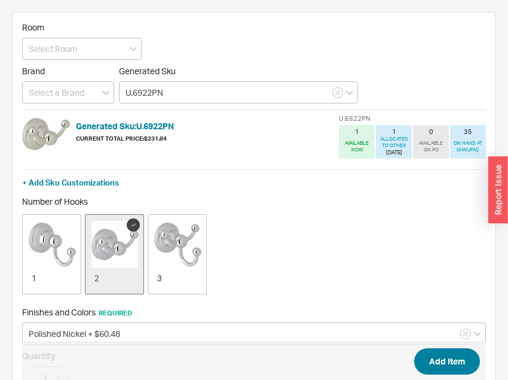
type input "U.6922PN"
click at [459, 362] on button "Add Item" at bounding box center [448, 361] width 66 height 26
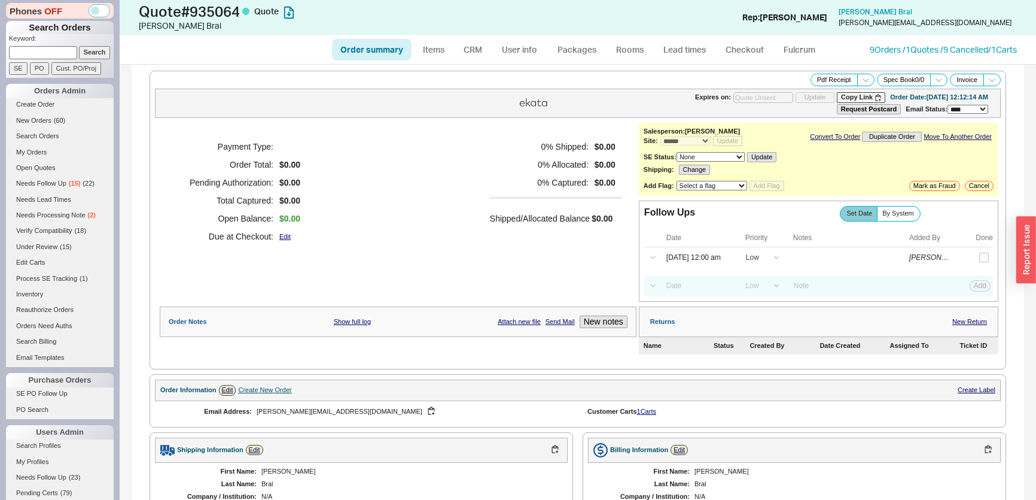
select select "*"
select select "LOW"
select select "3"
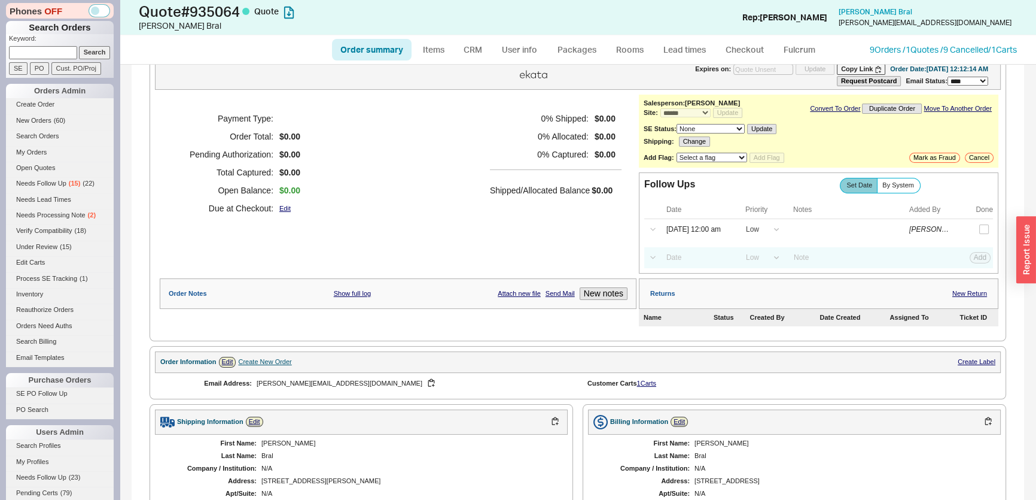
scroll to position [54, 0]
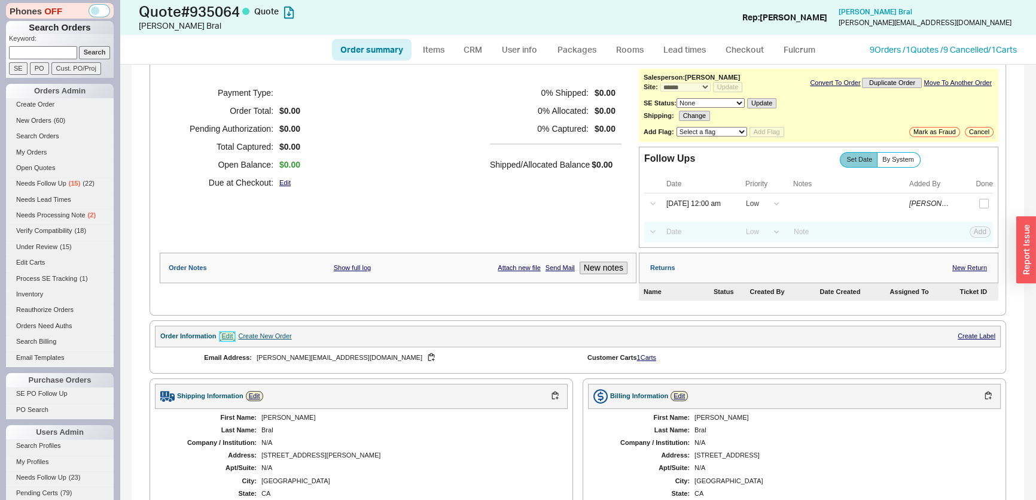
click at [227, 332] on link "Edit" at bounding box center [227, 336] width 17 height 10
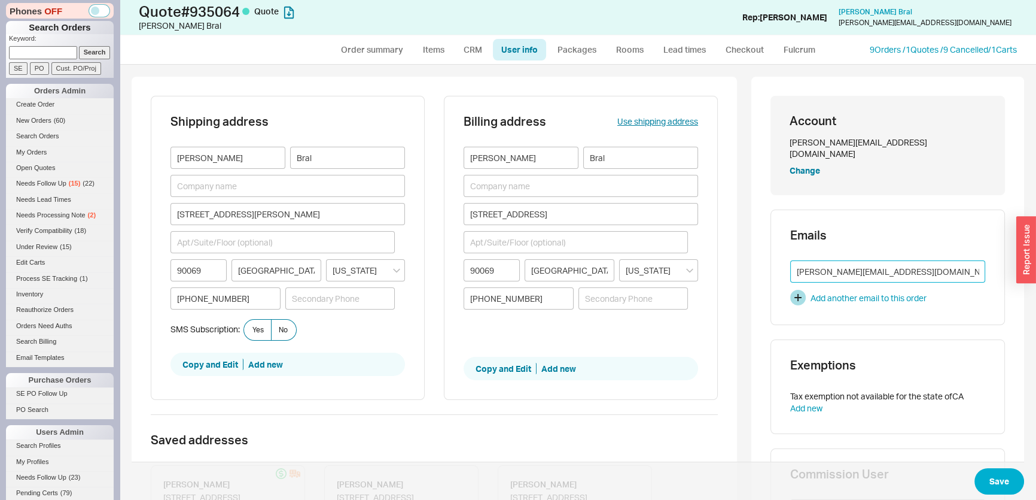
drag, startPoint x: 921, startPoint y: 256, endPoint x: 772, endPoint y: 251, distance: 149.6
click at [772, 251] on div "Emails [PERSON_NAME][EMAIL_ADDRESS][DOMAIN_NAME] Add another email to this order" at bounding box center [887, 266] width 234 height 115
paste input "[PERSON_NAME] <[PERSON_NAME][EMAIL_ADDRESS][DOMAIN_NAME]>"
drag, startPoint x: 837, startPoint y: 260, endPoint x: 760, endPoint y: 258, distance: 77.2
click at [760, 258] on div "Account [EMAIL_ADDRESS][DOMAIN_NAME] Change Emails [PERSON_NAME] <[PERSON_NAME]…" at bounding box center [887, 379] width 273 height 605
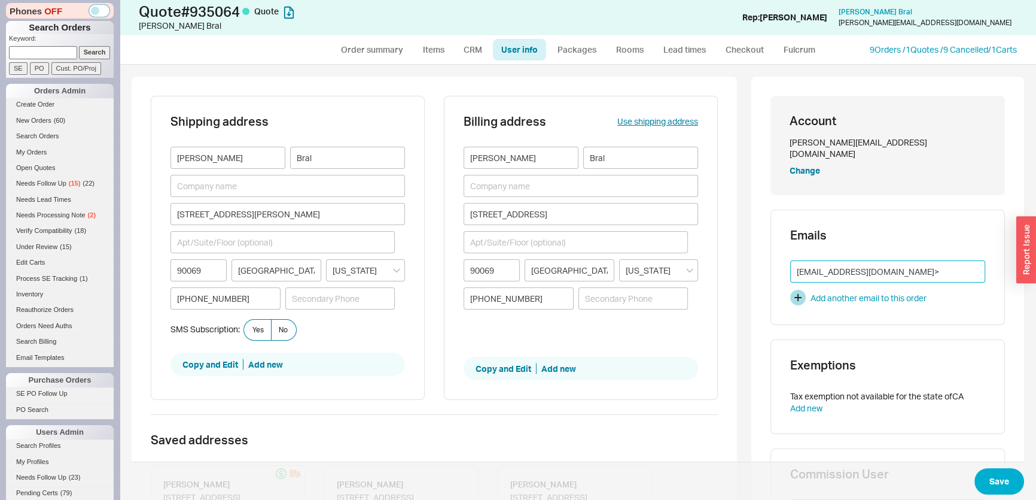
click at [913, 263] on input "[EMAIL_ADDRESS][DOMAIN_NAME]>" at bounding box center [887, 271] width 195 height 22
type input "[PERSON_NAME][EMAIL_ADDRESS][DOMAIN_NAME]"
click at [1002, 483] on button "Save" at bounding box center [999, 481] width 50 height 26
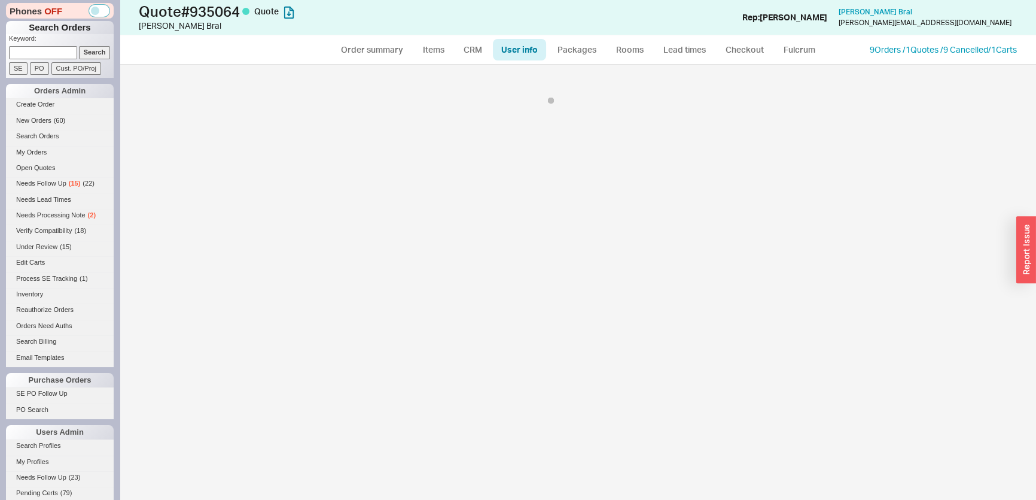
select select "*"
select select "LOW"
select select "3"
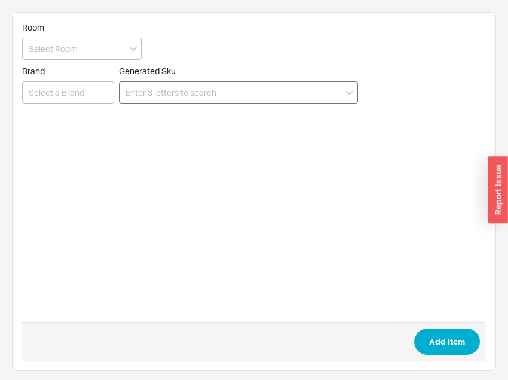
click at [245, 94] on input at bounding box center [238, 92] width 239 height 22
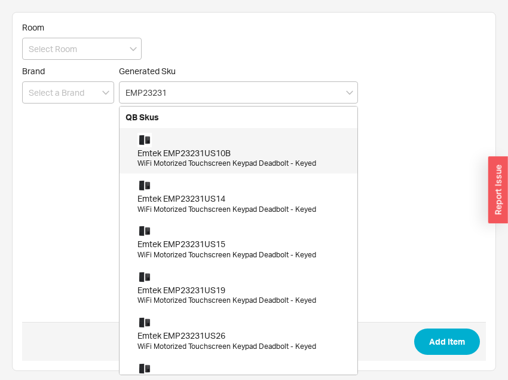
click at [238, 156] on div "Emtek EMP23231US10B" at bounding box center [245, 153] width 214 height 12
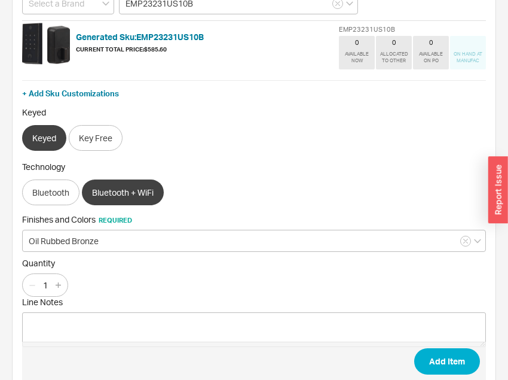
scroll to position [108, 0]
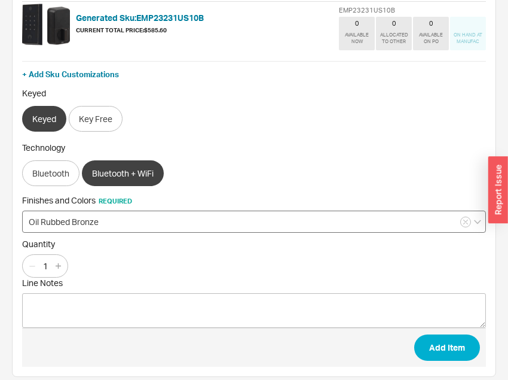
type input "EMP23231US10B"
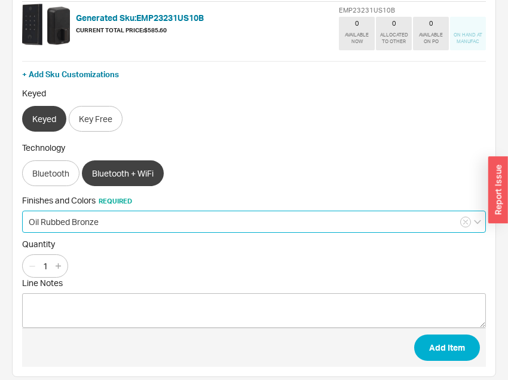
click at [207, 225] on input "Oil Rubbed Bronze" at bounding box center [254, 222] width 464 height 22
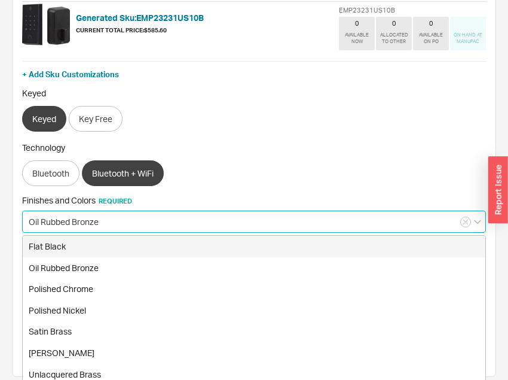
click at [90, 251] on div "Flat Black" at bounding box center [254, 247] width 463 height 22
type input "Flat Black"
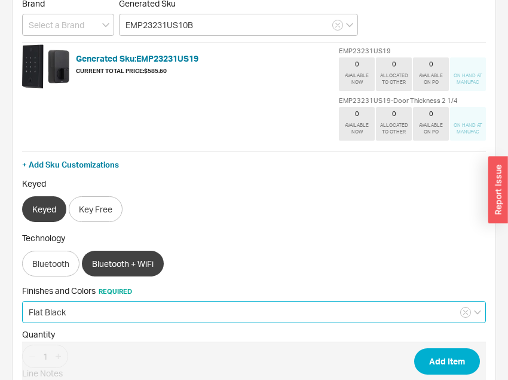
scroll to position [165, 0]
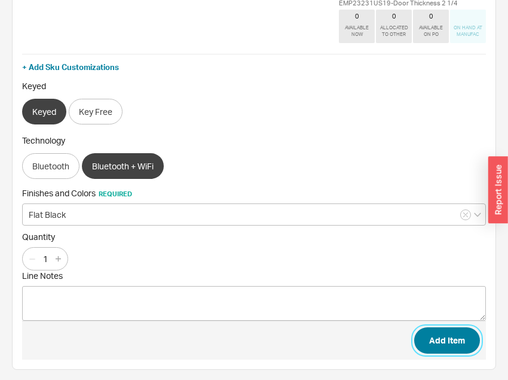
click at [449, 343] on button "Add Item" at bounding box center [448, 340] width 66 height 26
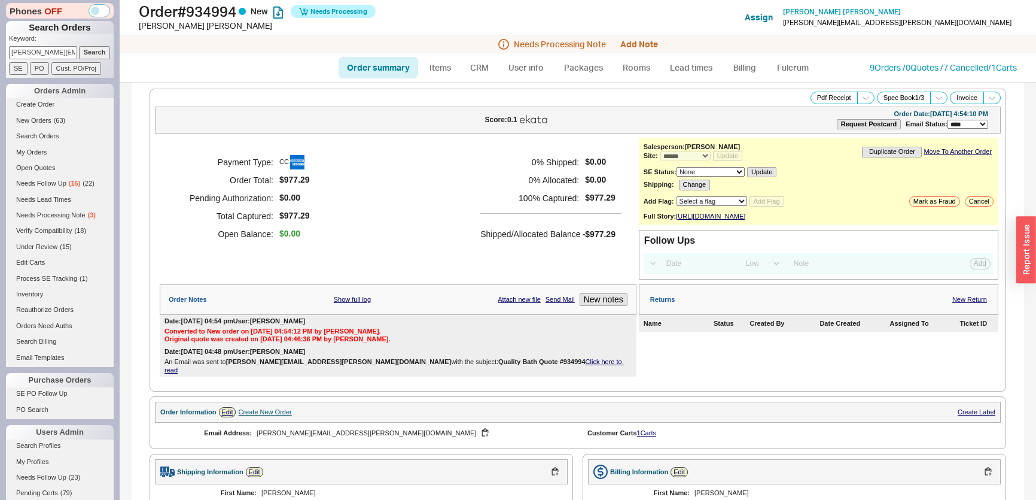
select select "*"
select select "LOW"
select select "3"
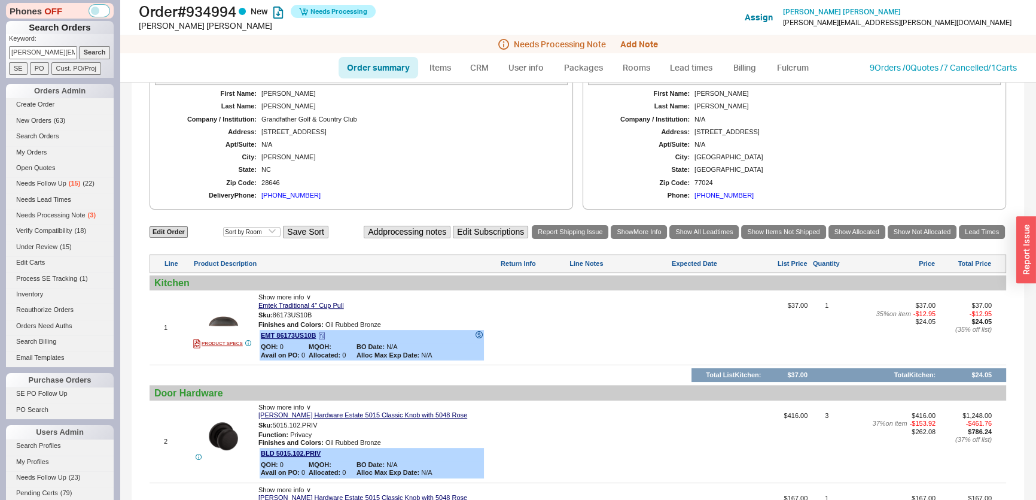
scroll to position [290, 0]
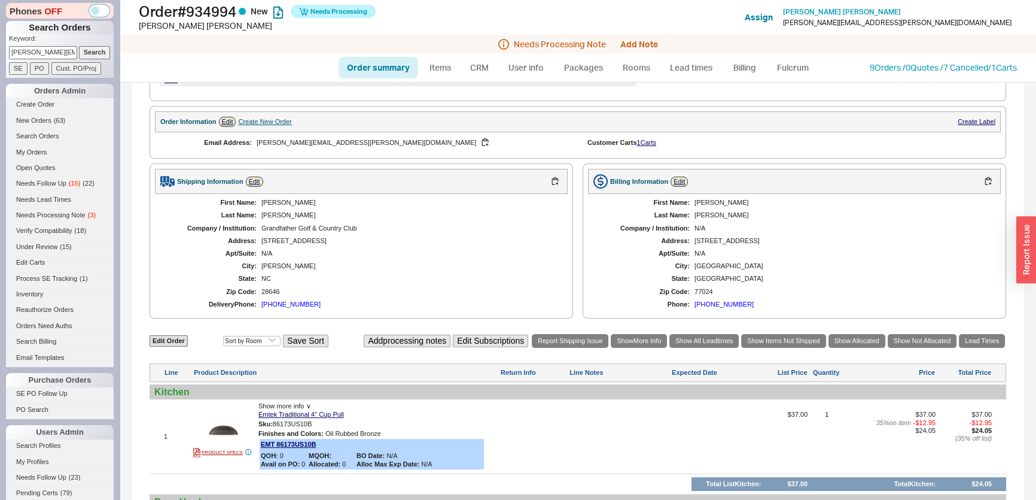
click at [279, 122] on div "Create New Order" at bounding box center [264, 122] width 53 height 8
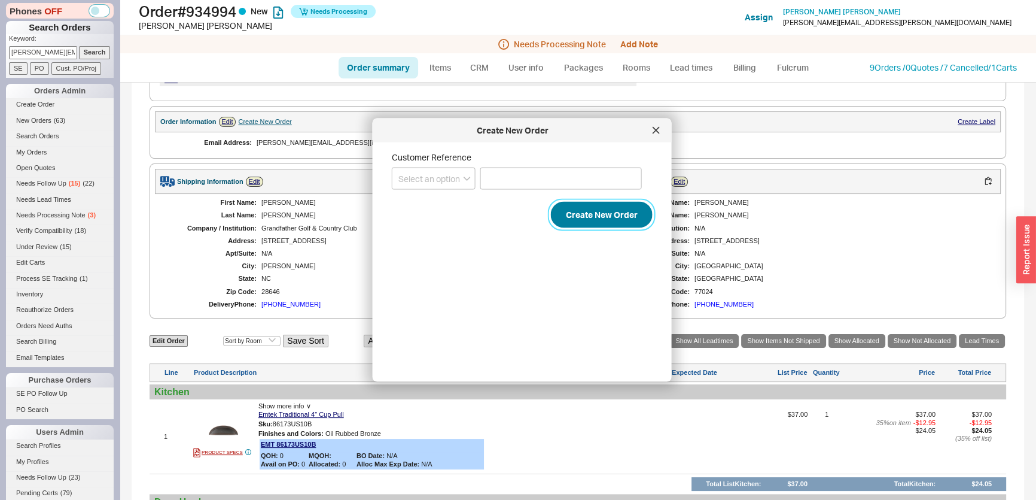
click at [637, 215] on button "Create New Order" at bounding box center [602, 215] width 102 height 26
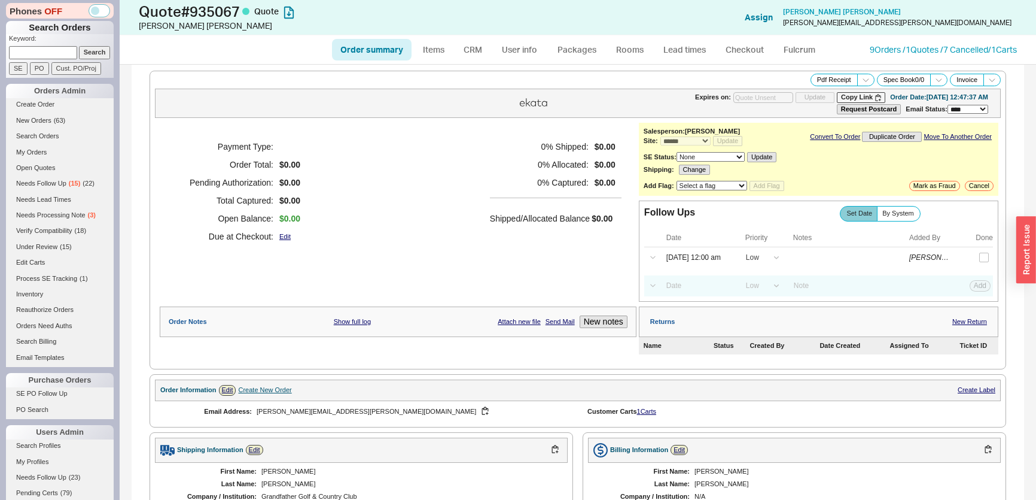
select select "*"
select select "LOW"
select select "3"
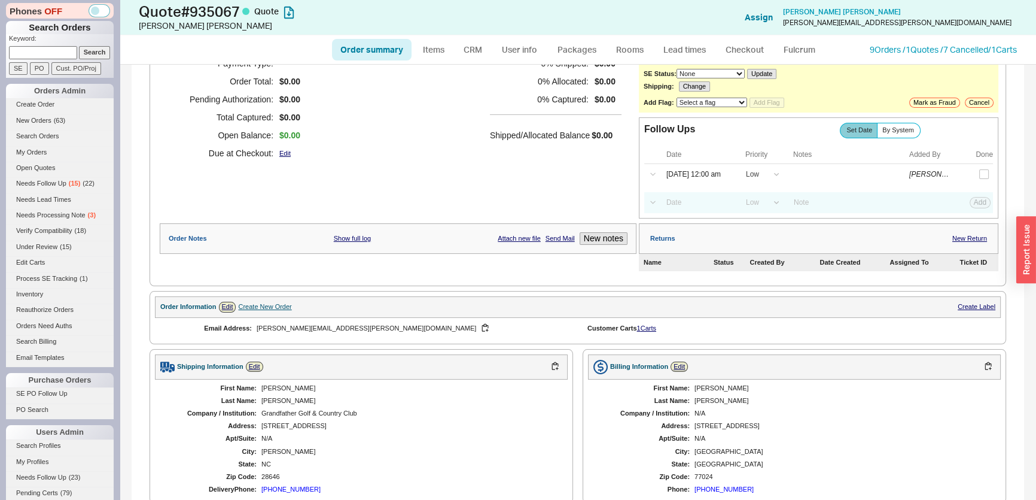
scroll to position [108, 0]
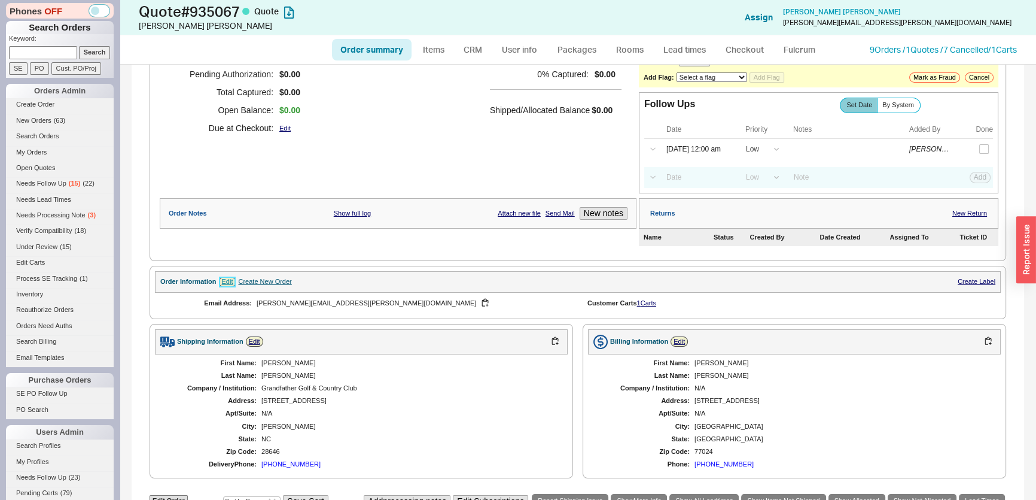
click at [232, 276] on link "Edit" at bounding box center [227, 281] width 17 height 10
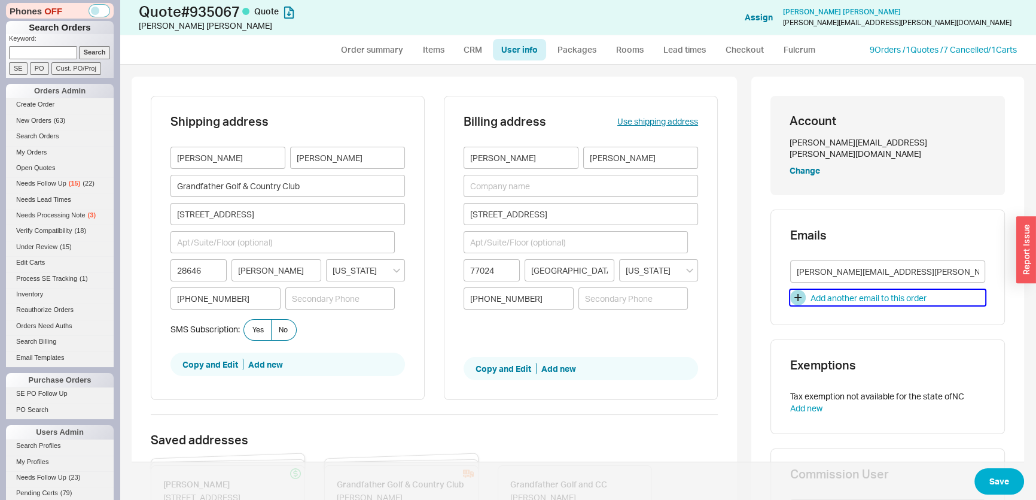
click at [826, 290] on button "Add another email to this order" at bounding box center [887, 298] width 195 height 16
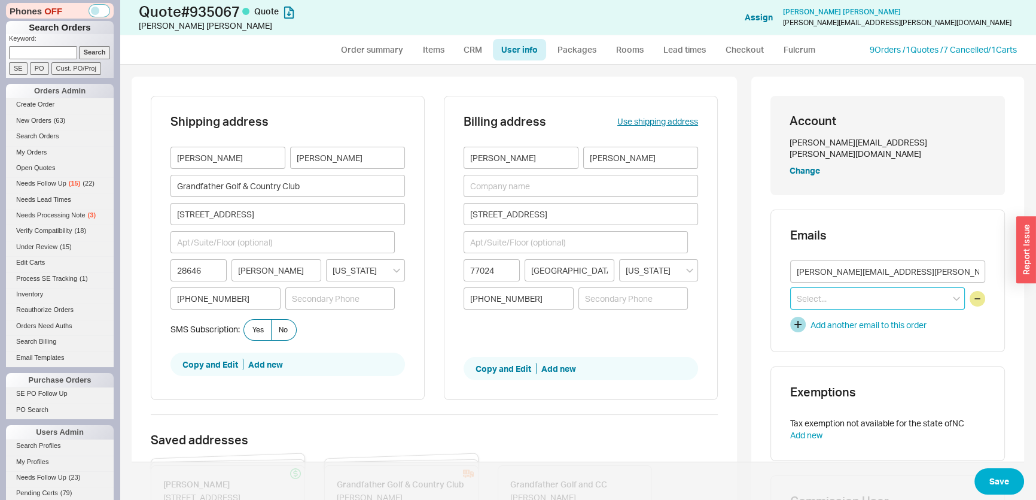
click at [826, 287] on input at bounding box center [877, 298] width 175 height 22
paste input "[PERSON_NAME] <[EMAIL_ADDRESS][DOMAIN_NAME]>"
drag, startPoint x: 838, startPoint y: 284, endPoint x: 678, endPoint y: 282, distance: 159.7
click at [678, 282] on div "Shipping address [PERSON_NAME] Grandfather Golf & Country Club [STREET_ADDRESS]…" at bounding box center [578, 429] width 893 height 704
click at [891, 287] on input "[EMAIL_ADDRESS][DOMAIN_NAME]>" at bounding box center [877, 298] width 175 height 22
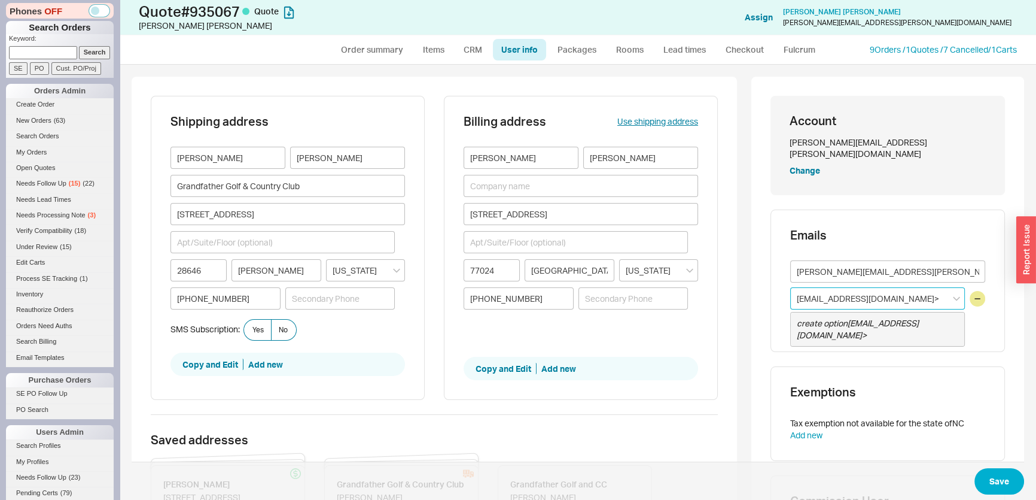
type input "[EMAIL_ADDRESS][DOMAIN_NAME]"
click at [992, 482] on button "Save" at bounding box center [999, 481] width 50 height 26
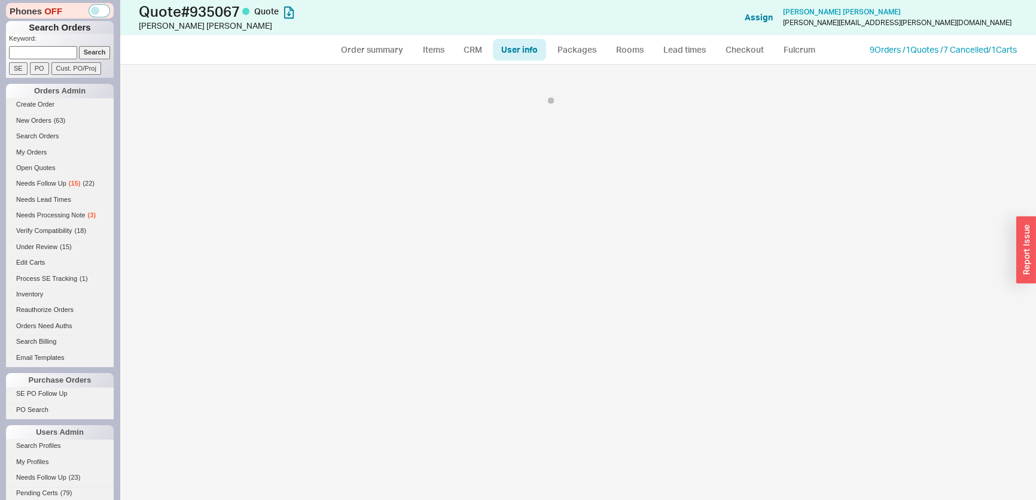
select select "*"
select select "LOW"
select select "3"
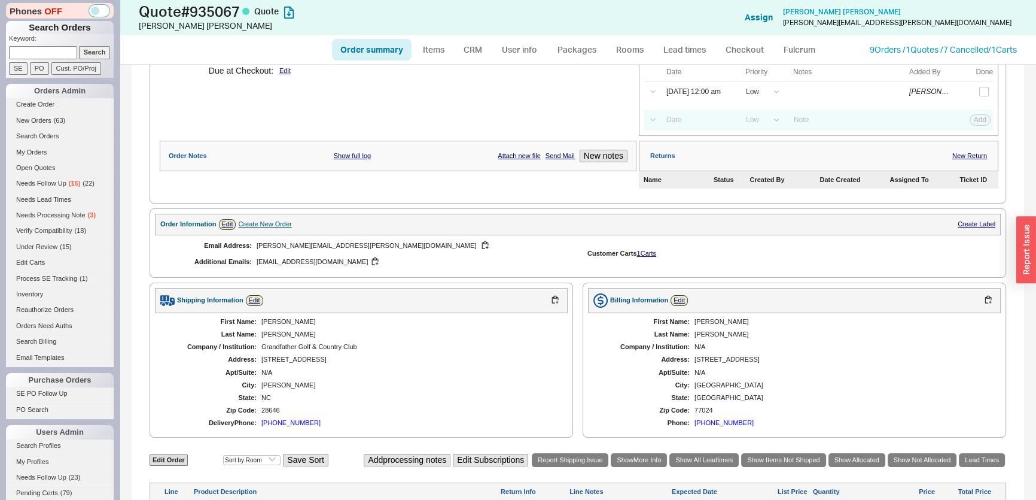
scroll to position [270, 0]
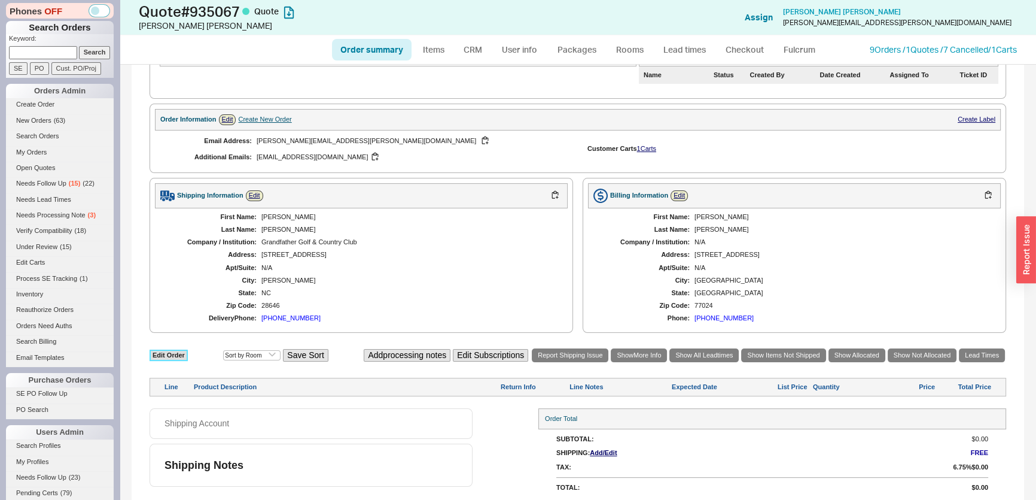
click at [161, 349] on link "Edit Order" at bounding box center [169, 354] width 38 height 11
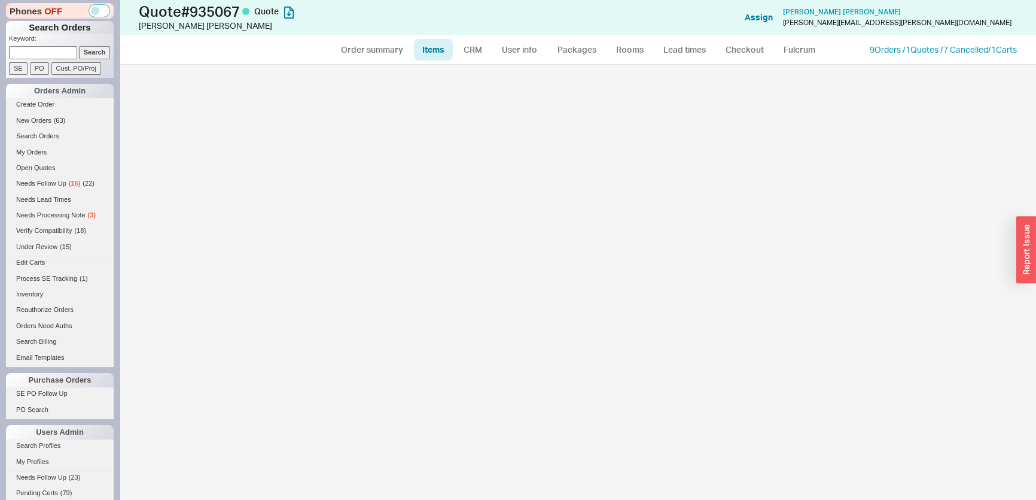
select select "3"
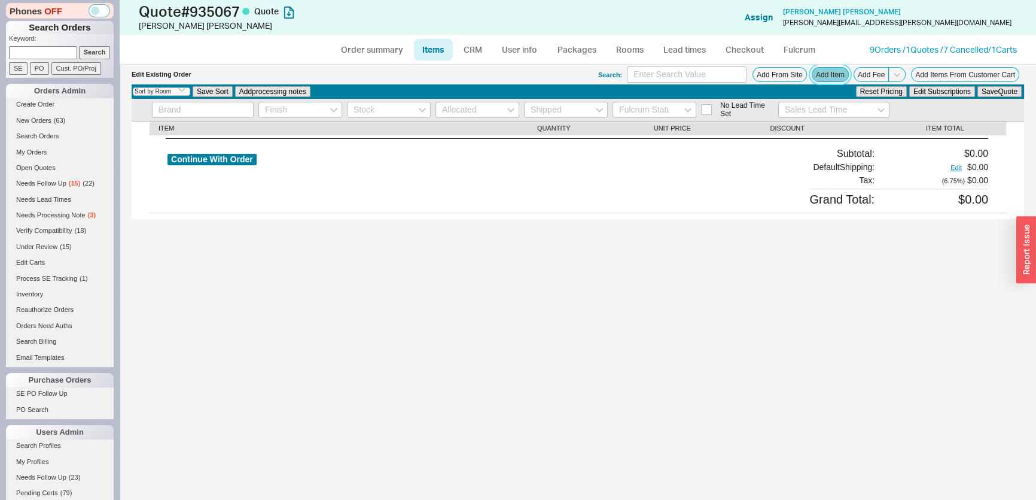
click at [822, 78] on button "Add Item" at bounding box center [830, 74] width 37 height 15
click at [705, 77] on input at bounding box center [687, 74] width 120 height 16
paste input "[PERSON_NAME] <[EMAIL_ADDRESS][DOMAIN_NAME]>"
type input "[PERSON_NAME] <[EMAIL_ADDRESS][DOMAIN_NAME]>"
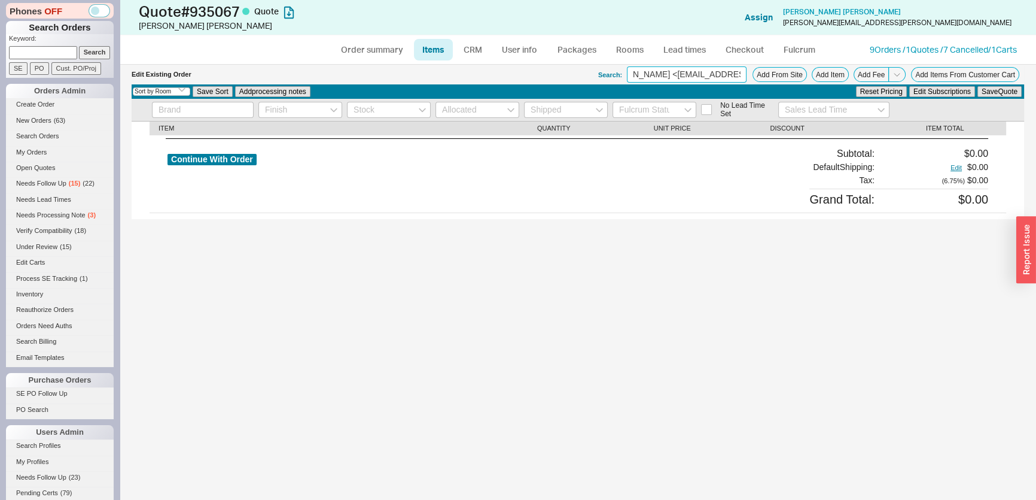
drag, startPoint x: 740, startPoint y: 74, endPoint x: 521, endPoint y: 73, distance: 218.9
click at [521, 73] on div "Edit Existing Order Search: [PERSON_NAME] <[EMAIL_ADDRESS][DOMAIN_NAME]> Add Fr…" at bounding box center [578, 75] width 893 height 20
type input "tinsic 24"
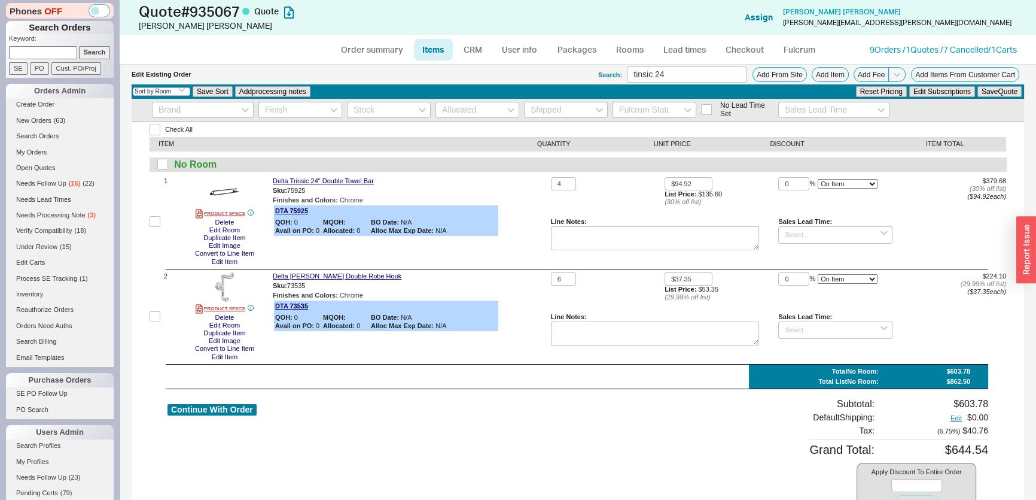
click at [982, 278] on span "$224.10" at bounding box center [994, 275] width 24 height 7
click at [926, 44] on link "9 Orders / 1 Quotes / 7 Cancelled" at bounding box center [929, 49] width 118 height 10
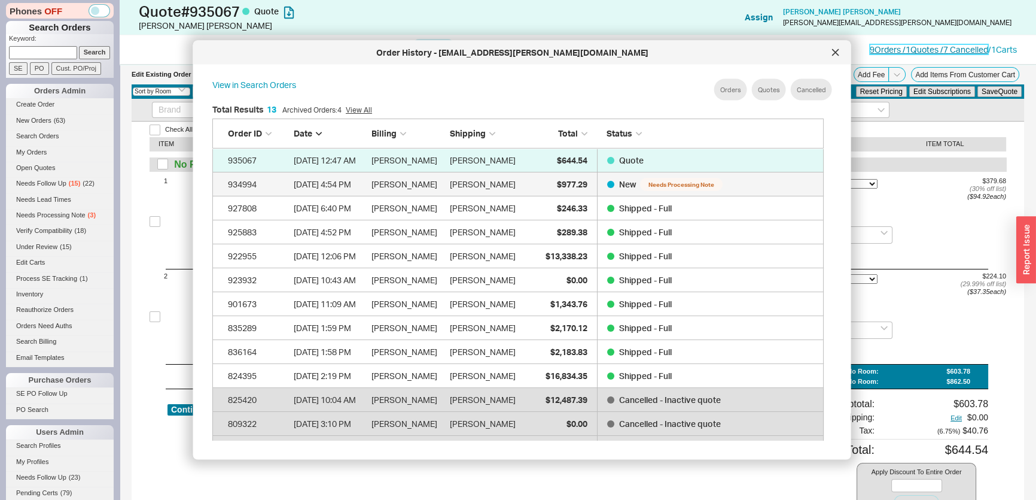
scroll to position [358, 622]
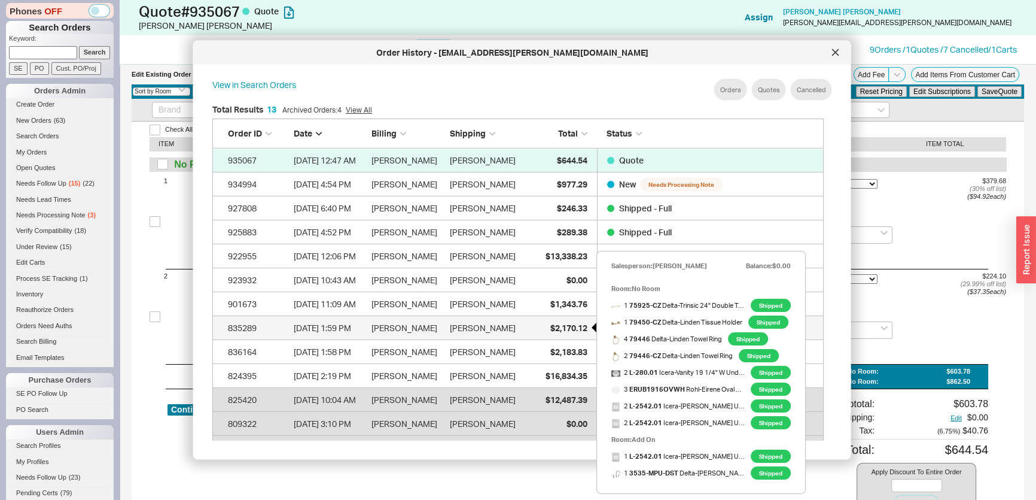
click at [570, 336] on div "$2,170.12" at bounding box center [557, 327] width 60 height 24
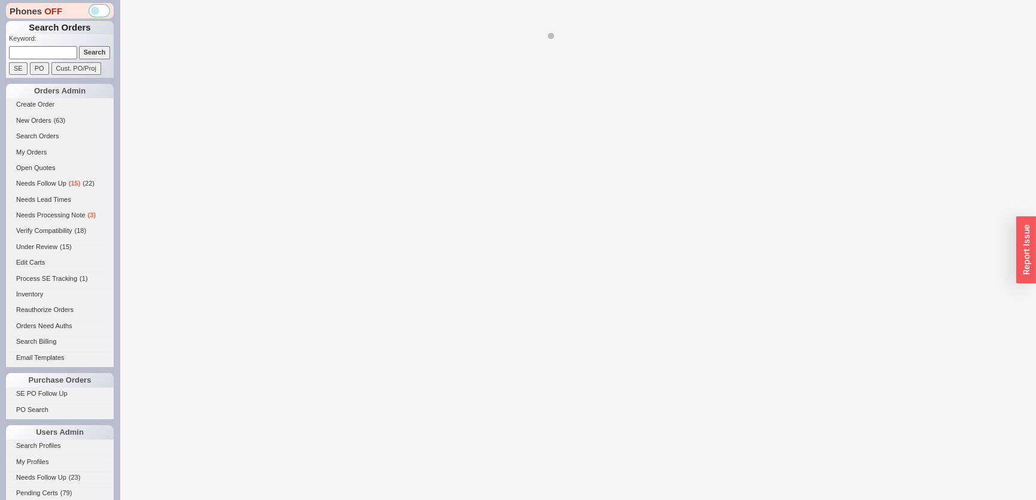
select select "*"
select select "LOW"
select select "3"
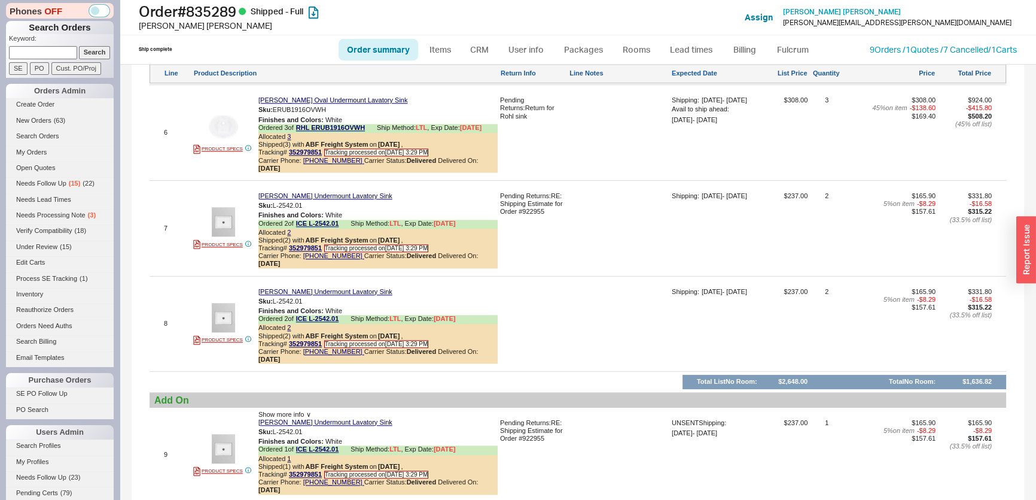
scroll to position [1607, 0]
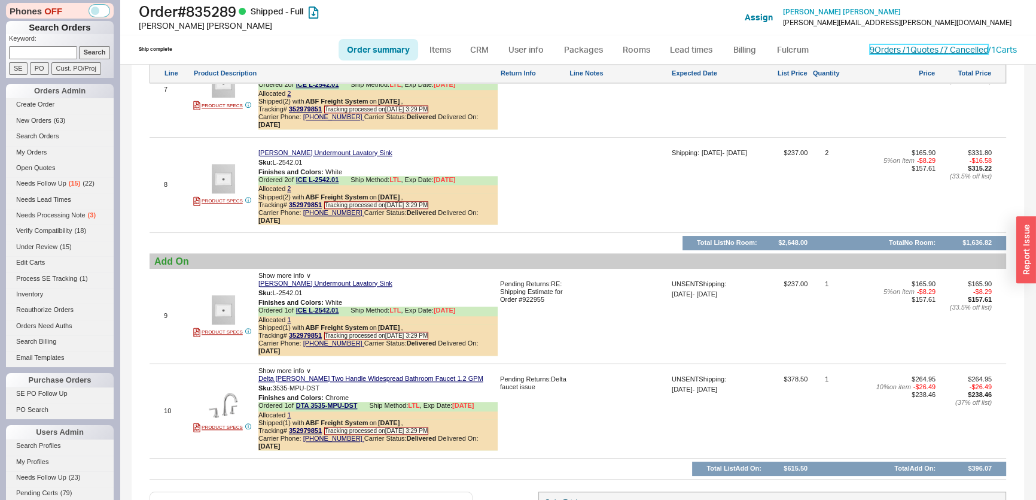
click at [894, 50] on link "9 Orders / 1 Quotes / 7 Cancelled" at bounding box center [929, 49] width 118 height 10
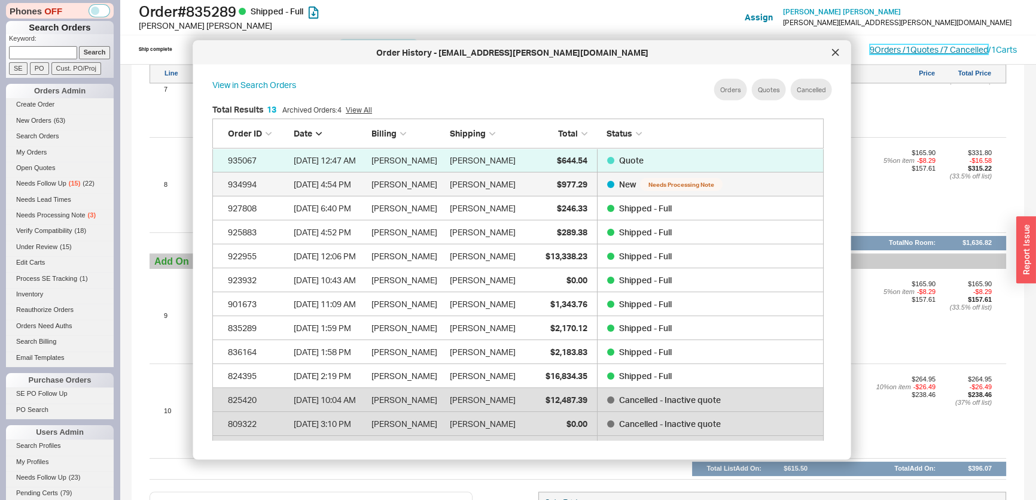
scroll to position [358, 622]
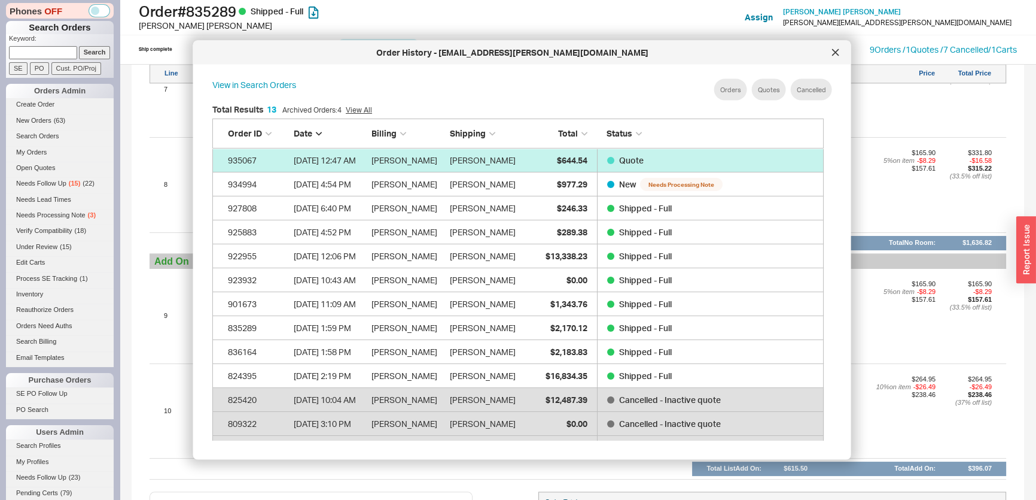
click at [592, 161] on link "935067 [DATE] 12:47 AM [PERSON_NAME] [PERSON_NAME] $644.54 Quote" at bounding box center [517, 160] width 611 height 24
select select "*"
select select "LOW"
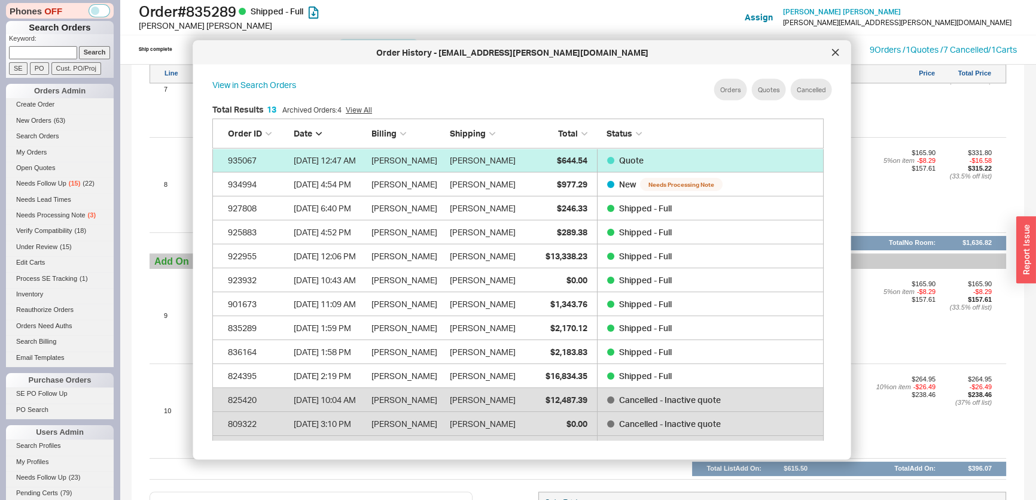
select select "3"
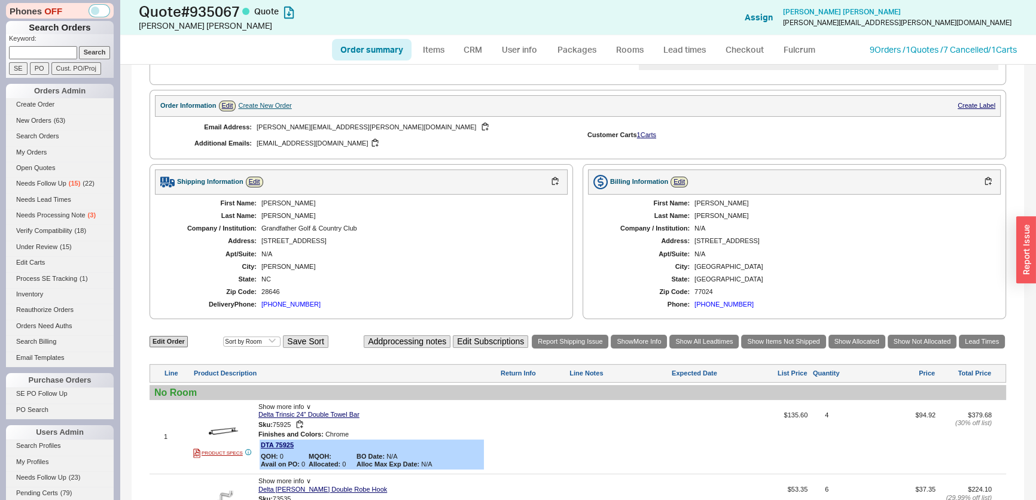
scroll to position [435, 0]
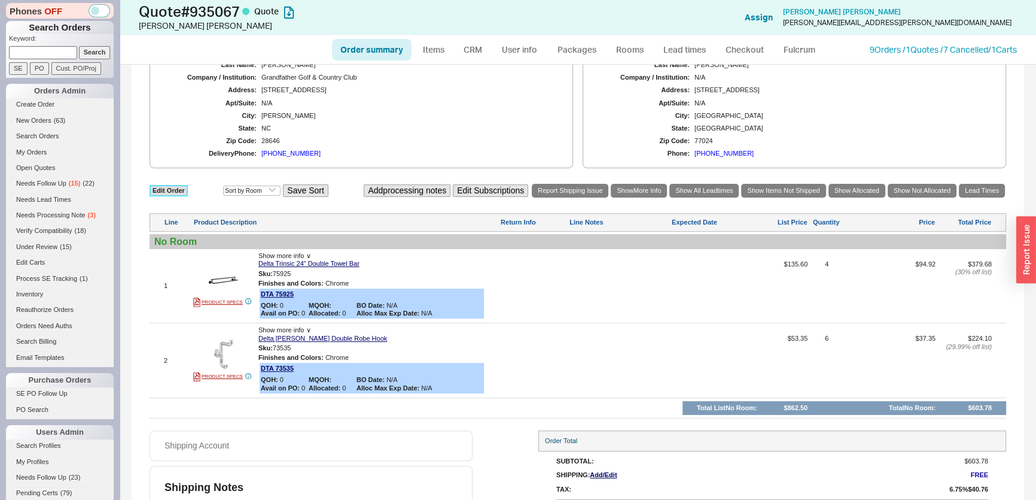
click at [180, 187] on link "Edit Order" at bounding box center [169, 190] width 38 height 11
select select "3"
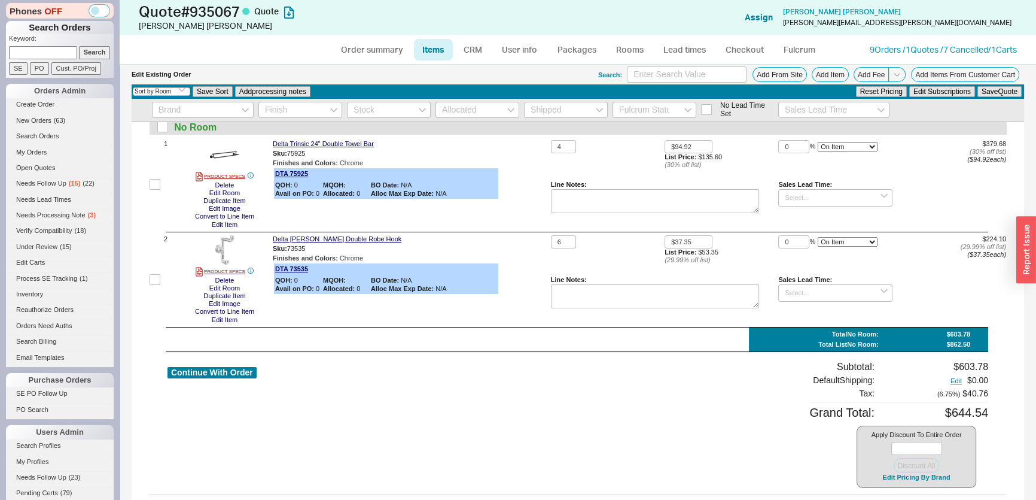
scroll to position [67, 0]
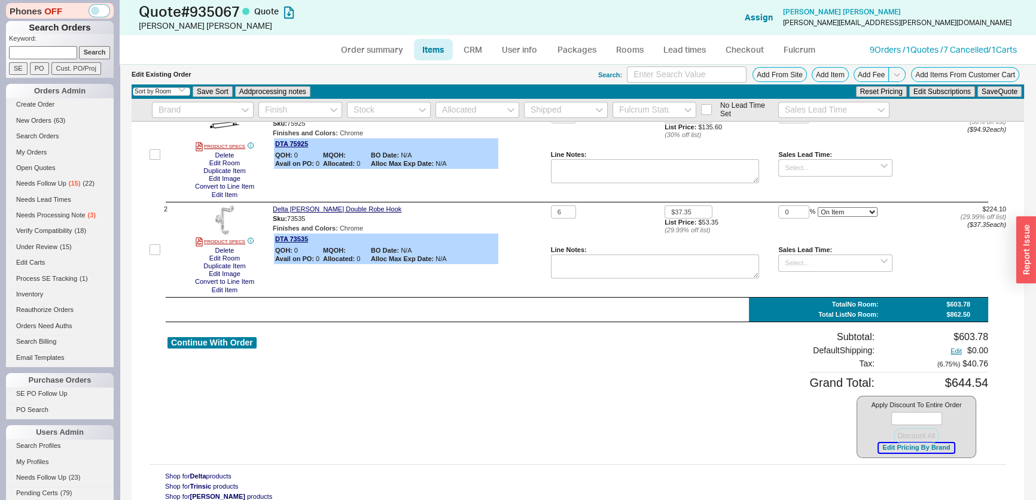
click at [897, 446] on button "Edit Pricing By Brand" at bounding box center [916, 447] width 75 height 9
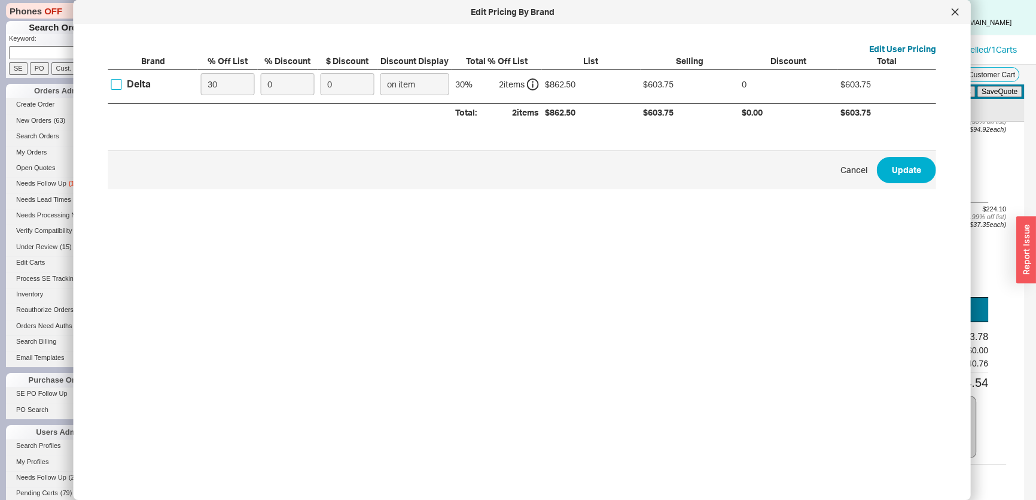
click at [121, 83] on input "Delta" at bounding box center [116, 84] width 11 height 11
checkbox input "true"
click at [0, 0] on div "Delta 30 0 0 on item 30 % 2 item s $862.50 $603.75 0 $603.75" at bounding box center [0, 0] width 0 height 0
type input "3"
type input "18.11"
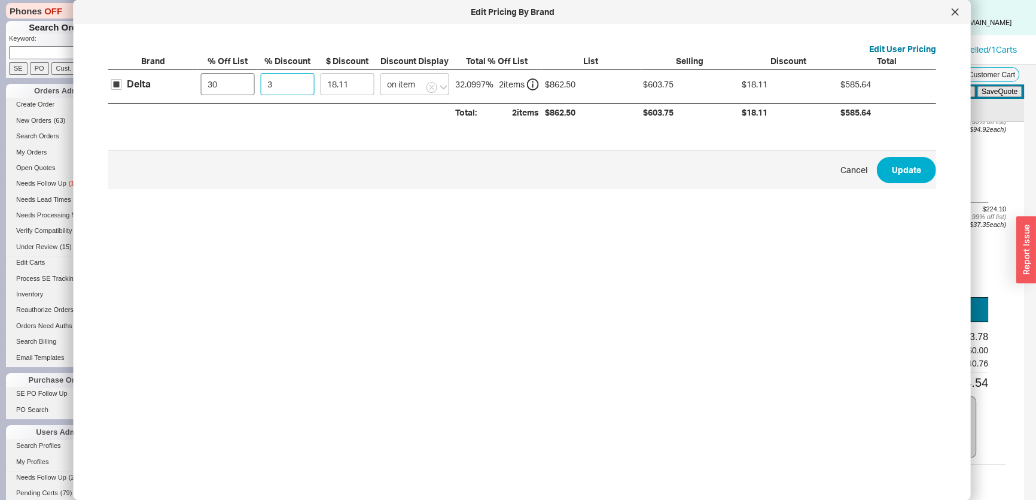
type input "37"
type input "223.39"
type input "37"
click at [0, 0] on div "Delta 30 37 223.39 on item 55.9003 % 2 item s $862.50 $603.75 $223.39 $380.36" at bounding box center [0, 0] width 0 height 0
drag, startPoint x: 236, startPoint y: 83, endPoint x: 190, endPoint y: 89, distance: 46.4
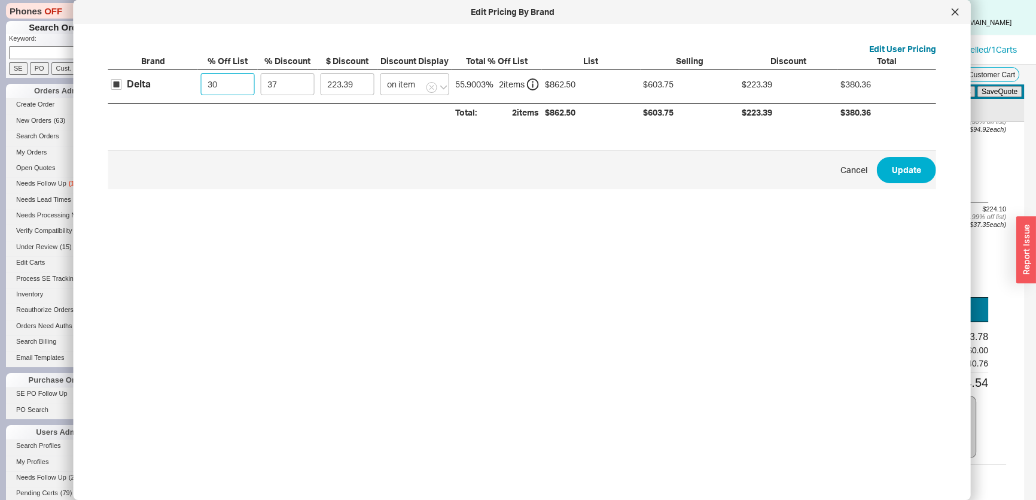
click at [0, 0] on div "Delta 30 37 223.39 on item 55.9003 % 2 item s $862.50 $603.75 $223.39 $380.36" at bounding box center [0, 0] width 0 height 0
type input "0"
type input "319.12"
type input "0"
click at [896, 181] on button "Update" at bounding box center [906, 170] width 59 height 26
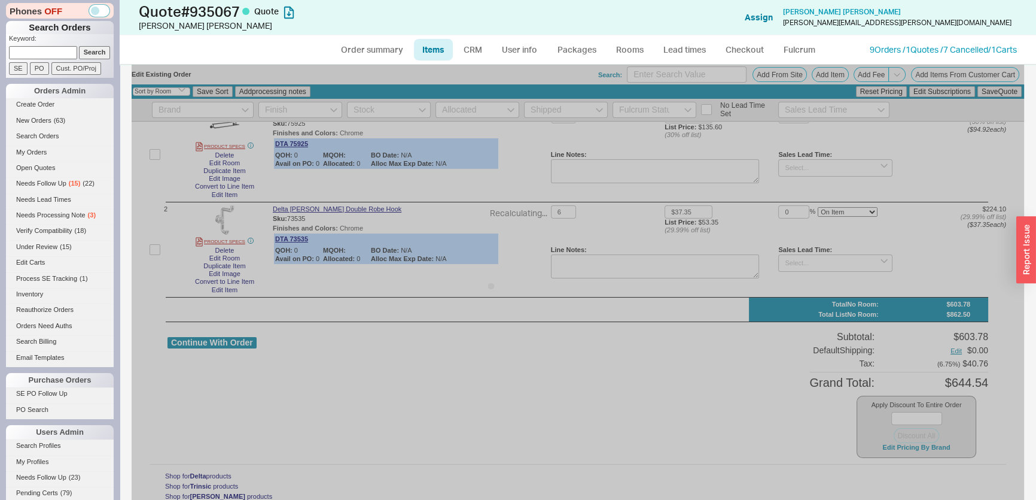
type input "$135.60"
type input "37"
type input "$53.35"
type input "37"
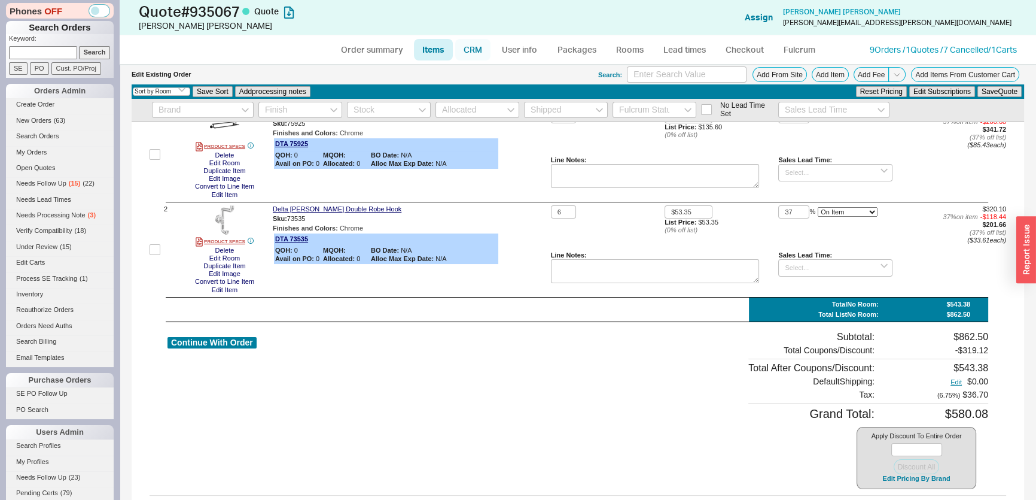
click at [483, 45] on link "CRM" at bounding box center [472, 50] width 35 height 22
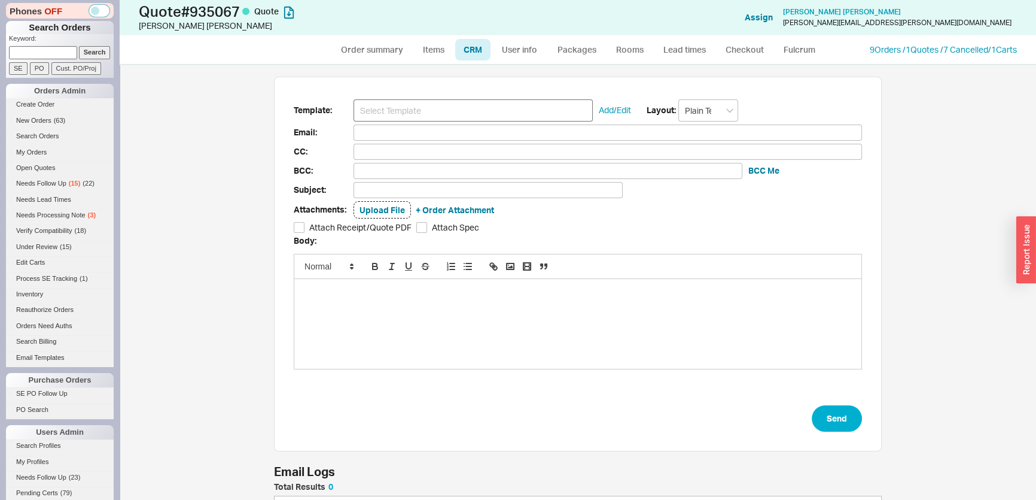
scroll to position [65, 599]
click at [451, 105] on input at bounding box center [473, 110] width 239 height 22
click at [443, 112] on input at bounding box center [473, 110] width 239 height 22
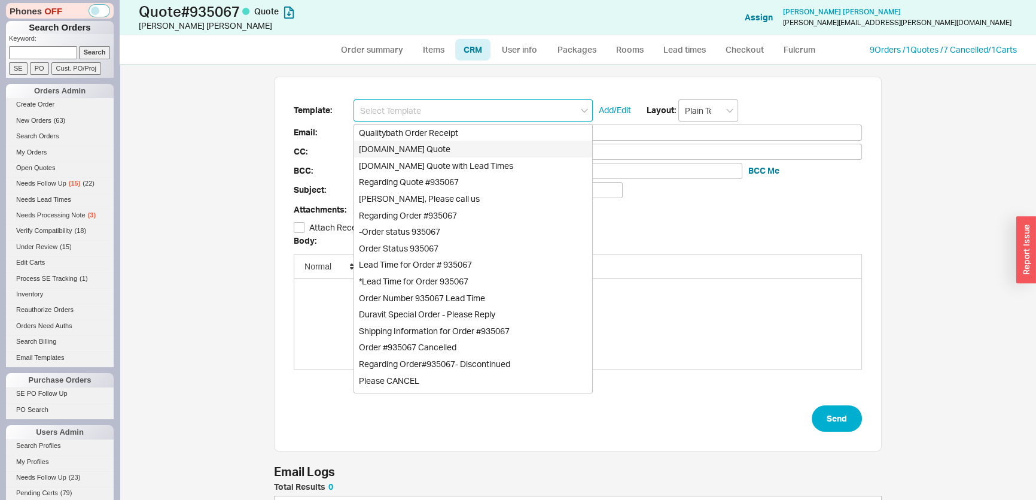
click at [443, 147] on div "[DOMAIN_NAME] Quote" at bounding box center [473, 149] width 238 height 17
type input "Receipt"
type input "[PERSON_NAME][EMAIL_ADDRESS][PERSON_NAME][DOMAIN_NAME]"
type input "[EMAIL_ADDRESS][DOMAIN_NAME]"
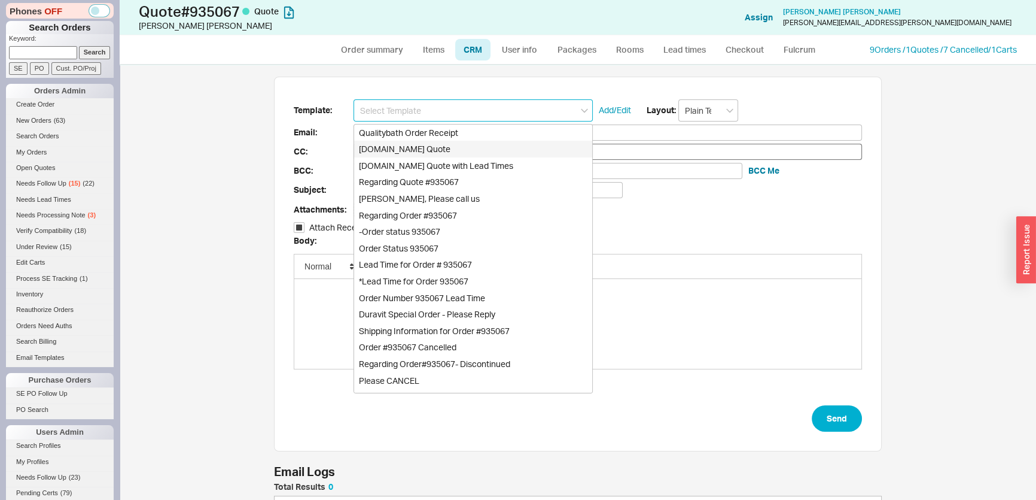
type input "[EMAIL_ADDRESS][DOMAIN_NAME]"
type input "Quality Bath Quote #935067"
checkbox input "true"
type input "[DOMAIN_NAME] Quote"
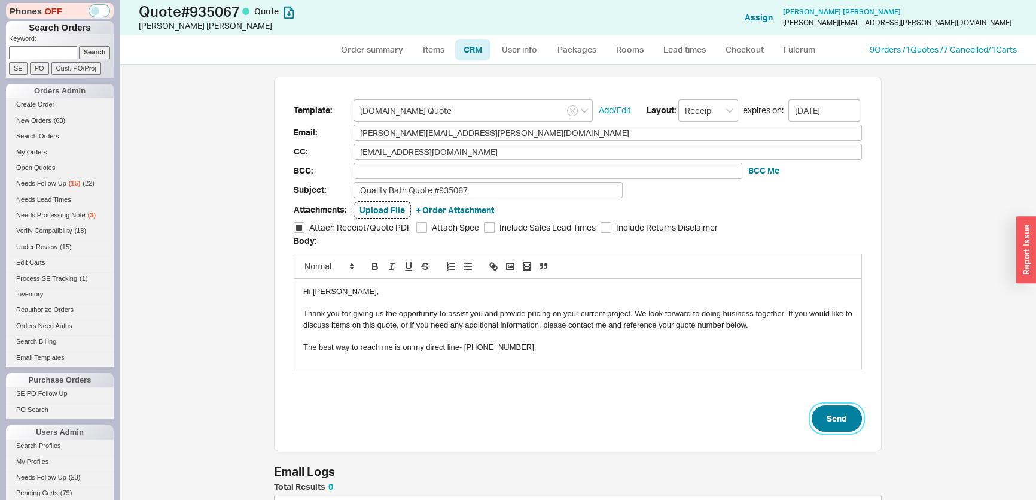
click at [840, 412] on button "Send" at bounding box center [837, 418] width 50 height 26
select select "*"
select select "LOW"
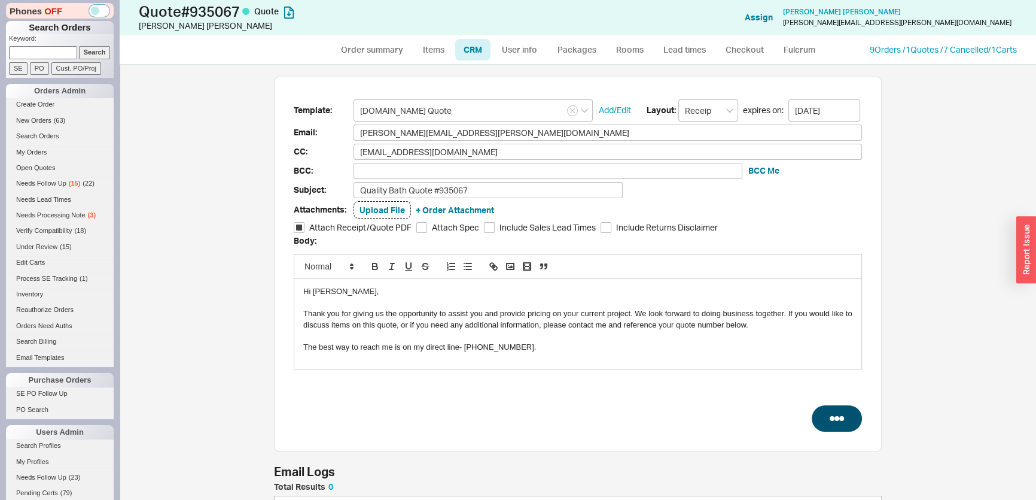
select select "3"
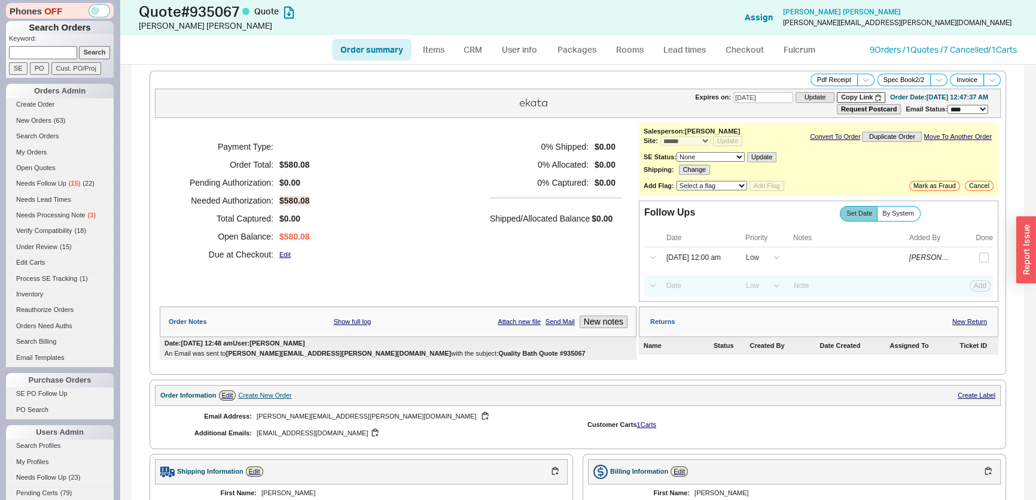
click at [35, 52] on input at bounding box center [43, 52] width 68 height 13
paste input "[EMAIL_ADDRESS][DOMAIN_NAME]"
click at [88, 54] on input "Search" at bounding box center [95, 52] width 32 height 13
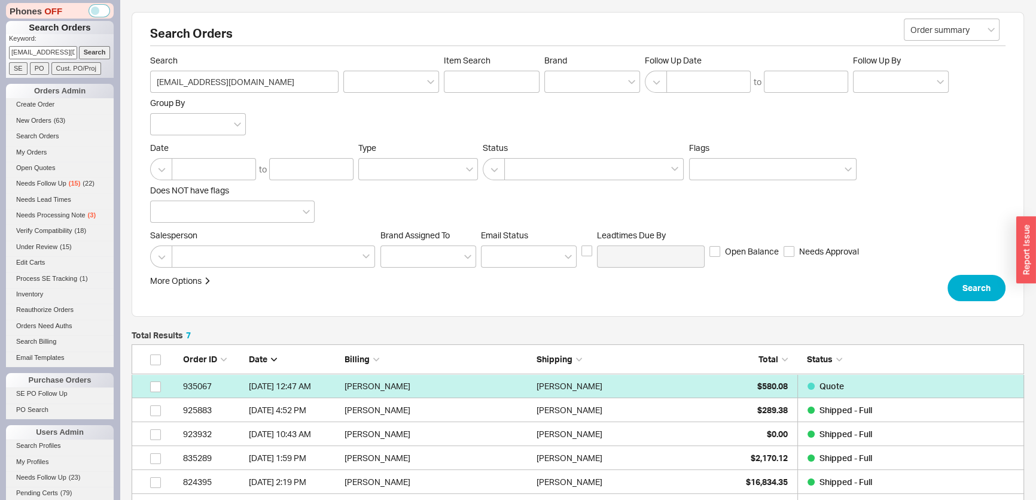
scroll to position [189, 884]
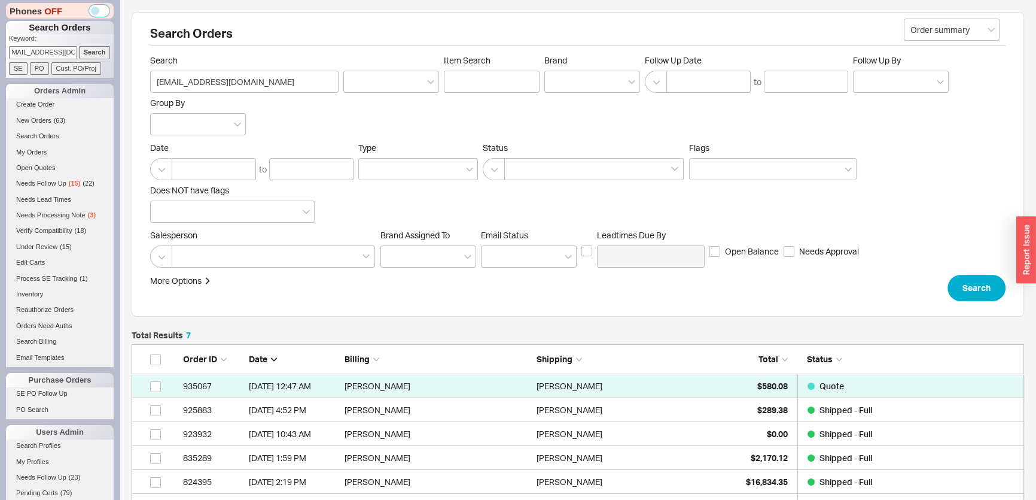
drag, startPoint x: 8, startPoint y: 54, endPoint x: 84, endPoint y: 54, distance: 75.4
click at [83, 54] on form "Keyword: [EMAIL_ADDRESS][DOMAIN_NAME] Search SE PO Cust. PO/Proj" at bounding box center [61, 54] width 105 height 41
paste input "annabel@emailsbg"
type input "[EMAIL_ADDRESS][DOMAIN_NAME]"
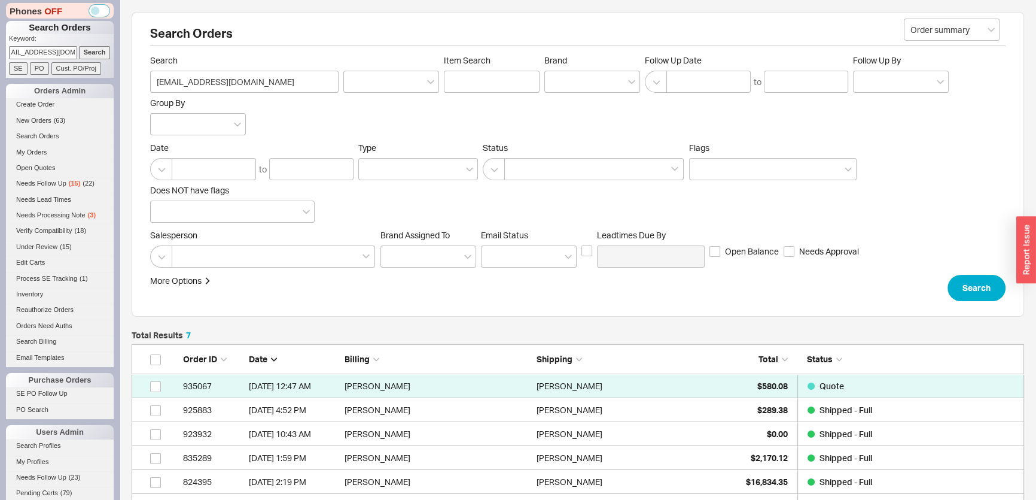
click at [86, 53] on input "Search" at bounding box center [95, 52] width 32 height 13
type input "[EMAIL_ADDRESS][DOMAIN_NAME]"
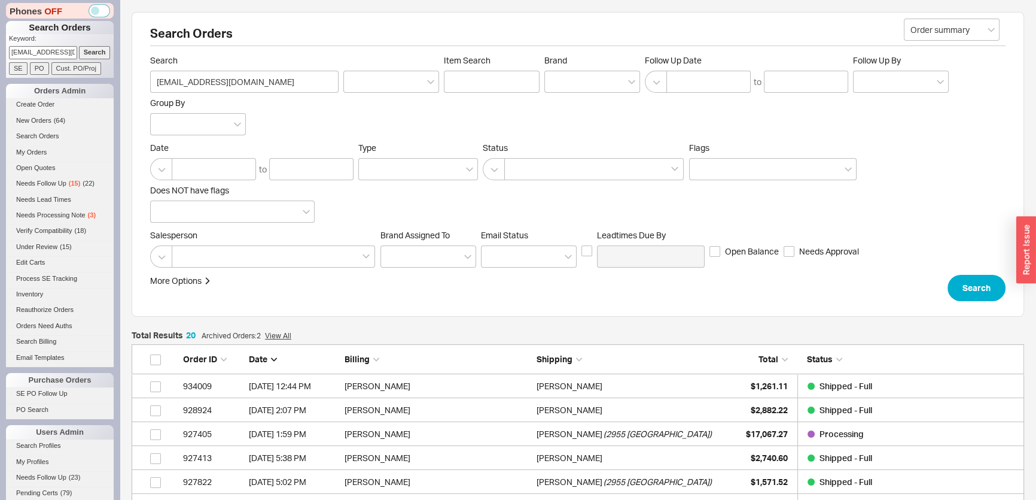
scroll to position [8, 8]
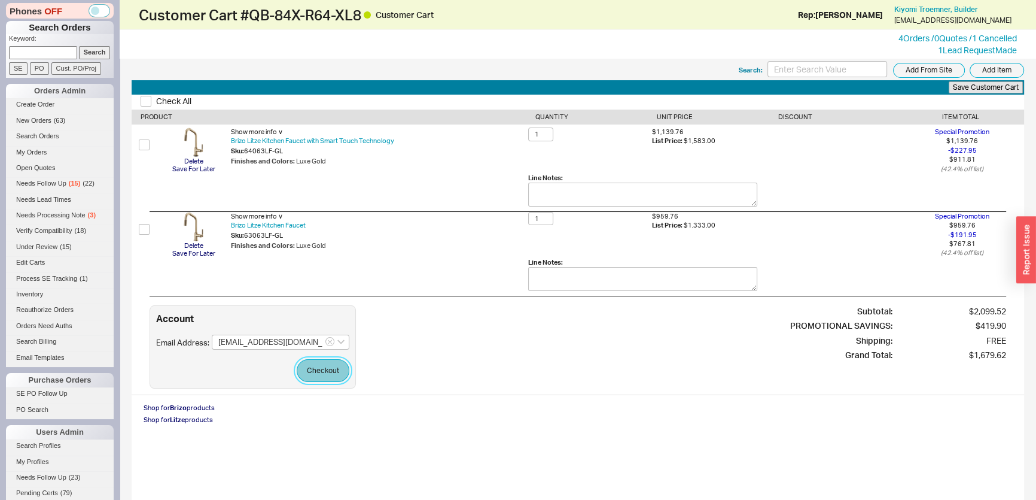
click at [314, 374] on button "Checkout" at bounding box center [323, 370] width 53 height 23
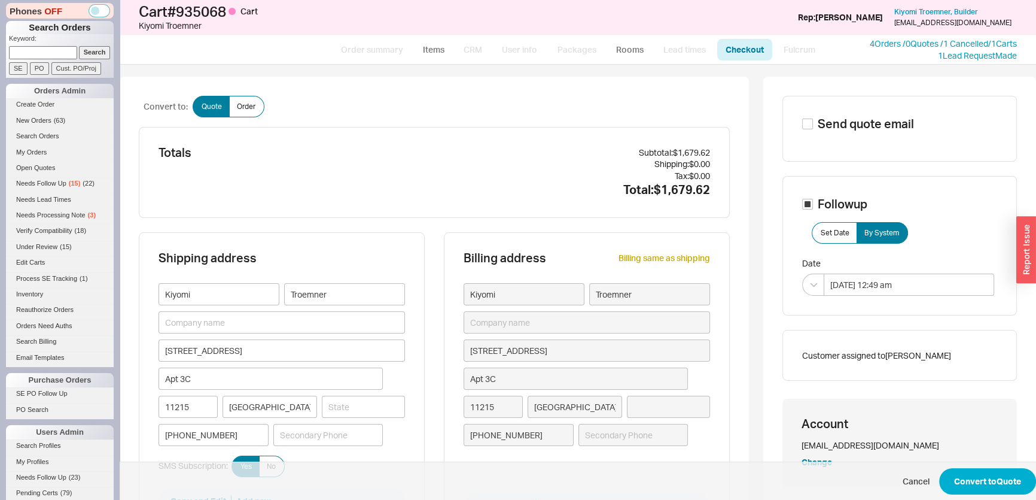
type input "[US_STATE]"
click at [980, 486] on button "Convert to Quote" at bounding box center [987, 481] width 97 height 26
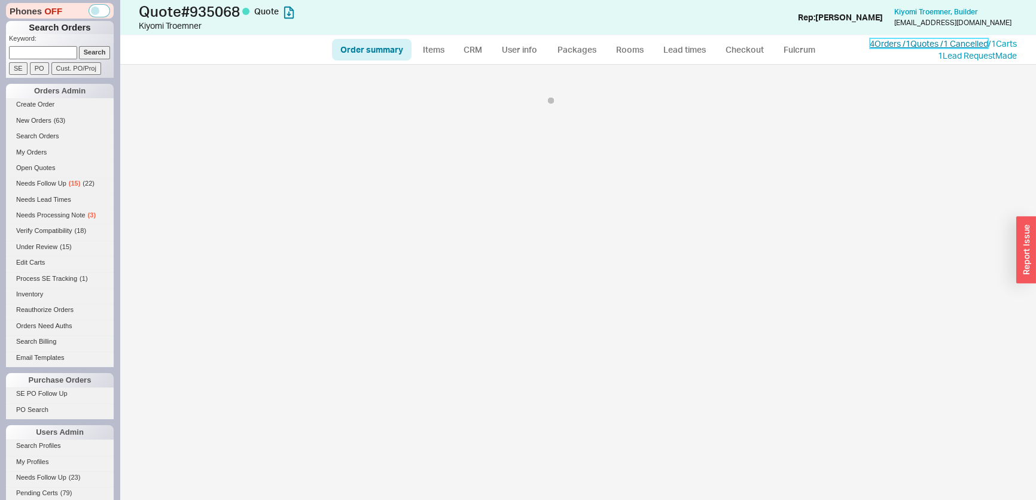
click at [901, 42] on link "4 Orders / 1 Quotes / 1 Cancelled" at bounding box center [929, 43] width 118 height 10
select select "*"
select select "3"
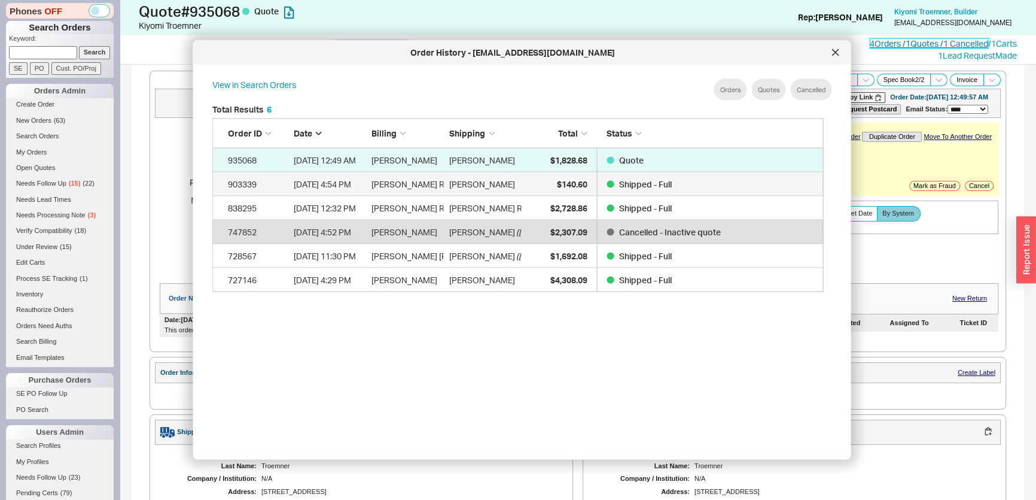
scroll to position [358, 622]
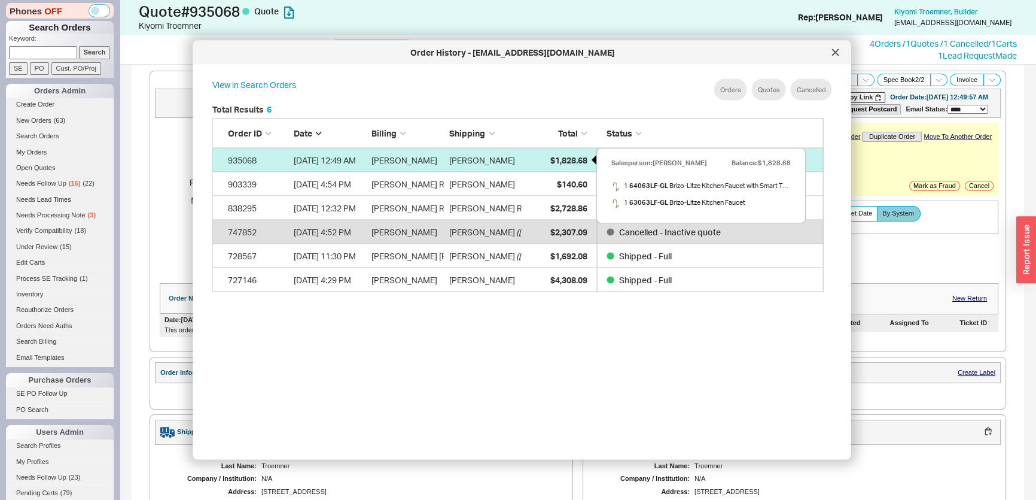
click at [532, 156] on div "$1,828.68" at bounding box center [557, 160] width 60 height 24
select select "*"
select select "3"
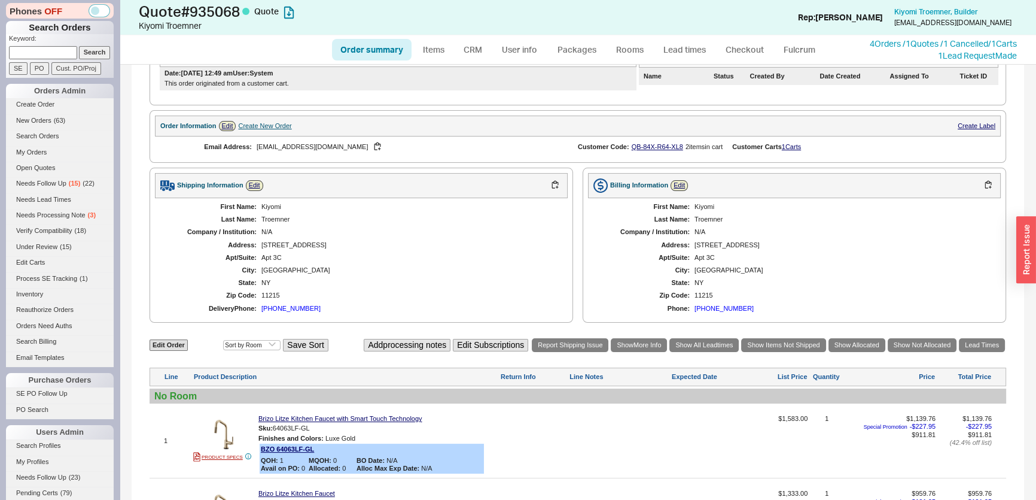
scroll to position [326, 0]
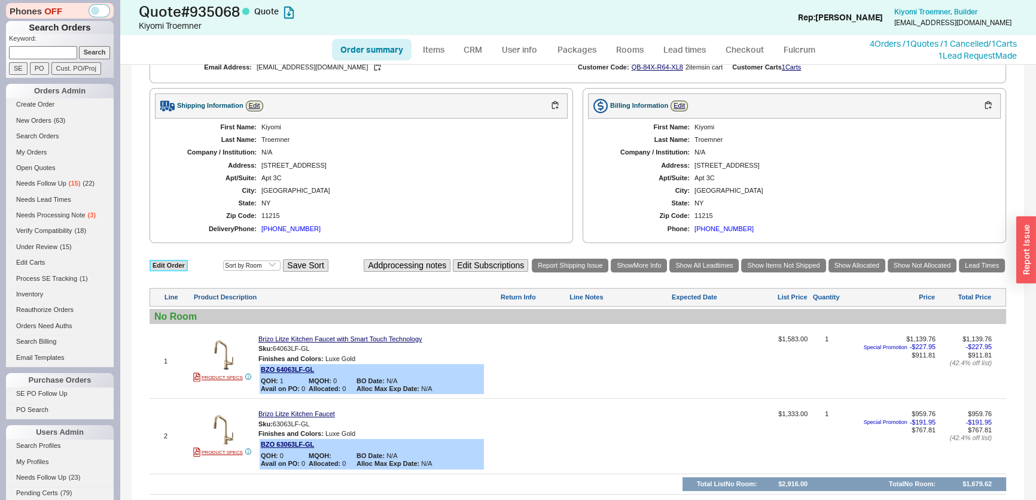
click at [167, 268] on link "Edit Order" at bounding box center [169, 265] width 38 height 11
select select "3"
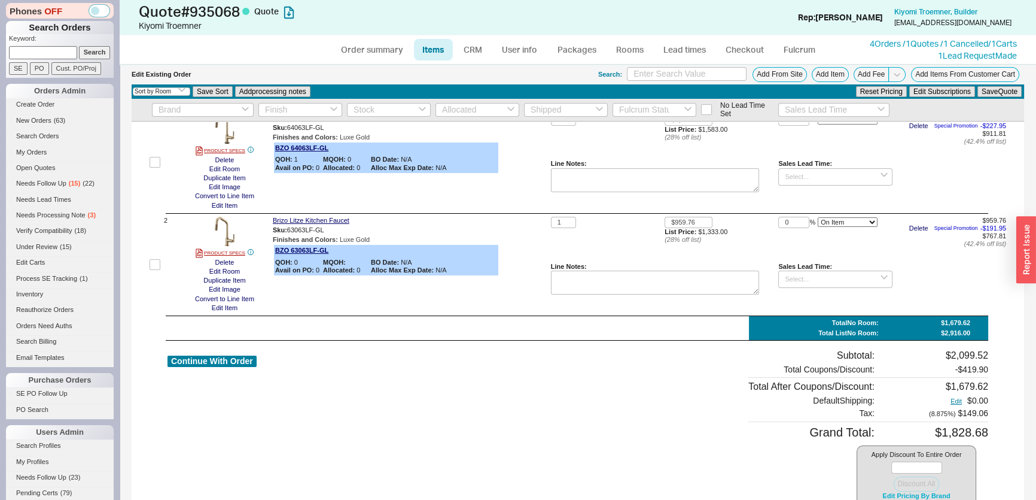
scroll to position [100, 0]
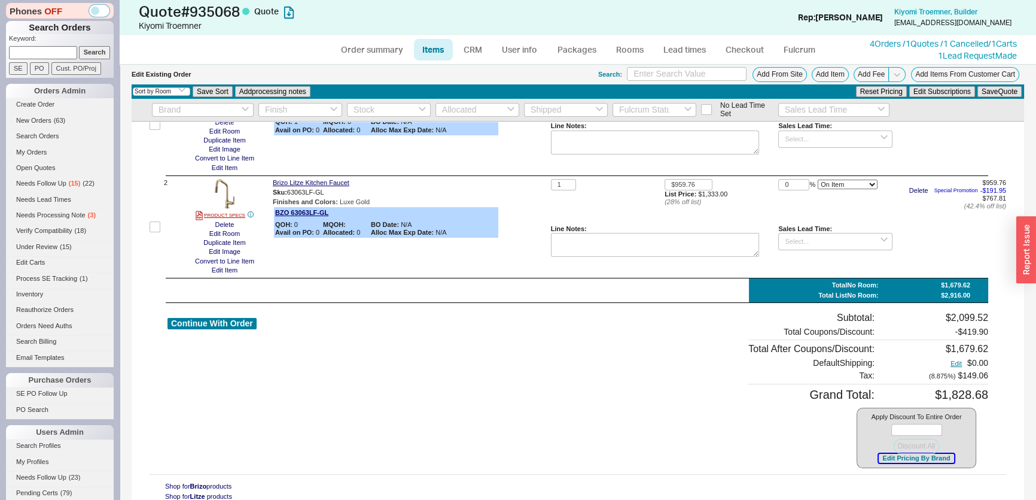
click at [910, 460] on button "Edit Pricing By Brand" at bounding box center [916, 457] width 75 height 9
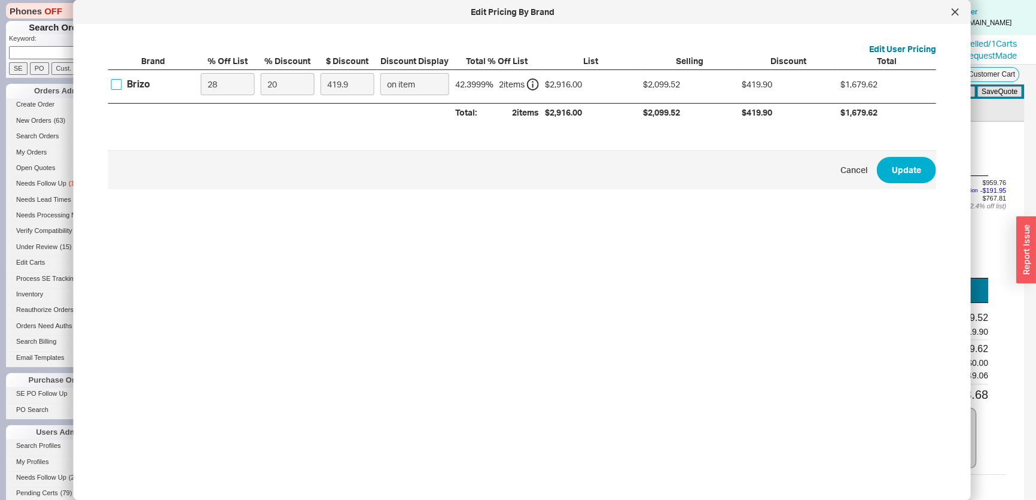
click at [120, 83] on input "Brizo" at bounding box center [116, 84] width 11 height 11
checkbox input "true"
drag, startPoint x: 288, startPoint y: 84, endPoint x: 242, endPoint y: 86, distance: 46.1
click at [259, 86] on label "20" at bounding box center [288, 84] width 60 height 28
type input "4"
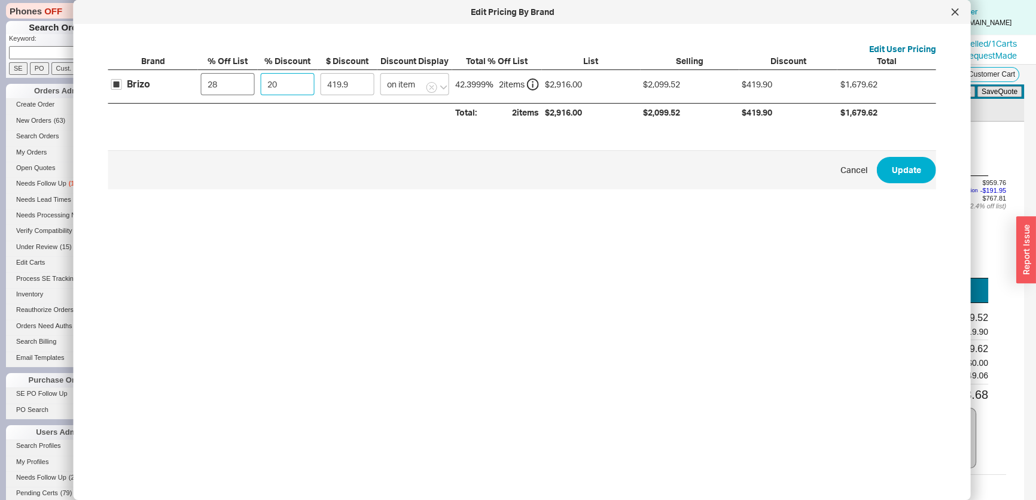
type input "83.98"
type input "45"
type input "944.78"
type input "45"
drag, startPoint x: 249, startPoint y: 88, endPoint x: 153, endPoint y: 86, distance: 96.3
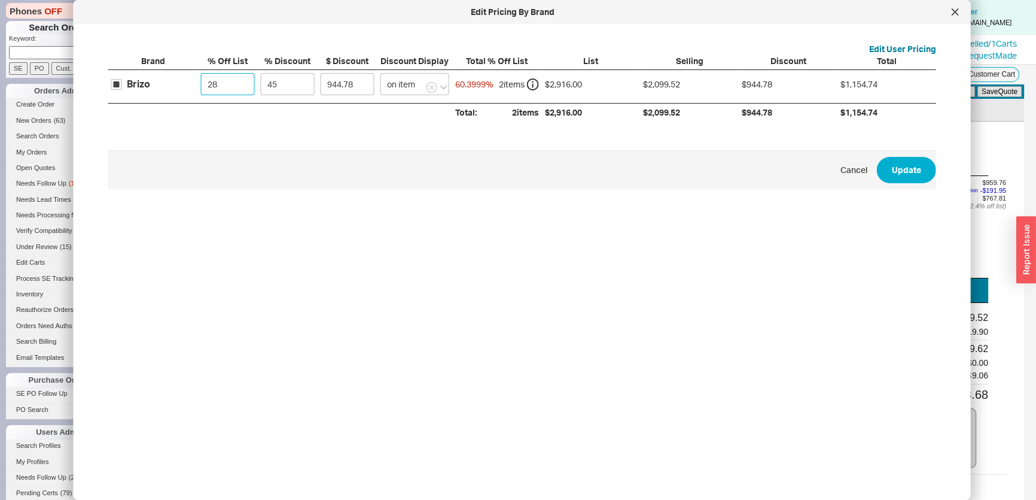
click at [0, 0] on div "Brizo 28 45 944.78 on item 60.3999 % 2 item s $2,916.00 $2,099.52 $944.78 $1,15…" at bounding box center [0, 0] width 0 height 0
type input "0"
type input "1312.2"
type input "0"
click at [900, 178] on button "Update" at bounding box center [906, 170] width 59 height 26
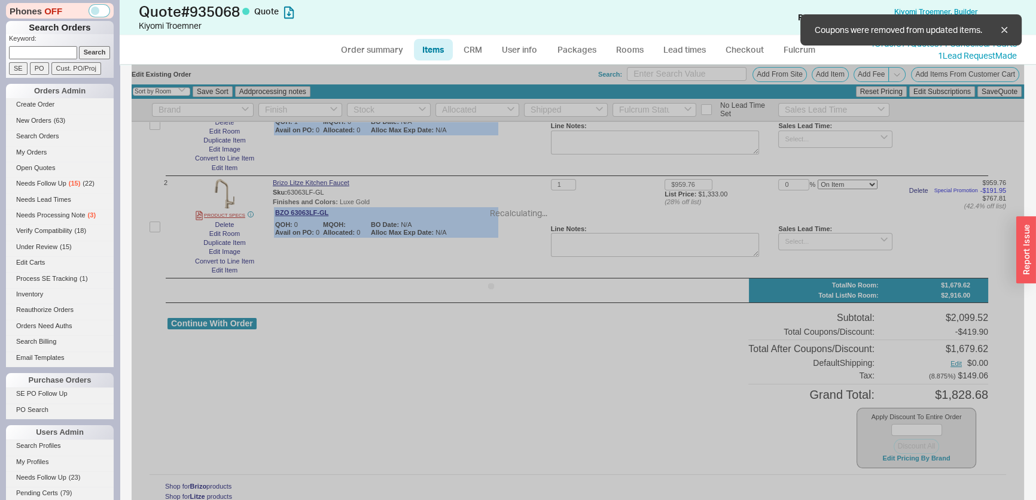
type input "$1,583.00"
type input "45"
type input "$1,333.00"
type input "45"
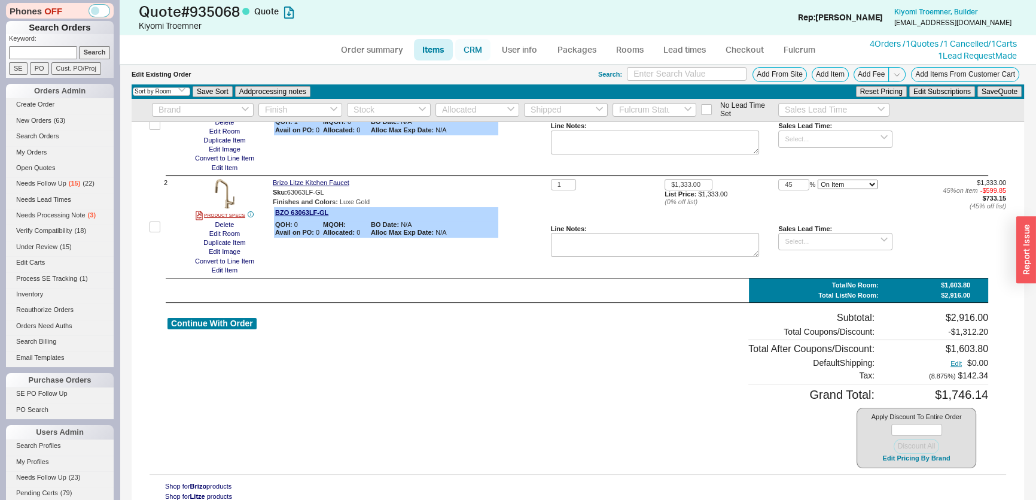
click at [476, 45] on link "CRM" at bounding box center [472, 50] width 35 height 22
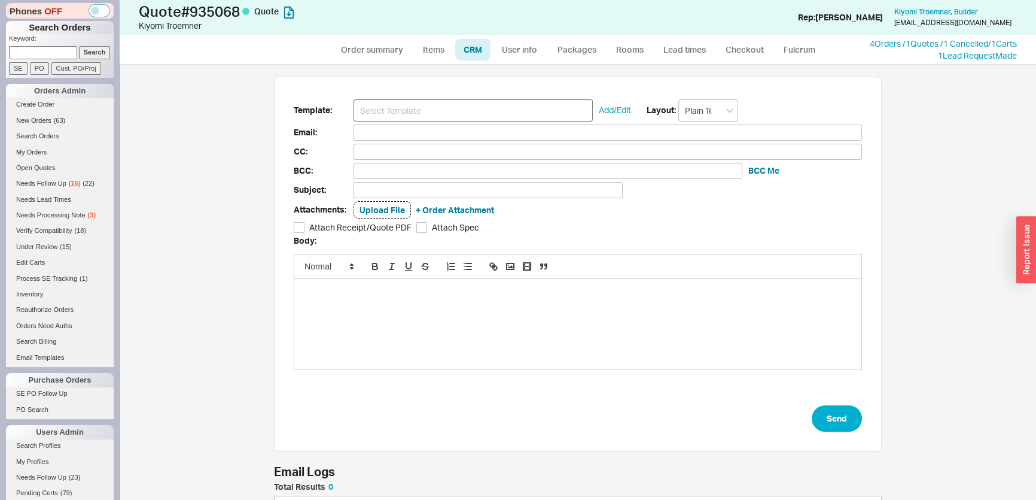
scroll to position [65, 599]
drag, startPoint x: 434, startPoint y: 95, endPoint x: 433, endPoint y: 110, distance: 15.0
click at [434, 96] on div "Template: Add/Edit Layout: Plain Text Email: CC: BCC: BCC Me Subject: Attachmen…" at bounding box center [578, 264] width 608 height 375
click at [426, 107] on input at bounding box center [473, 110] width 239 height 22
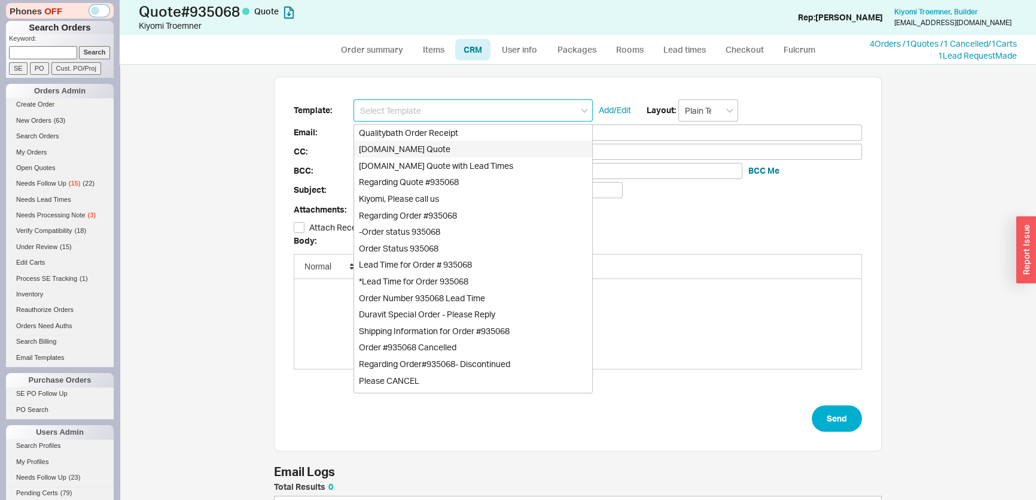
click at [424, 142] on div "[DOMAIN_NAME] Quote" at bounding box center [473, 149] width 238 height 17
type input "Receipt"
type input "[EMAIL_ADDRESS][DOMAIN_NAME]"
type input "Quality Bath Quote #935068"
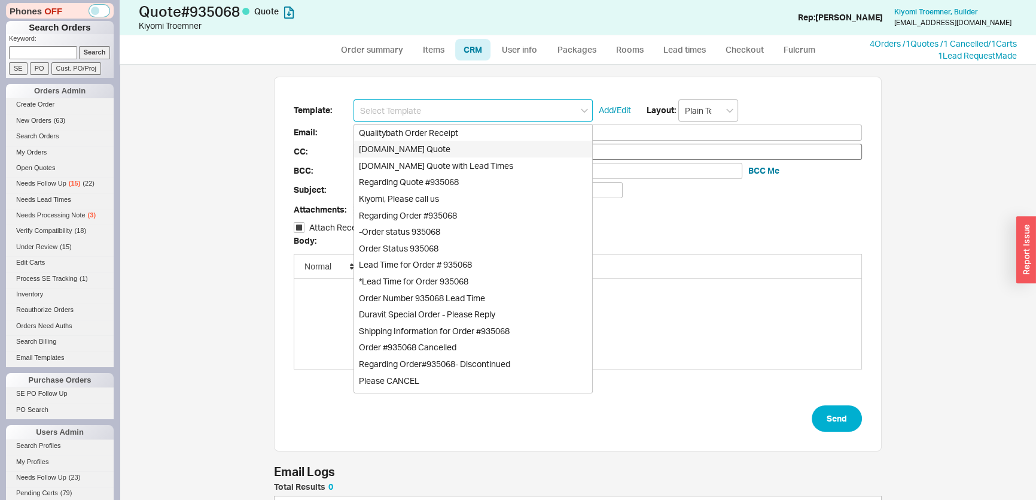
checkbox input "true"
type input "[DOMAIN_NAME] Quote"
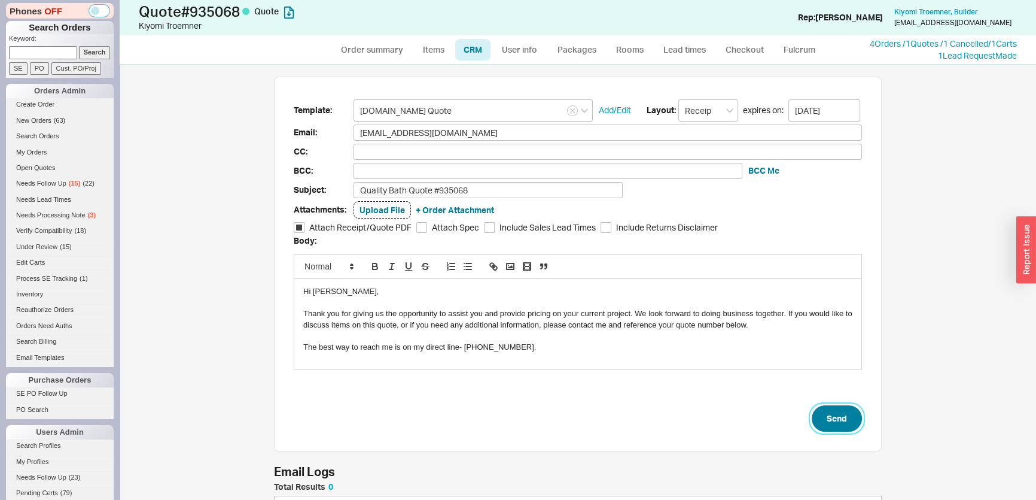
click at [837, 415] on button "Send" at bounding box center [837, 418] width 50 height 26
select select "*"
select select "3"
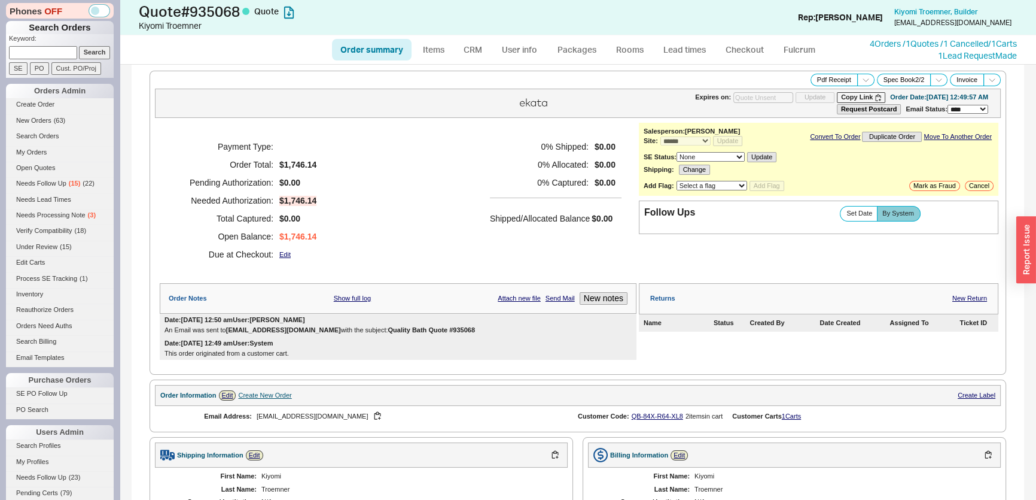
type input "[DATE]"
click at [71, 53] on input at bounding box center [43, 52] width 68 height 13
paste input "QB-069-R43-3R7"
type input "QB-069-R43-3R7"
click at [80, 51] on input "Search" at bounding box center [95, 52] width 32 height 13
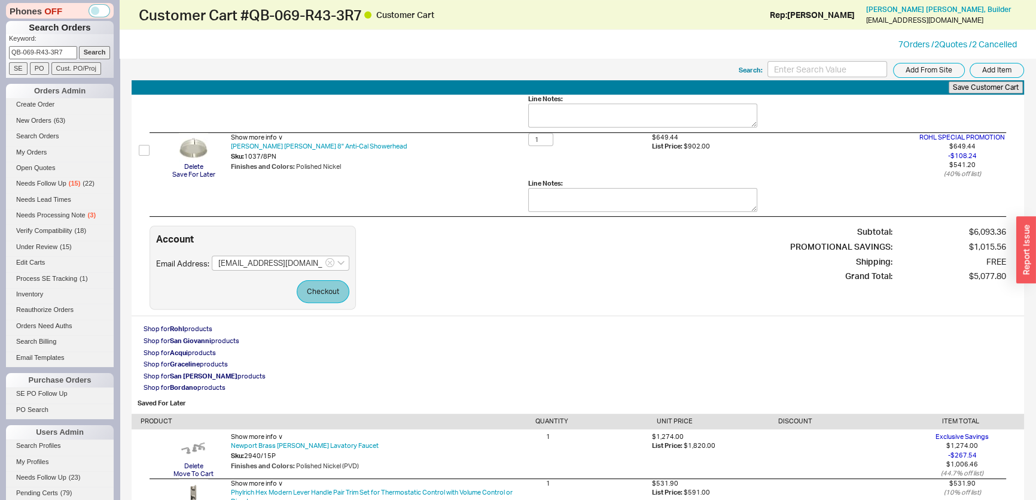
scroll to position [435, 0]
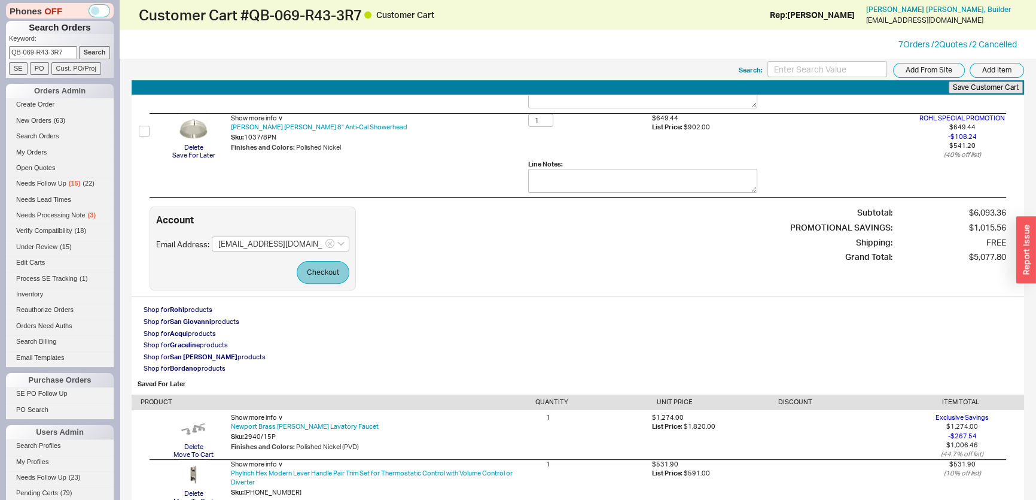
click at [324, 322] on div "Shop for Rohl products Shop for San Giovanni products Shop for Acqui products S…" at bounding box center [578, 338] width 893 height 71
click at [323, 281] on button "Checkout" at bounding box center [323, 272] width 53 height 23
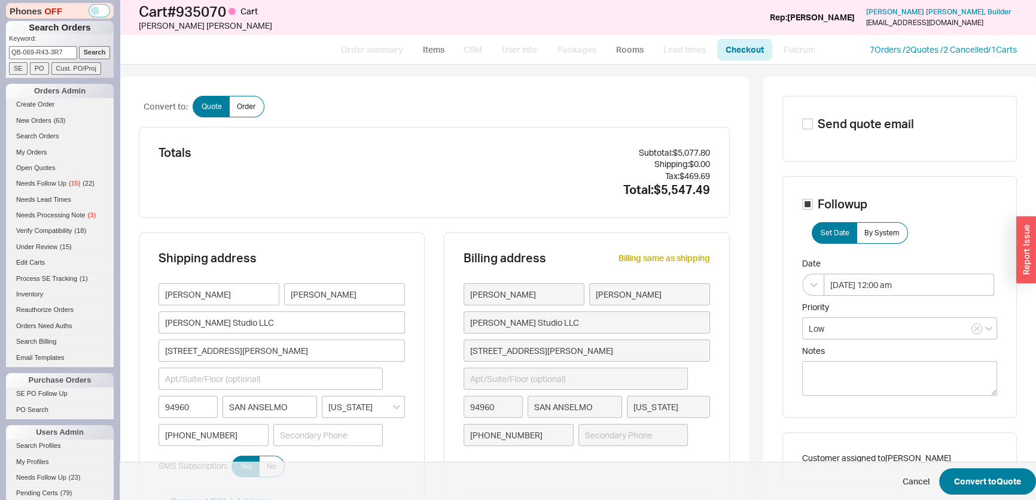
click at [989, 468] on span "Cancel Convert to Quote" at bounding box center [578, 480] width 916 height 39
click at [997, 473] on button "Convert to Quote" at bounding box center [987, 481] width 97 height 26
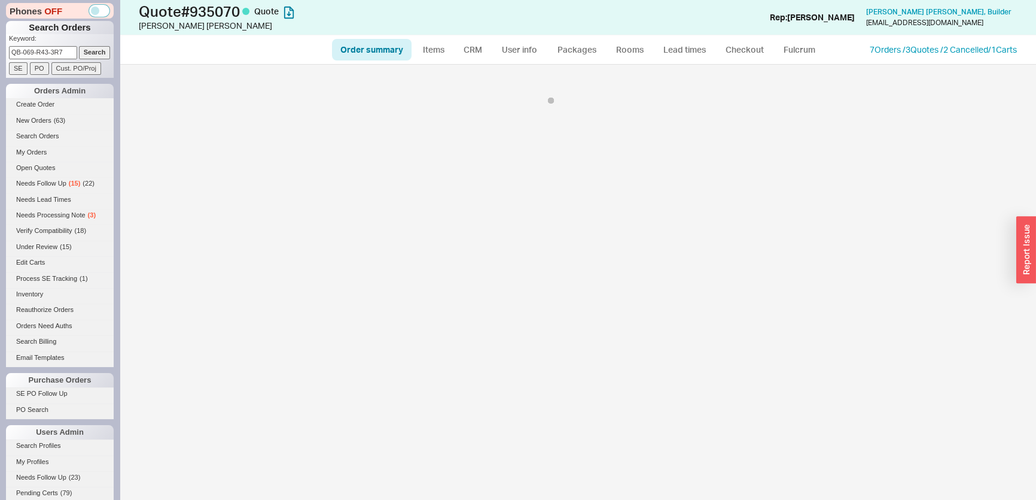
select select "*"
select select "LOW"
select select "3"
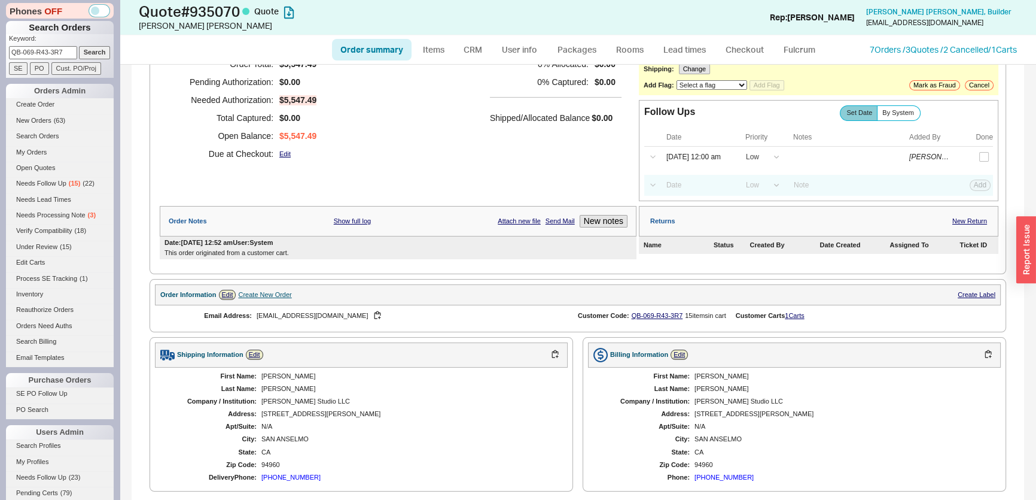
scroll to position [217, 0]
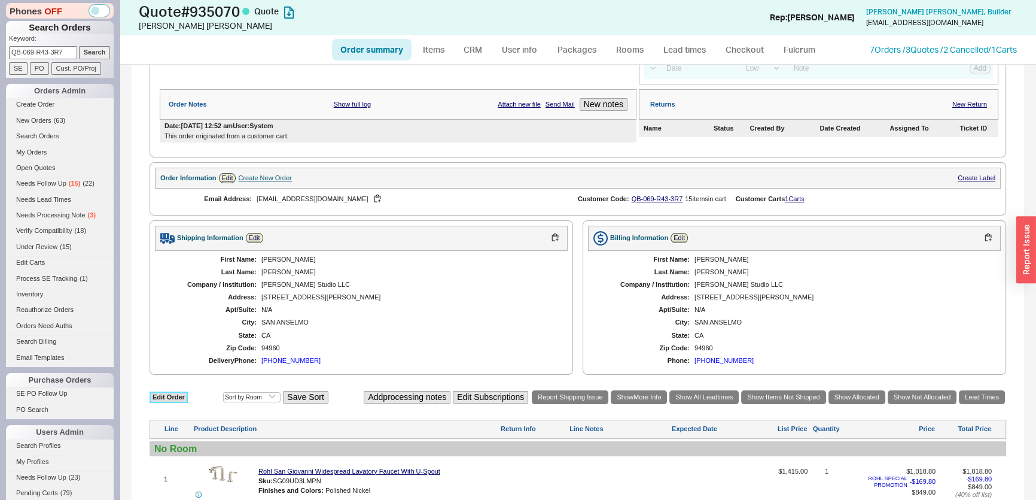
click at [162, 392] on link "Edit Order" at bounding box center [169, 396] width 38 height 11
select select "3"
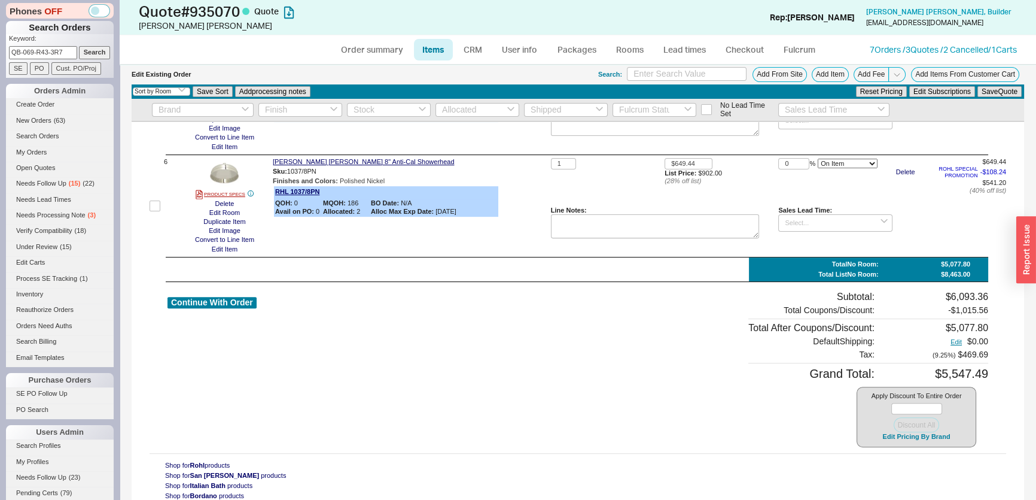
scroll to position [544, 0]
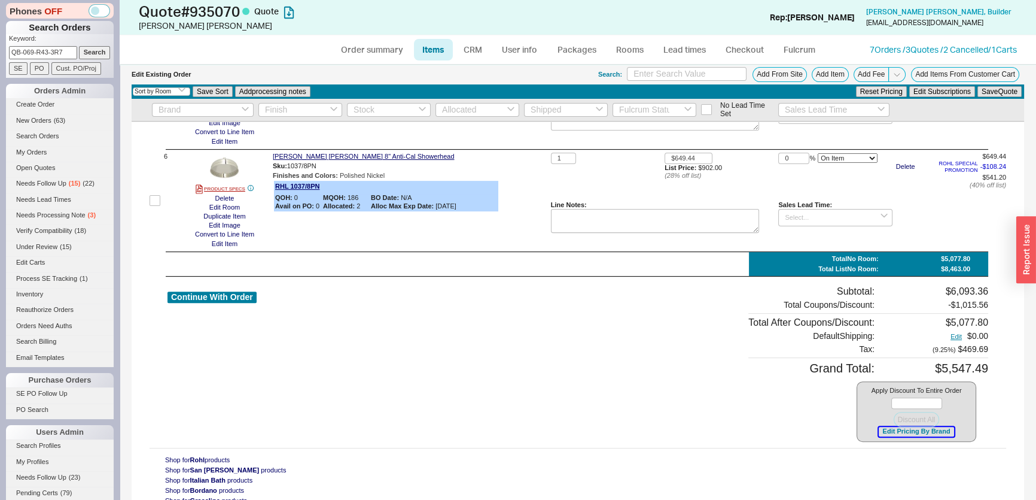
click at [899, 433] on button "Edit Pricing By Brand" at bounding box center [916, 431] width 75 height 9
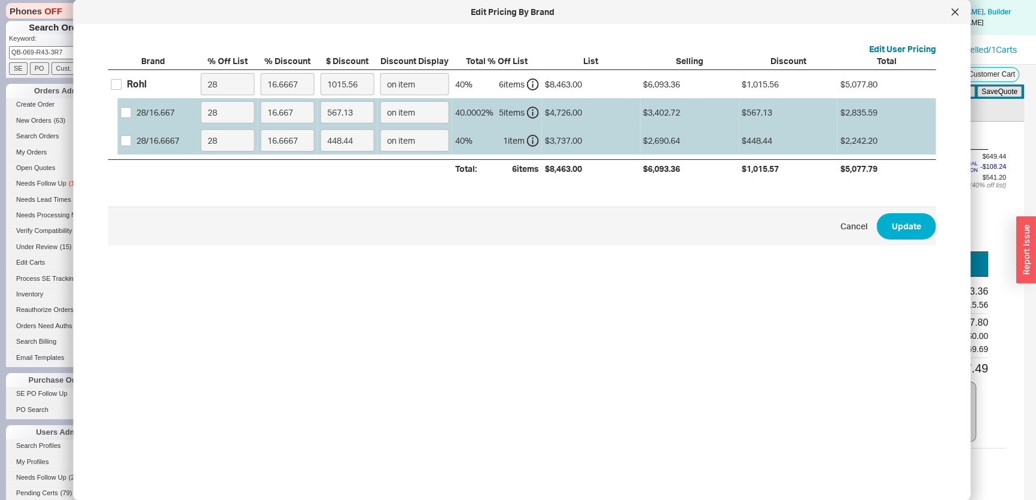
click at [123, 84] on label "Rohl" at bounding box center [128, 83] width 35 height 13
click at [122, 84] on input "Rohl" at bounding box center [116, 84] width 11 height 11
checkbox input "true"
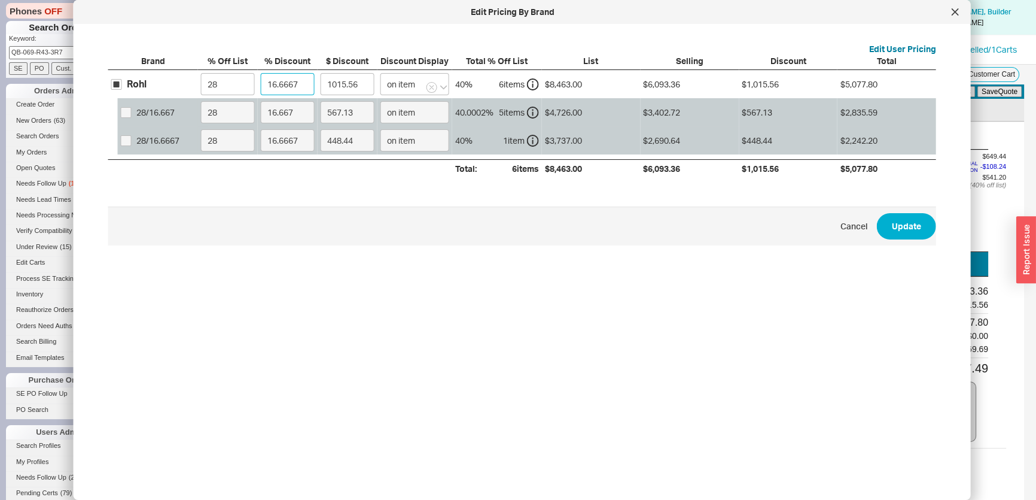
drag, startPoint x: 301, startPoint y: 83, endPoint x: 255, endPoint y: 82, distance: 46.1
click at [0, 0] on div "Rohl 28 16.6667 1015.56 on item 40 % 6 item s $8,463.00 $6,093.36 $1,015.56 $5,…" at bounding box center [0, 0] width 0 height 0
type input "4"
type input "243.73"
type input "45"
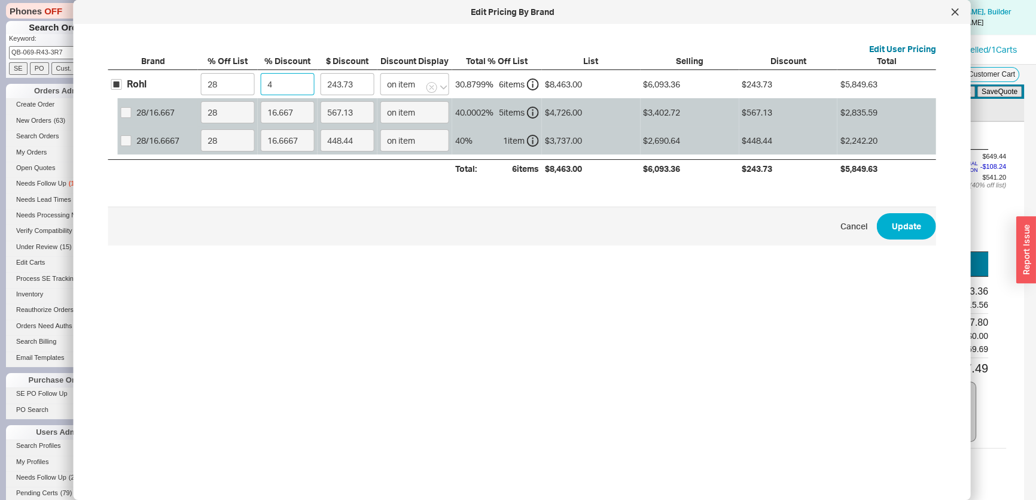
type input "2742.01"
type input "45"
drag, startPoint x: 229, startPoint y: 84, endPoint x: 178, endPoint y: 90, distance: 51.9
click at [0, 0] on div "Rohl 28 45 2742.01 on item 60.4 % 6 item s $8,463.00 $6,093.36 $2,742.01 $3,351…" at bounding box center [0, 0] width 0 height 0
type input "0"
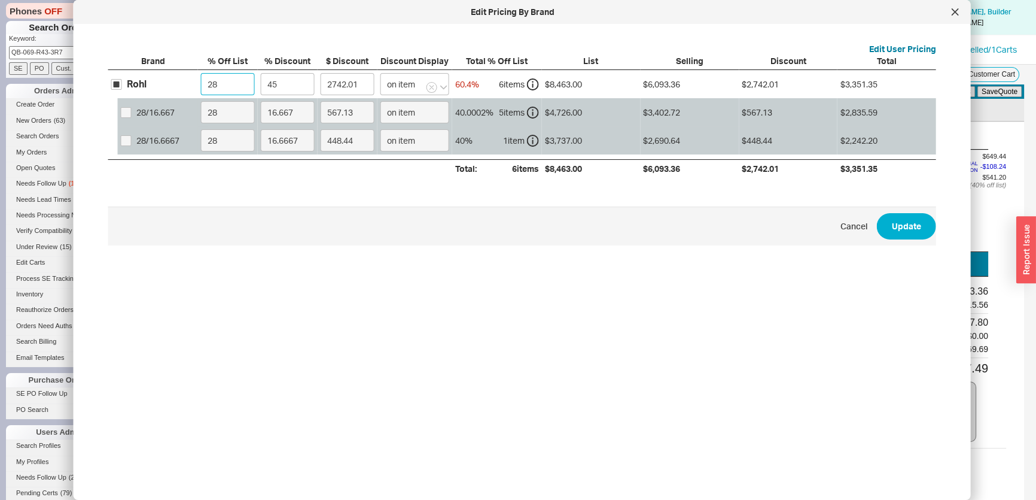
type input "3808.35"
type input "0"
drag, startPoint x: 904, startPoint y: 235, endPoint x: 885, endPoint y: 234, distance: 19.2
click at [904, 235] on button "Update" at bounding box center [906, 226] width 59 height 26
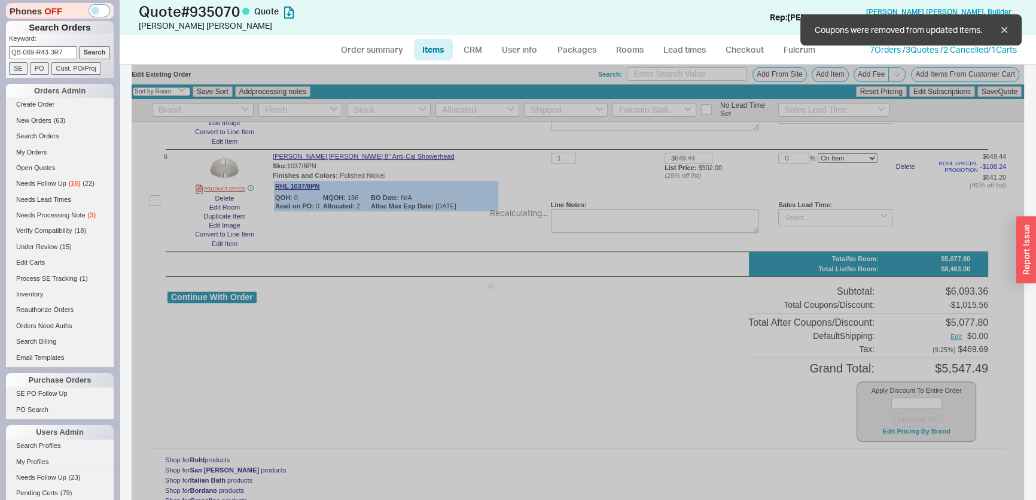
type input "$1,415.00"
type input "45"
type input "$740.00"
type input "45"
type input "$929.00"
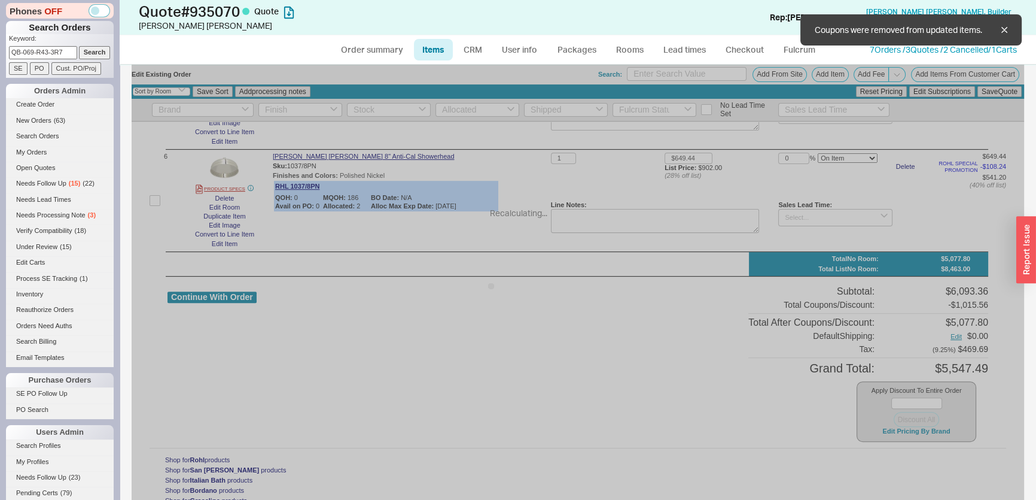
type input "45"
type input "$740.00"
type input "45"
type input "$3,737.00"
type input "45"
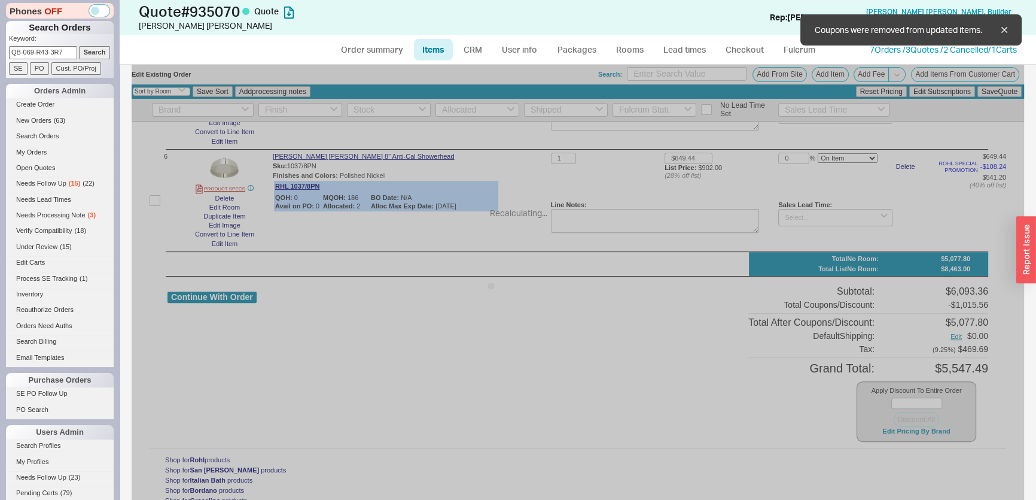
type input "$902.00"
type input "45"
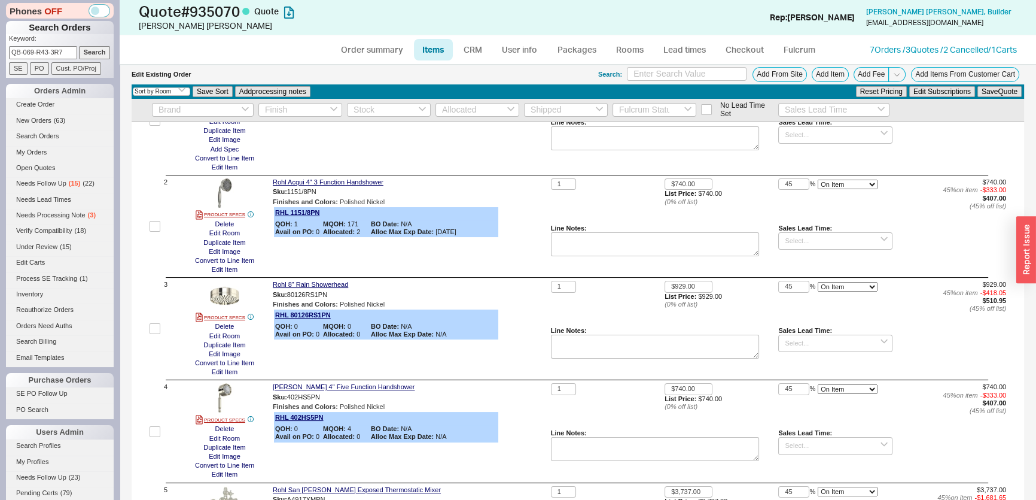
scroll to position [0, 0]
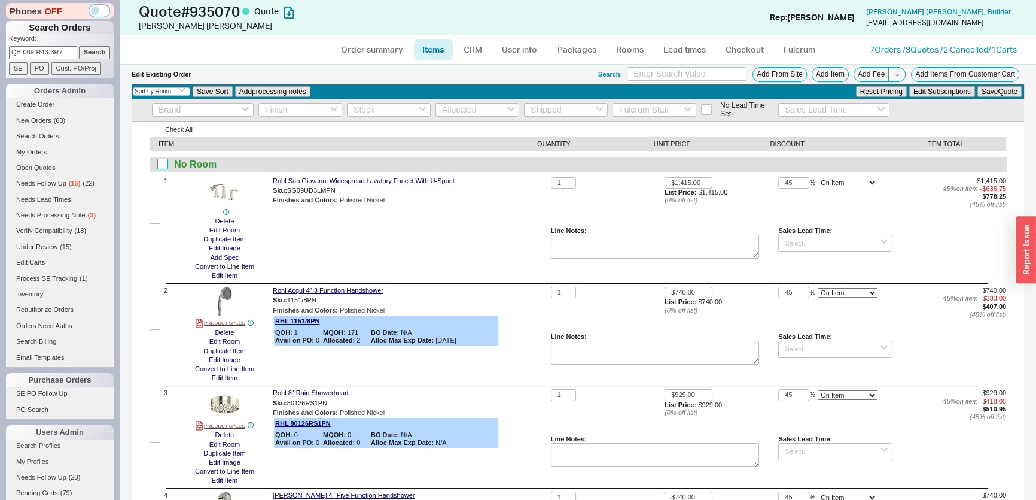
click at [165, 160] on input "checkbox" at bounding box center [162, 164] width 11 height 11
checkbox input "true"
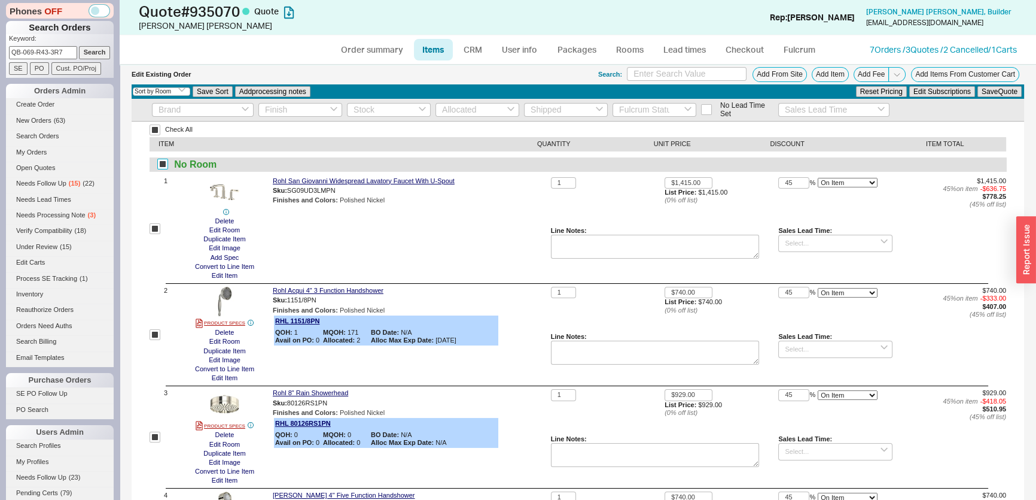
checkbox input "true"
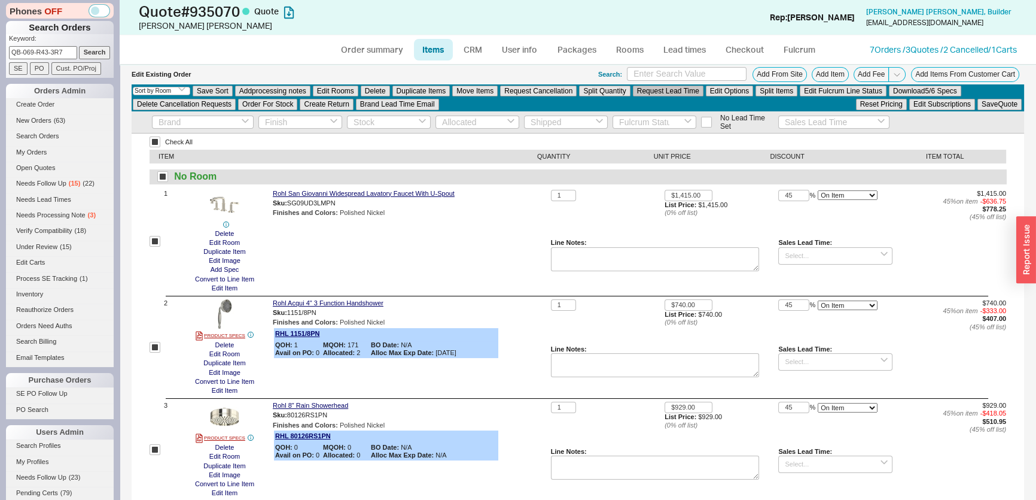
click at [639, 87] on button "Request Lead Time" at bounding box center [668, 91] width 71 height 11
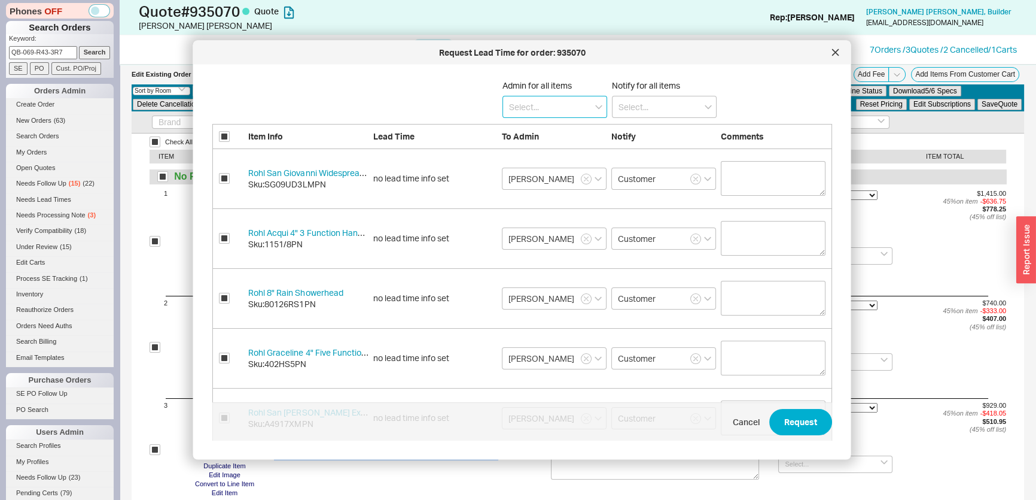
click at [519, 112] on input at bounding box center [554, 107] width 105 height 22
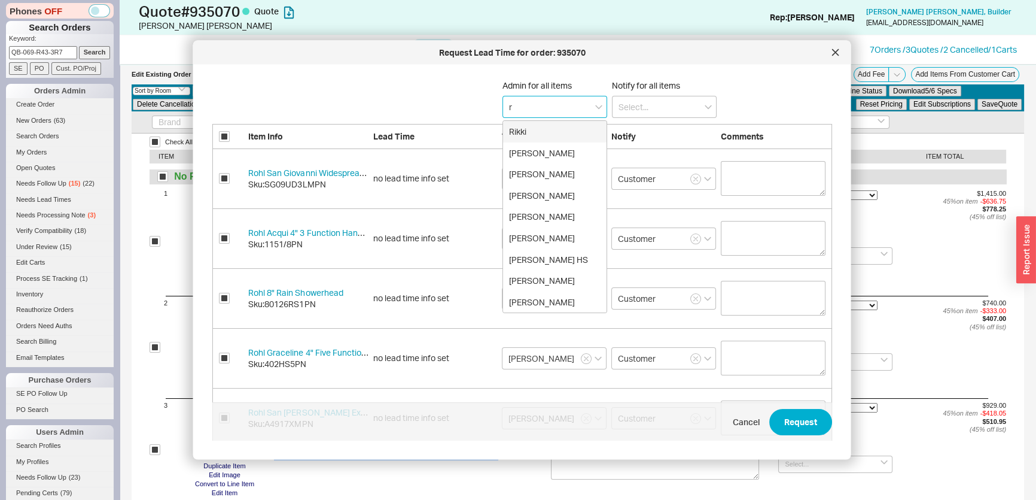
click at [521, 141] on div "Rikki" at bounding box center [553, 132] width 103 height 22
type input "Rikki"
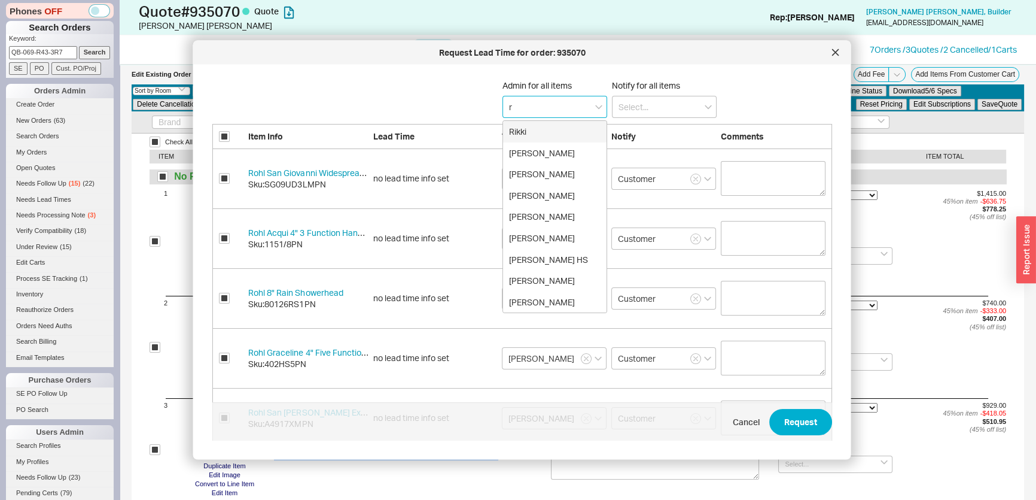
type input "Rikki"
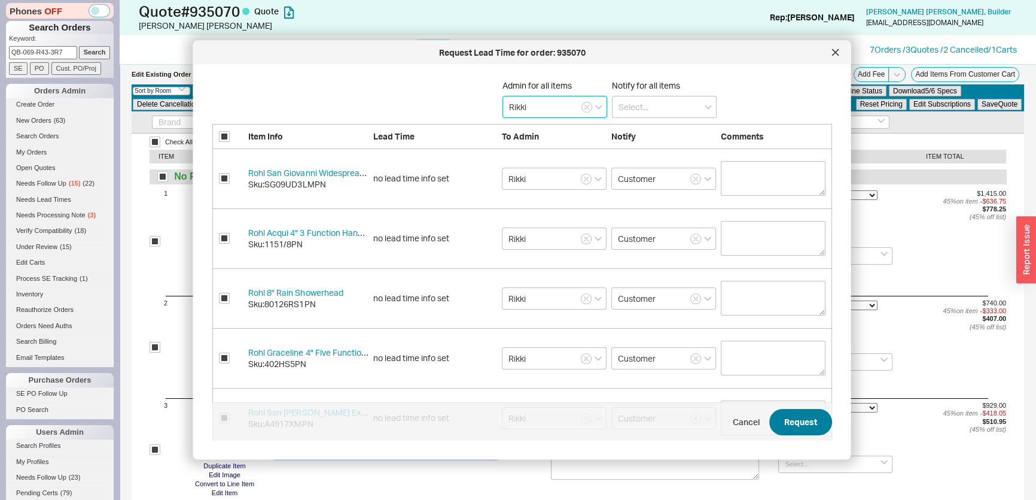
type input "Rikki"
click at [797, 430] on button "Request" at bounding box center [800, 422] width 63 height 26
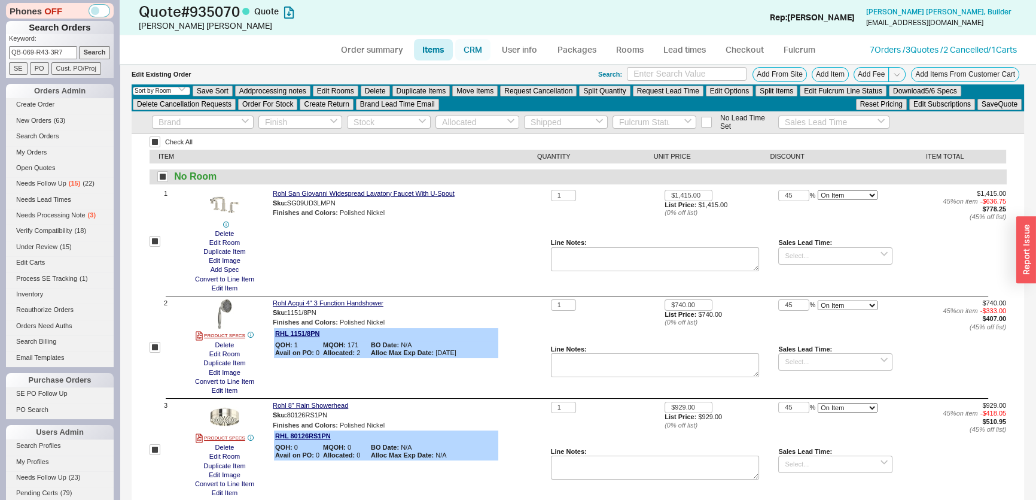
click at [479, 48] on link "CRM" at bounding box center [472, 50] width 35 height 22
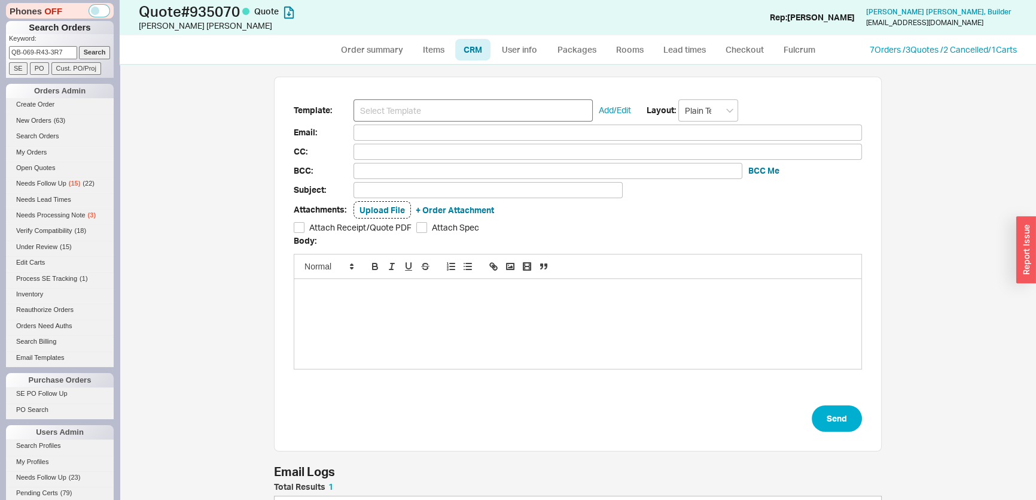
scroll to position [59, 599]
click at [457, 109] on input at bounding box center [473, 110] width 239 height 22
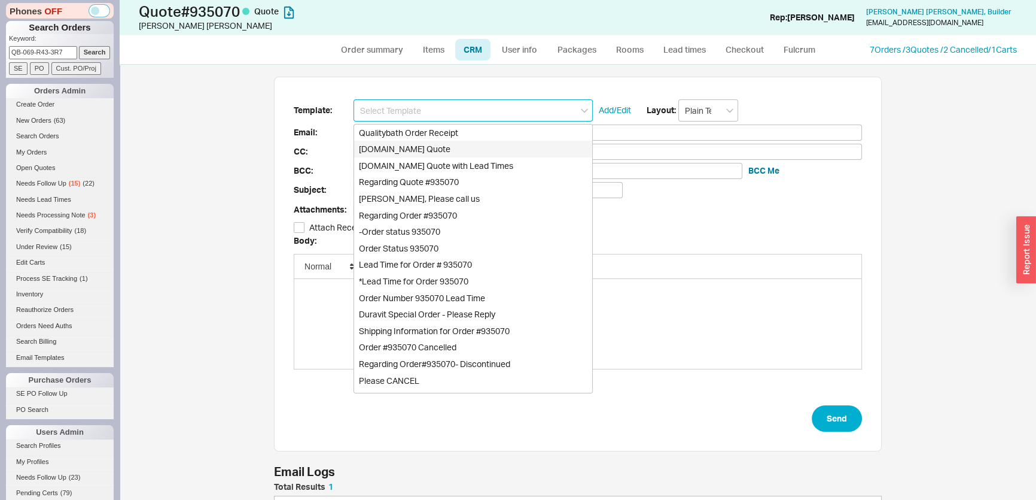
click at [451, 148] on div "[DOMAIN_NAME] Quote" at bounding box center [473, 149] width 238 height 17
type input "Receipt"
type input "[EMAIL_ADDRESS][DOMAIN_NAME]"
type input "Quality Bath Quote #935070"
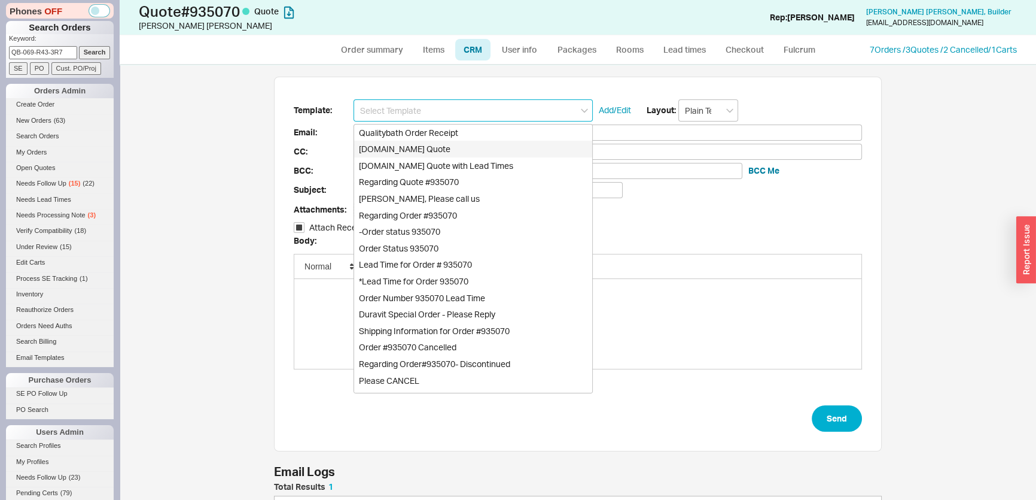
checkbox input "true"
type input "[DOMAIN_NAME] Quote"
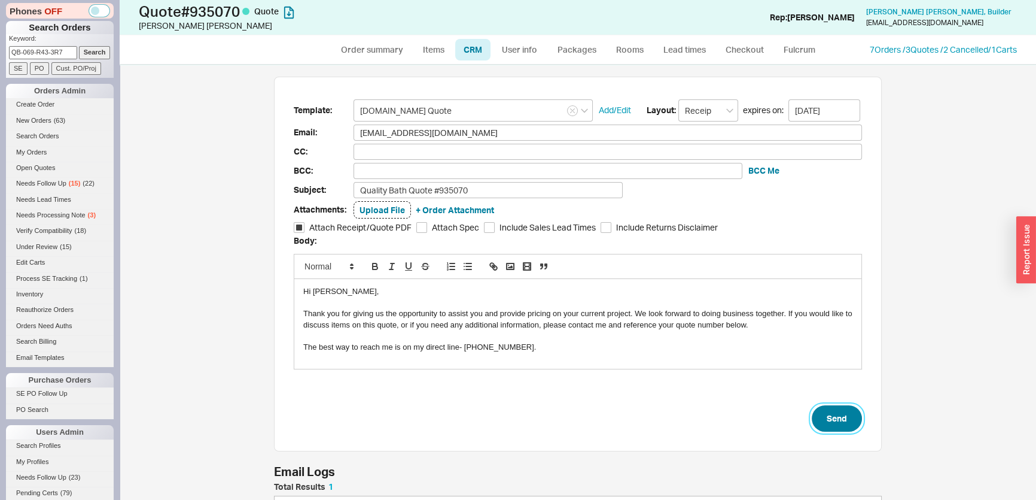
click at [834, 412] on button "Send" at bounding box center [837, 418] width 50 height 26
select select "*"
select select "LOW"
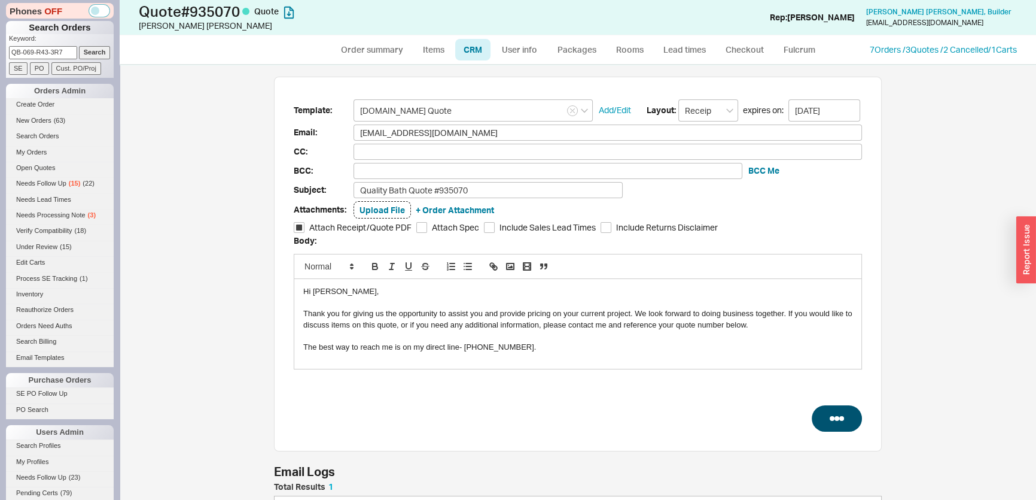
select select "3"
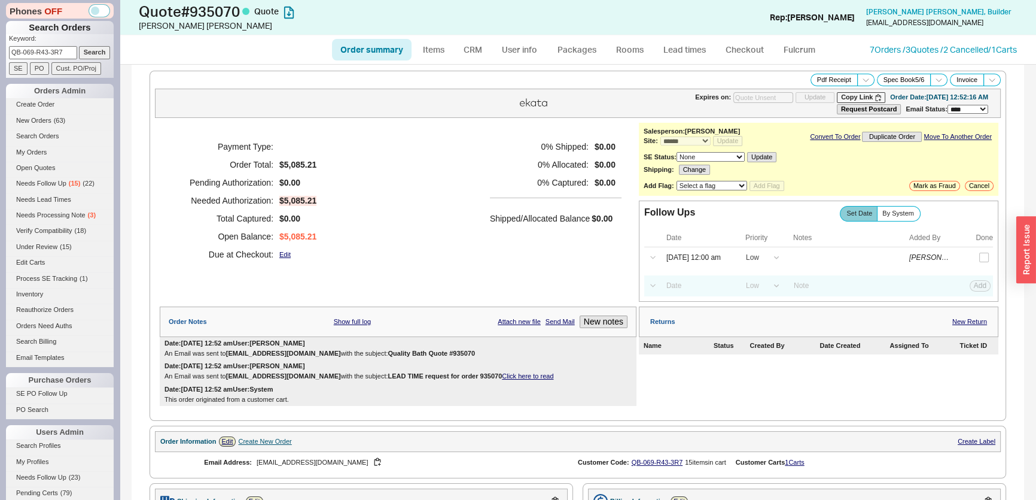
type input "[DATE]"
click at [62, 109] on link "Create Order" at bounding box center [60, 104] width 108 height 13
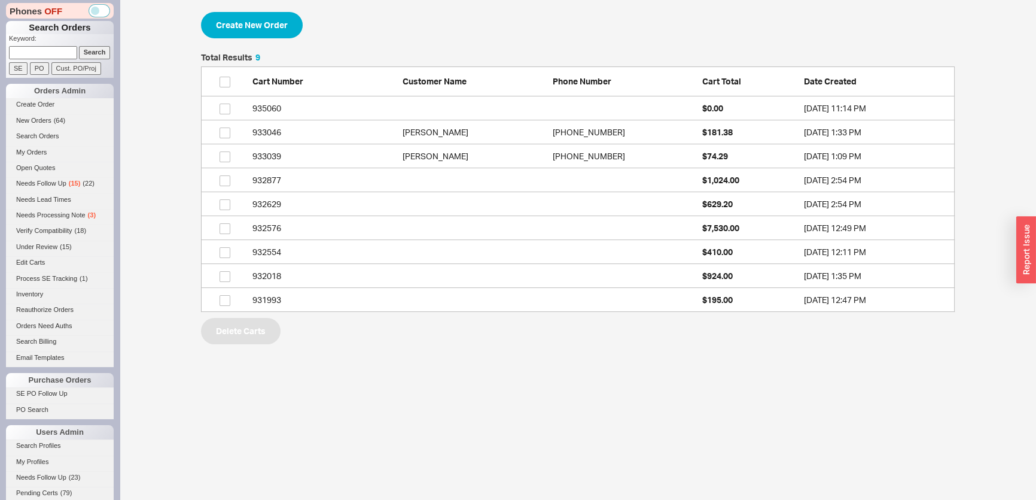
scroll to position [250, 745]
click at [242, 30] on button "Create New Order" at bounding box center [252, 25] width 102 height 26
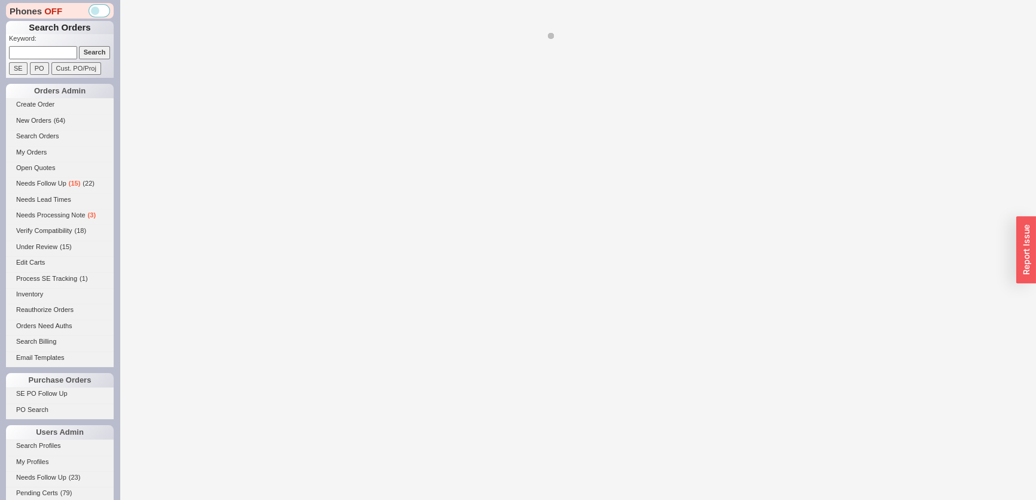
select select "3"
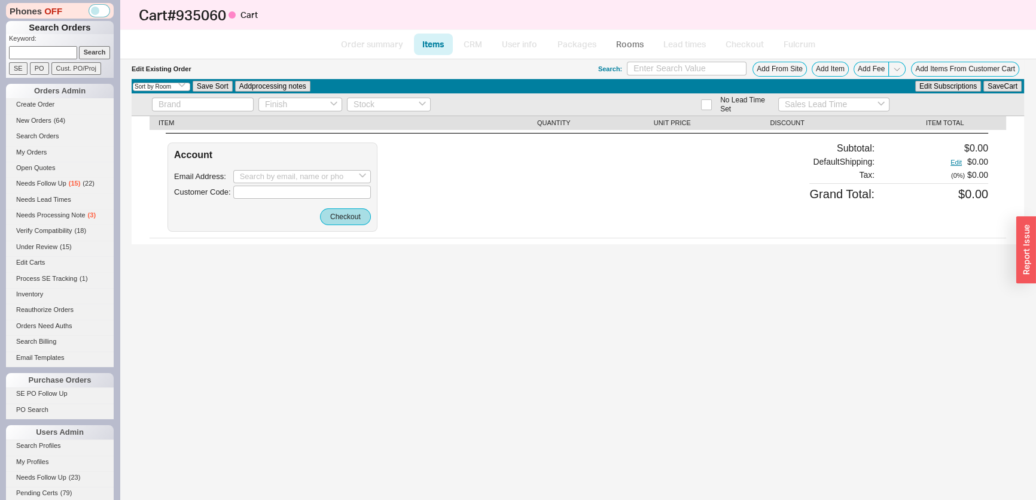
click at [658, 79] on div "Select an option Sort by Brand Sort by Room Save Sort Add processing notes Edit…" at bounding box center [578, 86] width 893 height 14
click at [658, 69] on input at bounding box center [687, 69] width 120 height 14
paste input "A1405/44"
type input "A1405/44"
click at [59, 51] on input at bounding box center [43, 52] width 68 height 13
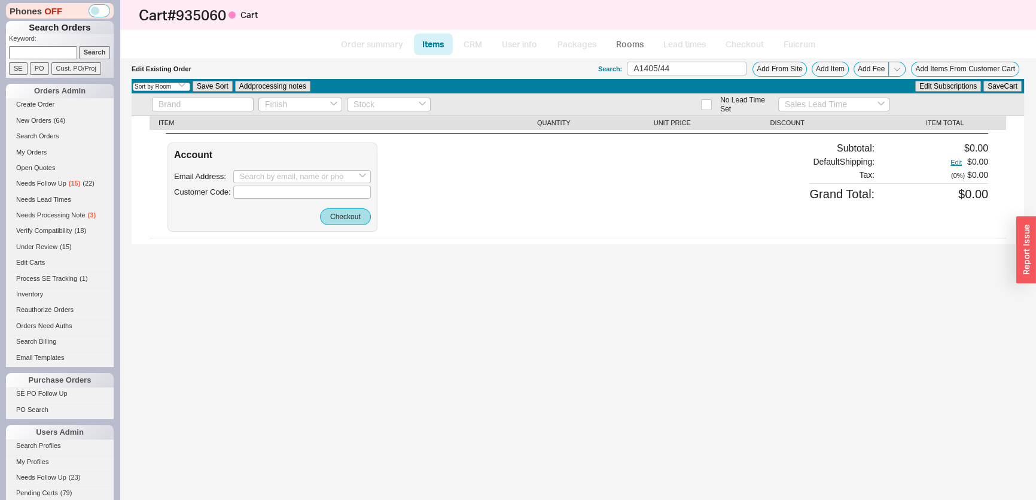
paste input "[EMAIL_ADDRESS][DOMAIN_NAME]"
type input "[EMAIL_ADDRESS][DOMAIN_NAME]"
click at [93, 50] on input "Search" at bounding box center [95, 52] width 32 height 13
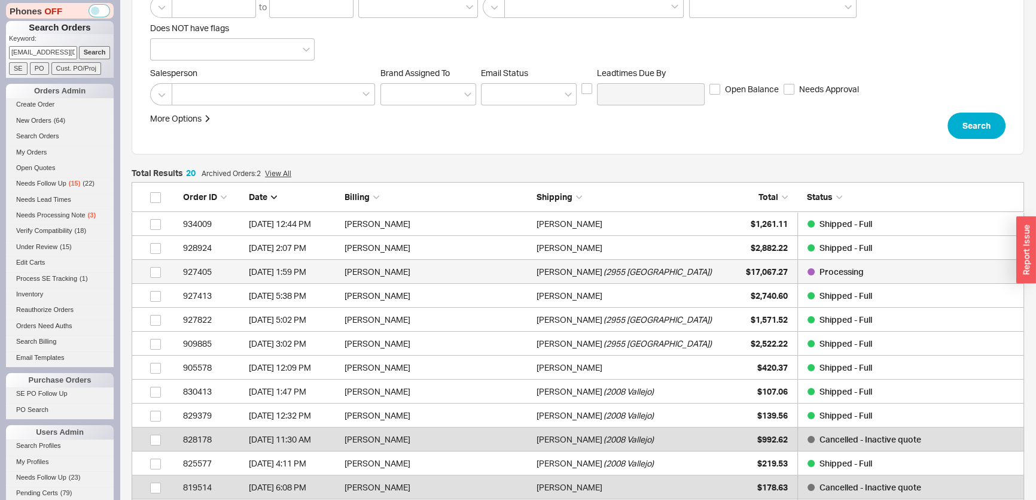
scroll to position [163, 0]
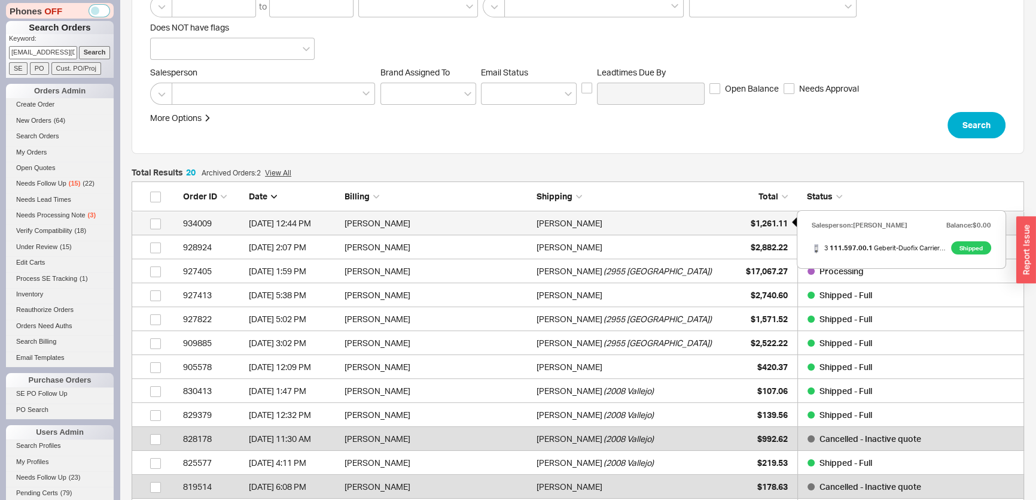
click at [751, 221] on span "$1,261.11" at bounding box center [769, 223] width 37 height 10
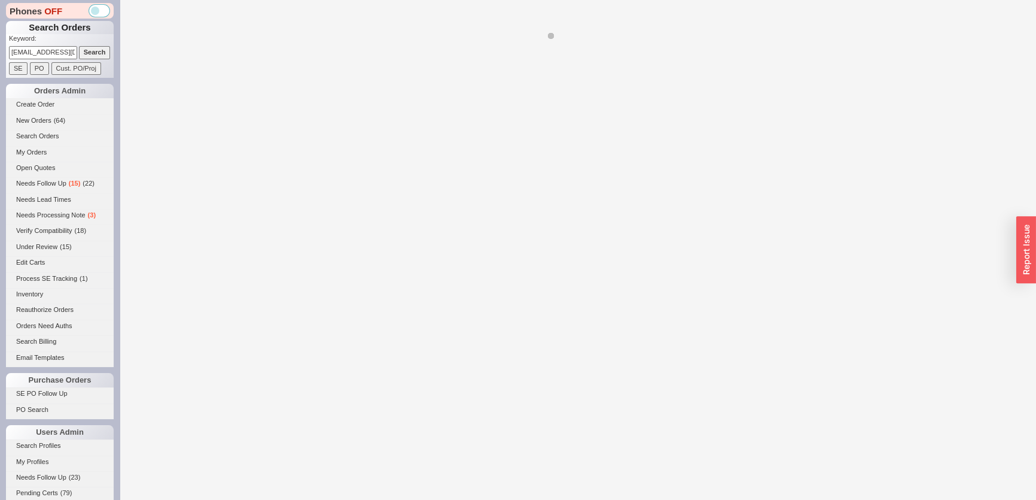
select select "**"
select select "LOW"
select select "3"
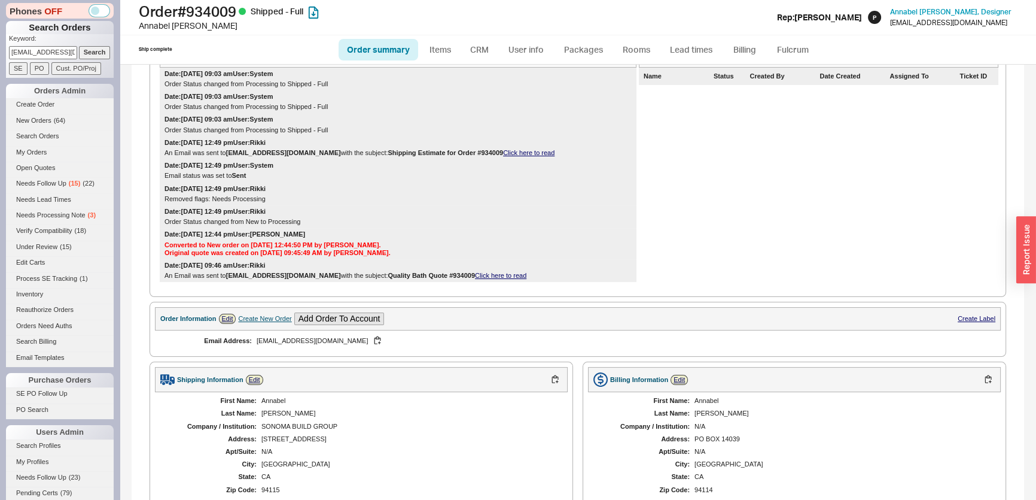
scroll to position [326, 0]
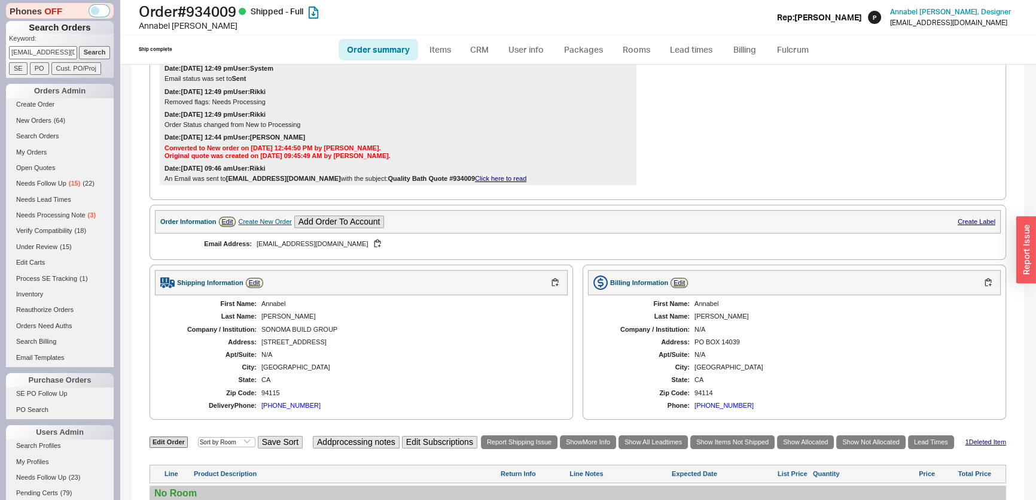
click at [273, 226] on div "Create New Order" at bounding box center [264, 222] width 53 height 8
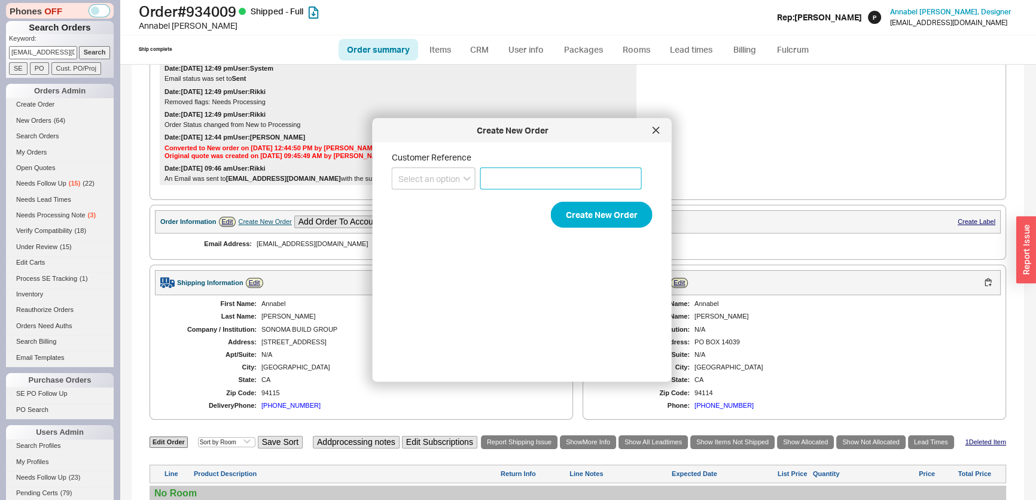
click at [561, 172] on input at bounding box center [561, 178] width 162 height 22
paste input "2929 Clay"
type input "2929 Clay"
click at [425, 191] on form "Customer Reference Select an option PO Number Project Name 2929 Clay Create New…" at bounding box center [522, 190] width 261 height 76
click at [430, 182] on select "Select an option PO Number Project Name" at bounding box center [434, 178] width 84 height 22
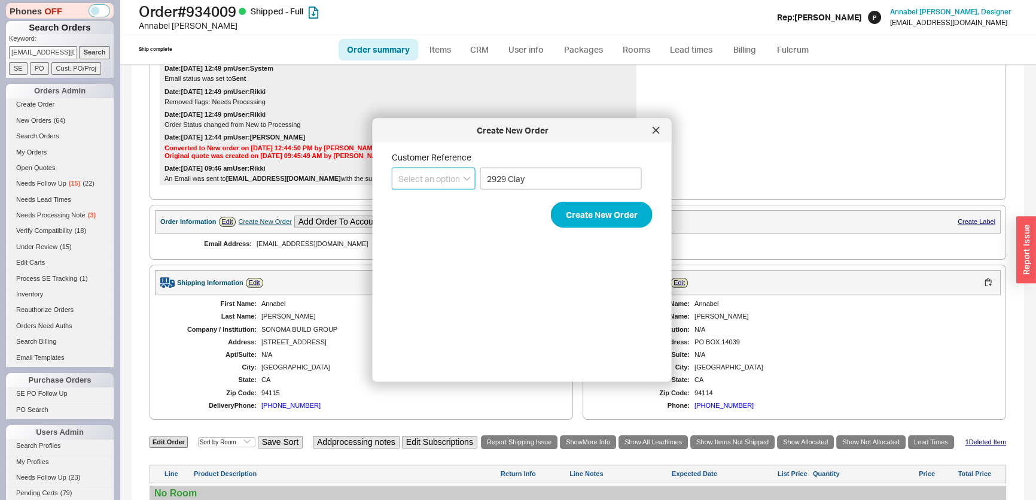
select select "Project Name"
click at [392, 167] on select "Select an option PO Number Project Name" at bounding box center [434, 178] width 84 height 22
click at [619, 221] on button "Create New Order" at bounding box center [602, 215] width 102 height 26
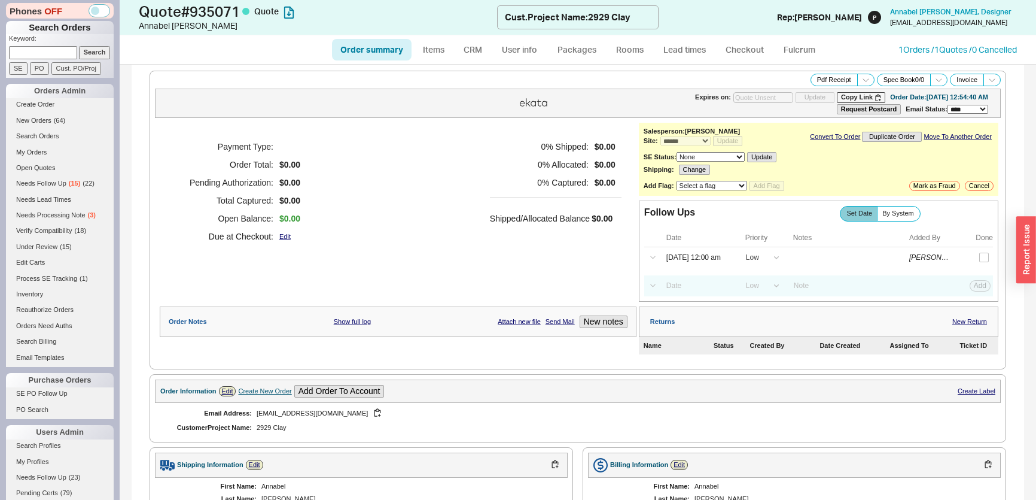
select select "*"
select select "LOW"
select select "3"
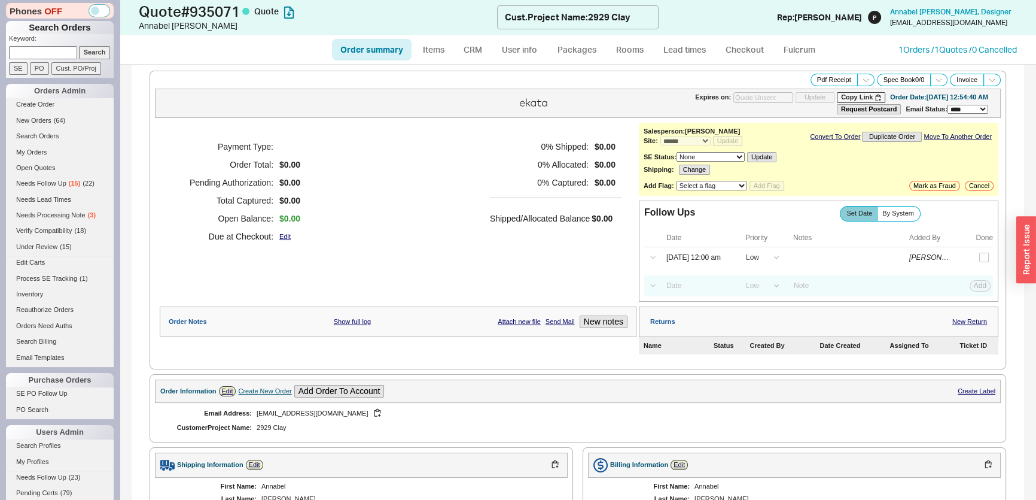
scroll to position [217, 0]
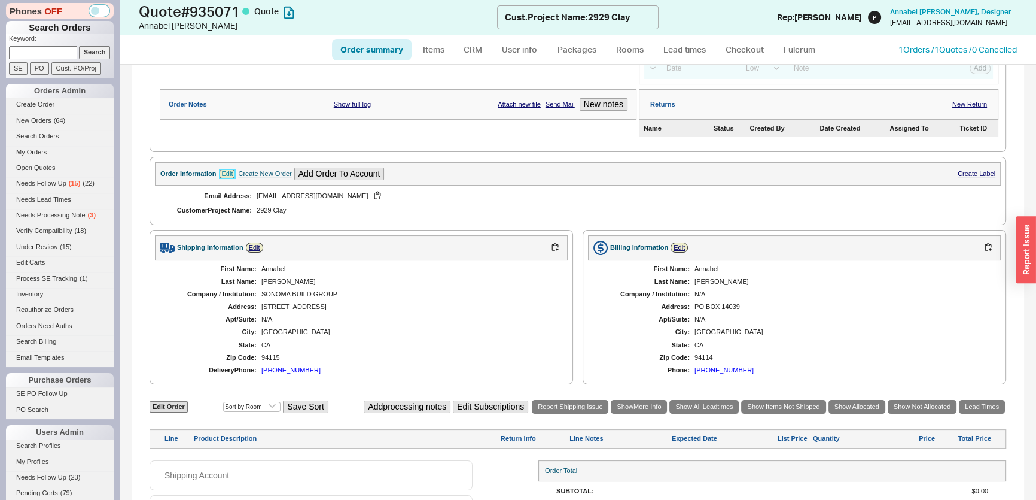
click at [230, 174] on link "Edit" at bounding box center [227, 174] width 17 height 10
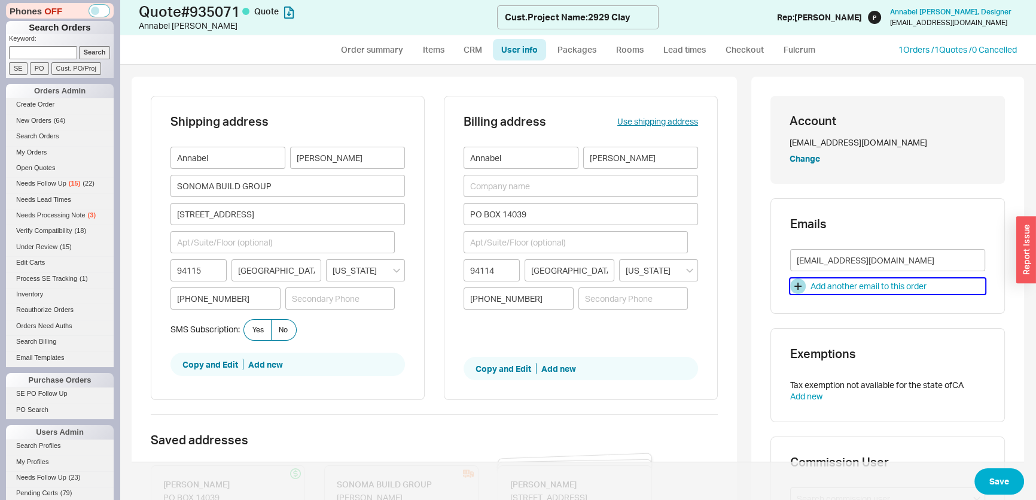
click at [823, 280] on div "Add another email to this order" at bounding box center [869, 286] width 116 height 12
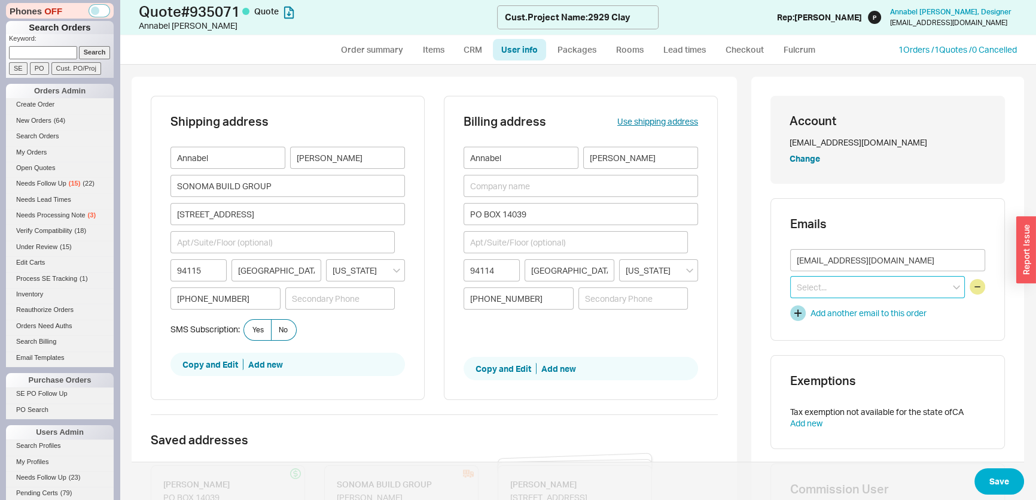
click at [823, 281] on input at bounding box center [877, 287] width 175 height 22
paste input "[PERSON_NAME] <[PERSON_NAME][EMAIL_ADDRESS][DOMAIN_NAME]>"
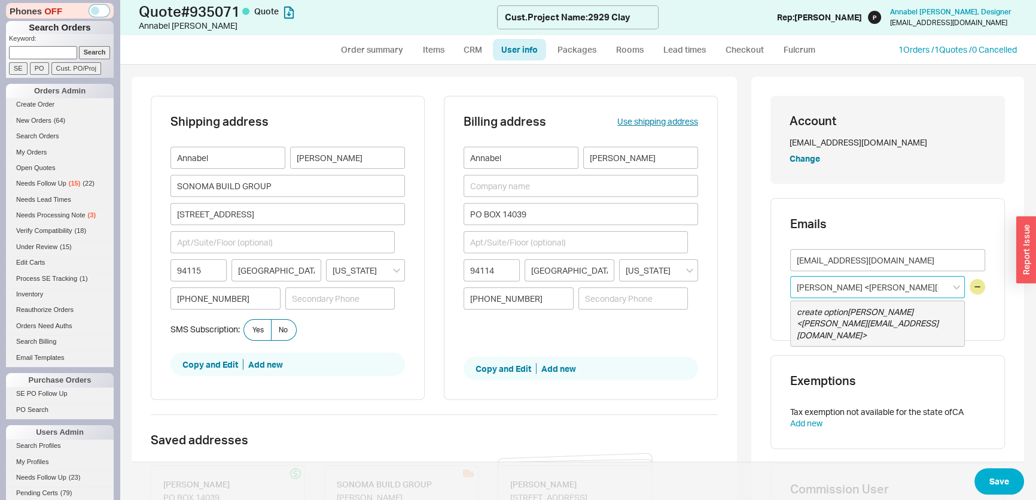
scroll to position [0, 23]
drag, startPoint x: 832, startPoint y: 286, endPoint x: 682, endPoint y: 280, distance: 149.7
click at [702, 280] on div "Shipping address [PERSON_NAME] SONOMA BUILD GROUP [STREET_ADDRESS][US_STATE] [P…" at bounding box center [578, 497] width 893 height 840
click at [897, 283] on input "[PERSON_NAME][EMAIL_ADDRESS][DOMAIN_NAME]>" at bounding box center [877, 287] width 175 height 22
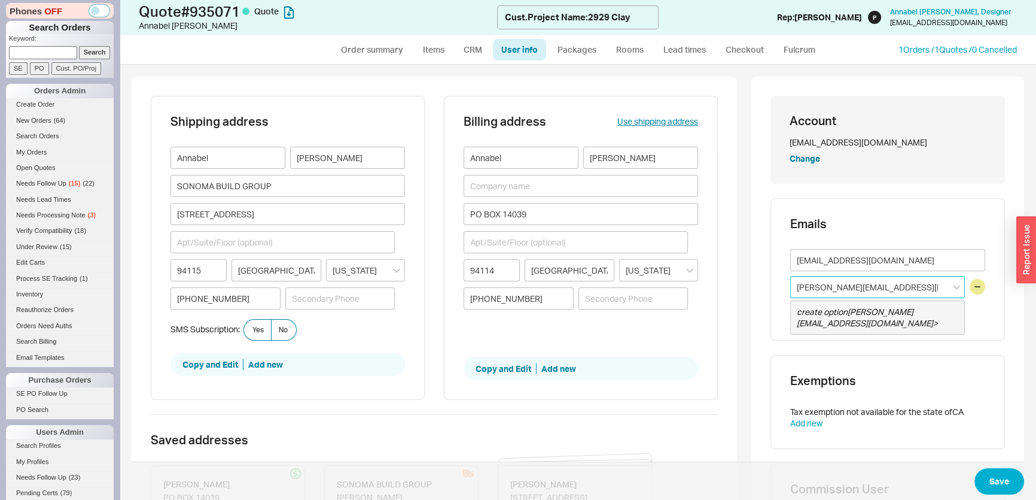
type input "[PERSON_NAME][EMAIL_ADDRESS][DOMAIN_NAME]"
click at [988, 481] on button "Save" at bounding box center [999, 481] width 50 height 26
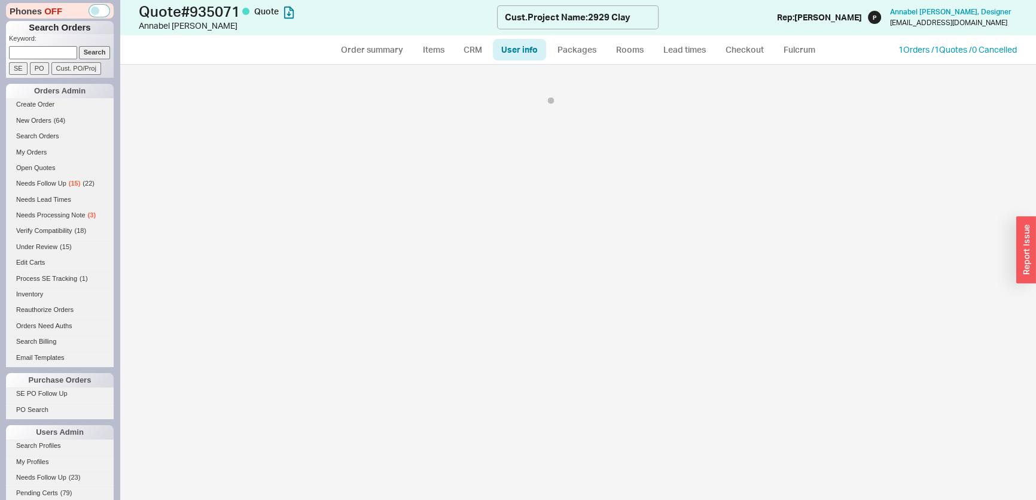
select select "*"
select select "LOW"
select select "3"
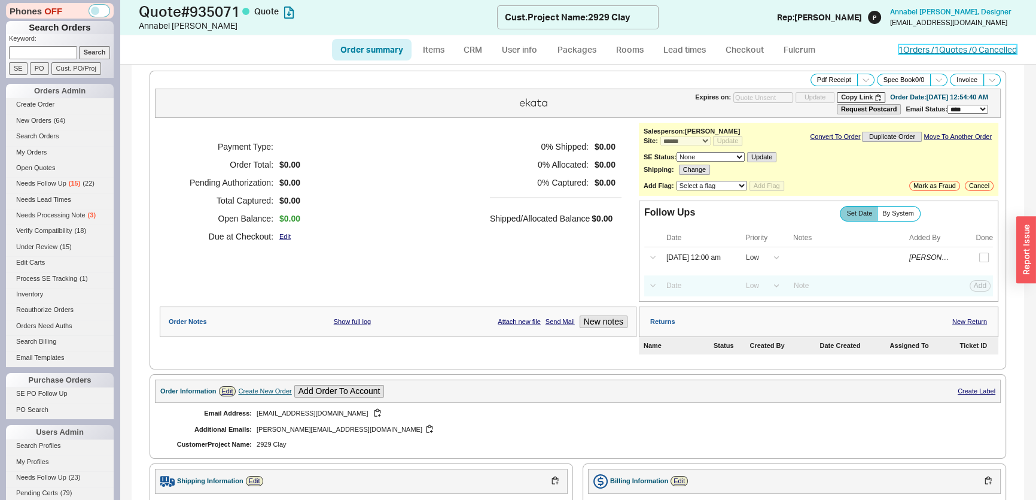
click at [960, 46] on link "1 Orders / 1 Quotes / 0 Cancelled" at bounding box center [958, 49] width 118 height 10
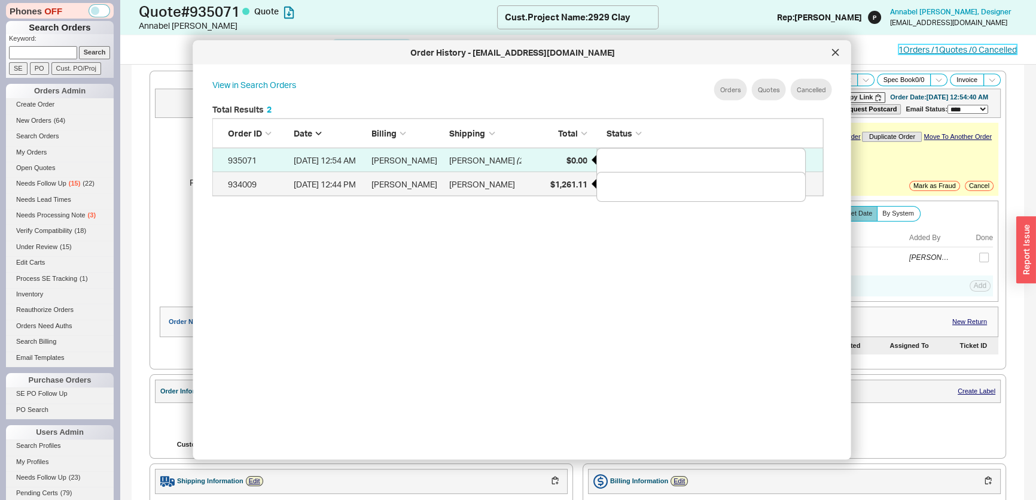
scroll to position [358, 622]
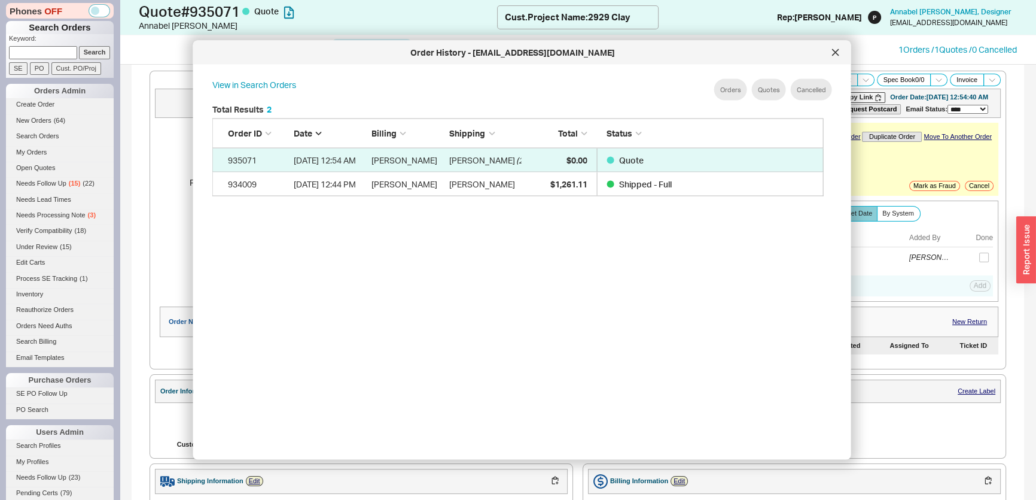
click at [59, 56] on input at bounding box center [43, 52] width 68 height 13
paste input "[PERSON_NAME][EMAIL_ADDRESS][DOMAIN_NAME]"
type input "[PERSON_NAME][EMAIL_ADDRESS][DOMAIN_NAME]"
click at [80, 57] on input "Search" at bounding box center [95, 52] width 32 height 13
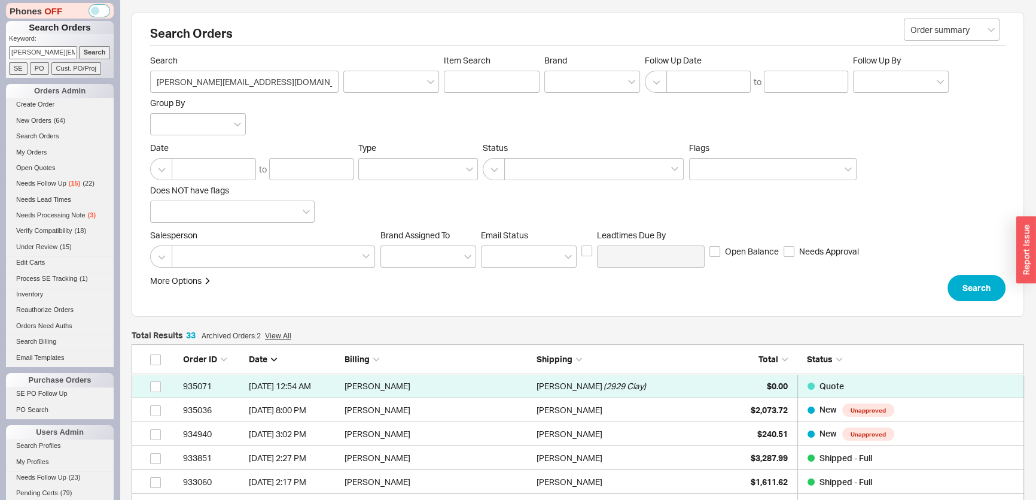
scroll to position [811, 884]
click at [720, 406] on div "[PERSON_NAME]" at bounding box center [630, 410] width 186 height 24
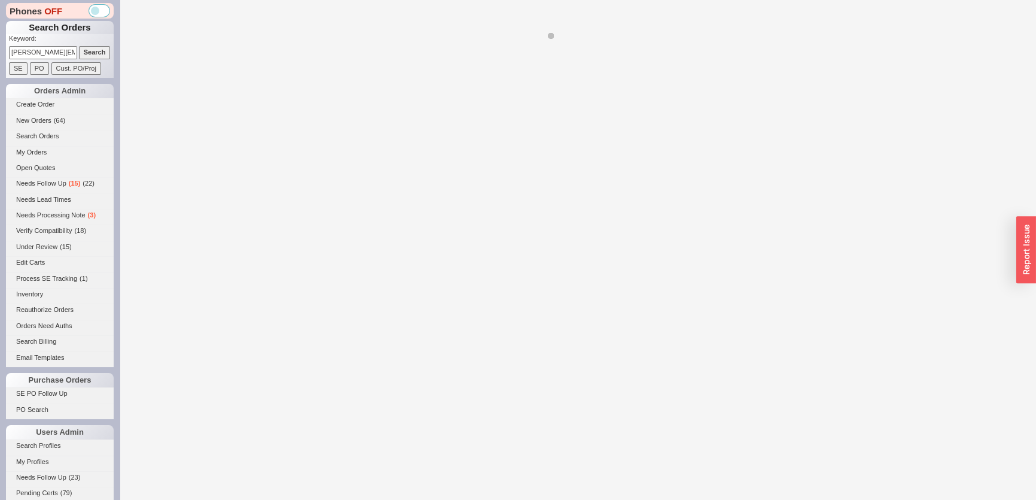
select select "*"
select select "**"
select select "LOW"
select select "3"
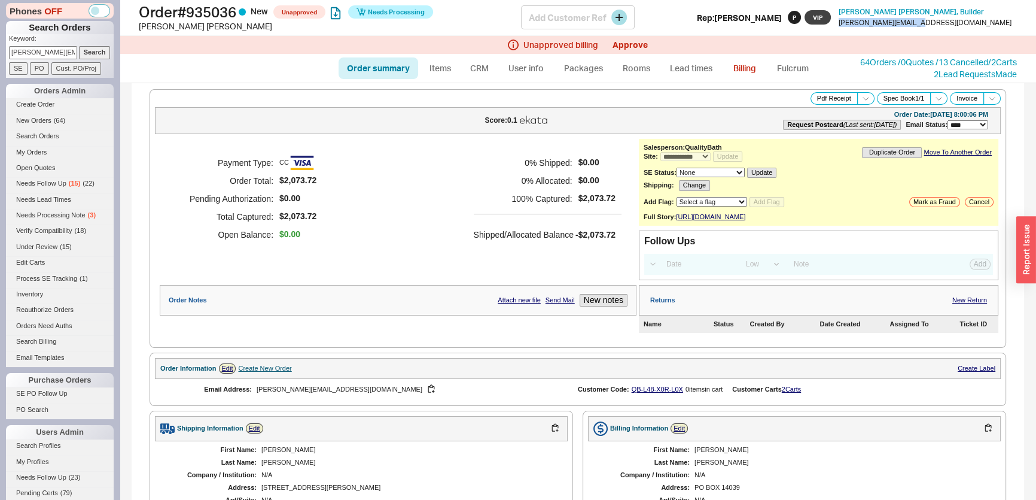
drag, startPoint x: 1011, startPoint y: 24, endPoint x: 930, endPoint y: 24, distance: 81.4
click at [930, 24] on div "[PERSON_NAME] , Builder [PERSON_NAME][EMAIL_ADDRESS][DOMAIN_NAME]" at bounding box center [925, 17] width 184 height 23
copy div "[PERSON_NAME][EMAIL_ADDRESS][DOMAIN_NAME]"
click at [628, 39] on div "Unapproved billing Approve" at bounding box center [578, 45] width 916 height 18
click at [627, 45] on link "Approve" at bounding box center [630, 44] width 35 height 10
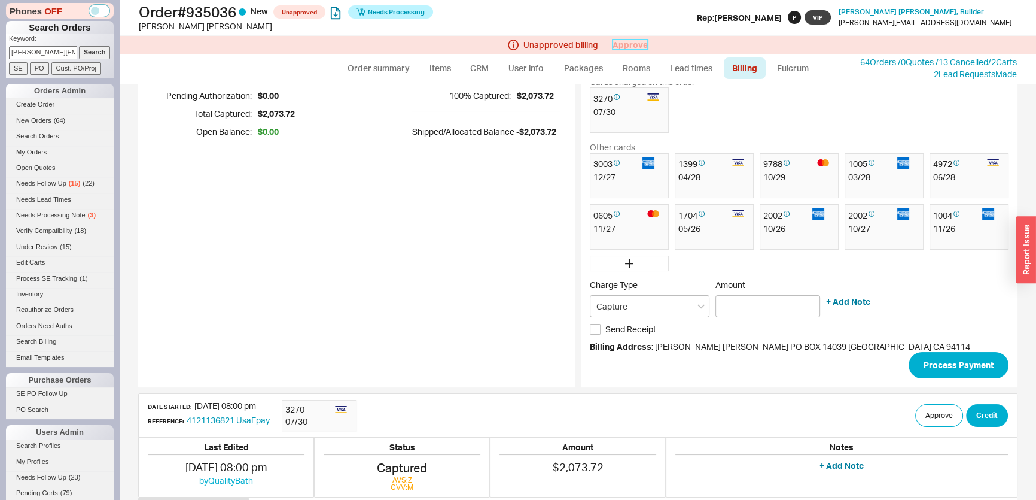
scroll to position [133, 0]
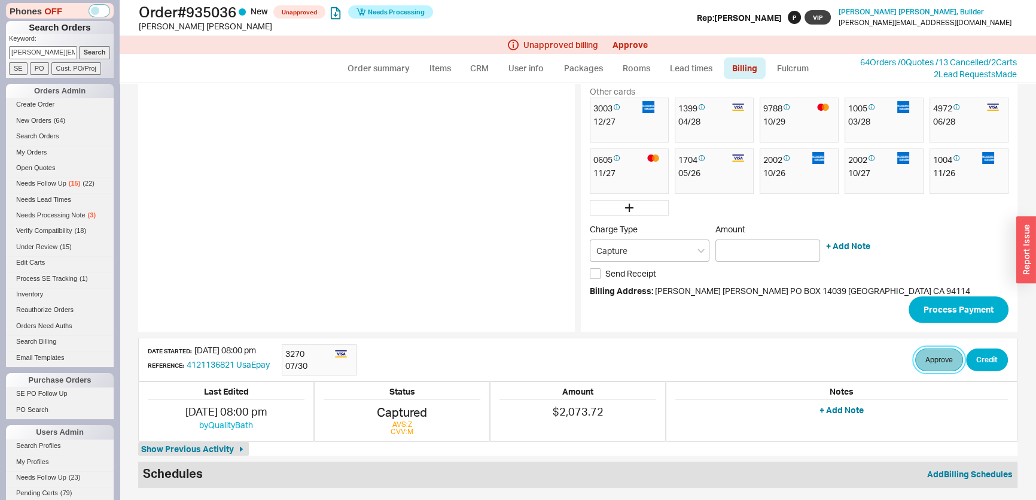
click at [926, 361] on button "Approve" at bounding box center [939, 359] width 48 height 23
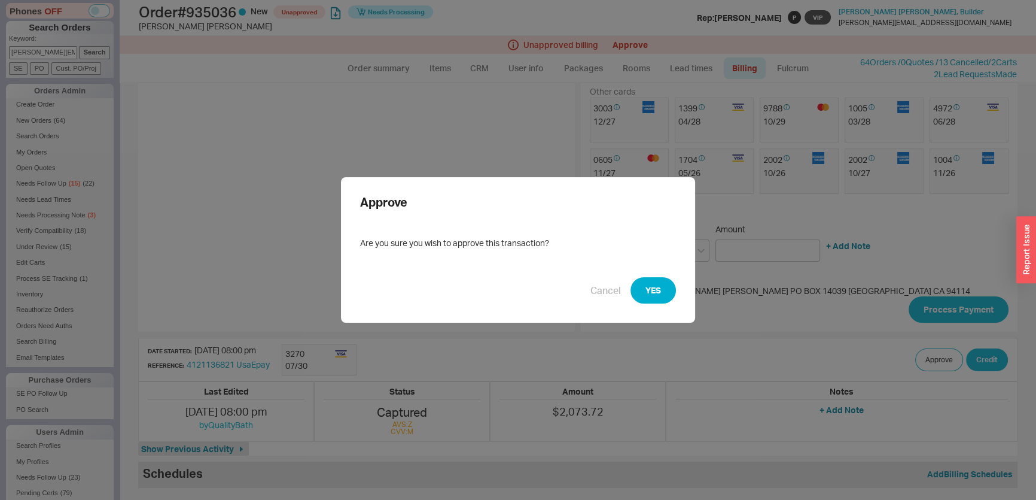
click at [638, 294] on button "YES" at bounding box center [653, 290] width 45 height 26
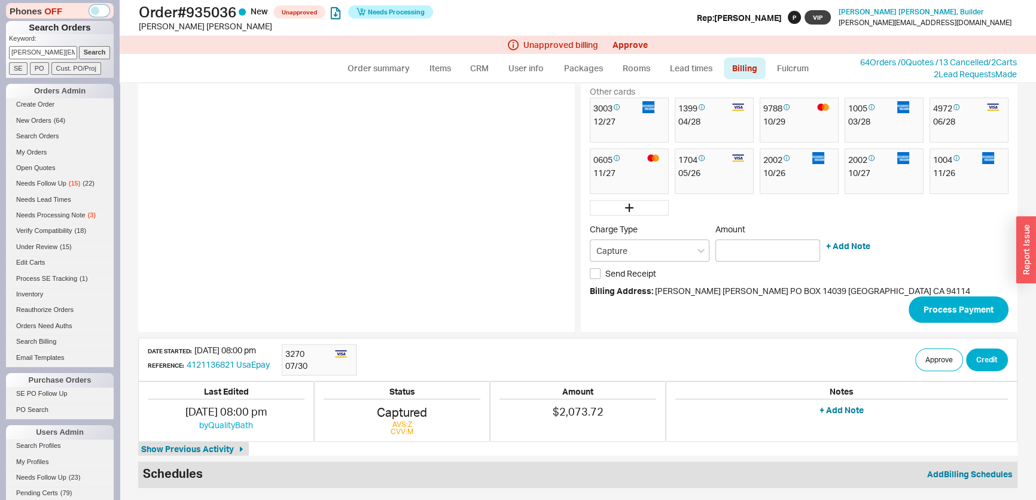
scroll to position [126, 0]
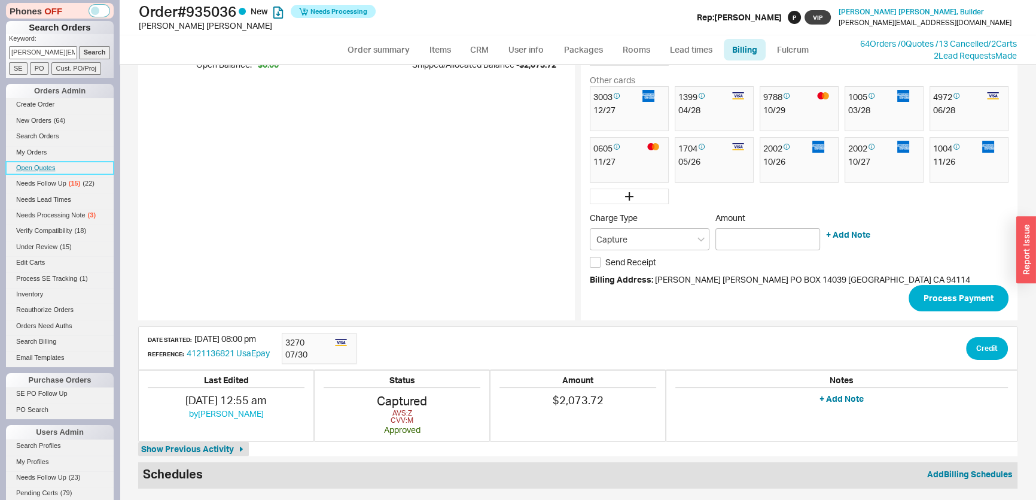
click at [30, 164] on link "Open Quotes" at bounding box center [60, 168] width 108 height 13
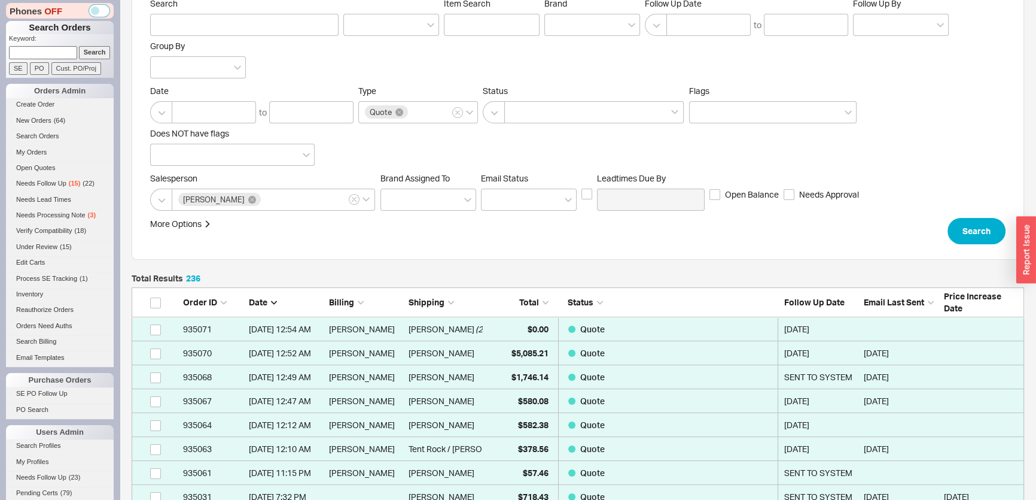
scroll to position [217, 0]
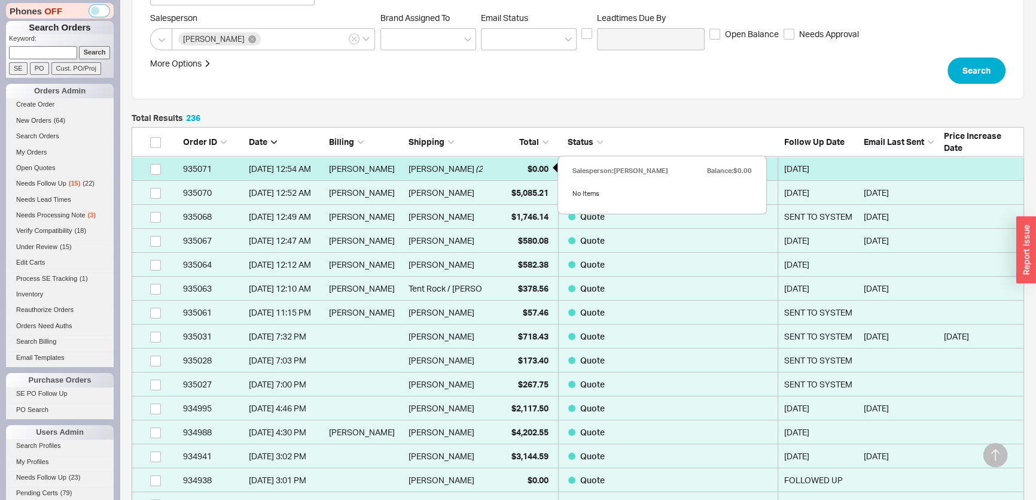
click at [531, 170] on span "$0.00" at bounding box center [538, 168] width 21 height 10
select select "*"
select select "LOW"
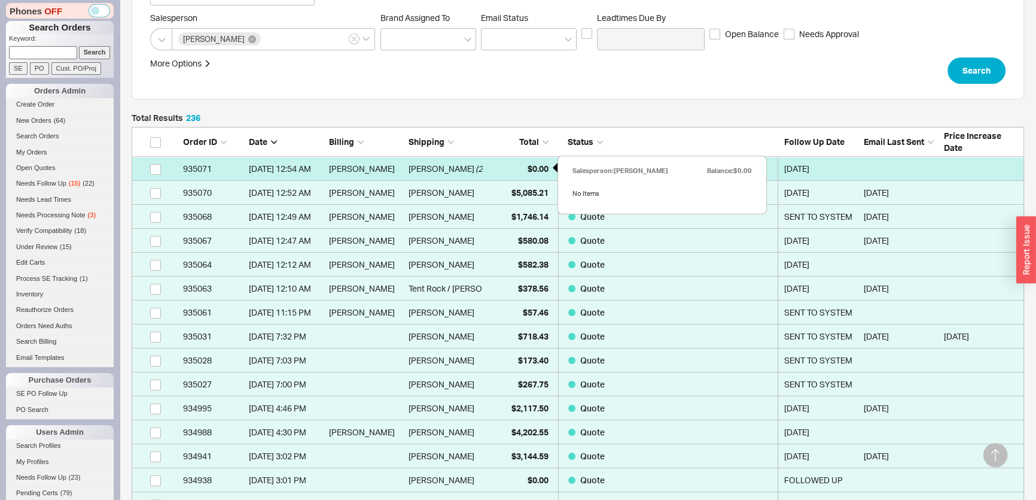
select select "3"
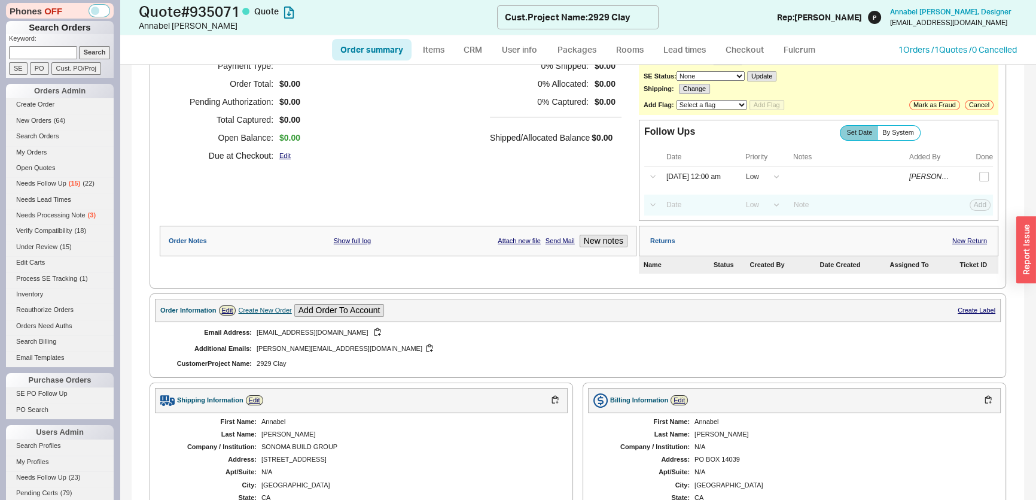
scroll to position [163, 0]
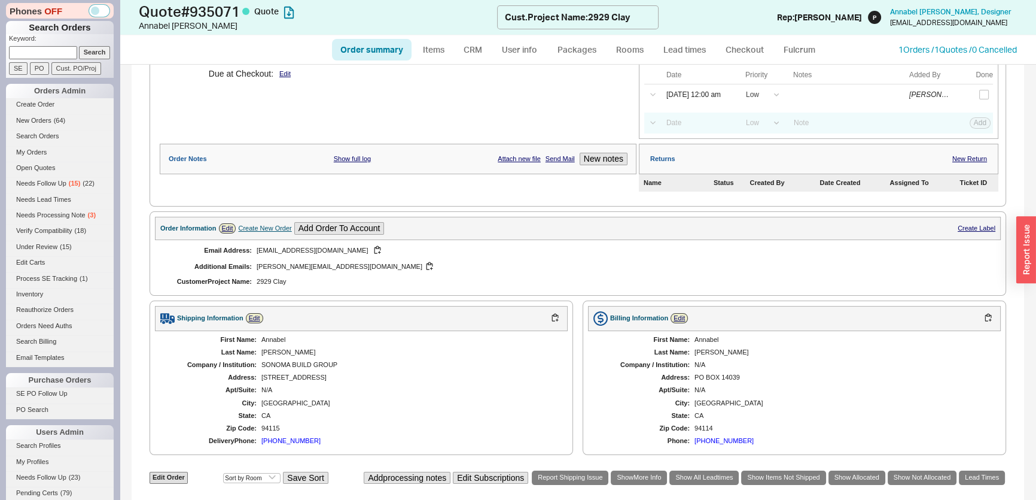
click at [231, 231] on div "Order Information Edit Create New Order Add Order To Account Create Label" at bounding box center [578, 228] width 846 height 23
click at [237, 228] on div "Order Information Edit Create New Order Add Order To Account Create Label" at bounding box center [578, 228] width 846 height 23
click at [229, 227] on link "Edit" at bounding box center [227, 228] width 17 height 10
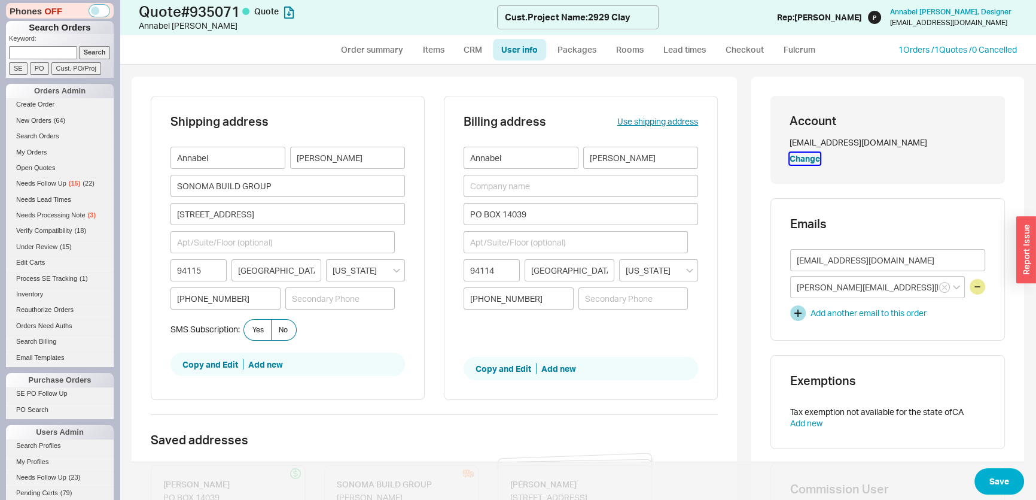
click at [790, 157] on button "Change" at bounding box center [805, 159] width 31 height 12
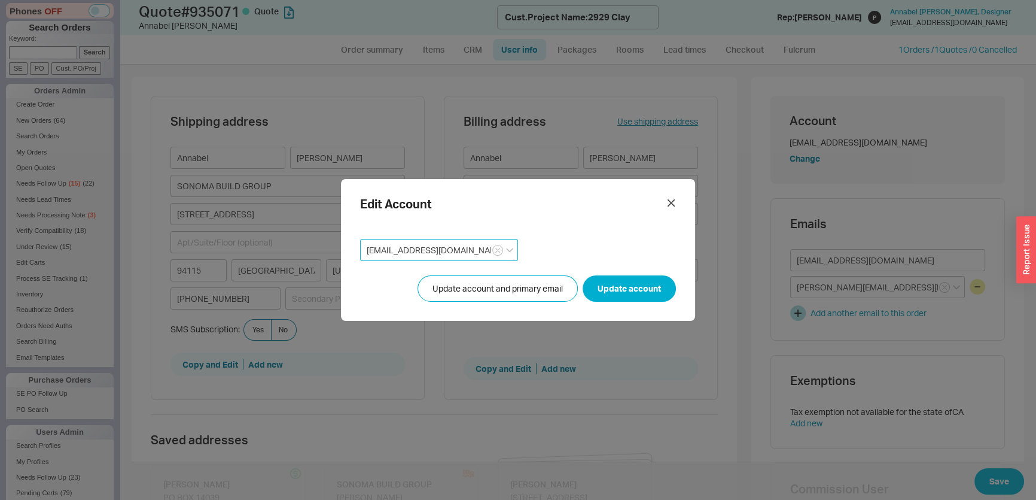
click at [483, 248] on input "annabel@emailsbg.com" at bounding box center [439, 250] width 158 height 22
click at [497, 248] on button "button" at bounding box center [497, 250] width 11 height 11
click at [463, 250] on input at bounding box center [439, 250] width 158 height 22
paste input "caroline@emailsbg.com"
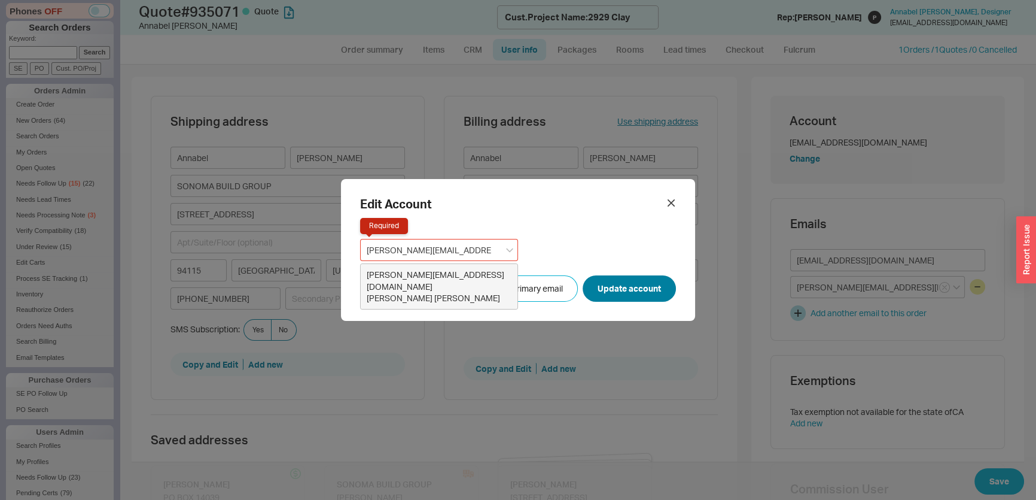
drag, startPoint x: 453, startPoint y: 272, endPoint x: 626, endPoint y: 282, distance: 173.2
click at [454, 272] on div "caroline@emailsbg.com" at bounding box center [439, 280] width 145 height 23
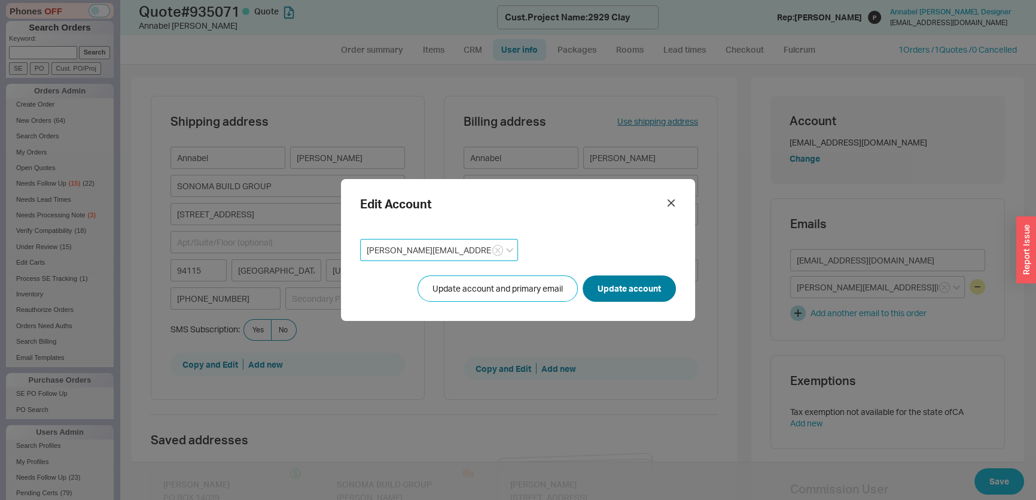
type input "caroline@emailsbg.com"
click at [642, 282] on button "Update account" at bounding box center [629, 288] width 93 height 26
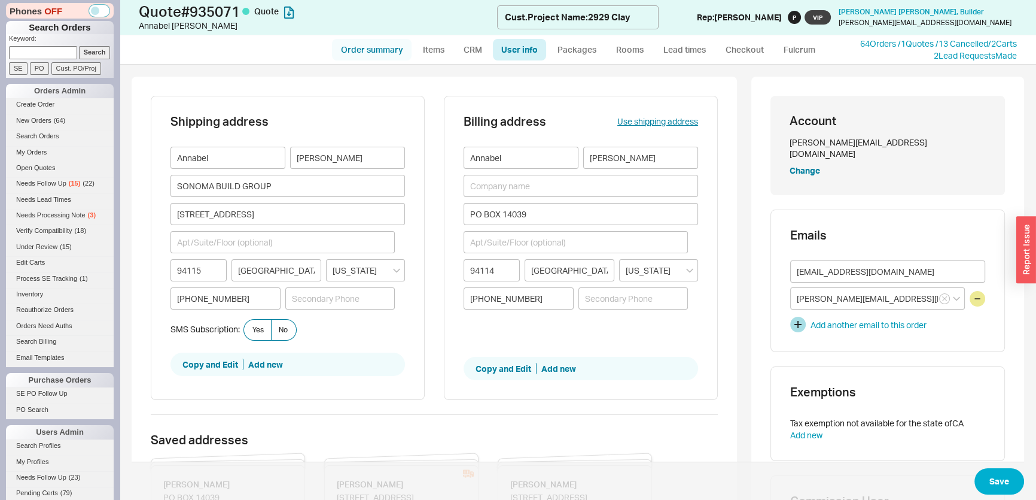
click at [388, 46] on link "Order summary" at bounding box center [372, 50] width 80 height 22
select select "*"
select select "LOW"
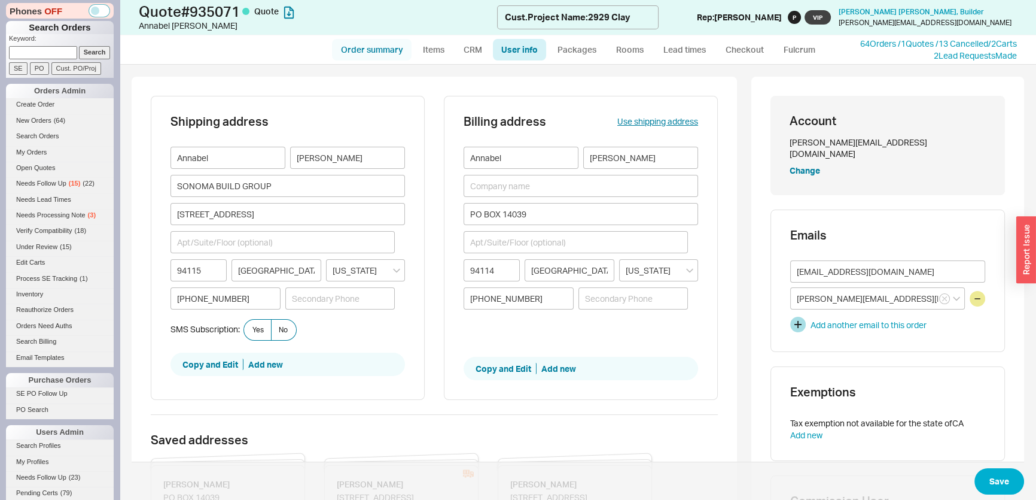
select select "3"
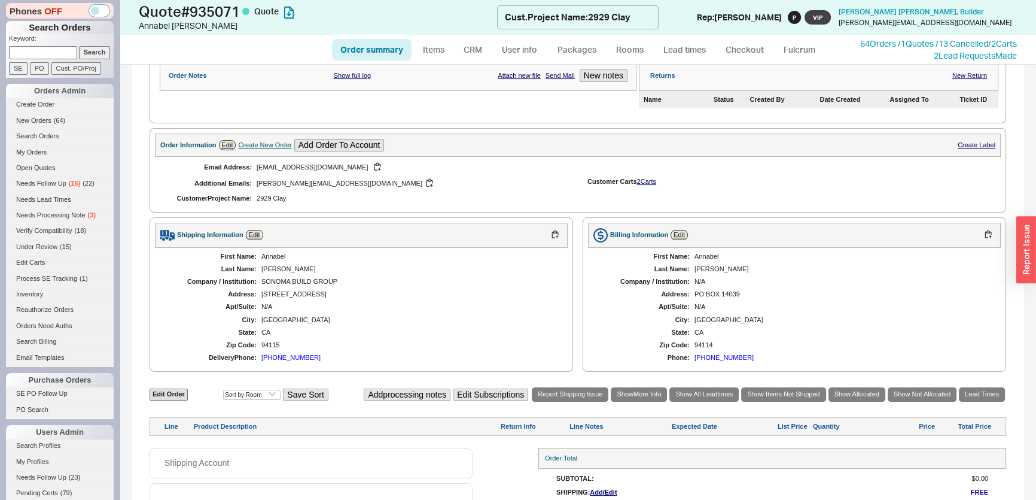
scroll to position [286, 0]
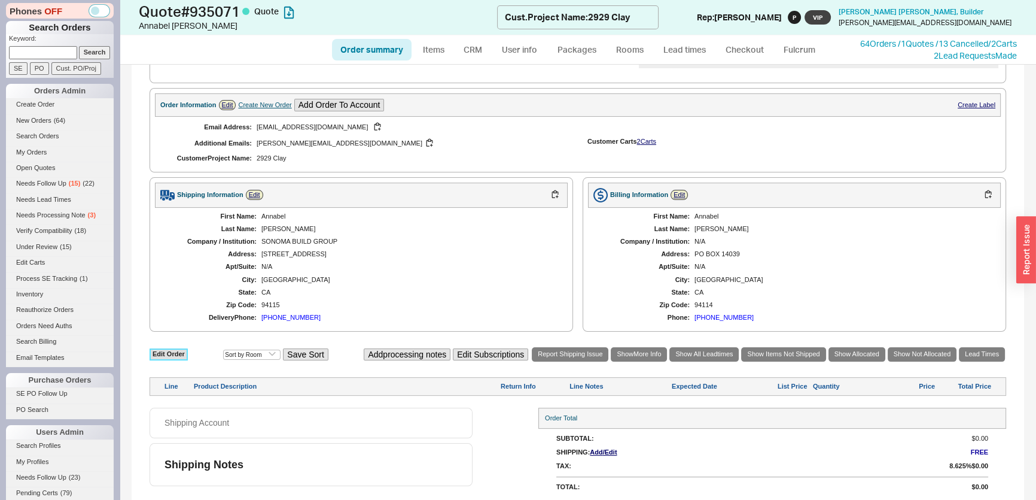
click at [178, 353] on link "Edit Order" at bounding box center [169, 353] width 38 height 11
select select "3"
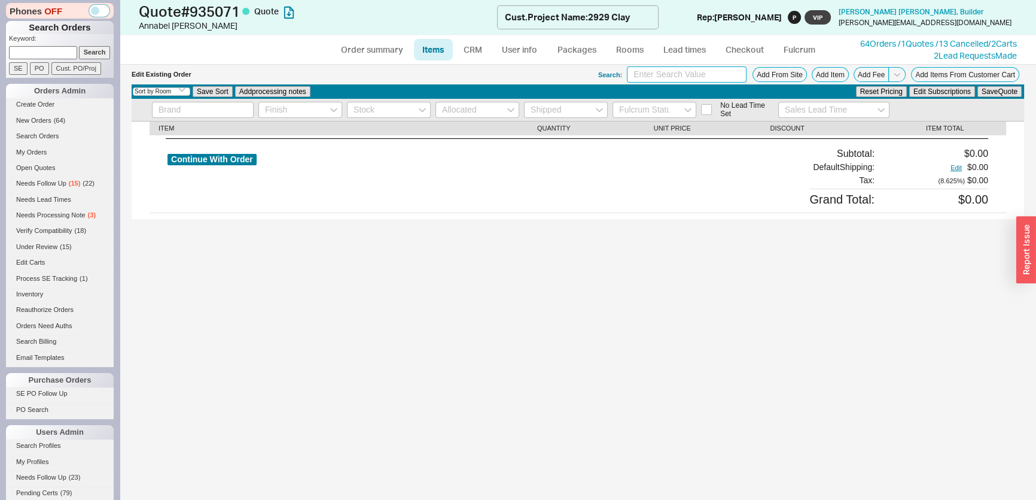
click at [674, 74] on input at bounding box center [687, 74] width 120 height 16
type input "trinsic tub"
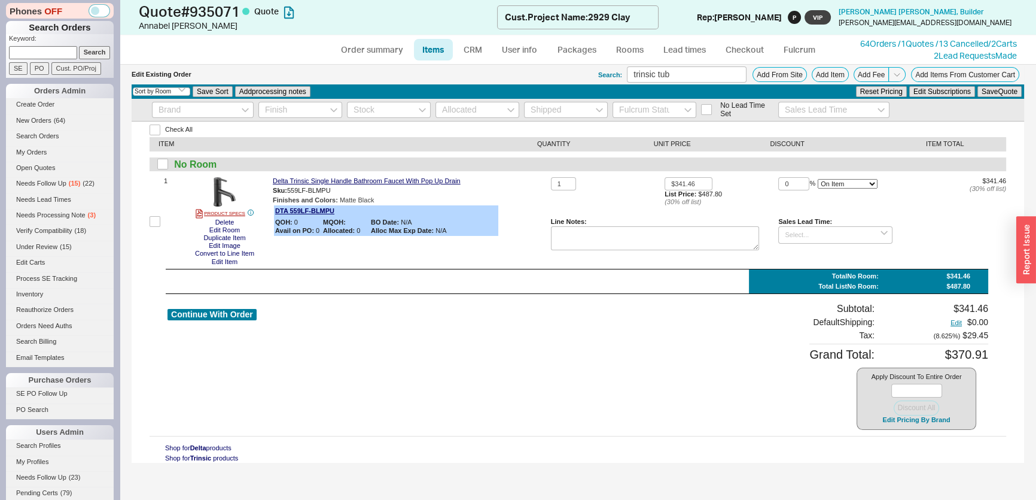
click at [772, 386] on div "Continue With Order Subtotal: $341.46 Default Shipping: Edit $0.00 Tax : ( 8.62…" at bounding box center [577, 366] width 821 height 127
click at [59, 60] on form "Keyword: Search SE PO Cust. PO/Proj" at bounding box center [61, 54] width 105 height 41
click at [62, 57] on input at bounding box center [43, 52] width 68 height 13
paste input "[PERSON_NAME][EMAIL_ADDRESS][DOMAIN_NAME]"
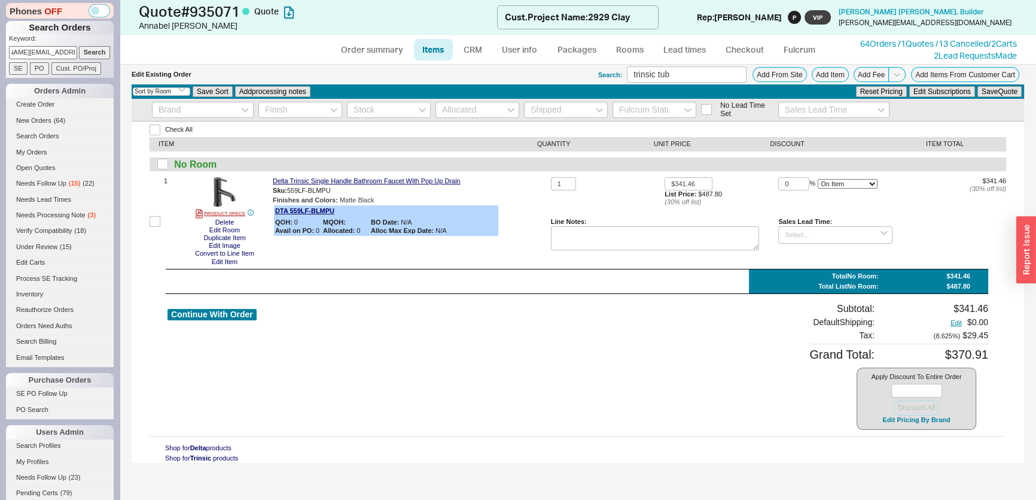
type input "[PERSON_NAME][EMAIL_ADDRESS][DOMAIN_NAME]"
click at [79, 56] on input "Search" at bounding box center [95, 52] width 32 height 13
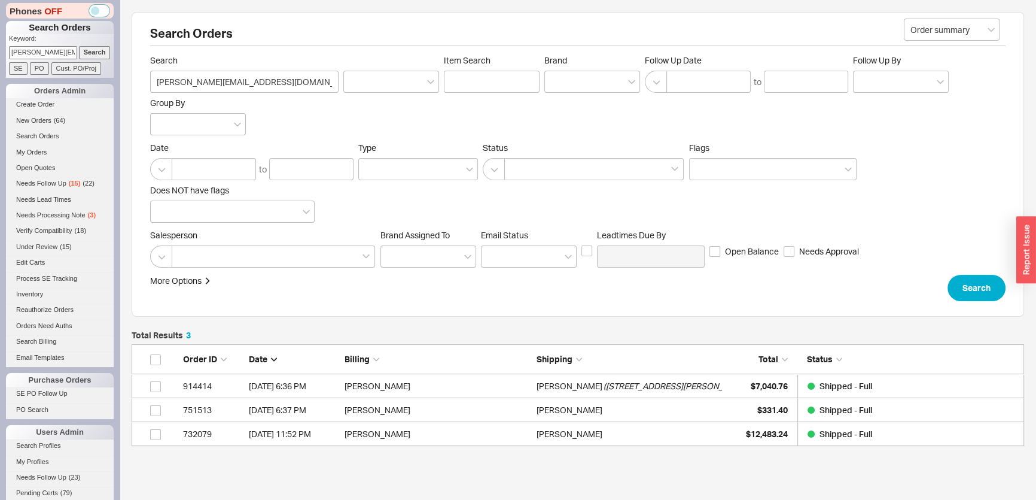
scroll to position [93, 884]
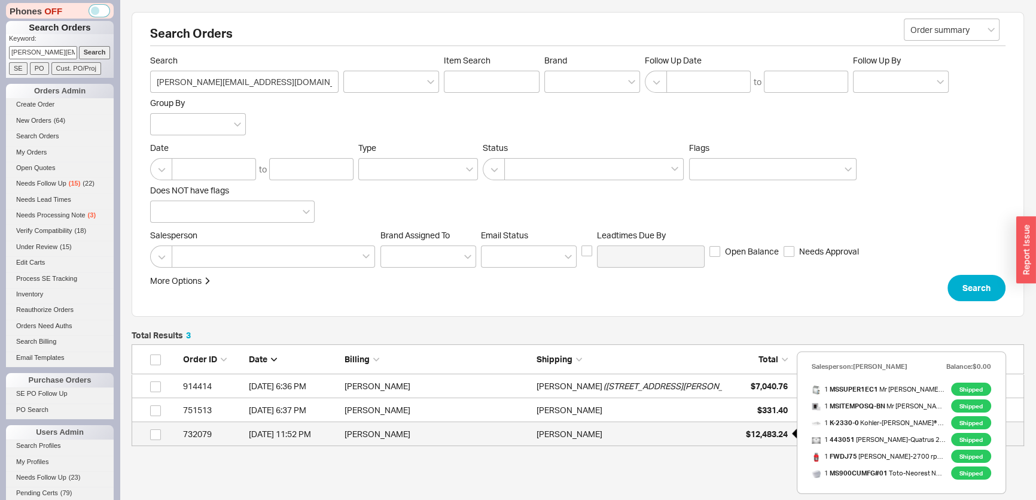
click at [751, 434] on span "$12,483.24" at bounding box center [767, 433] width 42 height 10
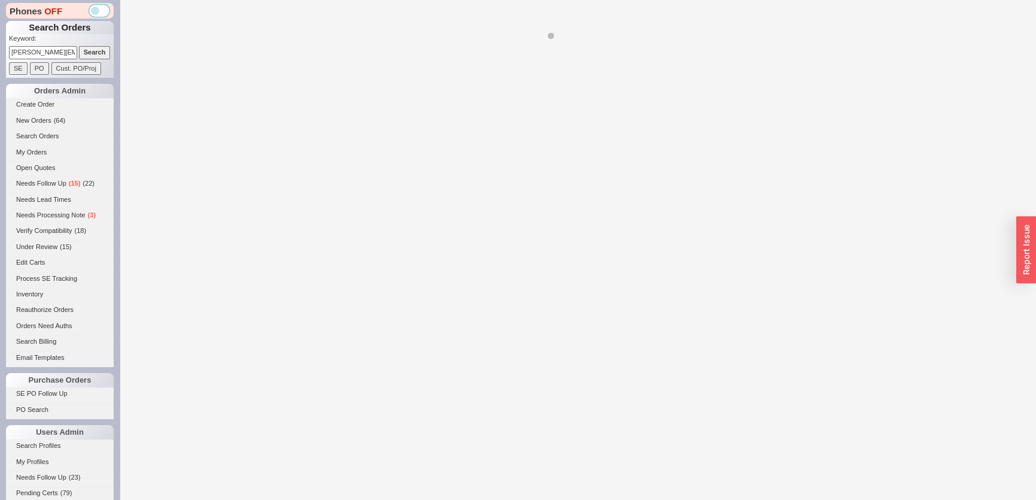
select select "*"
select select "LOW"
select select "3"
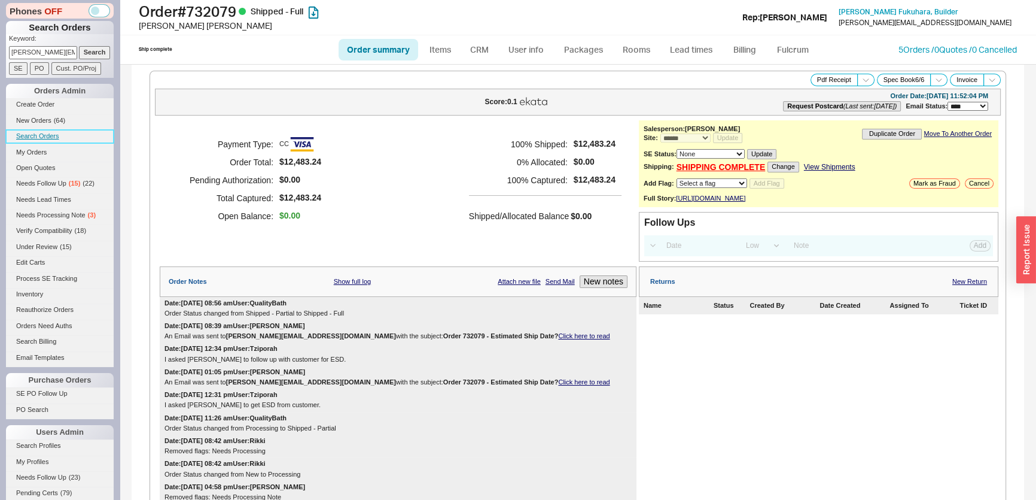
click at [60, 136] on link "Search Orders" at bounding box center [60, 136] width 108 height 13
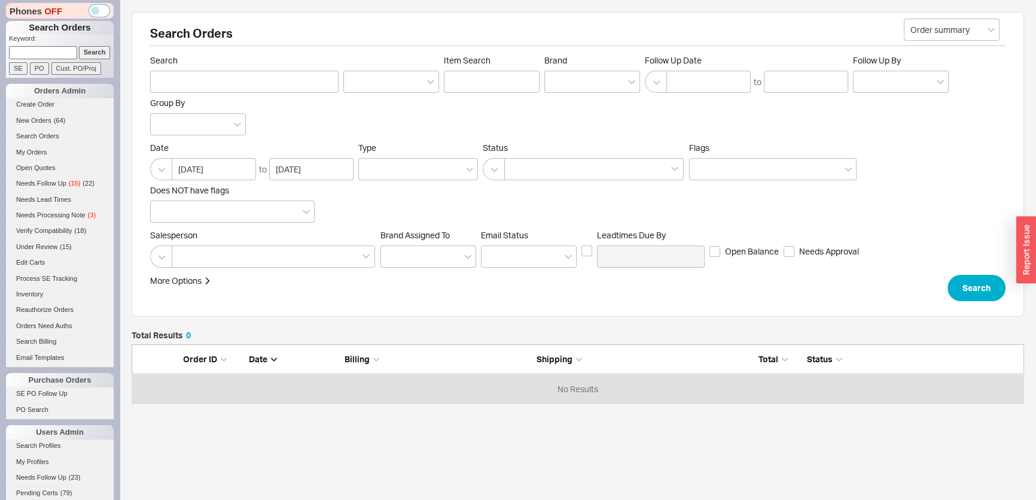
scroll to position [51, 884]
click at [218, 75] on input "Search" at bounding box center [244, 82] width 188 height 22
paste input "29 Amador"
type input "29 Amador"
click at [399, 81] on input at bounding box center [391, 82] width 96 height 22
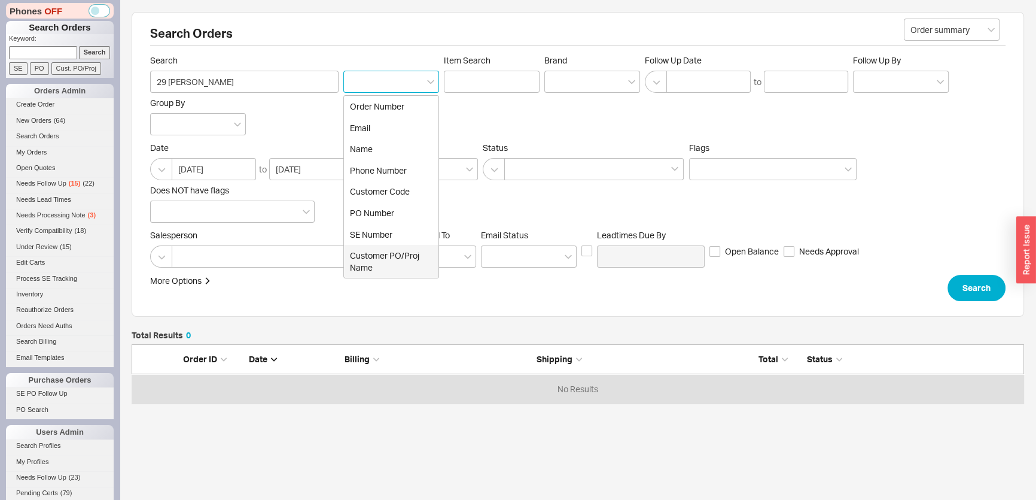
click at [388, 259] on div "Customer PO/Proj Name" at bounding box center [391, 261] width 95 height 33
type input "Customer PO/Proj Name"
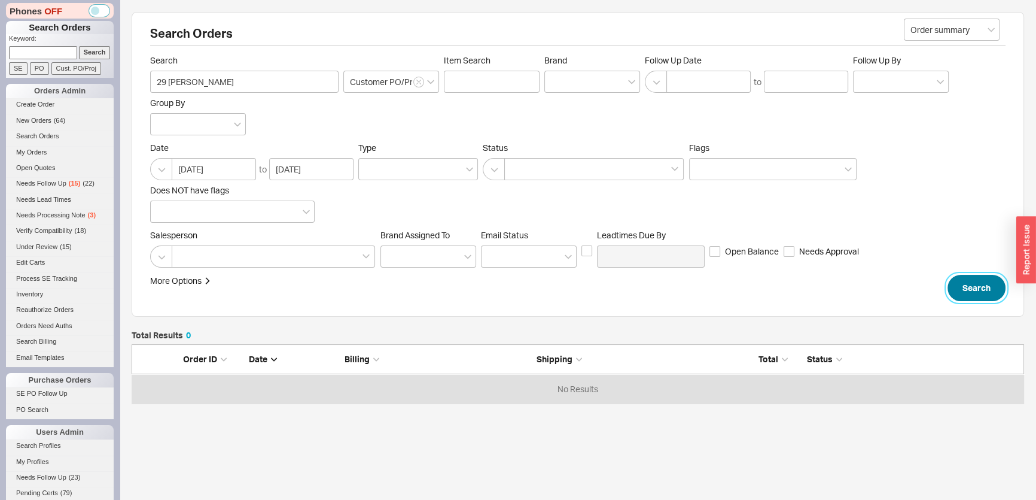
click at [975, 293] on button "Search" at bounding box center [977, 288] width 58 height 26
click at [153, 173] on button "button" at bounding box center [161, 169] width 22 height 22
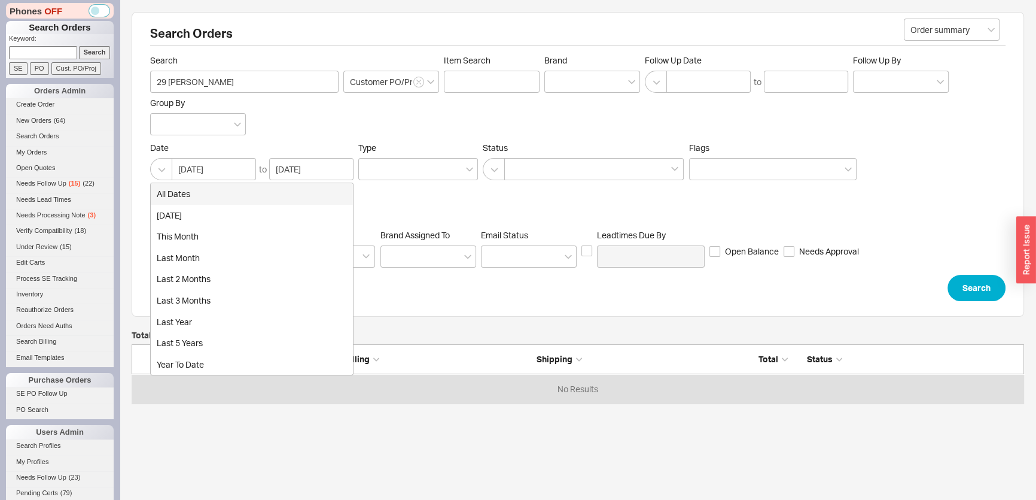
drag, startPoint x: 176, startPoint y: 189, endPoint x: 221, endPoint y: 198, distance: 45.8
click at [176, 190] on div "all dates" at bounding box center [252, 194] width 202 height 22
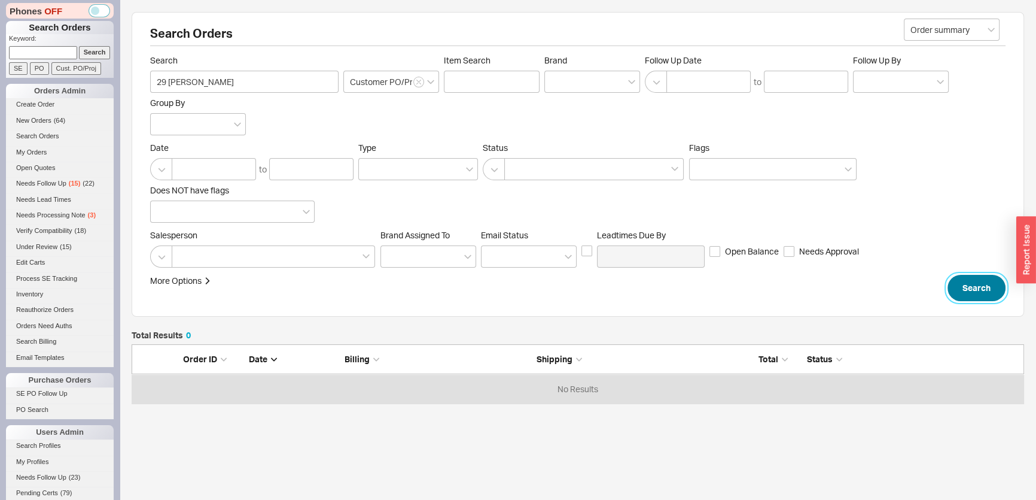
click at [988, 296] on button "Search" at bounding box center [977, 288] width 58 height 26
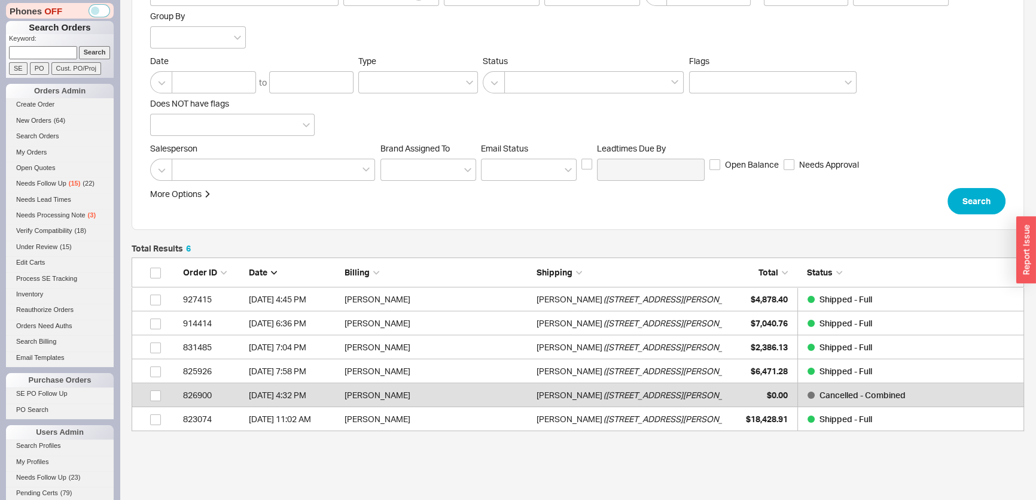
scroll to position [156, 0]
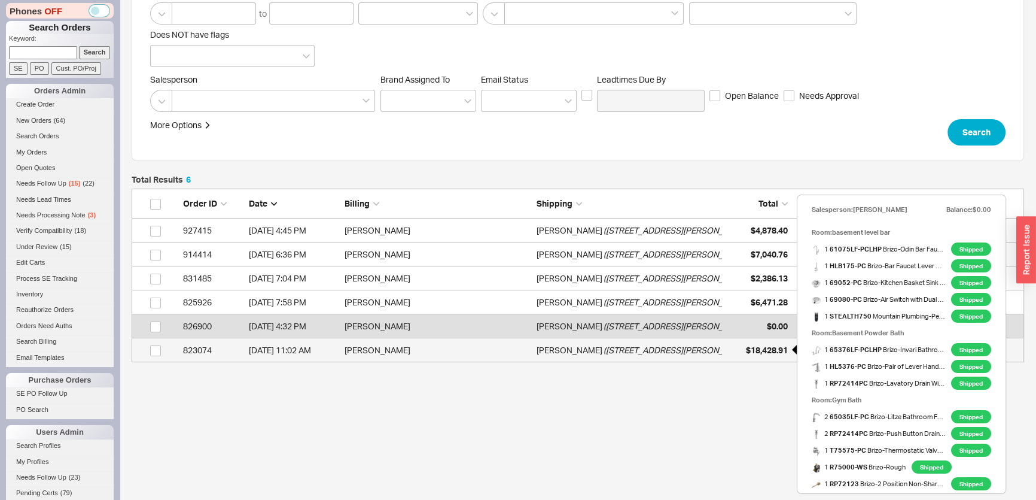
click at [758, 349] on span "$18,428.91" at bounding box center [767, 350] width 42 height 10
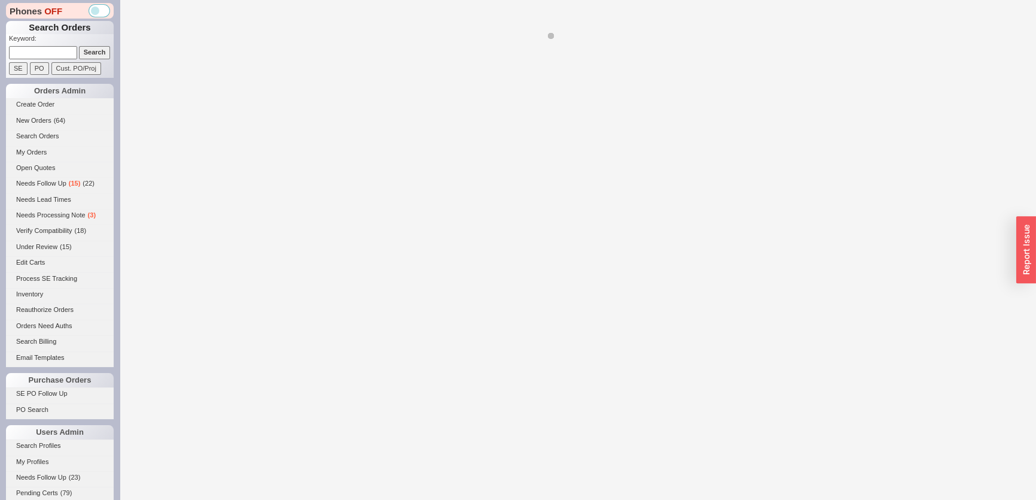
select select "*"
select select "LOW"
select select "3"
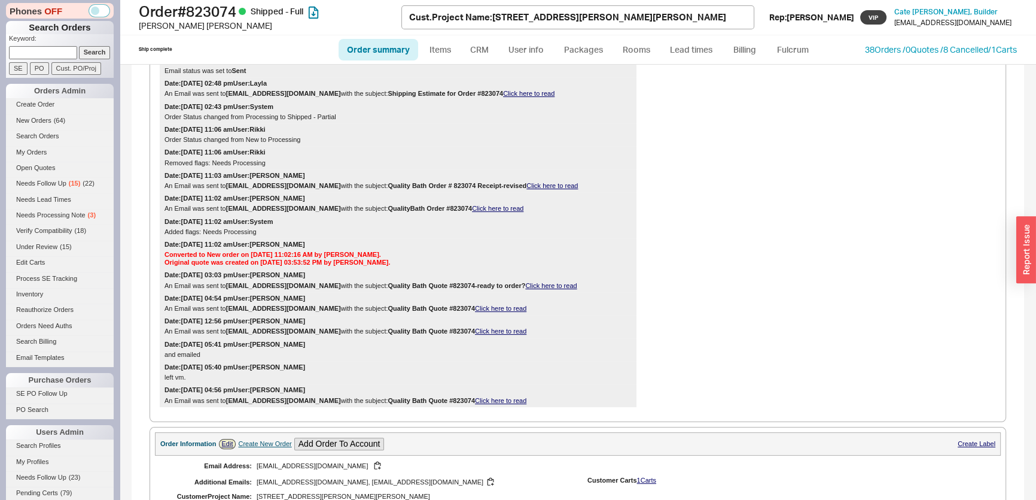
scroll to position [706, 0]
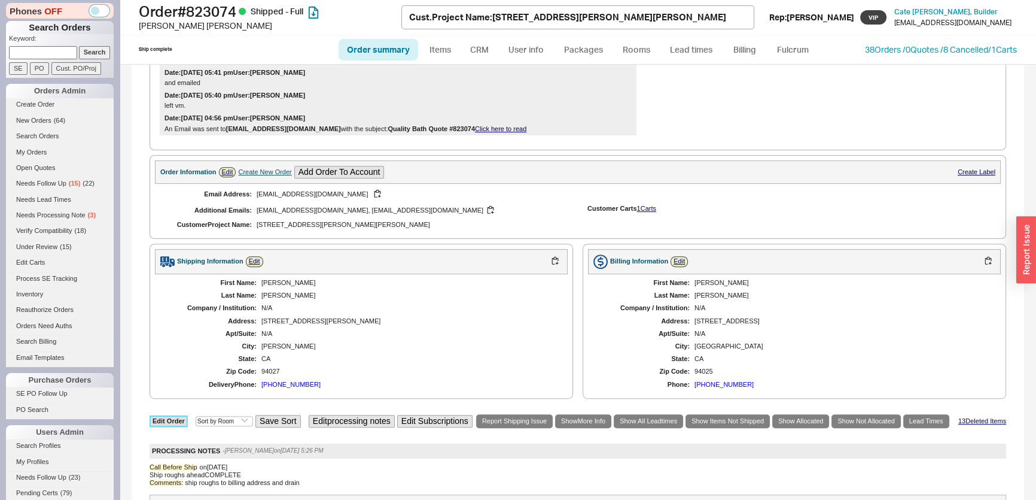
click at [182, 416] on link "Edit Order" at bounding box center [169, 420] width 38 height 11
select select "3"
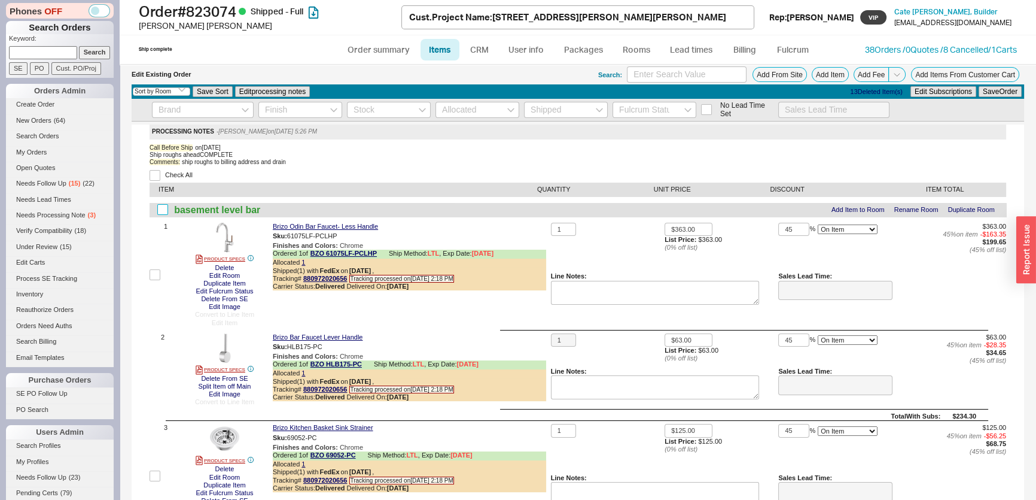
click at [164, 209] on input "checkbox" at bounding box center [162, 209] width 11 height 11
checkbox input "true"
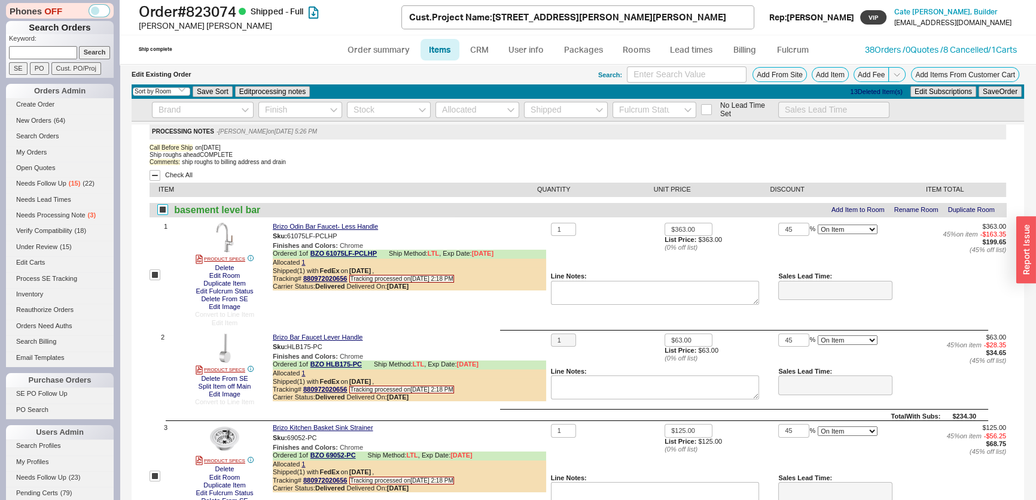
checkbox input "true"
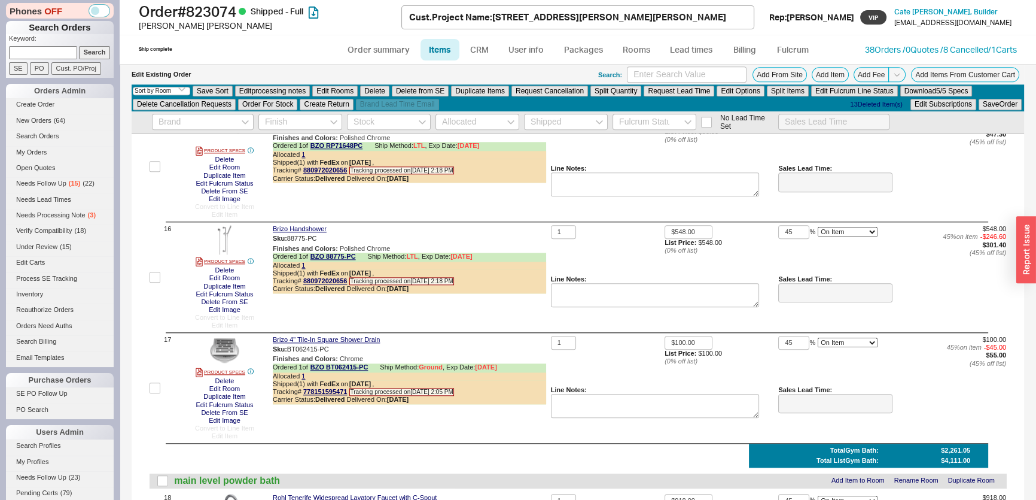
scroll to position [1957, 0]
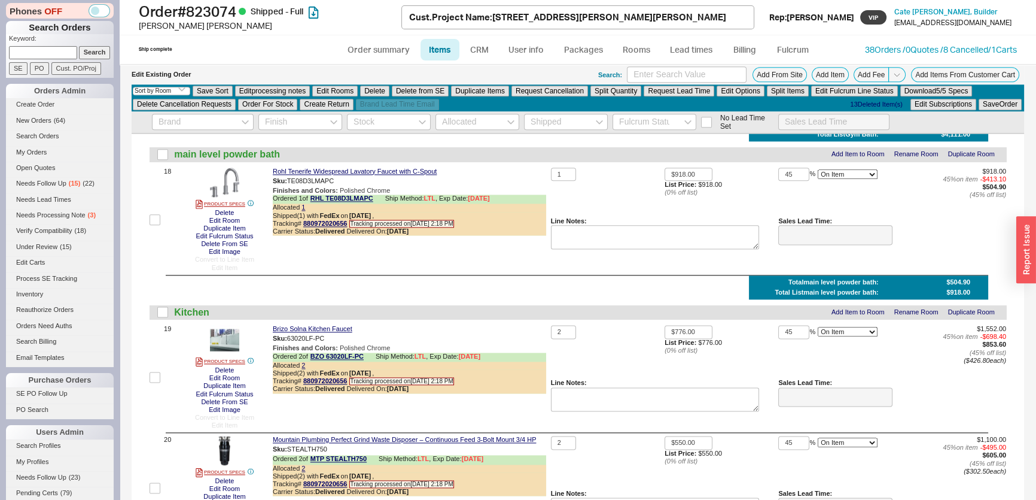
click at [169, 315] on div "Kitchen Add Item to Room Rename Room Duplicate Room" at bounding box center [578, 312] width 857 height 14
click at [167, 317] on input "checkbox" at bounding box center [162, 311] width 11 height 11
checkbox input "true"
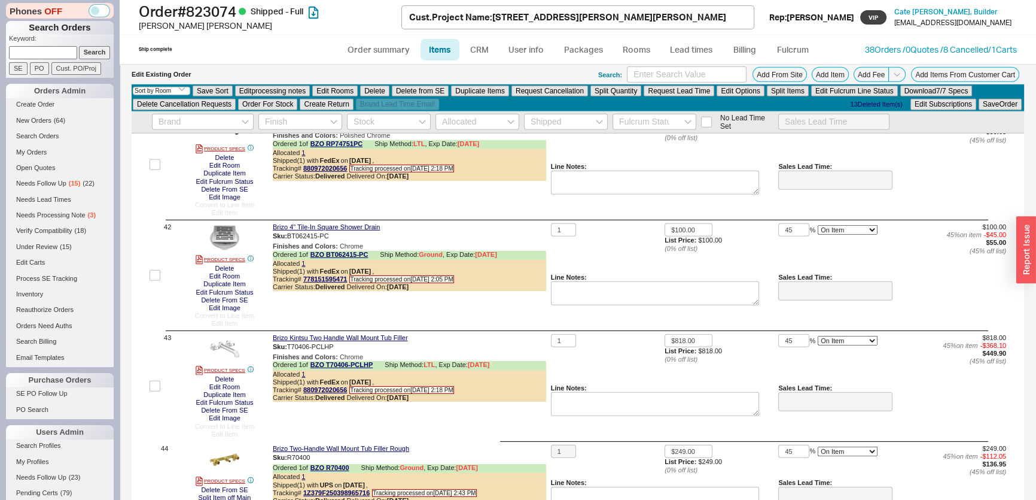
scroll to position [4622, 0]
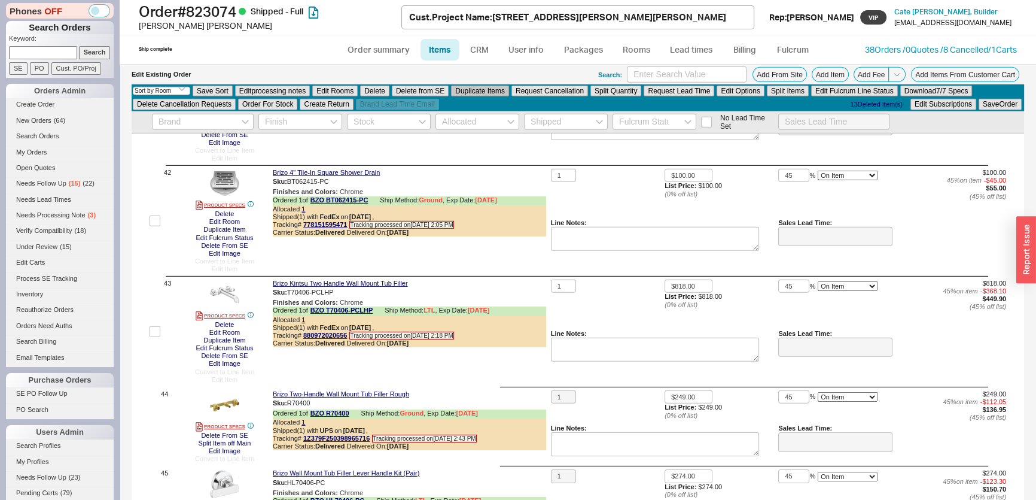
click at [479, 92] on button "Duplicate Items" at bounding box center [480, 91] width 58 height 11
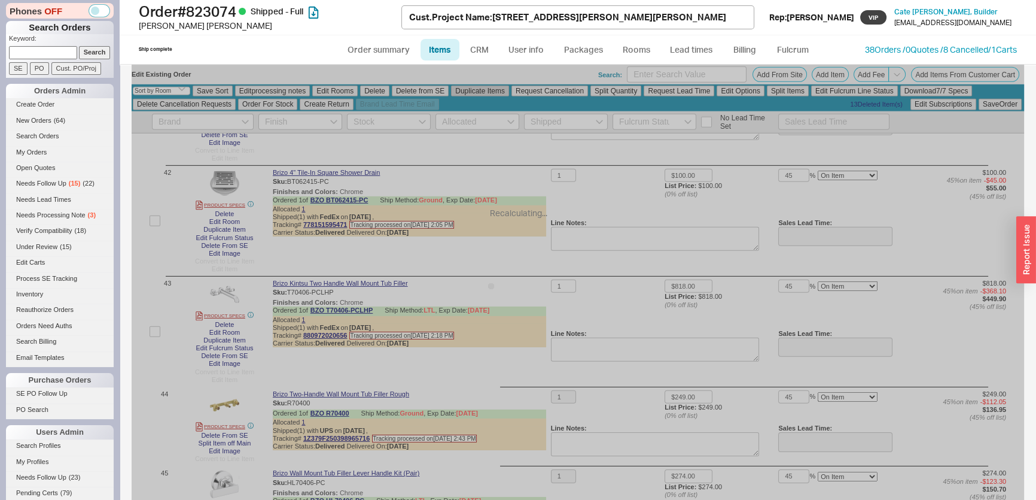
checkbox input "false"
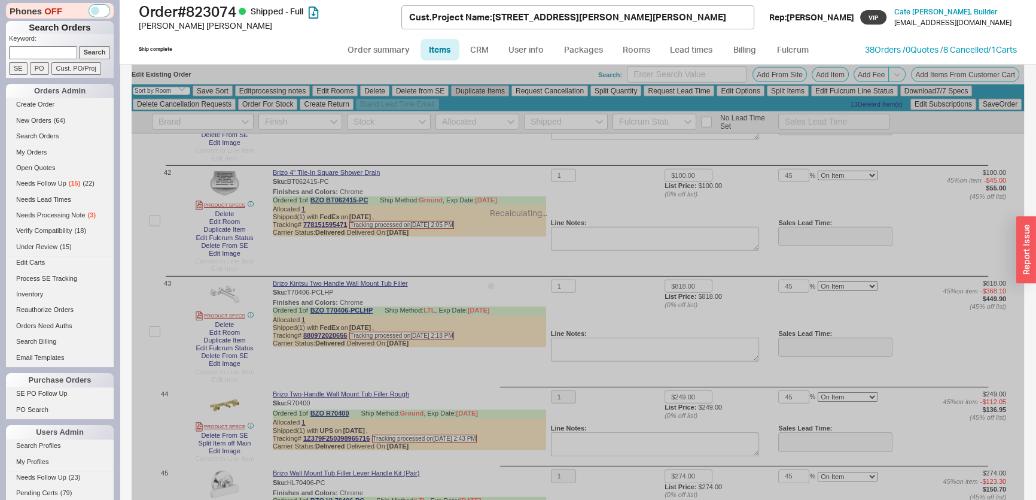
checkbox input "false"
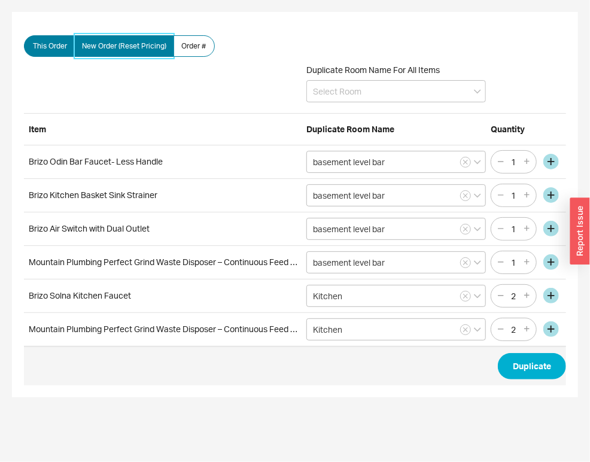
click at [131, 52] on label "New Order (Reset Pricing)" at bounding box center [124, 46] width 100 height 22
click at [0, 0] on input "New Order (Reset Pricing)" at bounding box center [0, 0] width 0 height 0
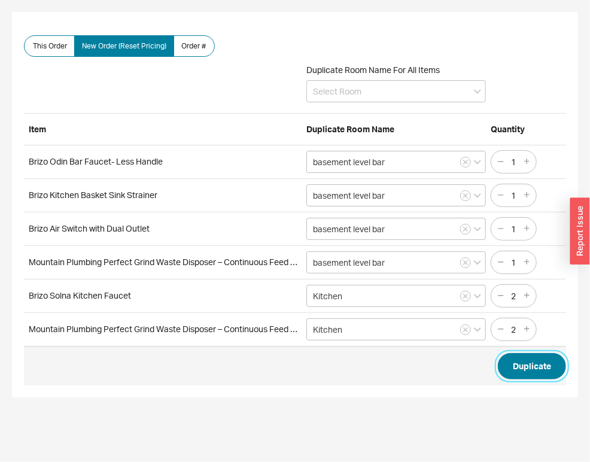
click at [541, 359] on button "Duplicate" at bounding box center [532, 366] width 68 height 26
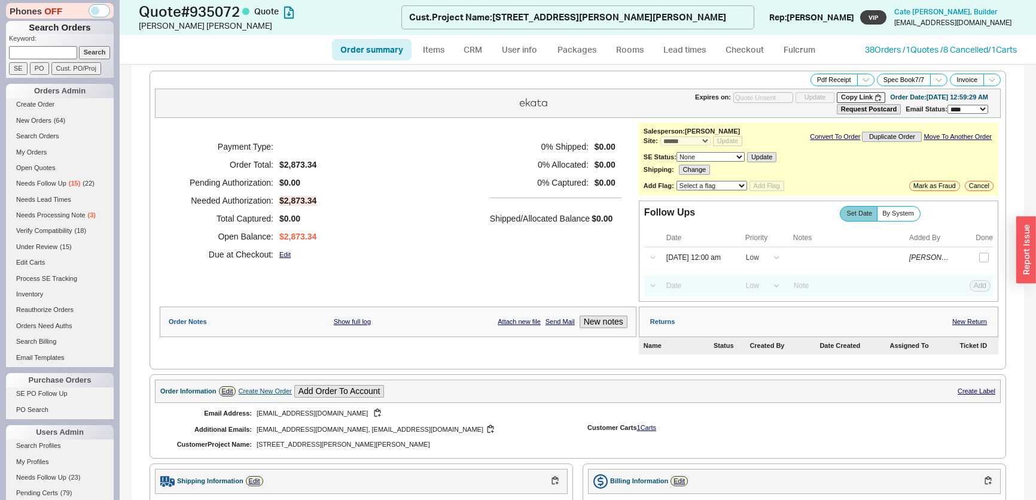
select select "*"
select select "LOW"
select select "3"
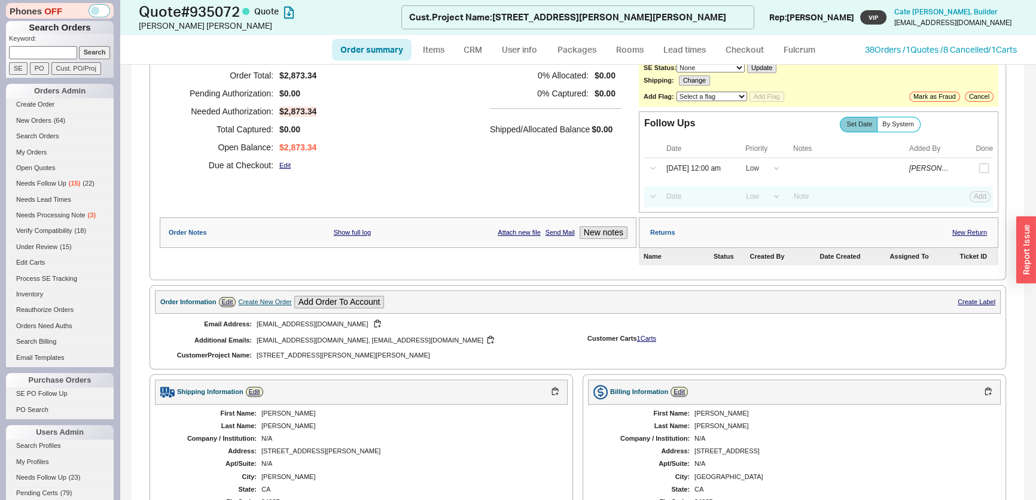
scroll to position [217, 0]
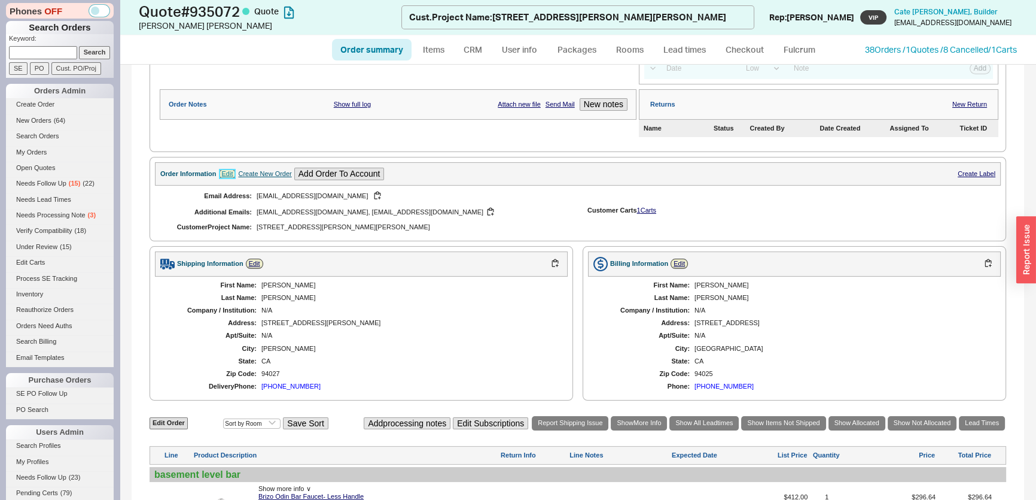
click at [230, 170] on link "Edit" at bounding box center [227, 174] width 17 height 10
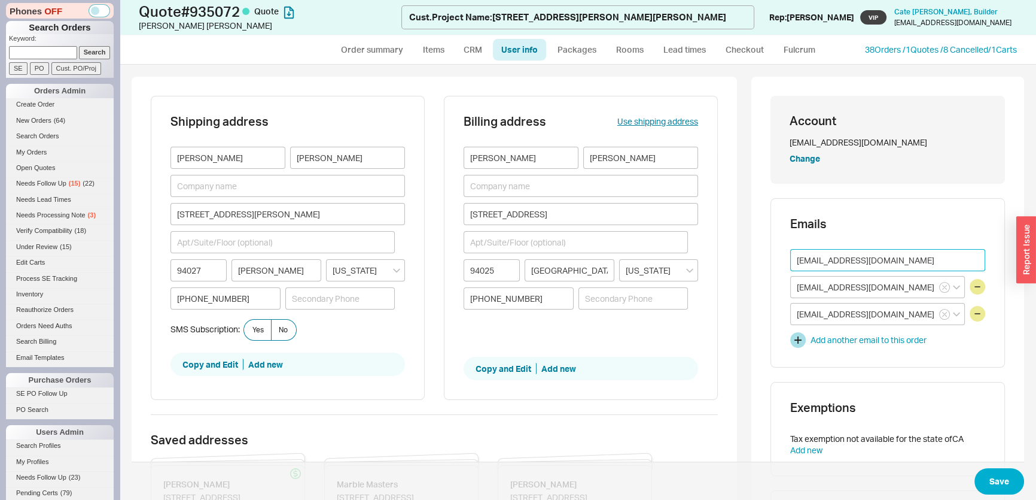
drag, startPoint x: 888, startPoint y: 261, endPoint x: 785, endPoint y: 259, distance: 102.9
click at [790, 259] on input "[EMAIL_ADDRESS][DOMAIN_NAME]" at bounding box center [887, 260] width 195 height 22
paste input "[PERSON_NAME] <[PERSON_NAME][EMAIL_ADDRESS][DOMAIN_NAME]>"
drag, startPoint x: 841, startPoint y: 257, endPoint x: 733, endPoint y: 251, distance: 107.8
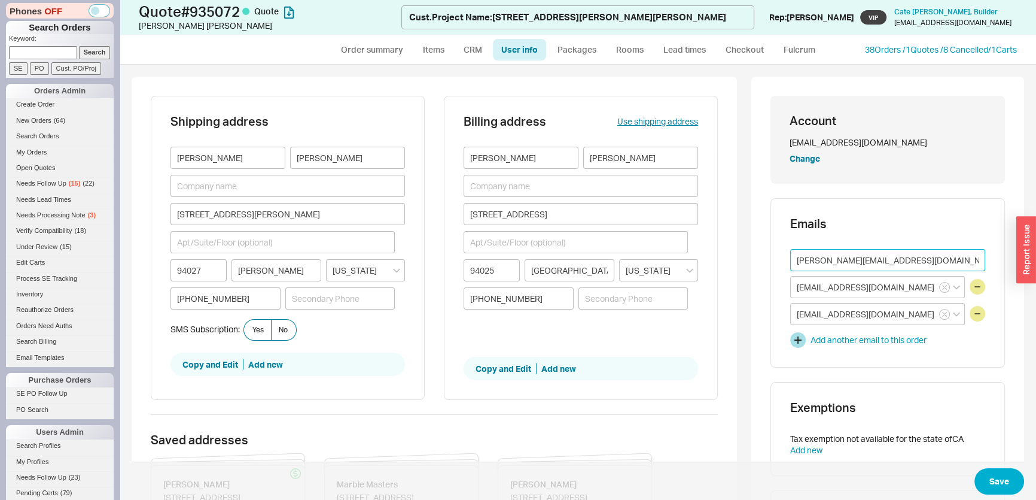
click at [951, 257] on input "[PERSON_NAME][EMAIL_ADDRESS][DOMAIN_NAME]>" at bounding box center [887, 260] width 195 height 22
type input "[PERSON_NAME][EMAIL_ADDRESS][DOMAIN_NAME]"
click at [990, 470] on button "Save" at bounding box center [999, 481] width 50 height 26
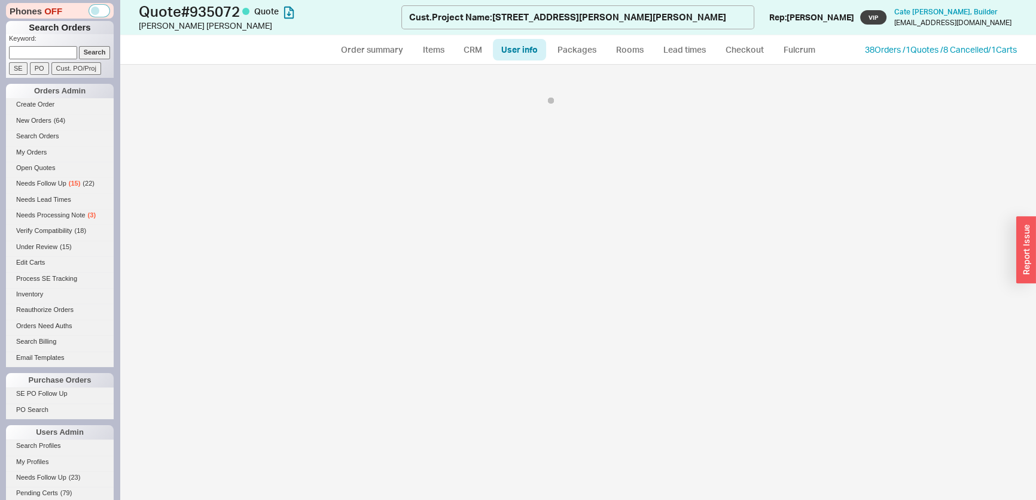
select select "*"
select select "LOW"
select select "3"
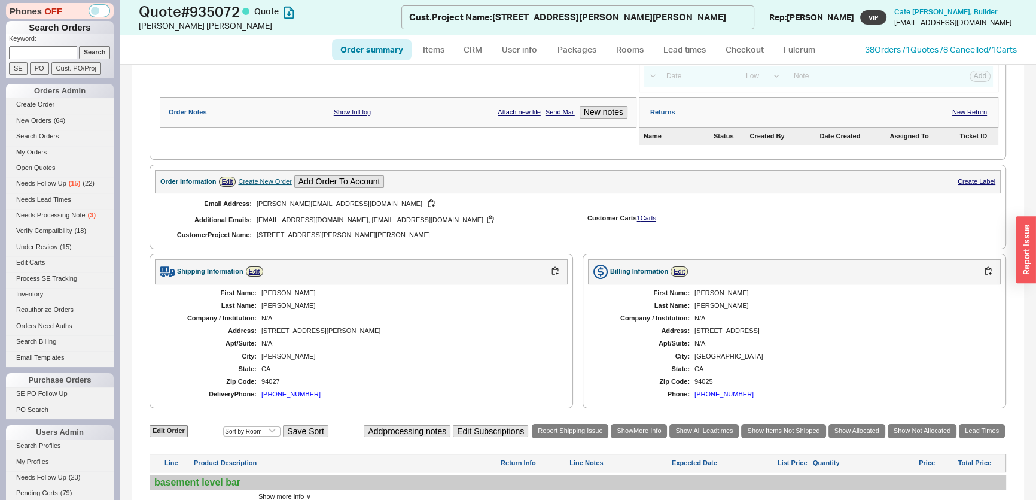
scroll to position [380, 0]
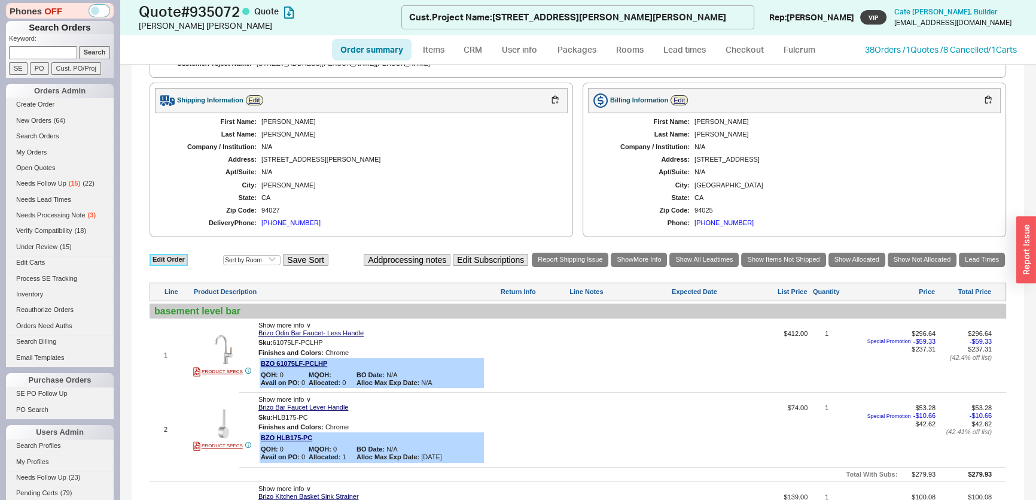
click at [173, 259] on link "Edit Order" at bounding box center [169, 259] width 38 height 11
select select "3"
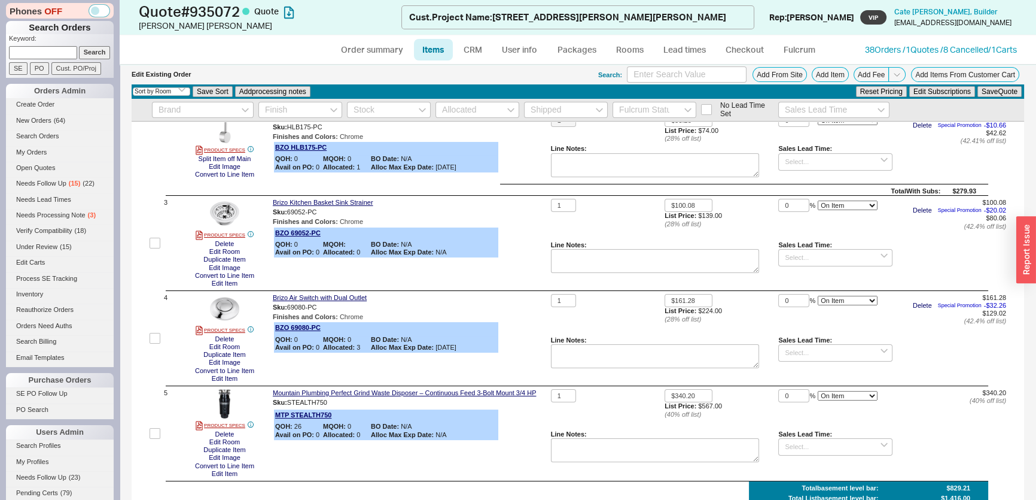
scroll to position [163, 0]
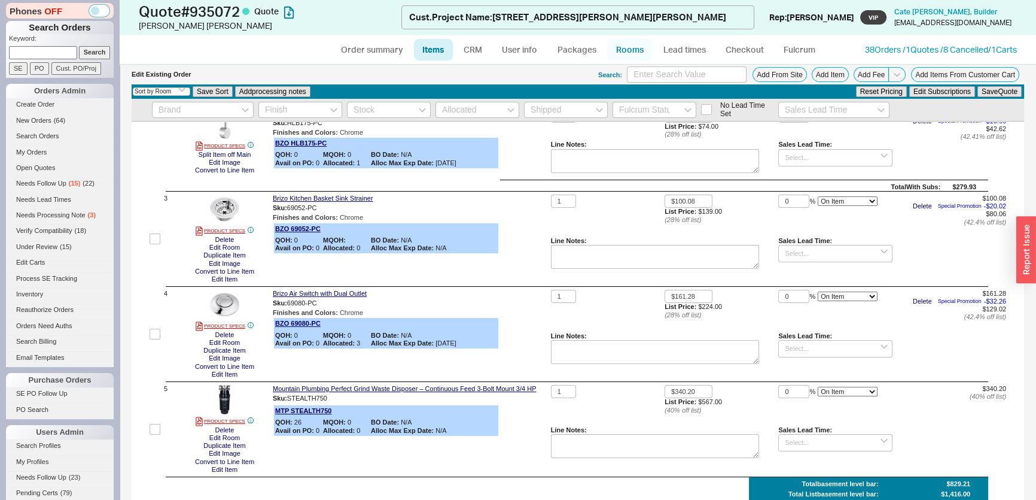
click at [638, 50] on link "Rooms" at bounding box center [629, 50] width 45 height 22
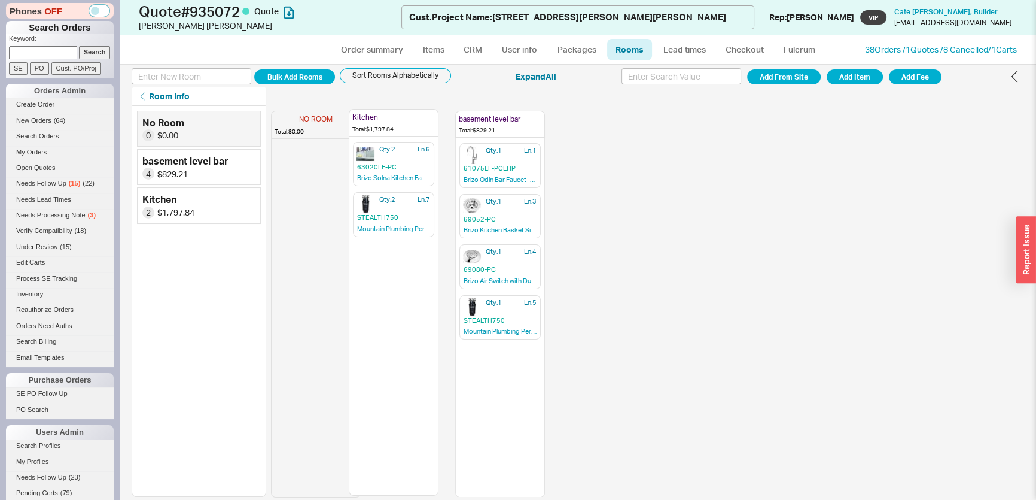
drag, startPoint x: 509, startPoint y: 122, endPoint x: 395, endPoint y: 121, distance: 114.3
click at [395, 121] on div "NO ROOM Total: $0.00 basement level bar Total: $829.21 Qty: 1 Ln: 1 61075LF-PCL…" at bounding box center [410, 301] width 279 height 391
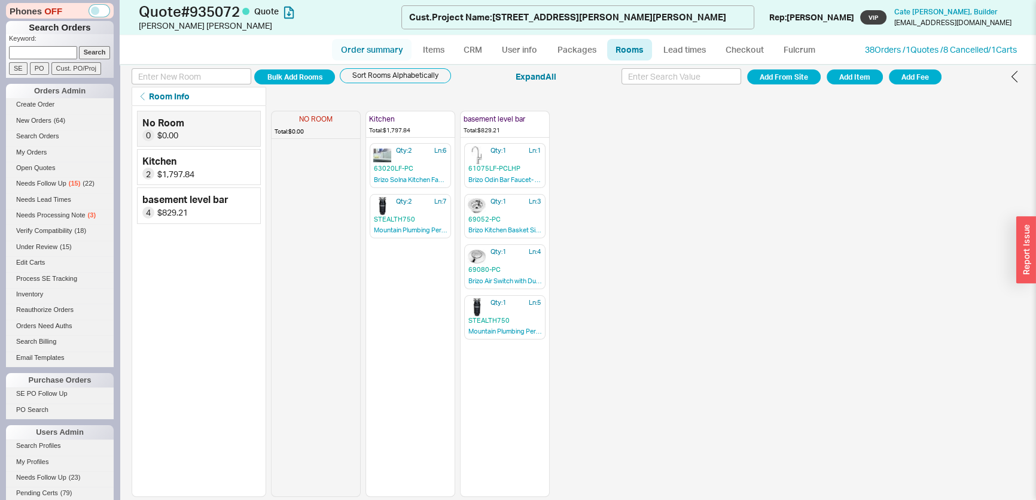
click at [353, 47] on link "Order summary" at bounding box center [372, 50] width 80 height 22
select select "*"
select select "LOW"
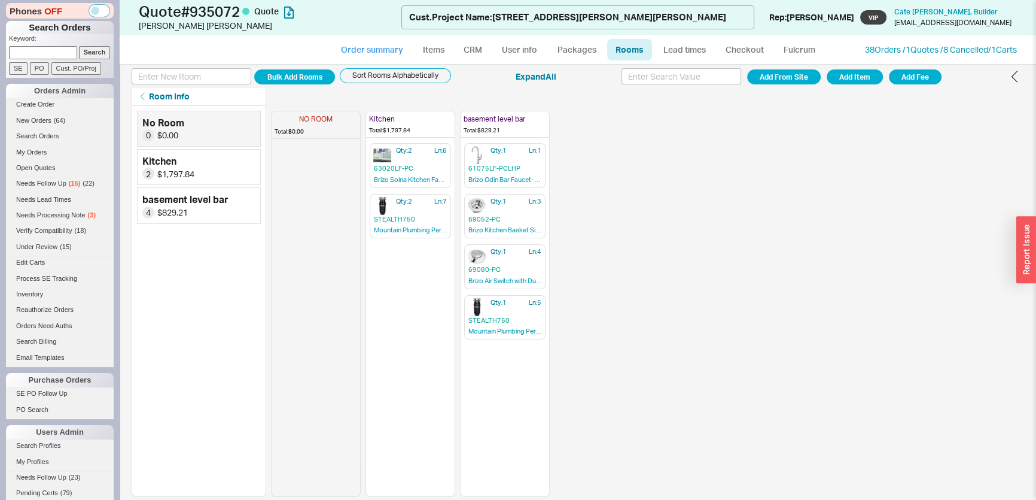
select select "3"
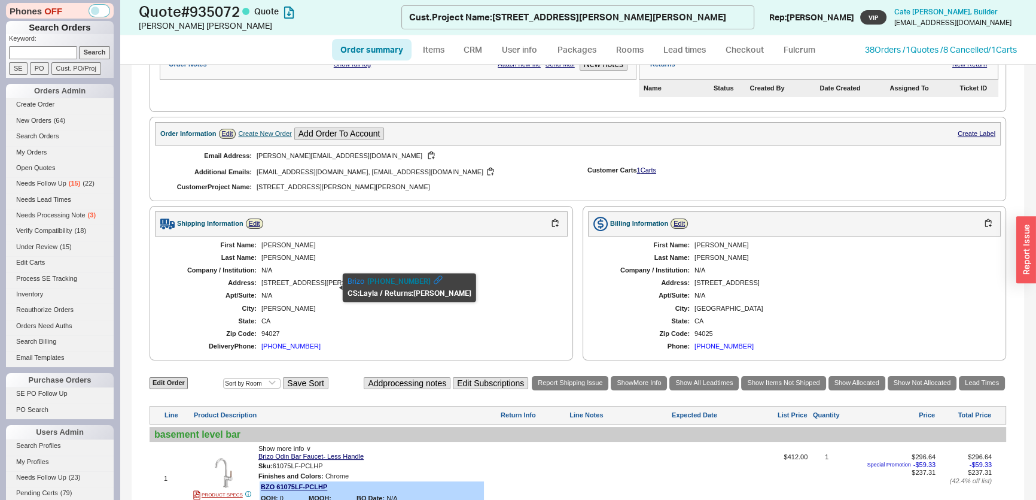
scroll to position [435, 0]
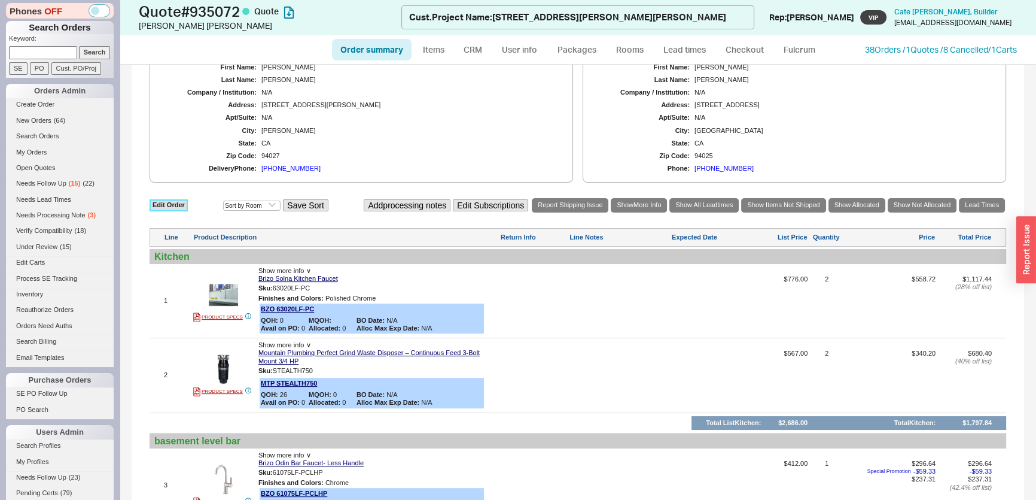
click at [167, 204] on link "Edit Order" at bounding box center [169, 204] width 38 height 11
select select "3"
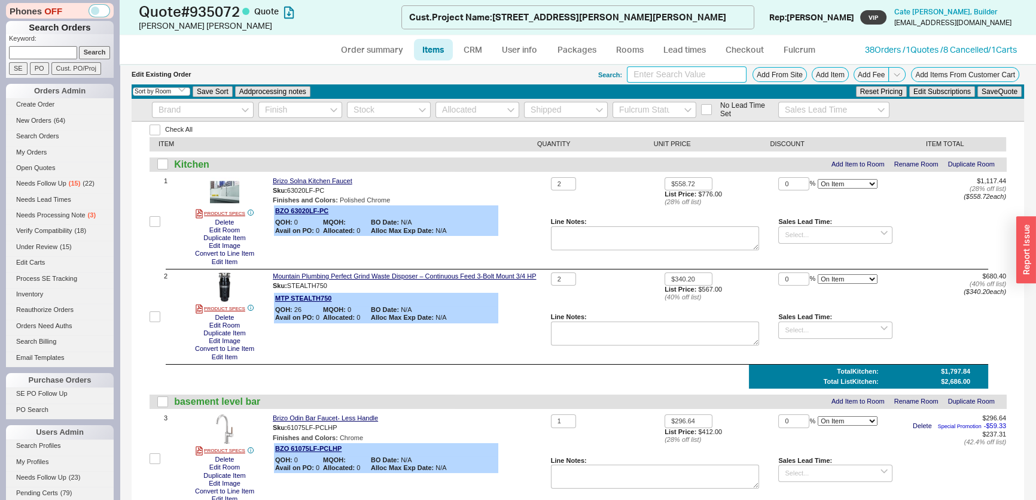
click at [652, 75] on input at bounding box center [687, 74] width 120 height 16
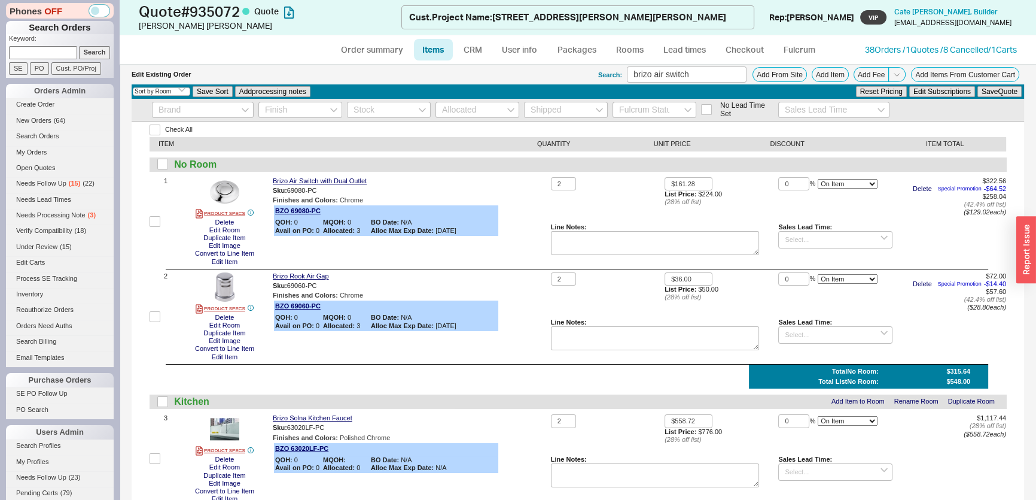
click at [766, 208] on div "$161.28 List Price: $224.00 ( 28 % off list)" at bounding box center [722, 200] width 114 height 46
click at [655, 72] on input "brizo air switch" at bounding box center [687, 74] width 120 height 16
type input "brizo flange"
click at [766, 213] on div "$161.28 List Price: $224.00 ( 28 % off list)" at bounding box center [722, 200] width 114 height 46
click at [165, 164] on input "checkbox" at bounding box center [162, 164] width 11 height 11
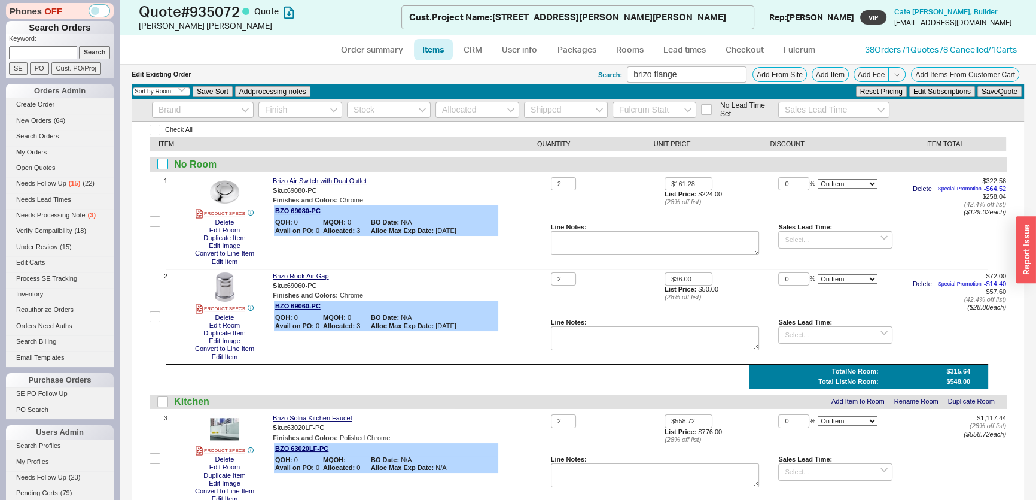
checkbox input "true"
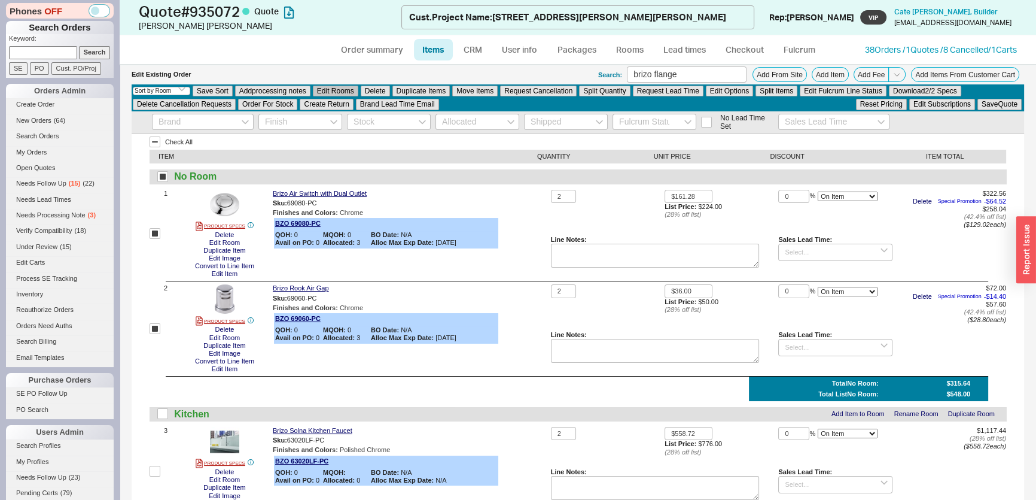
click at [340, 91] on button "Edit Rooms" at bounding box center [335, 91] width 45 height 11
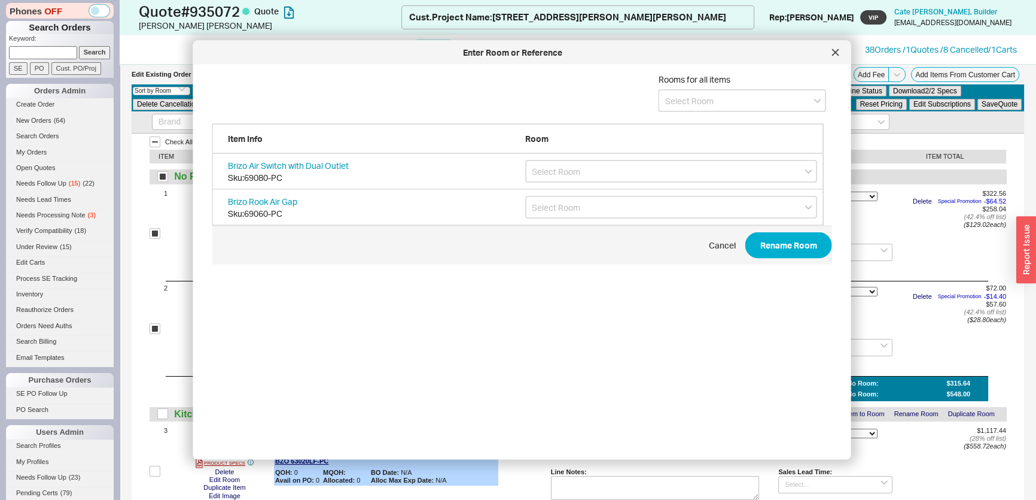
scroll to position [358, 622]
click at [682, 100] on input at bounding box center [742, 101] width 167 height 22
click at [677, 130] on div "Kitchen" at bounding box center [742, 126] width 166 height 22
type input "Kitchen"
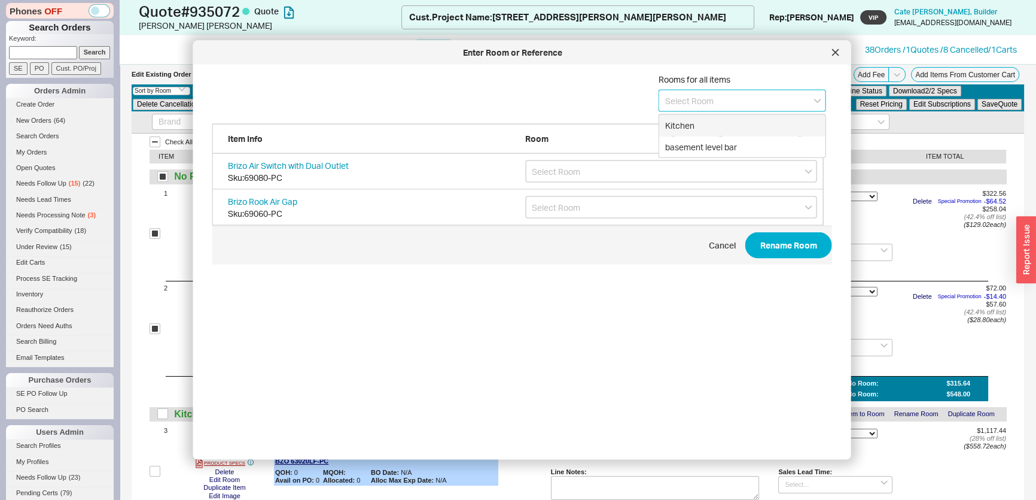
type input "Kitchen"
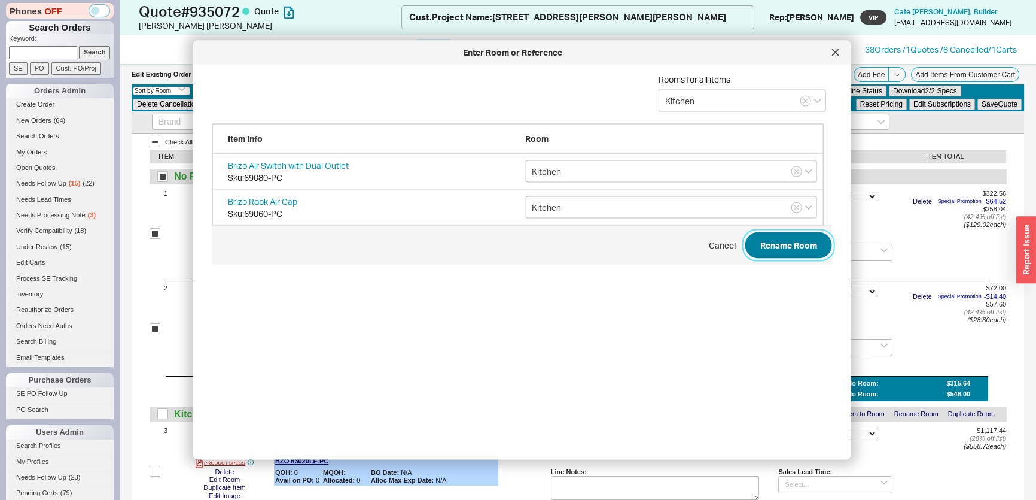
click at [778, 240] on button "Rename Room" at bounding box center [788, 245] width 87 height 26
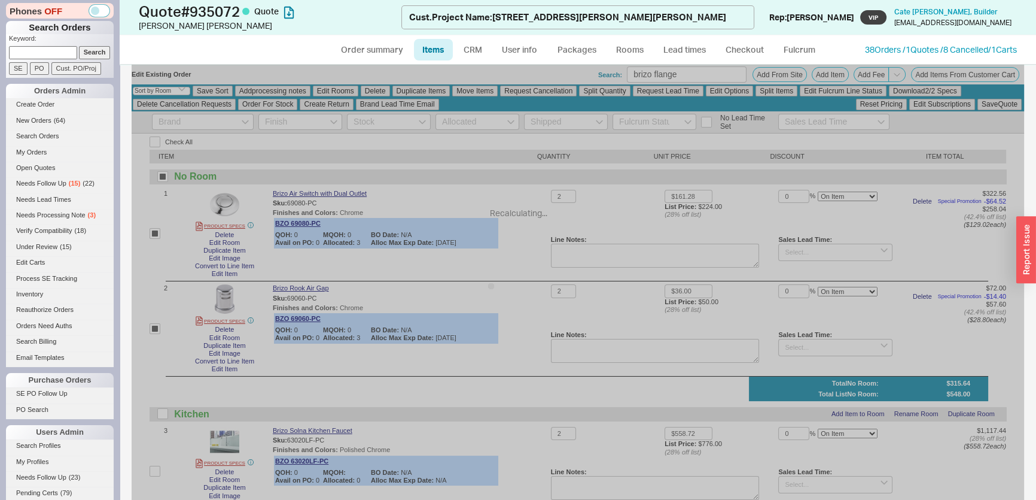
checkbox input "false"
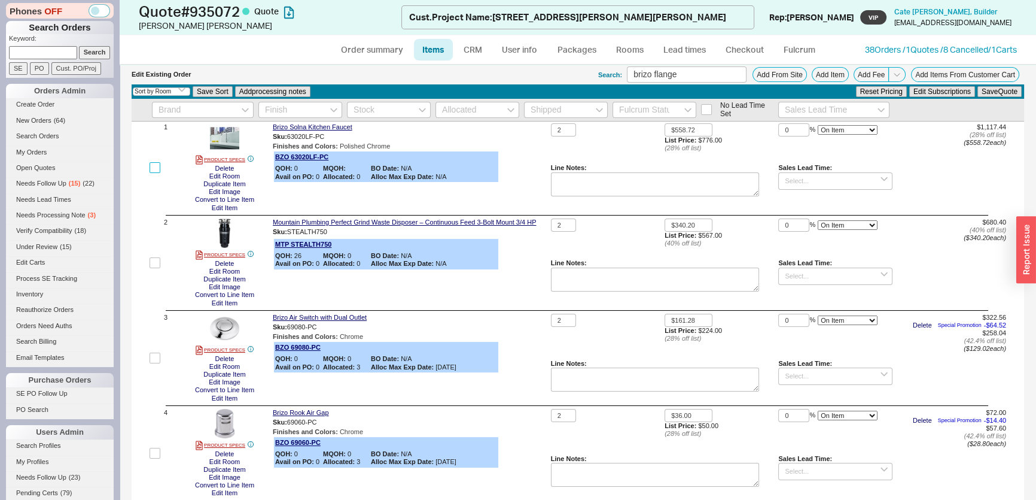
click at [159, 162] on input "checkbox" at bounding box center [155, 167] width 11 height 11
checkbox input "true"
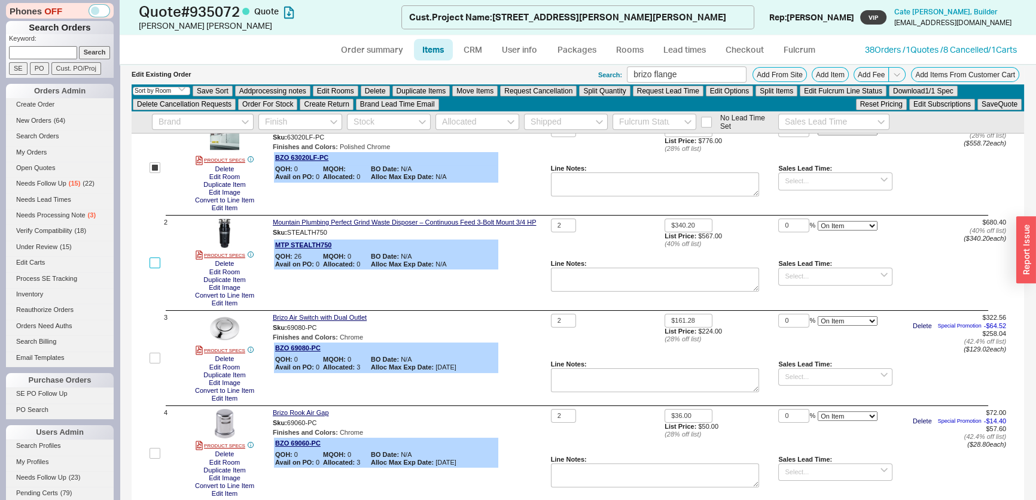
click at [157, 262] on input "checkbox" at bounding box center [155, 262] width 11 height 11
checkbox input "true"
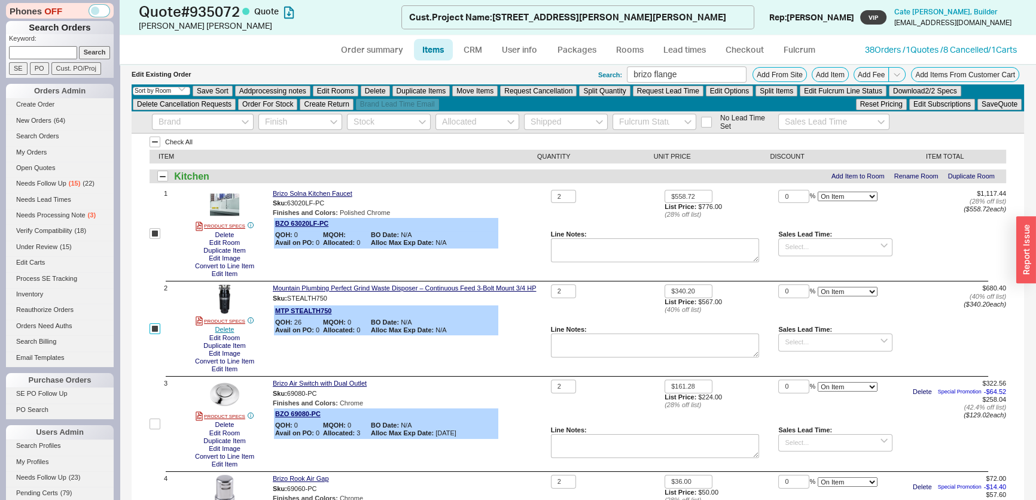
scroll to position [0, 0]
click at [364, 92] on button "Delete" at bounding box center [375, 91] width 29 height 11
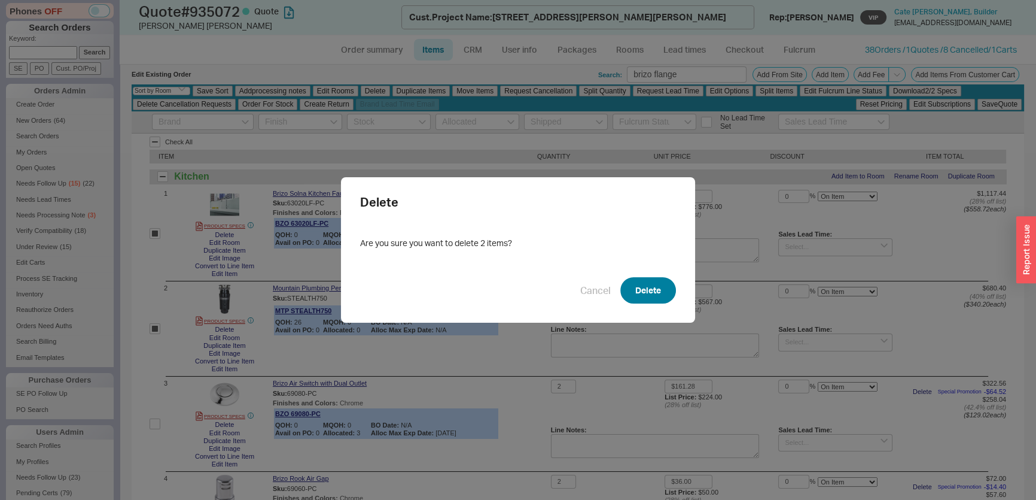
click at [653, 290] on button "Delete" at bounding box center [648, 290] width 56 height 26
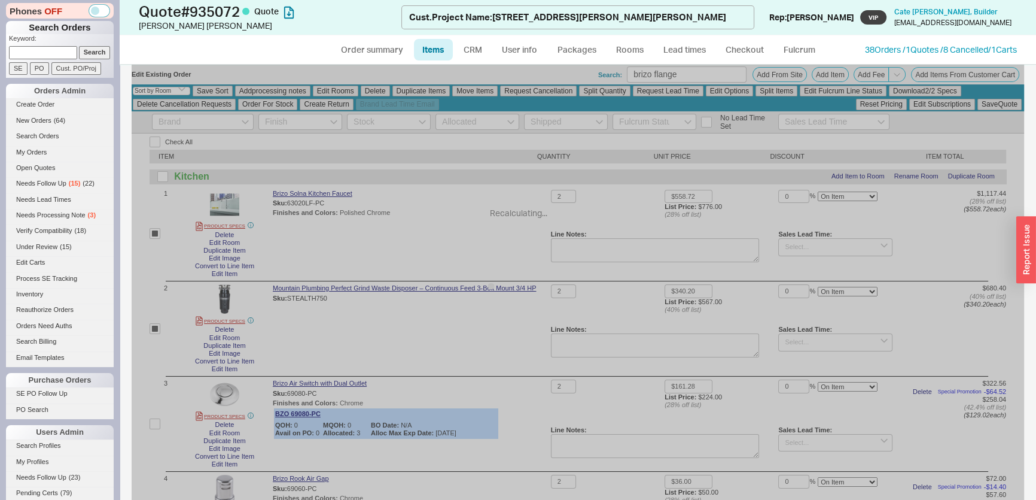
checkbox input "false"
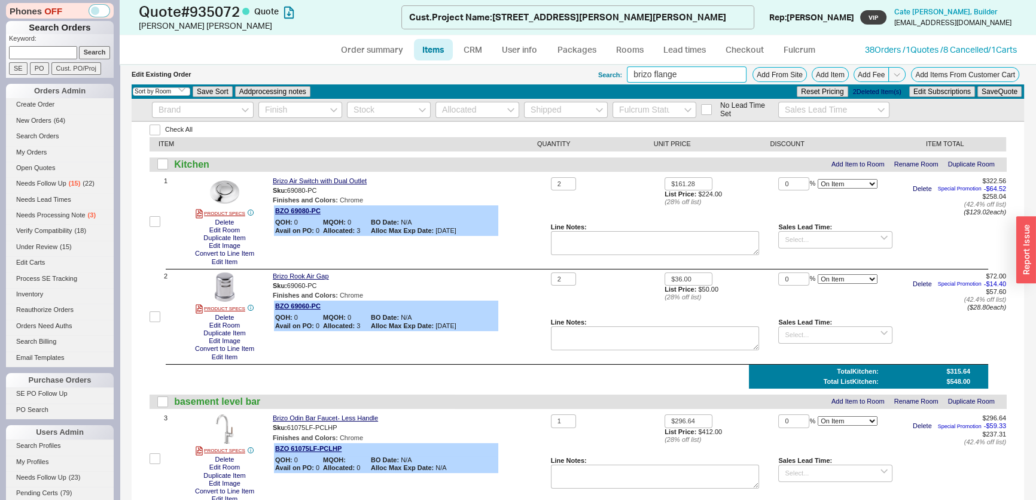
click at [668, 75] on input "brizo flange" at bounding box center [687, 74] width 120 height 16
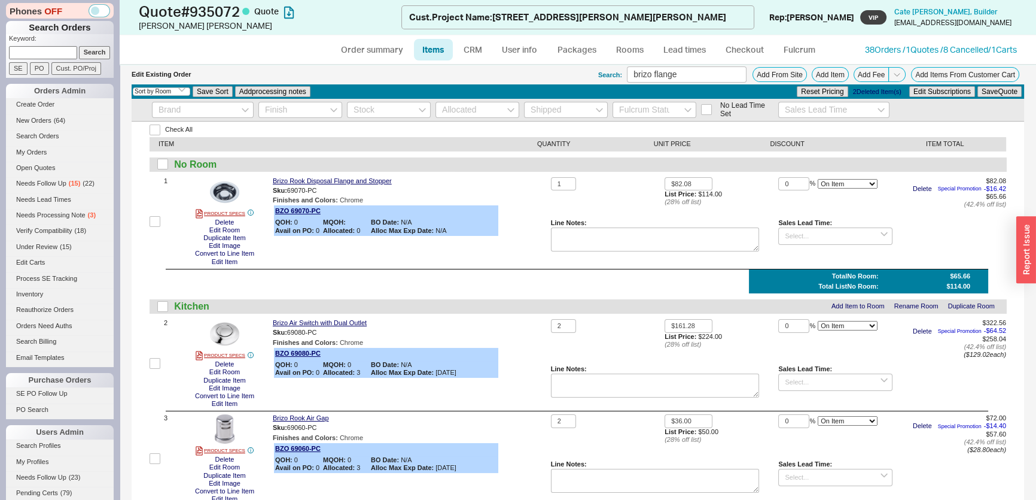
click at [728, 310] on div "Kitchen Add Item to Room Rename Room Duplicate Room" at bounding box center [578, 306] width 857 height 14
drag, startPoint x: 561, startPoint y: 180, endPoint x: 542, endPoint y: 182, distance: 18.7
click at [543, 182] on div "1 PRODUCT SPECS Delete Edit Room Duplicate Item Edit Image Convert to Line Item…" at bounding box center [578, 221] width 857 height 89
type input "2"
click at [1003, 94] on button "Save Quote" at bounding box center [999, 91] width 44 height 11
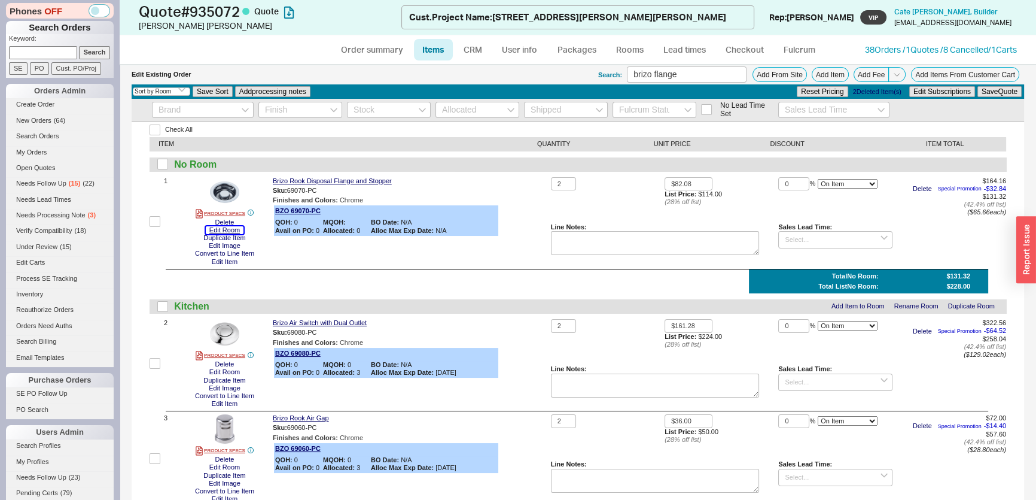
click at [233, 227] on button "Edit Room" at bounding box center [225, 230] width 38 height 8
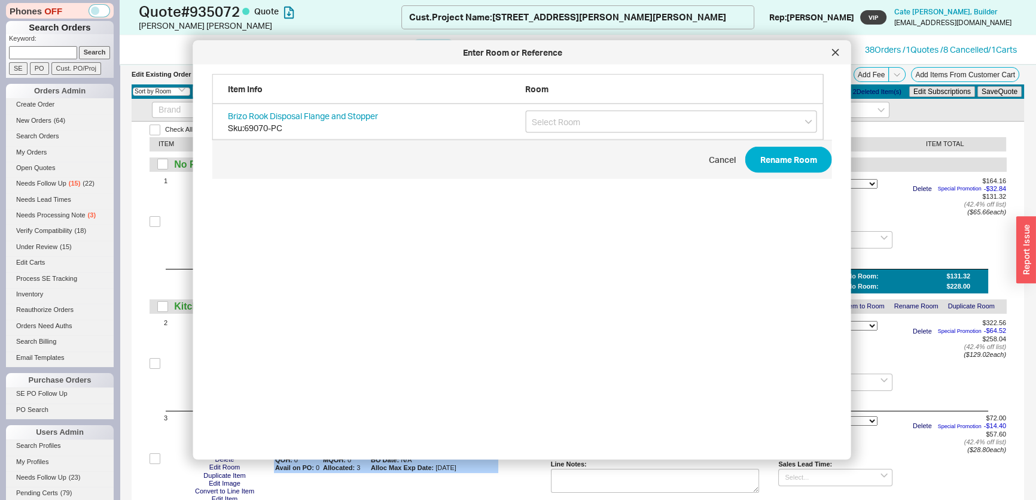
scroll to position [358, 622]
click at [605, 108] on div "Brizo Rook Disposal Flange and Stopper Sku: 69070-PC" at bounding box center [517, 122] width 611 height 36
click at [592, 143] on span "Cancel Rename Room" at bounding box center [522, 159] width 620 height 39
click at [590, 123] on input "grid" at bounding box center [671, 122] width 292 height 22
click at [589, 145] on div "Kitchen" at bounding box center [671, 147] width 291 height 22
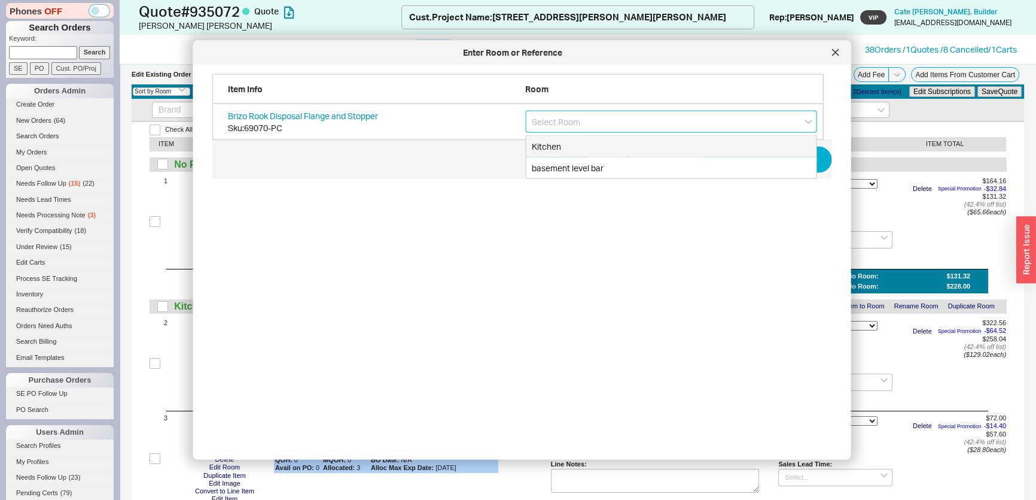
type input "Kitchen"
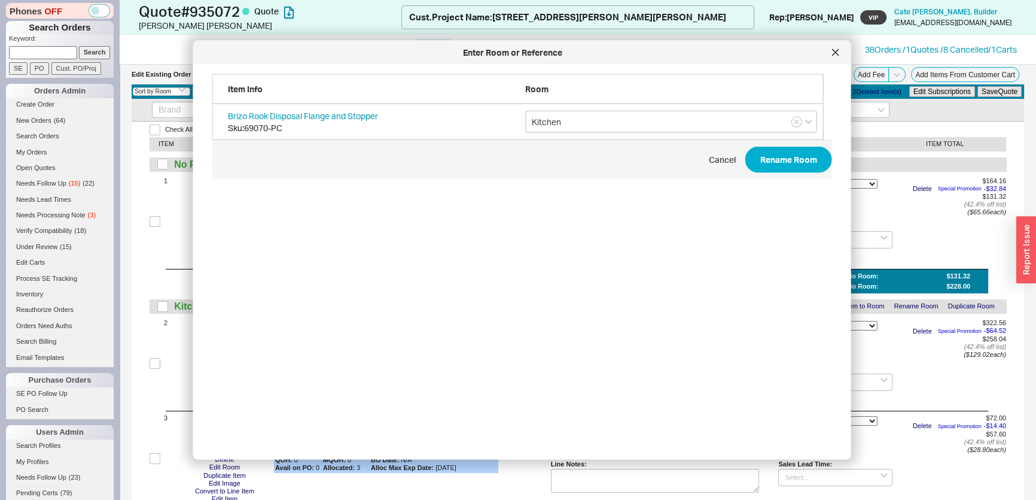
click at [764, 173] on span "Cancel Rename Room" at bounding box center [522, 159] width 620 height 39
click at [765, 170] on button "Rename Room" at bounding box center [788, 160] width 87 height 26
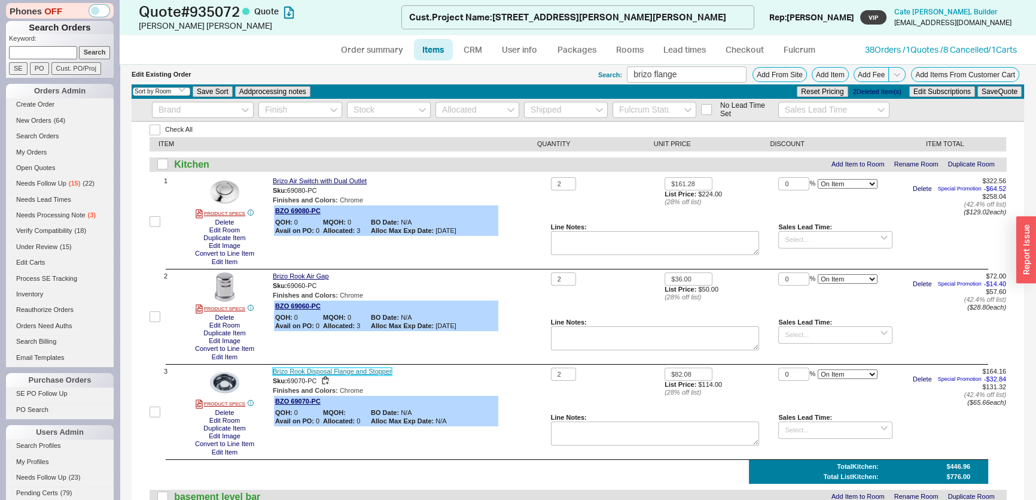
click at [304, 370] on link "Brizo Rook Disposal Flange and Stopper" at bounding box center [332, 371] width 119 height 8
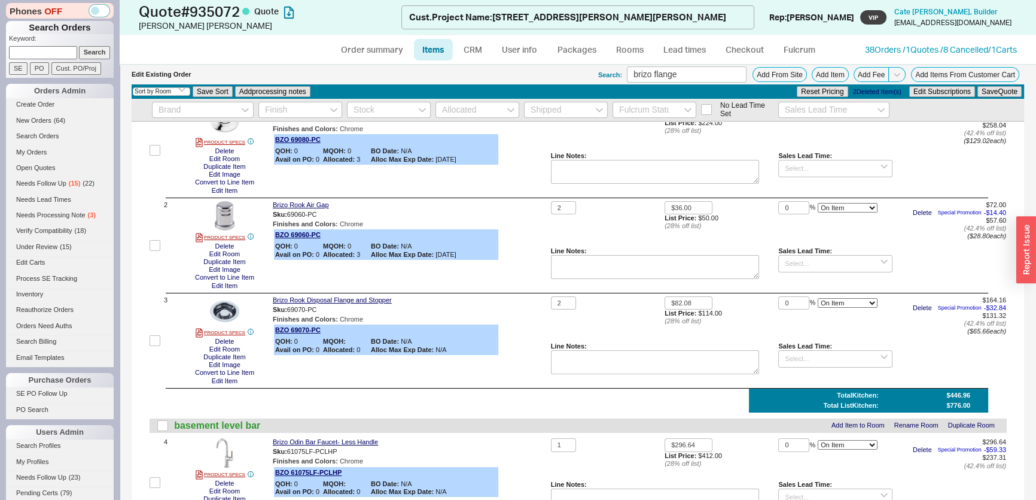
scroll to position [217, 0]
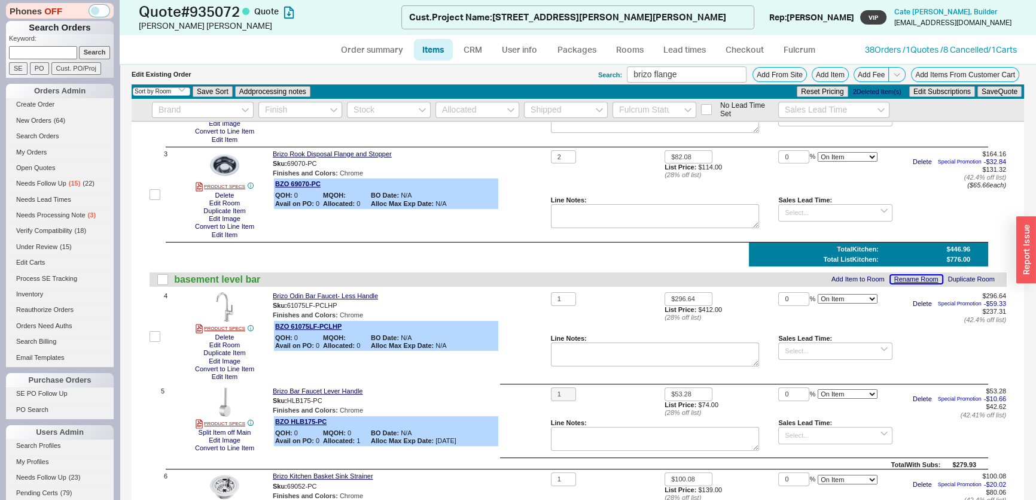
click at [891, 277] on button "Rename Room" at bounding box center [916, 279] width 51 height 8
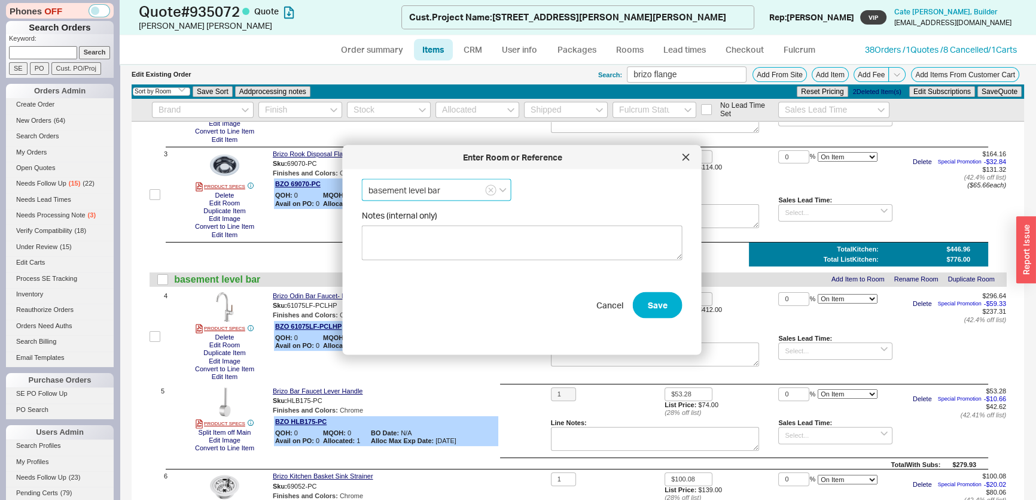
drag, startPoint x: 455, startPoint y: 193, endPoint x: 362, endPoint y: 193, distance: 93.3
click at [362, 193] on input "basement level bar" at bounding box center [437, 190] width 150 height 22
click at [397, 211] on icon "create option ADU" at bounding box center [402, 214] width 68 height 10
type input "ADU"
click at [656, 304] on button "Save" at bounding box center [658, 304] width 50 height 26
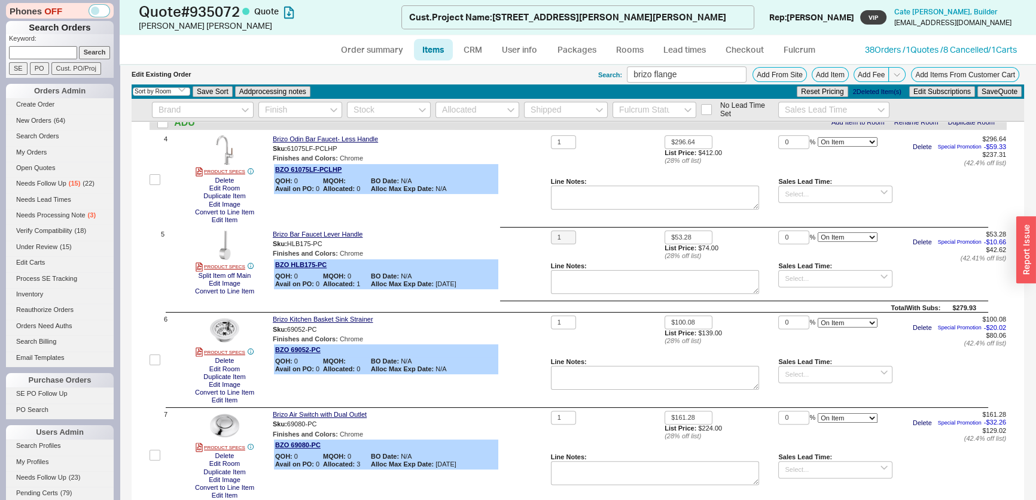
scroll to position [435, 0]
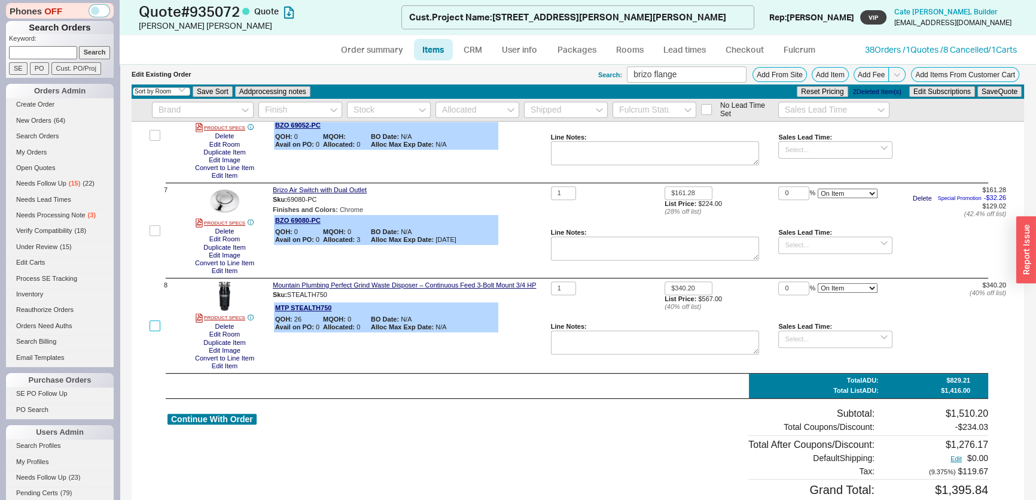
click at [156, 324] on input "checkbox" at bounding box center [155, 325] width 11 height 11
checkbox input "true"
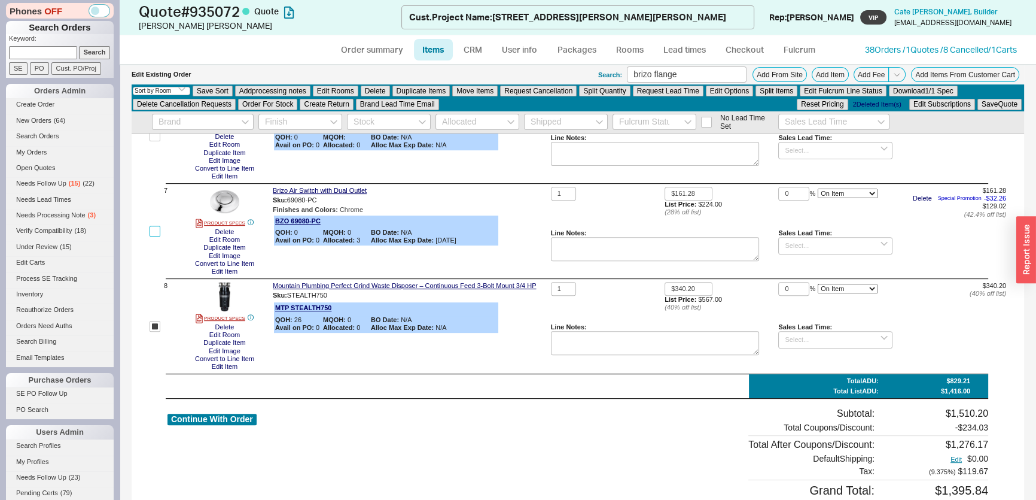
click at [159, 233] on input "checkbox" at bounding box center [155, 231] width 11 height 11
checkbox input "true"
click at [378, 93] on button "Delete" at bounding box center [375, 91] width 29 height 11
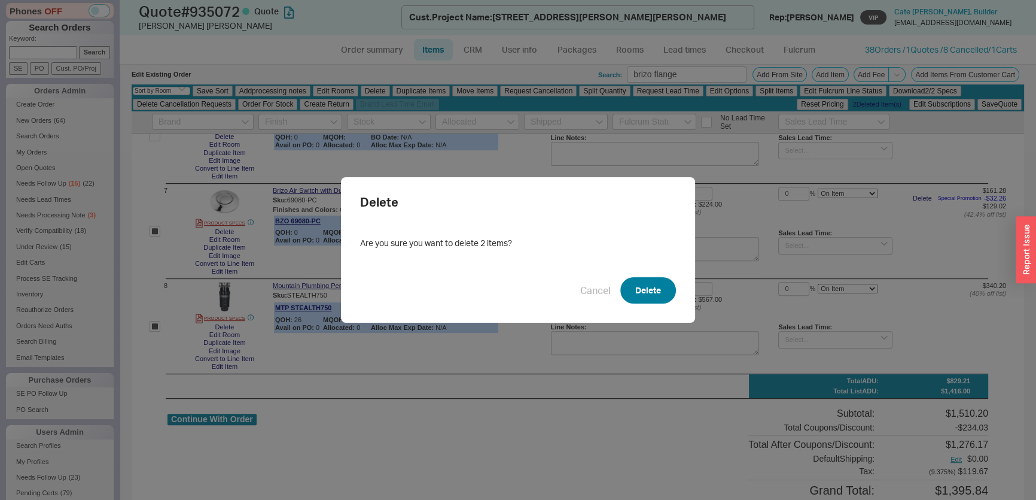
click at [620, 284] on button "Delete" at bounding box center [648, 290] width 56 height 26
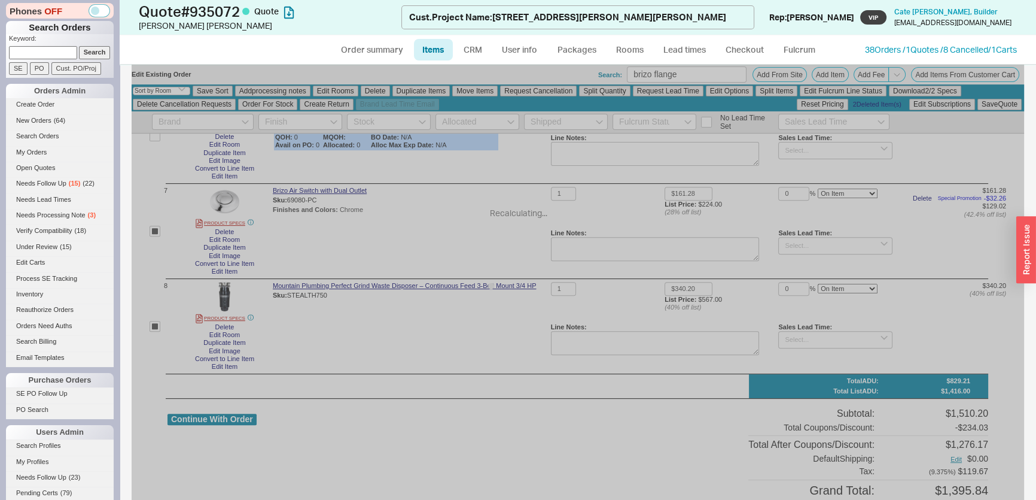
checkbox input "false"
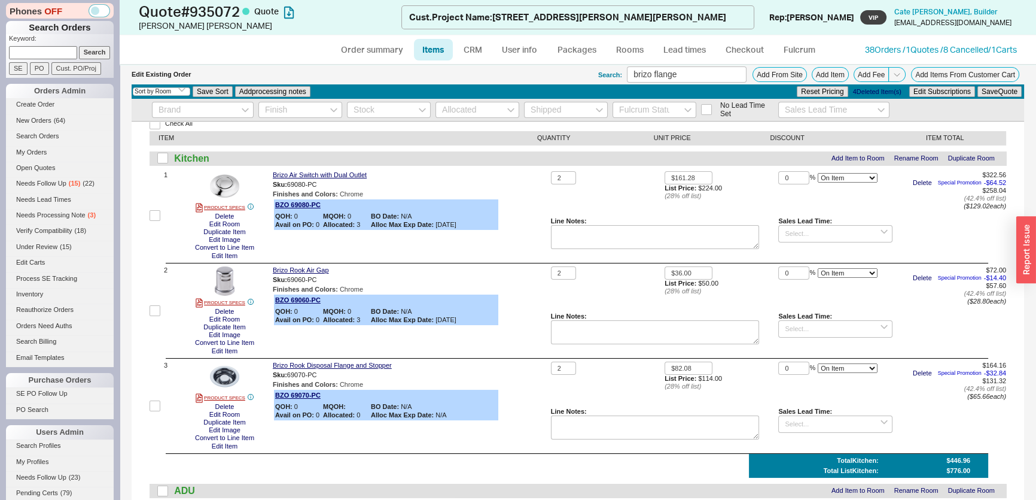
scroll to position [0, 0]
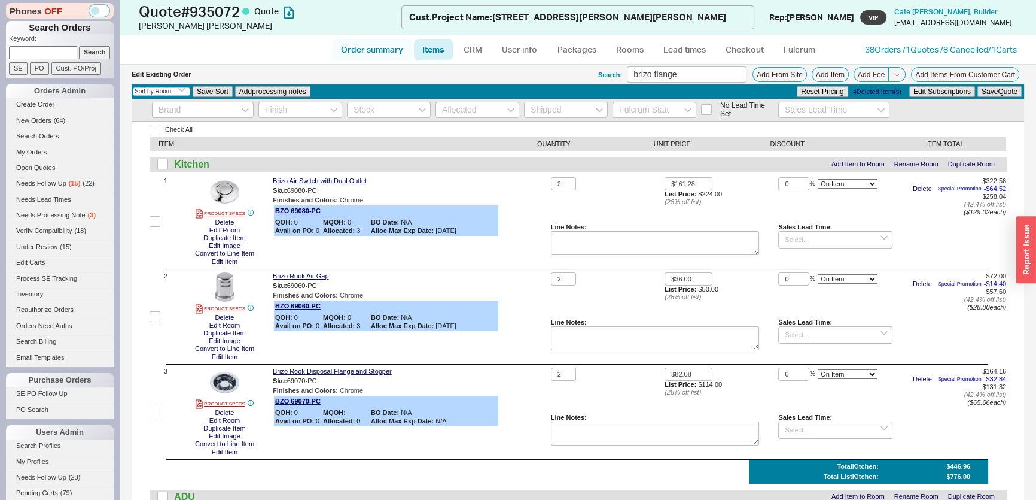
click at [378, 52] on link "Order summary" at bounding box center [372, 50] width 80 height 22
select select "*"
select select "LOW"
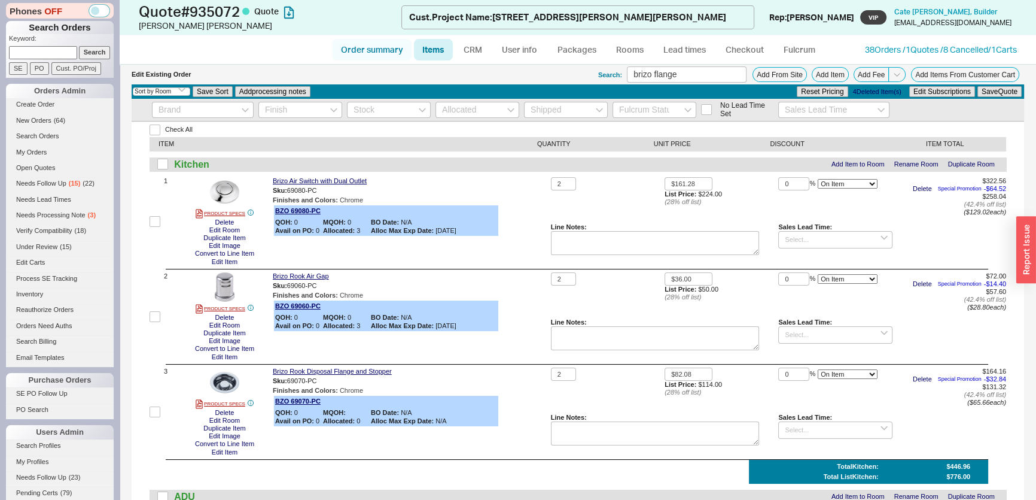
select select "3"
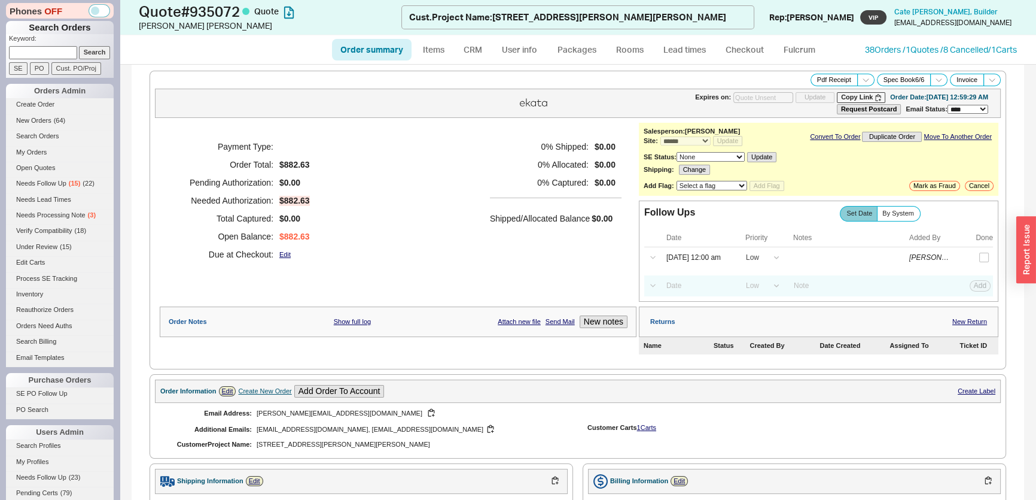
scroll to position [217, 0]
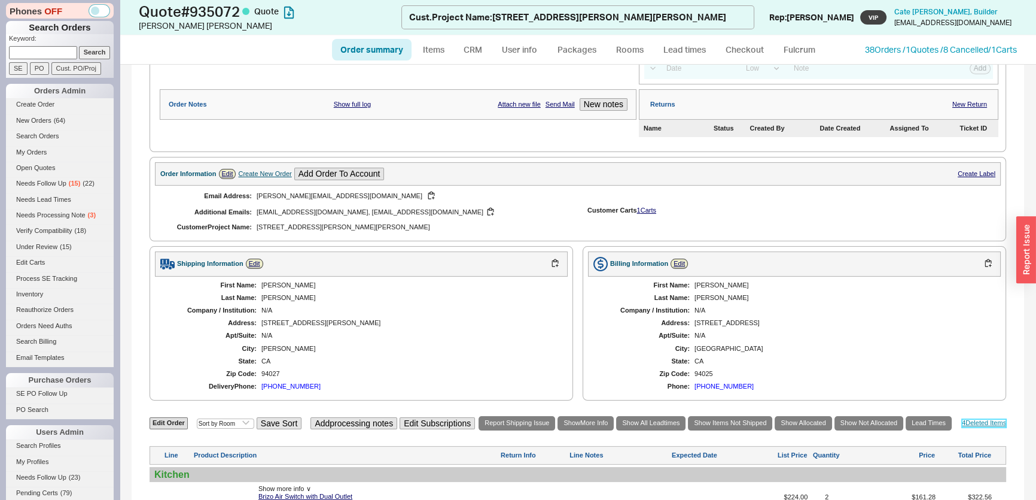
click at [962, 422] on link "4 Deleted Item s" at bounding box center [984, 423] width 44 height 8
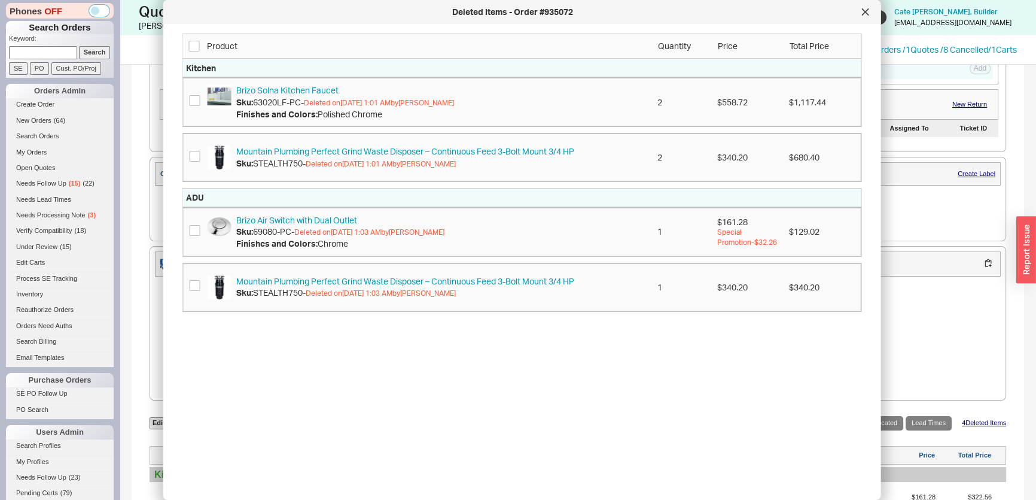
click at [190, 109] on div "Brizo Solna Kitchen Faucet Sku: 63020LF-PC - Deleted on 08/20/2025 1:01 AM by M…" at bounding box center [522, 101] width 665 height 35
click at [197, 102] on input "checkbox" at bounding box center [195, 100] width 11 height 11
checkbox input "true"
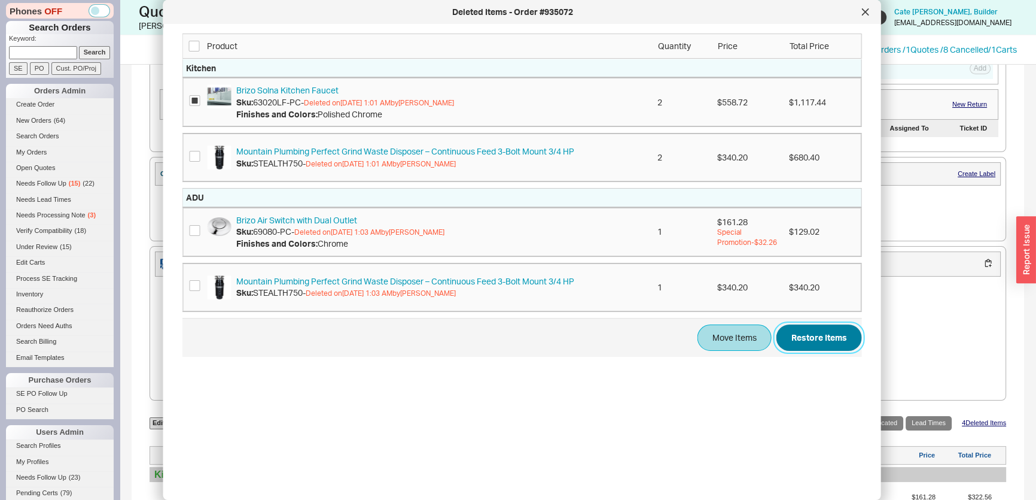
click at [790, 337] on button "Restore Items" at bounding box center [819, 337] width 86 height 26
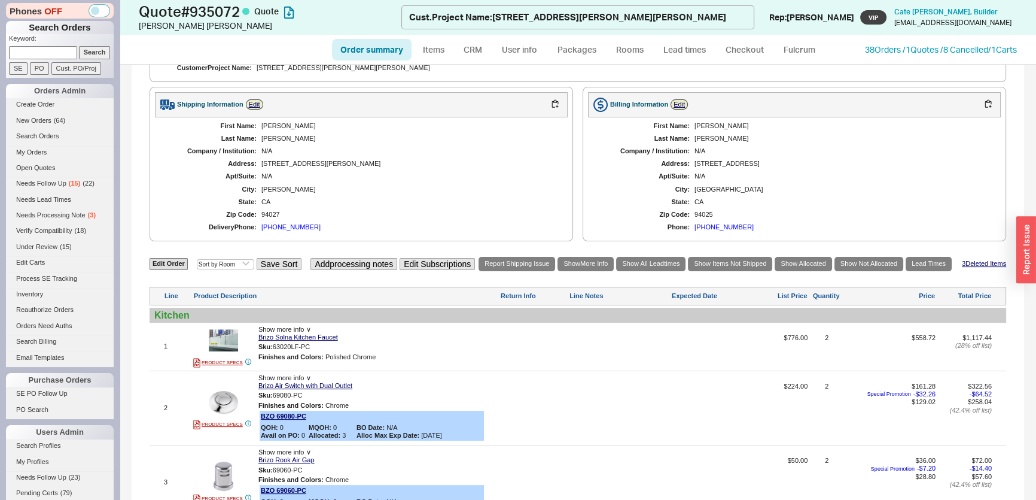
scroll to position [380, 0]
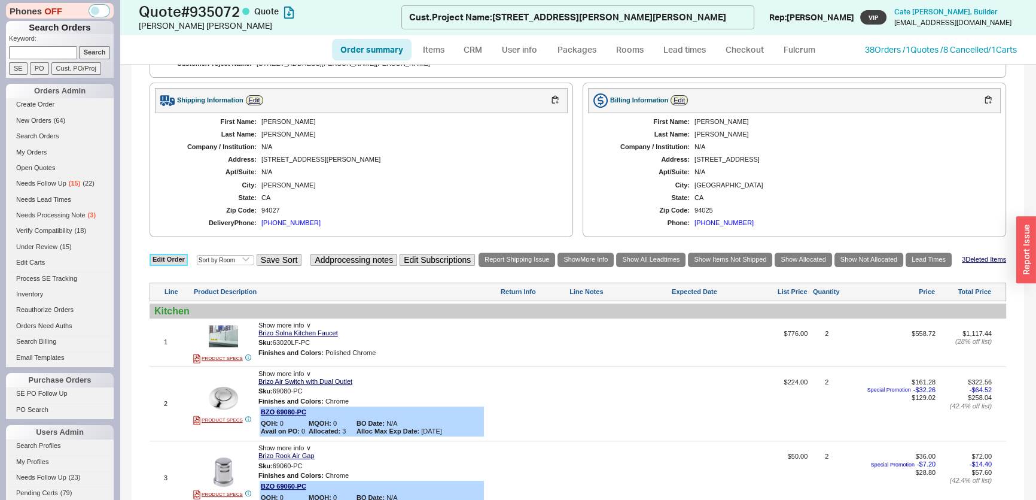
click at [173, 260] on link "Edit Order" at bounding box center [169, 259] width 38 height 11
select select "3"
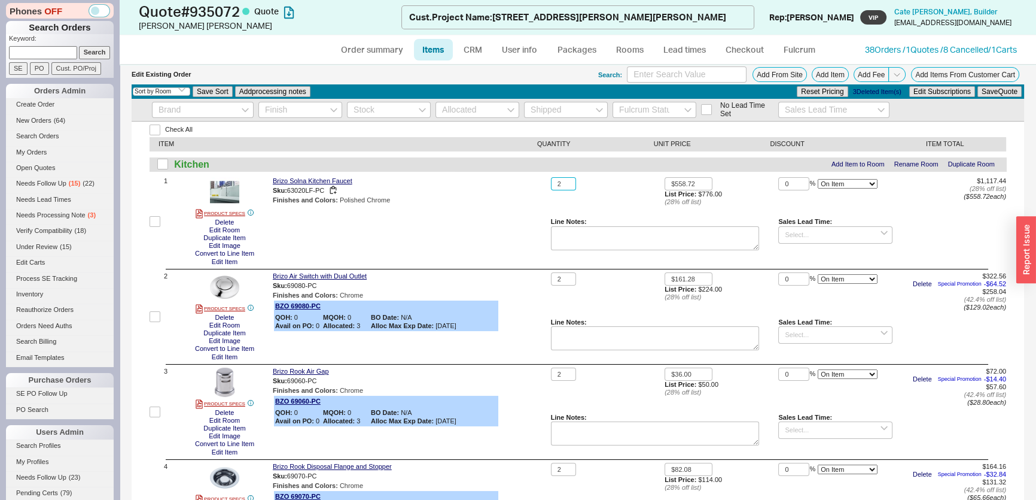
drag, startPoint x: 564, startPoint y: 183, endPoint x: 528, endPoint y: 180, distance: 36.6
click at [528, 181] on div "1 PRODUCT SPECS Delete Edit Room Duplicate Item Edit Image Convert to Line Item…" at bounding box center [578, 221] width 857 height 89
type input "1"
click at [988, 86] on button "Save Quote" at bounding box center [999, 91] width 44 height 11
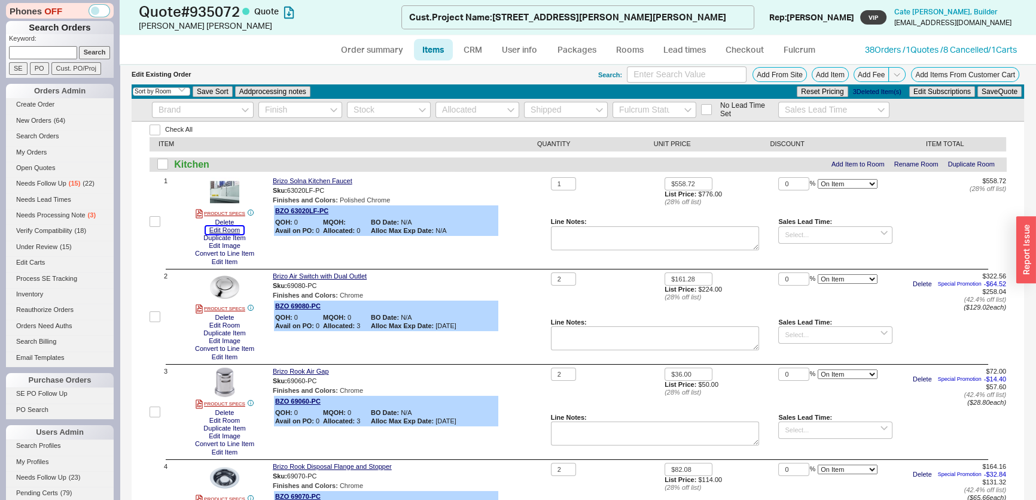
click at [239, 230] on button "Edit Room" at bounding box center [225, 230] width 38 height 8
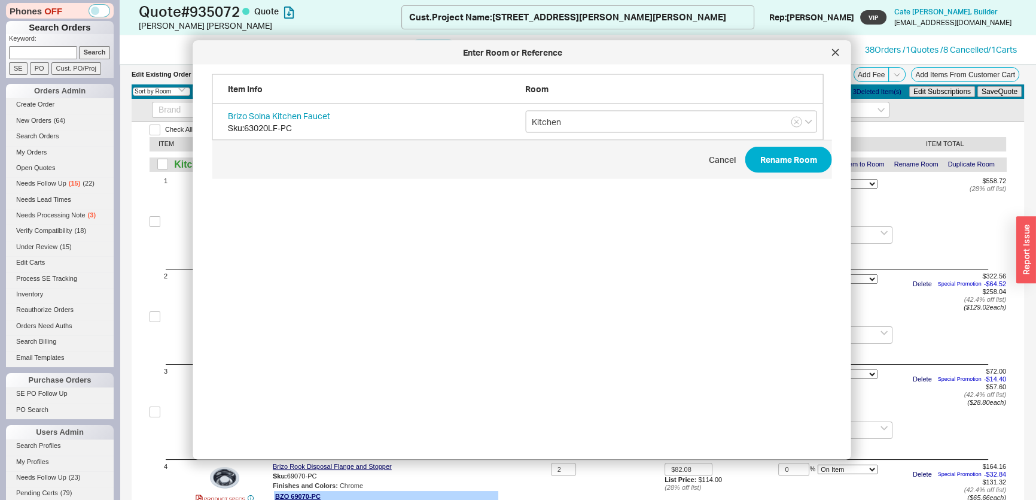
scroll to position [358, 622]
click at [611, 129] on input "Kitchen" at bounding box center [671, 122] width 292 height 22
drag, startPoint x: 519, startPoint y: 127, endPoint x: 437, endPoint y: 127, distance: 82.6
click at [437, 127] on div "Brizo Solna Kitchen Faucet Sku: 63020LF-PC Kitchen Kitchen ADU" at bounding box center [517, 122] width 611 height 36
click at [634, 142] on icon "create option Laundry/Mud" at bounding box center [583, 146] width 102 height 10
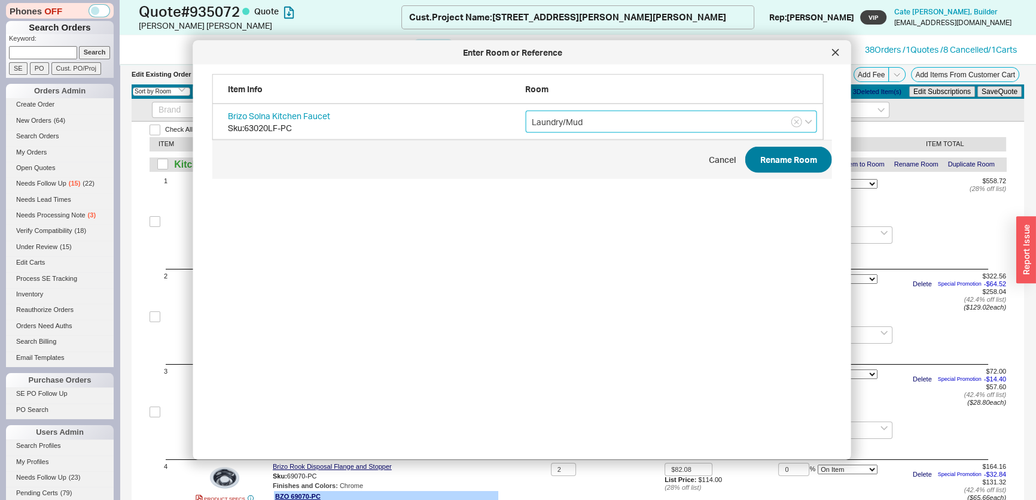
type input "Laundry/Mud"
click at [789, 152] on button "Rename Room" at bounding box center [788, 160] width 87 height 26
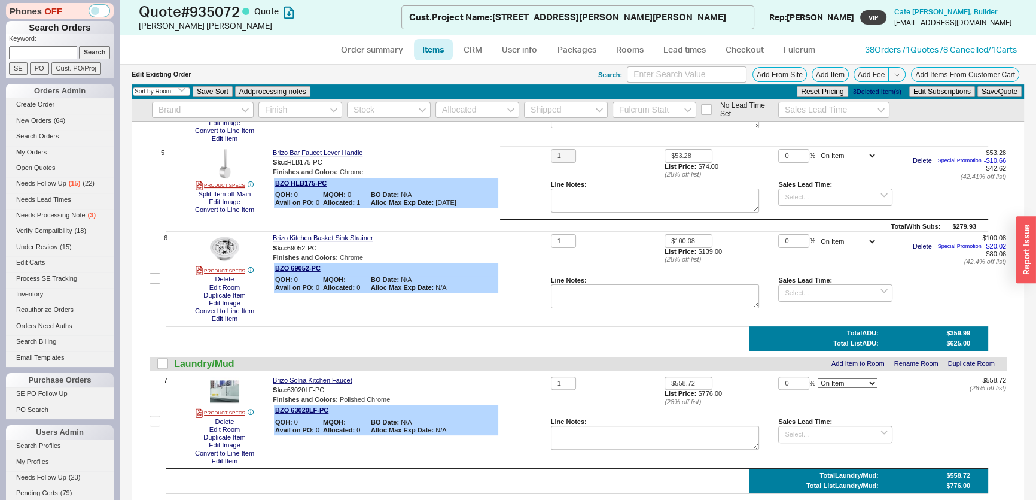
scroll to position [544, 0]
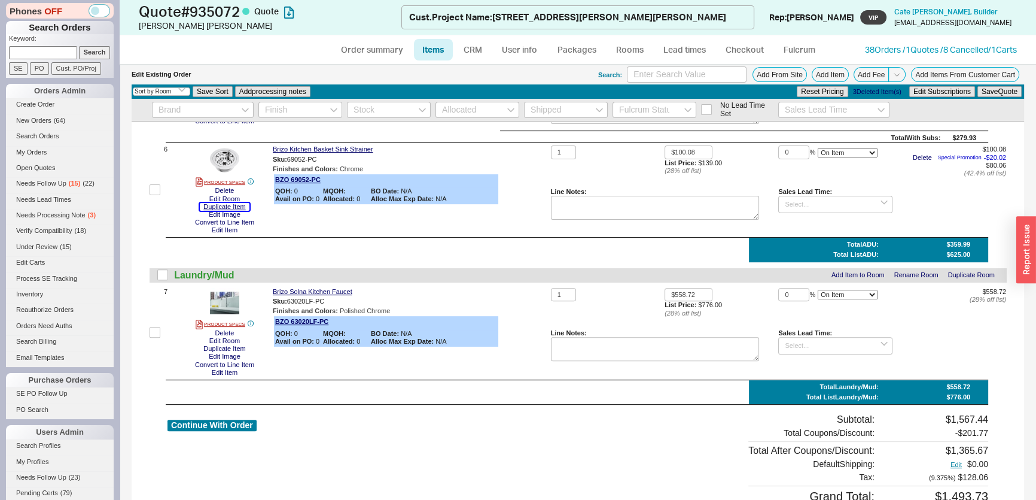
click at [237, 207] on button "Duplicate Item" at bounding box center [224, 207] width 49 height 8
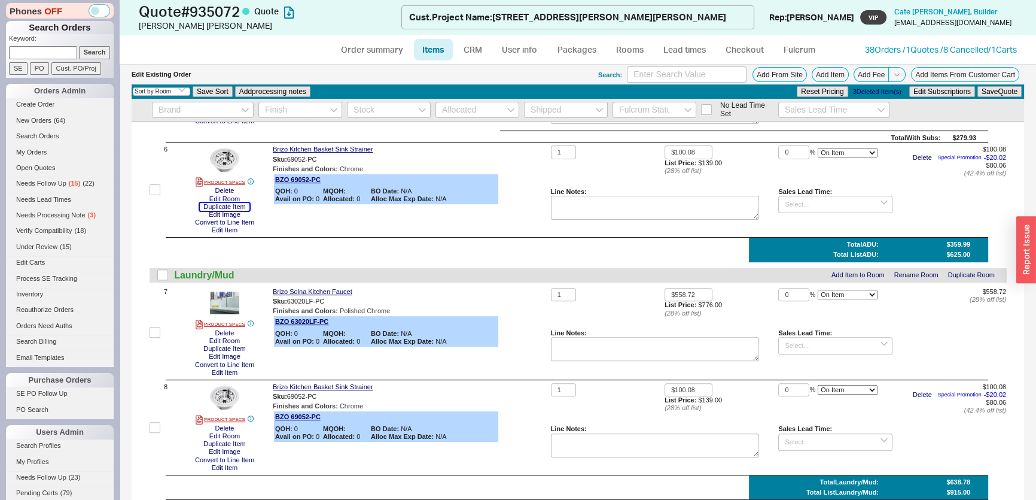
scroll to position [764, 0]
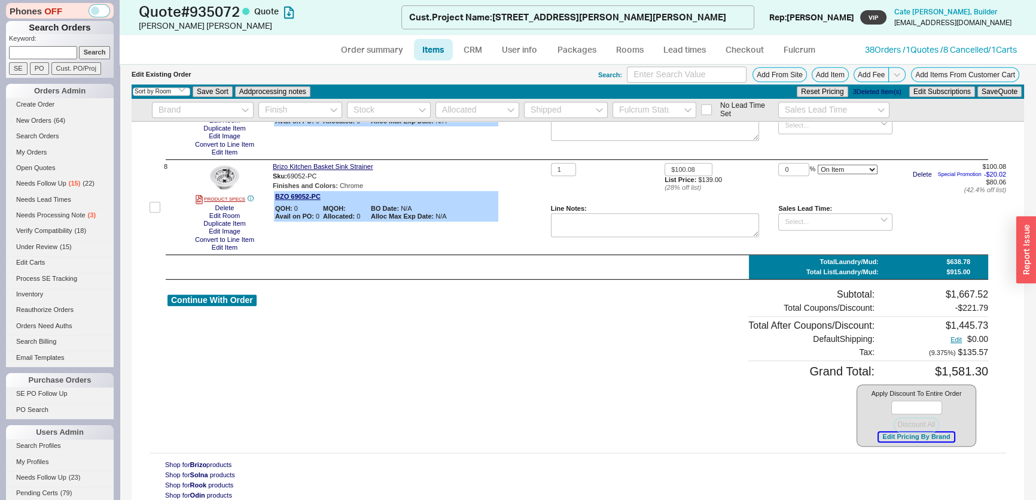
click at [894, 433] on button "Edit Pricing By Brand" at bounding box center [916, 436] width 75 height 9
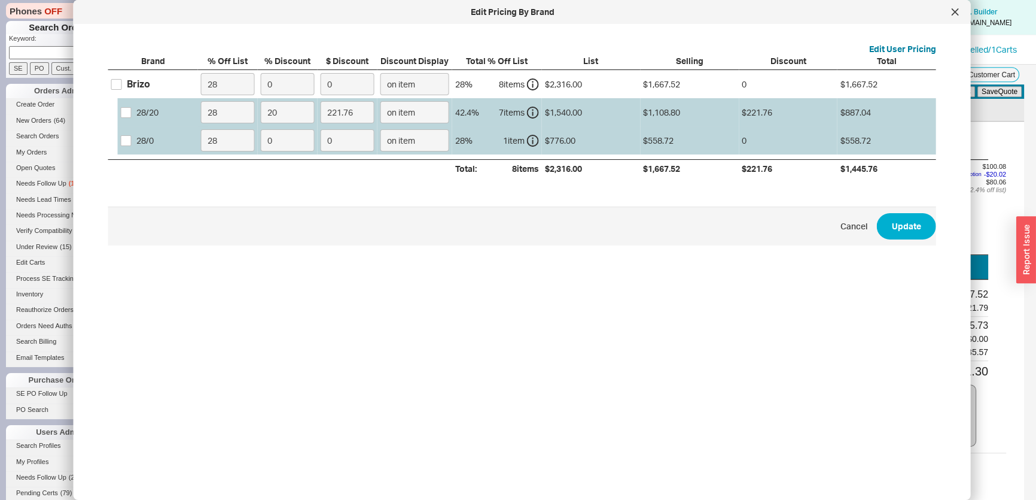
drag, startPoint x: 126, startPoint y: 84, endPoint x: 315, endPoint y: 90, distance: 189.1
click at [126, 86] on label "Brizo" at bounding box center [130, 83] width 39 height 13
click at [122, 86] on input "Brizo" at bounding box center [116, 84] width 11 height 11
checkbox input "true"
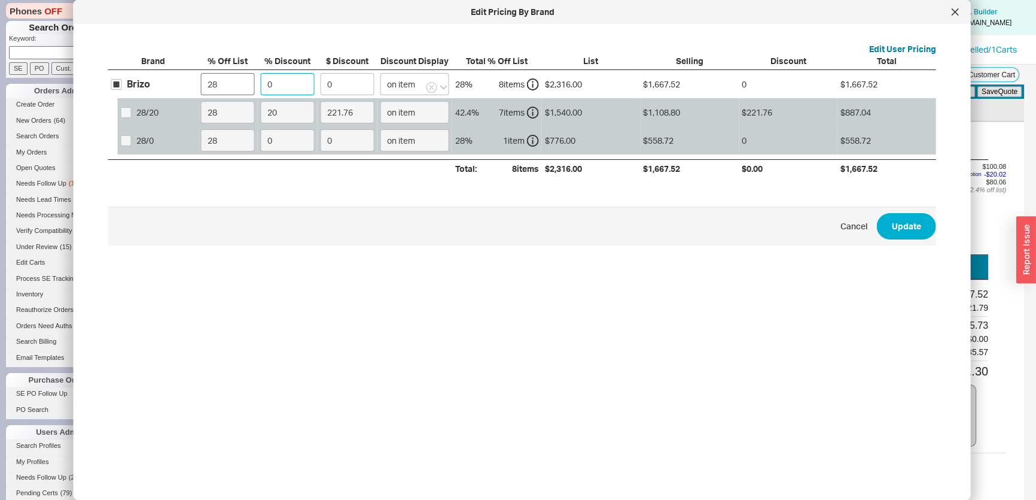
drag, startPoint x: 287, startPoint y: 86, endPoint x: 215, endPoint y: 86, distance: 71.2
click at [0, 0] on div "Brizo 28 0 0 on item 28 % 8 item s $2,316.00 $1,667.52 0 $1,667.52 28 / 20 28 2…" at bounding box center [0, 0] width 0 height 0
type input "4"
type input "66.7"
type input "45"
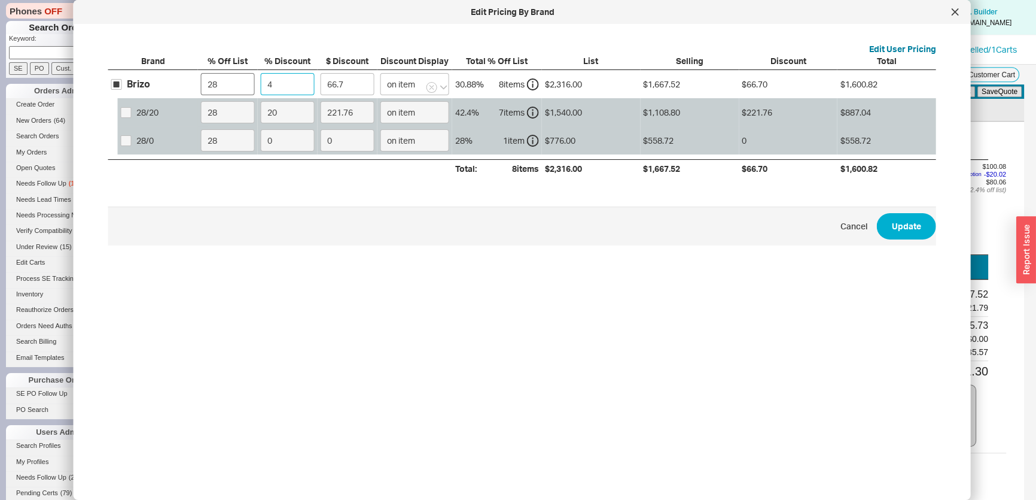
type input "750.38"
type input "45"
drag, startPoint x: 214, startPoint y: 85, endPoint x: 163, endPoint y: 86, distance: 50.9
click at [0, 0] on div "Brizo 28 45 750.38 on item 60.3998 % 8 item s $2,316.00 $1,667.52 $750.38 $917.…" at bounding box center [0, 0] width 0 height 0
drag, startPoint x: 228, startPoint y: 86, endPoint x: 133, endPoint y: 86, distance: 95.1
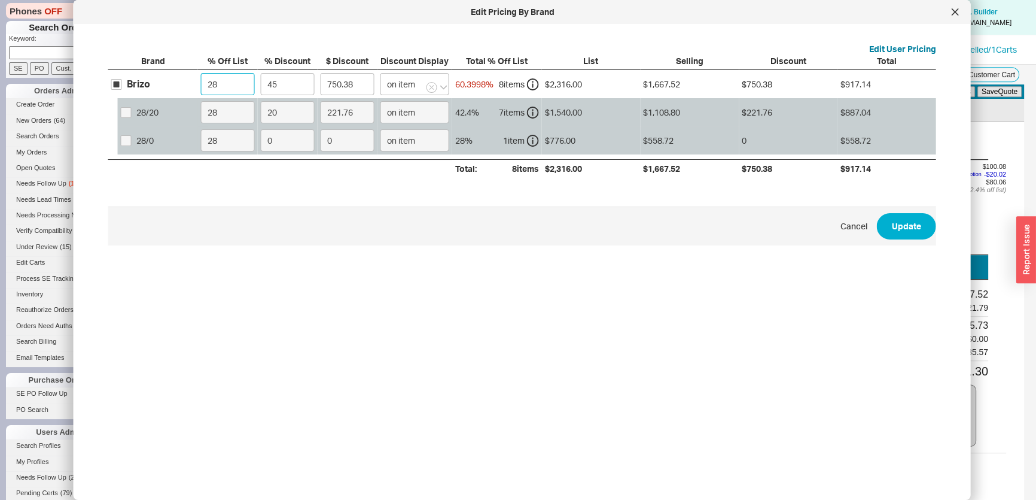
click at [0, 0] on div "Brizo 28 45 750.38 on item 60.3998 % 8 item s $2,316.00 $1,667.52 $750.38 $917.…" at bounding box center [0, 0] width 0 height 0
type input "0"
type input "1042.2"
type input "0"
click at [925, 227] on button "Update" at bounding box center [906, 226] width 59 height 26
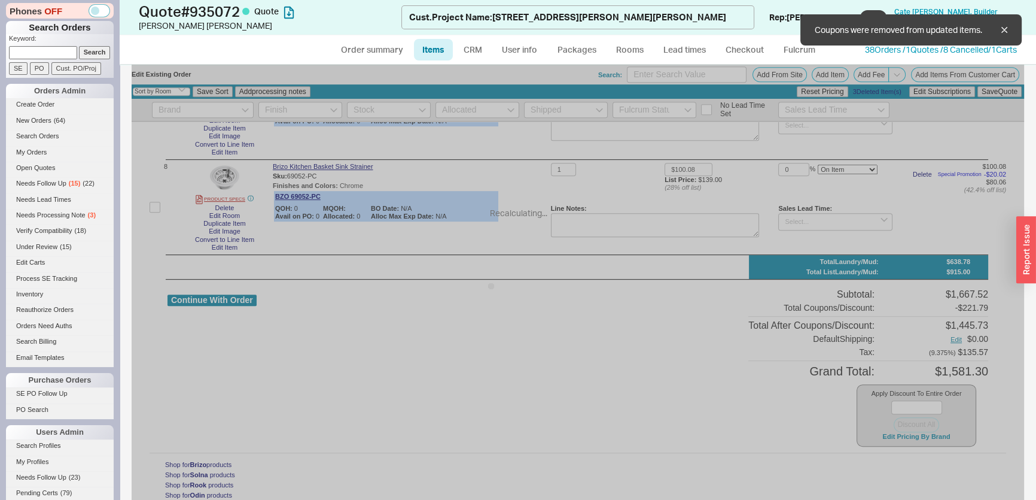
type input "$224.00"
type input "45"
type input "$50.00"
type input "45"
type input "$114.00"
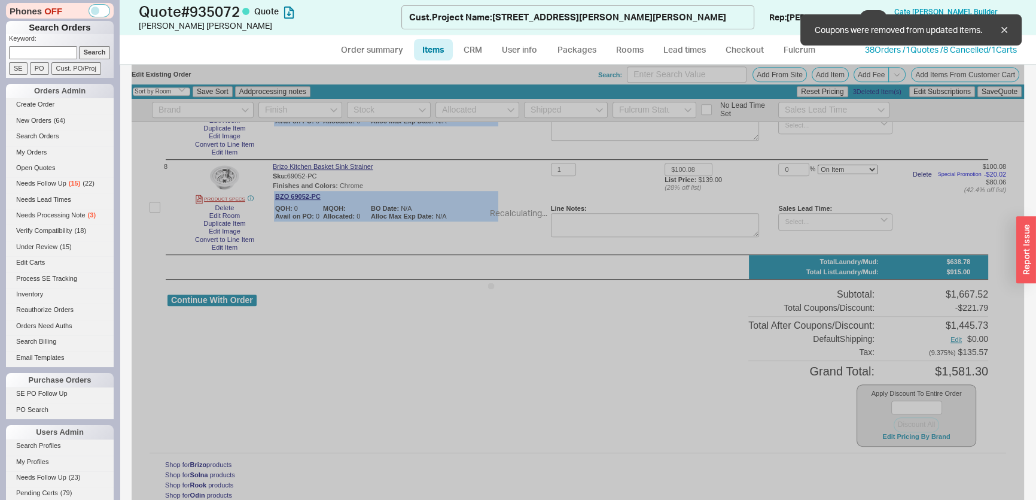
type input "45"
type input "$412.00"
type input "45"
type input "$74.00"
type input "45"
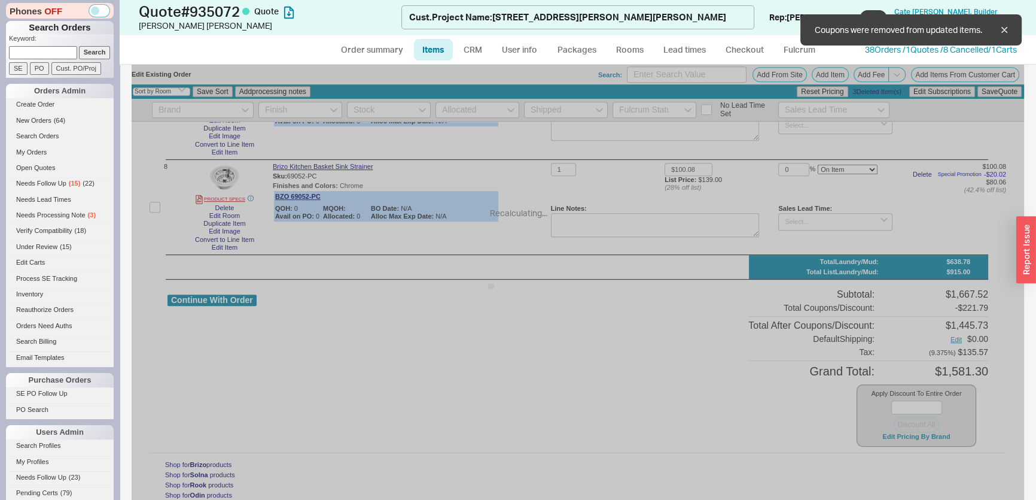
type input "$139.00"
type input "45"
type input "$776.00"
type input "45"
type input "$139.00"
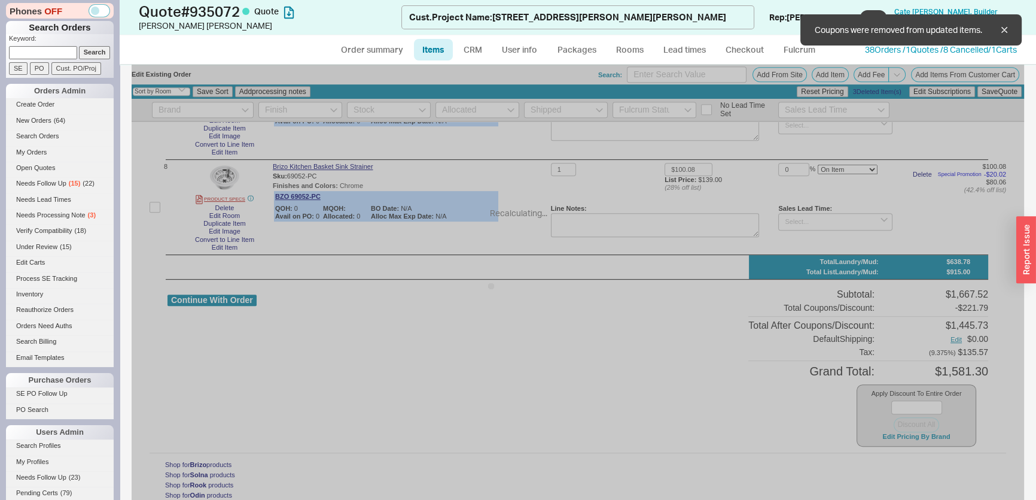
type input "45"
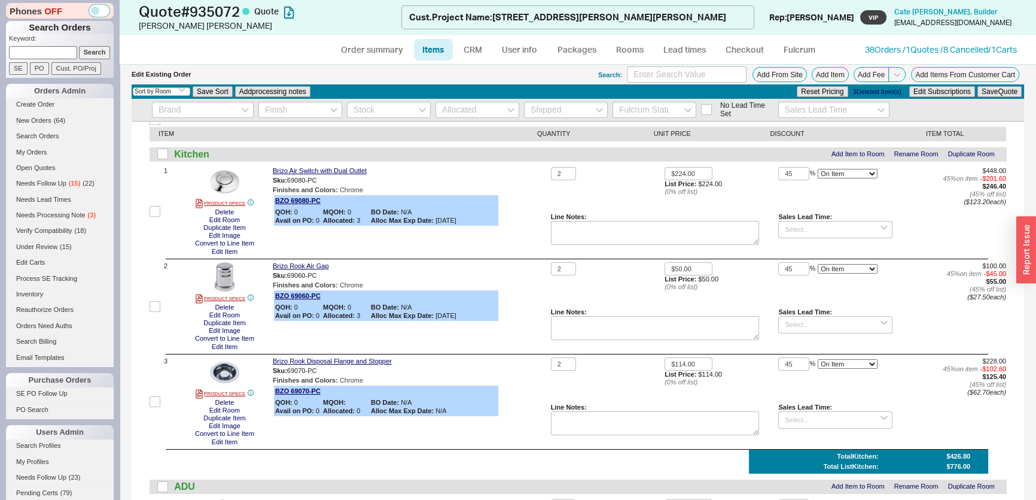
scroll to position [0, 0]
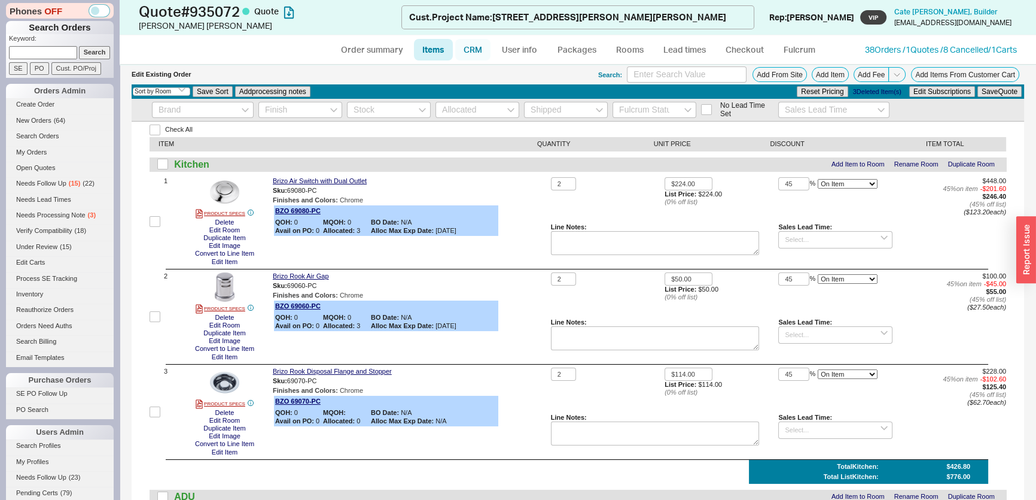
click at [468, 53] on link "CRM" at bounding box center [472, 50] width 35 height 22
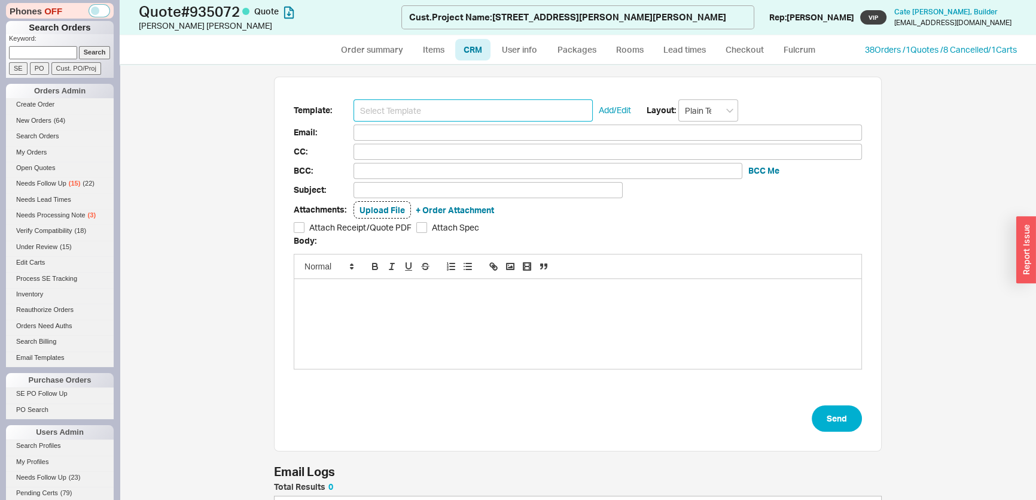
scroll to position [65, 599]
click at [424, 101] on input at bounding box center [473, 110] width 239 height 22
click at [421, 120] on input at bounding box center [473, 110] width 239 height 22
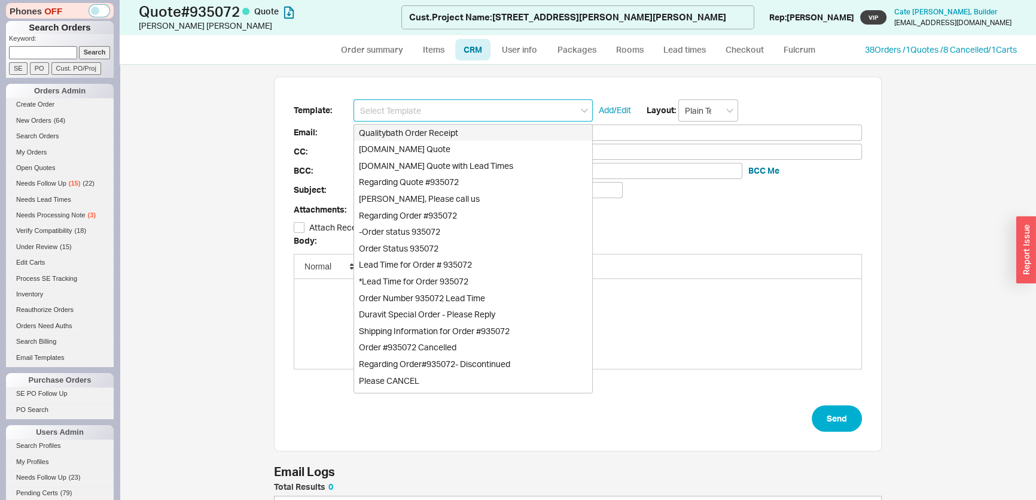
click at [422, 144] on div "Qualitybath.com Quote" at bounding box center [473, 149] width 238 height 17
type input "Receipt"
type input "justin@benchmark-builders.com"
type input "categrosch@gmail.com, jkurpius@gmail.com"
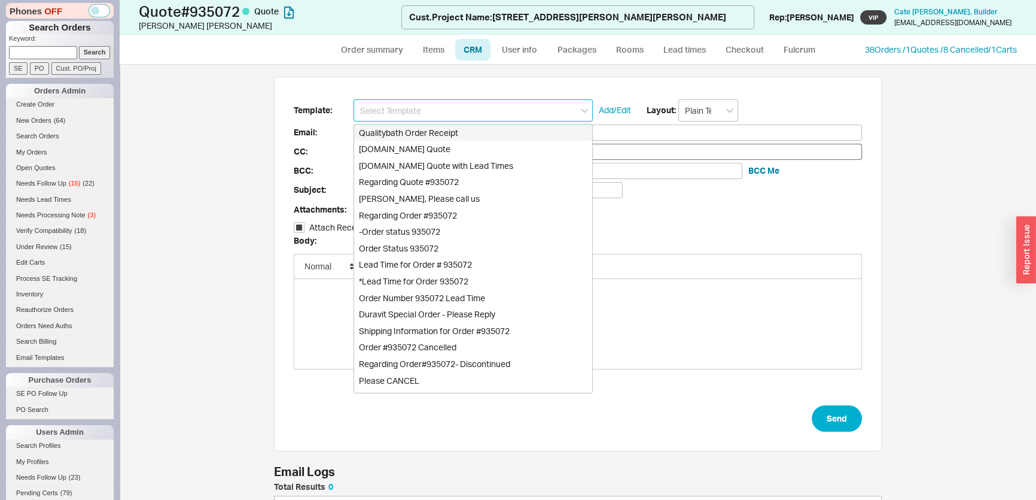
type input "categrosch@gmail.com, jkurpius@gmail.com"
type input "Quality Bath Quote #935072"
checkbox input "true"
type input "Qualitybath.com Quote"
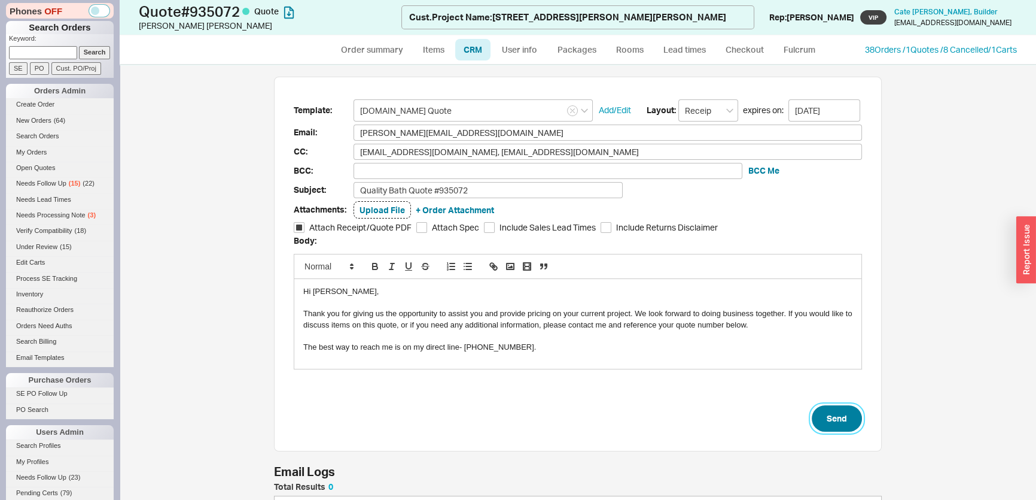
click at [847, 416] on button "Send" at bounding box center [837, 418] width 50 height 26
select select "*"
select select "LOW"
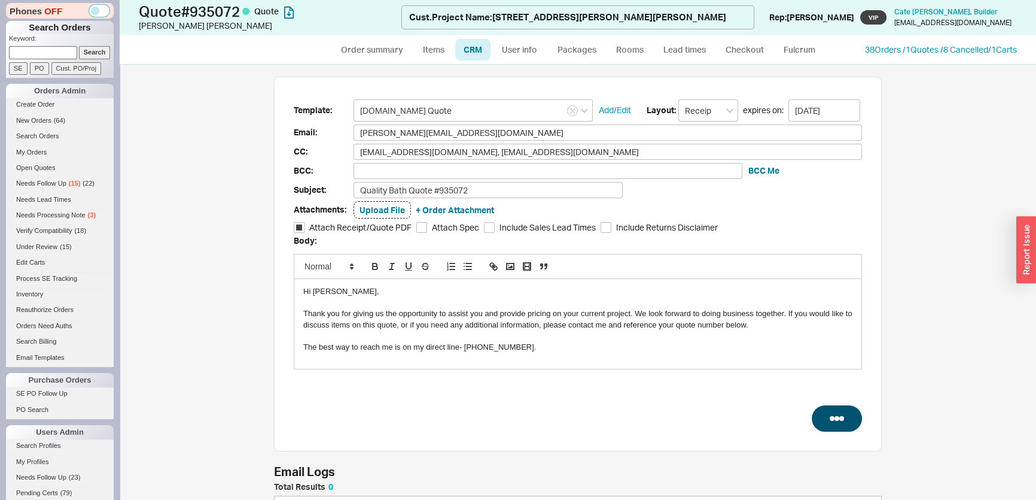
select select "3"
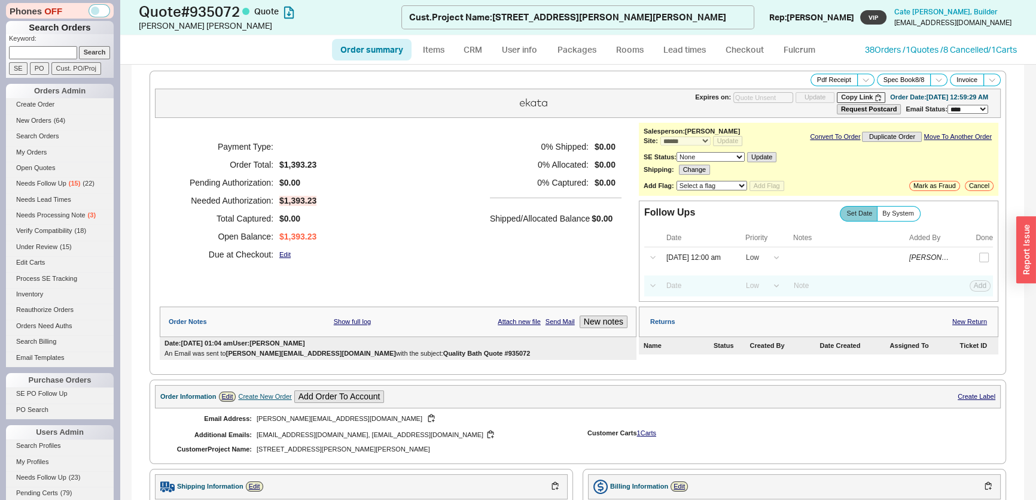
type input "09/03/2025"
click at [65, 54] on input at bounding box center [43, 52] width 68 height 13
paste input "larrynaeve@mac.com"
type input "larrynaeve@mac.com"
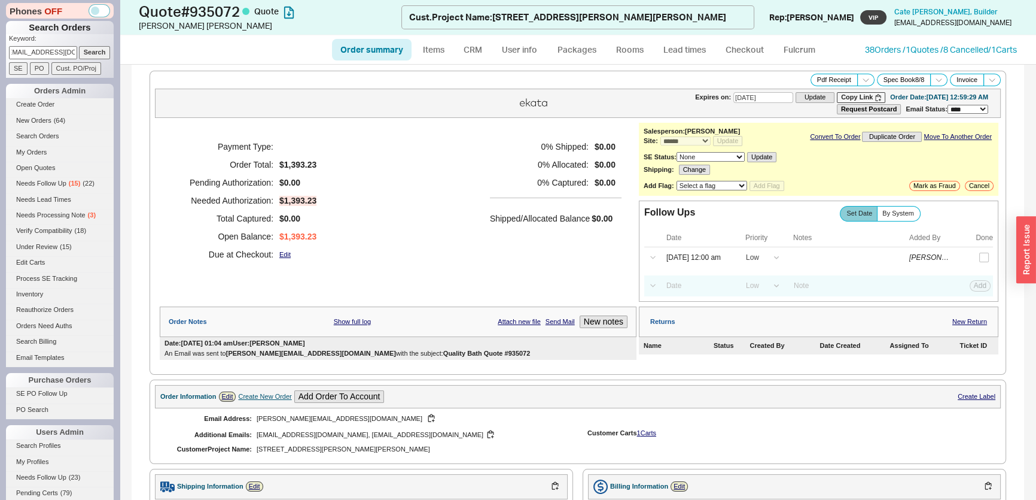
click at [93, 54] on input "Search" at bounding box center [95, 52] width 32 height 13
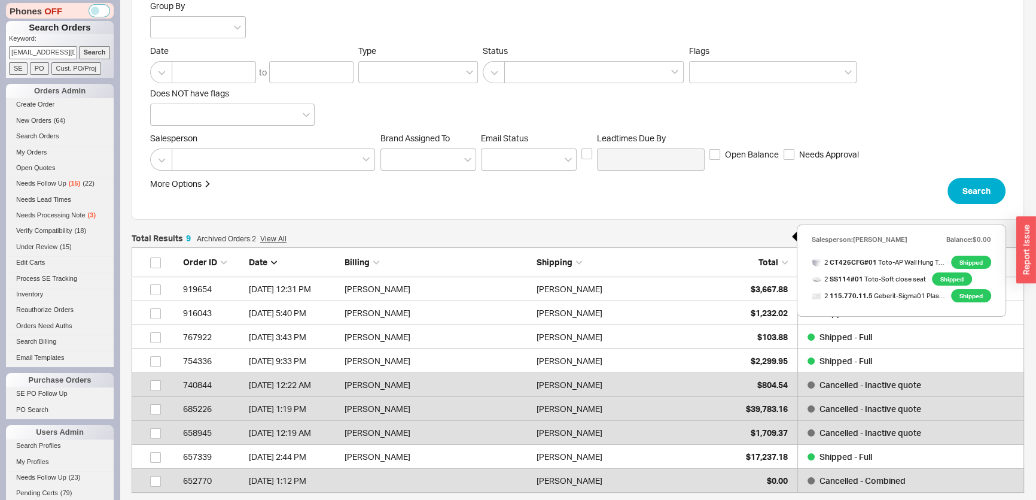
scroll to position [217, 0]
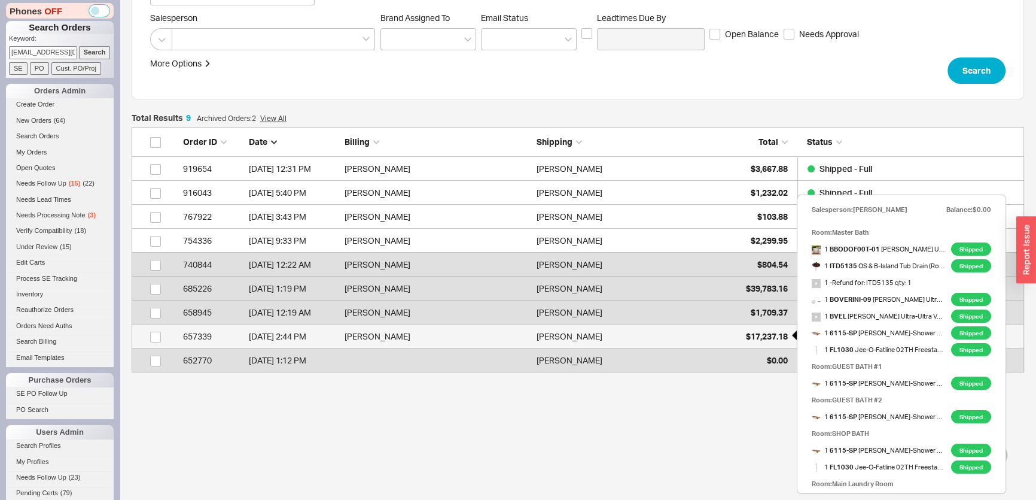
click at [757, 345] on div "$17,237.18" at bounding box center [758, 336] width 60 height 24
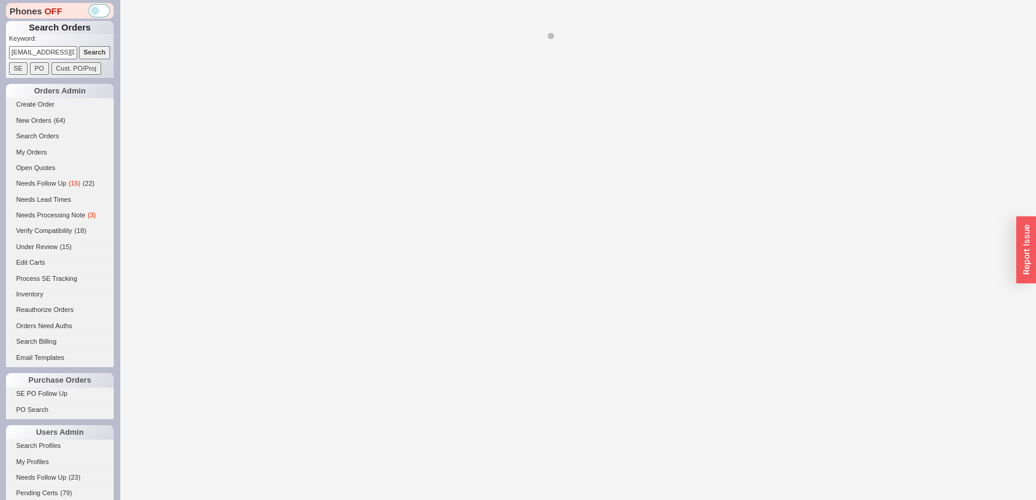
select select "*"
select select "LOW"
select select "3"
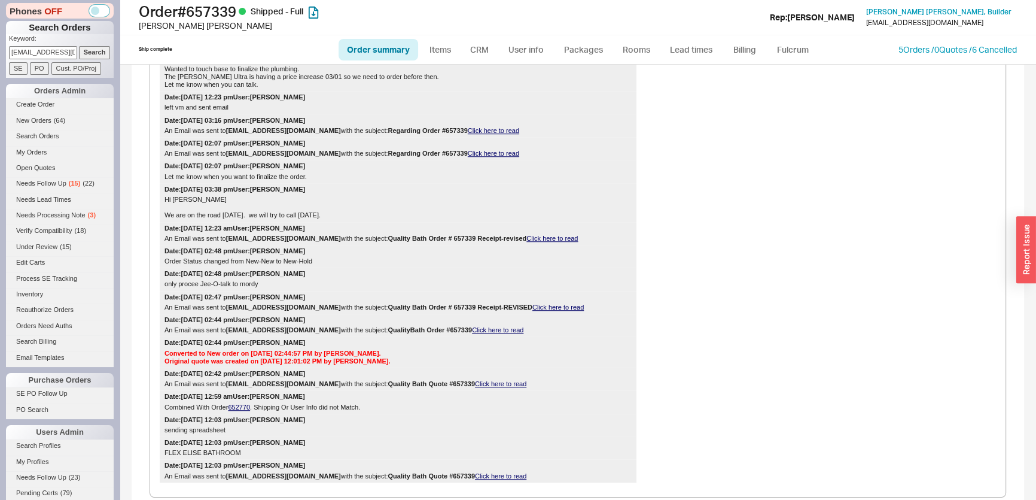
scroll to position [2059, 0]
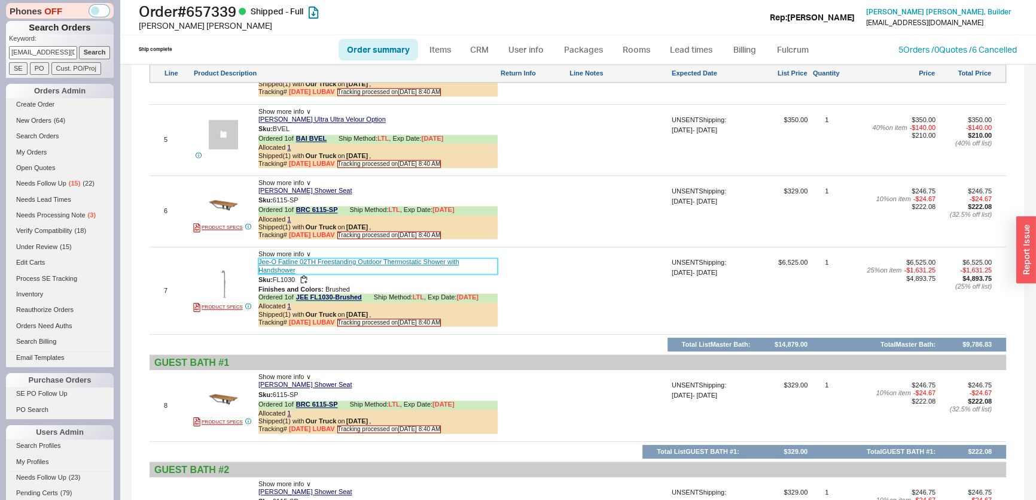
click at [352, 273] on link "Jee-O Fatline 02TH Freestanding Outdoor Thermostatic Shower with Handshower" at bounding box center [377, 266] width 239 height 16
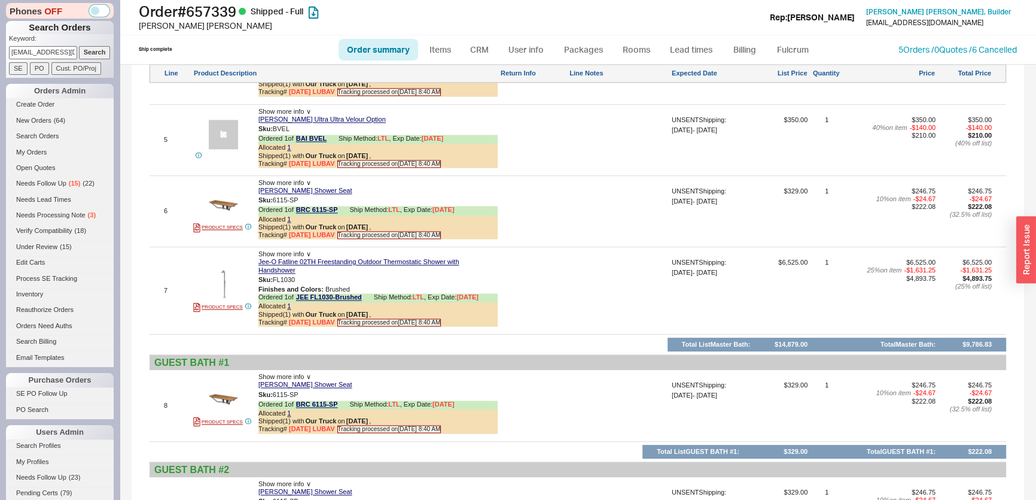
click at [344, 258] on div "Show more info ∨" at bounding box center [377, 254] width 239 height 8
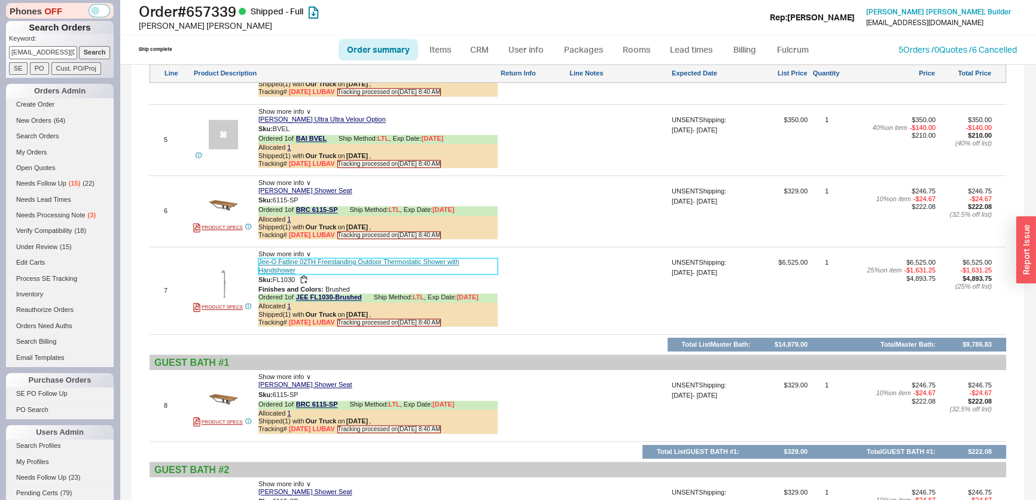
click at [349, 273] on link "Jee-O Fatline 02TH Freestanding Outdoor Thermostatic Shower with Handshower" at bounding box center [377, 266] width 239 height 16
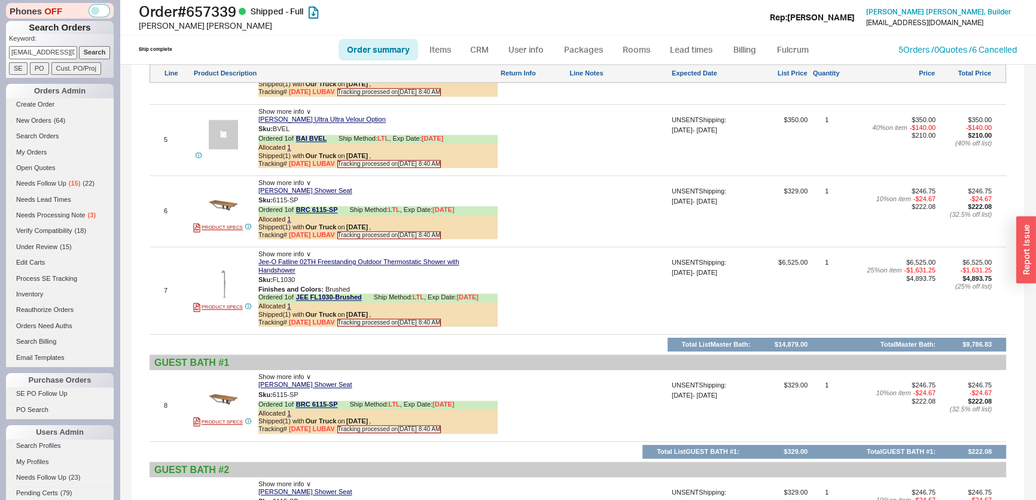
drag, startPoint x: 8, startPoint y: 55, endPoint x: 169, endPoint y: 56, distance: 160.9
click at [162, 56] on div "Phones OFF Search Orders Keyword: larrynaeve@mac.com Search SE PO Cust. PO/Proj…" at bounding box center [518, 250] width 1036 height 500
paste input "john@redbridgegroupe"
type input "john@redbridgegroupe.com"
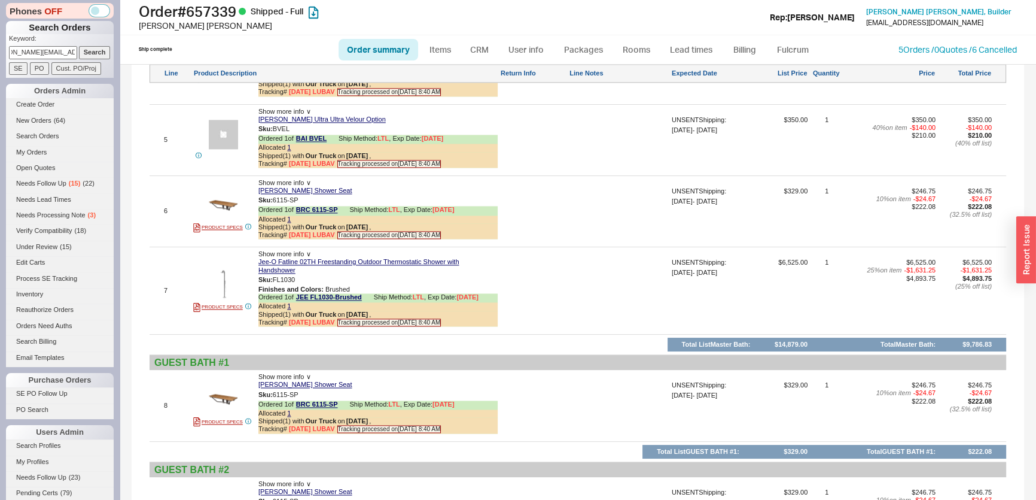
click at [101, 44] on p "Keyword:" at bounding box center [61, 40] width 105 height 12
click at [98, 48] on input "Search" at bounding box center [95, 52] width 32 height 13
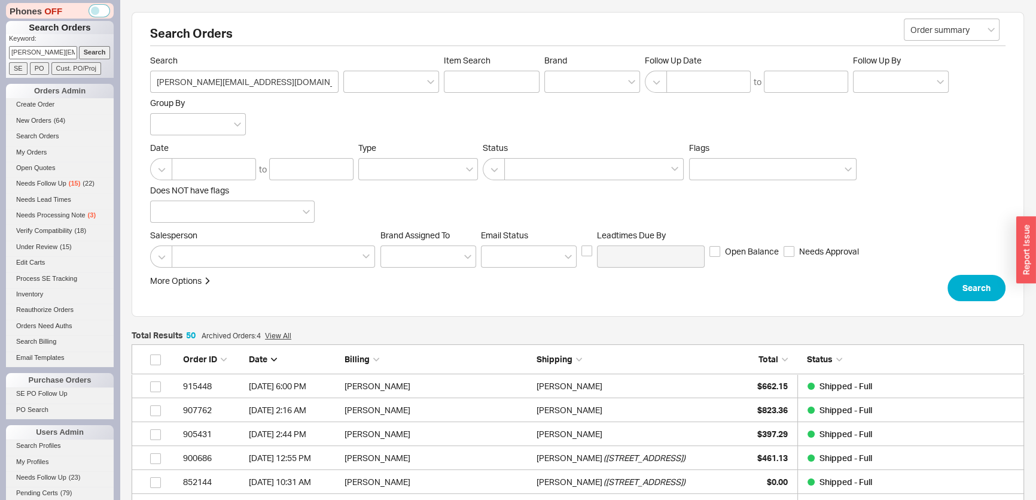
scroll to position [1218, 884]
click at [788, 387] on icon at bounding box center [792, 385] width 10 height 10
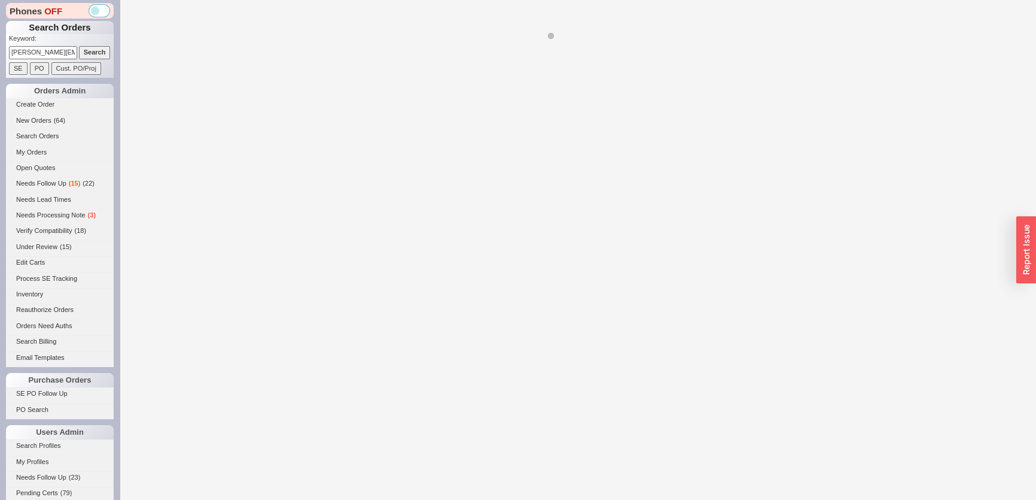
select select "*"
select select "LOW"
select select "3"
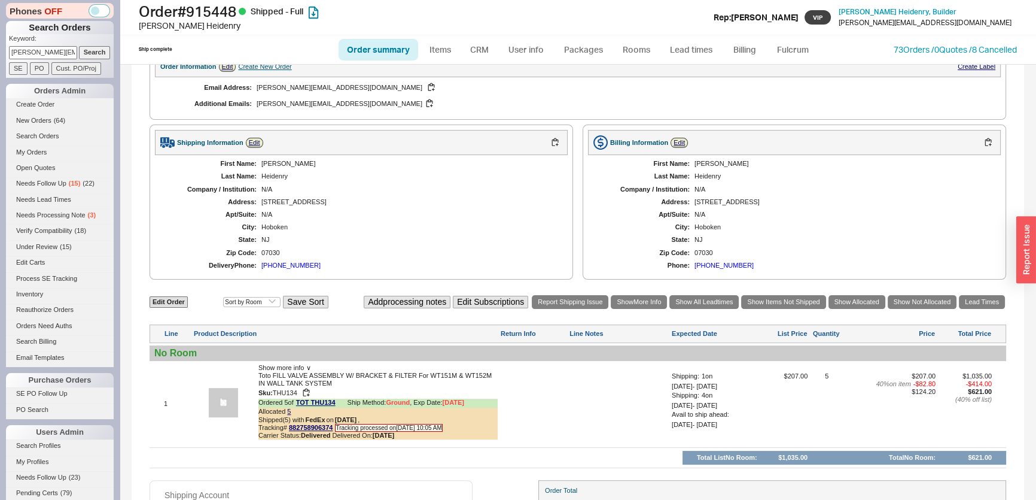
scroll to position [380, 0]
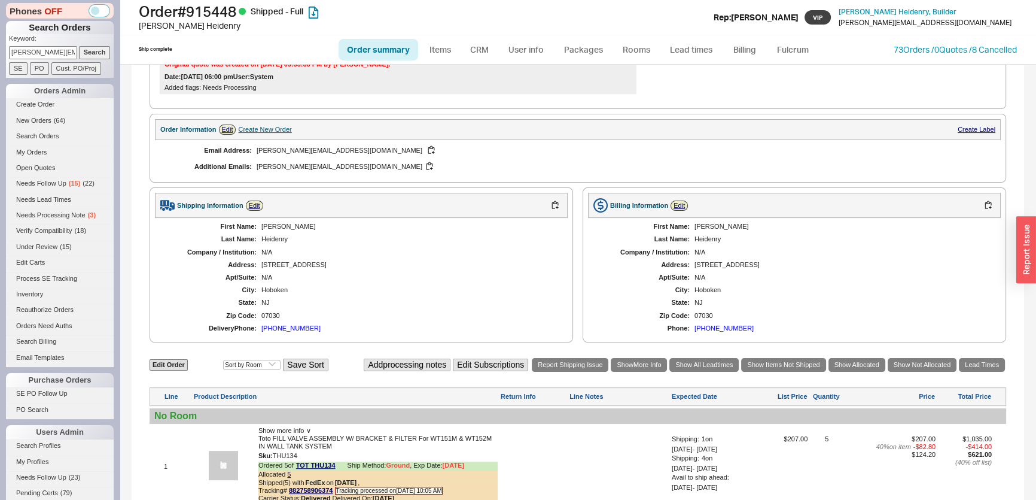
click at [259, 128] on div "Create New Order" at bounding box center [264, 130] width 53 height 8
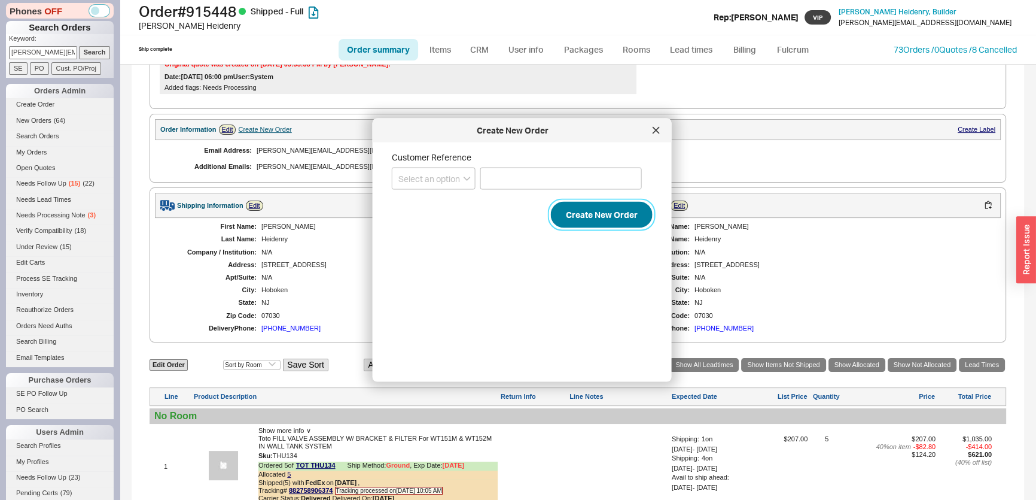
click at [598, 209] on button "Create New Order" at bounding box center [602, 215] width 102 height 26
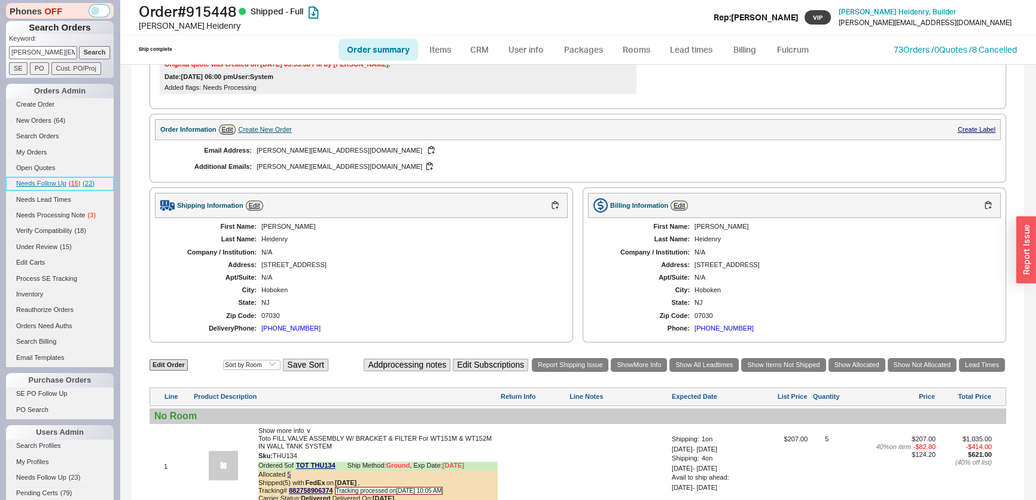
click at [53, 185] on span "Needs Follow Up" at bounding box center [41, 182] width 50 height 7
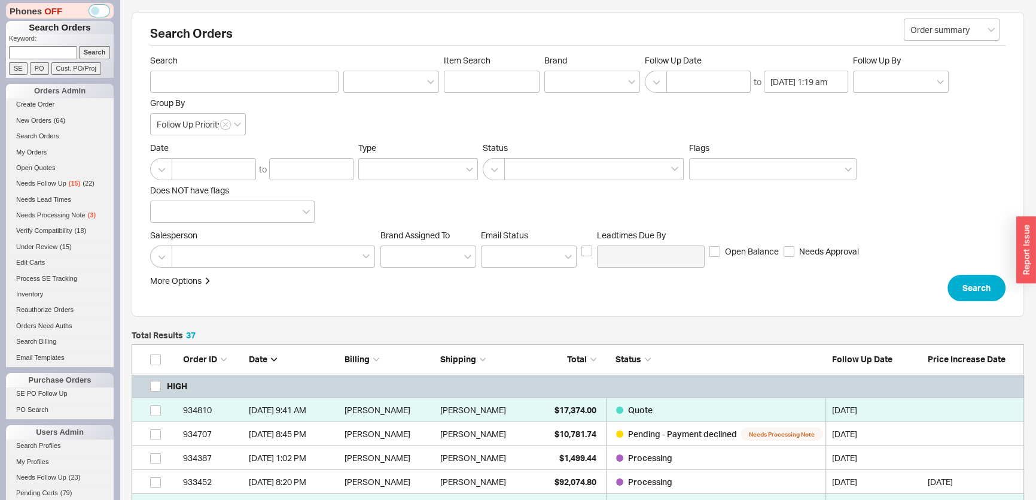
scroll to position [979, 884]
click at [58, 209] on link "Needs Processing Note ( 3 )" at bounding box center [60, 215] width 108 height 13
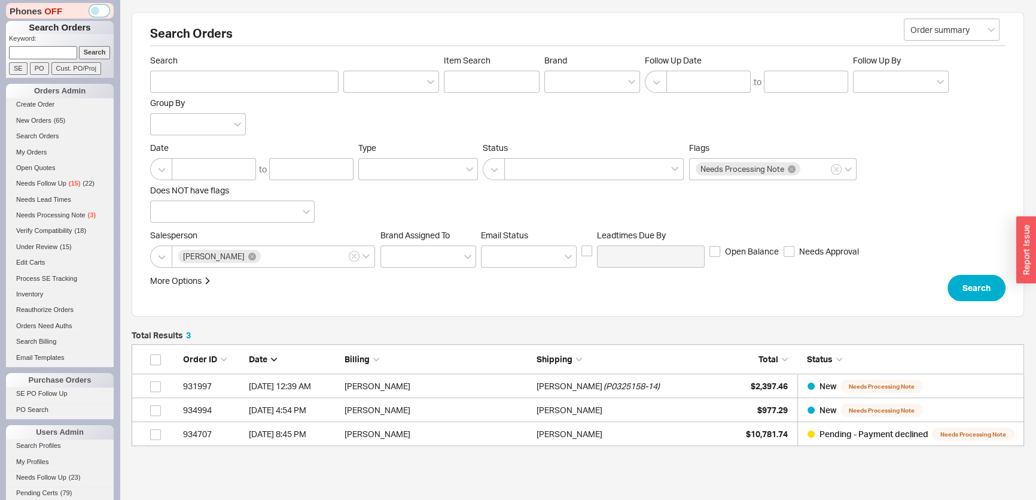
scroll to position [93, 884]
click at [64, 185] on span "Needs Follow Up" at bounding box center [41, 182] width 50 height 7
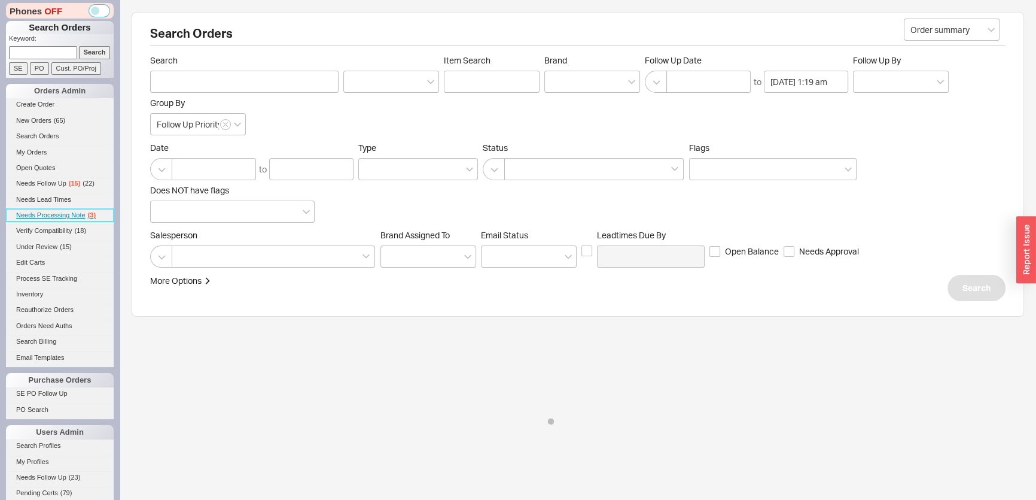
click at [69, 221] on link "Needs Processing Note ( 3 )" at bounding box center [60, 215] width 108 height 13
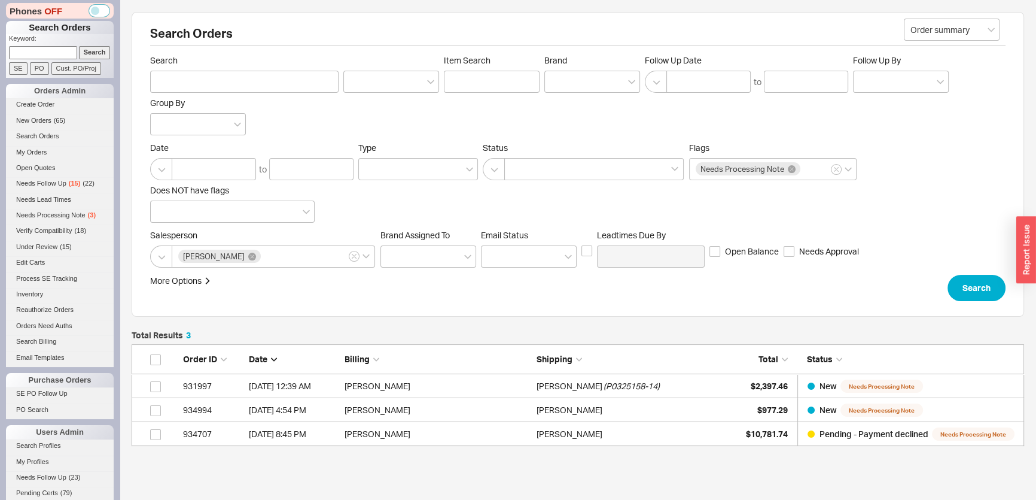
scroll to position [93, 884]
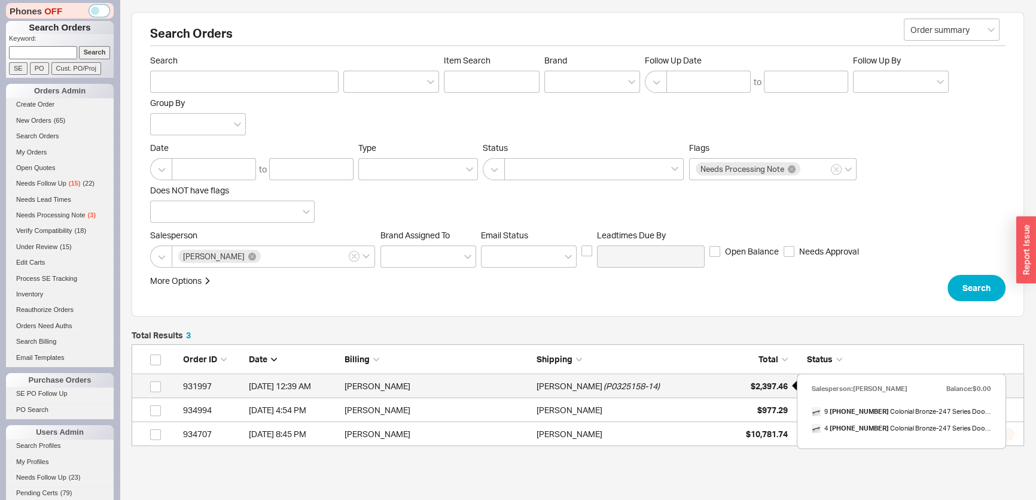
click at [765, 390] on span "$2,397.46" at bounding box center [769, 385] width 37 height 10
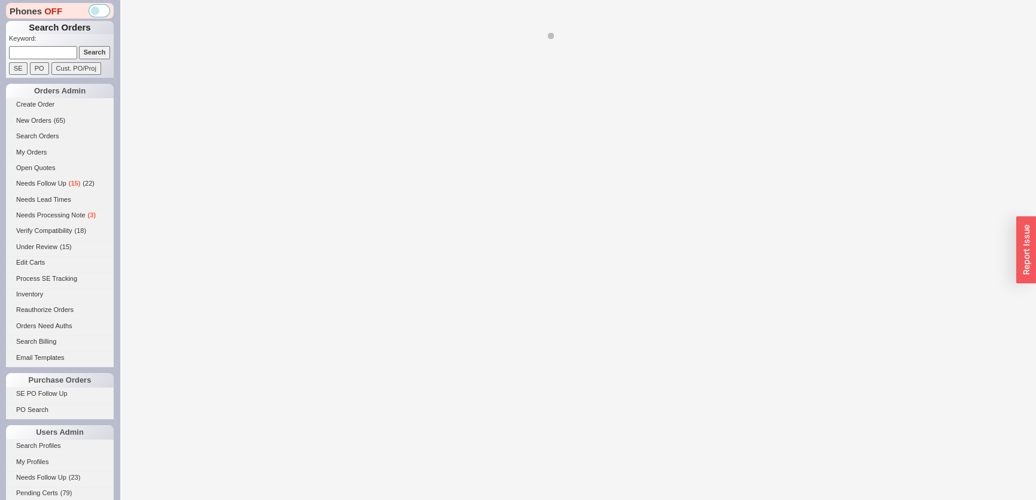
select select "*"
select select "LOW"
select select "3"
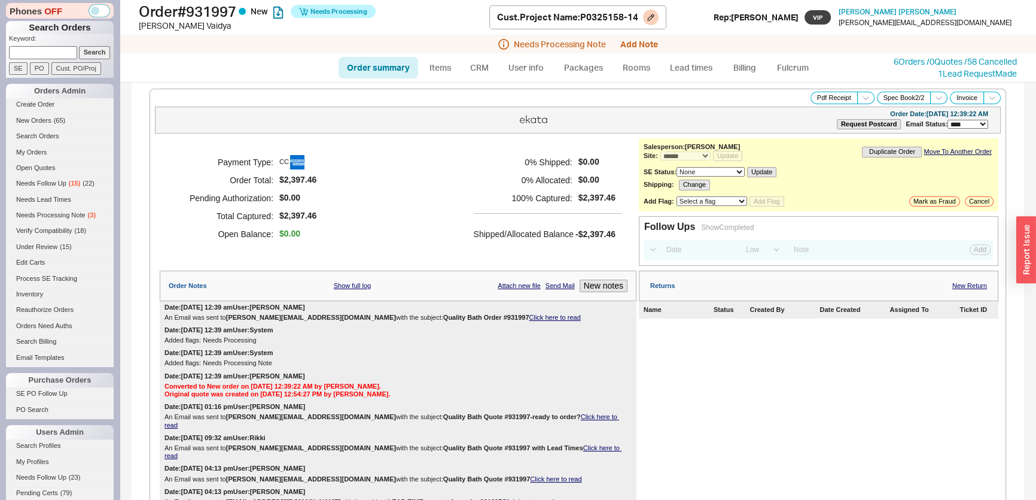
click at [640, 34] on div "Order # 931997 New Needs Processing Ricky Vaidya Cust. Project Name : P0325158-…" at bounding box center [578, 17] width 916 height 35
click at [641, 36] on div "Needs Processing Note Add Note" at bounding box center [578, 44] width 916 height 18
click at [643, 42] on button "Add Note" at bounding box center [639, 44] width 38 height 10
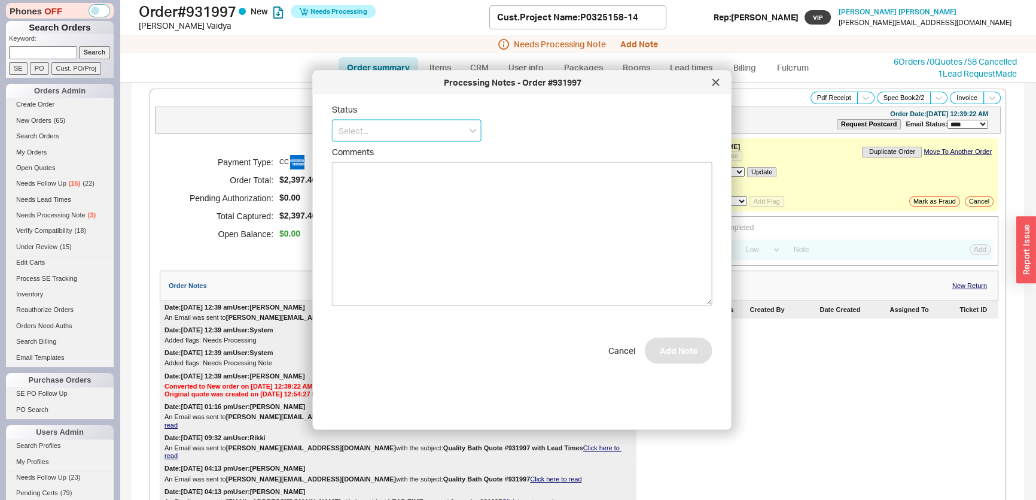
click at [434, 131] on input at bounding box center [407, 131] width 150 height 22
click at [428, 194] on div "Ships as Available" at bounding box center [407, 198] width 148 height 22
type input "Ships as Available"
click at [670, 362] on button "Add Note" at bounding box center [679, 356] width 68 height 26
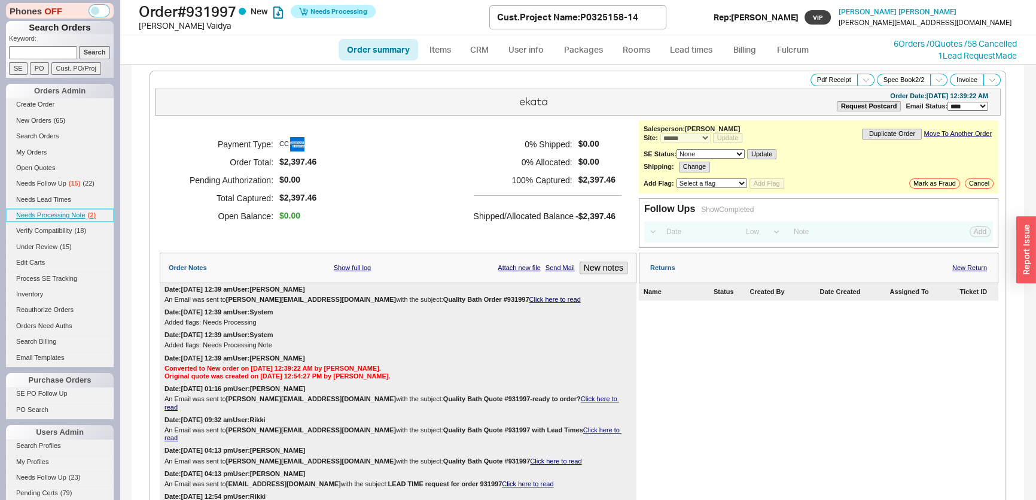
click at [78, 209] on link "Needs Processing Note ( 2 )" at bounding box center [60, 215] width 108 height 13
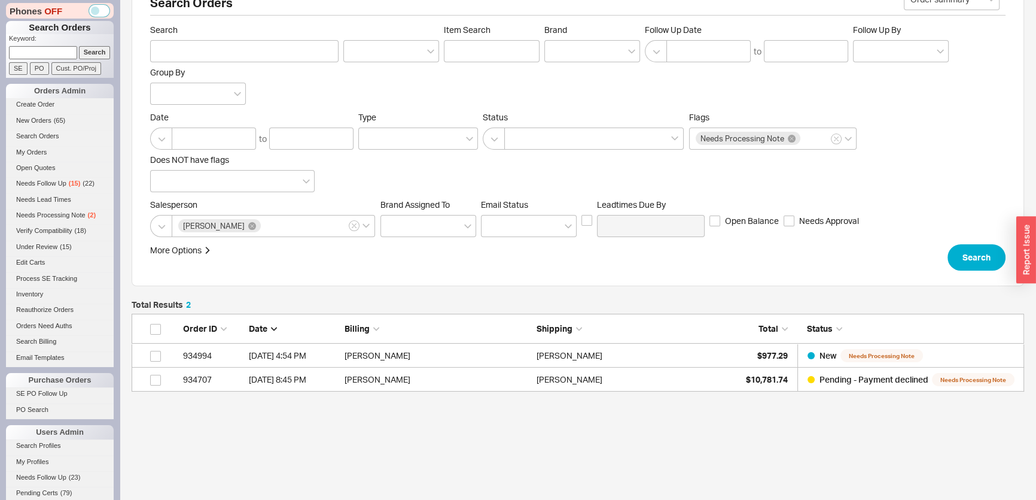
scroll to position [60, 0]
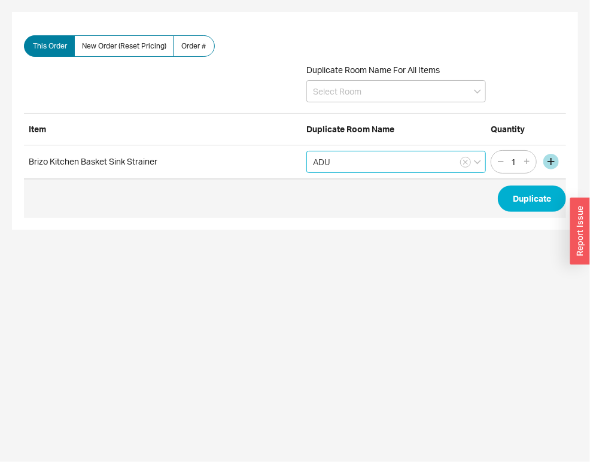
click at [355, 154] on input "ADU" at bounding box center [395, 162] width 179 height 22
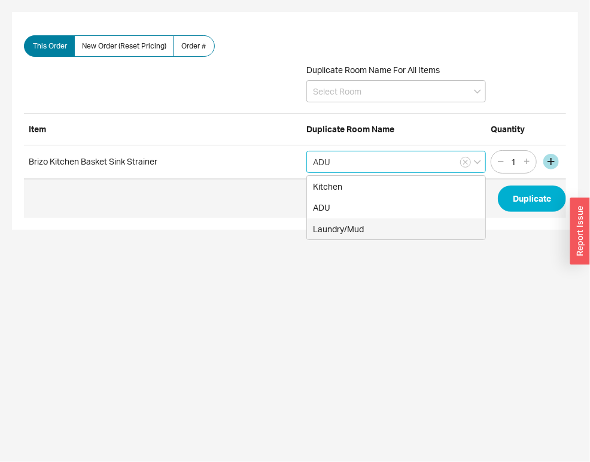
click at [353, 223] on div "Laundry/Mud" at bounding box center [396, 229] width 178 height 22
type input "Laundry/Mud"
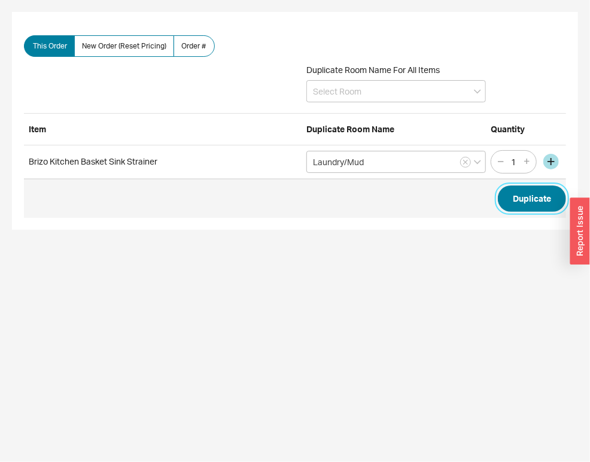
click at [556, 203] on button "Duplicate" at bounding box center [532, 198] width 68 height 26
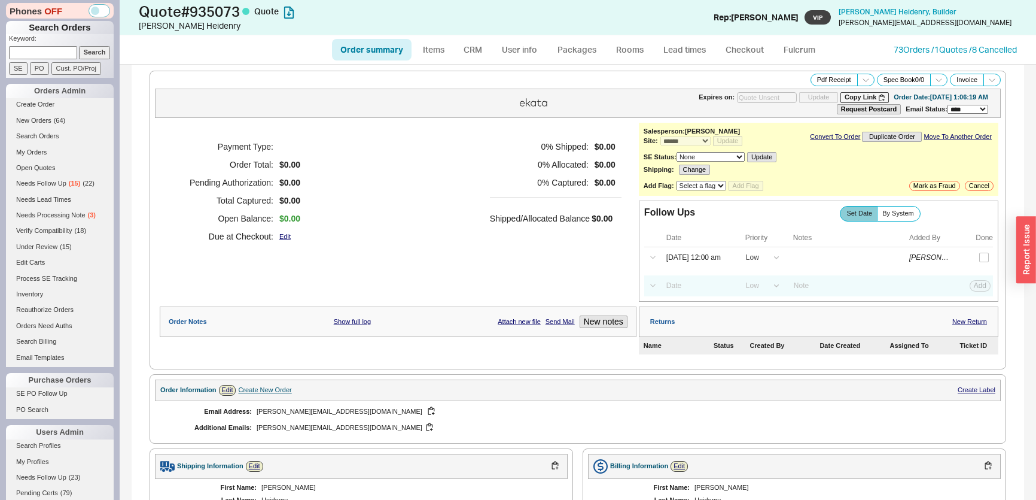
select select "*"
select select "LOW"
select select "3"
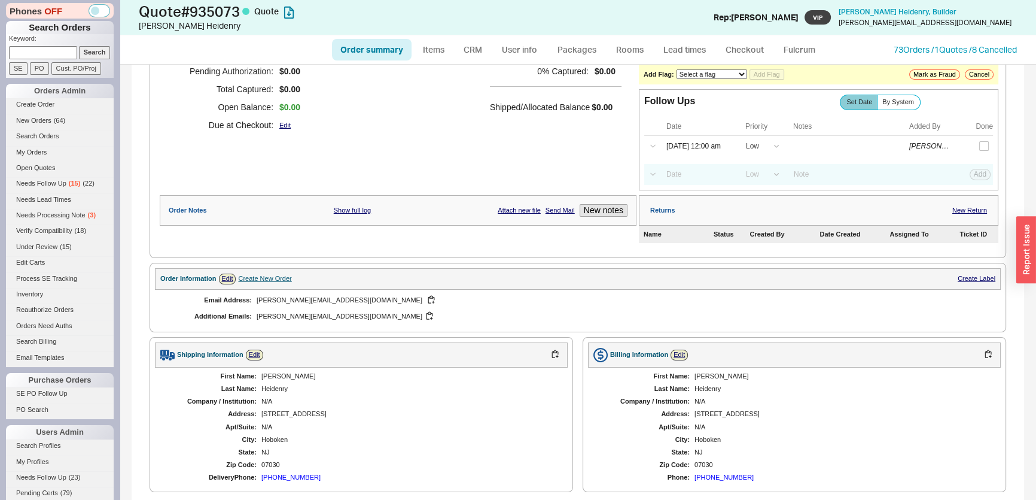
scroll to position [270, 0]
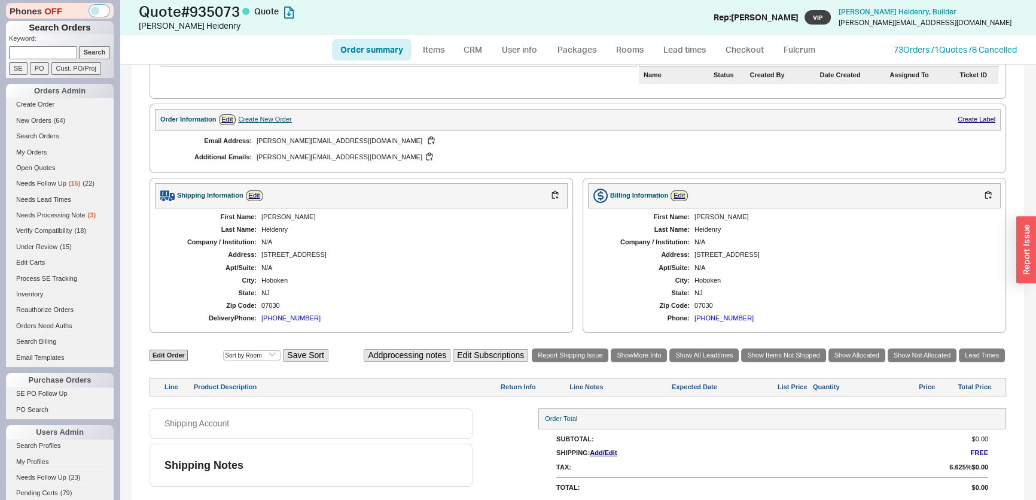
click at [230, 112] on div "Order Information Edit Create New Order Create Label" at bounding box center [578, 119] width 846 height 21
click at [227, 120] on link "Edit" at bounding box center [227, 119] width 17 height 10
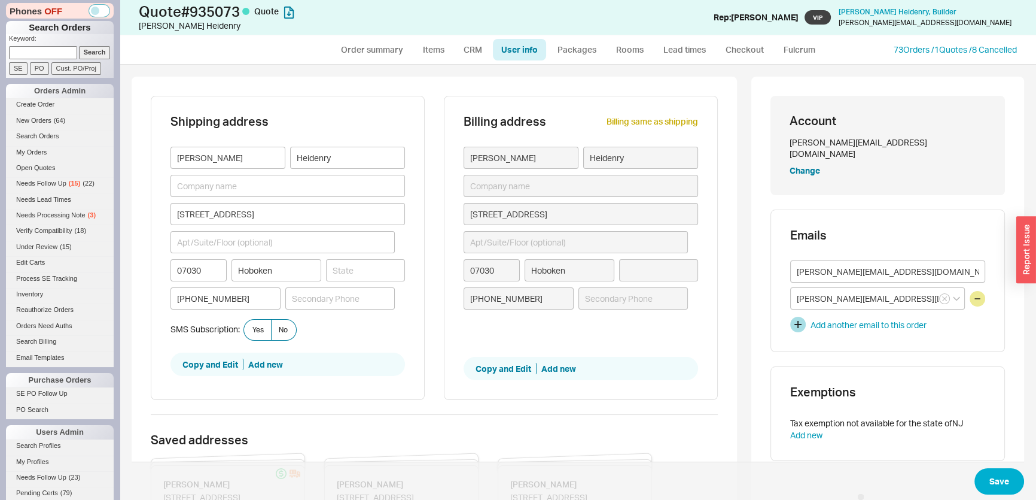
type input "[US_STATE]"
click at [379, 39] on link "Order summary" at bounding box center [372, 50] width 80 height 22
select select "*"
select select "LOW"
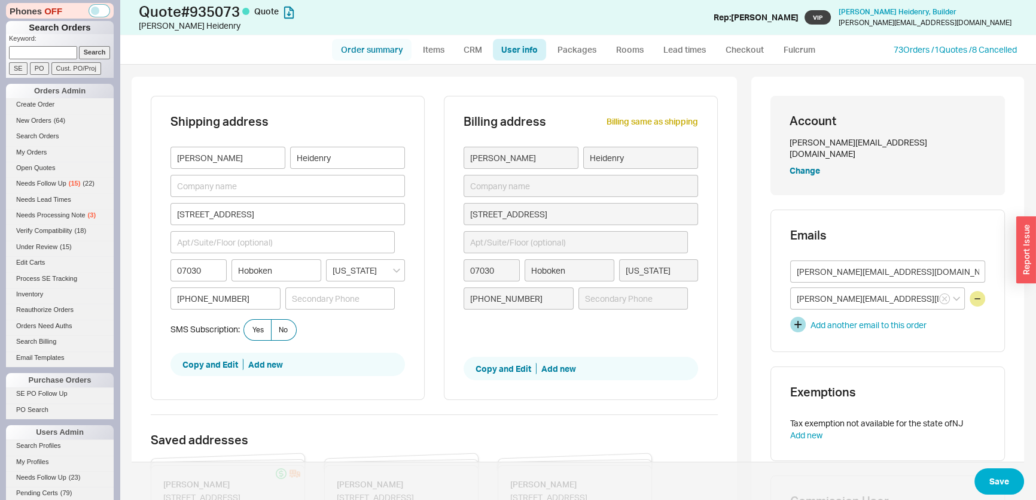
select select "LOW"
select select "3"
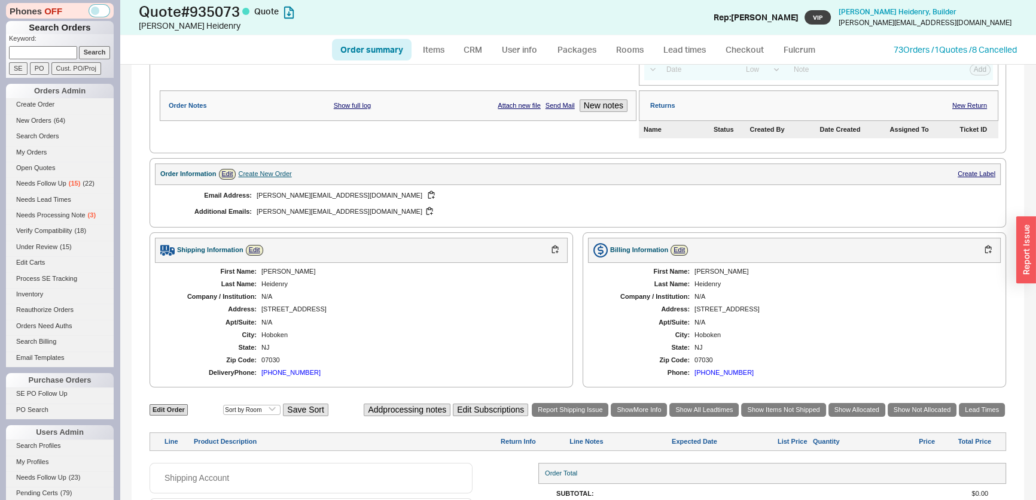
scroll to position [270, 0]
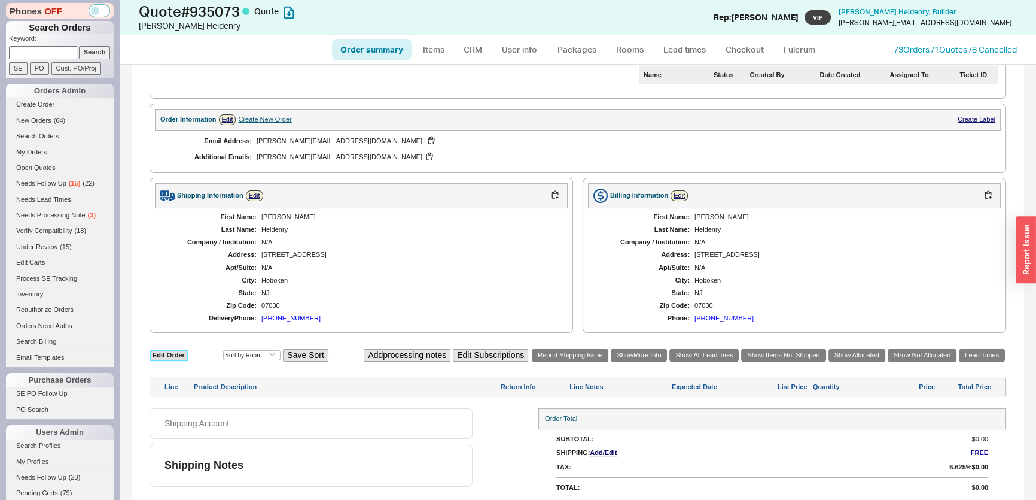
click at [167, 349] on link "Edit Order" at bounding box center [169, 354] width 38 height 11
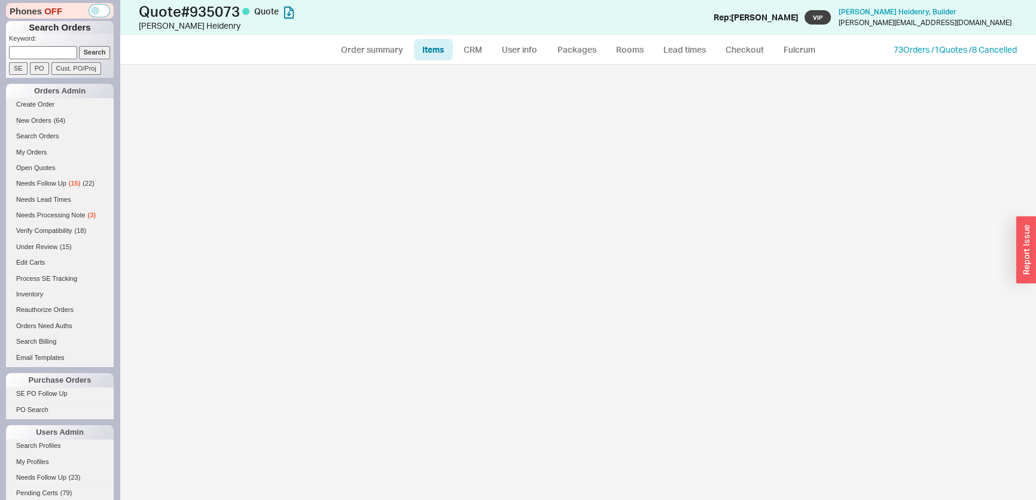
select select "3"
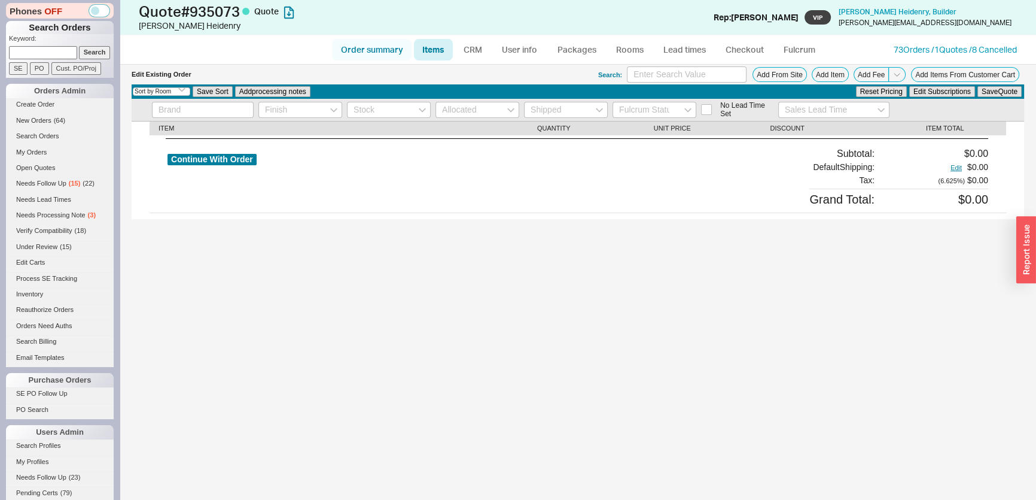
click at [371, 47] on link "Order summary" at bounding box center [372, 50] width 80 height 22
select select "*"
select select "LOW"
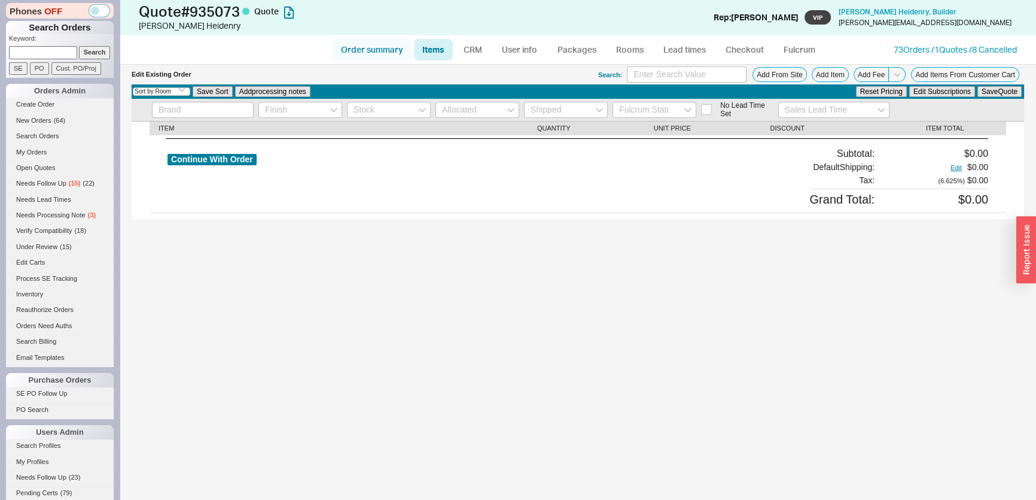
select select "3"
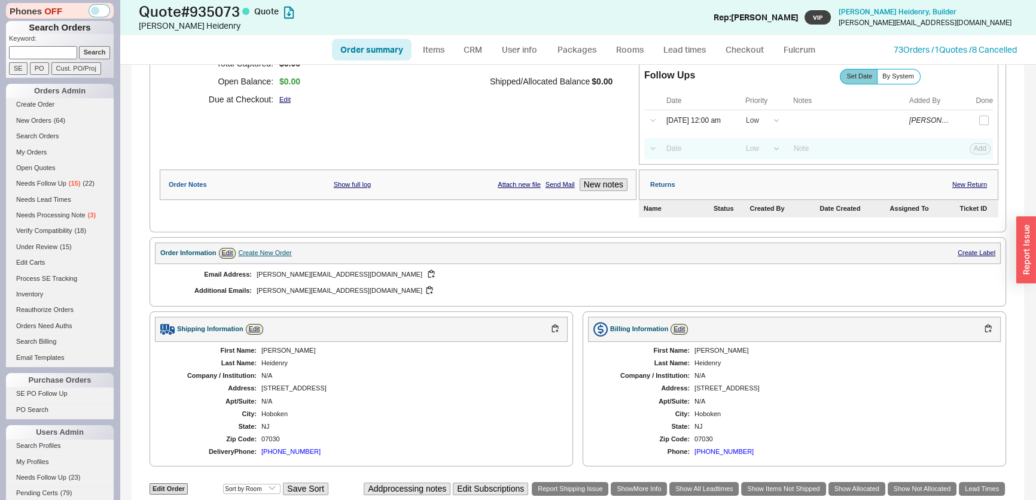
scroll to position [217, 0]
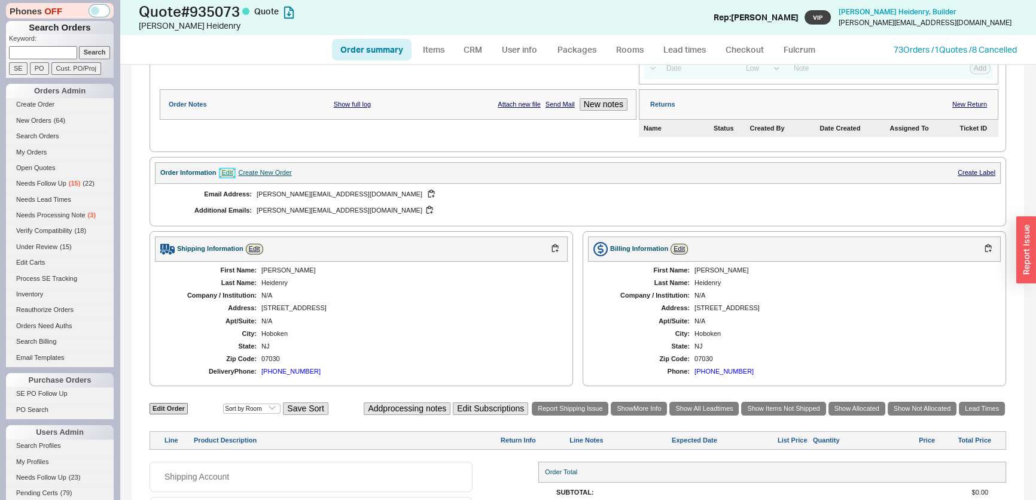
click at [222, 169] on link "Edit" at bounding box center [227, 172] width 17 height 10
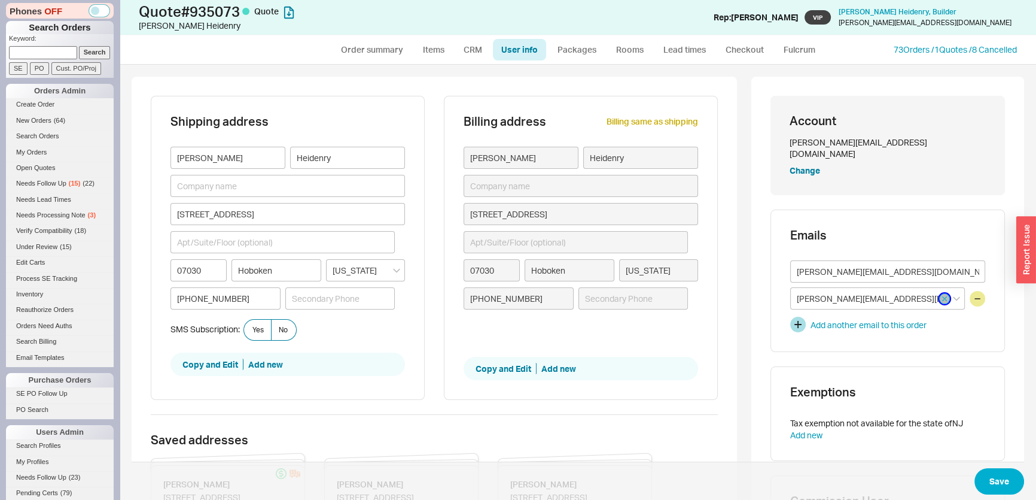
click at [942, 295] on icon "button" at bounding box center [944, 298] width 5 height 7
click at [1001, 472] on button "Save" at bounding box center [999, 481] width 50 height 26
select select "*"
select select "LOW"
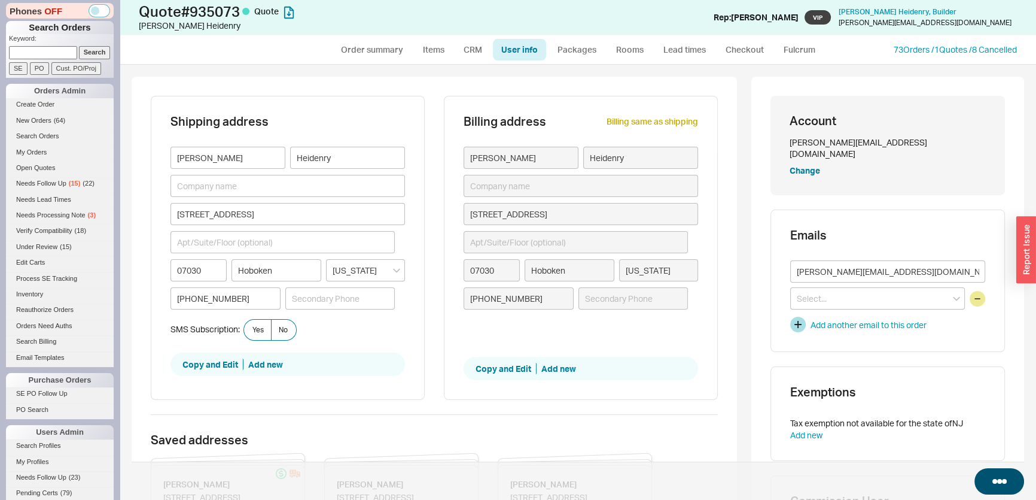
select select "LOW"
select select "3"
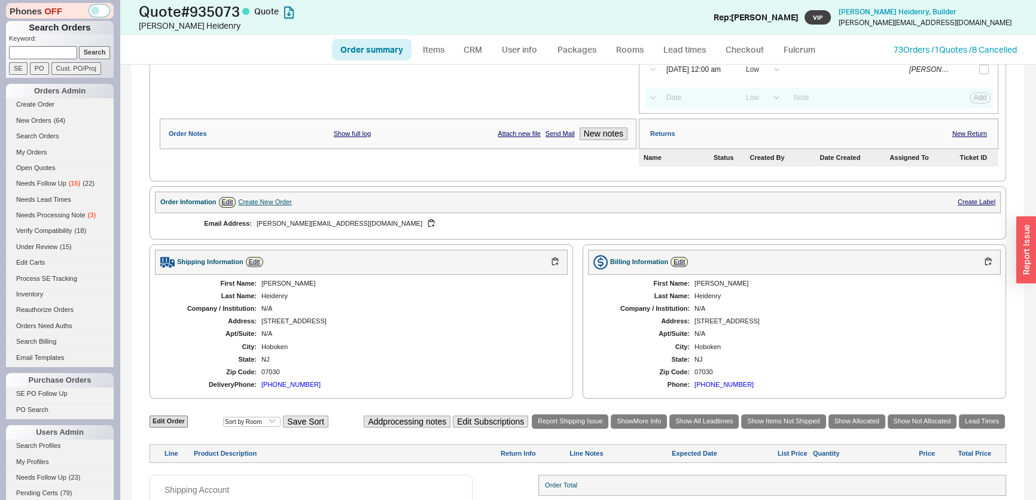
scroll to position [254, 0]
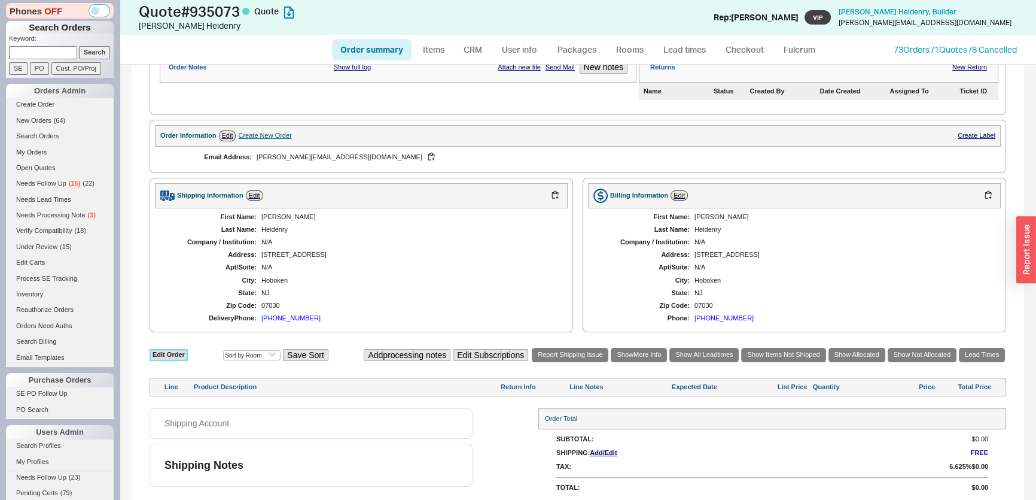
click at [171, 354] on link "Edit Order" at bounding box center [169, 354] width 38 height 11
select select "3"
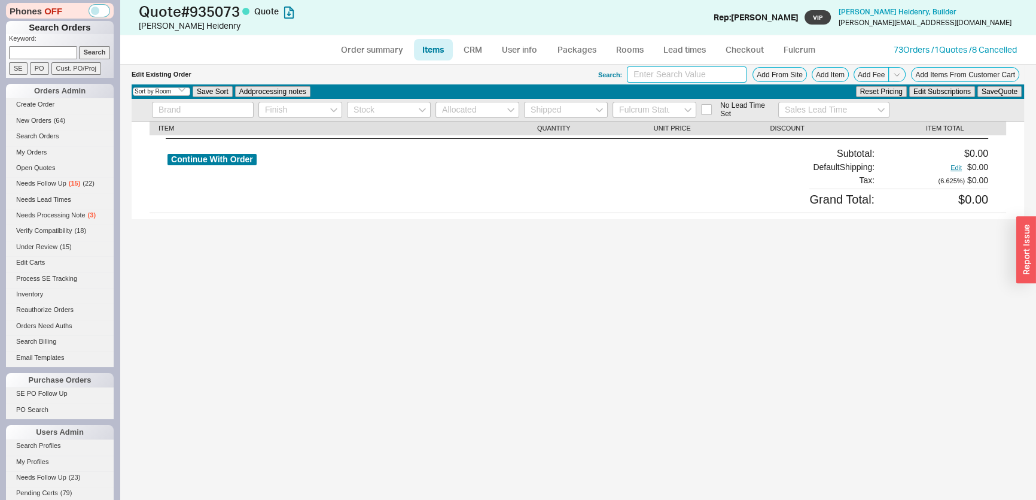
click at [674, 72] on input at bounding box center [687, 74] width 120 height 16
type input "brizo odin"
click at [781, 340] on div "Edit Existing Order Search: brizo odin Add From Site Add Item Add Fee Add Items…" at bounding box center [578, 282] width 916 height 435
click at [826, 75] on button "Add Item" at bounding box center [830, 74] width 37 height 15
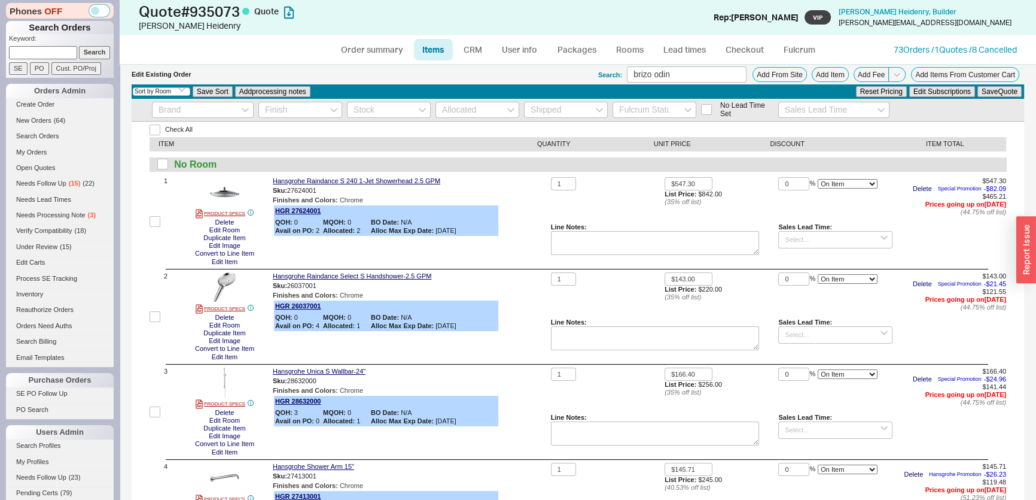
drag, startPoint x: 901, startPoint y: 416, endPoint x: 921, endPoint y: 416, distance: 20.3
click at [921, 416] on div "1 $166.40 List Price: $256.00 ( 35 % off list) 0 % On Item On Bottom Gift Card …" at bounding box center [778, 411] width 455 height 89
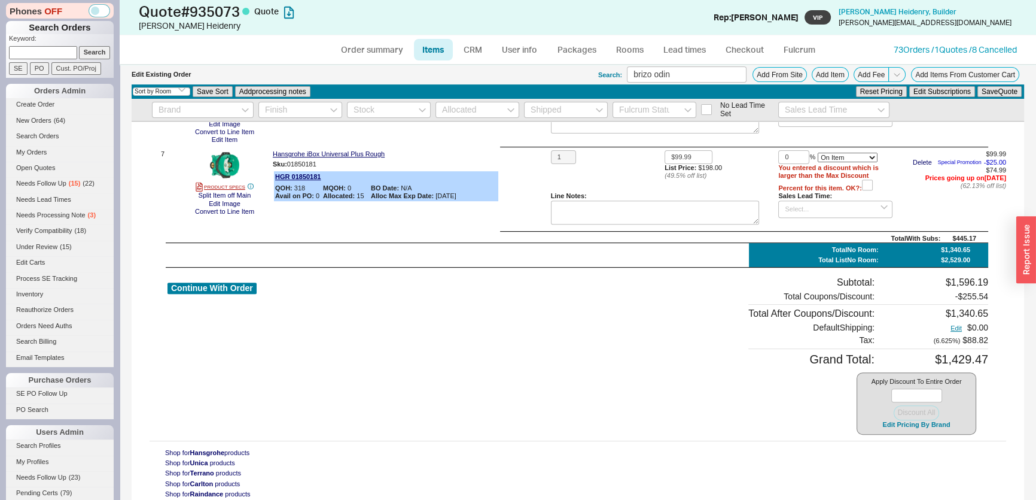
scroll to position [598, 0]
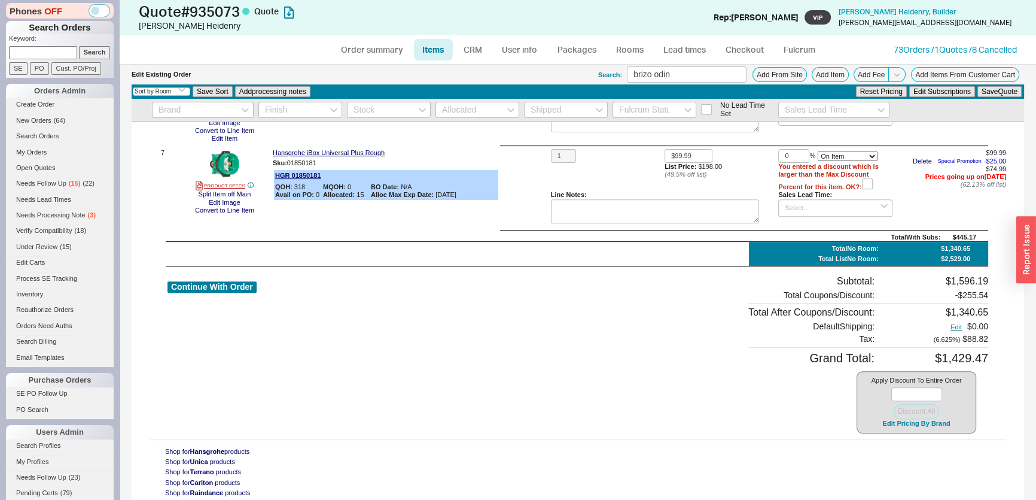
click at [821, 84] on div "Select an option Sort by Brand Sort by Room Save Sort Add processing notes Rese…" at bounding box center [578, 91] width 893 height 14
click at [818, 72] on button "Add Item" at bounding box center [830, 74] width 37 height 15
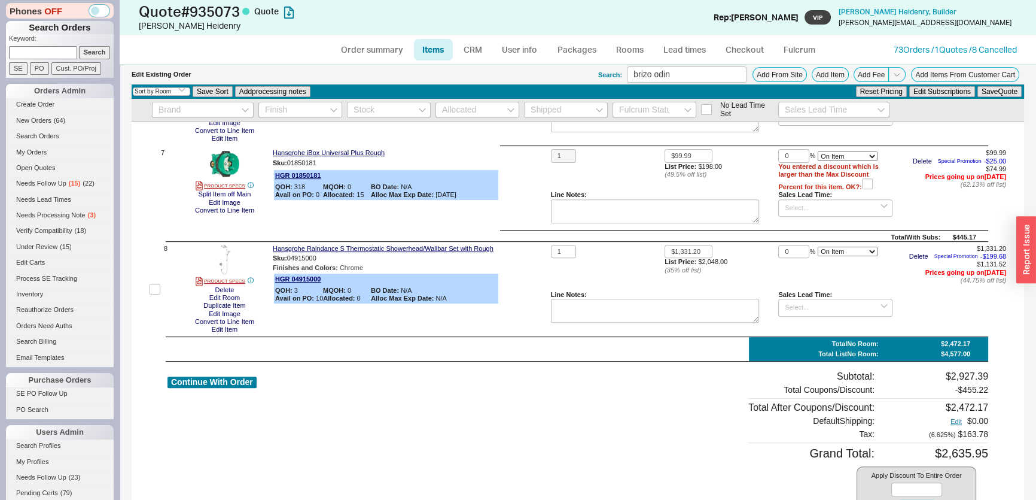
click at [259, 414] on div "Continue With Order Subtotal: $2,927.39 Total Coupons/Discount: - $455.22 Total…" at bounding box center [577, 449] width 821 height 158
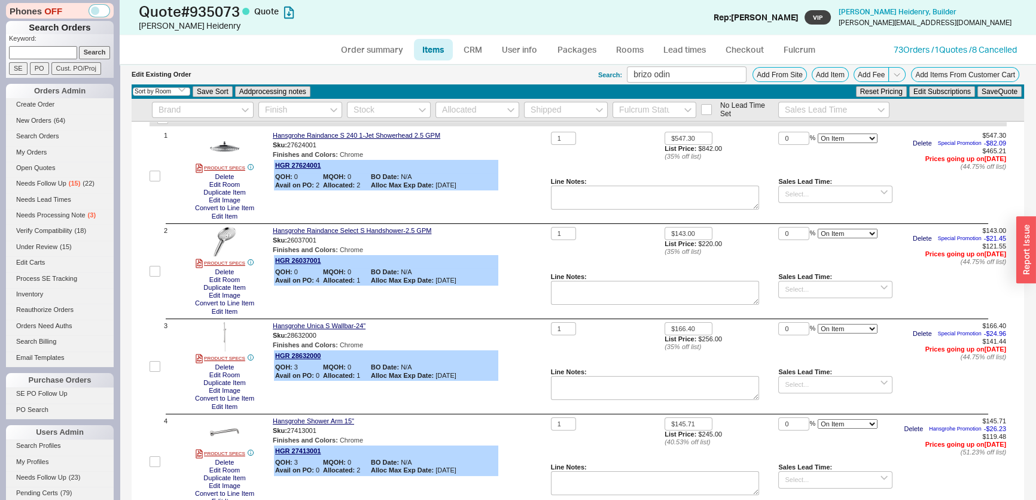
scroll to position [0, 0]
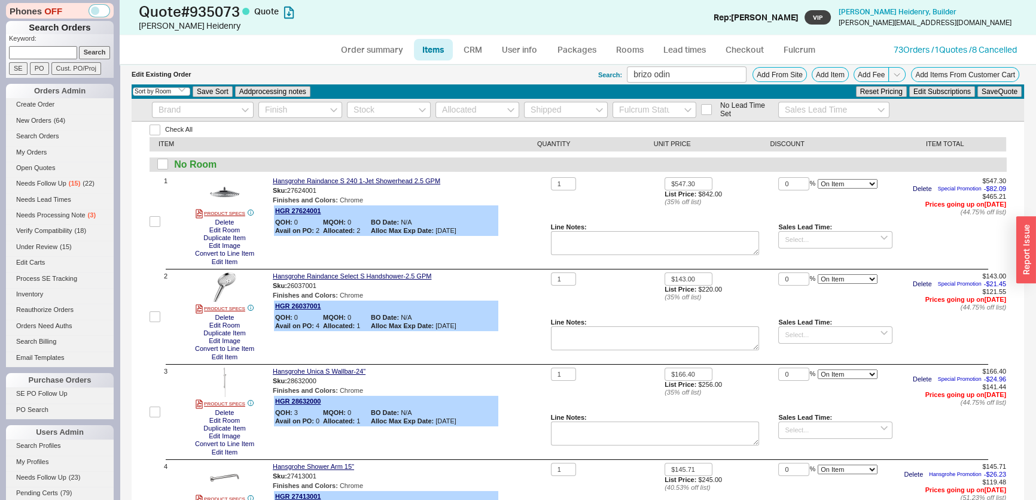
click at [170, 162] on div "No Room" at bounding box center [578, 164] width 857 height 14
click at [167, 162] on input "checkbox" at bounding box center [162, 164] width 11 height 11
checkbox input "true"
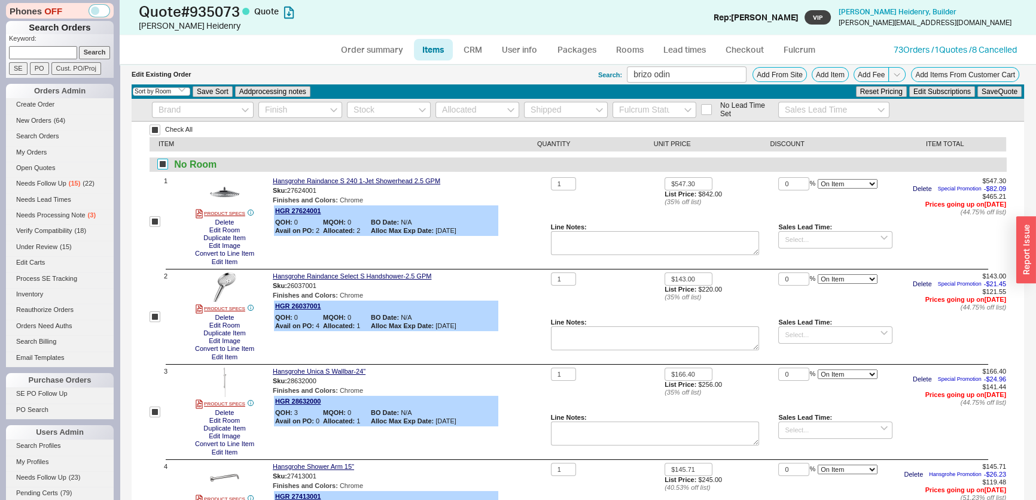
checkbox input "true"
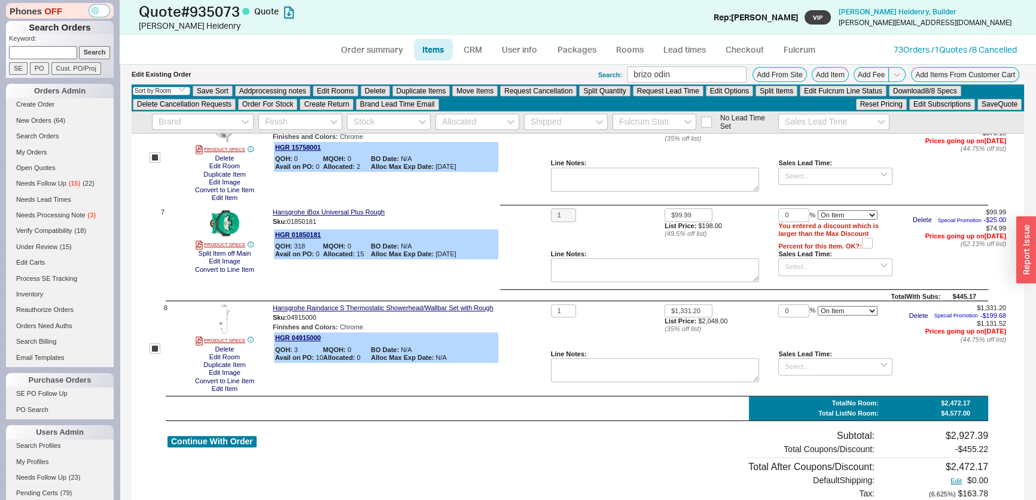
scroll to position [706, 0]
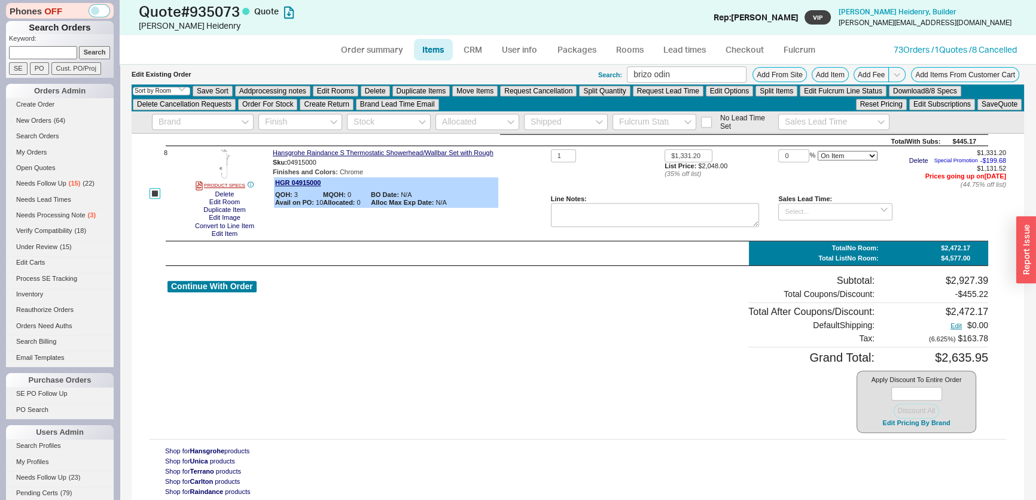
click at [154, 192] on input "checkbox" at bounding box center [155, 193] width 11 height 11
checkbox input "false"
click at [343, 90] on button "Edit Rooms" at bounding box center [335, 91] width 45 height 11
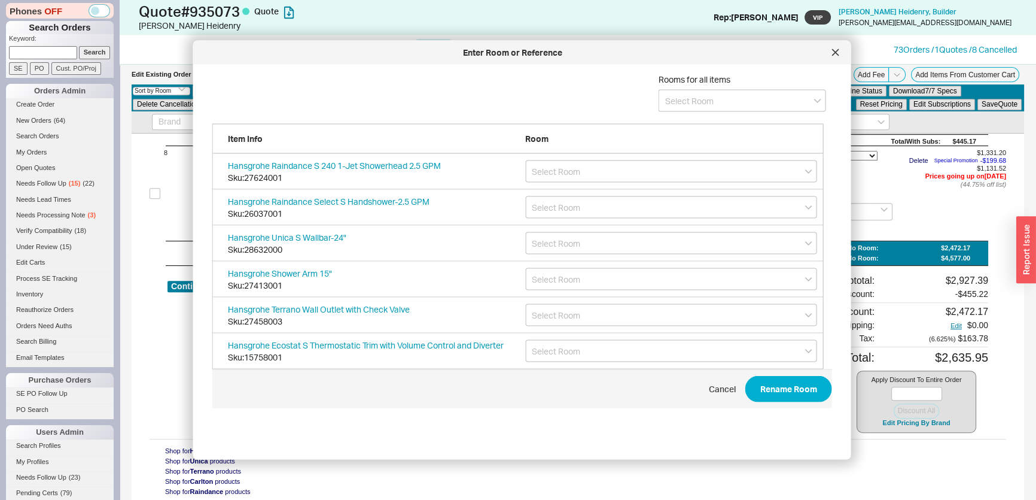
scroll to position [358, 622]
click at [690, 79] on span "Rooms for all items" at bounding box center [695, 79] width 72 height 10
click at [695, 97] on input at bounding box center [742, 101] width 167 height 22
type input "shower"
click at [706, 131] on div "create option shower" at bounding box center [742, 126] width 166 height 22
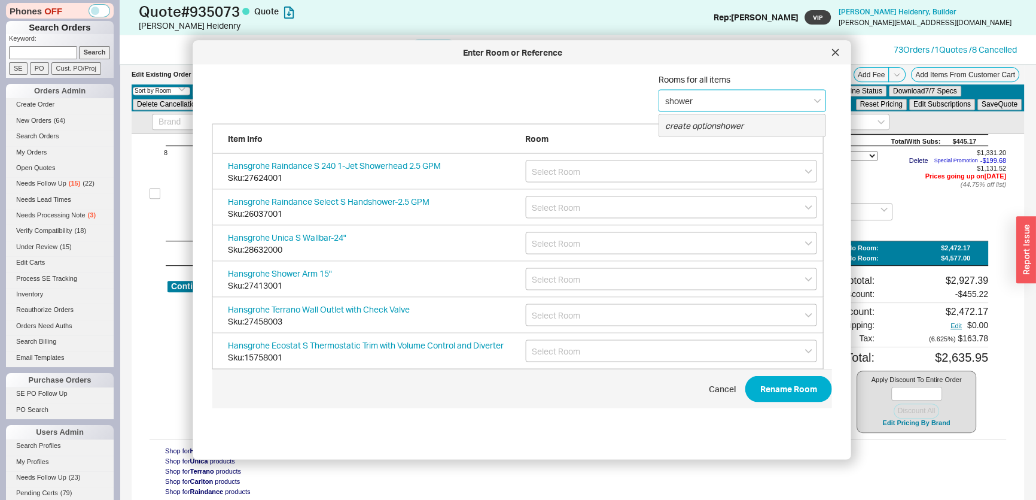
type input "shower"
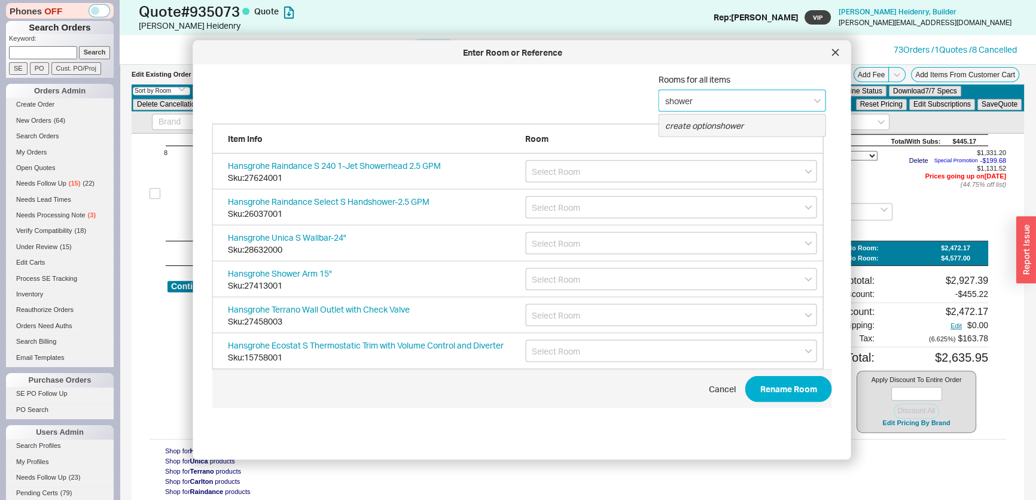
type input "shower"
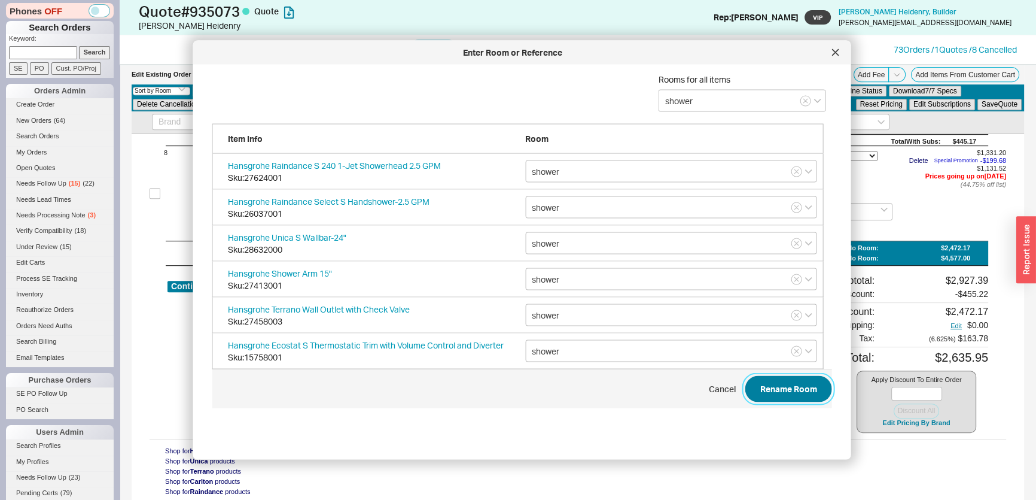
click at [772, 377] on button "Rename Room" at bounding box center [788, 389] width 87 height 26
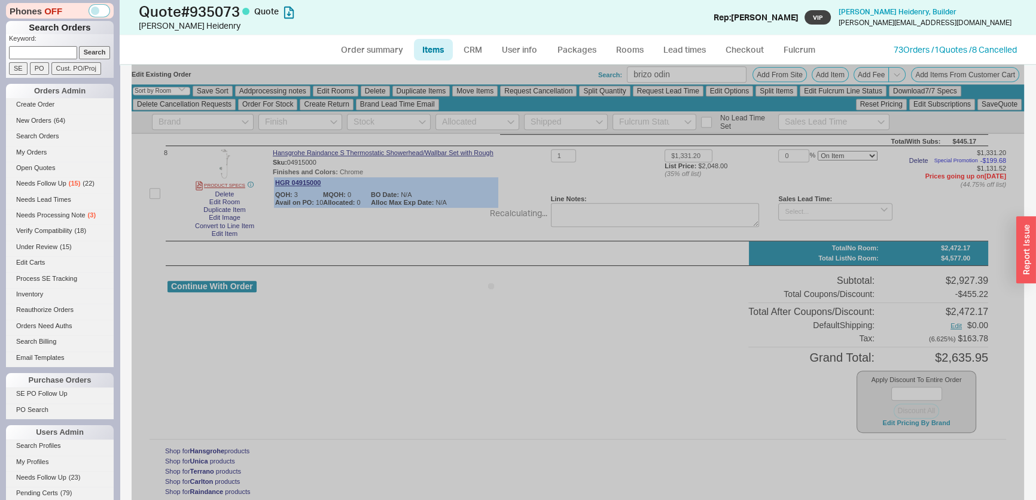
checkbox input "false"
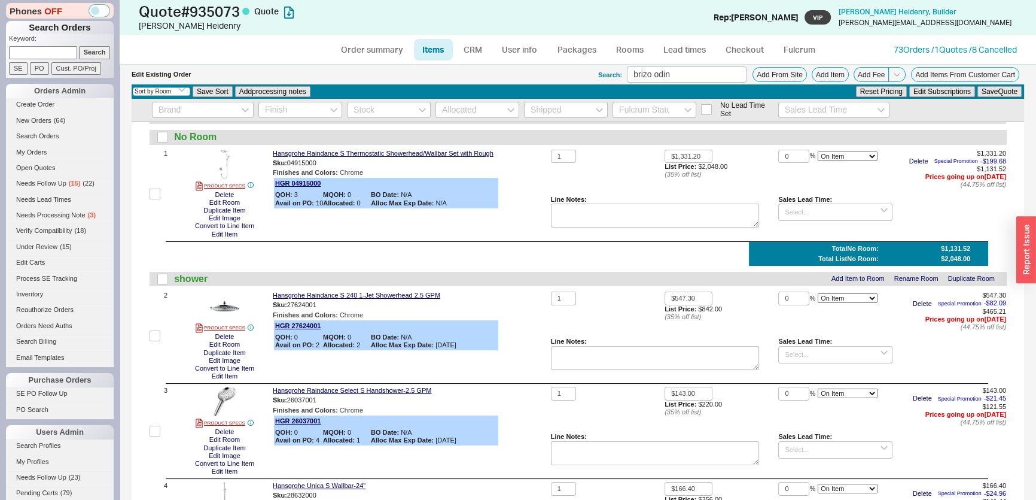
scroll to position [0, 0]
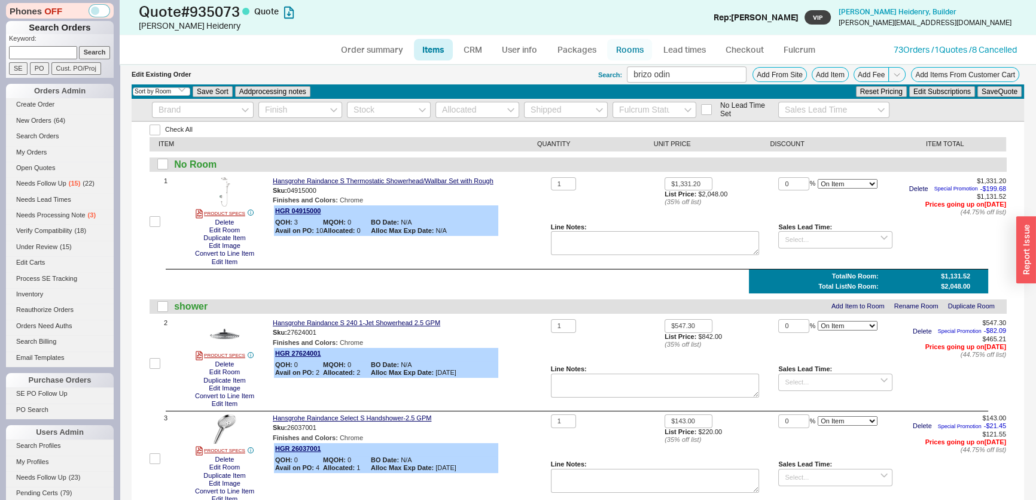
click at [625, 51] on link "Rooms" at bounding box center [629, 50] width 45 height 22
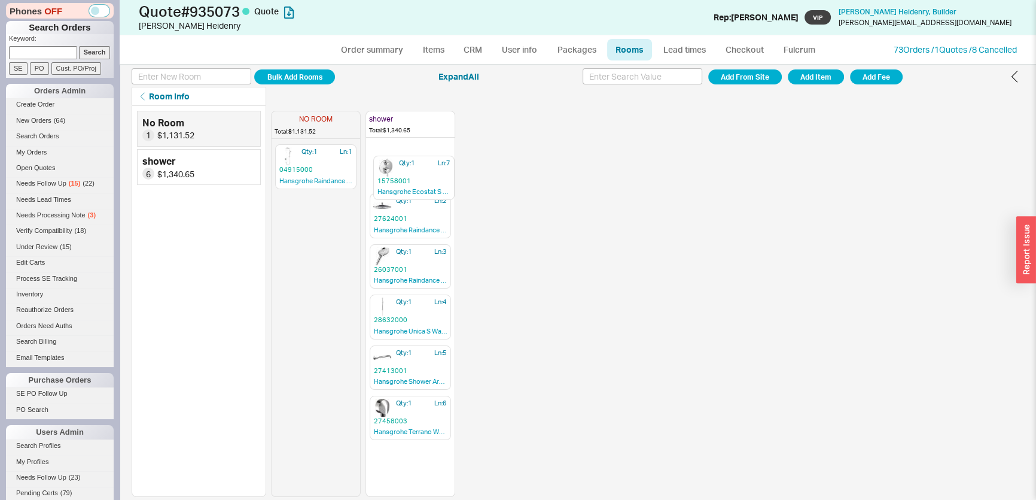
drag, startPoint x: 406, startPoint y: 412, endPoint x: 413, endPoint y: 164, distance: 247.7
click at [413, 164] on div "NO ROOM Total: $1,131.52 Qty: 1 Ln: 1 04915000 Hansgrohe Raindance S Thermostat…" at bounding box center [363, 301] width 184 height 391
drag, startPoint x: 400, startPoint y: 368, endPoint x: 407, endPoint y: 254, distance: 115.0
click at [407, 254] on div "NO ROOM Total: $1,131.52 Qty: 1 Ln: 1 04915000 Hansgrohe Raindance S Thermostat…" at bounding box center [363, 301] width 184 height 391
click at [375, 50] on link "Order summary" at bounding box center [372, 50] width 80 height 22
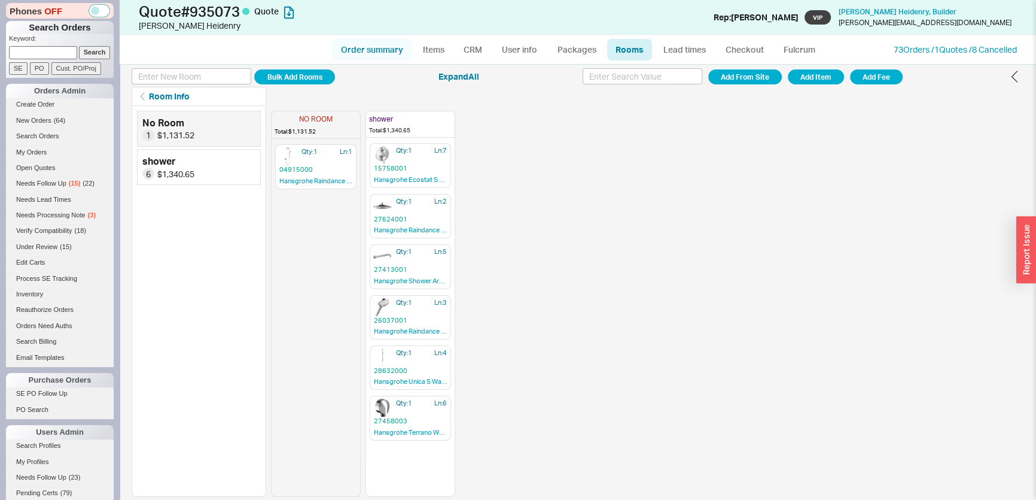
select select "*"
select select "LOW"
select select "3"
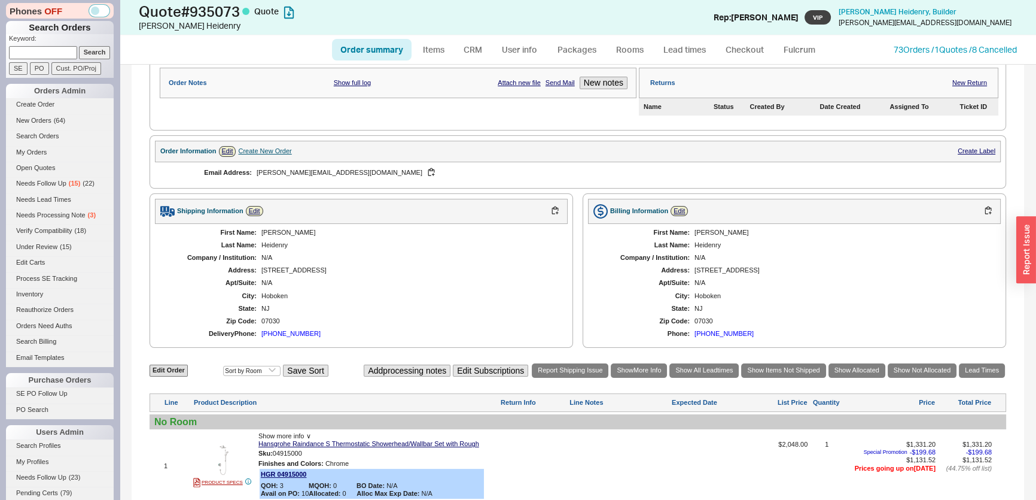
scroll to position [380, 0]
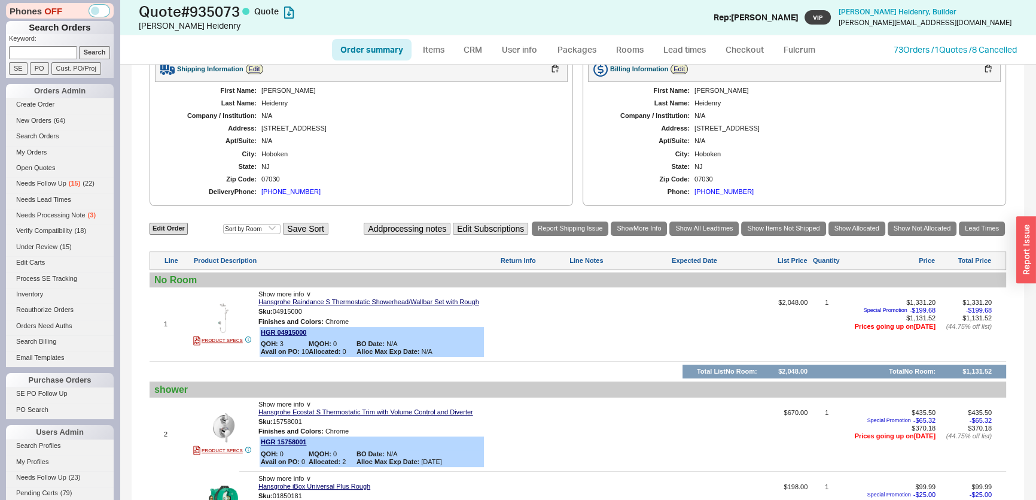
click at [178, 232] on div "Edit Order Select an option Sort by Brand Sort by Room Save Sort Add processing…" at bounding box center [578, 228] width 857 height 16
click at [176, 226] on link "Edit Order" at bounding box center [169, 228] width 38 height 11
select select "3"
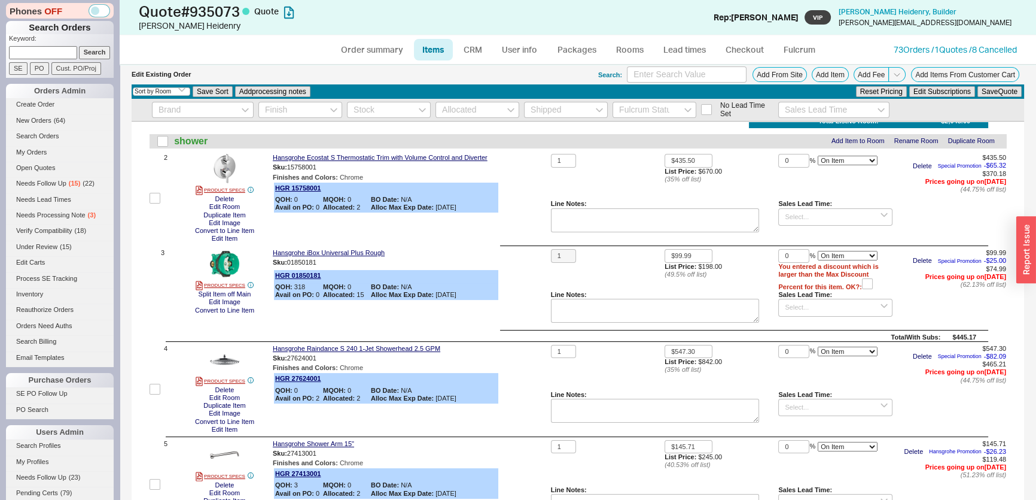
scroll to position [163, 0]
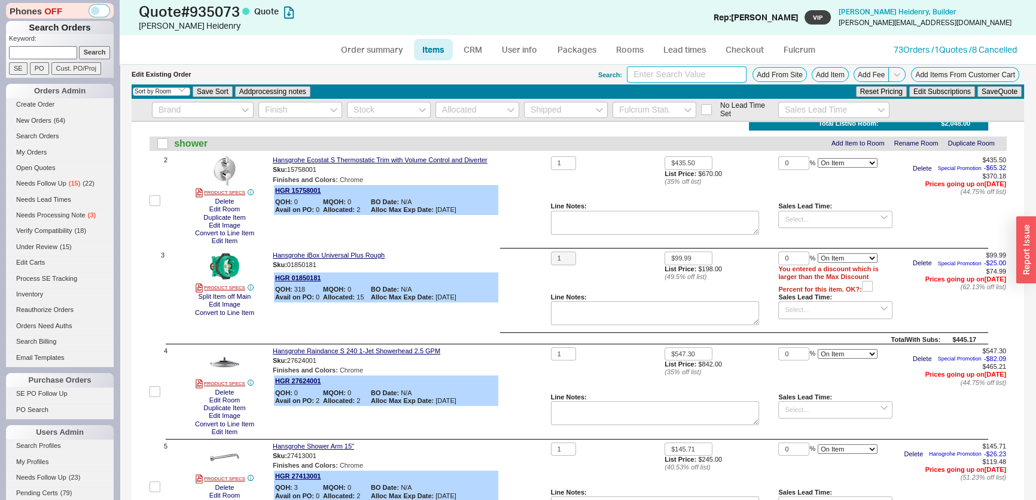
click at [706, 72] on input at bounding box center [687, 74] width 120 height 16
type input "jaclo wall bar"
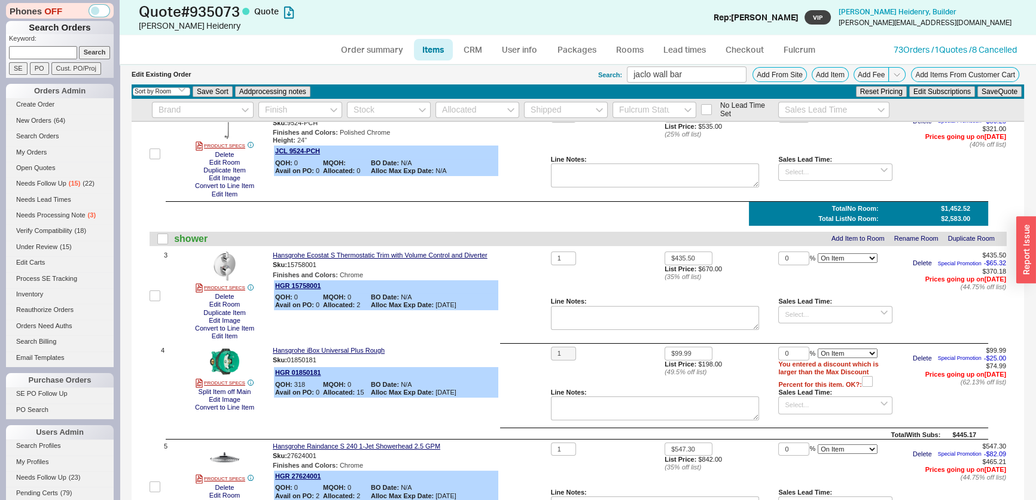
click at [718, 194] on div "Line Notes:" at bounding box center [655, 176] width 209 height 41
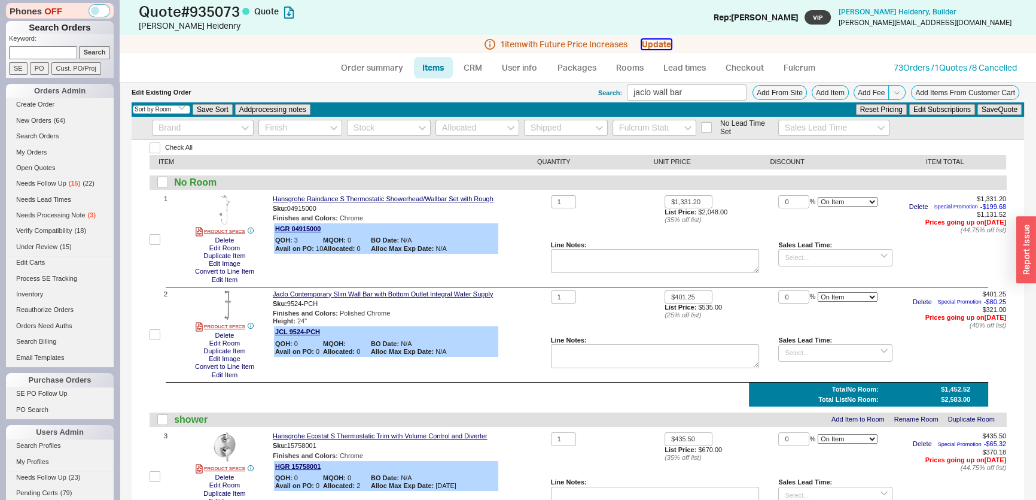
click at [655, 42] on button "Update" at bounding box center [656, 44] width 29 height 10
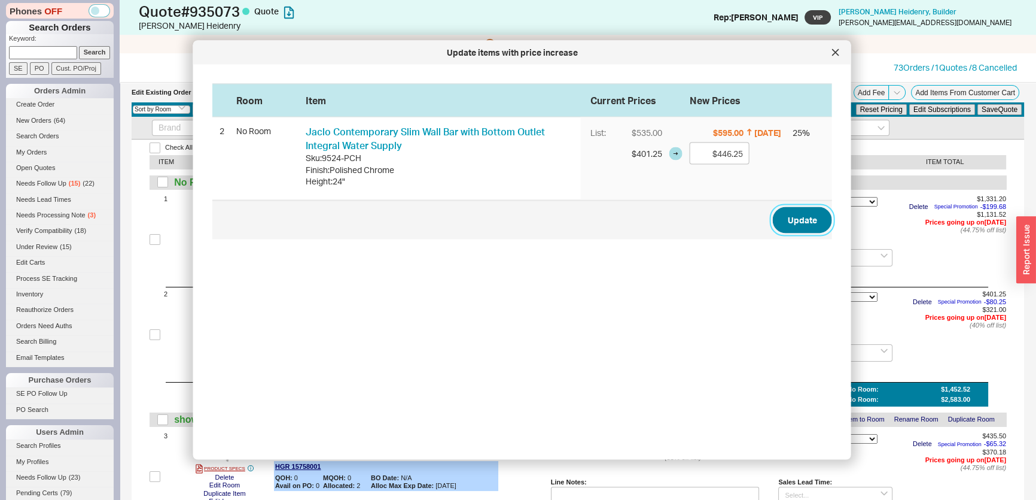
click at [793, 213] on button "Update" at bounding box center [802, 220] width 59 height 26
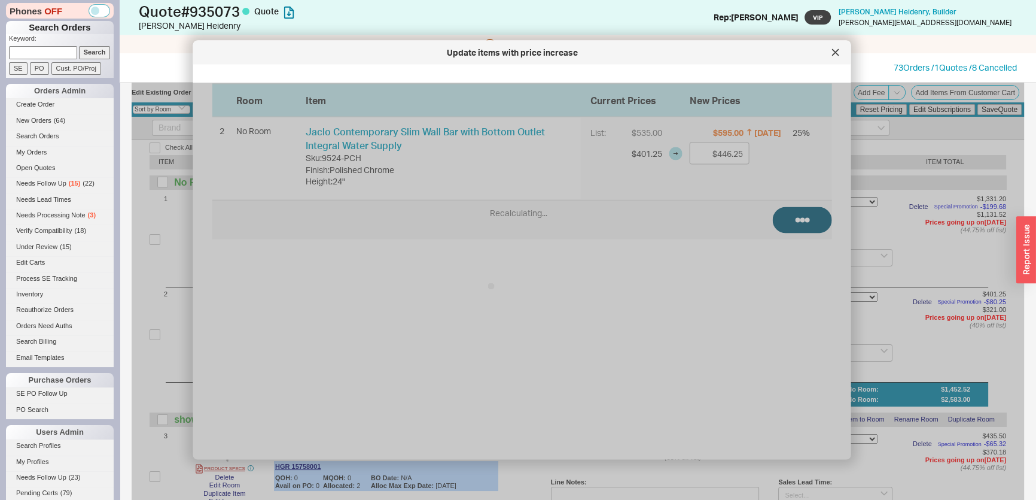
type input "$446.25"
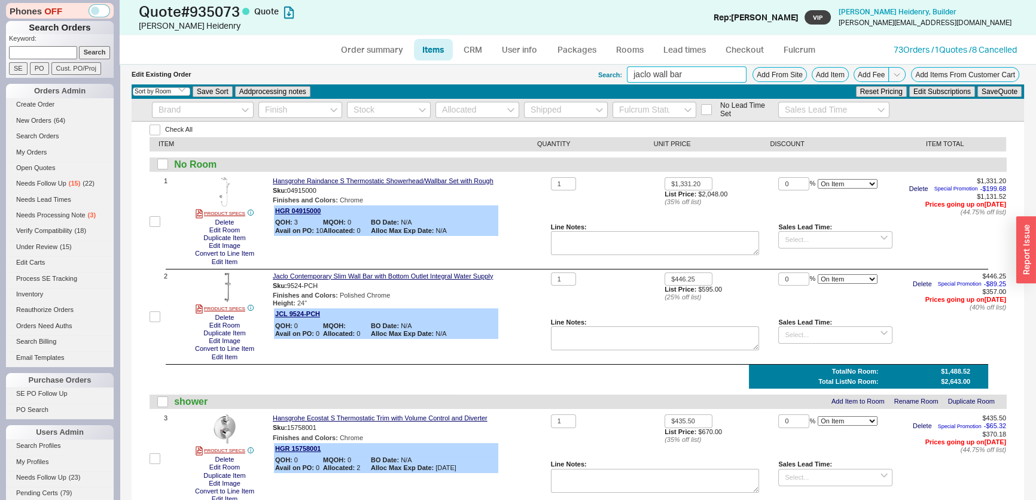
click at [638, 75] on input "jaclo wall bar" at bounding box center [687, 74] width 120 height 16
type input "brizo litze"
drag, startPoint x: 764, startPoint y: 200, endPoint x: 728, endPoint y: 203, distance: 36.0
click at [764, 200] on div "( 35 % off list)" at bounding box center [722, 202] width 114 height 8
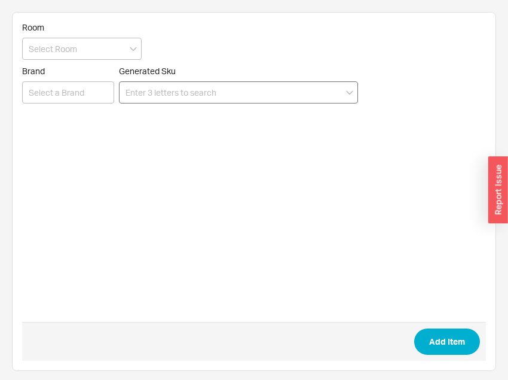
click at [225, 85] on input at bounding box center [238, 92] width 239 height 22
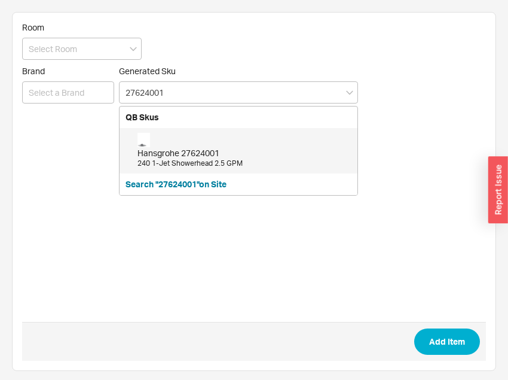
click at [205, 150] on div "Hansgrohe 27624001" at bounding box center [245, 153] width 214 height 12
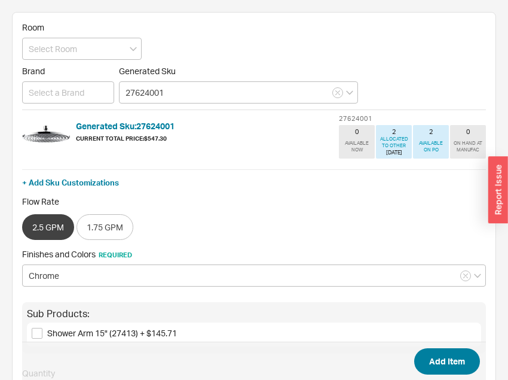
type input "27624001"
click at [457, 350] on button "Add Item" at bounding box center [448, 361] width 66 height 26
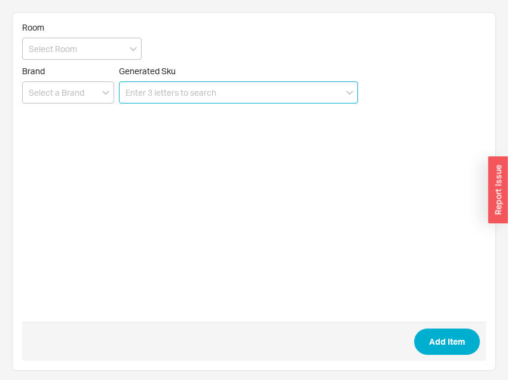
click at [181, 86] on input at bounding box center [238, 92] width 239 height 22
paste input "27624001"
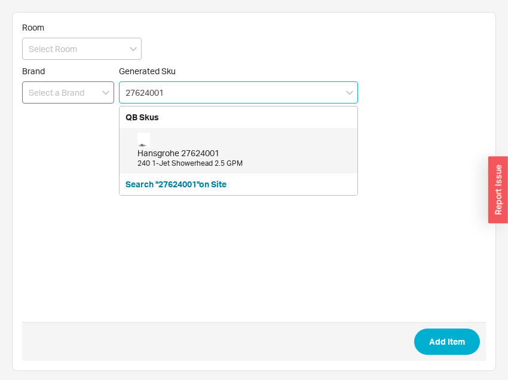
drag, startPoint x: 184, startPoint y: 96, endPoint x: 35, endPoint y: 96, distance: 149.6
click at [35, 96] on div "Brand Generated Sku 27624001 QB Skus Hansgrohe 27624001 240 1-Jet Showerhead 2.…" at bounding box center [254, 85] width 464 height 38
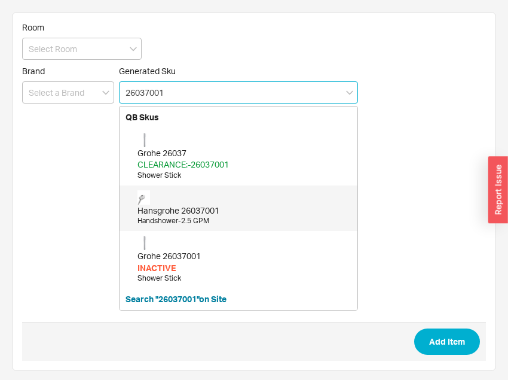
click at [197, 199] on div "Hansgrohe 26037001 Handshower-2.5 GPM" at bounding box center [245, 208] width 214 height 36
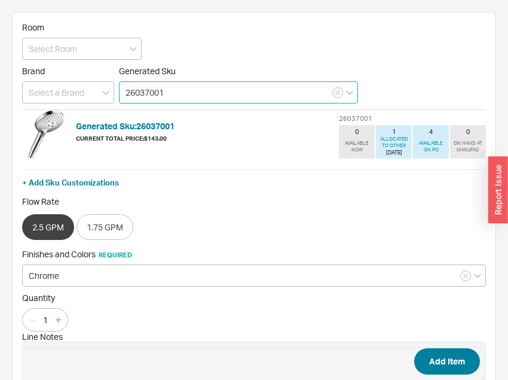
type input "26037001"
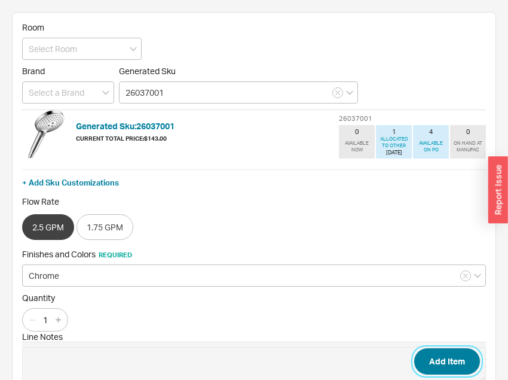
click at [464, 367] on button "Add Item" at bounding box center [448, 361] width 66 height 26
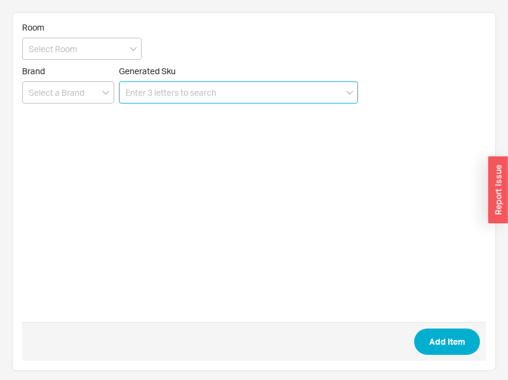
click at [193, 90] on input at bounding box center [238, 92] width 239 height 22
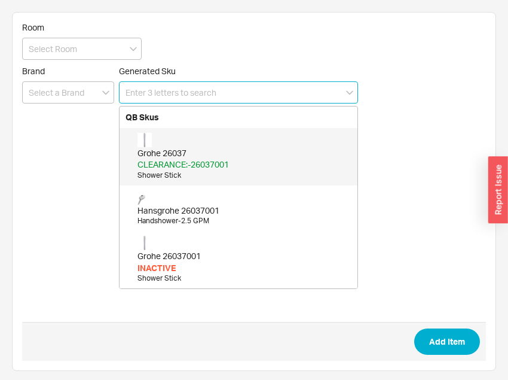
paste input "28632000"
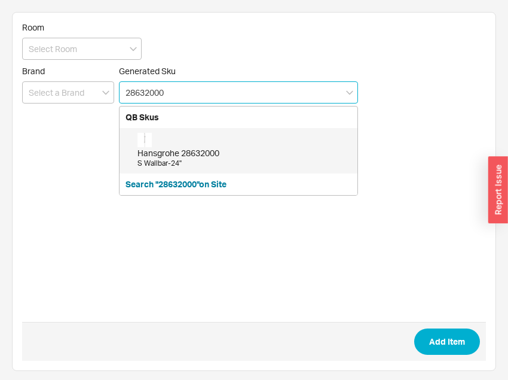
click at [193, 148] on div "Hansgrohe 28632000" at bounding box center [245, 153] width 214 height 12
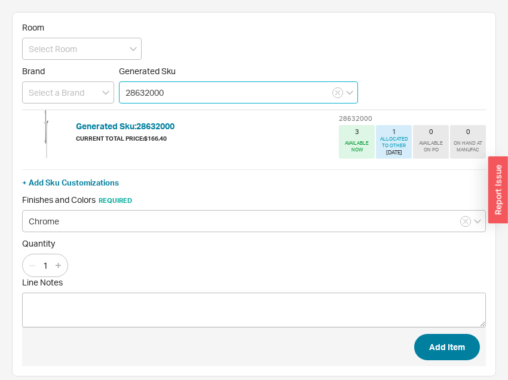
type input "28632000"
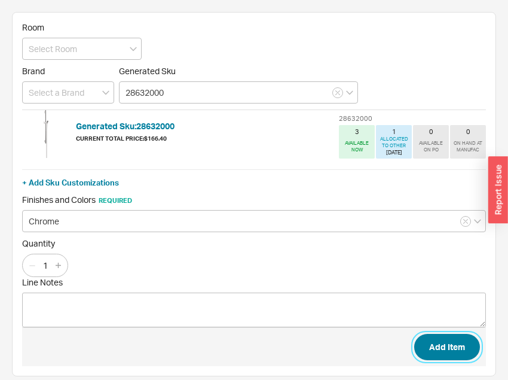
click at [463, 346] on button "Add Item" at bounding box center [448, 347] width 66 height 26
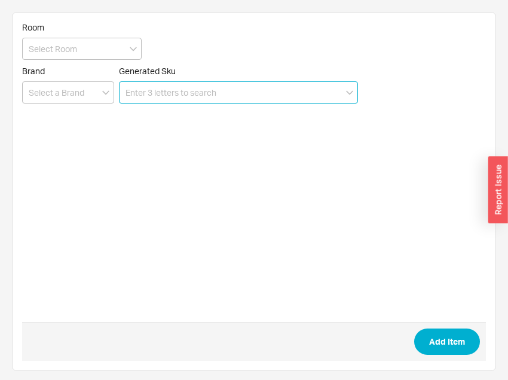
click at [167, 87] on input at bounding box center [238, 92] width 239 height 22
paste input "27413001)"
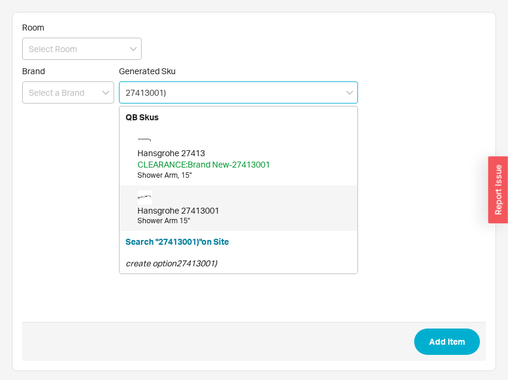
click at [185, 212] on div "Hansgrohe 27413001" at bounding box center [245, 211] width 214 height 12
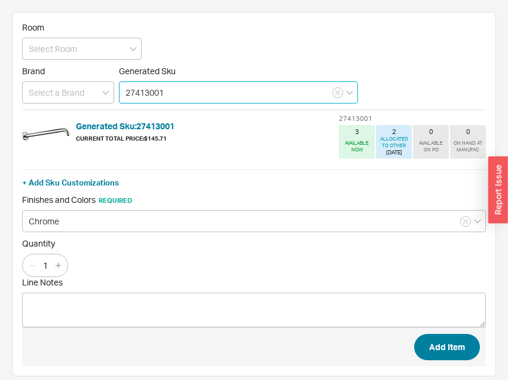
type input "27413001"
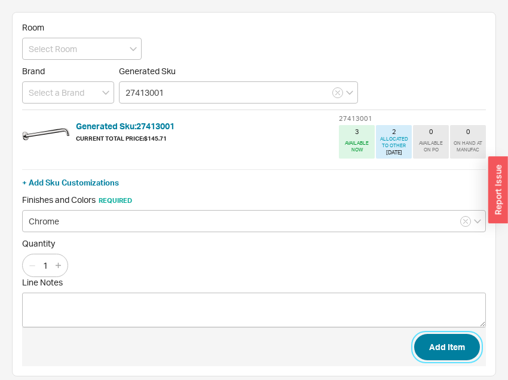
drag, startPoint x: 446, startPoint y: 344, endPoint x: 511, endPoint y: 344, distance: 65.2
click at [447, 343] on button "Add Item" at bounding box center [448, 347] width 66 height 26
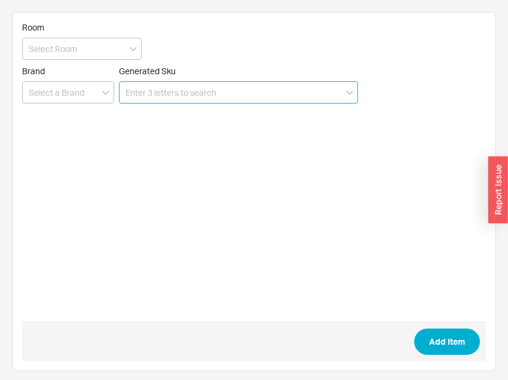
click at [208, 90] on input at bounding box center [238, 92] width 239 height 22
paste input "27458000"
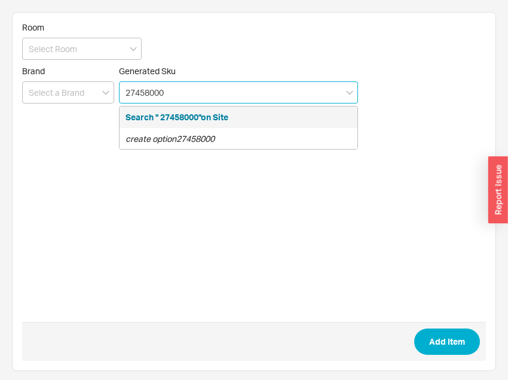
click at [182, 96] on input "27458000" at bounding box center [238, 92] width 239 height 22
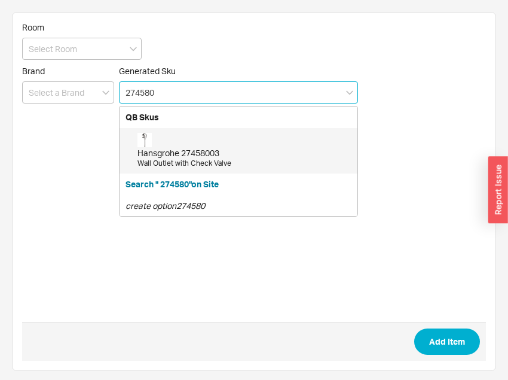
click at [189, 165] on div "Wall Outlet with Check Valve" at bounding box center [245, 164] width 214 height 10
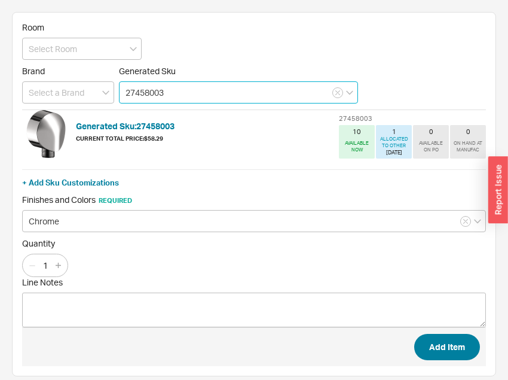
type input "27458003"
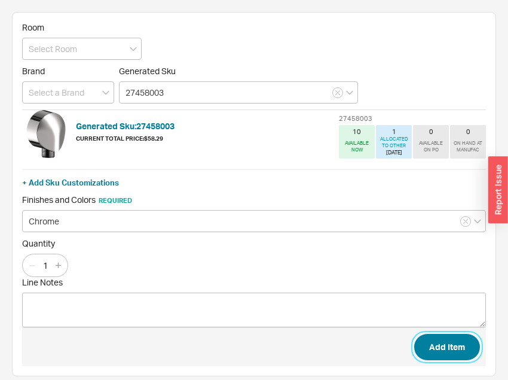
click at [455, 340] on button "Add Item" at bounding box center [448, 347] width 66 height 26
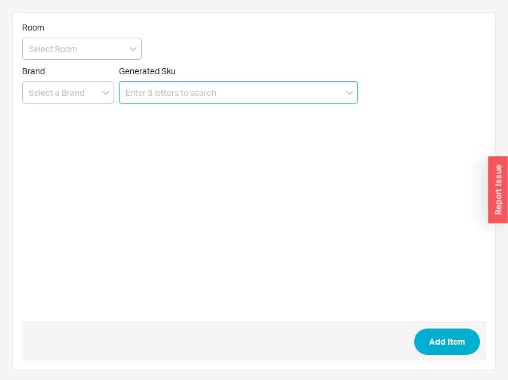
click at [237, 90] on input at bounding box center [238, 92] width 239 height 22
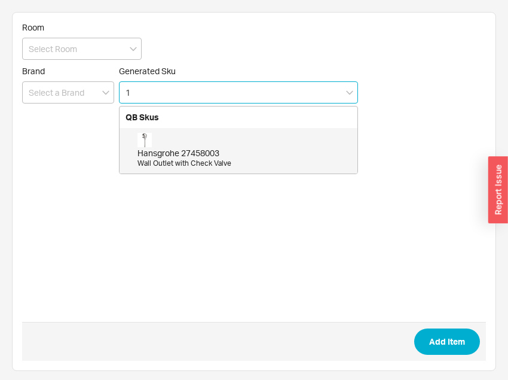
paste input "5758001"
click at [200, 145] on div "Hansgrohe 15758001 Thermostatic Trim with Volume Control and Diverter" at bounding box center [245, 151] width 214 height 36
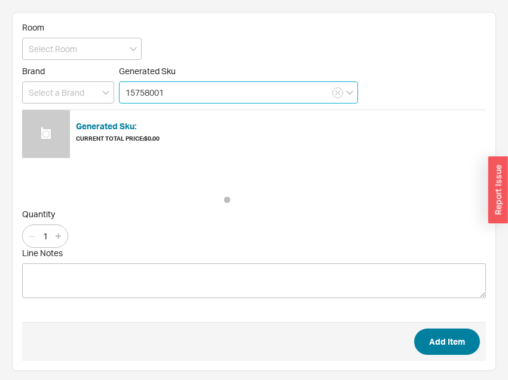
type input "15758001"
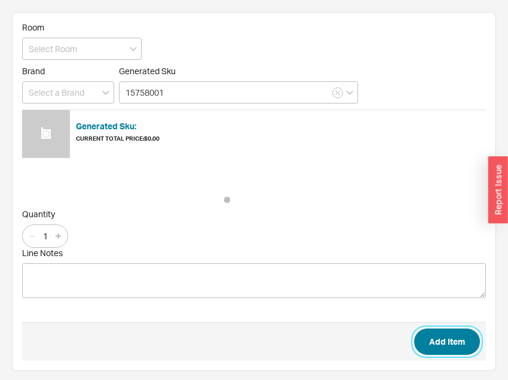
click at [437, 341] on button "Add Item" at bounding box center [448, 341] width 66 height 26
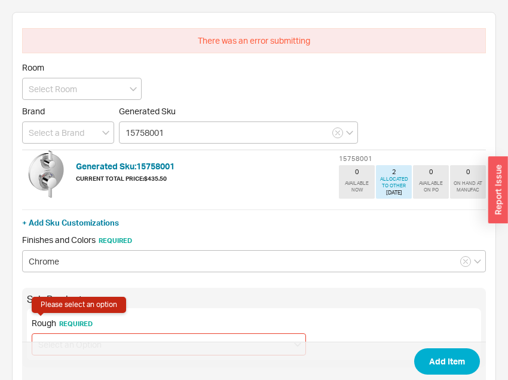
click at [71, 330] on div "Rough Required Please select an option" at bounding box center [169, 337] width 275 height 38
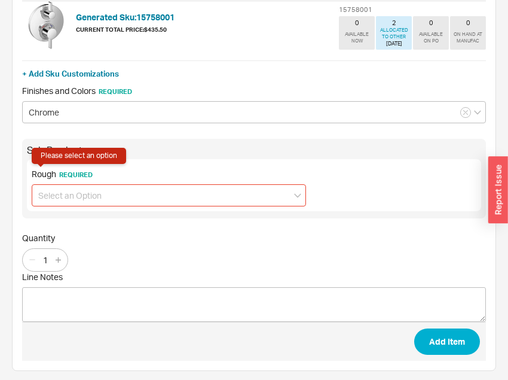
scroll to position [150, 0]
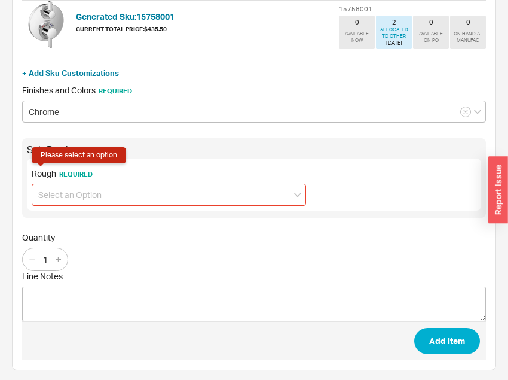
click at [73, 204] on div "Rough Required Please select an option" at bounding box center [254, 185] width 455 height 52
click at [74, 194] on input at bounding box center [169, 195] width 275 height 22
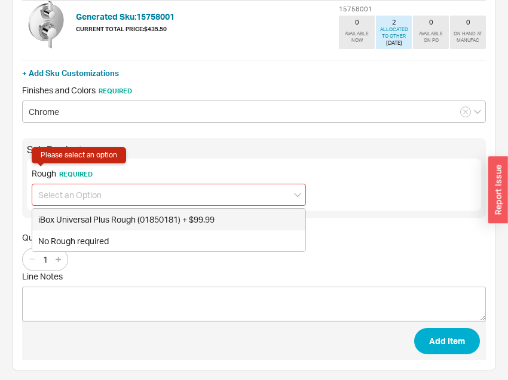
click at [75, 216] on div "iBox Universal Plus Rough (01850181) + $99.99" at bounding box center [168, 220] width 273 height 22
type input "iBox Universal Plus Rough (01850181) + $99.99"
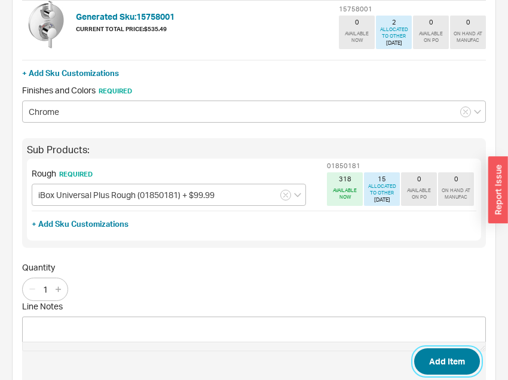
click at [449, 353] on button "Add Item" at bounding box center [448, 361] width 66 height 26
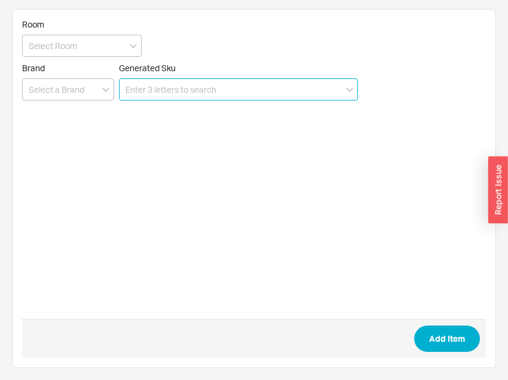
scroll to position [2, 0]
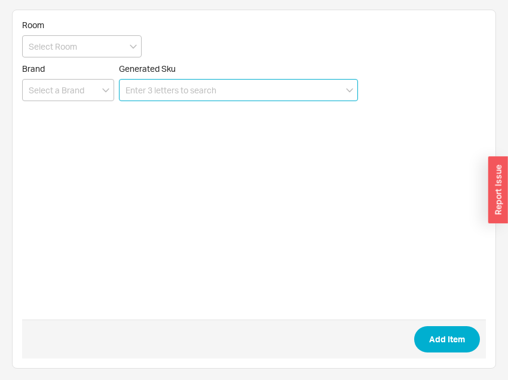
click at [226, 90] on input at bounding box center [238, 90] width 239 height 22
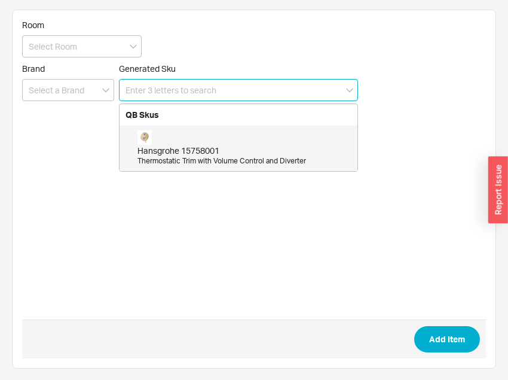
paste input "04915"
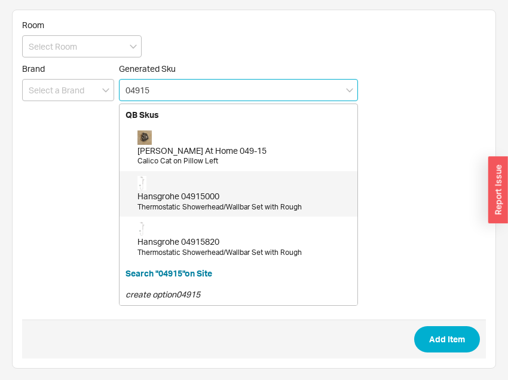
click at [194, 179] on div "Hansgrohe 04915000 Thermostatic Showerhead/Wallbar Set with Rough" at bounding box center [245, 194] width 214 height 36
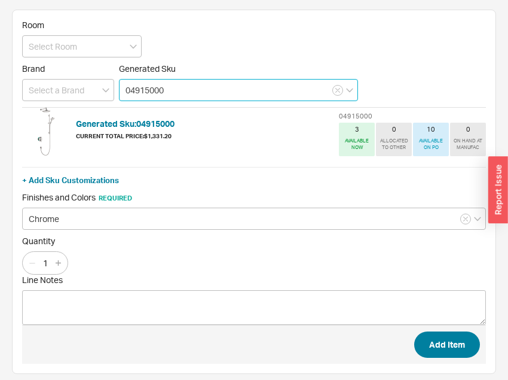
type input "04915000"
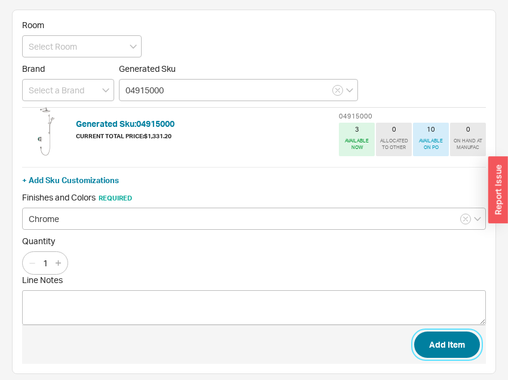
click at [446, 334] on button "Add Item" at bounding box center [448, 344] width 66 height 26
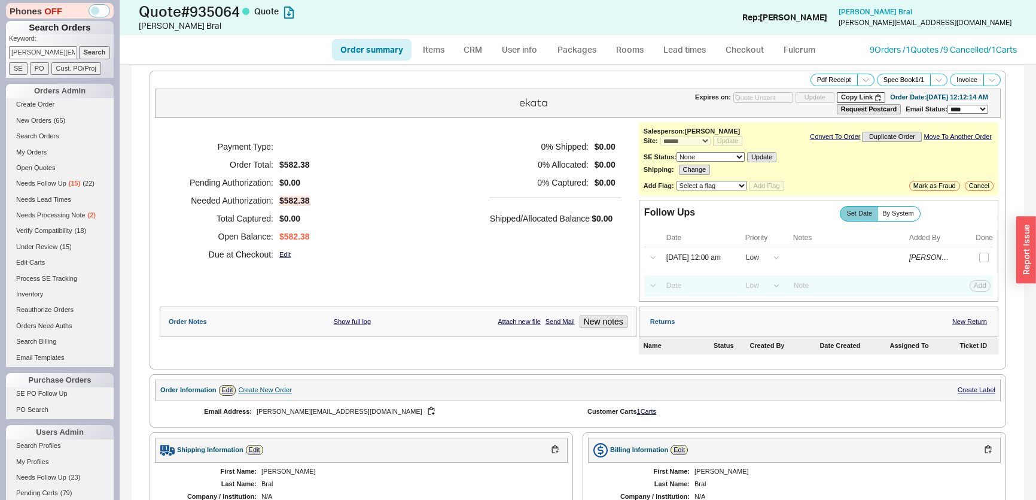
select select "*"
select select "LOW"
select select "3"
